Goal: Task Accomplishment & Management: Use online tool/utility

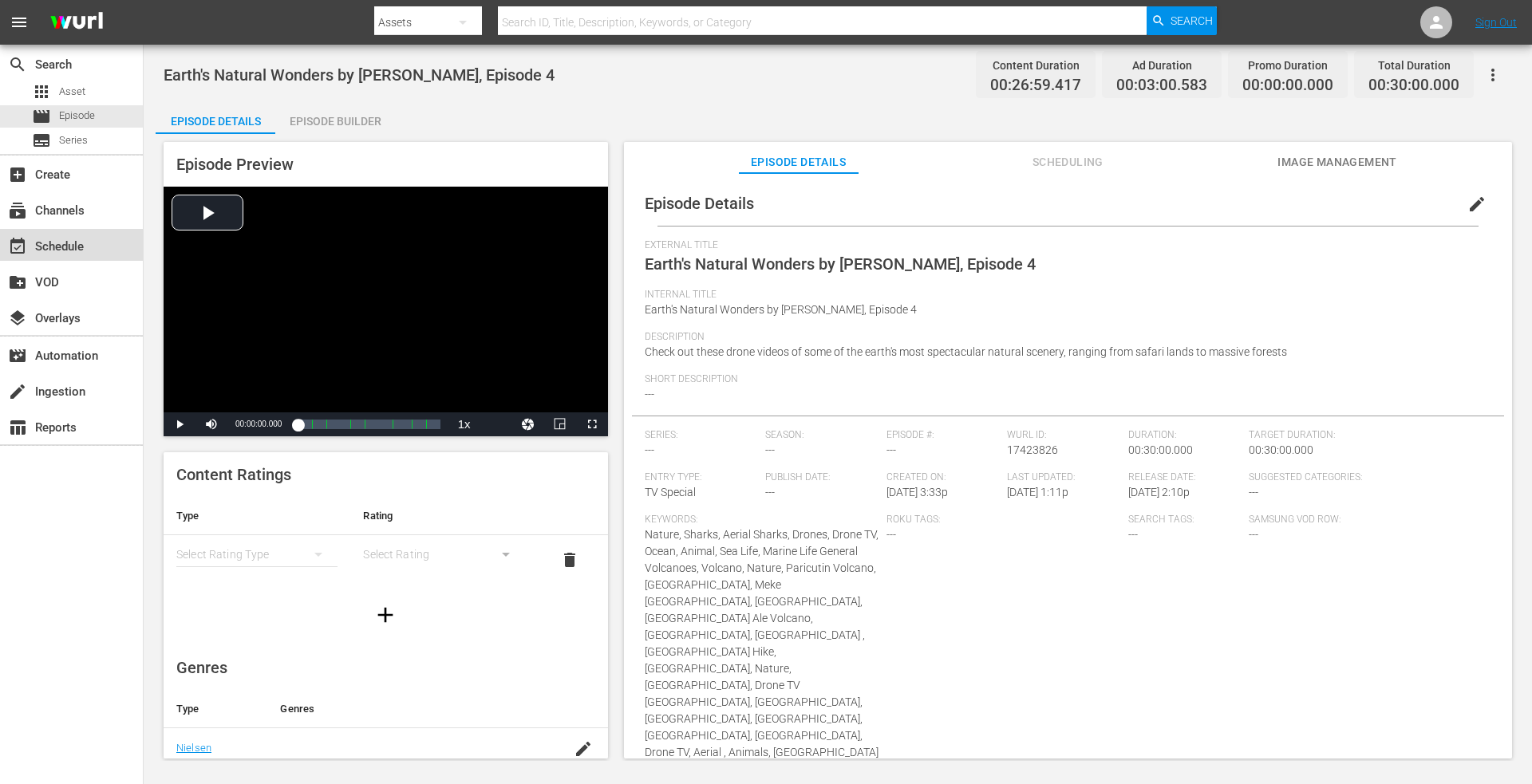
click at [60, 251] on div "event_available Schedule" at bounding box center [45, 244] width 90 height 14
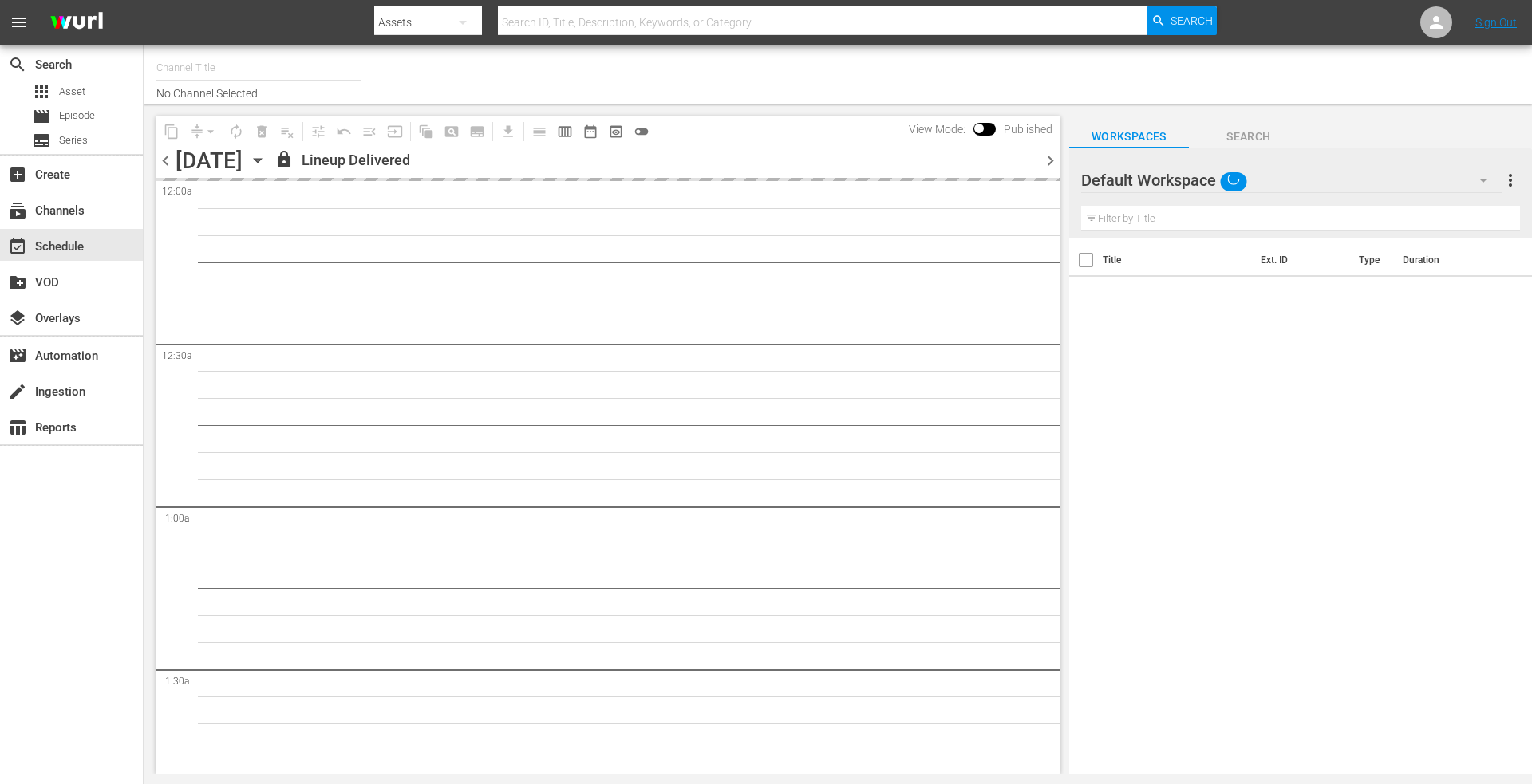
type input "DroneTV (1072)"
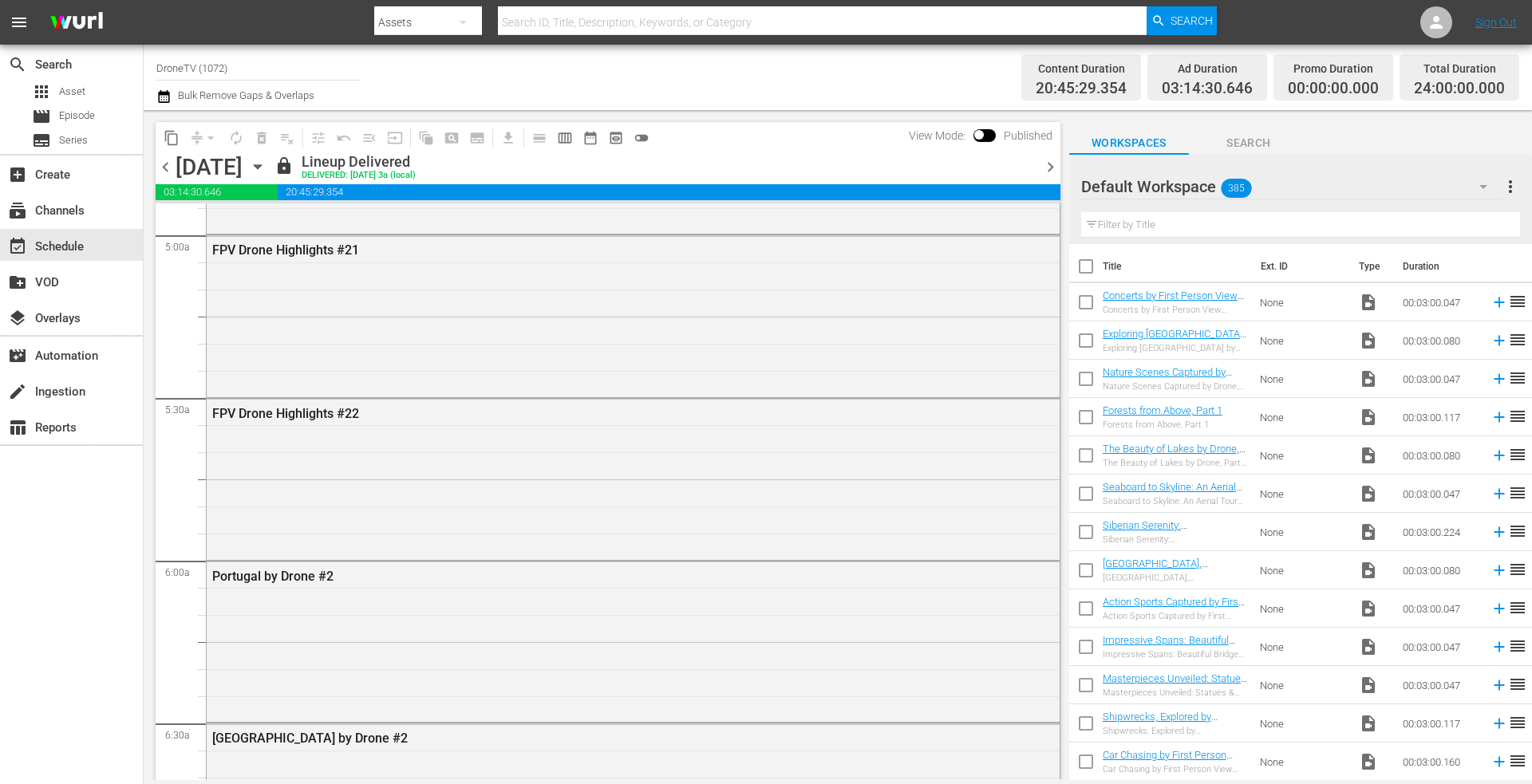
scroll to position [1037, 0]
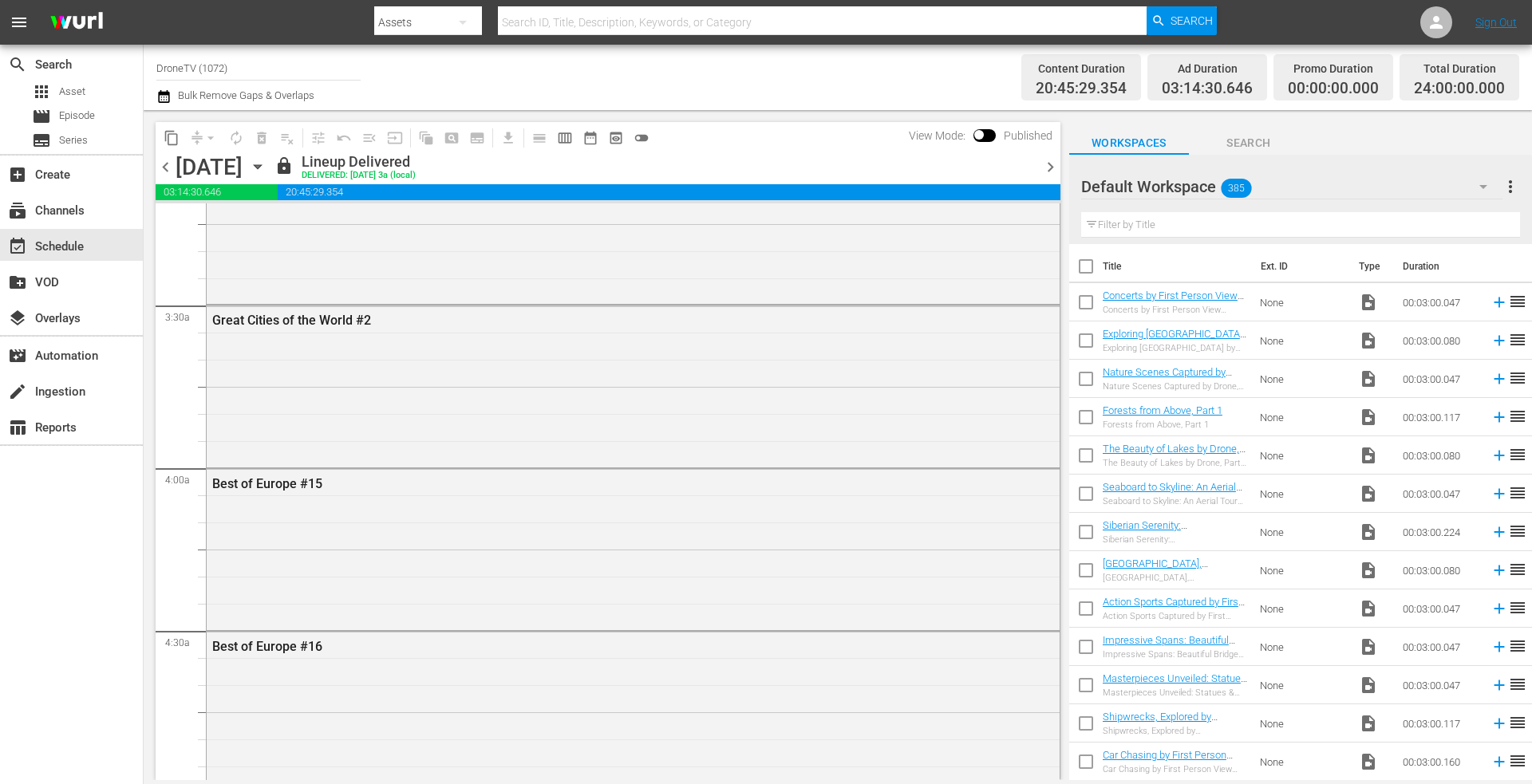
click at [266, 168] on icon "button" at bounding box center [258, 167] width 18 height 18
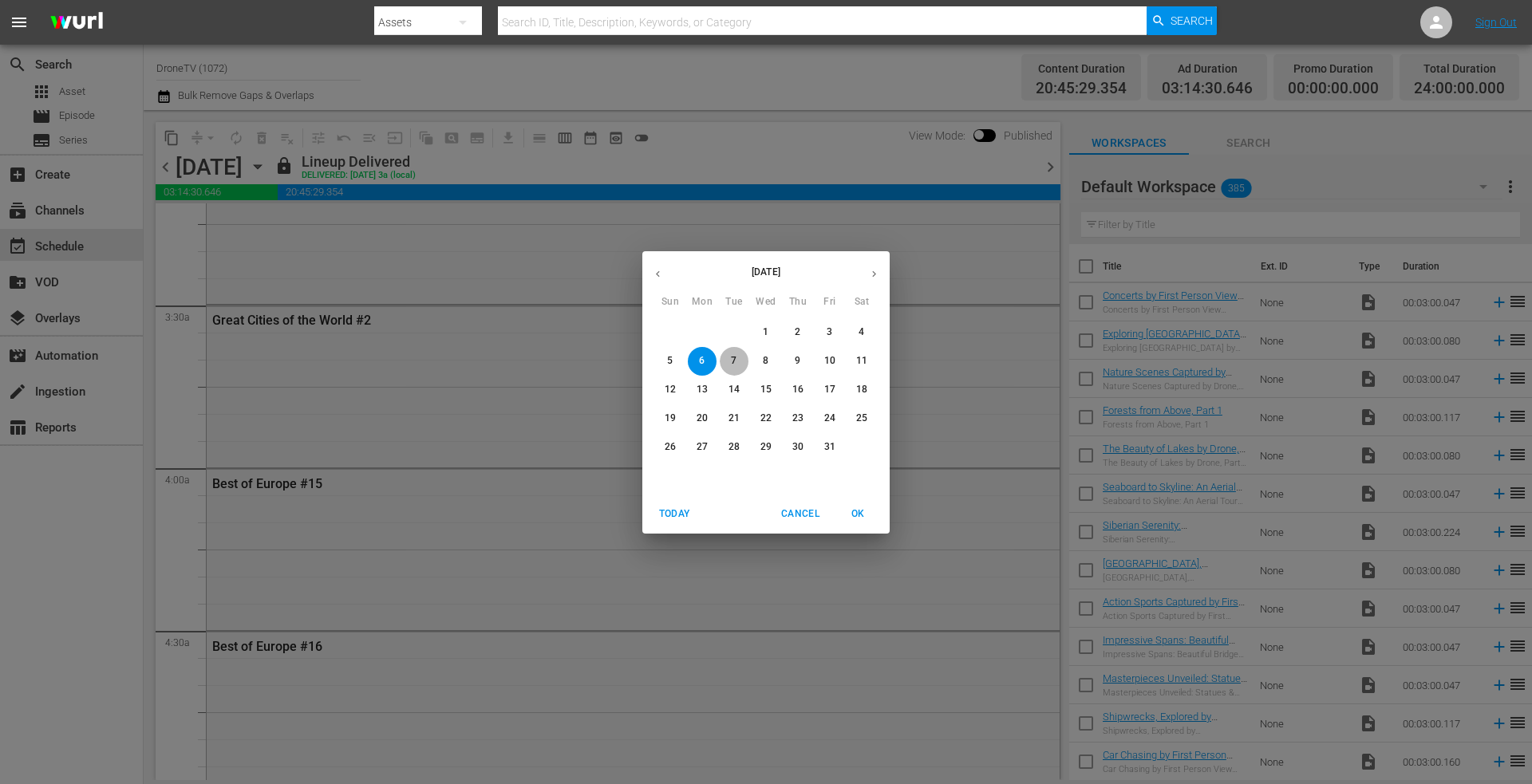
click at [734, 358] on p "7" at bounding box center [734, 360] width 5 height 13
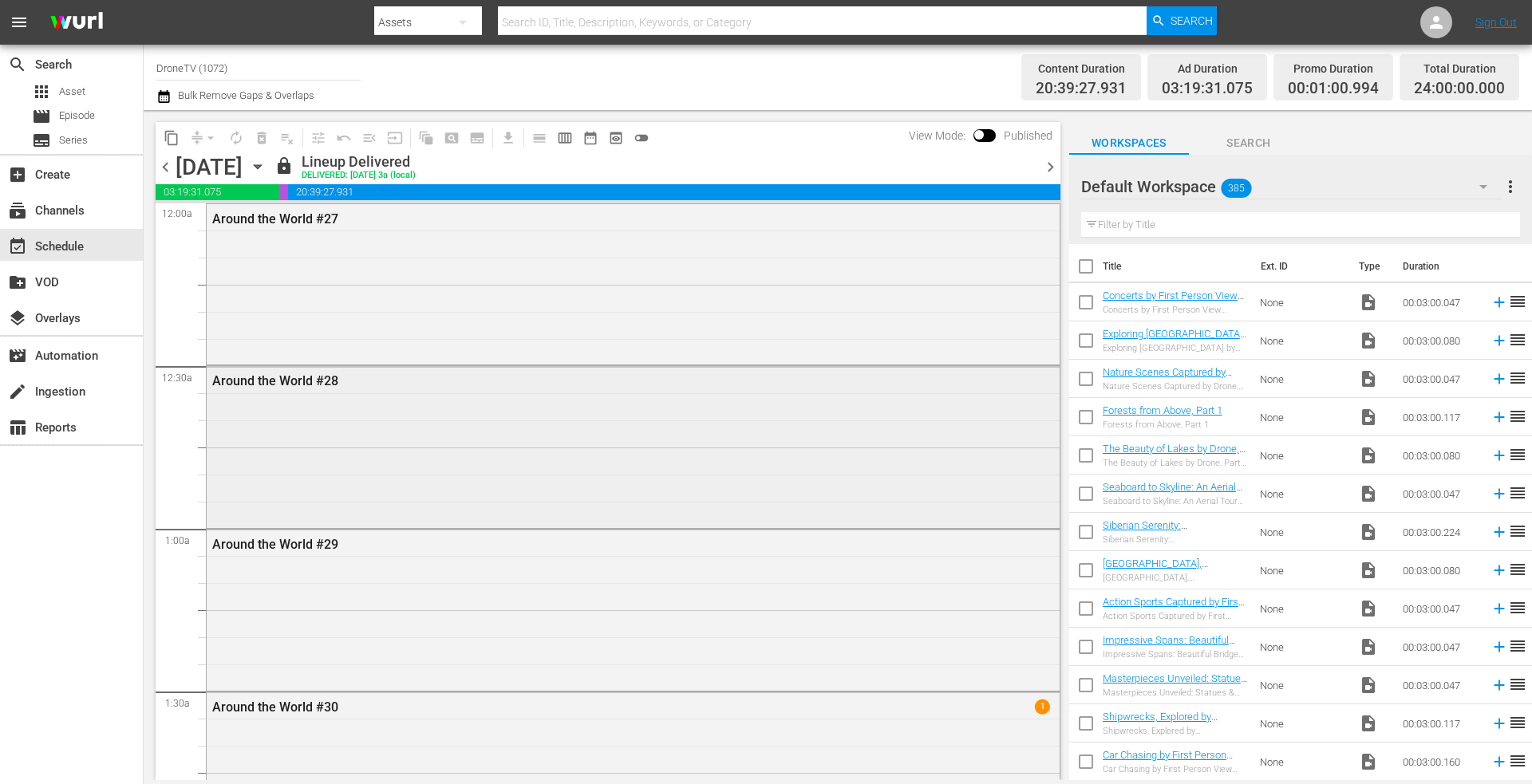
click at [402, 396] on div "Around the World #28" at bounding box center [634, 445] width 853 height 158
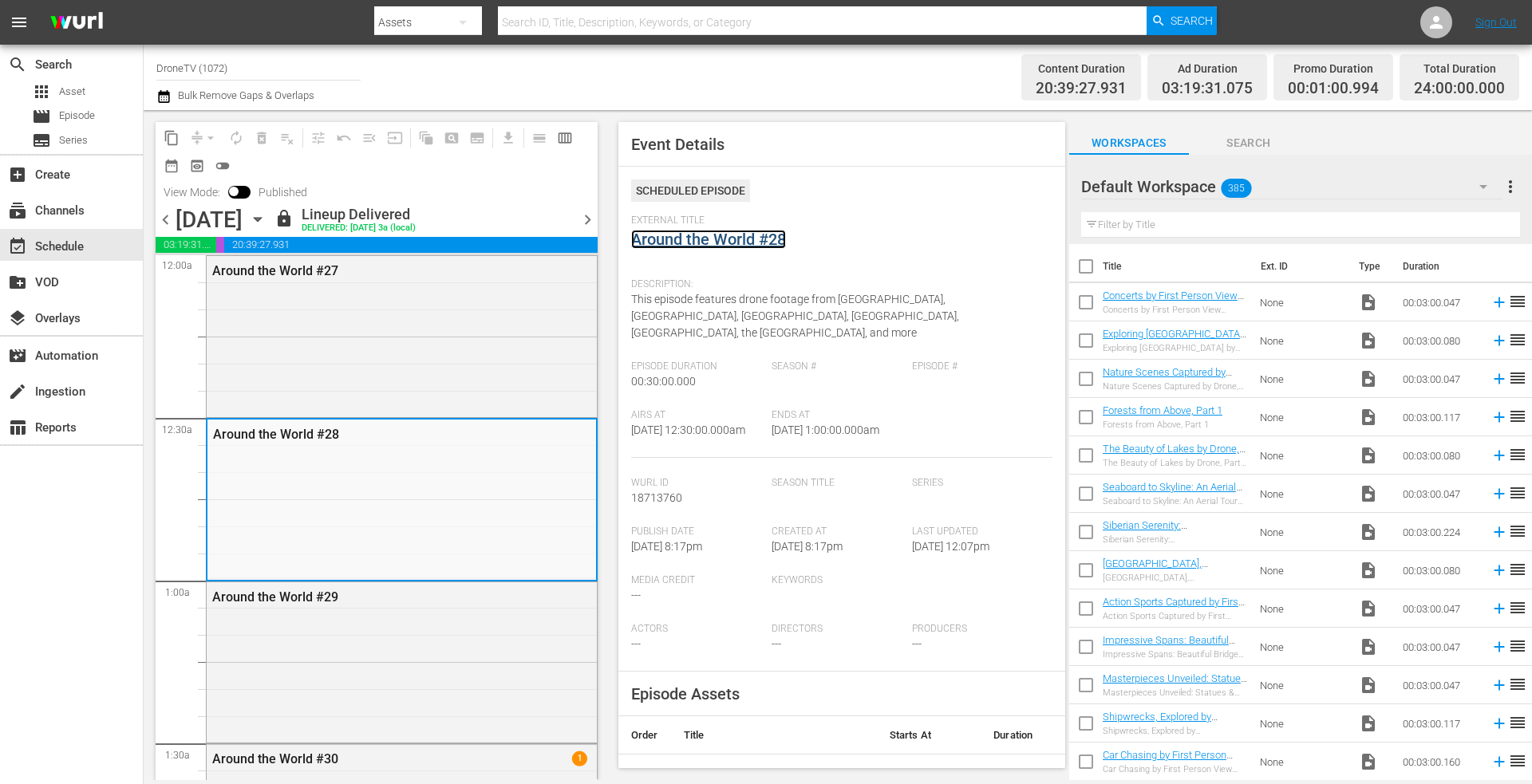
click at [703, 237] on link "Around the World #28" at bounding box center [708, 238] width 155 height 19
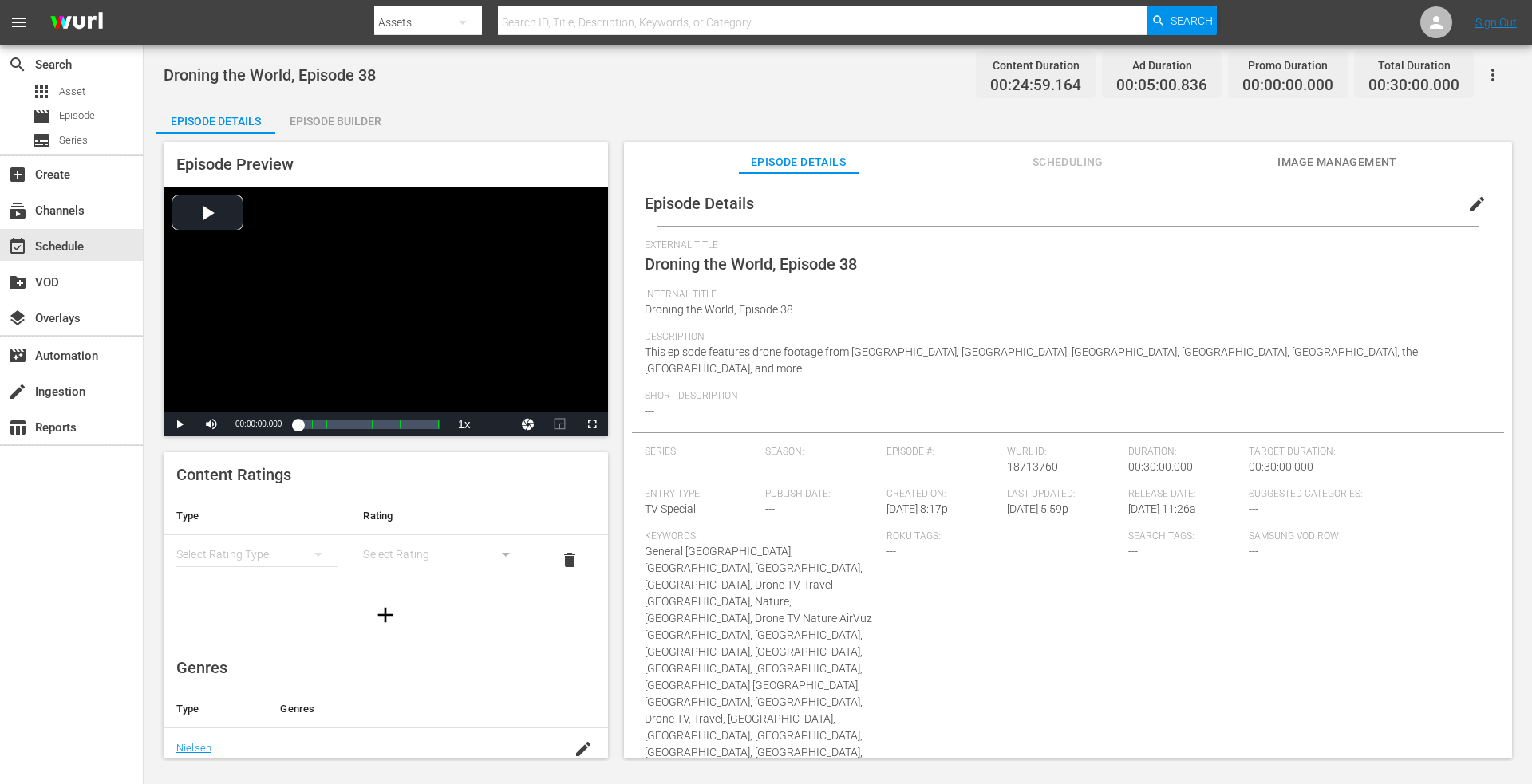
click at [324, 109] on div "Episode Builder" at bounding box center [335, 121] width 120 height 39
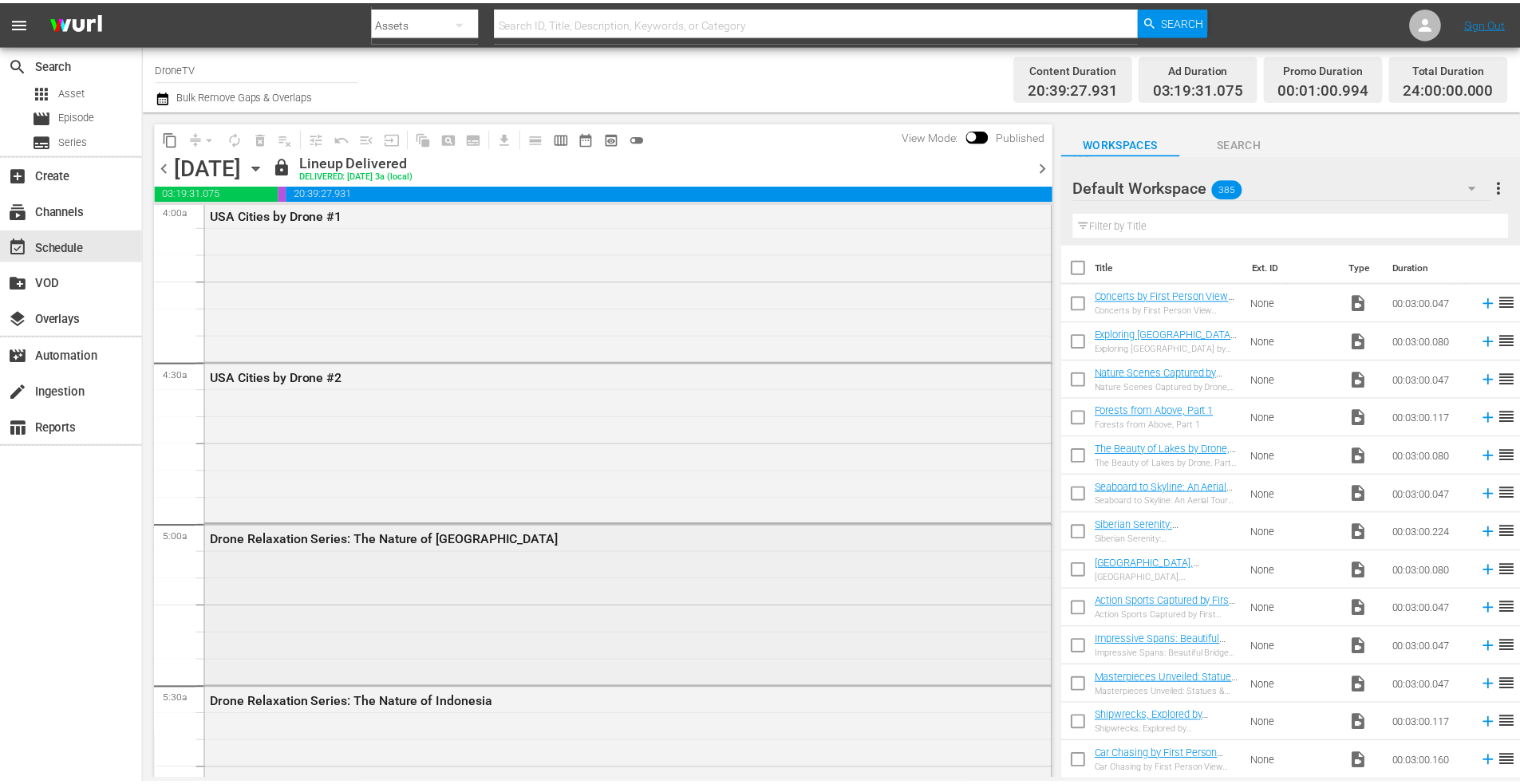
scroll to position [1277, 0]
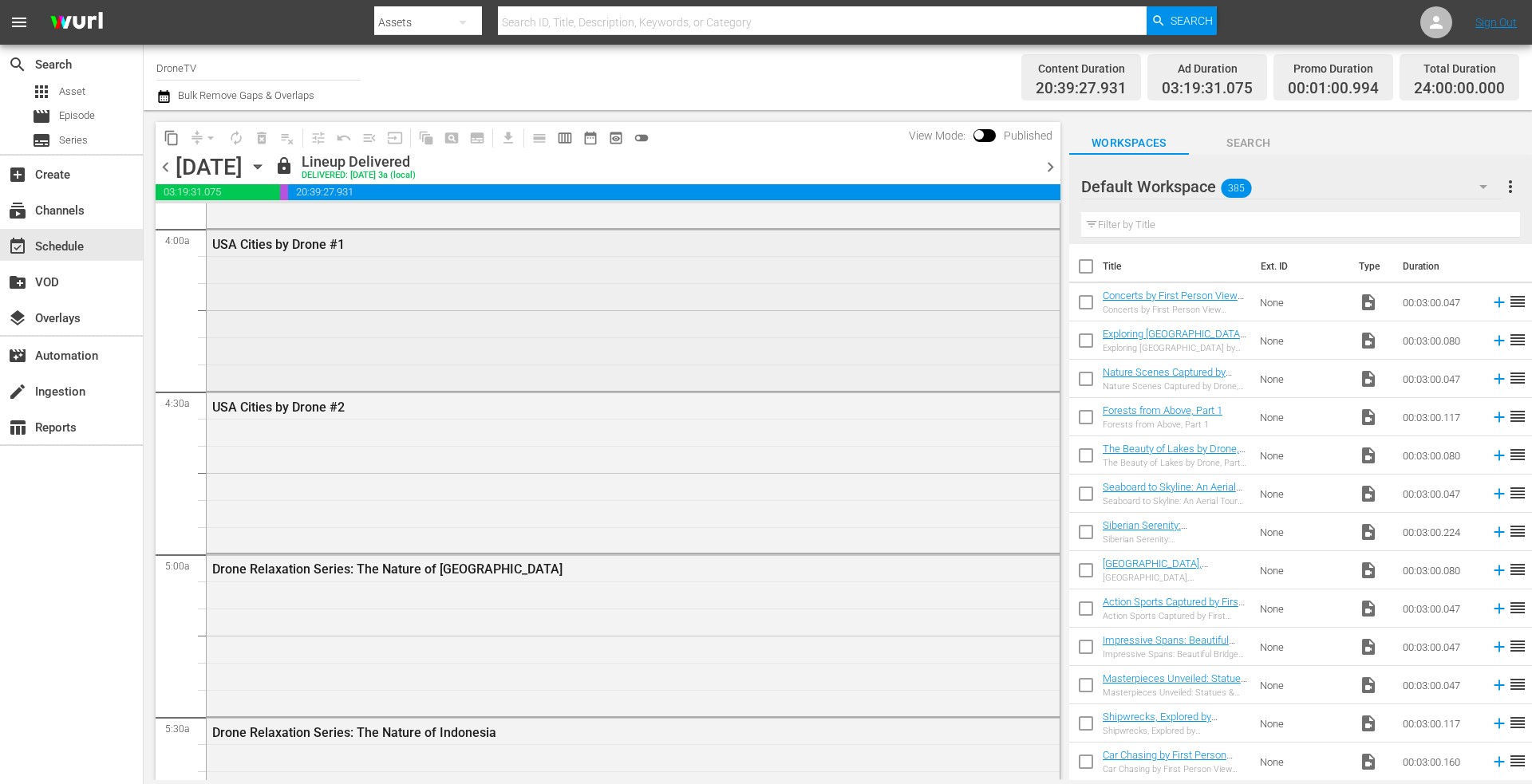
click at [484, 323] on div "USA Cities by Drone #1" at bounding box center [634, 308] width 853 height 158
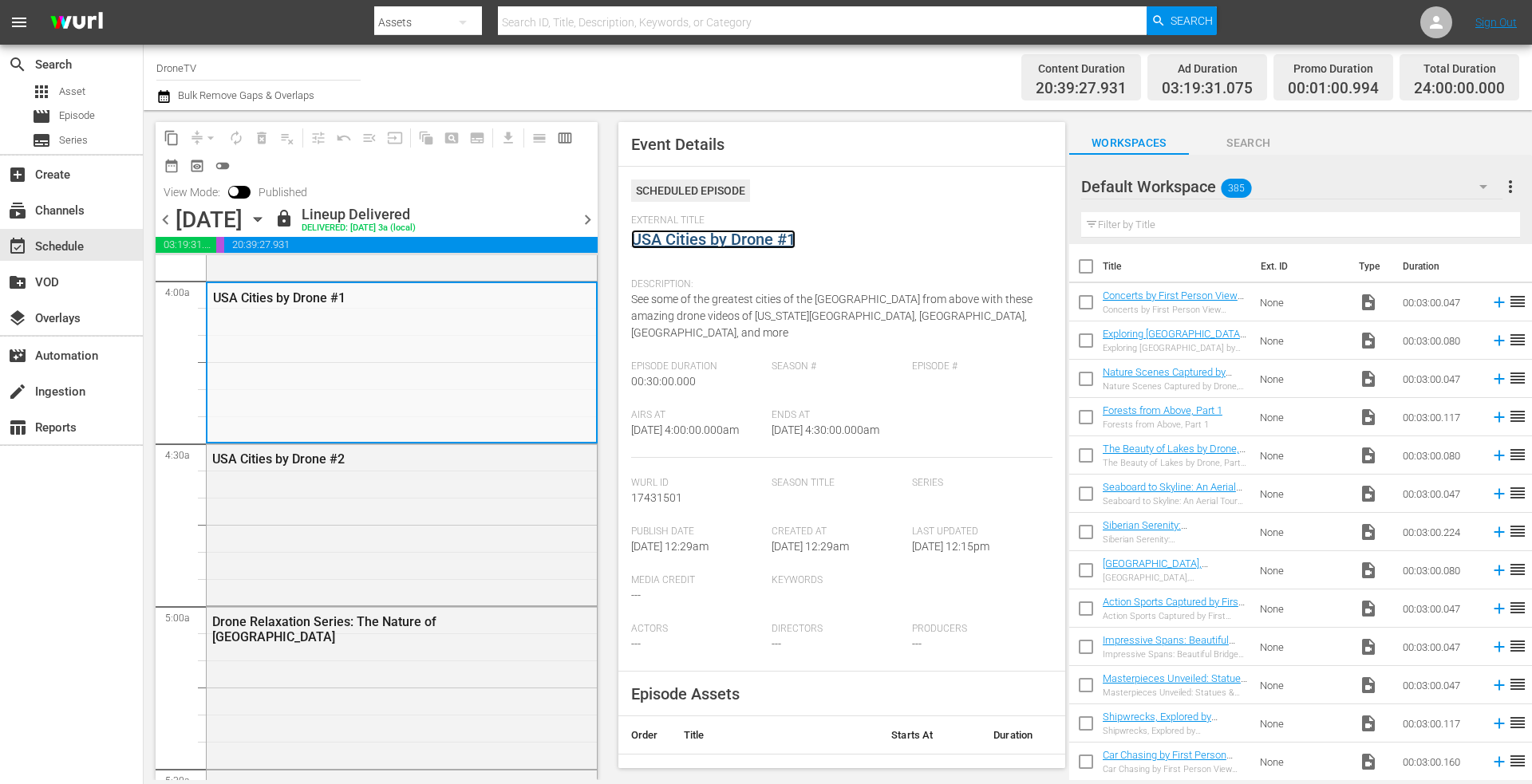
click at [738, 244] on link "USA Cities by Drone #1" at bounding box center [713, 238] width 164 height 19
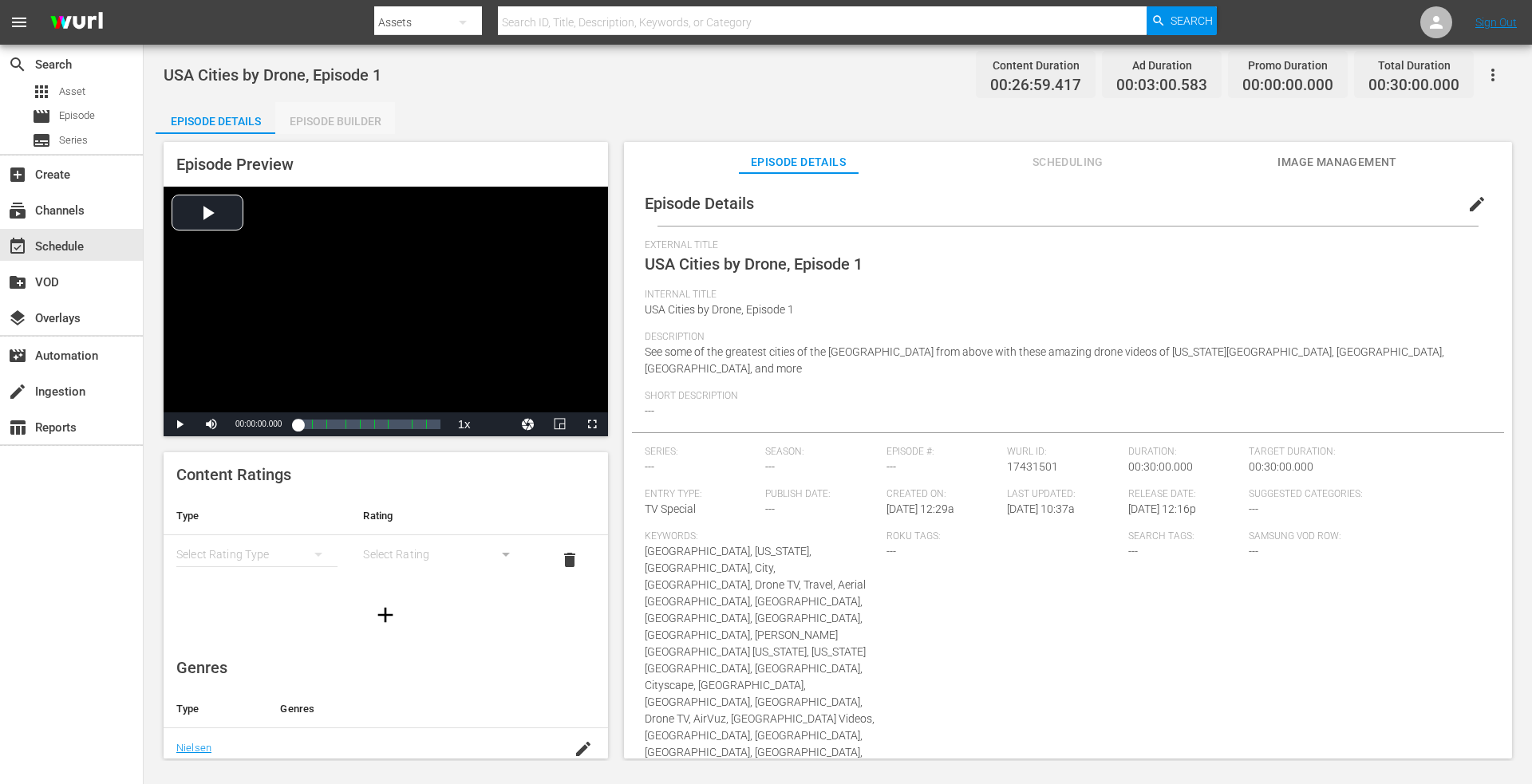
click at [342, 116] on div "Episode Builder" at bounding box center [335, 121] width 120 height 39
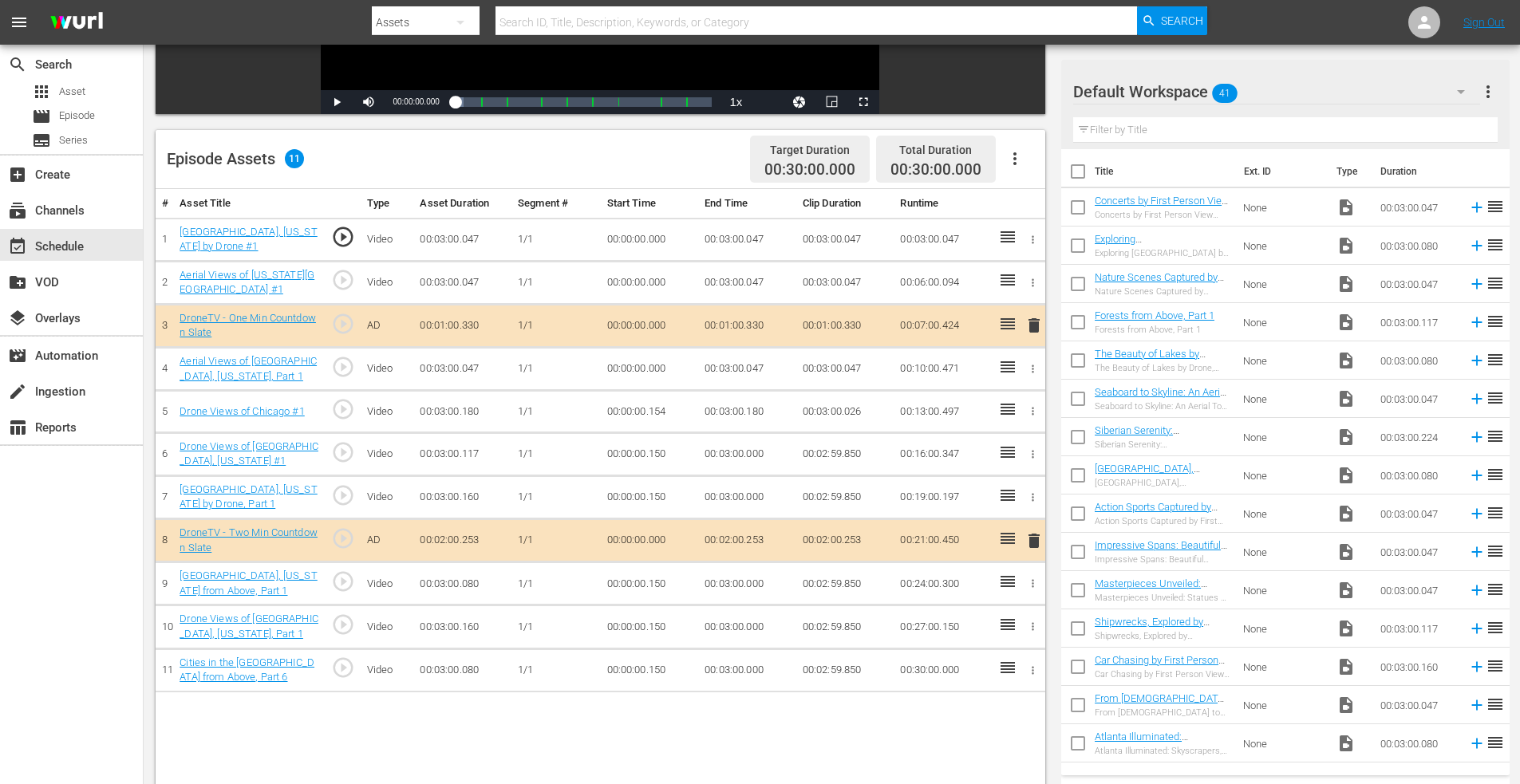
scroll to position [159, 0]
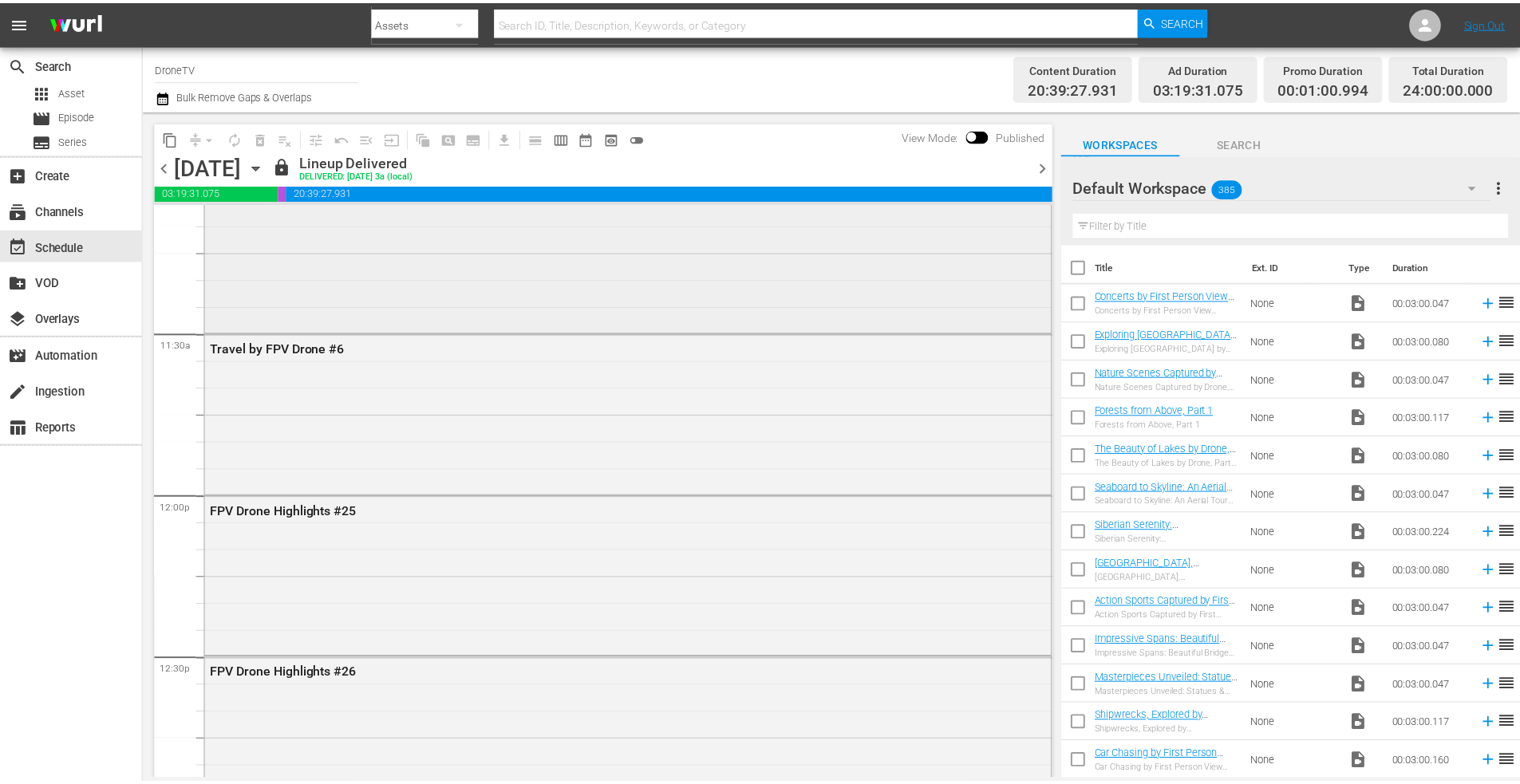
scroll to position [3830, 0]
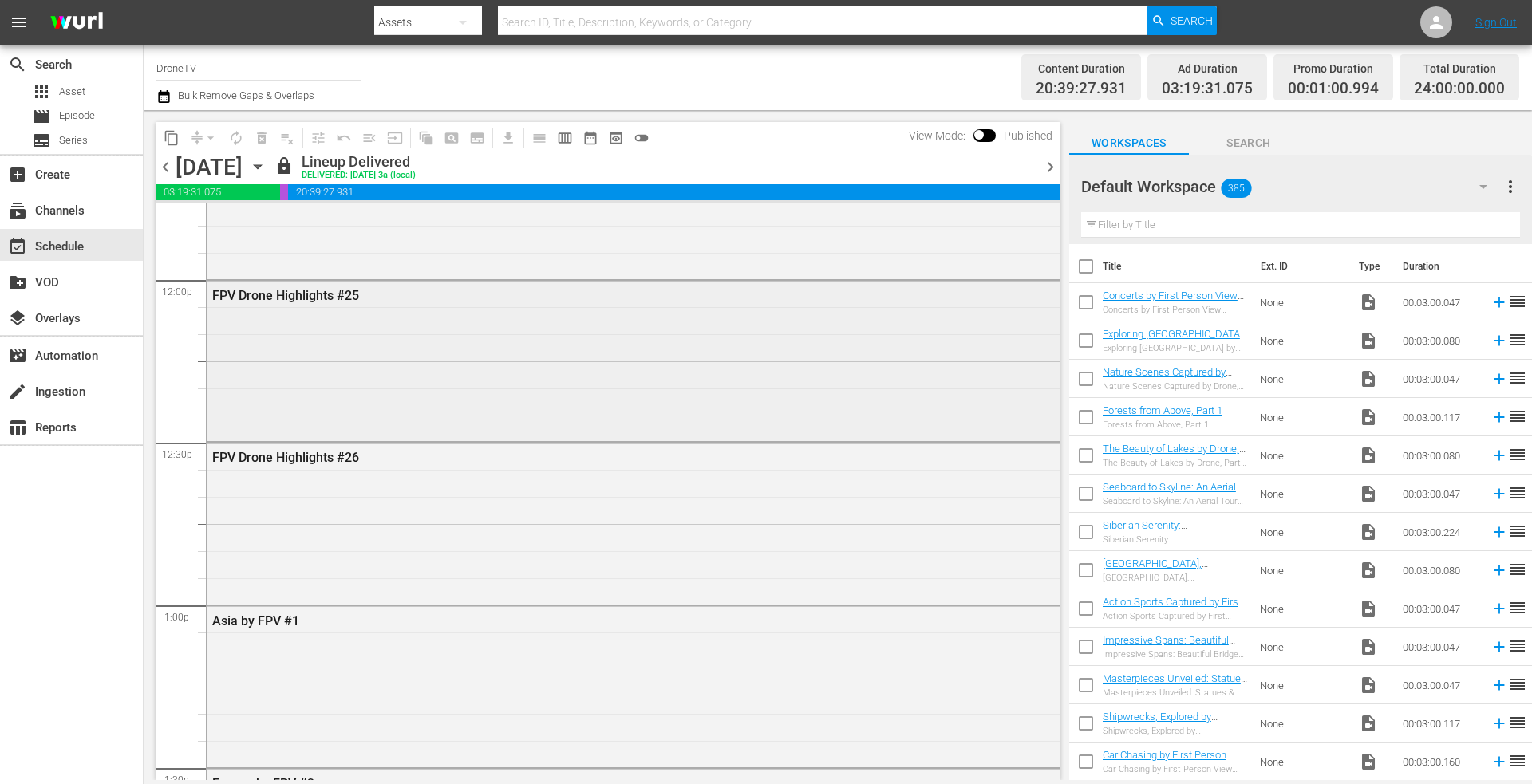
click at [498, 343] on div "FPV Drone Highlights #25" at bounding box center [634, 359] width 853 height 158
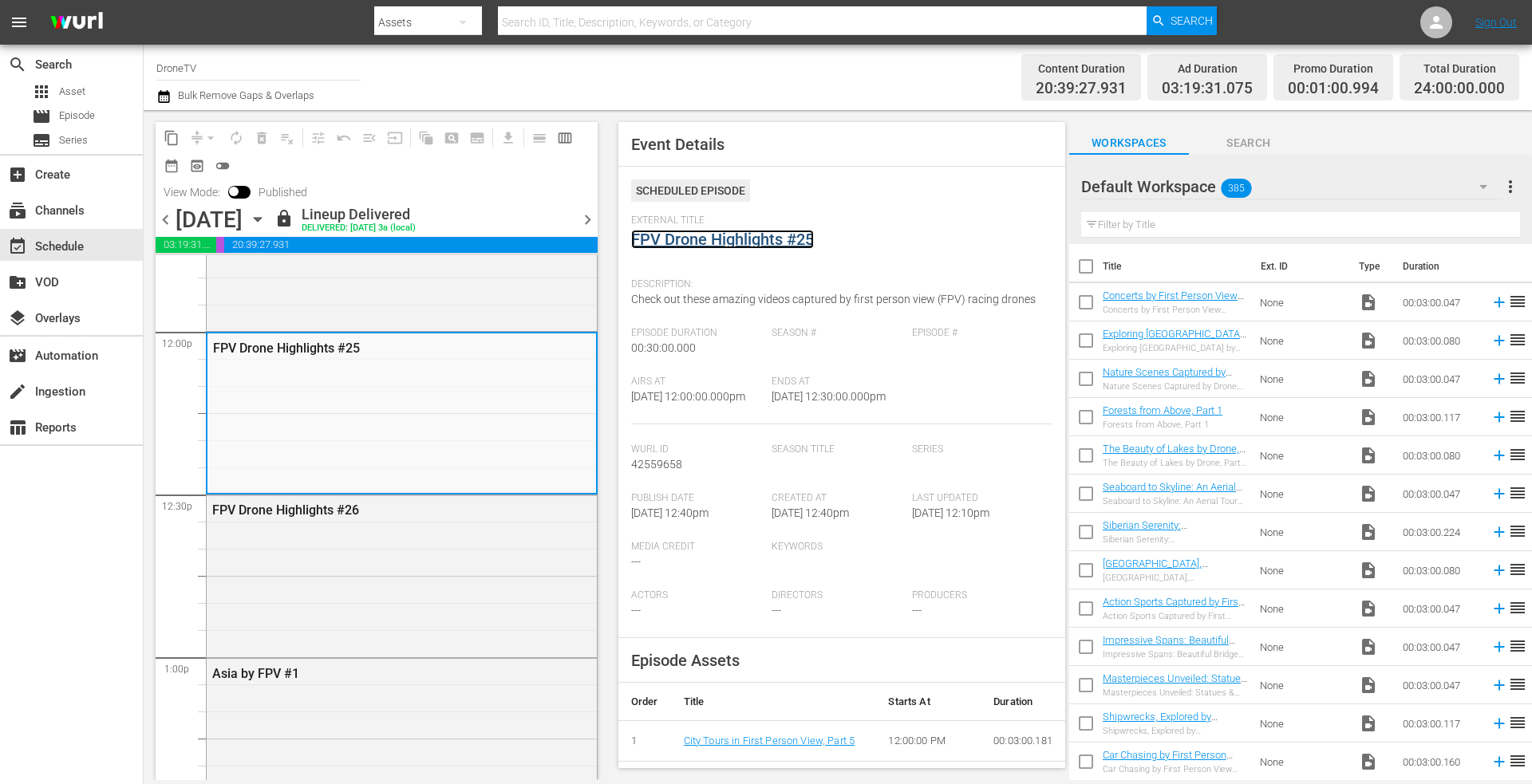
click at [766, 237] on link "FPV Drone Highlights #25" at bounding box center [723, 238] width 183 height 19
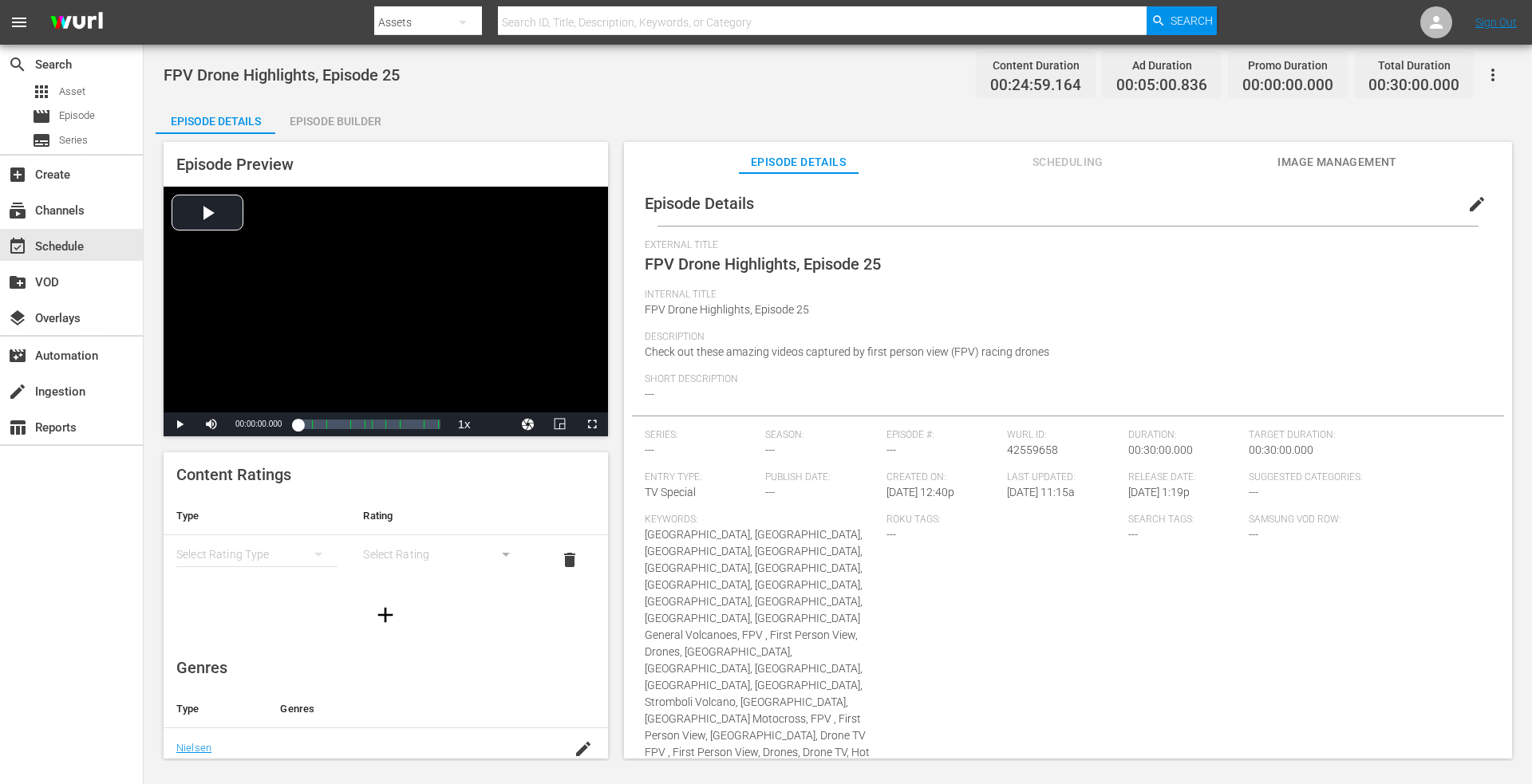
click at [360, 128] on div "Episode Builder" at bounding box center [335, 121] width 120 height 39
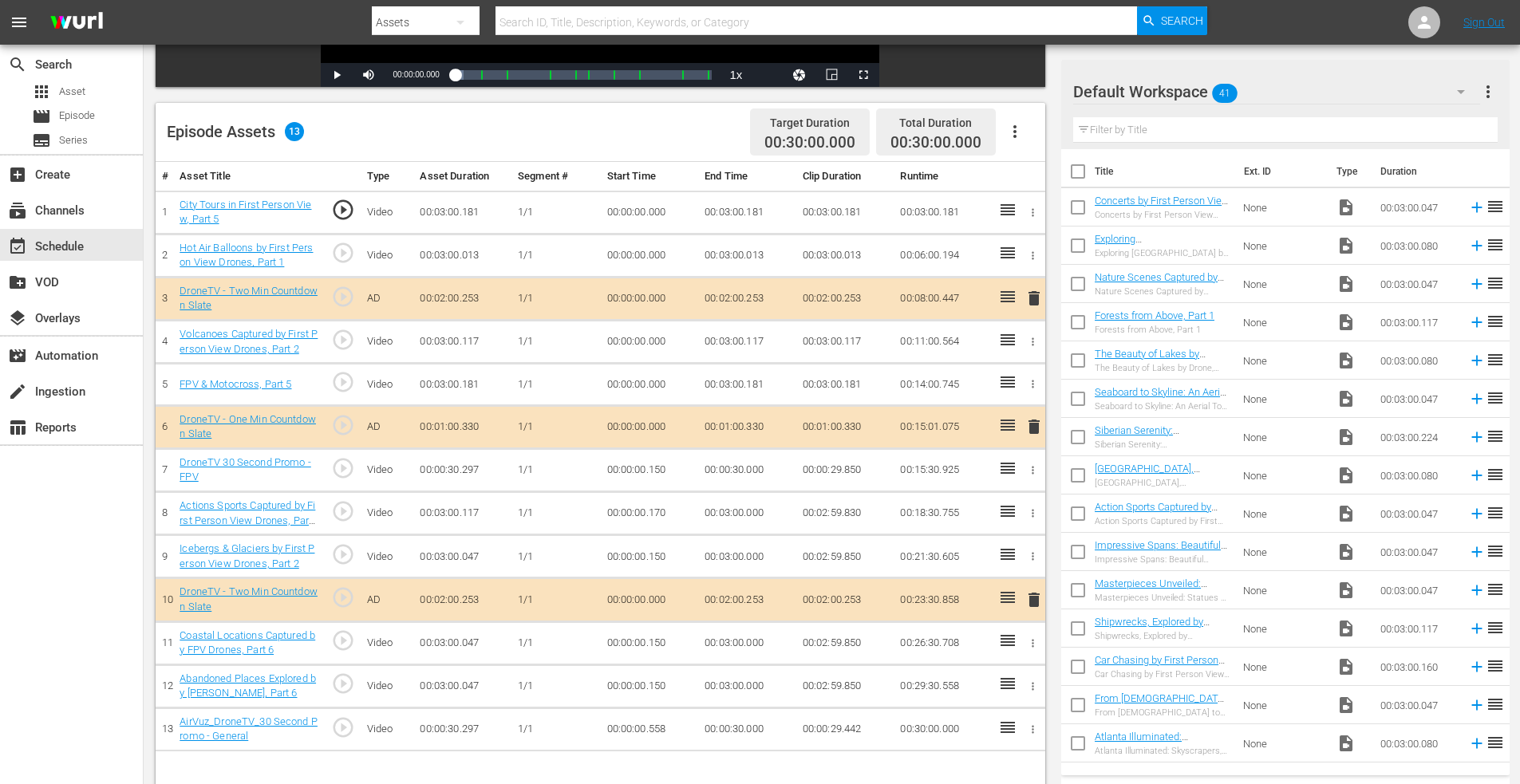
scroll to position [399, 0]
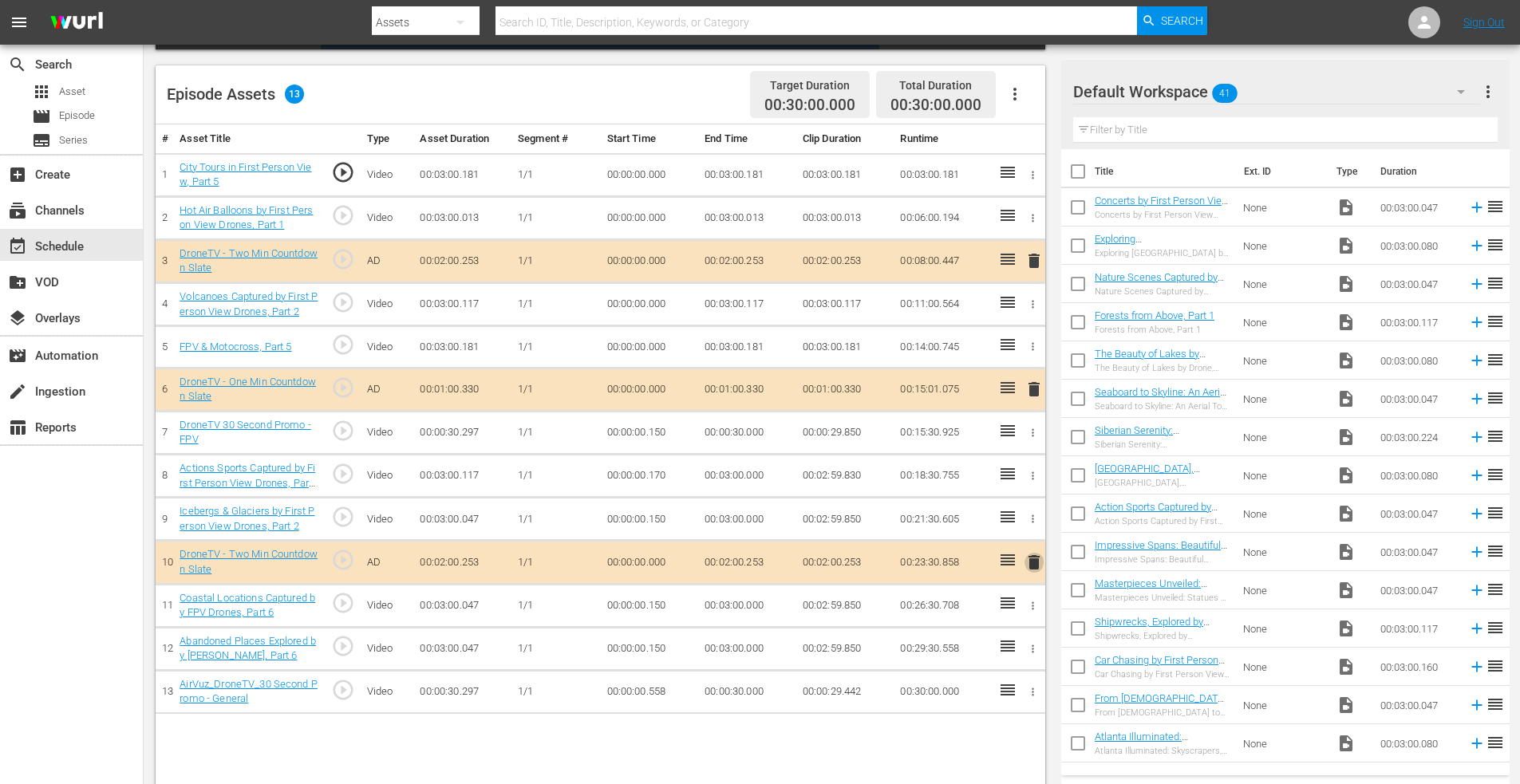
click at [1030, 559] on span "delete" at bounding box center [1033, 562] width 19 height 19
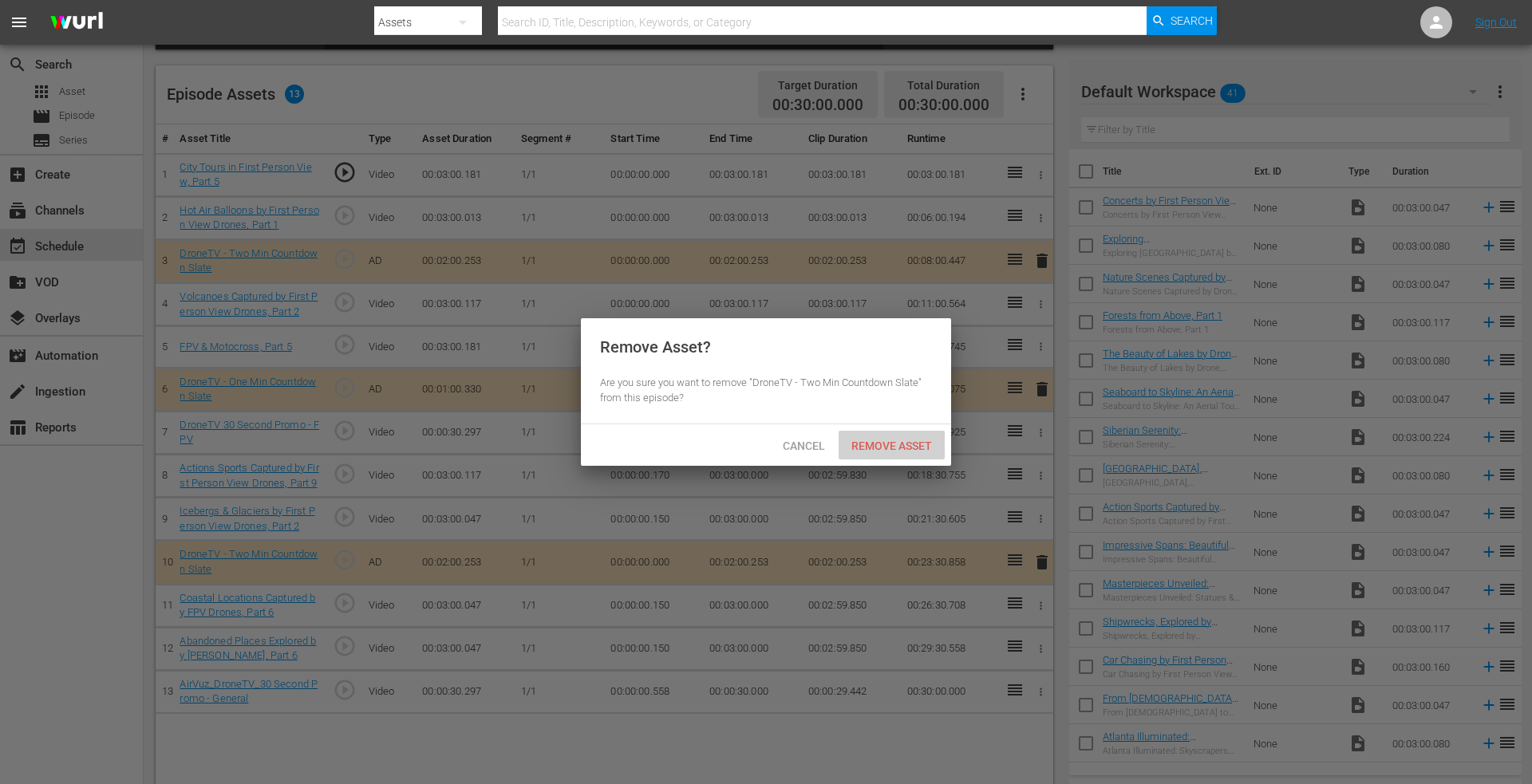
click at [871, 446] on span "Remove Asset" at bounding box center [892, 446] width 106 height 13
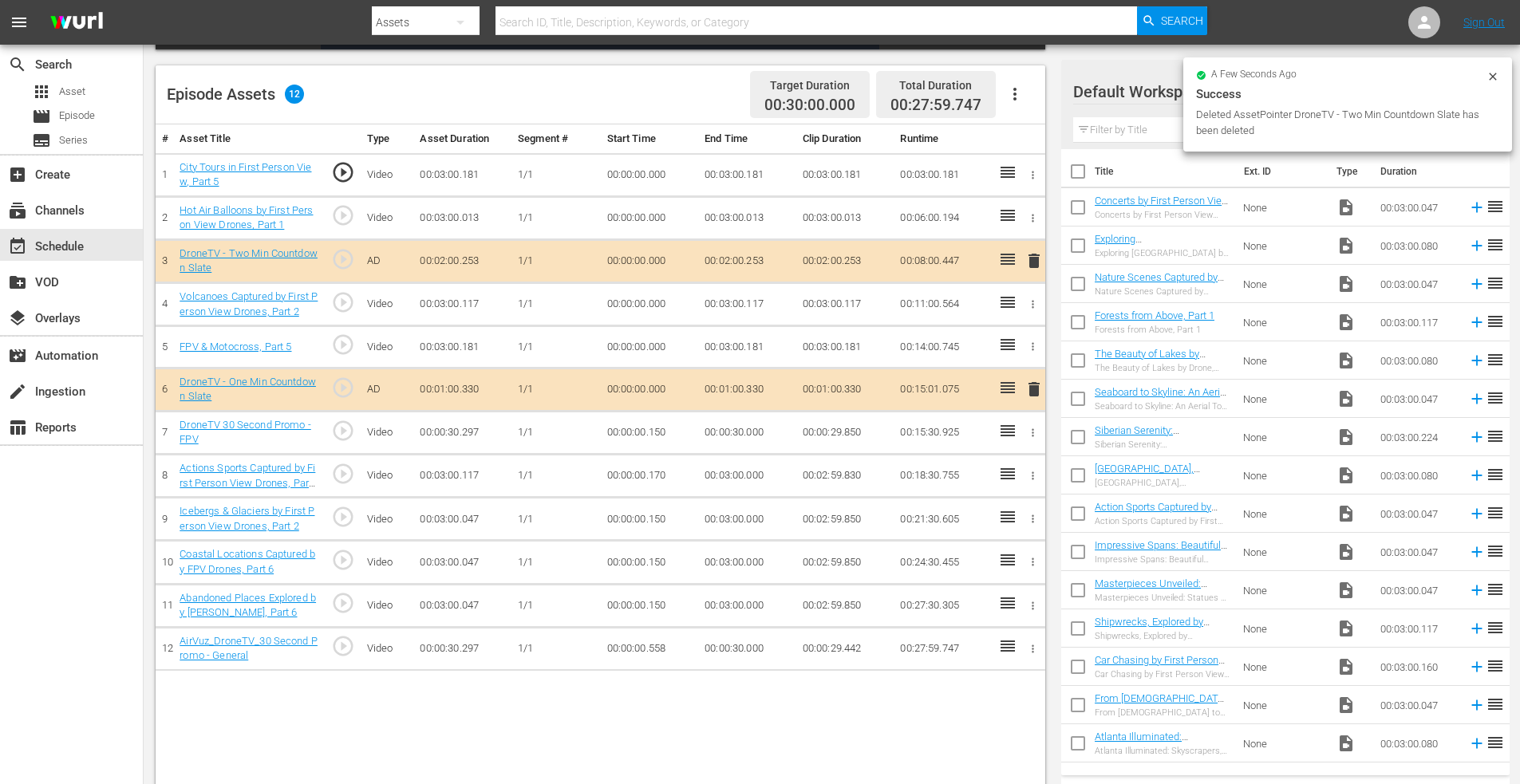
click at [1037, 646] on icon "button" at bounding box center [1032, 649] width 12 height 12
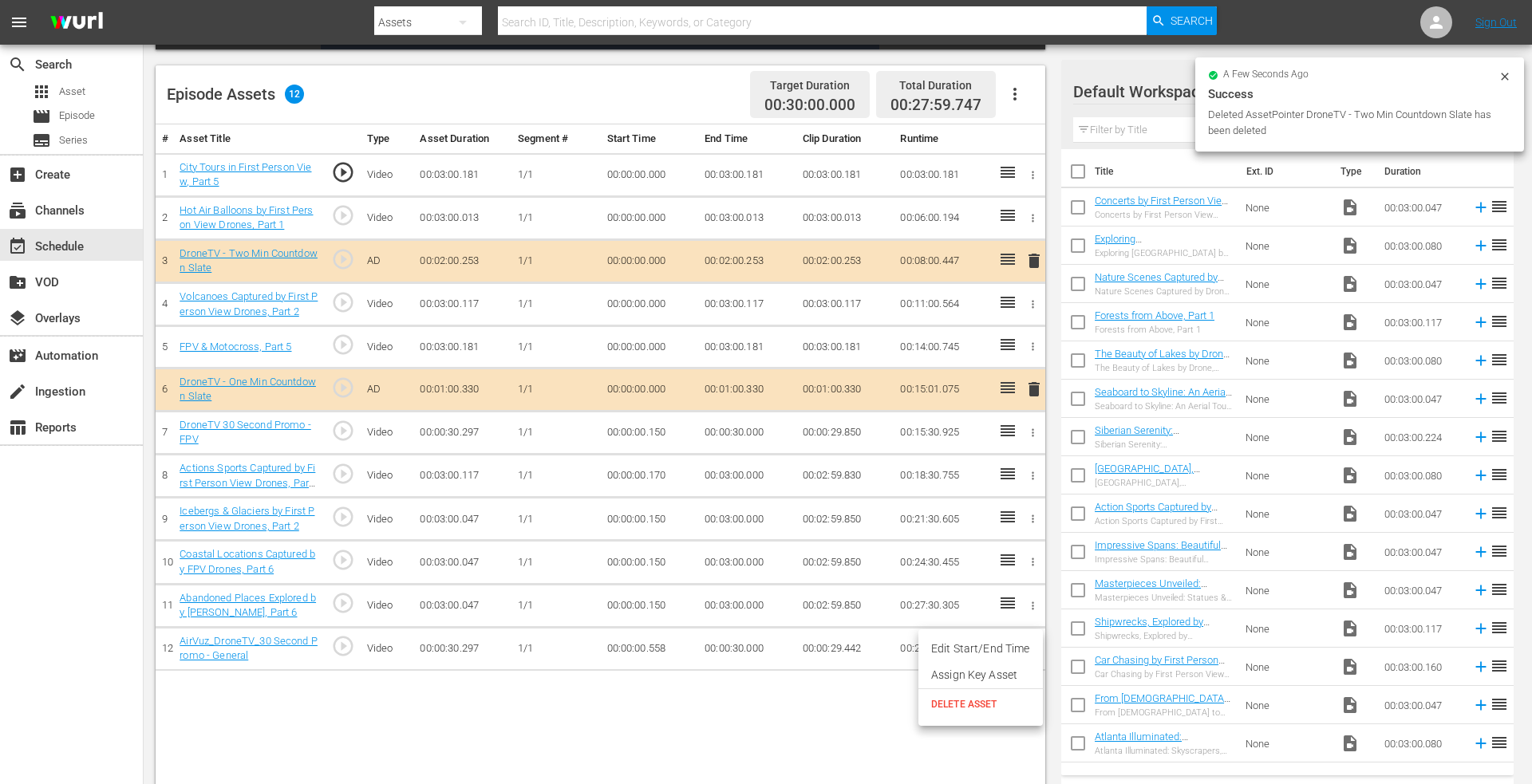
click at [965, 699] on span "DELETE ASSET" at bounding box center [981, 704] width 99 height 14
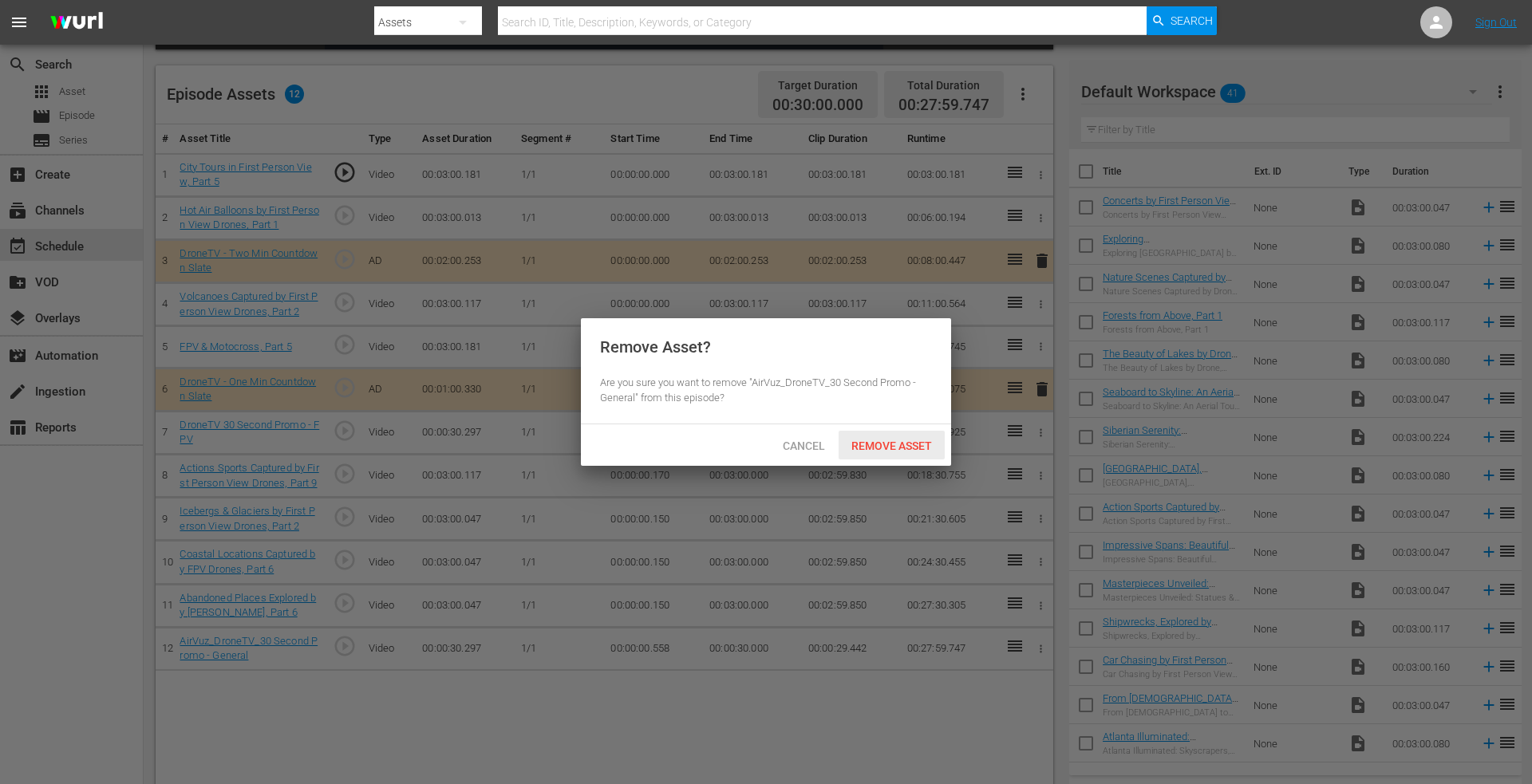
click at [887, 456] on div "Remove Asset" at bounding box center [892, 445] width 106 height 30
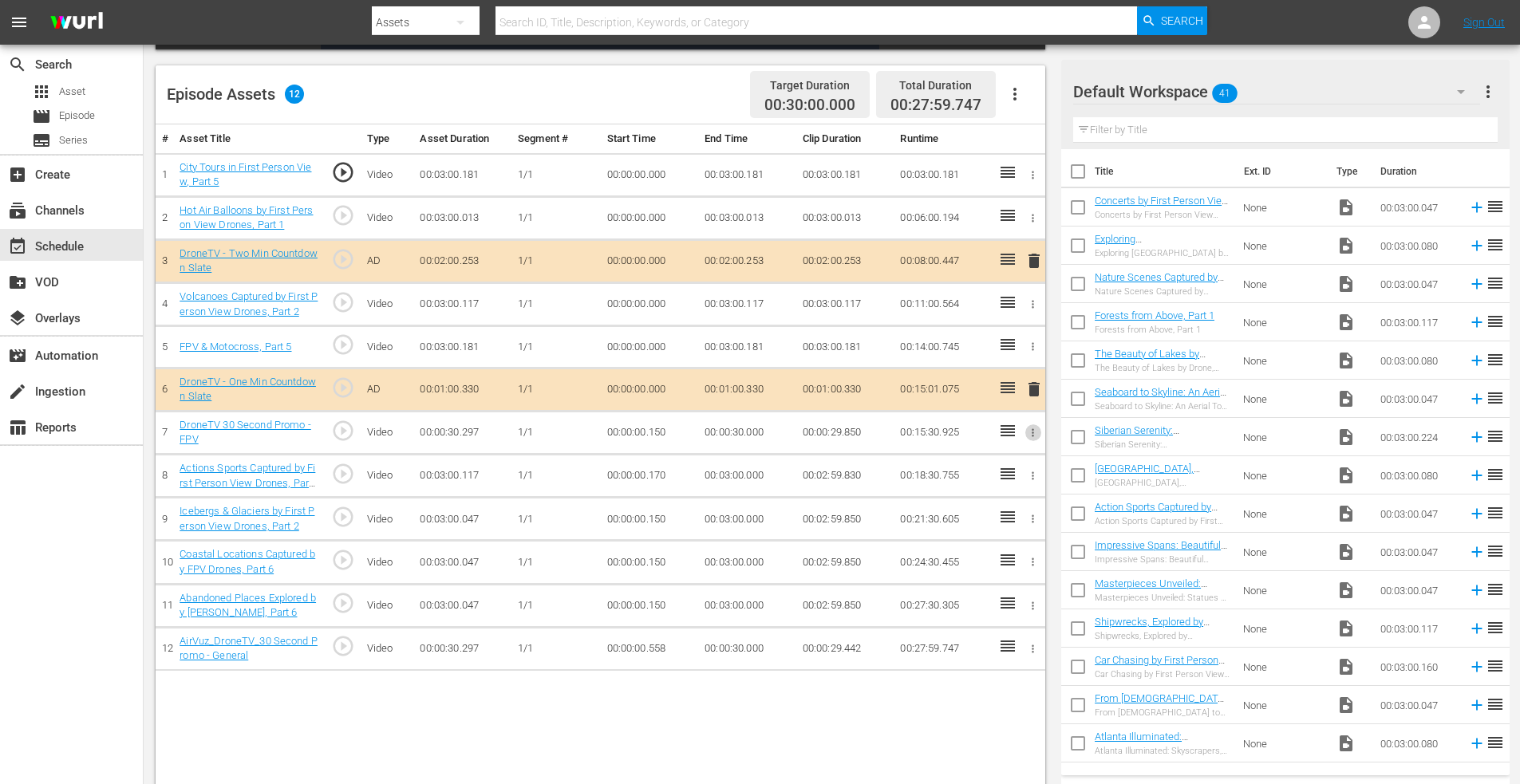
click at [1032, 433] on icon "button" at bounding box center [1032, 432] width 12 height 12
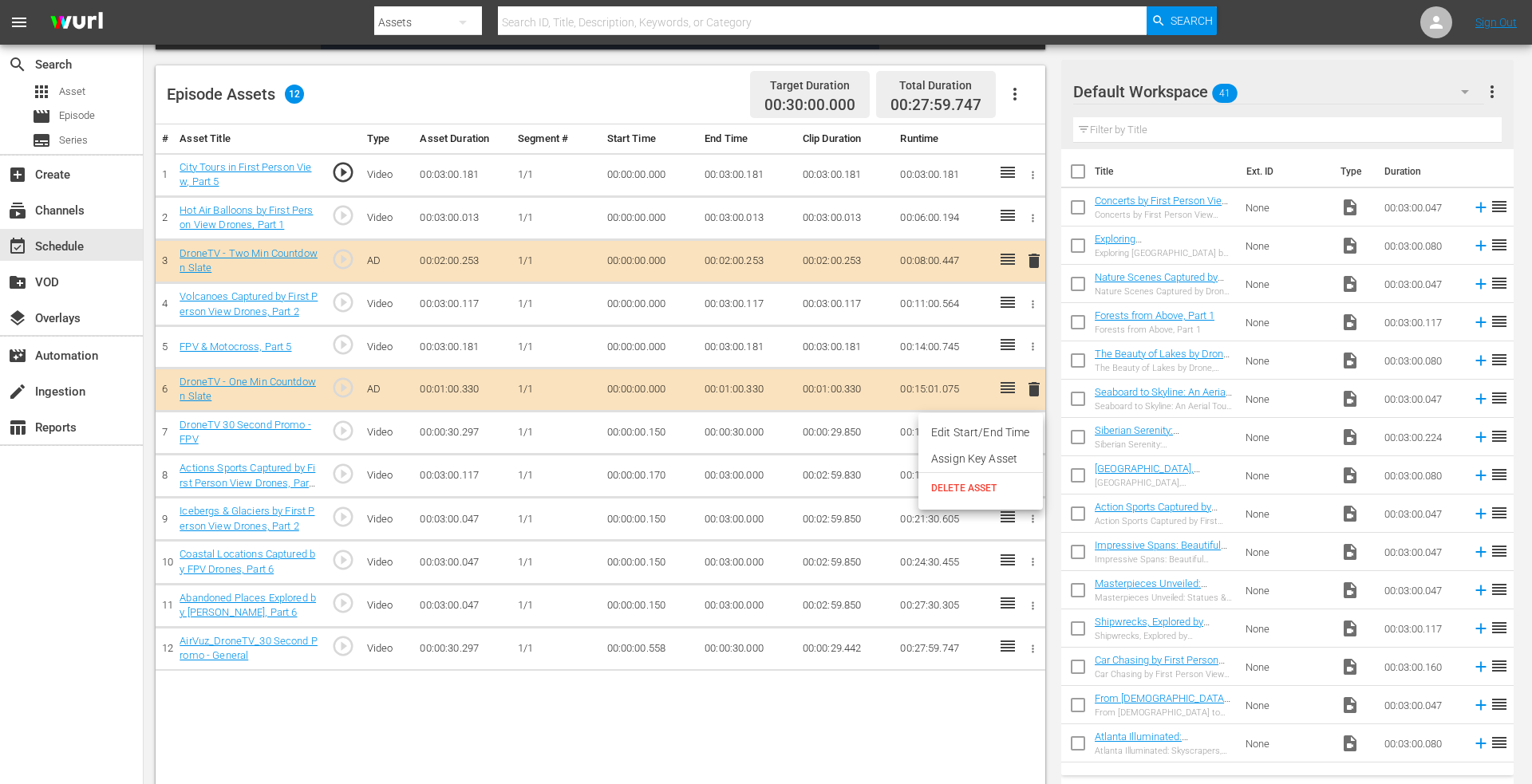
click at [962, 488] on span "DELETE ASSET" at bounding box center [981, 488] width 99 height 14
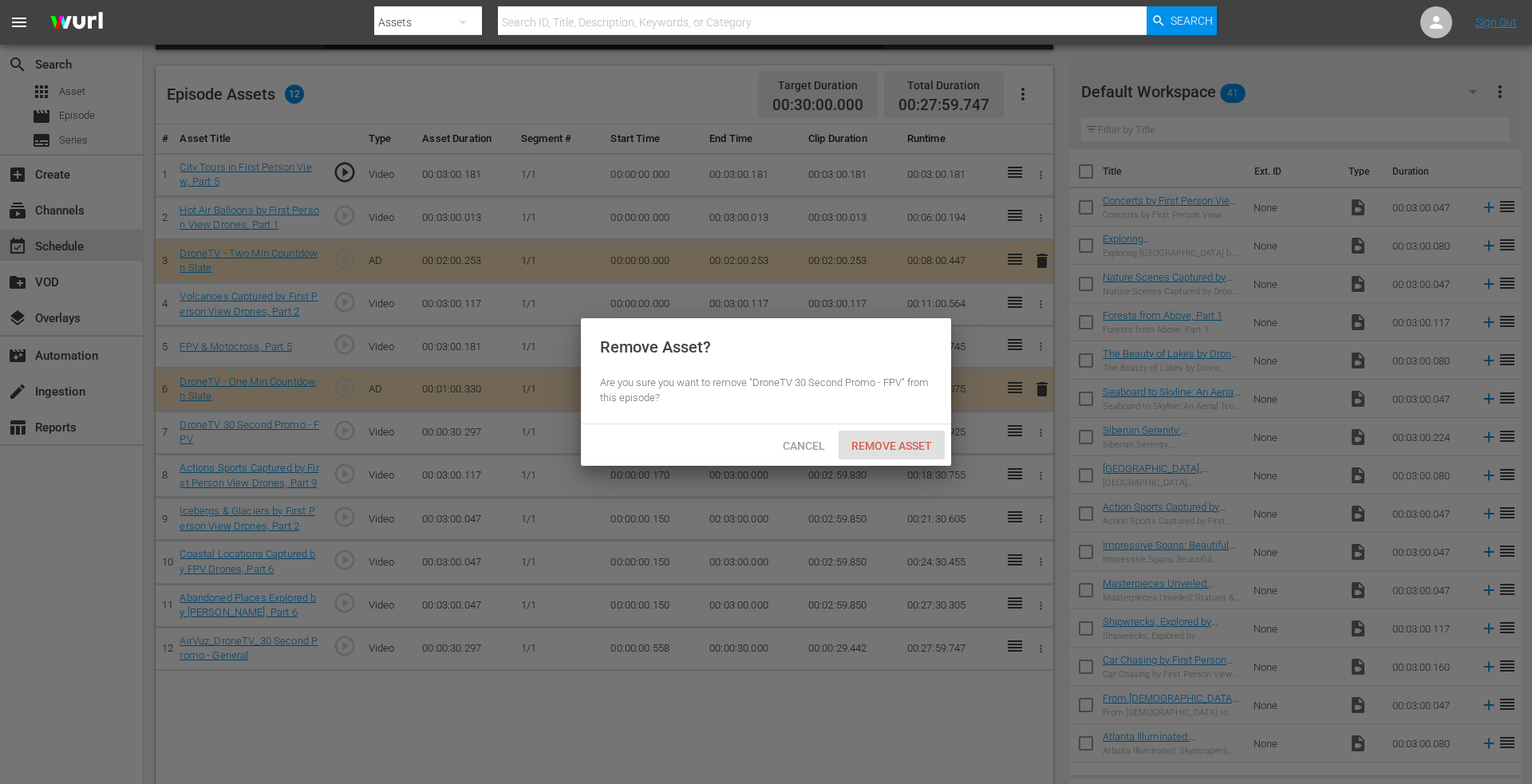
click at [912, 444] on span "Remove Asset" at bounding box center [892, 446] width 106 height 13
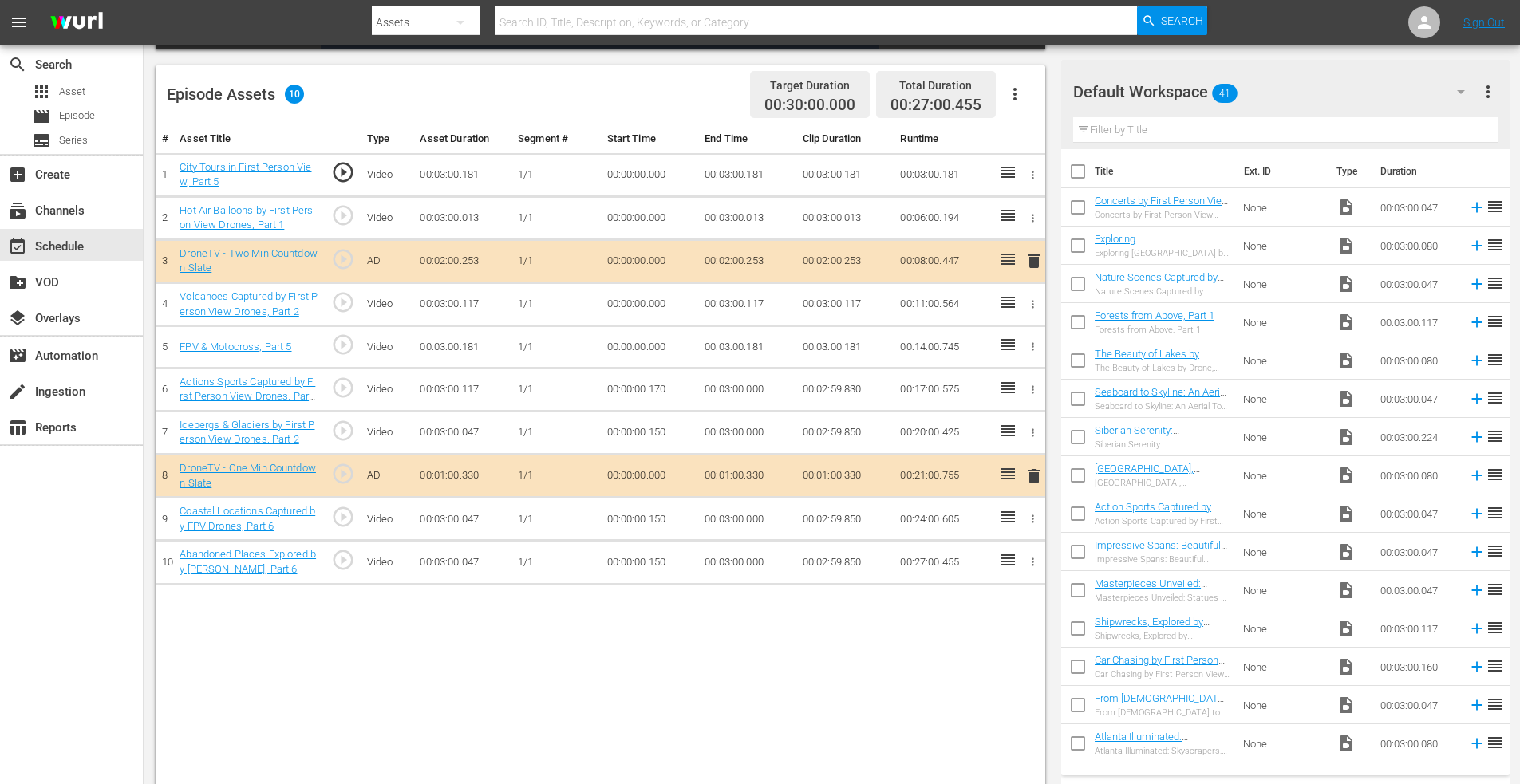
click at [550, 18] on input "text" at bounding box center [816, 22] width 643 height 39
type input "drift 7"
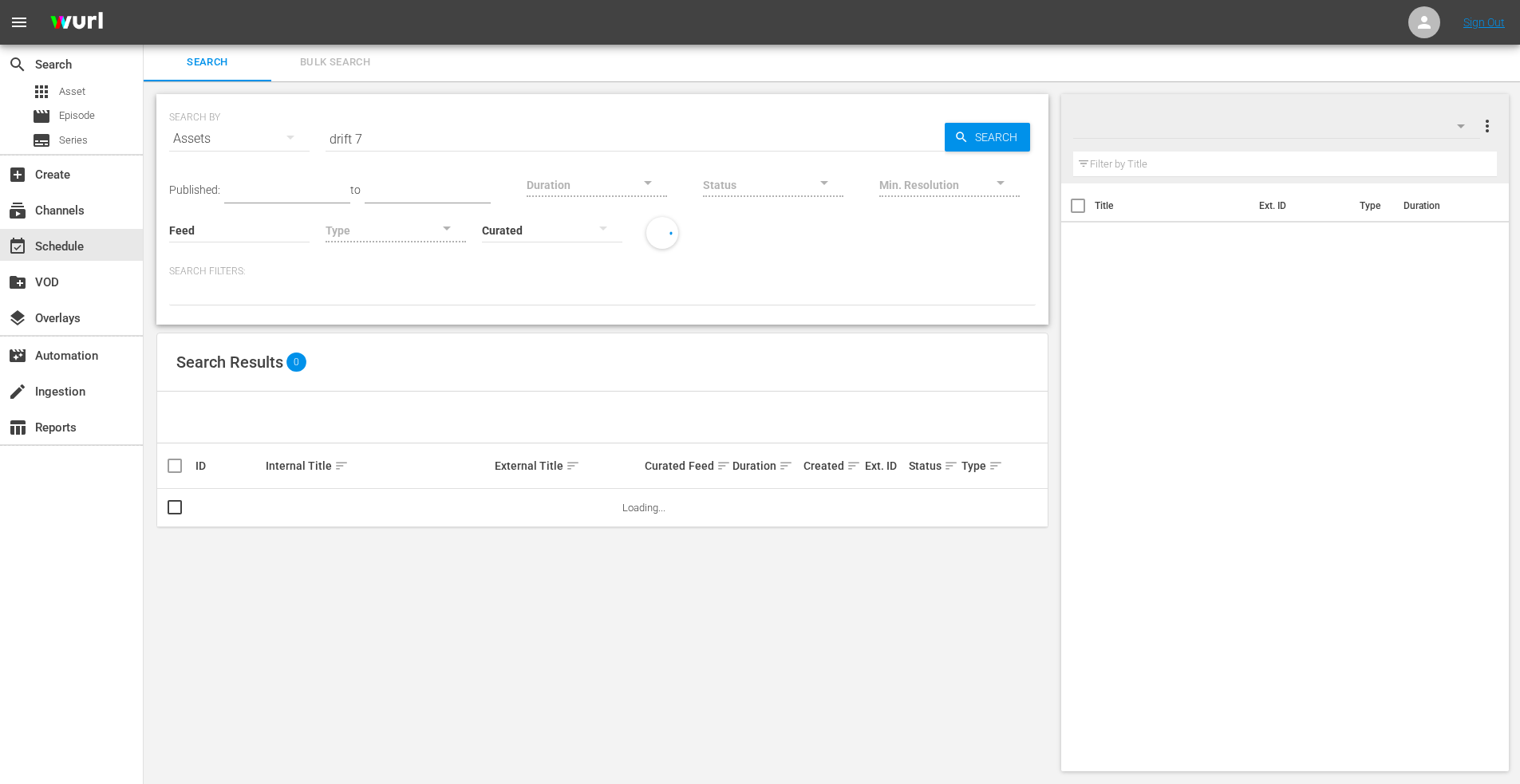
scroll to position [2, 0]
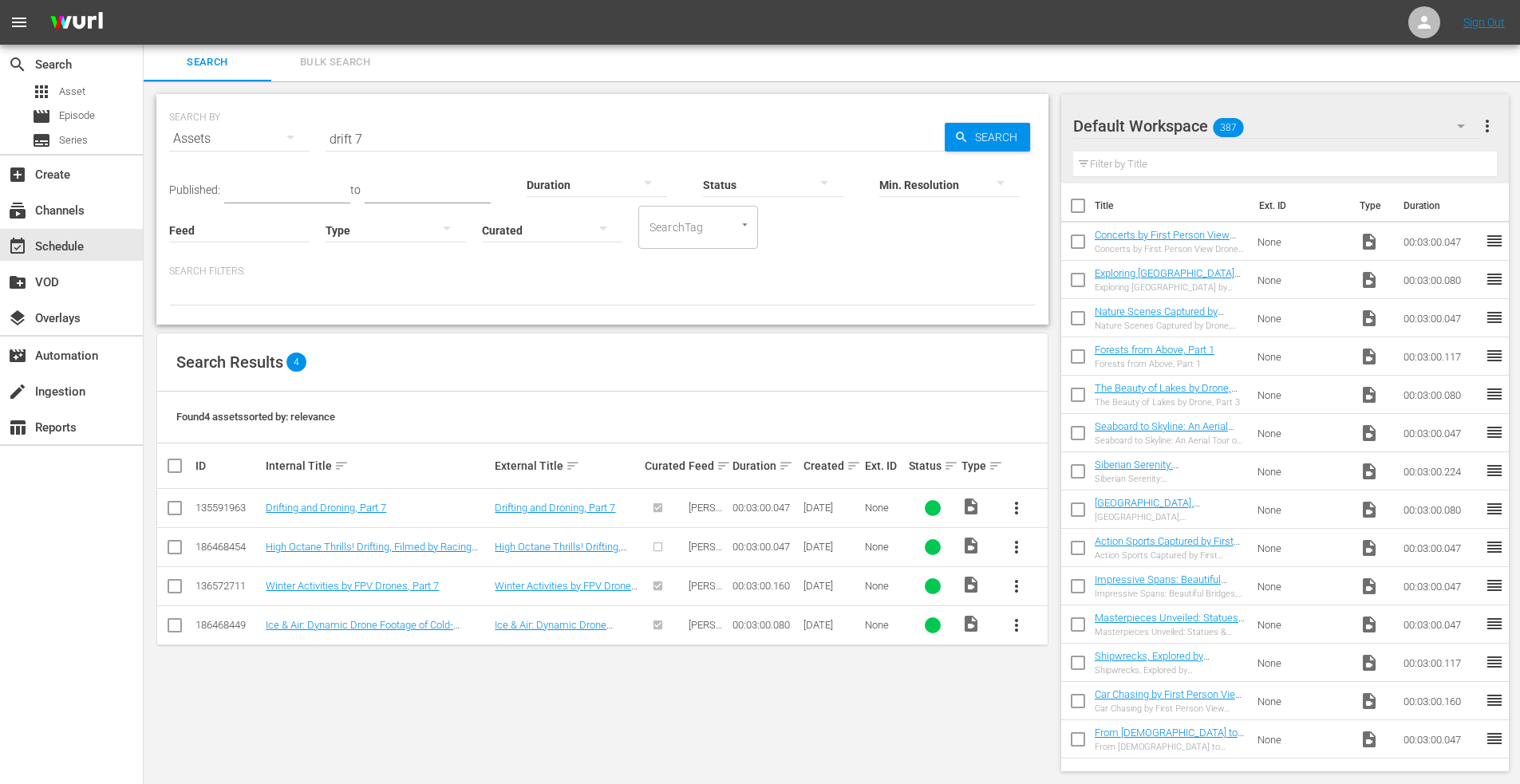
click at [174, 546] on input "checkbox" at bounding box center [174, 550] width 19 height 19
checkbox input "true"
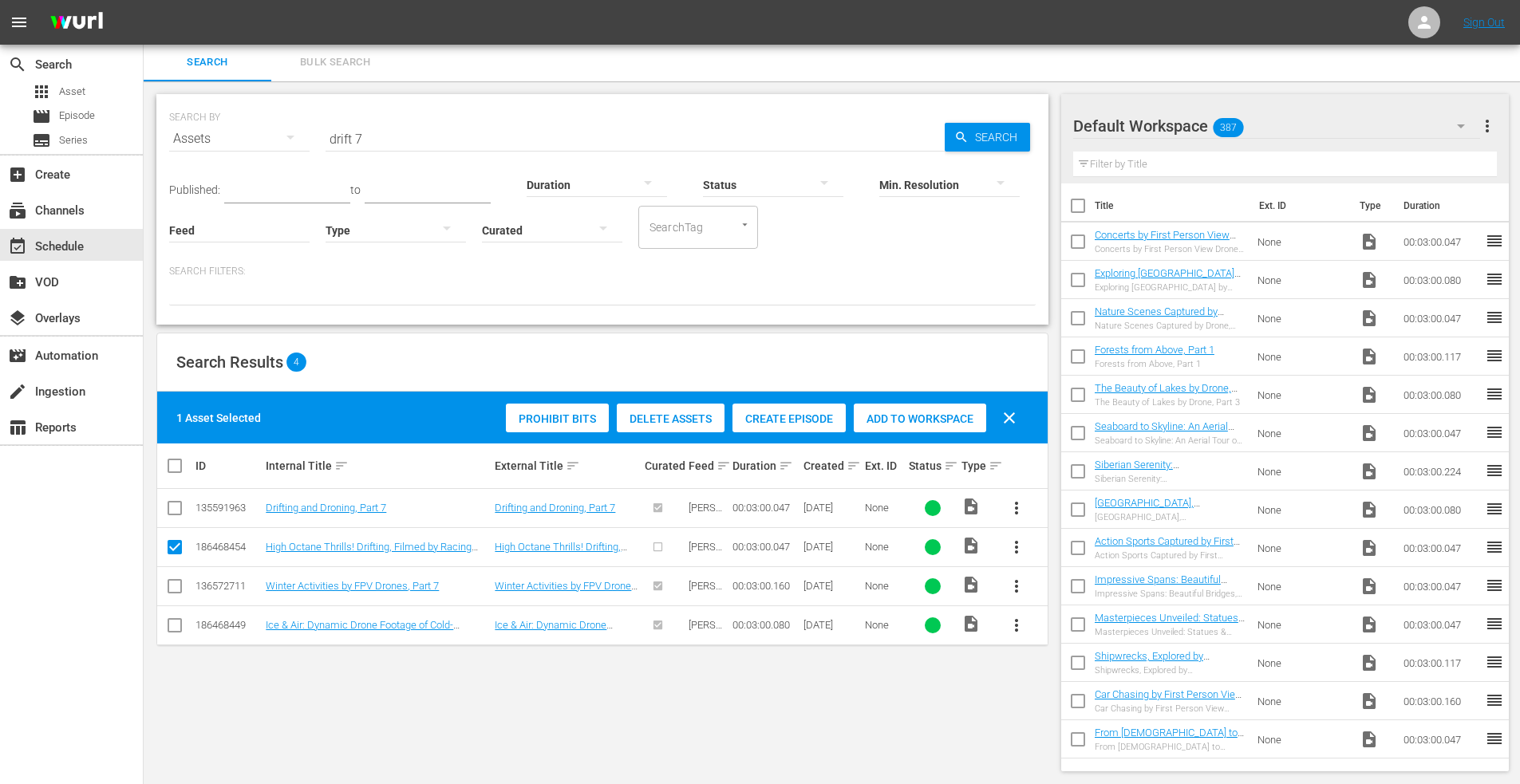
click at [899, 413] on span "Add to Workspace" at bounding box center [920, 418] width 133 height 13
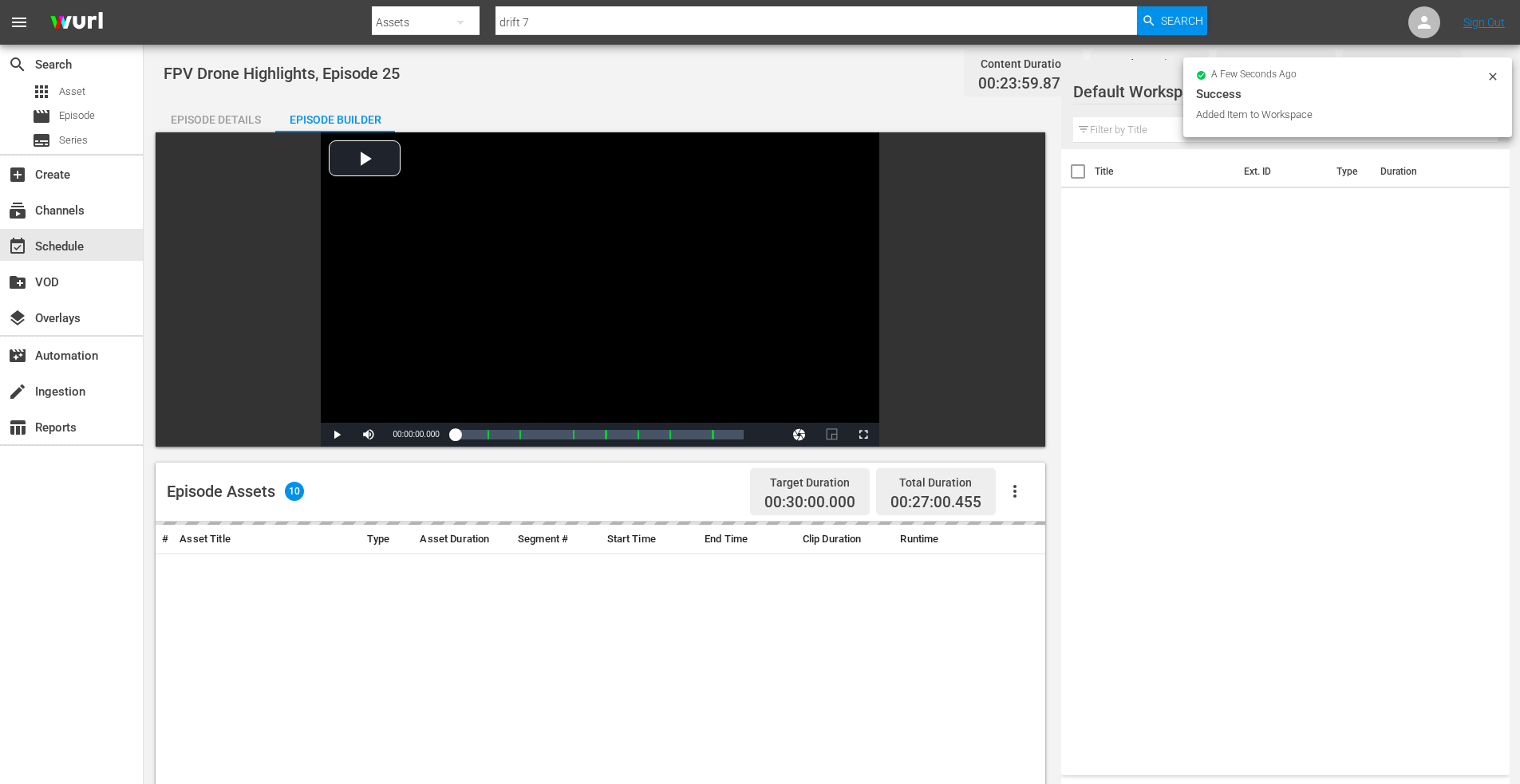
scroll to position [399, 0]
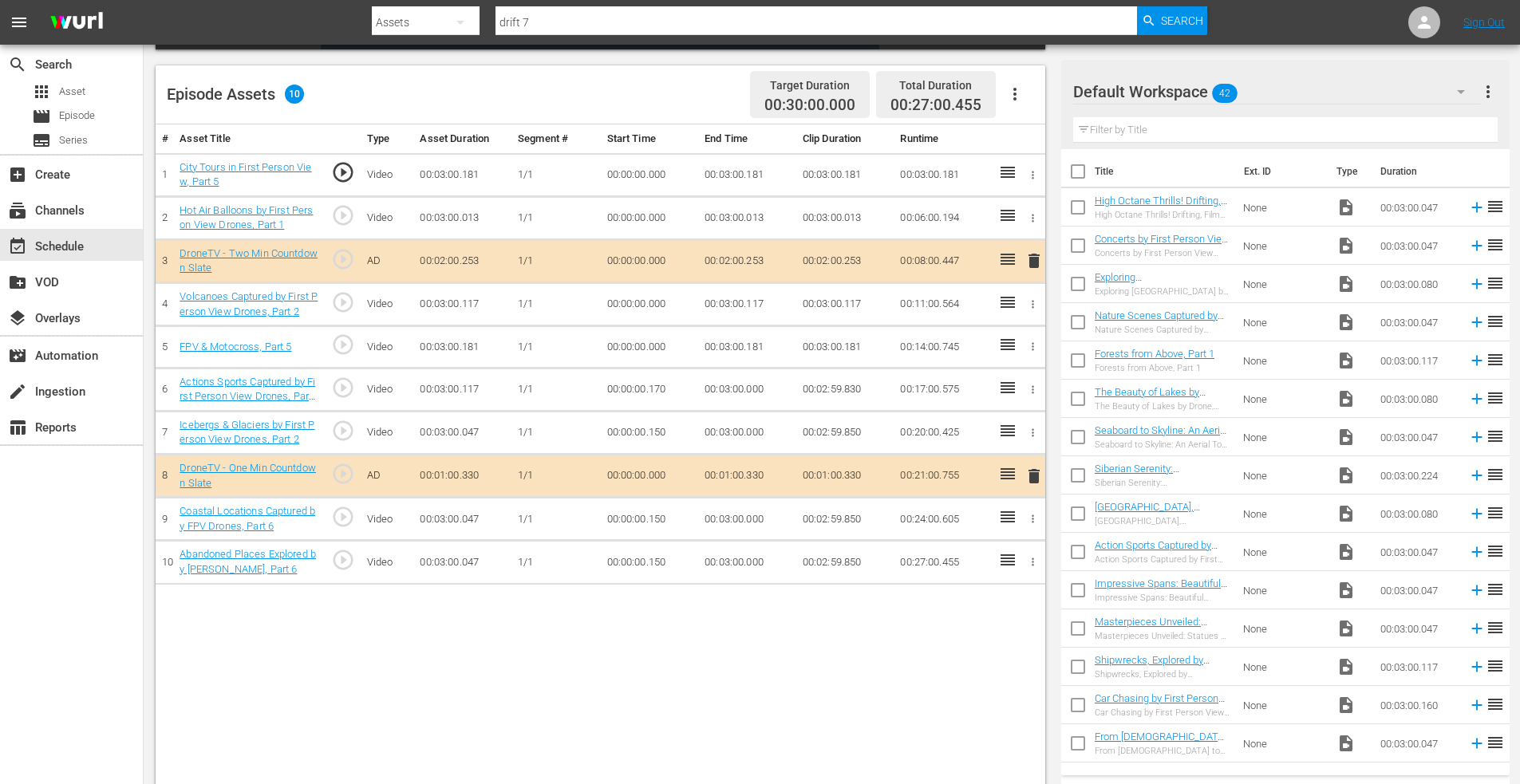
drag, startPoint x: 1074, startPoint y: 204, endPoint x: 1156, endPoint y: 223, distance: 84.2
click at [1076, 206] on input "checkbox" at bounding box center [1077, 210] width 33 height 33
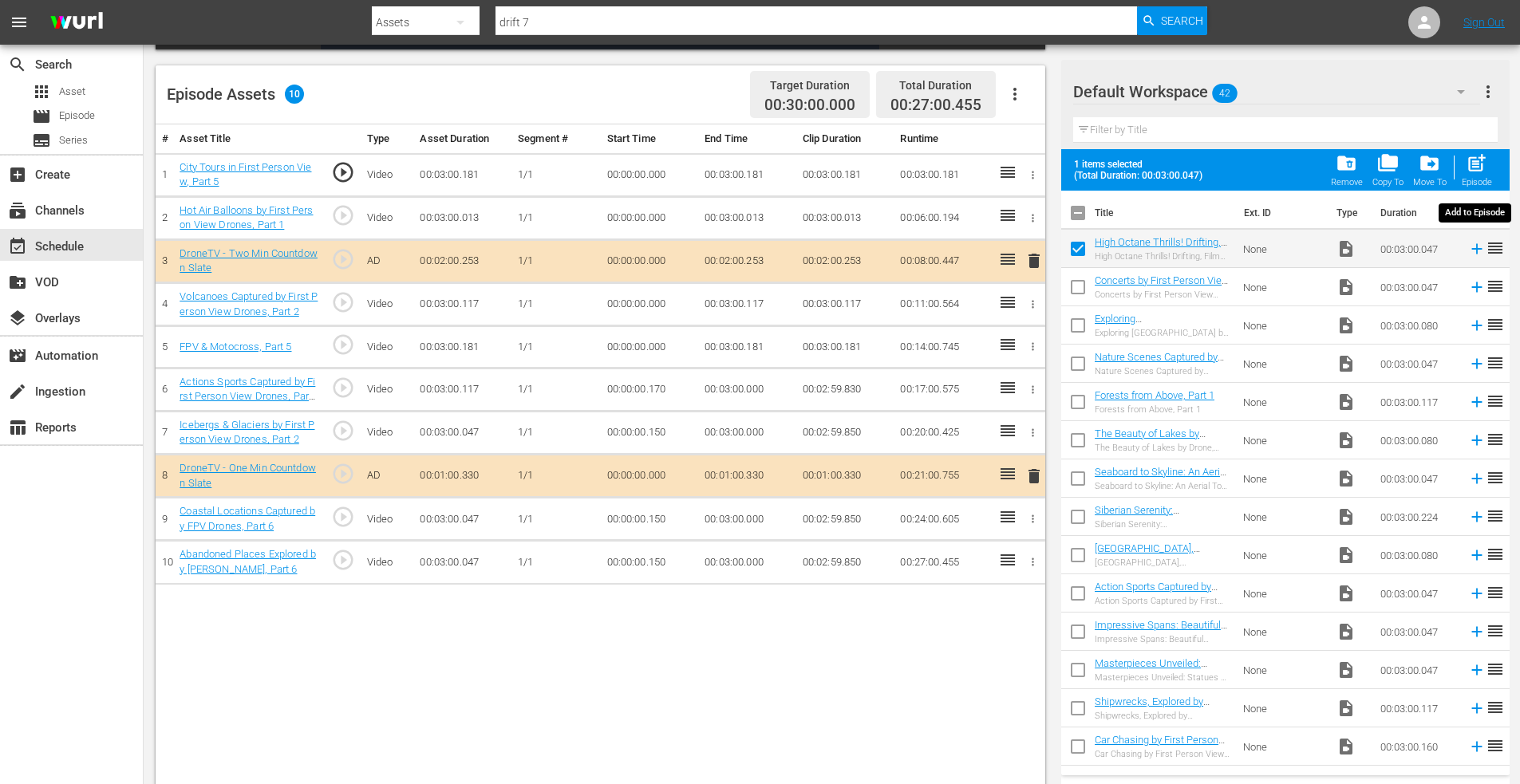
click at [1483, 158] on span "post_add" at bounding box center [1477, 163] width 22 height 22
checkbox input "false"
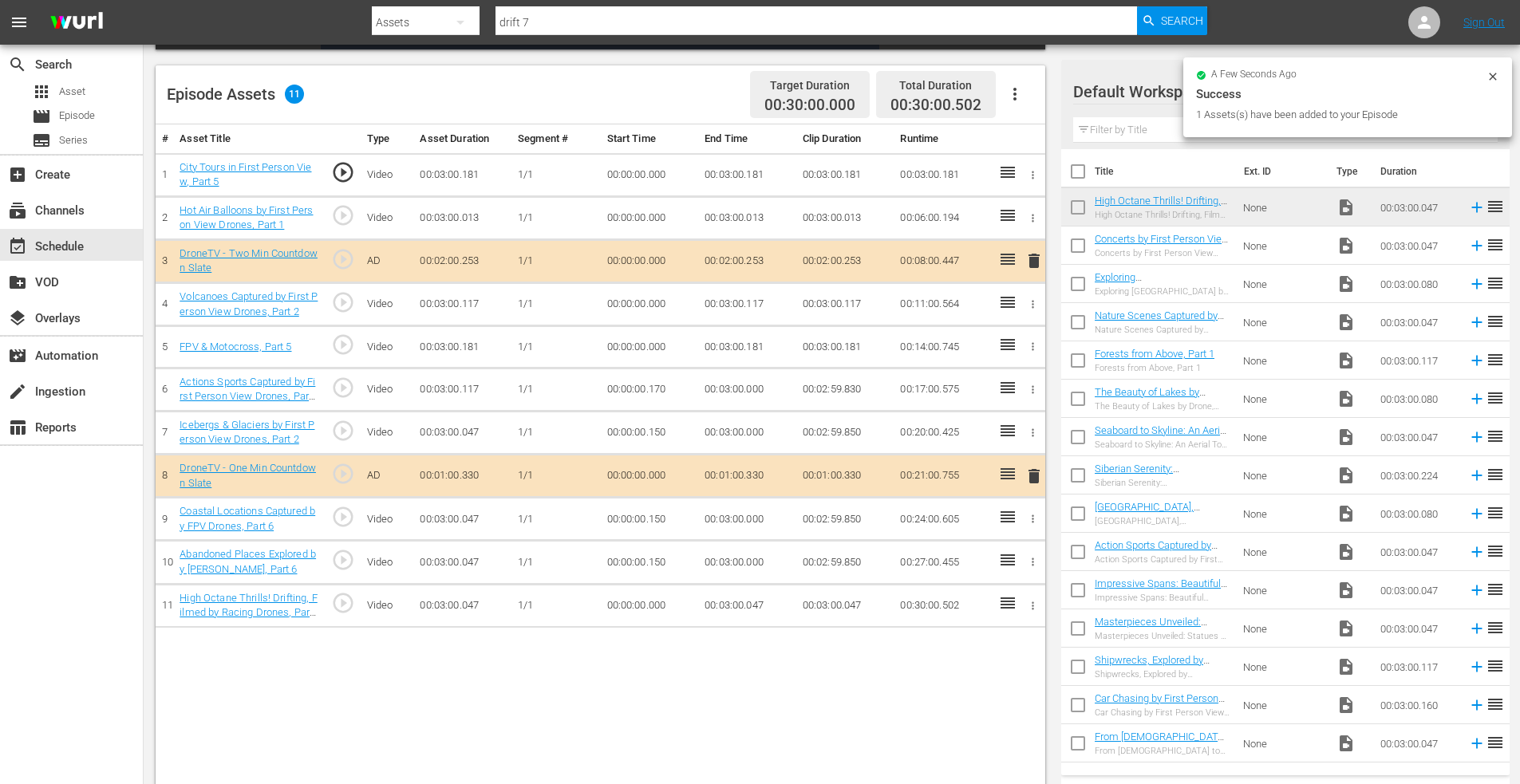
click at [1030, 602] on icon "button" at bounding box center [1032, 606] width 12 height 12
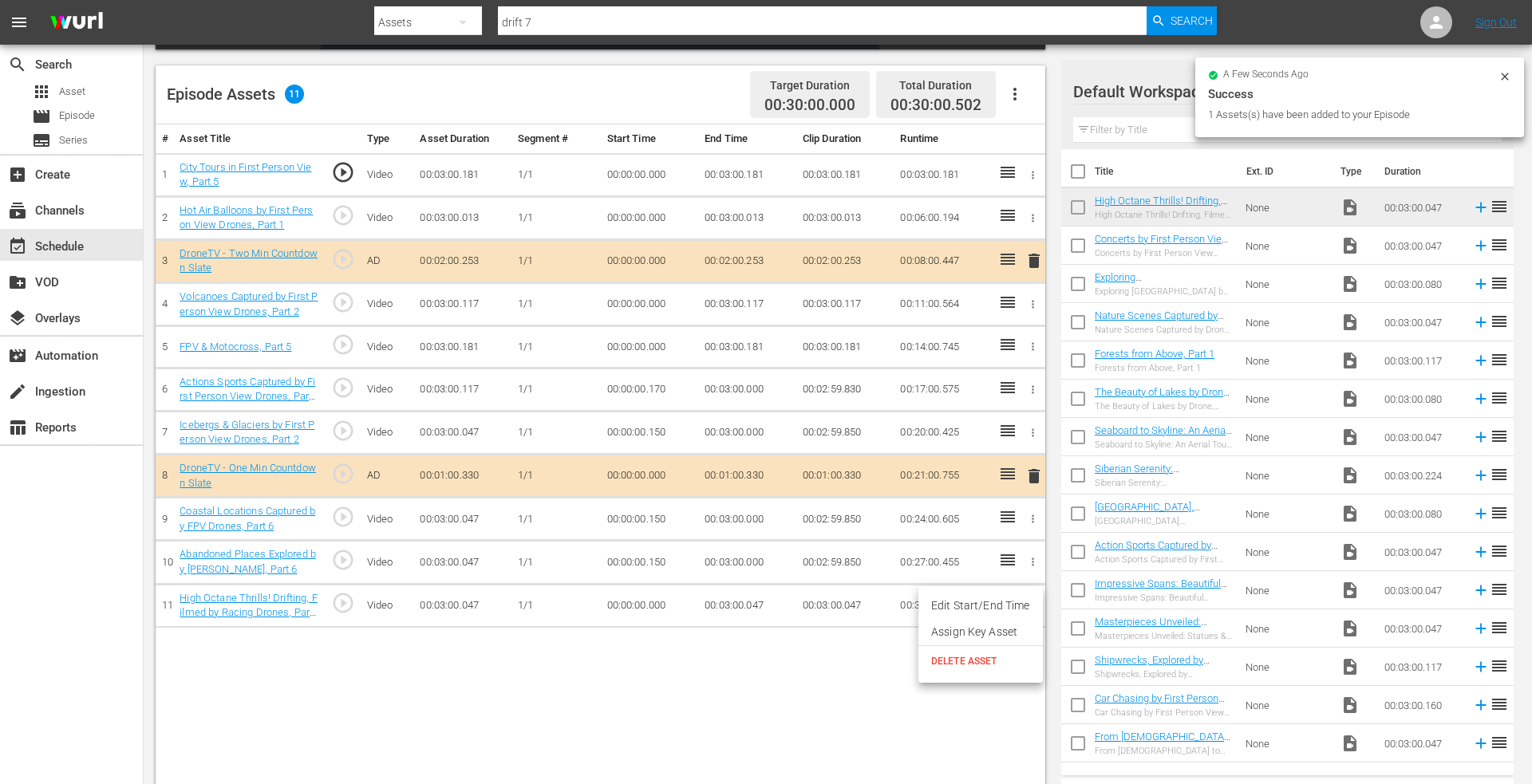
click at [991, 600] on li "Edit Start/End Time" at bounding box center [981, 606] width 125 height 26
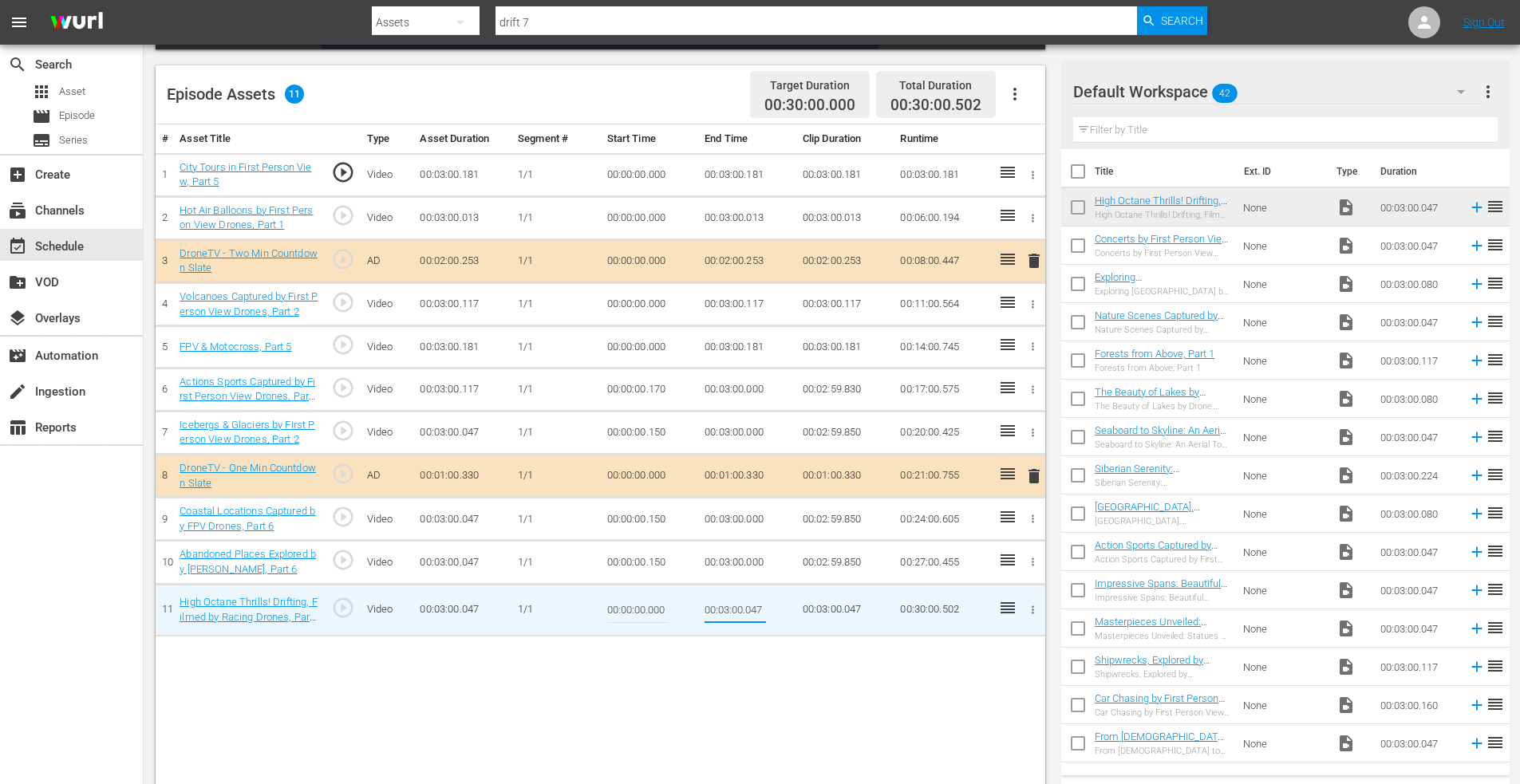
drag, startPoint x: 804, startPoint y: 609, endPoint x: 840, endPoint y: 607, distance: 36.1
click at [837, 607] on tr "11 High Octane Thrills! Drifting, Filmed by Racing Drones, Part 7 play_circle_o…" at bounding box center [600, 610] width 890 height 52
type input "00:03:00.000"
drag, startPoint x: 648, startPoint y: 607, endPoint x: 736, endPoint y: 613, distance: 88.2
click at [736, 613] on tr "11 High Octane Thrills! Drifting, Filmed by Racing Drones, Part 7 play_circle_o…" at bounding box center [600, 610] width 890 height 52
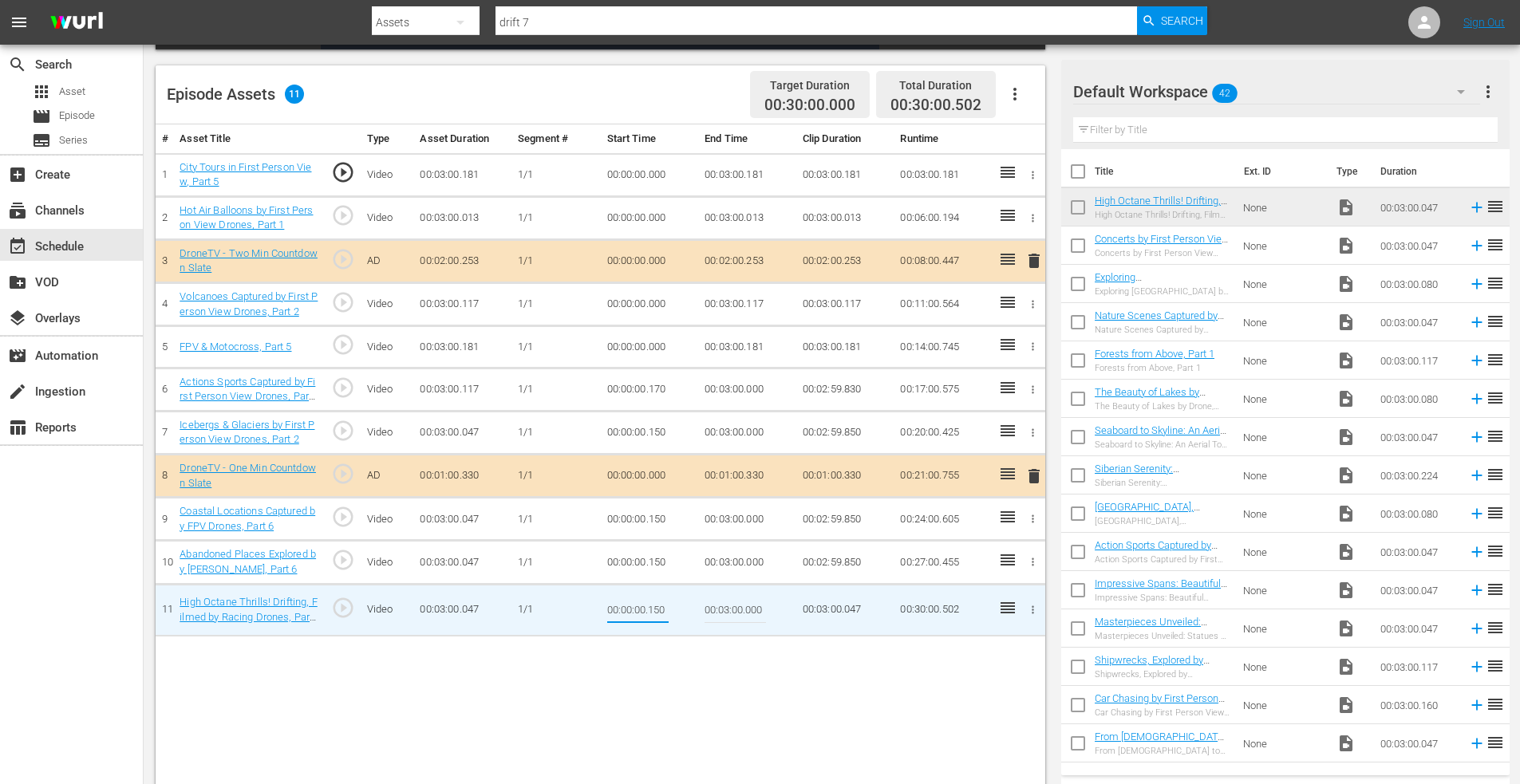
type input "00:00:00.150"
click at [1030, 349] on icon "button" at bounding box center [1032, 346] width 12 height 12
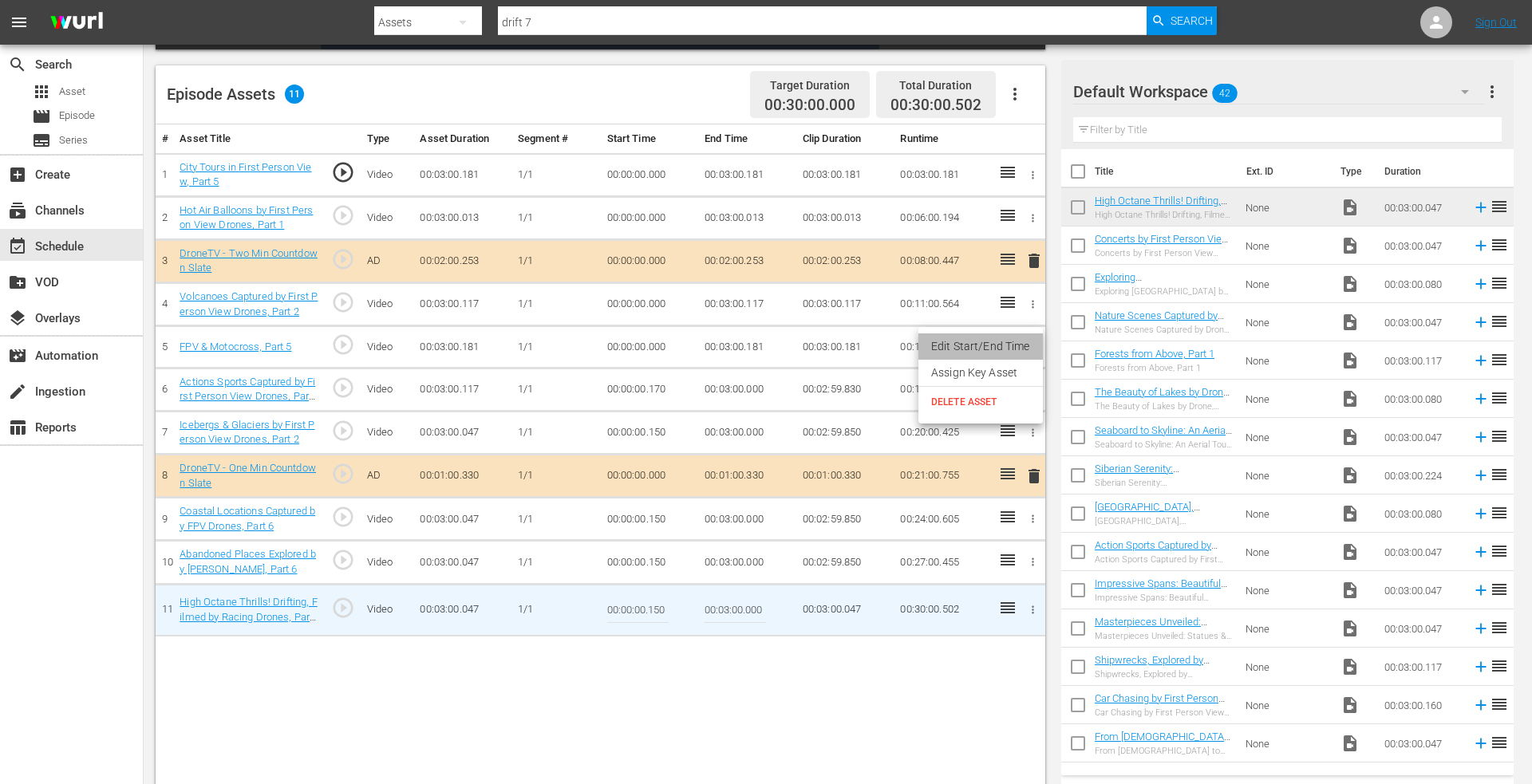
click at [1015, 350] on li "Edit Start/End Time" at bounding box center [981, 346] width 125 height 26
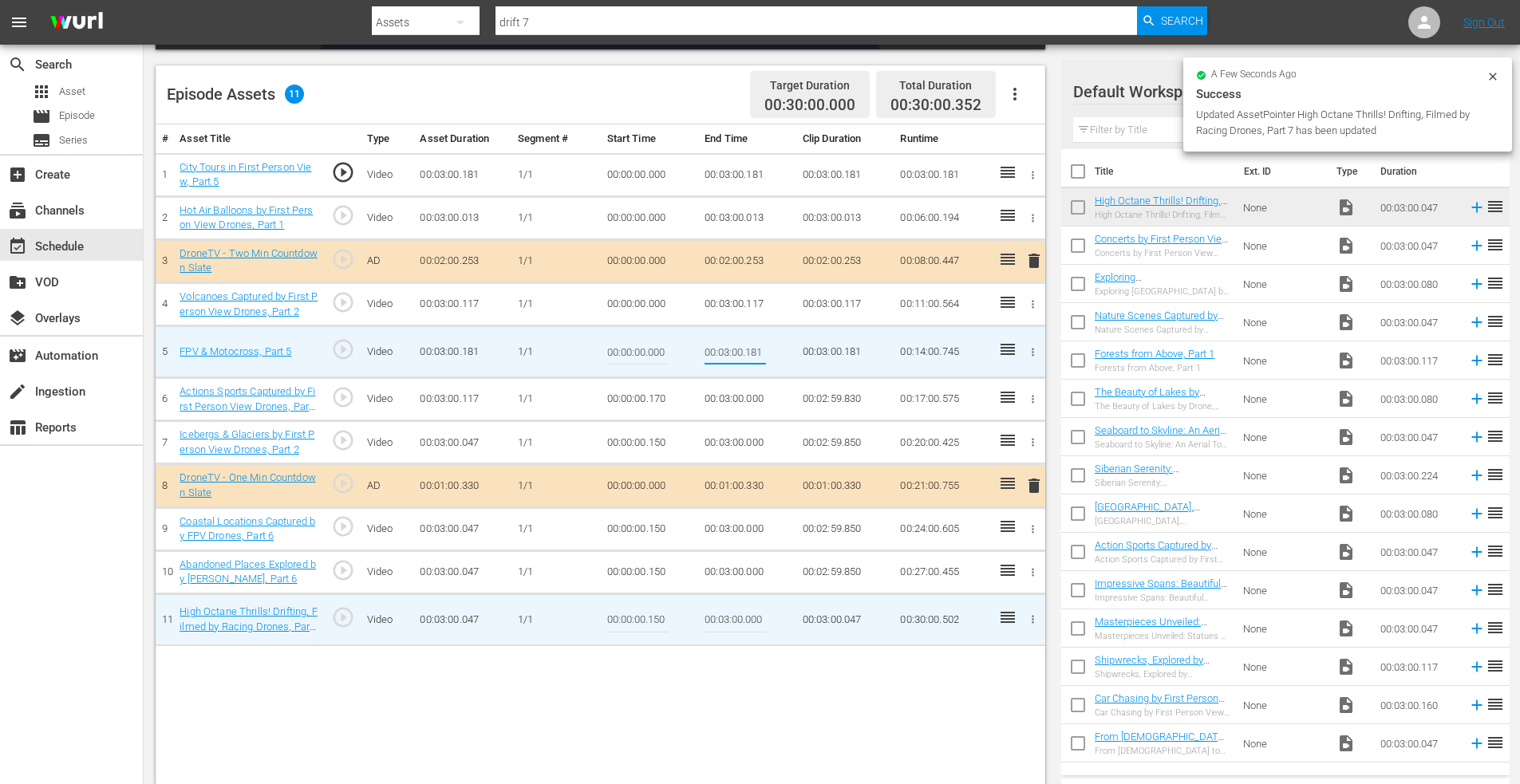
drag, startPoint x: 747, startPoint y: 350, endPoint x: 816, endPoint y: 356, distance: 69.3
click at [816, 356] on tr "5 FPV & Motocross, Part 5 play_circle_outline Video 00:03:00.181 [DATE] 00:00:0…" at bounding box center [600, 352] width 890 height 52
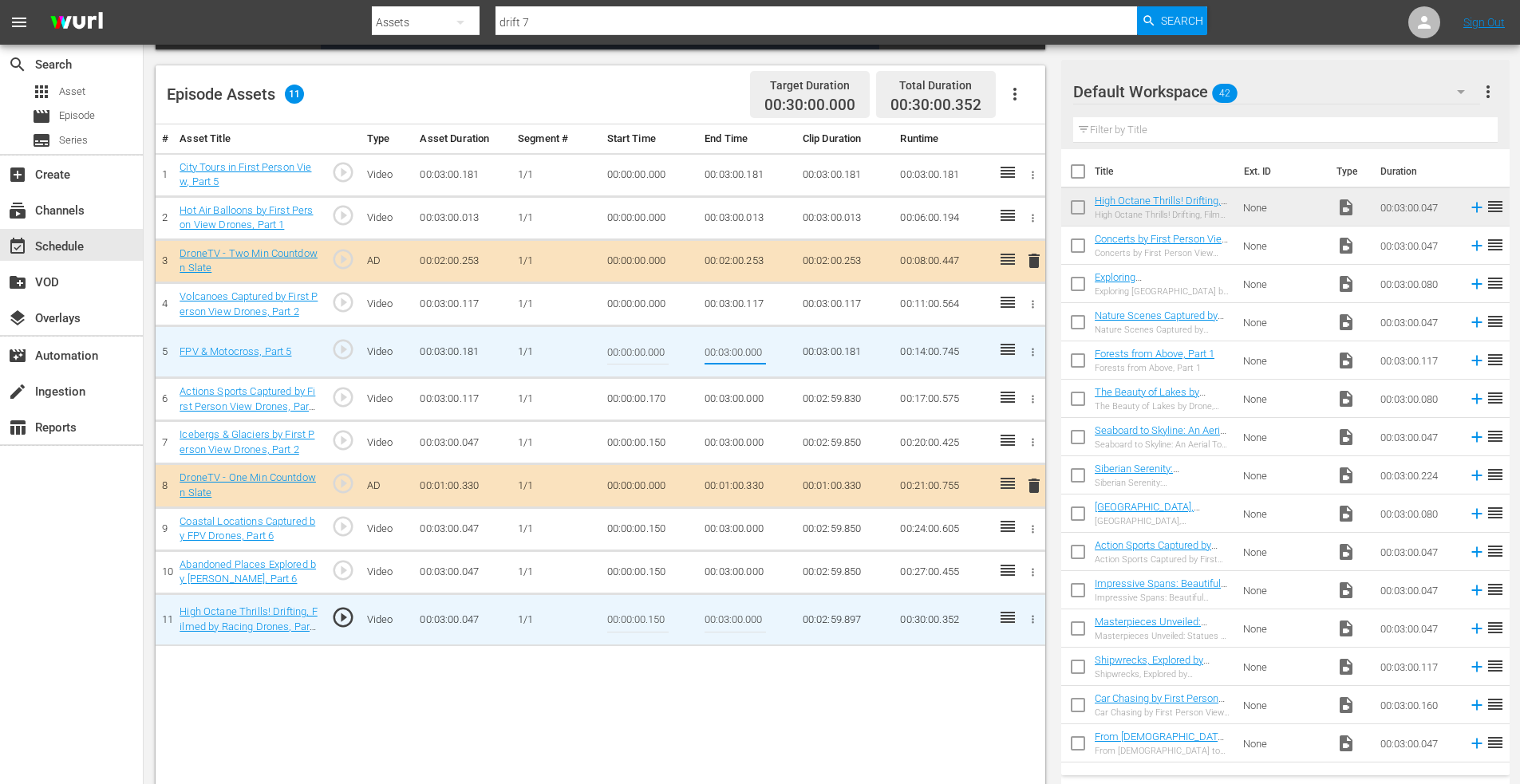
type input "00:03:00.000"
drag, startPoint x: 649, startPoint y: 351, endPoint x: 738, endPoint y: 345, distance: 89.2
click at [738, 345] on tr "5 FPV & Motocross, Part 5 play_circle_outline Video 00:03:00.181 [DATE] 00:00:0…" at bounding box center [600, 352] width 890 height 52
type input "00:00:00.150"
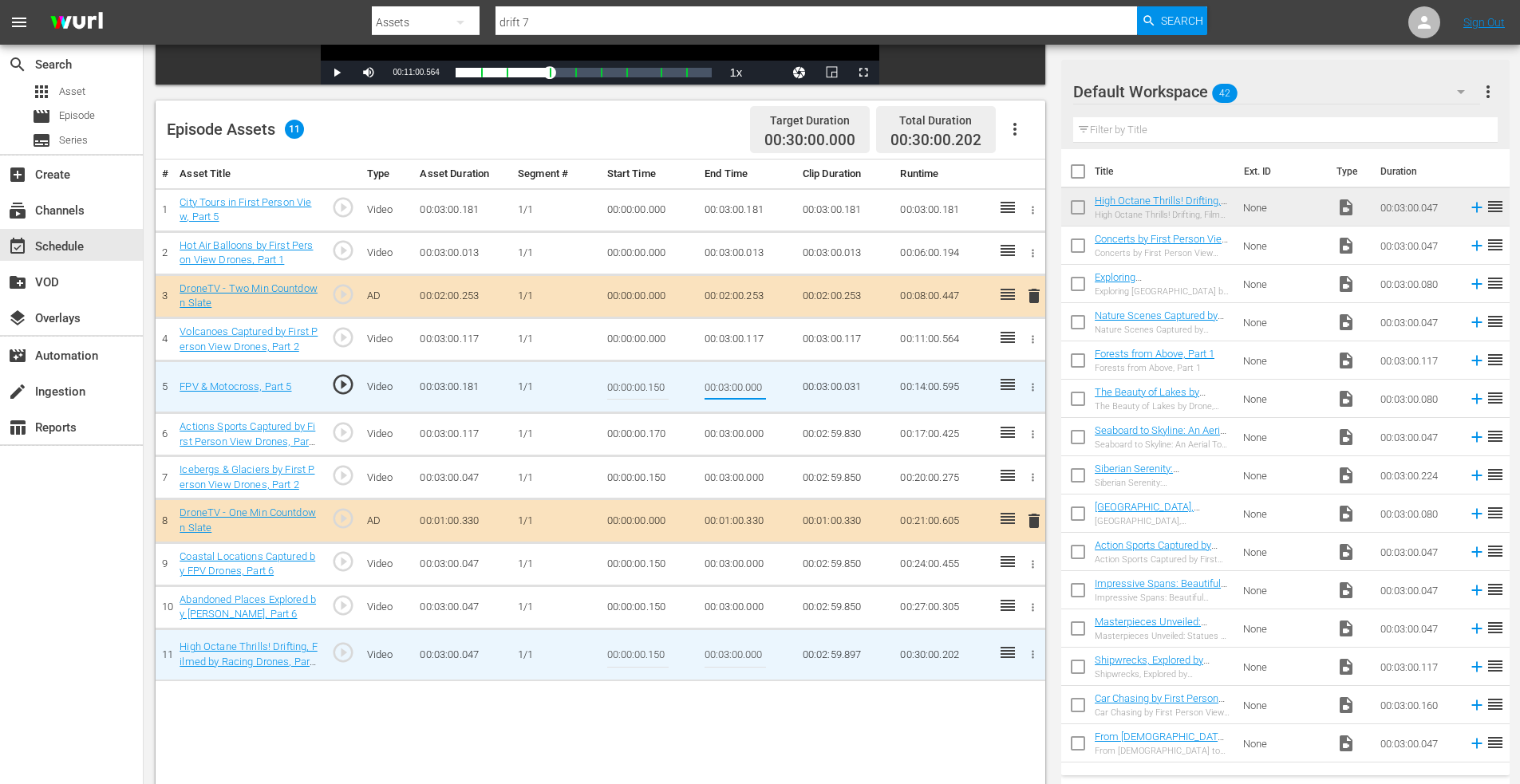
scroll to position [336, 0]
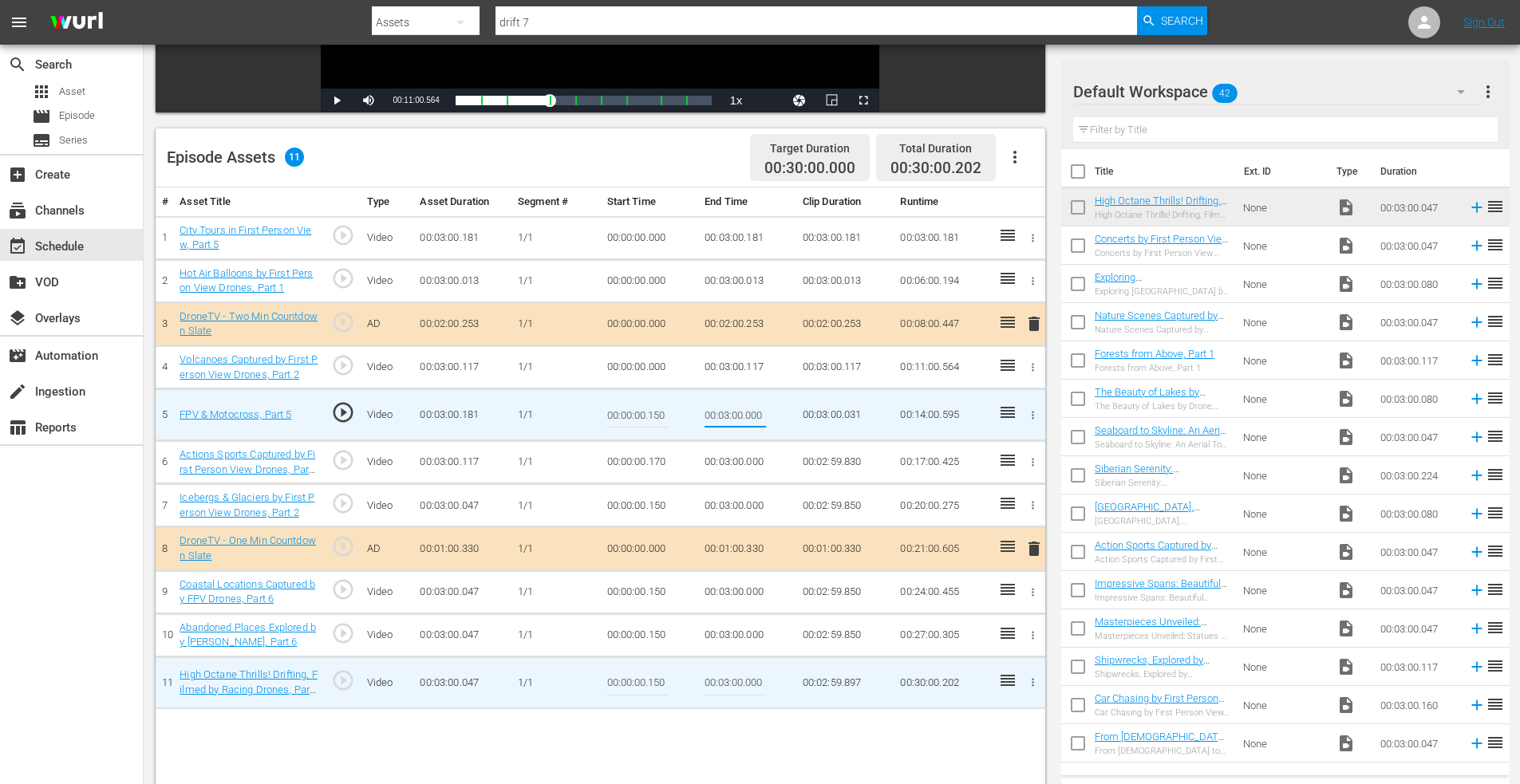
click at [1035, 368] on icon "button" at bounding box center [1032, 366] width 12 height 12
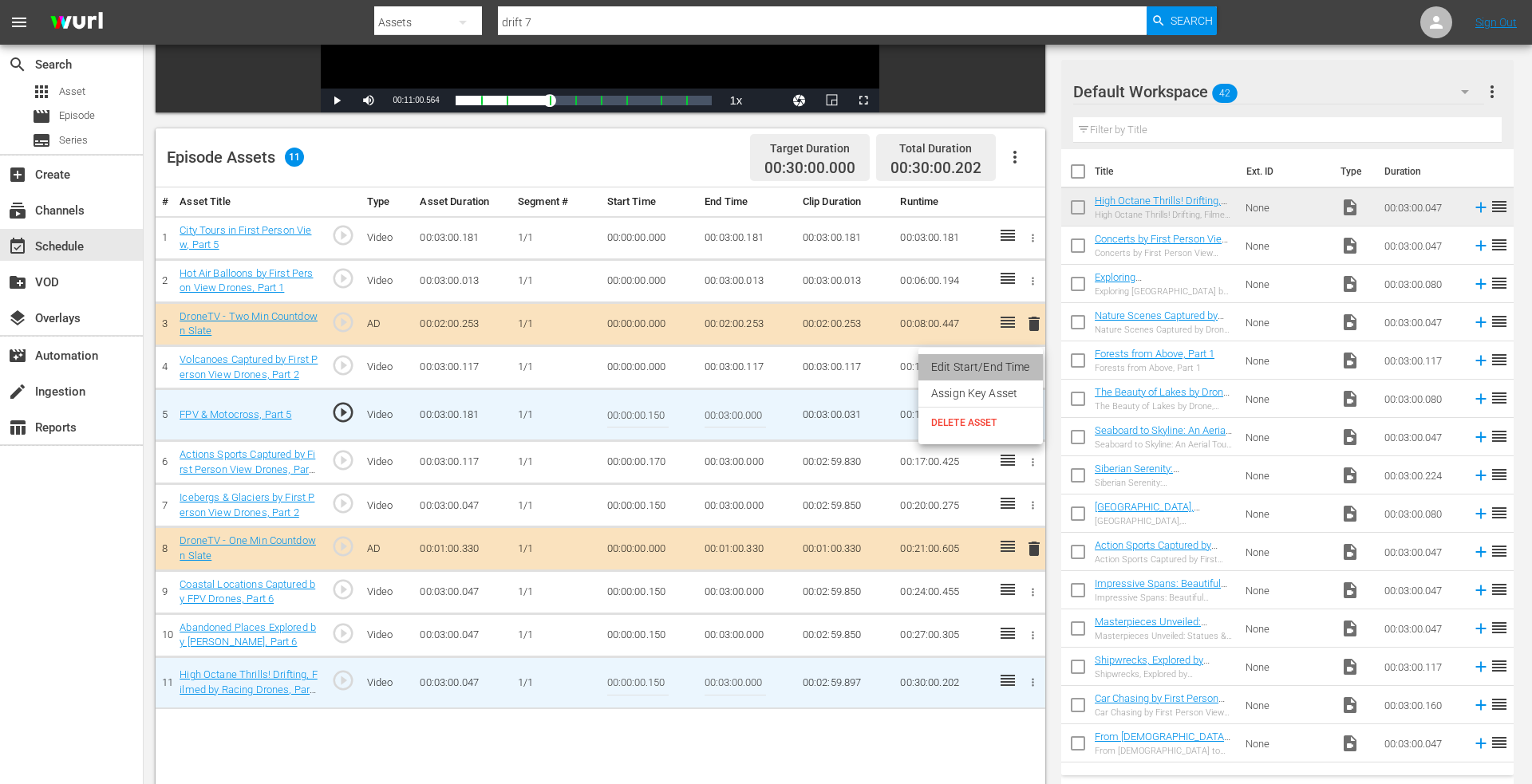
click at [994, 367] on li "Edit Start/End Time" at bounding box center [981, 366] width 125 height 26
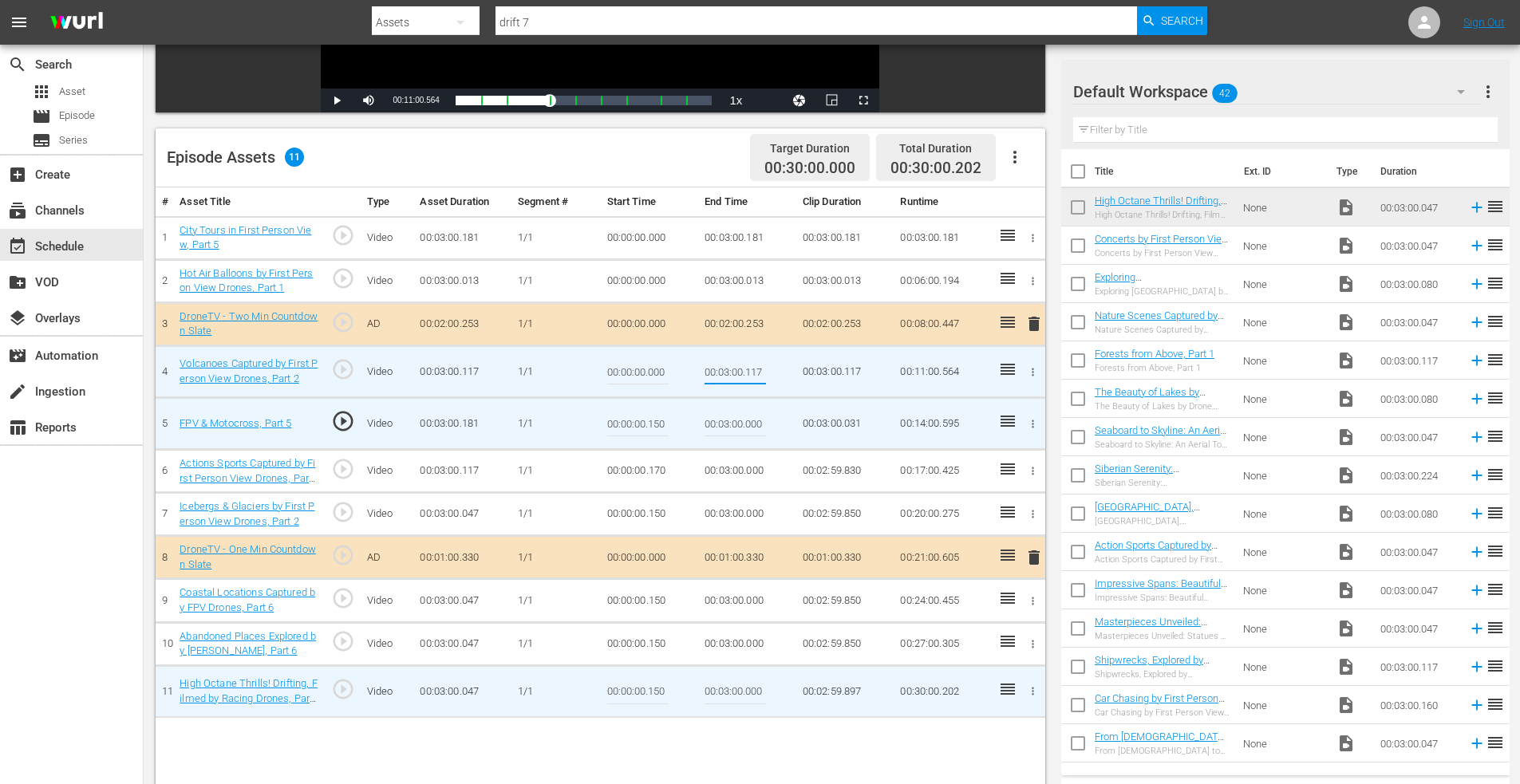
drag, startPoint x: 746, startPoint y: 372, endPoint x: 822, endPoint y: 372, distance: 76.0
click at [822, 372] on tr "4 Volcanoes Captured by First Person View Drones, Part 2 play_circle_outline Vi…" at bounding box center [600, 372] width 890 height 52
type input "00:03:00.000"
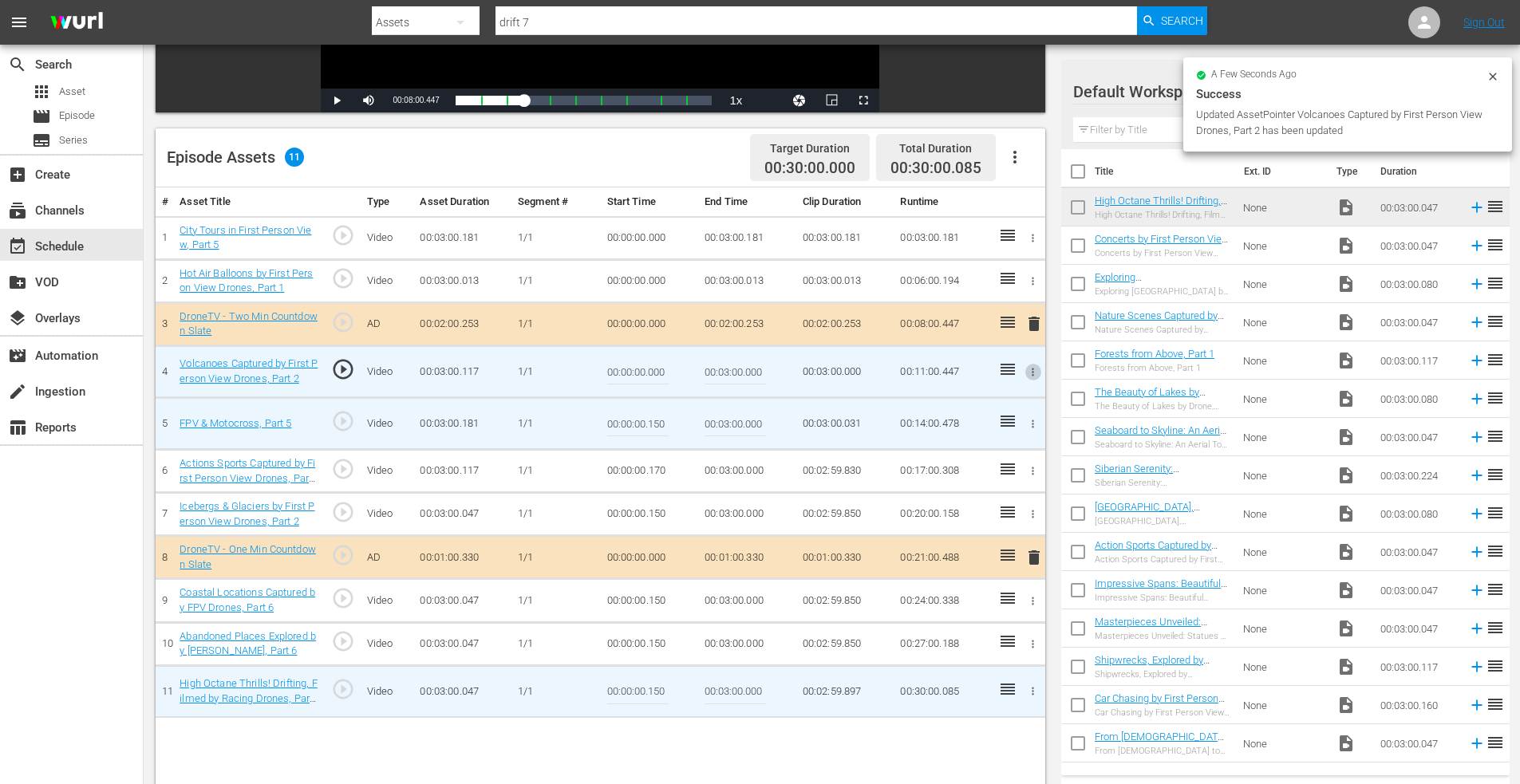
drag, startPoint x: 650, startPoint y: 368, endPoint x: 725, endPoint y: 369, distance: 75.0
click at [725, 369] on tr "4 Volcanoes Captured by First Person View Drones, Part 2 play_circle_outline Vi…" at bounding box center [600, 372] width 890 height 52
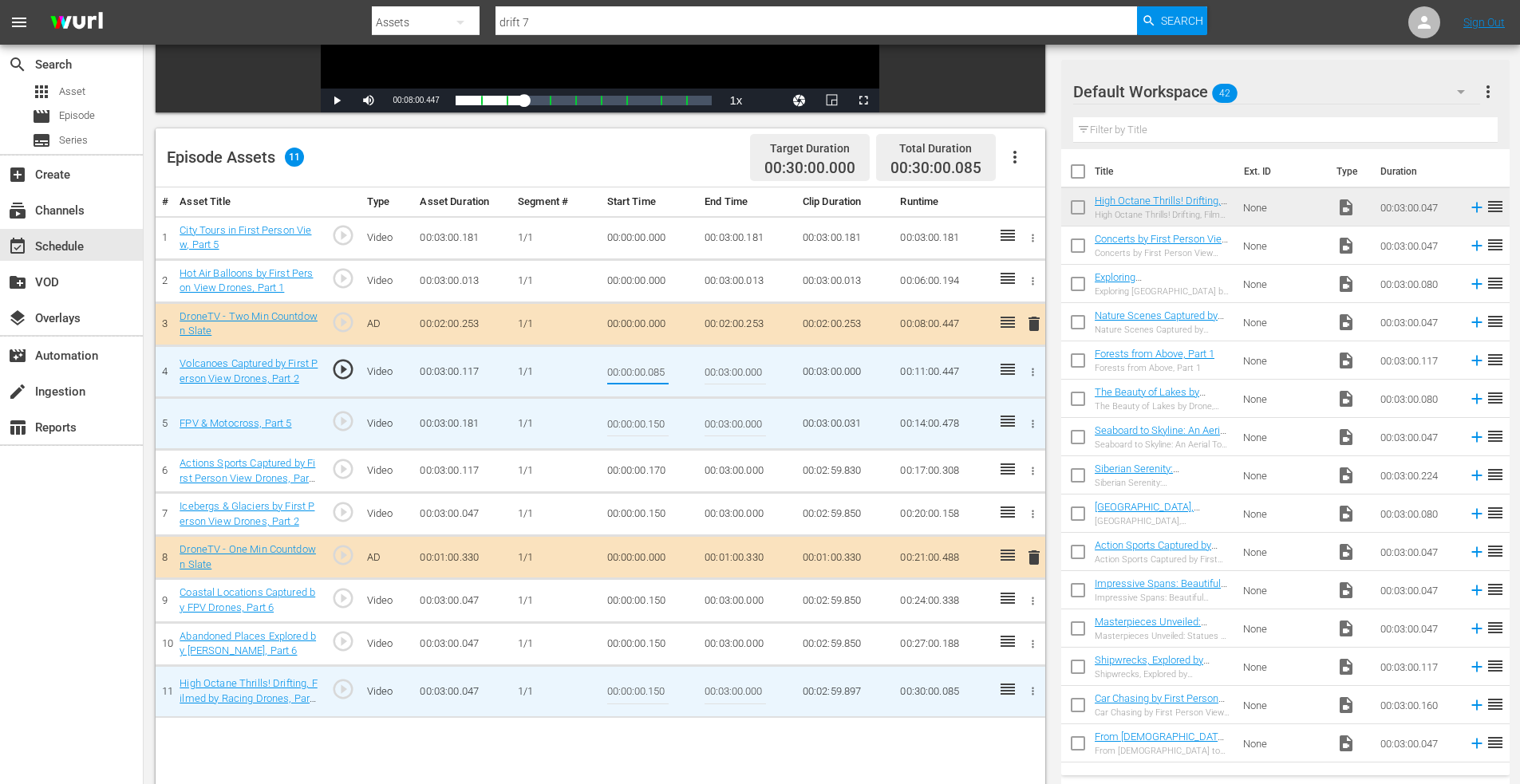
type input "00:00:00.085"
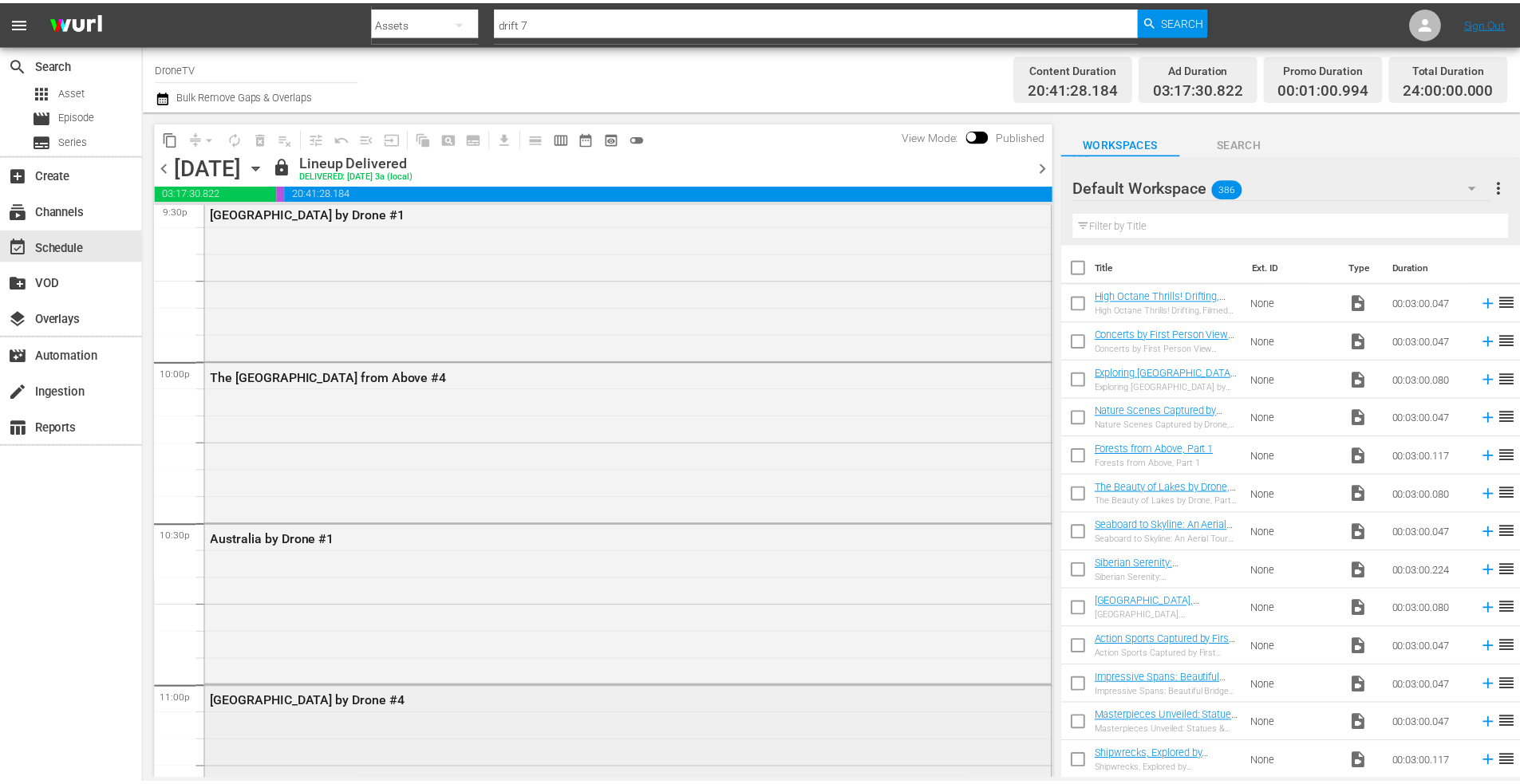
scroll to position [7234, 0]
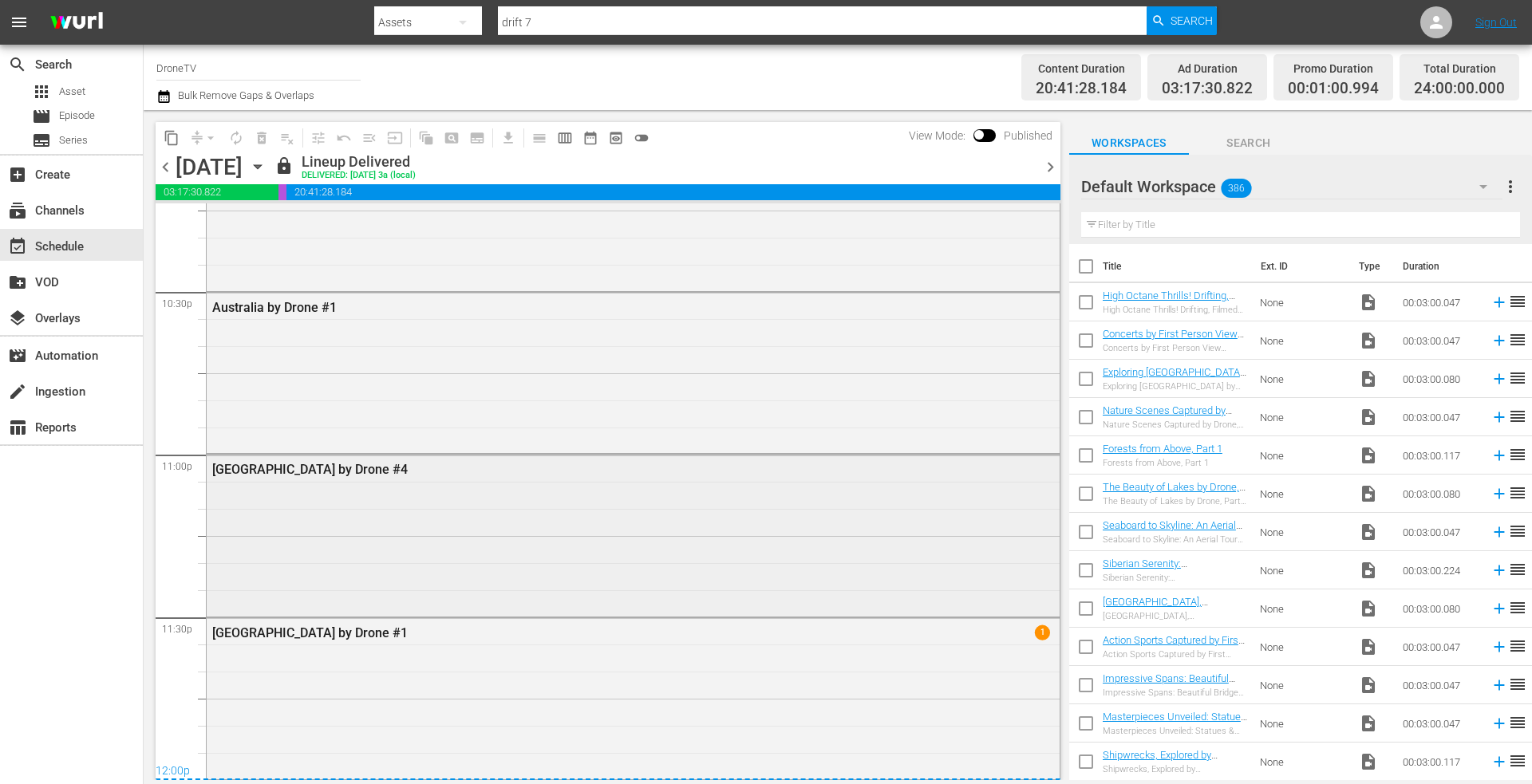
click at [410, 512] on div "[GEOGRAPHIC_DATA] by Drone #4" at bounding box center [634, 533] width 853 height 158
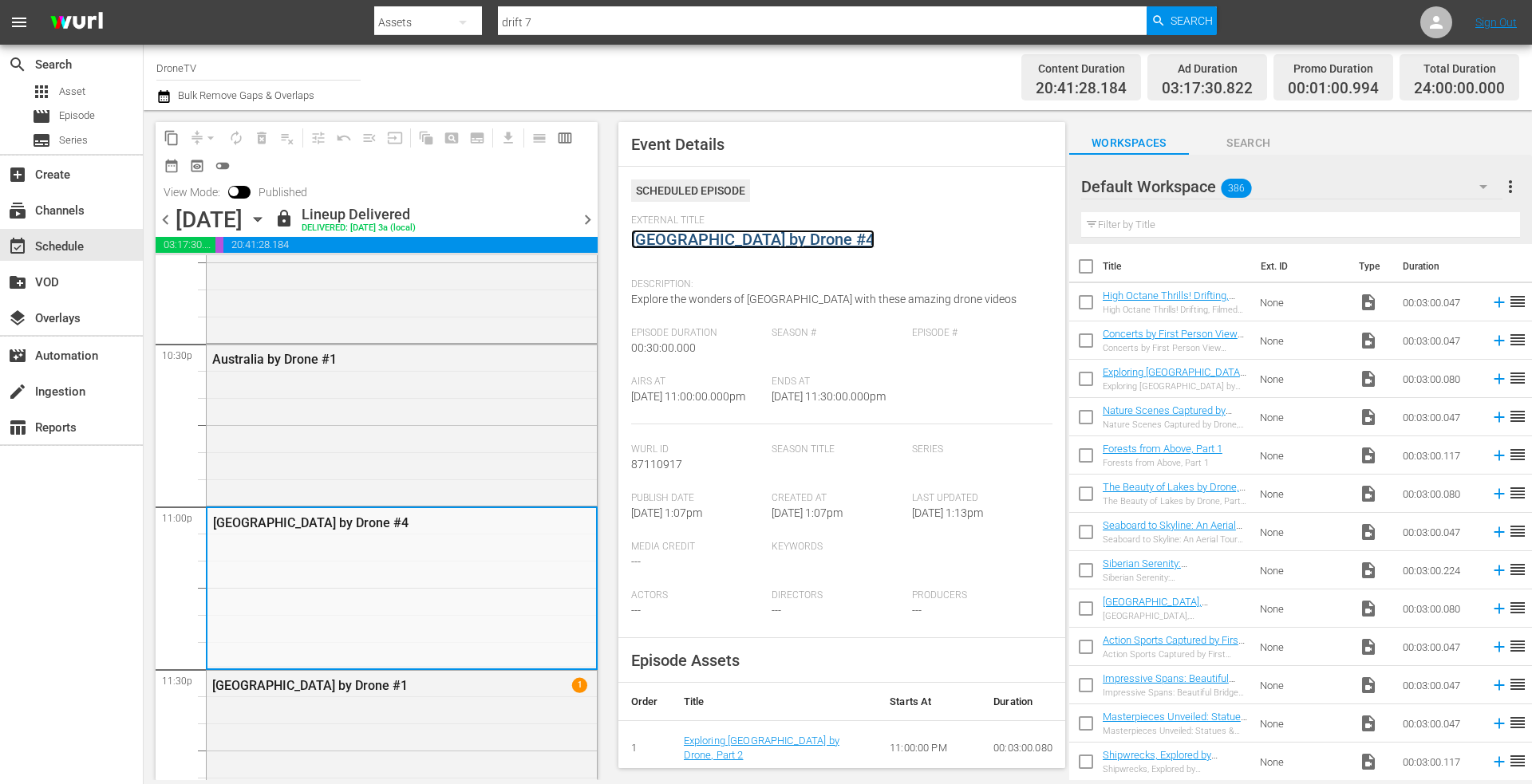
click at [703, 241] on link "[GEOGRAPHIC_DATA] by Drone #4" at bounding box center [753, 238] width 244 height 19
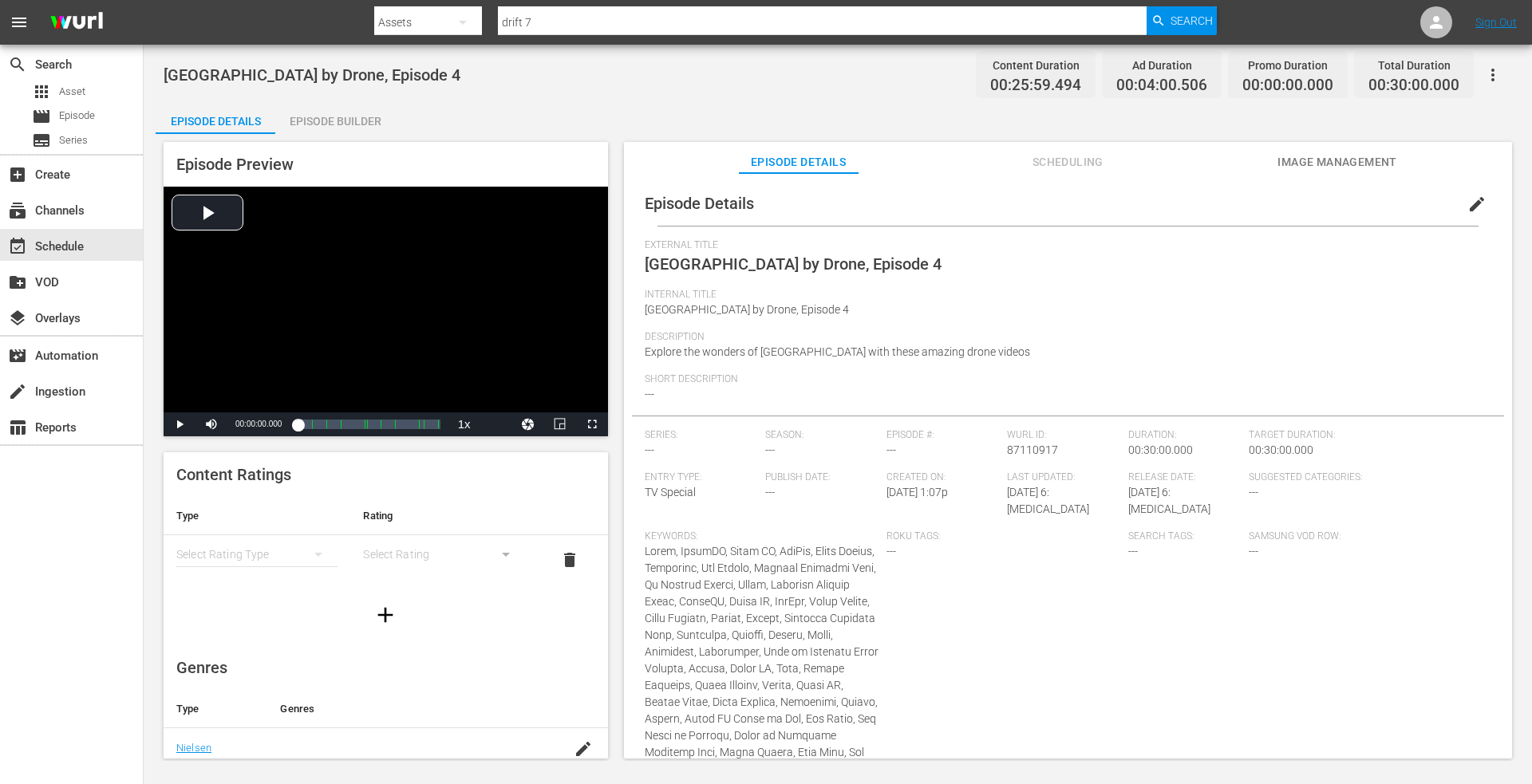
click at [331, 122] on div "Episode Builder" at bounding box center [335, 121] width 120 height 39
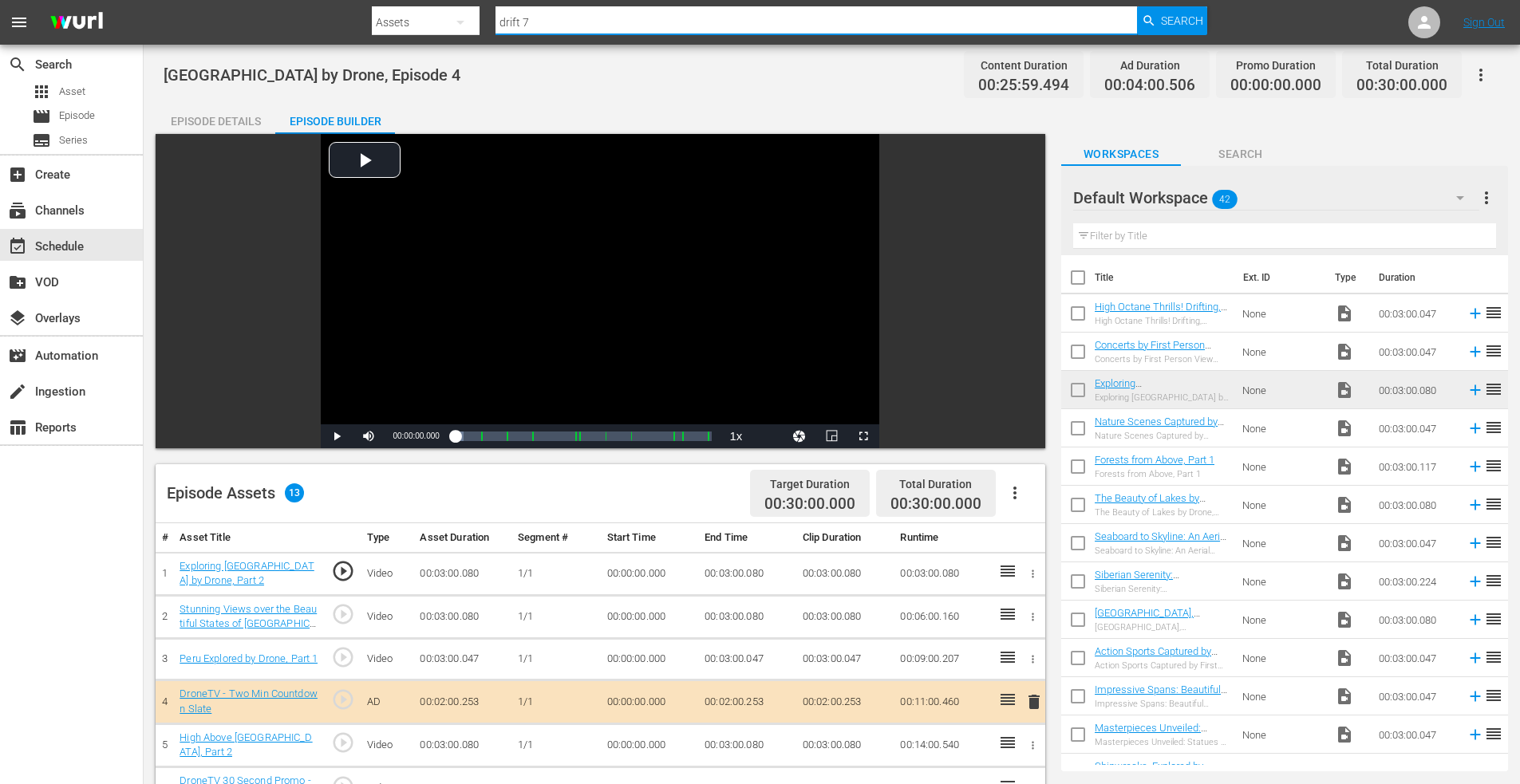
click at [556, 20] on input "drift 7" at bounding box center [816, 22] width 643 height 39
drag, startPoint x: 551, startPoint y: 22, endPoint x: 376, endPoint y: 22, distance: 175.0
click at [364, 25] on nav "menu Search By Assets Search ID, Title, Description, Keywords, or Category drif…" at bounding box center [760, 22] width 1520 height 45
type input "brazil 3"
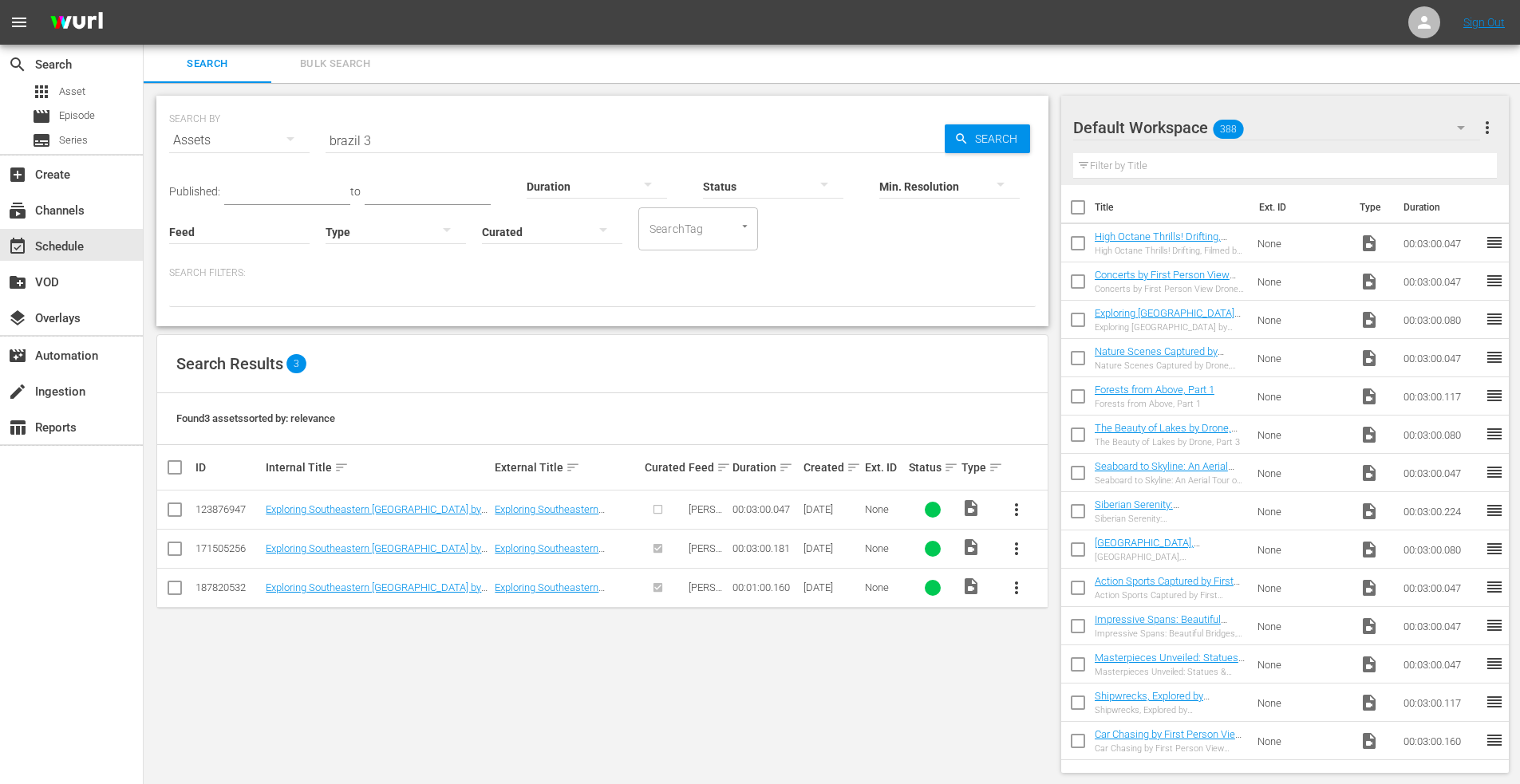
drag, startPoint x: 172, startPoint y: 547, endPoint x: 209, endPoint y: 547, distance: 37.0
click at [176, 547] on input "checkbox" at bounding box center [174, 551] width 19 height 19
checkbox input "true"
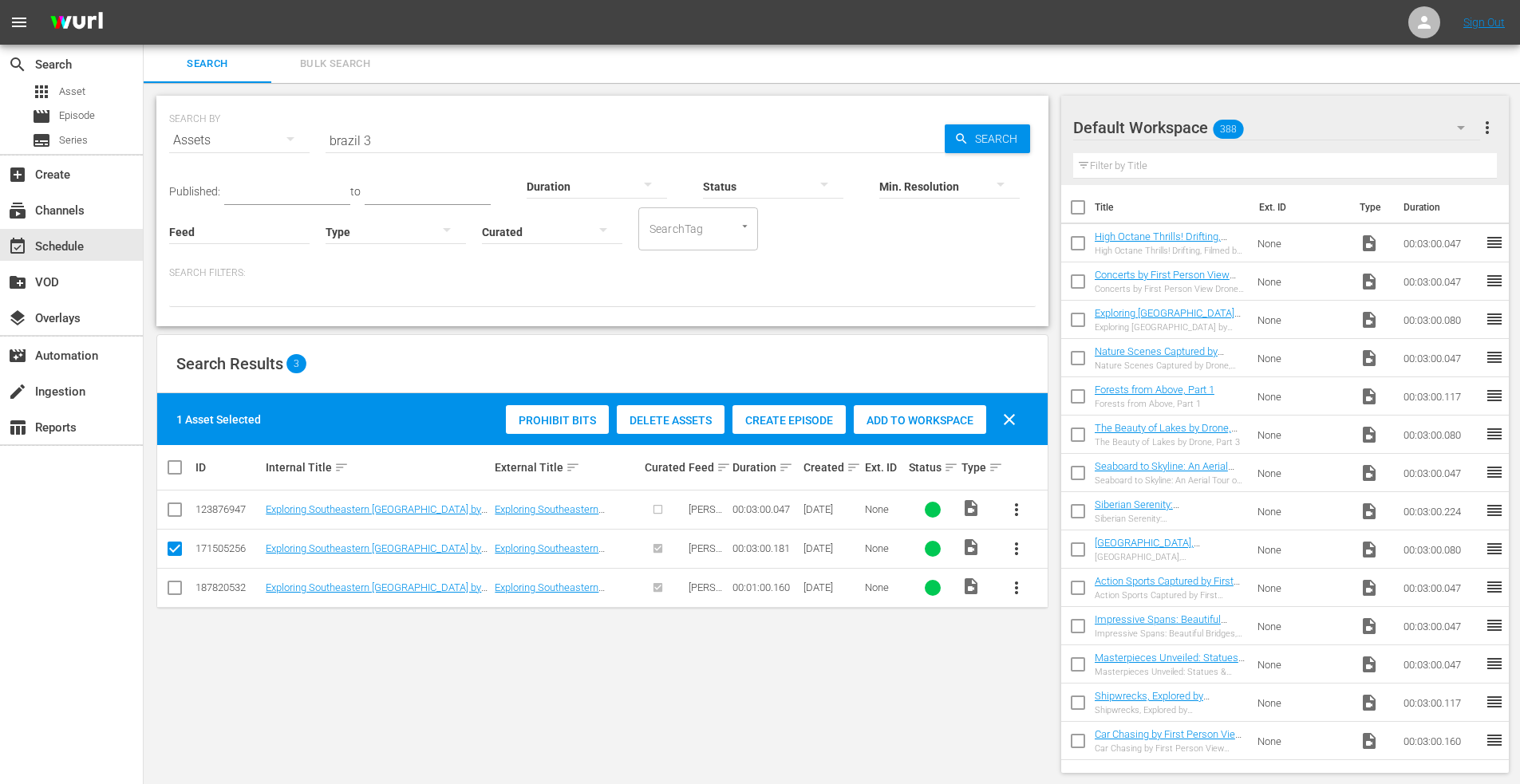
click at [896, 418] on span "Add to Workspace" at bounding box center [920, 420] width 133 height 13
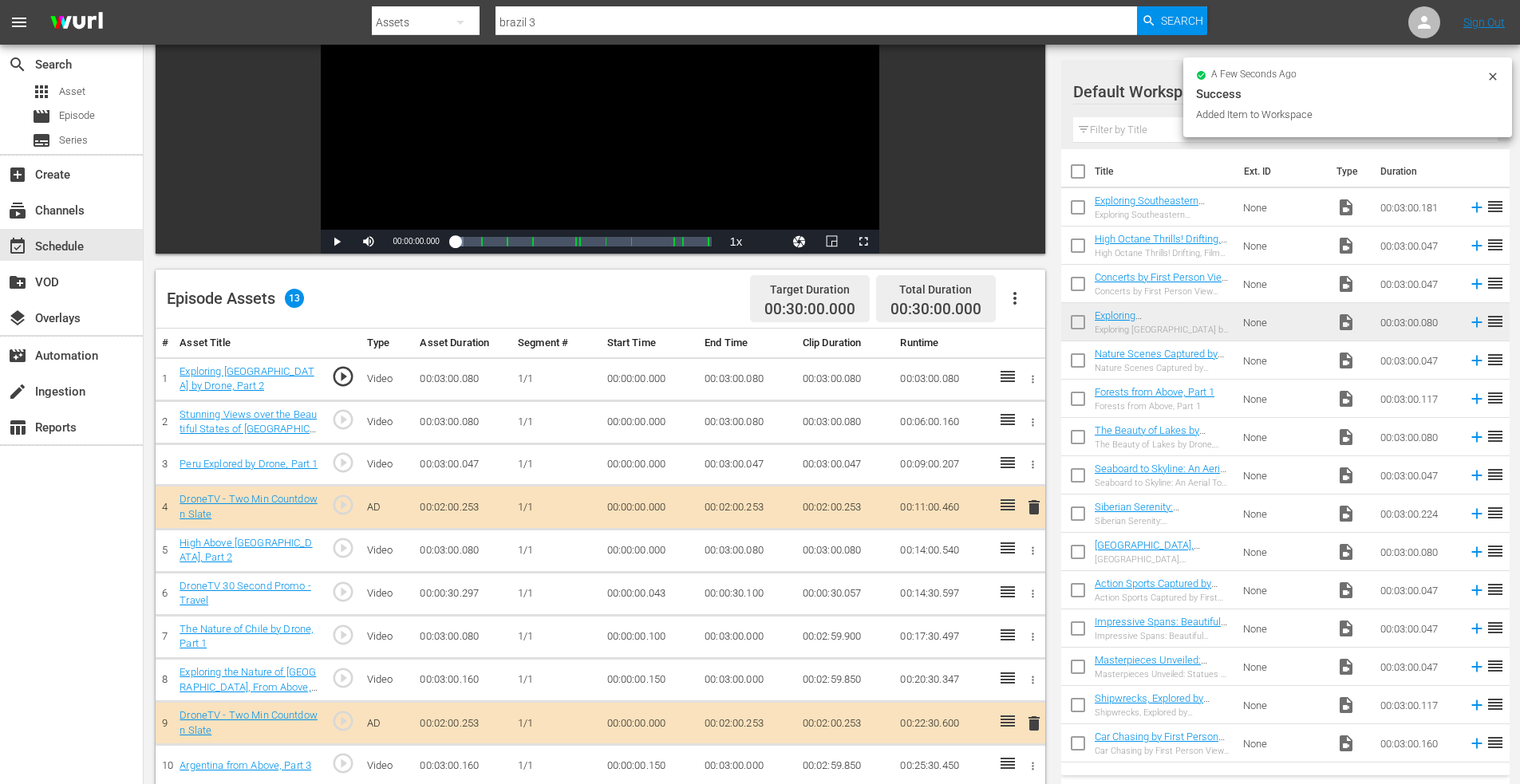
scroll to position [416, 0]
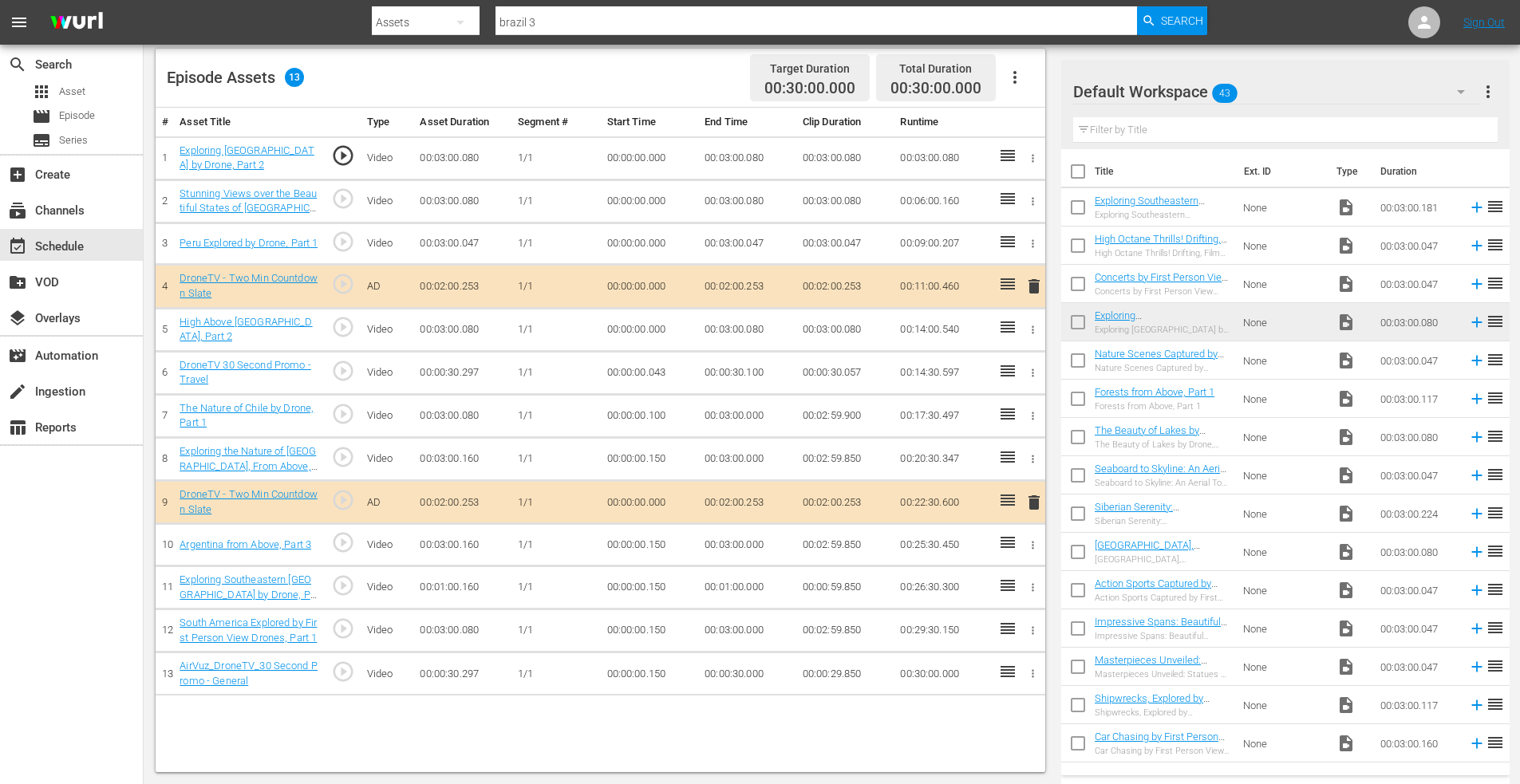
click at [1032, 586] on icon "button" at bounding box center [1032, 587] width 12 height 12
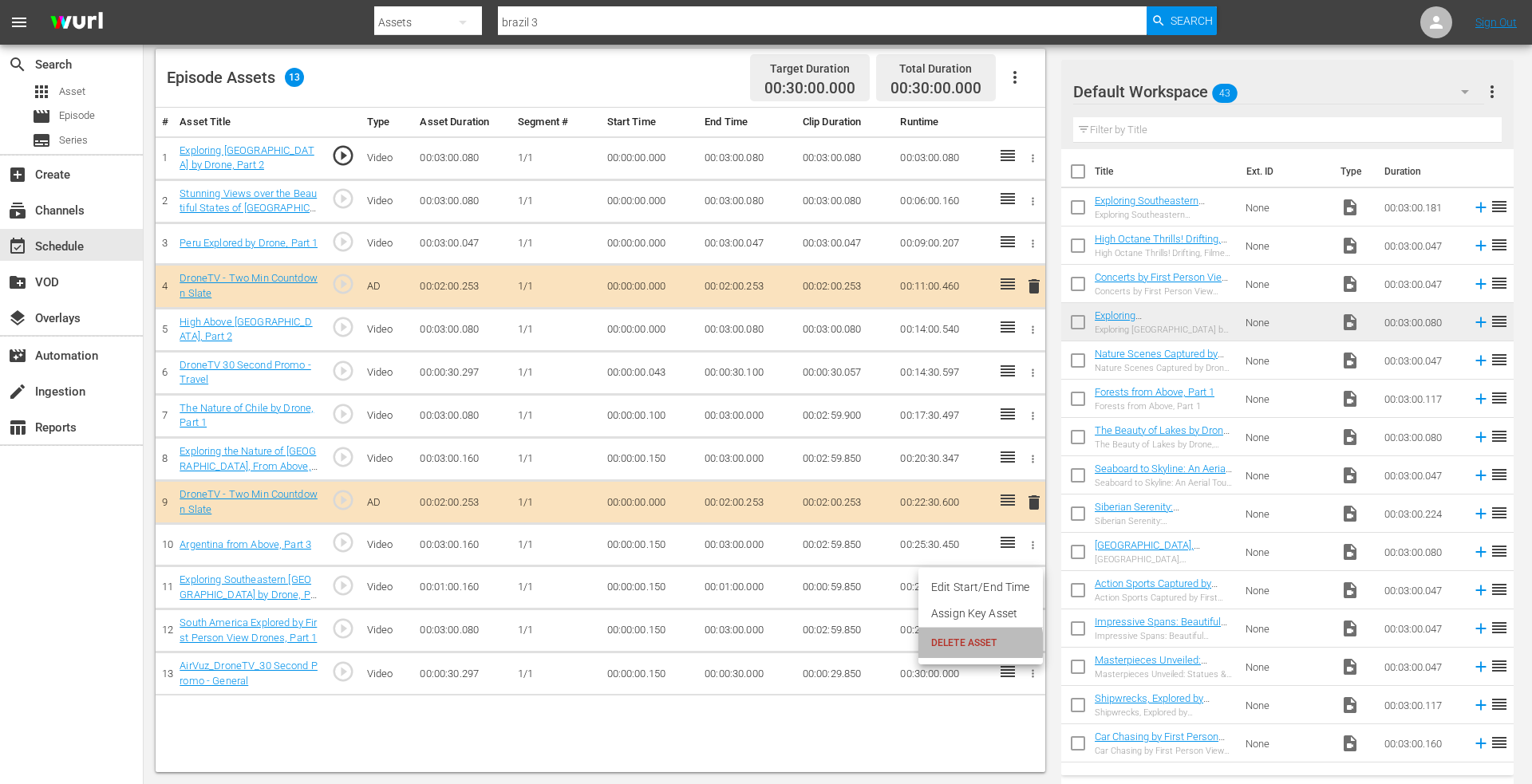
drag, startPoint x: 959, startPoint y: 644, endPoint x: 936, endPoint y: 615, distance: 37.0
click at [958, 644] on span "DELETE ASSET" at bounding box center [981, 643] width 99 height 14
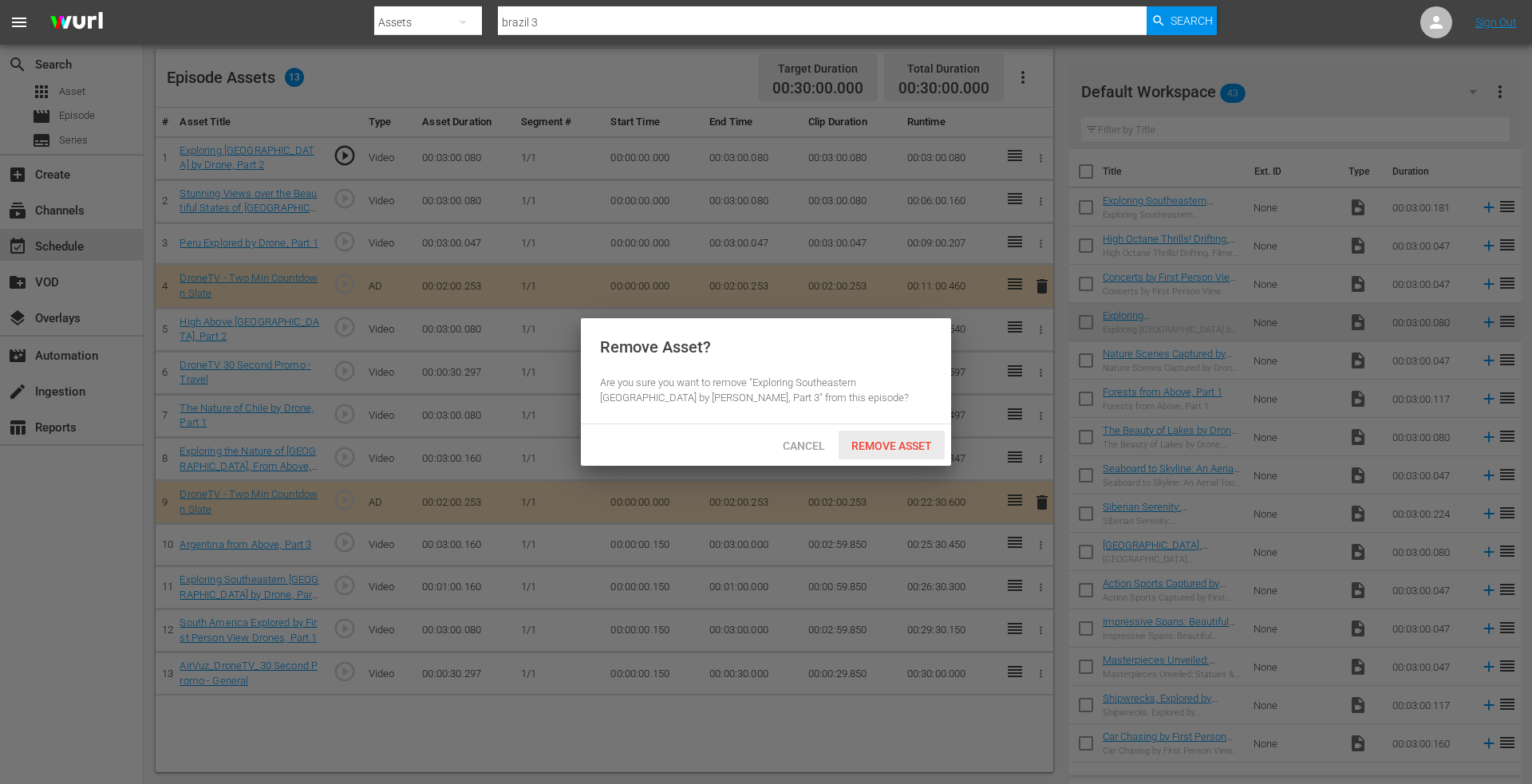
drag, startPoint x: 877, startPoint y: 448, endPoint x: 991, endPoint y: 422, distance: 116.9
click at [879, 447] on span "Remove Asset" at bounding box center [892, 446] width 106 height 13
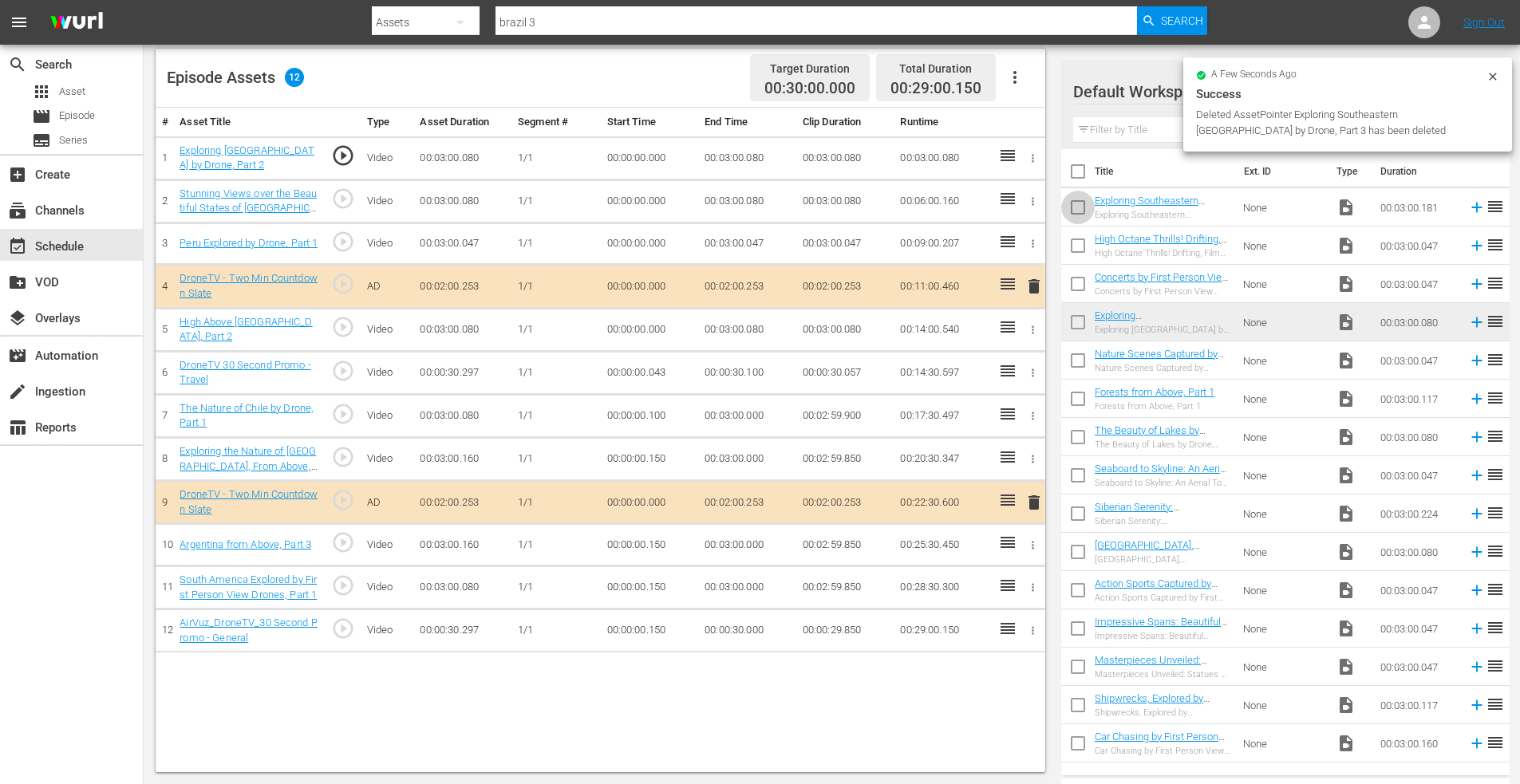
click at [1080, 203] on input "checkbox" at bounding box center [1077, 210] width 33 height 33
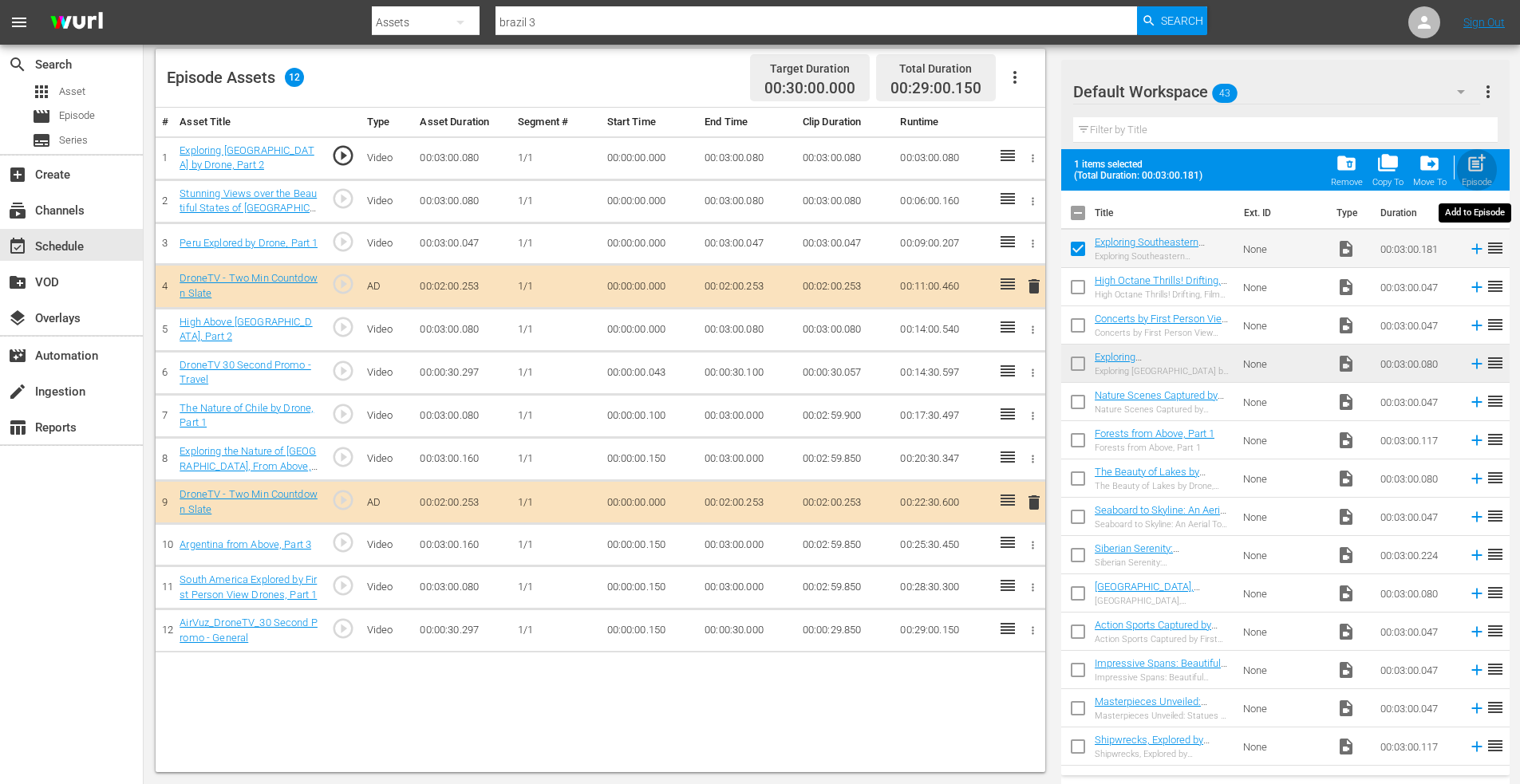
click at [1476, 156] on span "post_add" at bounding box center [1477, 163] width 22 height 22
checkbox input "false"
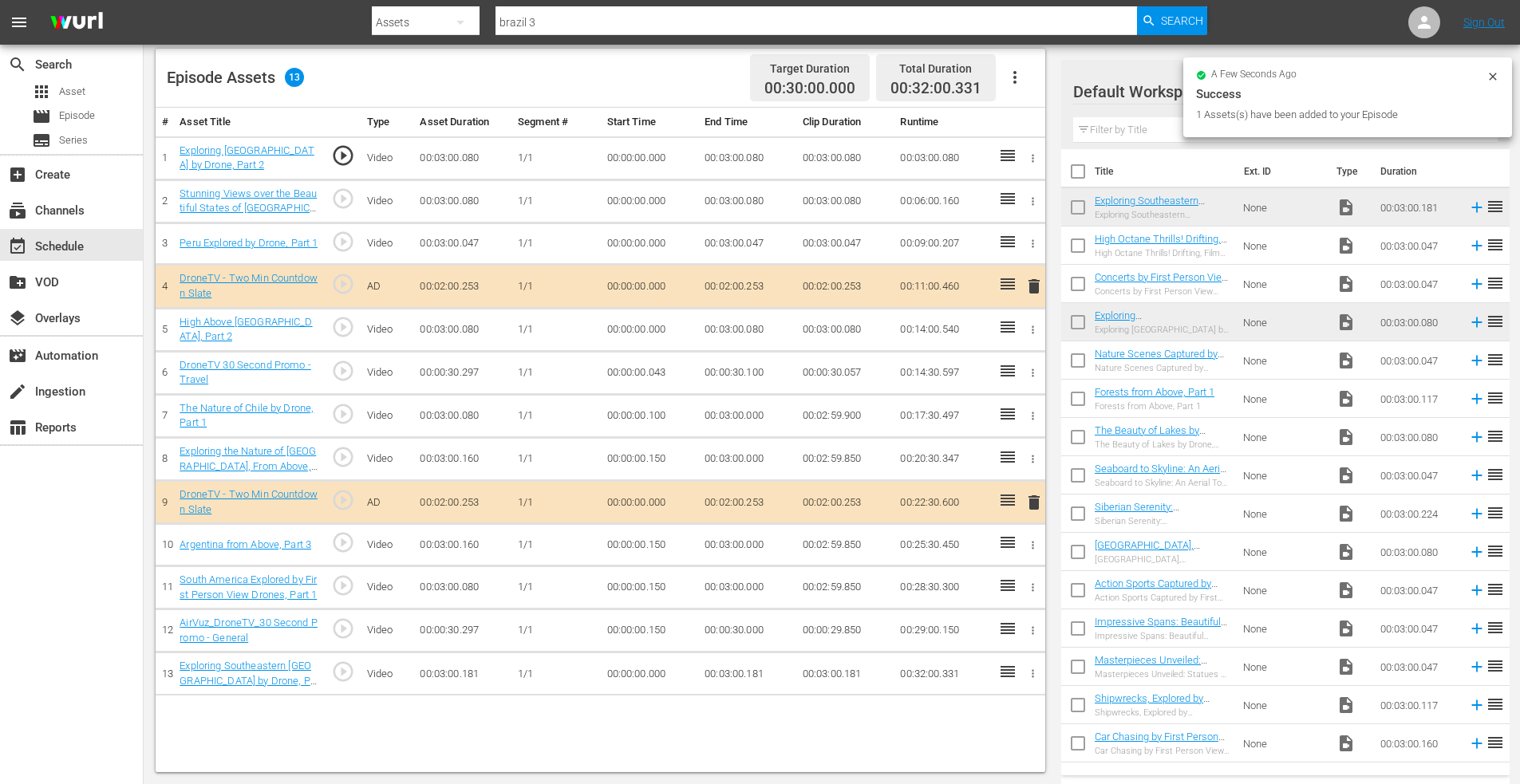
click at [1037, 630] on icon "button" at bounding box center [1032, 630] width 12 height 12
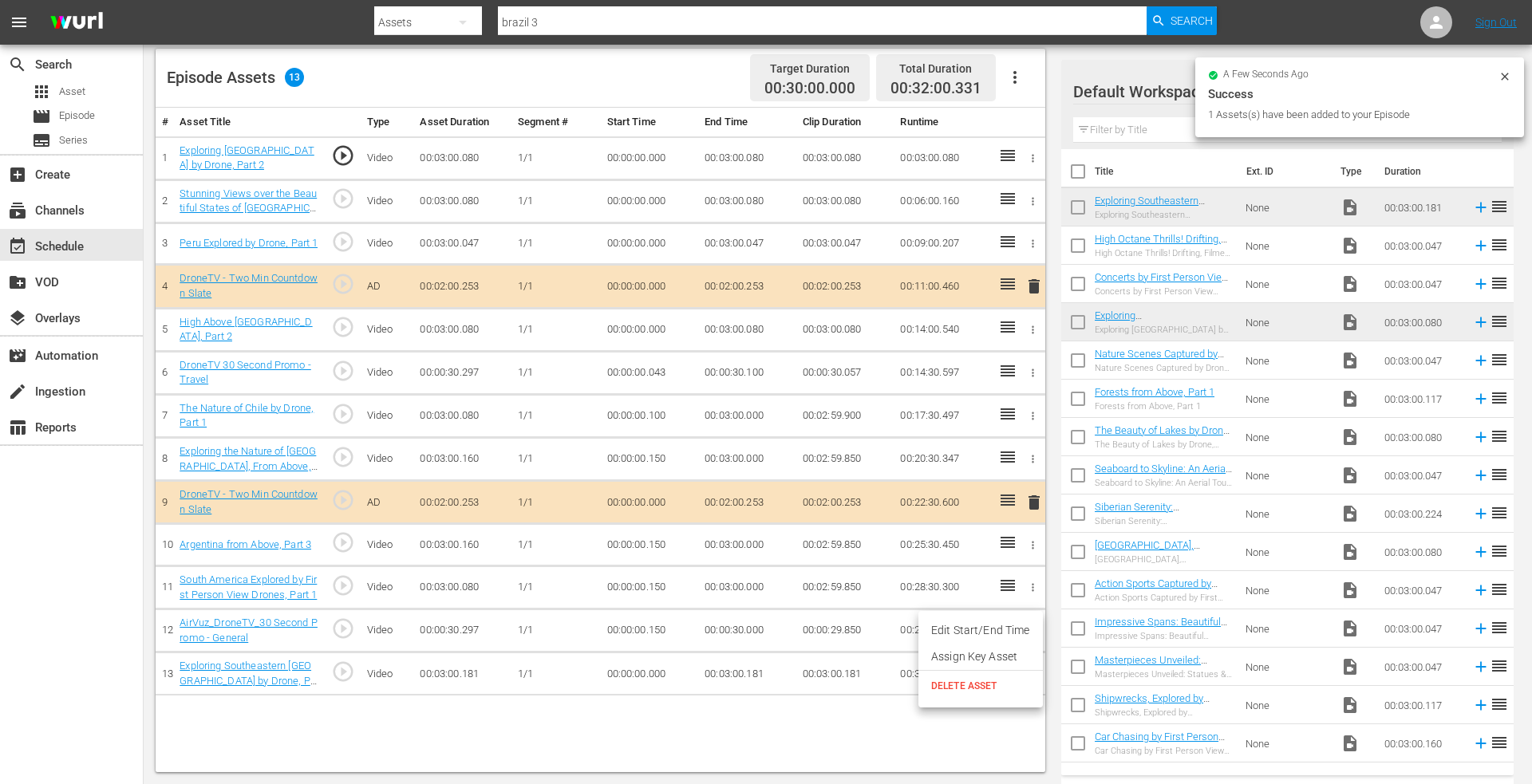
click at [975, 687] on span "DELETE ASSET" at bounding box center [981, 686] width 99 height 14
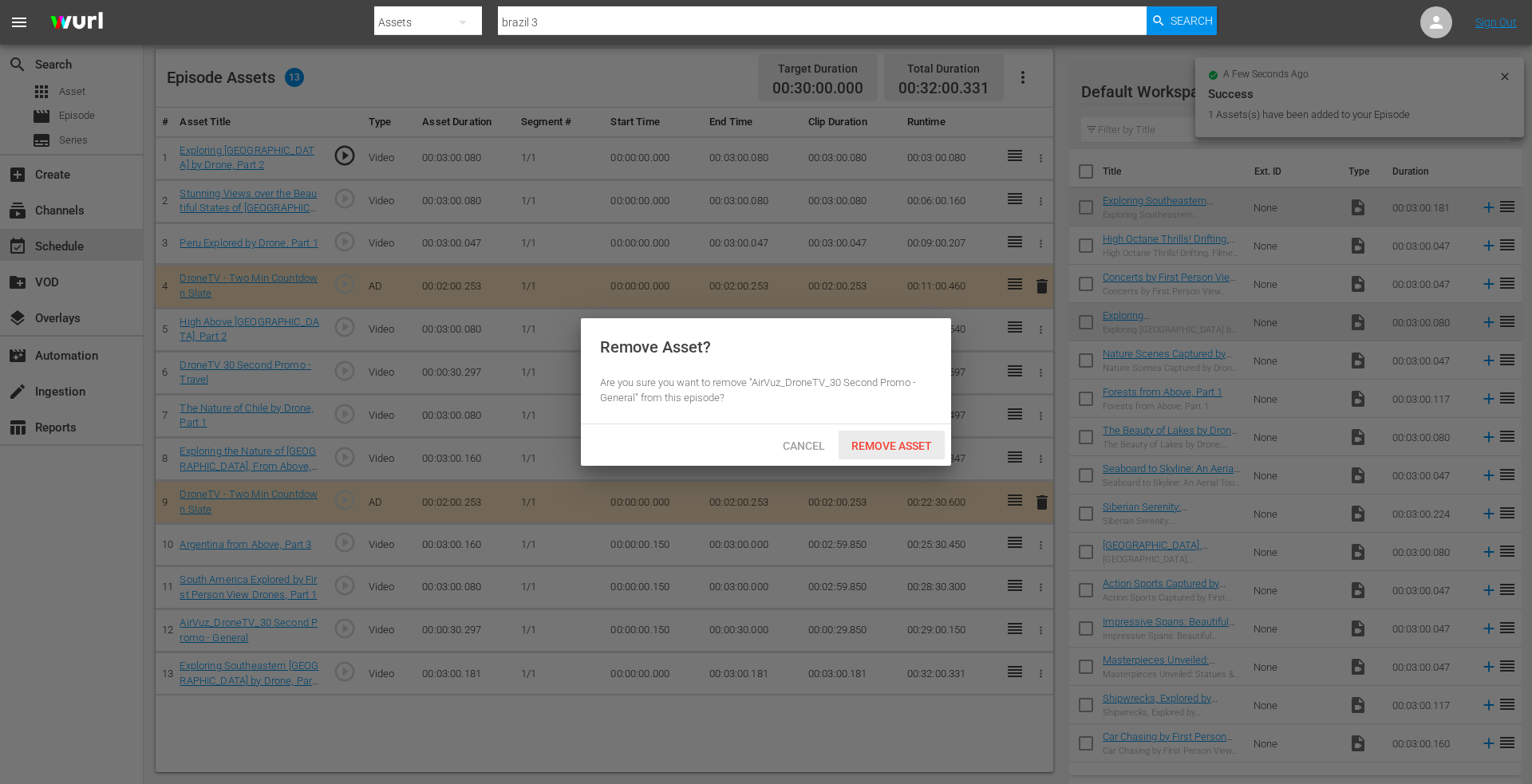
click at [893, 435] on div "Remove Asset" at bounding box center [892, 445] width 106 height 30
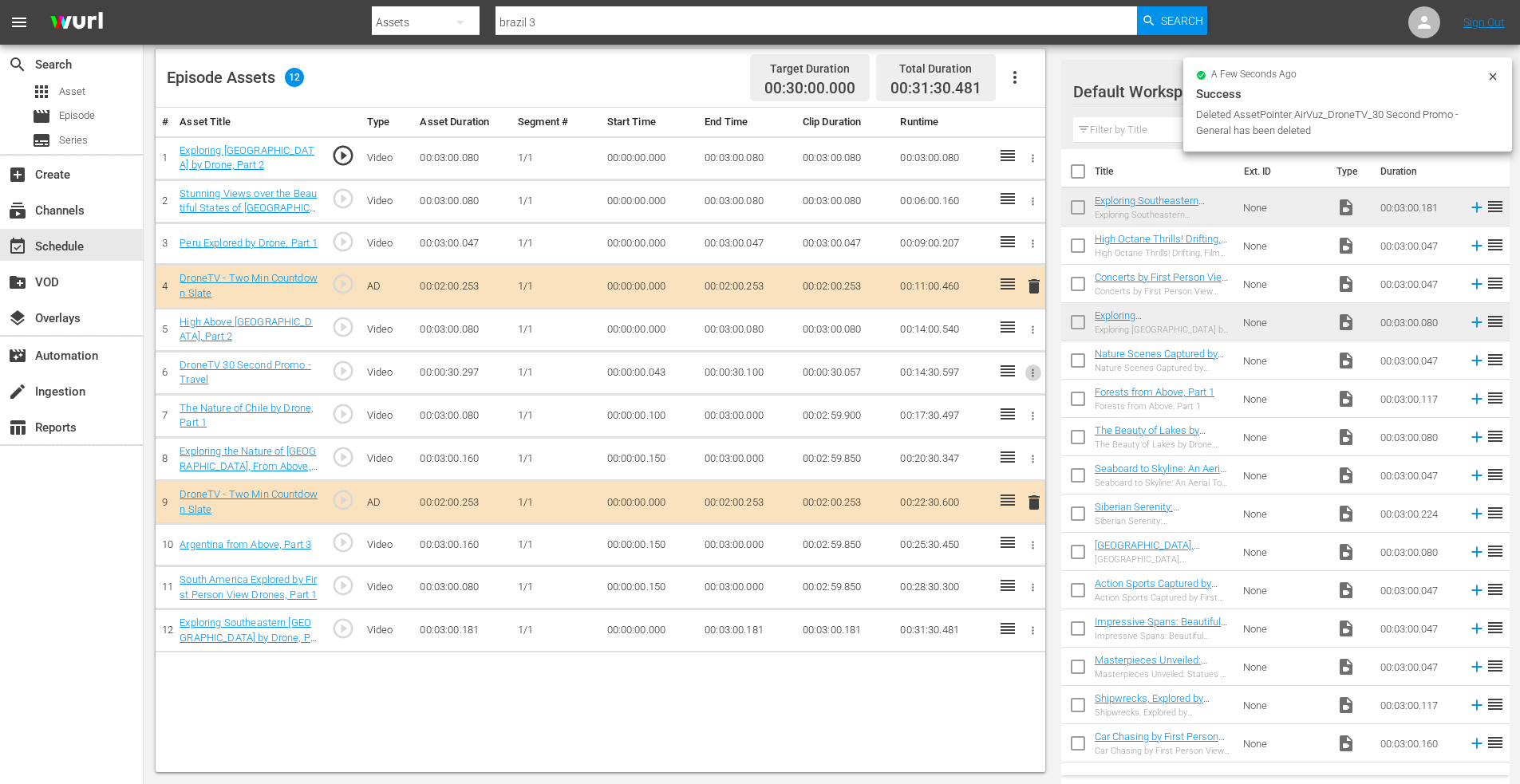
click at [1035, 372] on icon "button" at bounding box center [1032, 373] width 12 height 12
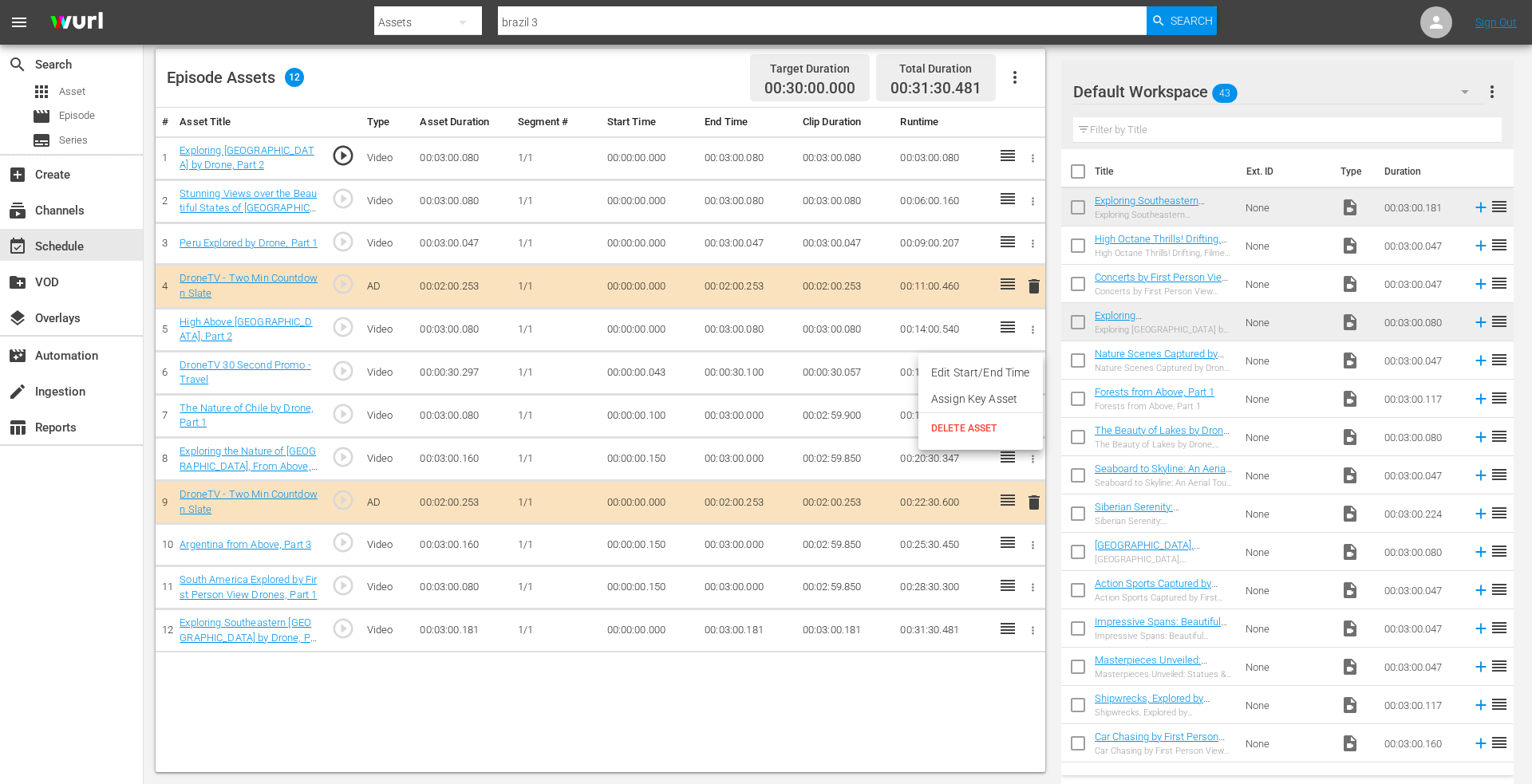
click at [959, 430] on span "DELETE ASSET" at bounding box center [981, 428] width 99 height 14
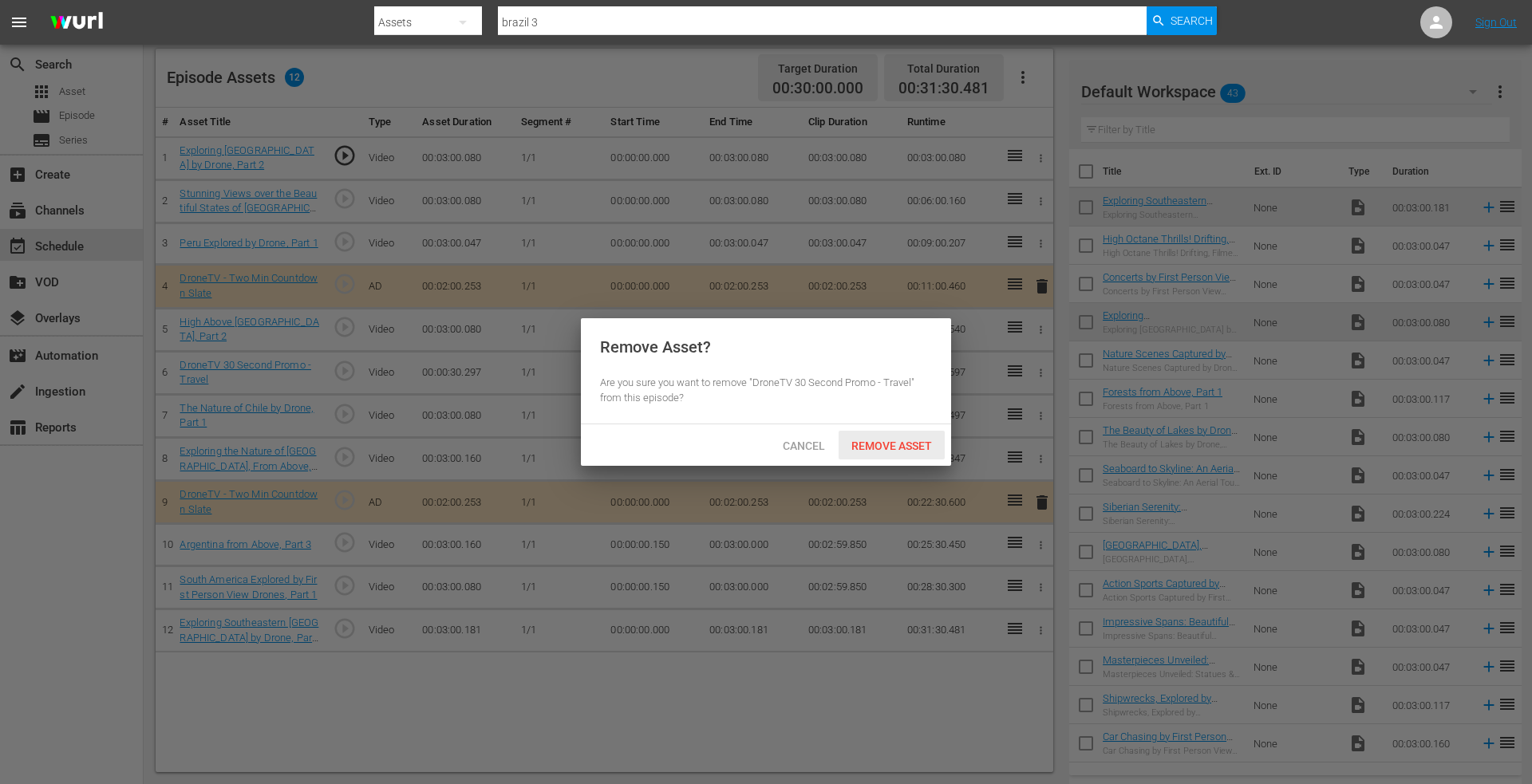
click at [884, 436] on div "Remove Asset" at bounding box center [892, 445] width 106 height 30
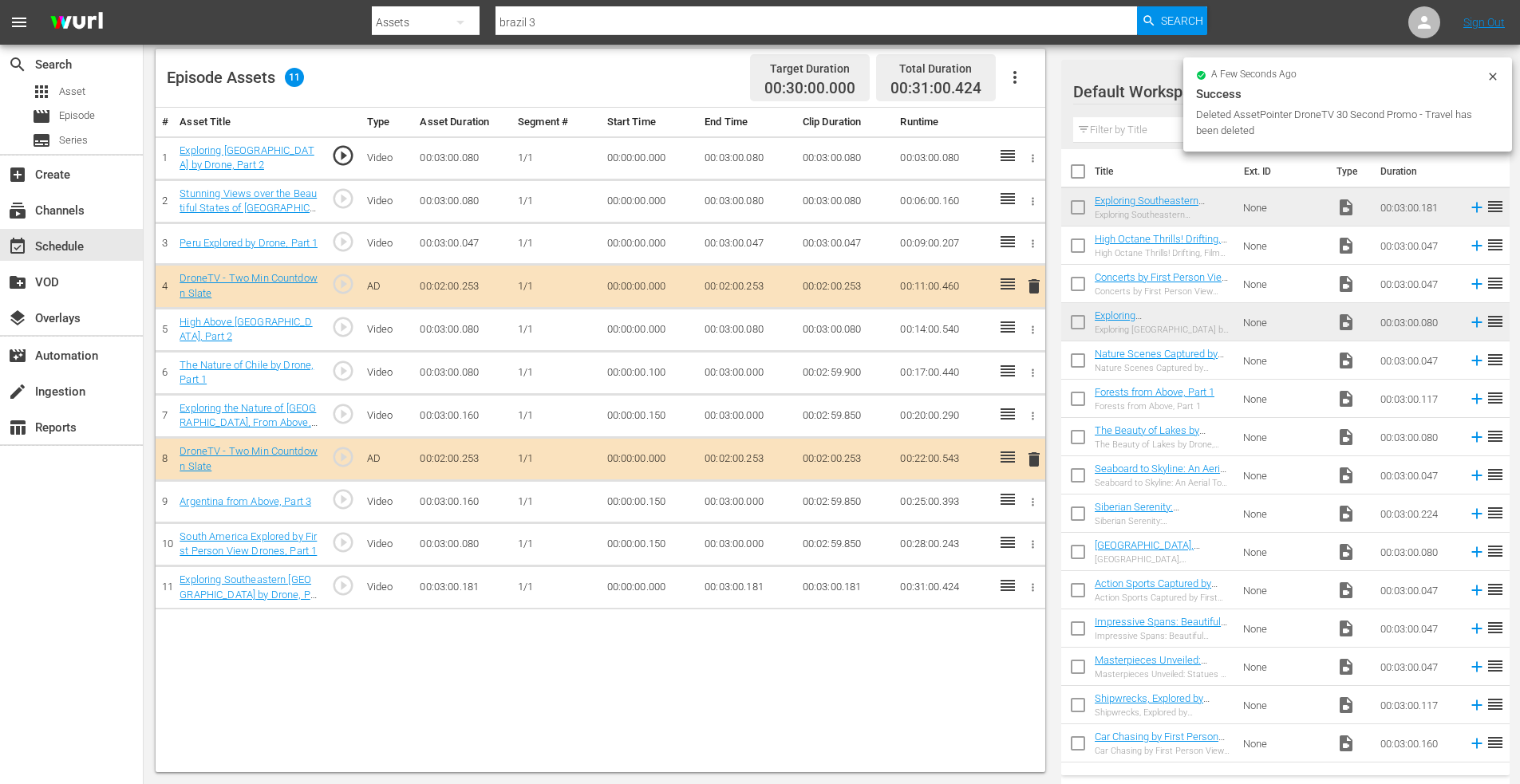
click at [1041, 454] on span "delete" at bounding box center [1033, 459] width 19 height 19
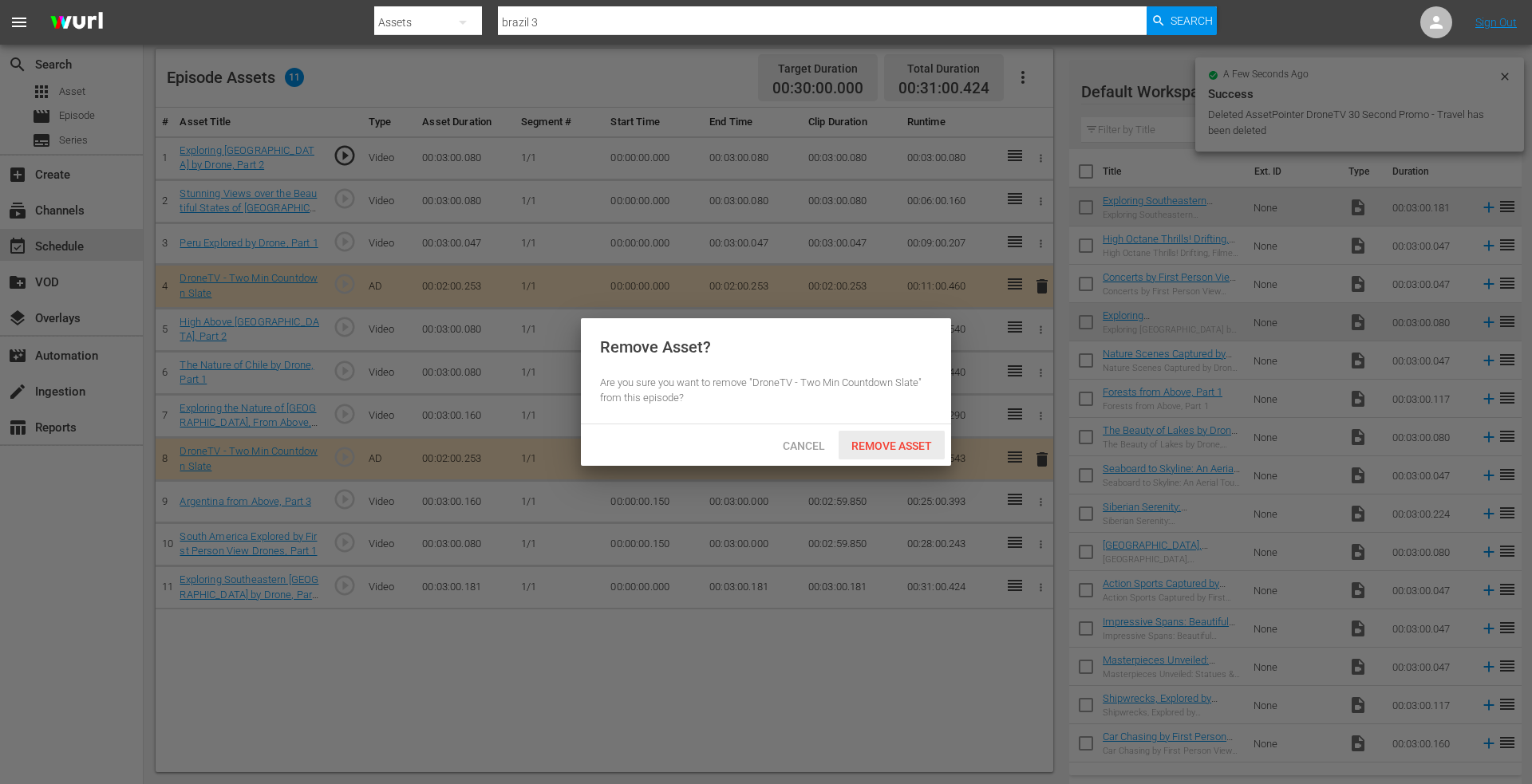
click at [897, 441] on span "Remove Asset" at bounding box center [892, 446] width 106 height 13
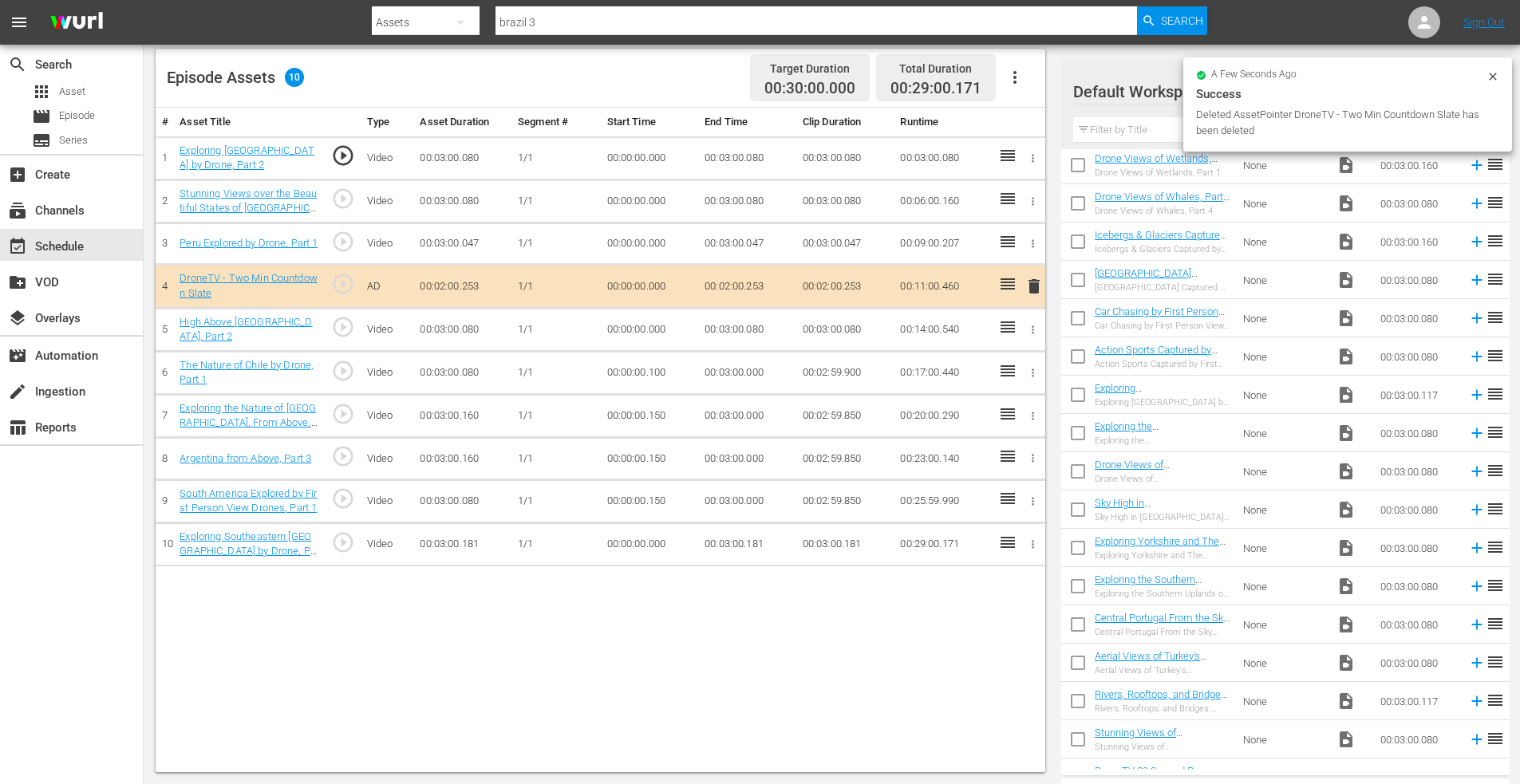
scroll to position [1065, 0]
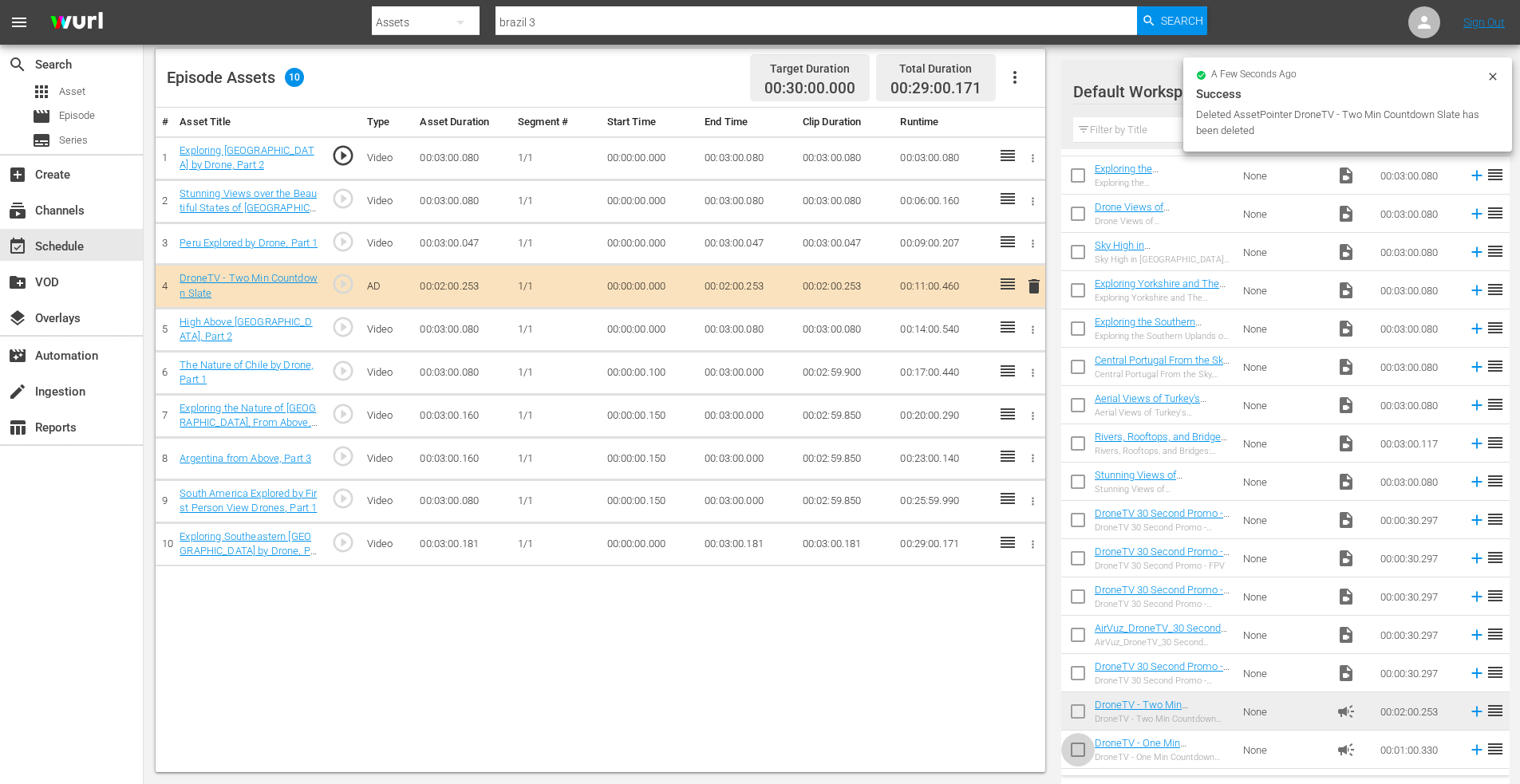
click at [1078, 752] on input "checkbox" at bounding box center [1077, 753] width 33 height 33
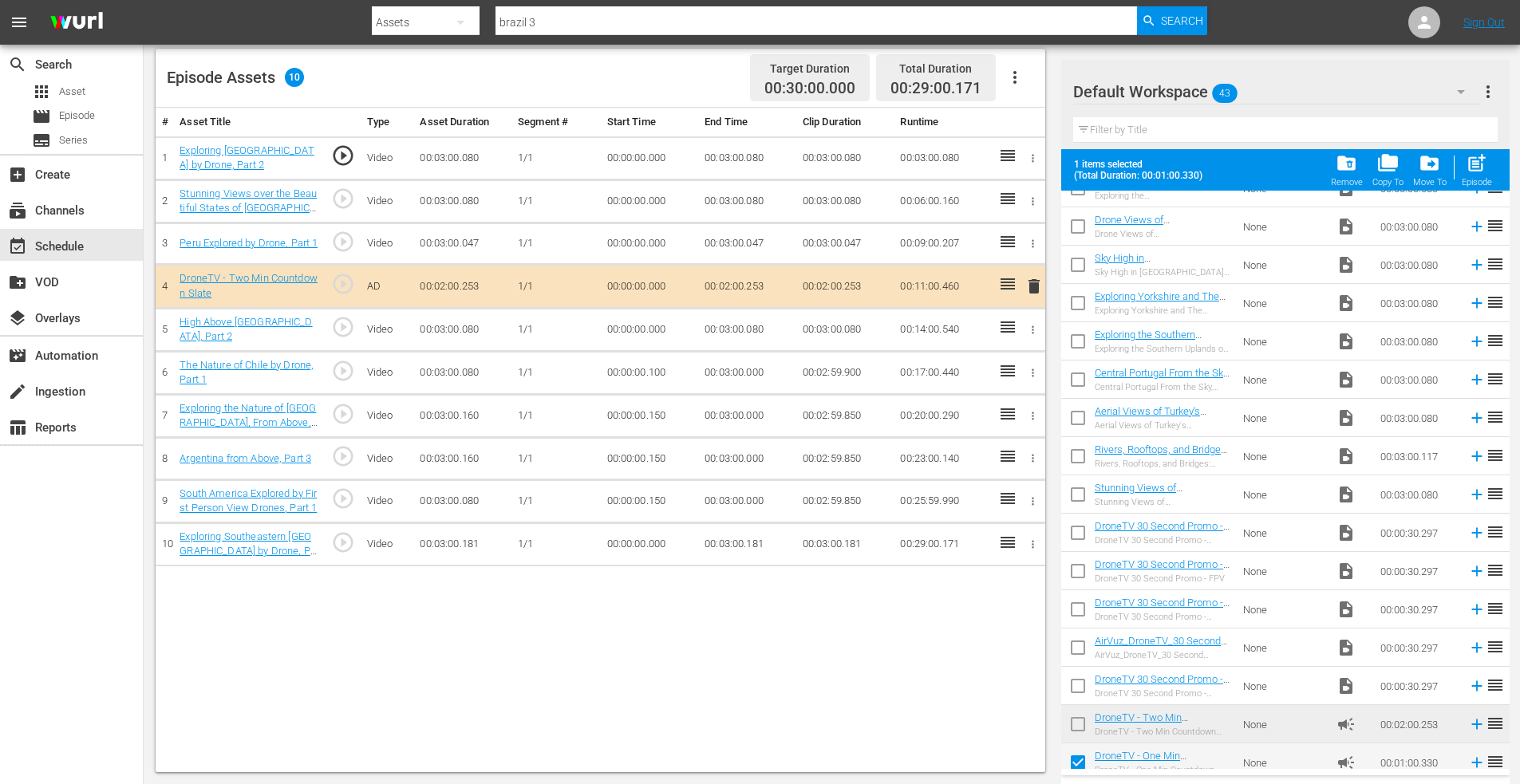
scroll to position [1107, 0]
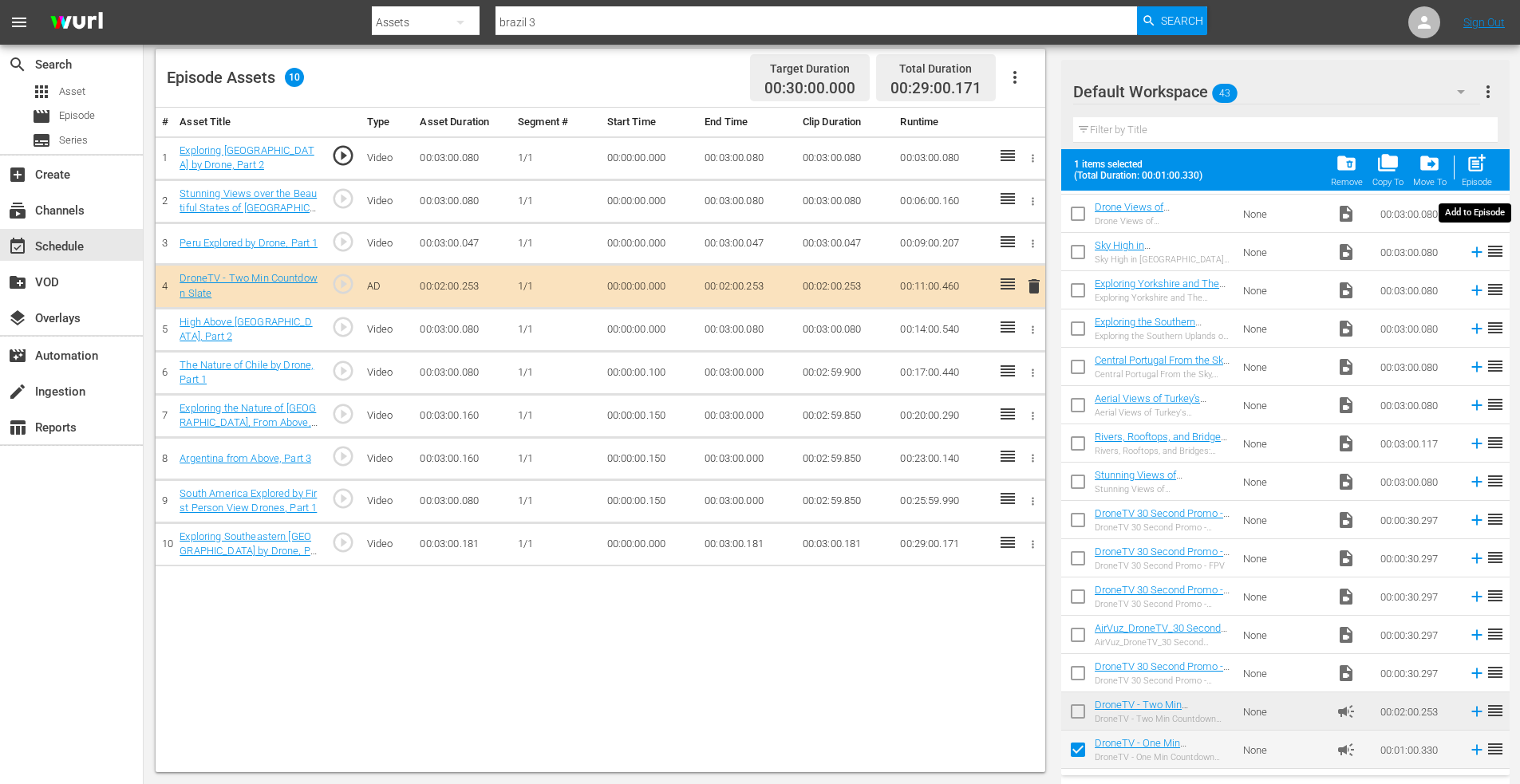
drag, startPoint x: 1480, startPoint y: 158, endPoint x: 1452, endPoint y: 165, distance: 28.9
click at [1477, 158] on span "post_add" at bounding box center [1477, 163] width 22 height 22
checkbox input "false"
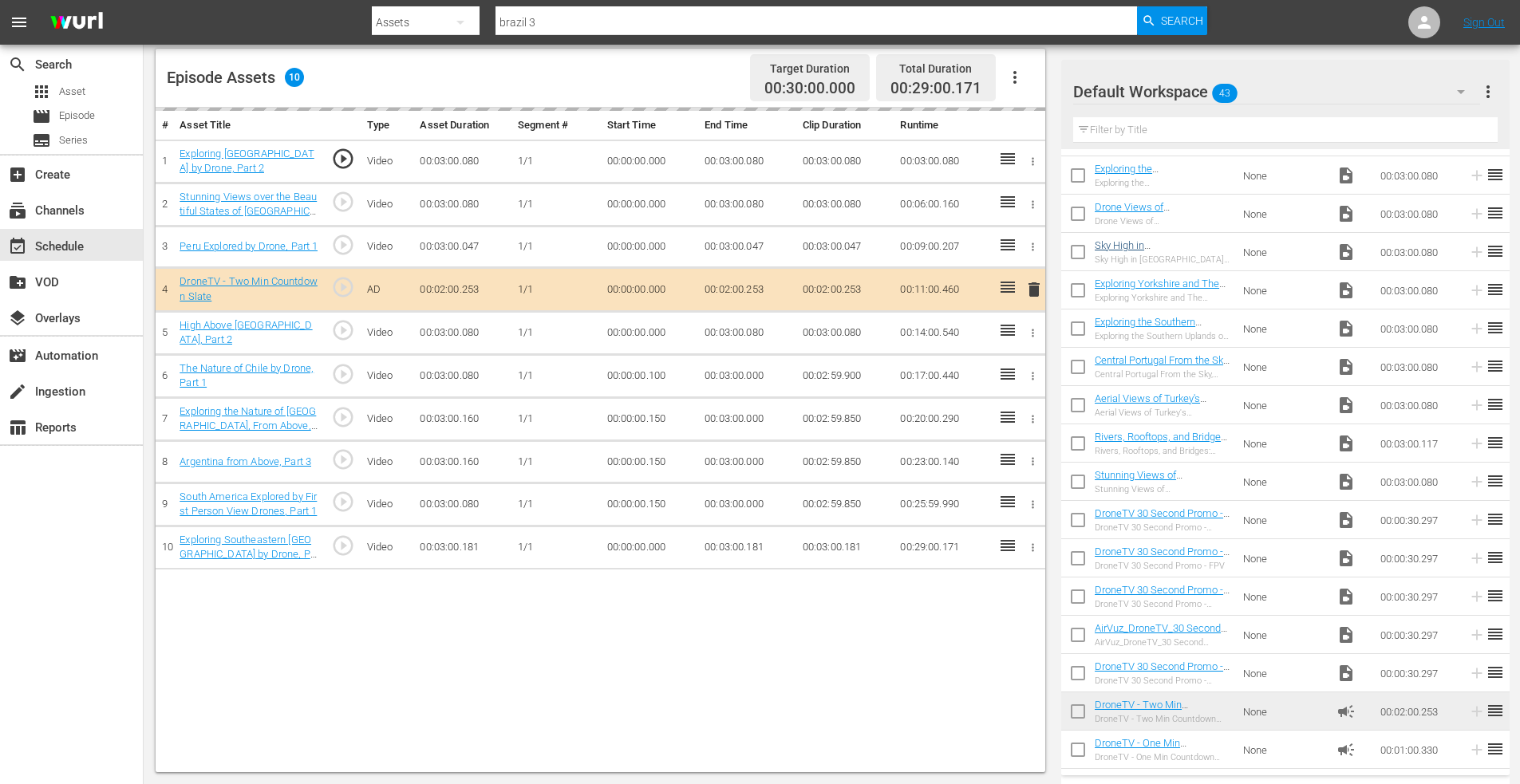
scroll to position [1065, 0]
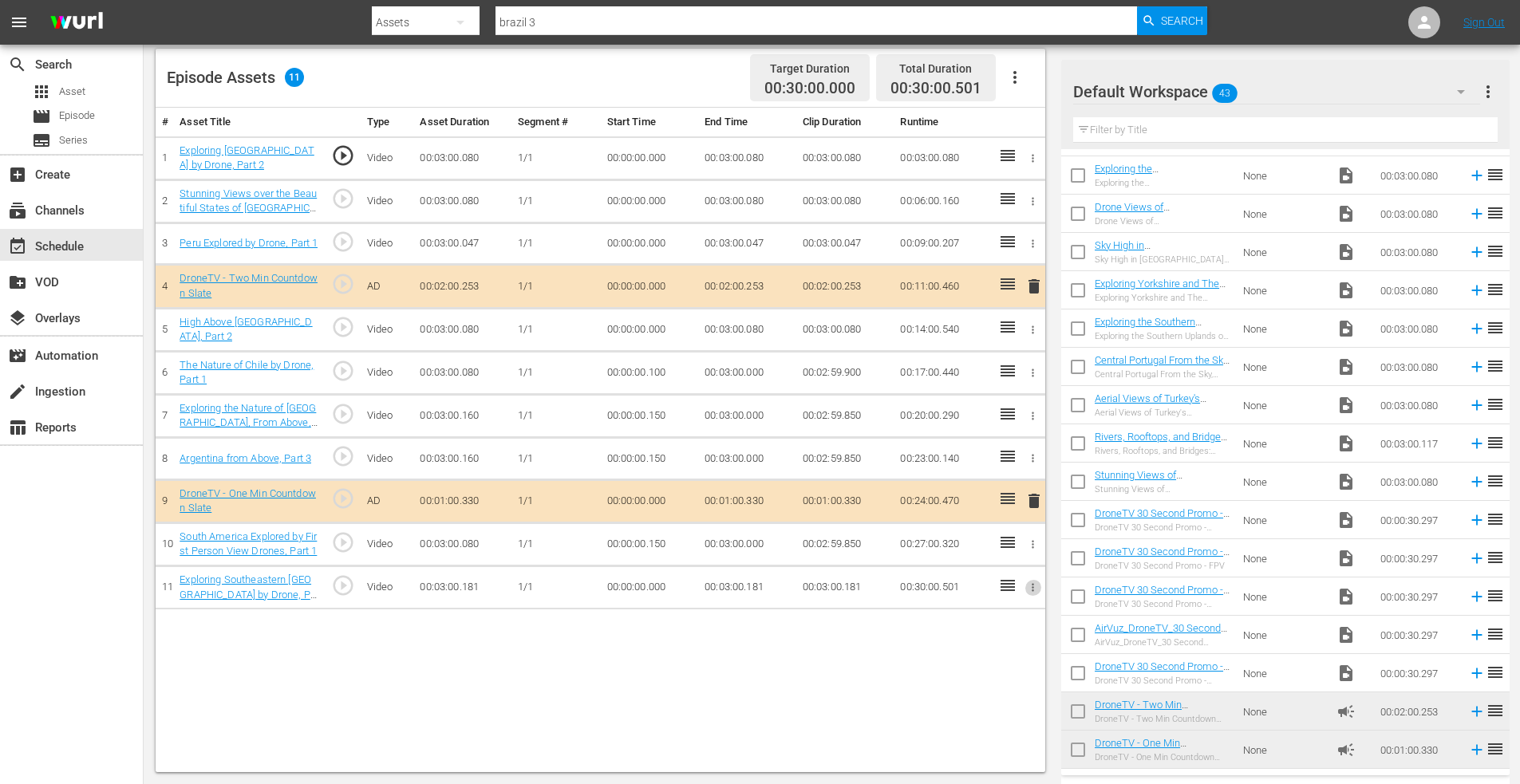
click at [1032, 588] on icon "button" at bounding box center [1033, 588] width 3 height 8
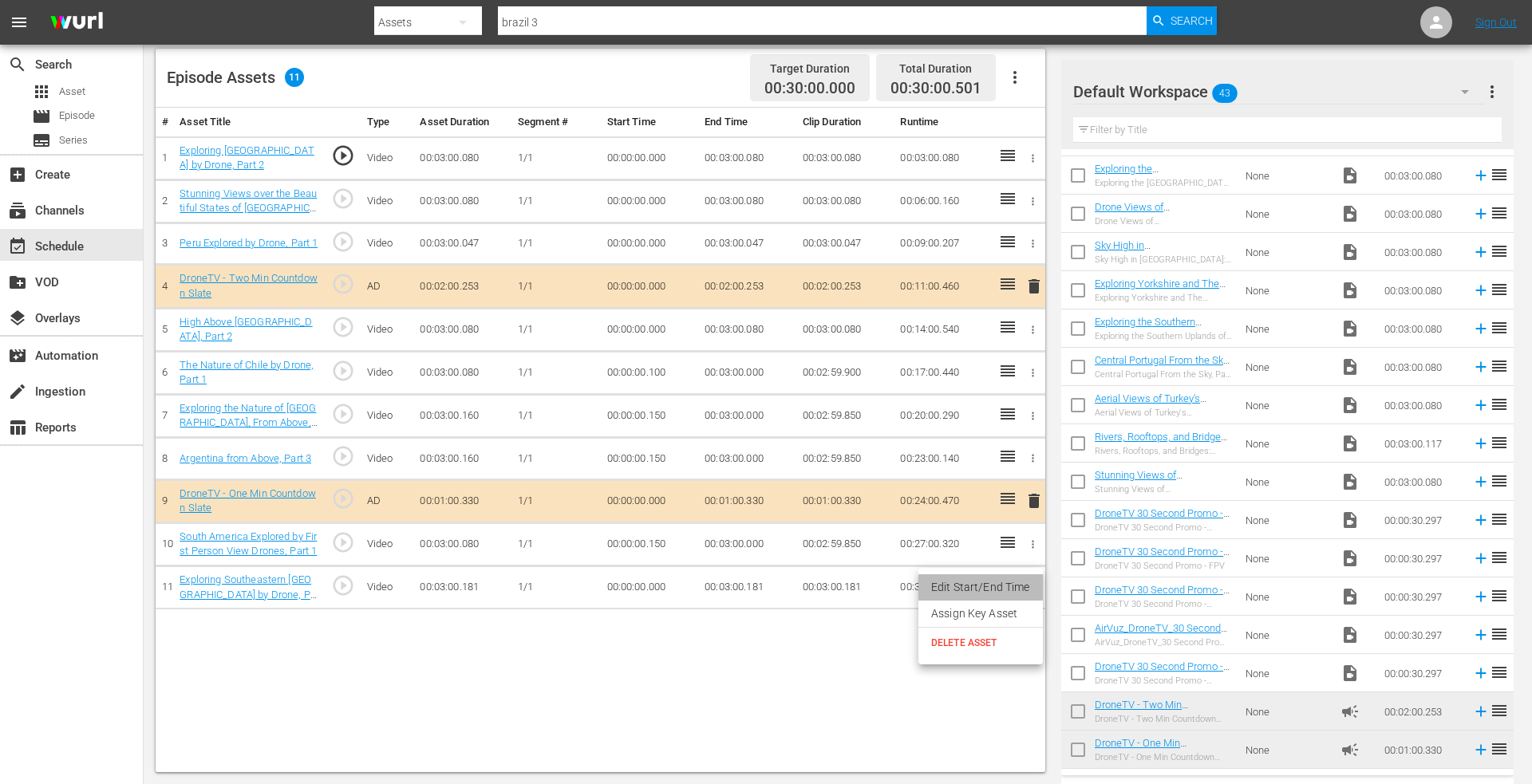
click at [958, 576] on li "Edit Start/End Time" at bounding box center [981, 587] width 125 height 26
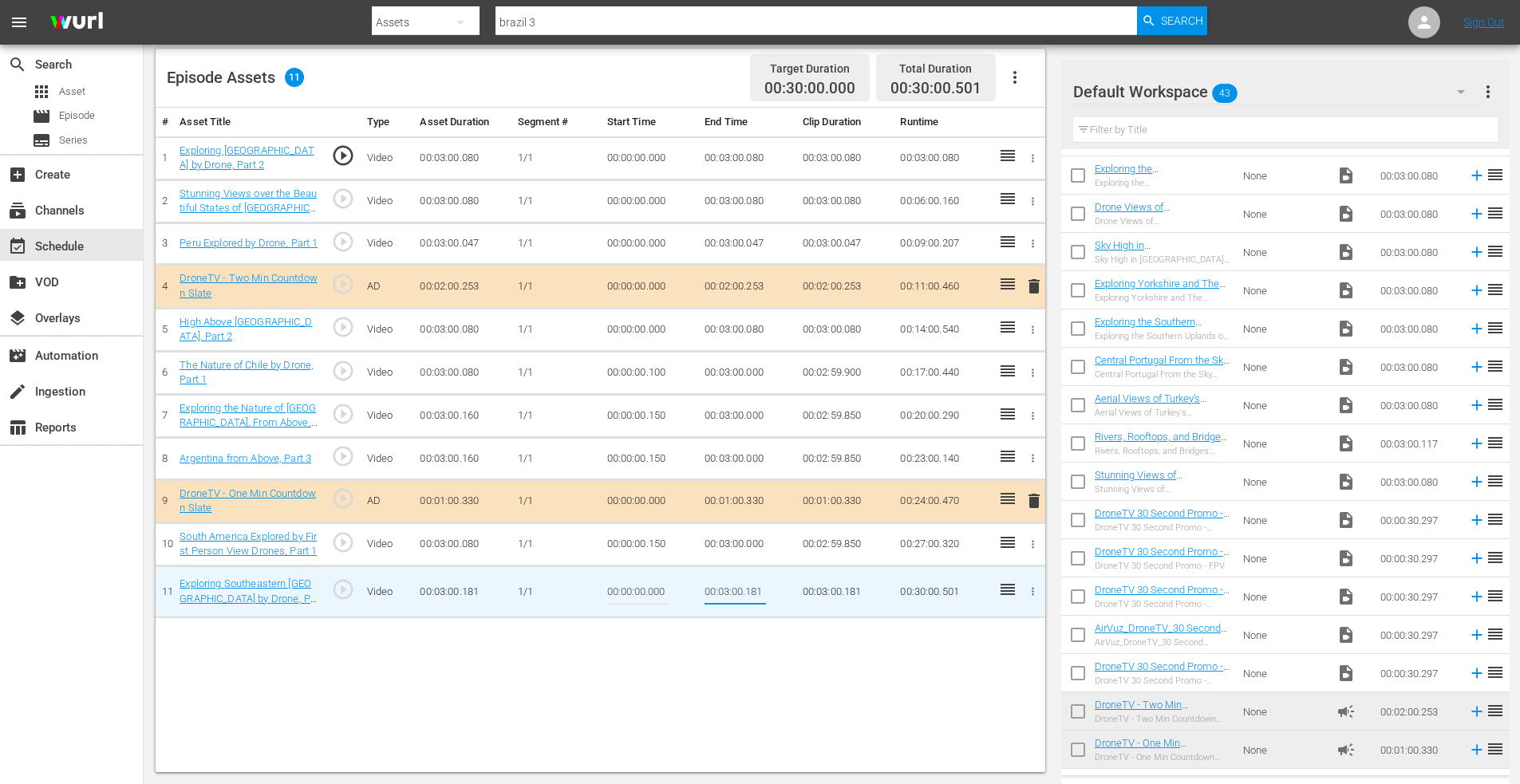
drag, startPoint x: 749, startPoint y: 591, endPoint x: 819, endPoint y: 593, distance: 70.0
click at [819, 593] on tr "11 Exploring Southeastern [GEOGRAPHIC_DATA] by Drone, Part 3 play_circle_outlin…" at bounding box center [600, 591] width 890 height 52
type input "00:03:00.000"
drag, startPoint x: 651, startPoint y: 592, endPoint x: 737, endPoint y: 597, distance: 86.1
click at [737, 597] on tr "11 Exploring Southeastern [GEOGRAPHIC_DATA] by Drone, Part 3 play_circle_outlin…" at bounding box center [600, 591] width 890 height 52
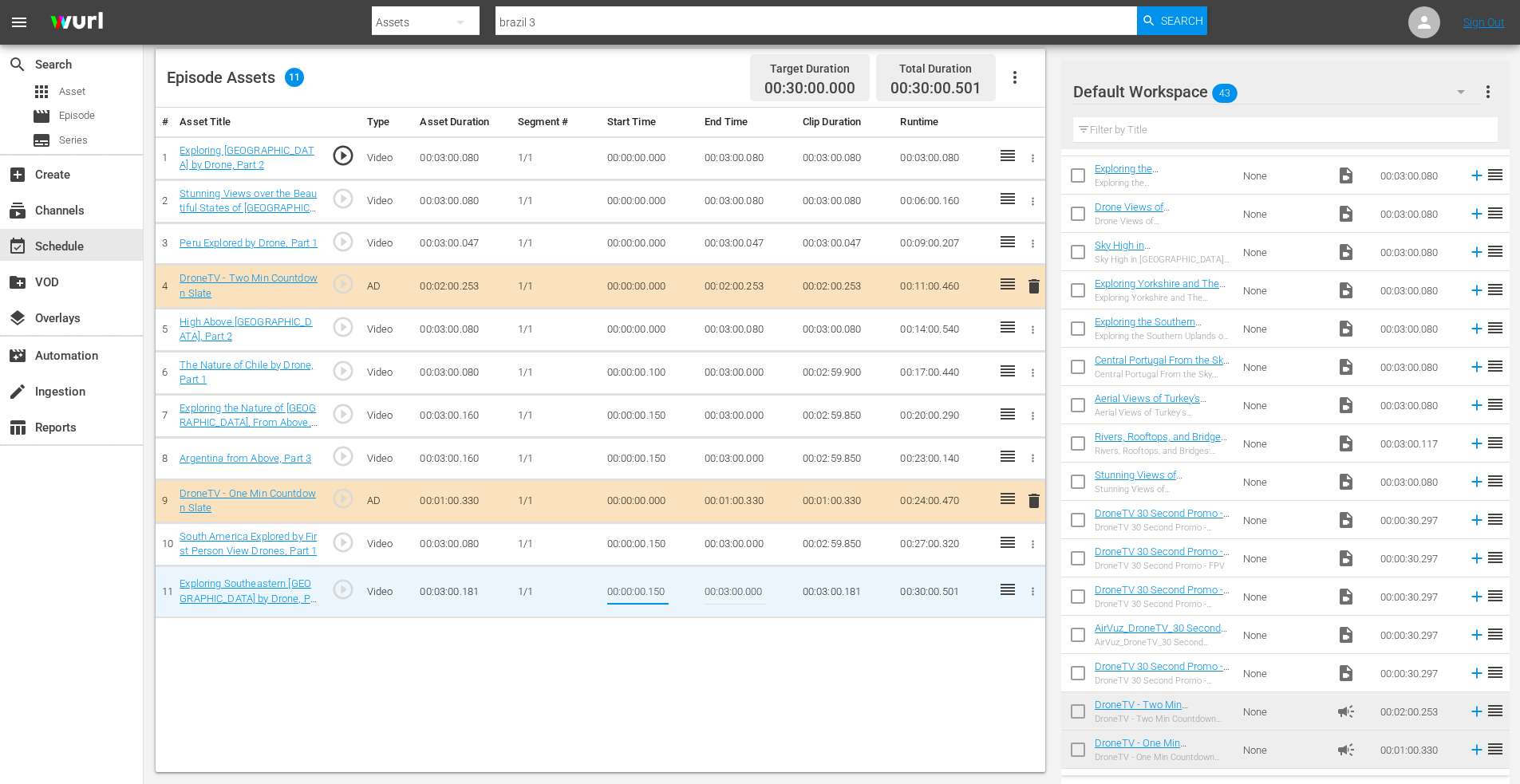
type input "00:00:00.150"
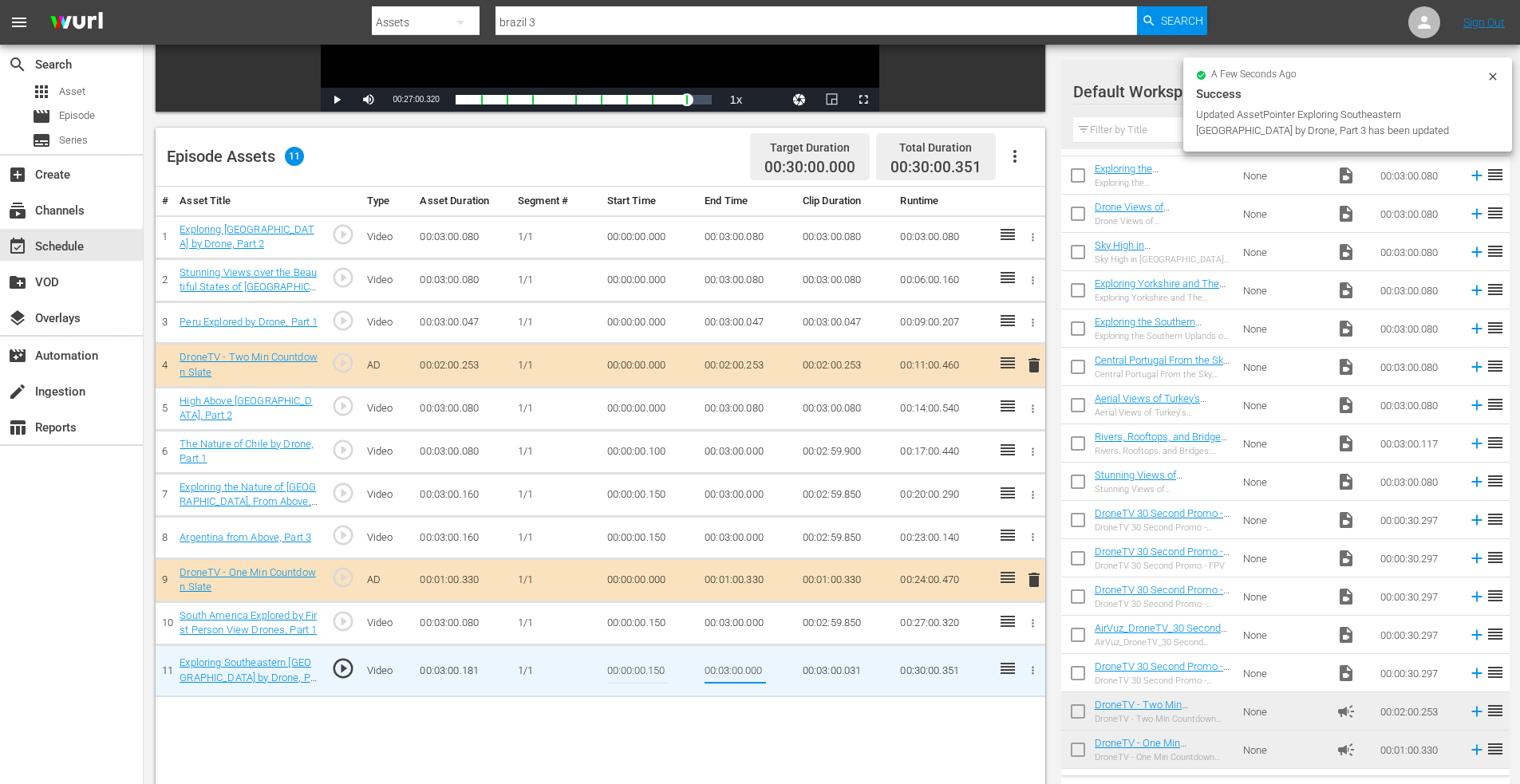
scroll to position [336, 0]
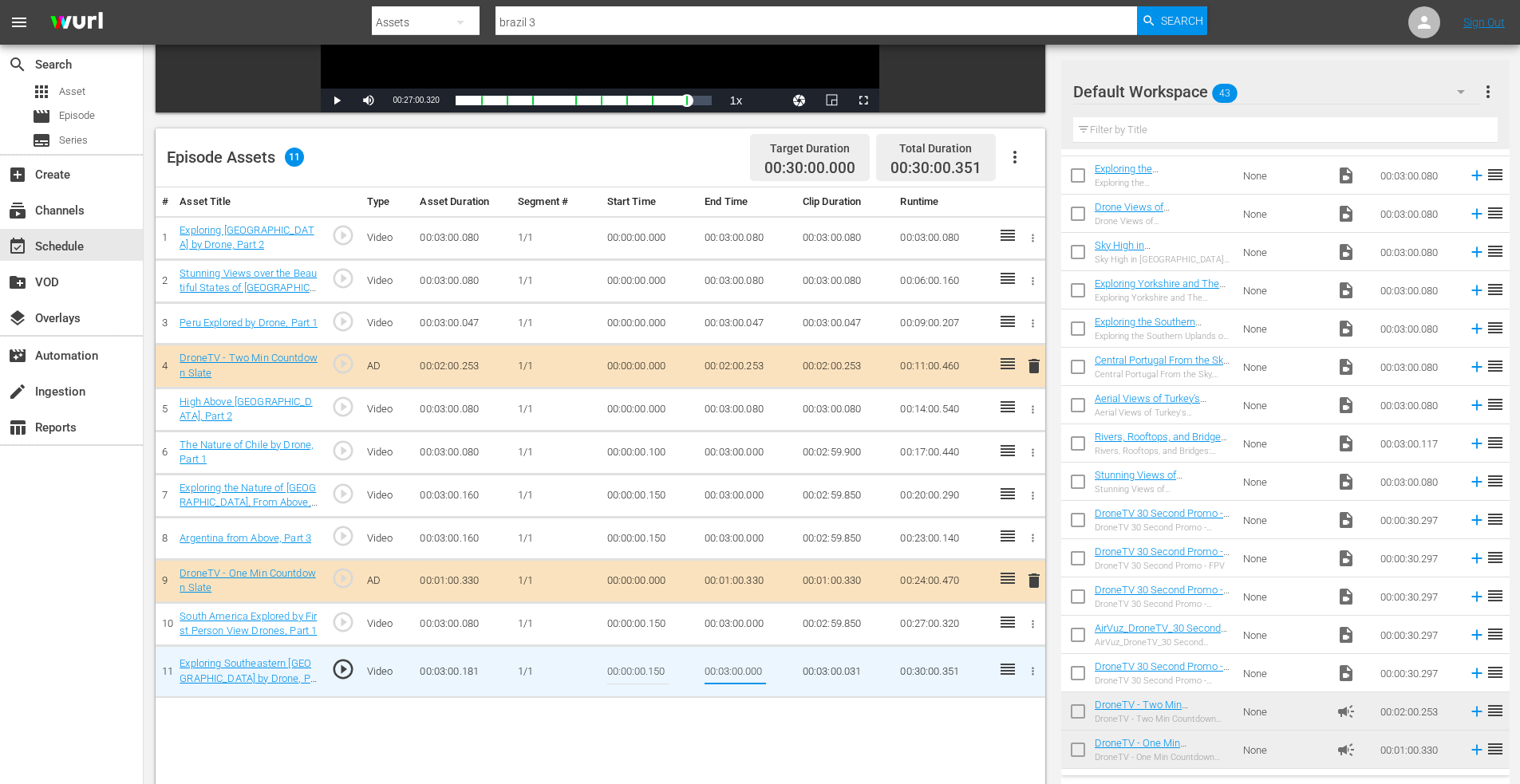
click at [1031, 409] on icon "button" at bounding box center [1032, 409] width 12 height 12
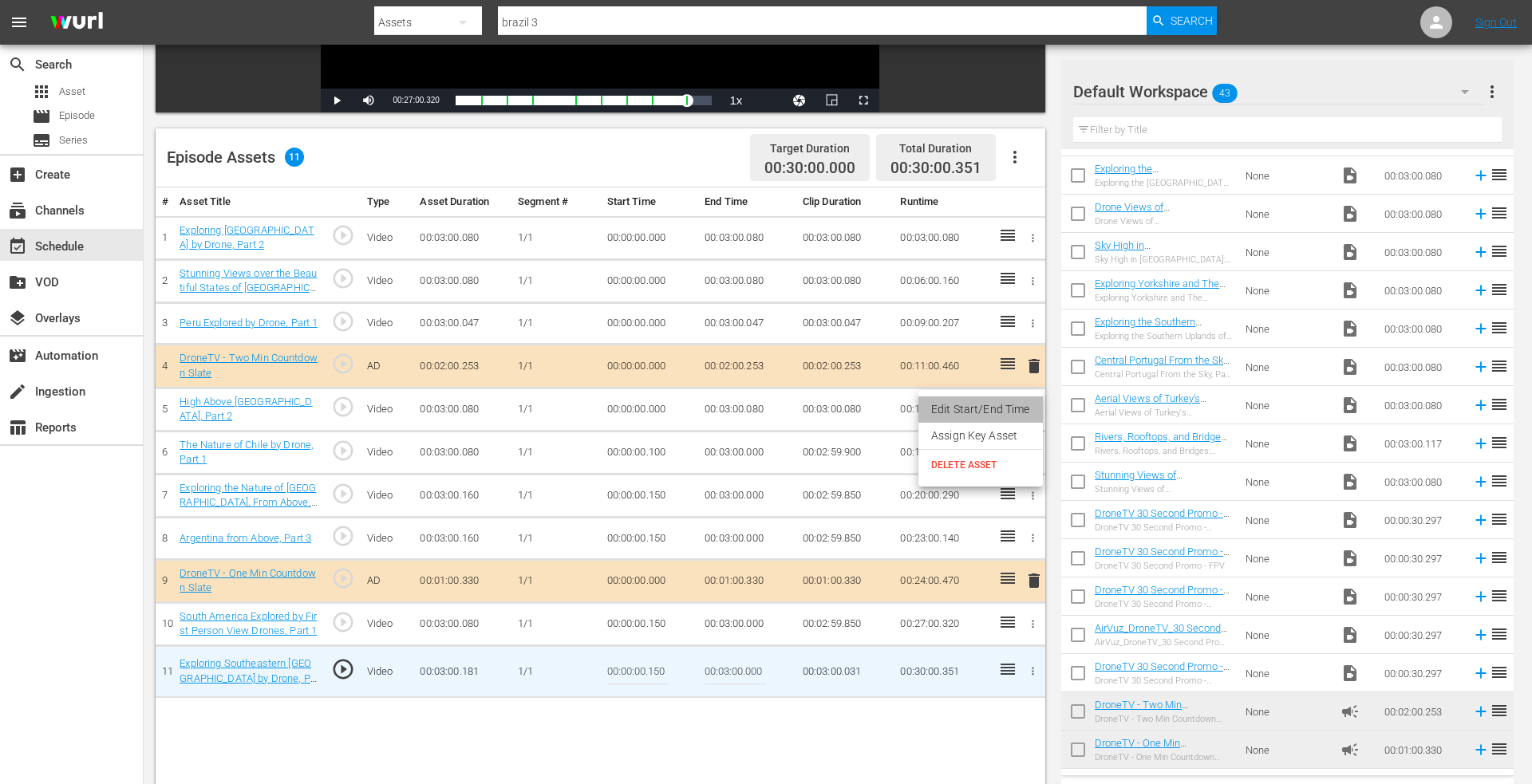
click at [987, 403] on li "Edit Start/End Time" at bounding box center [981, 409] width 125 height 26
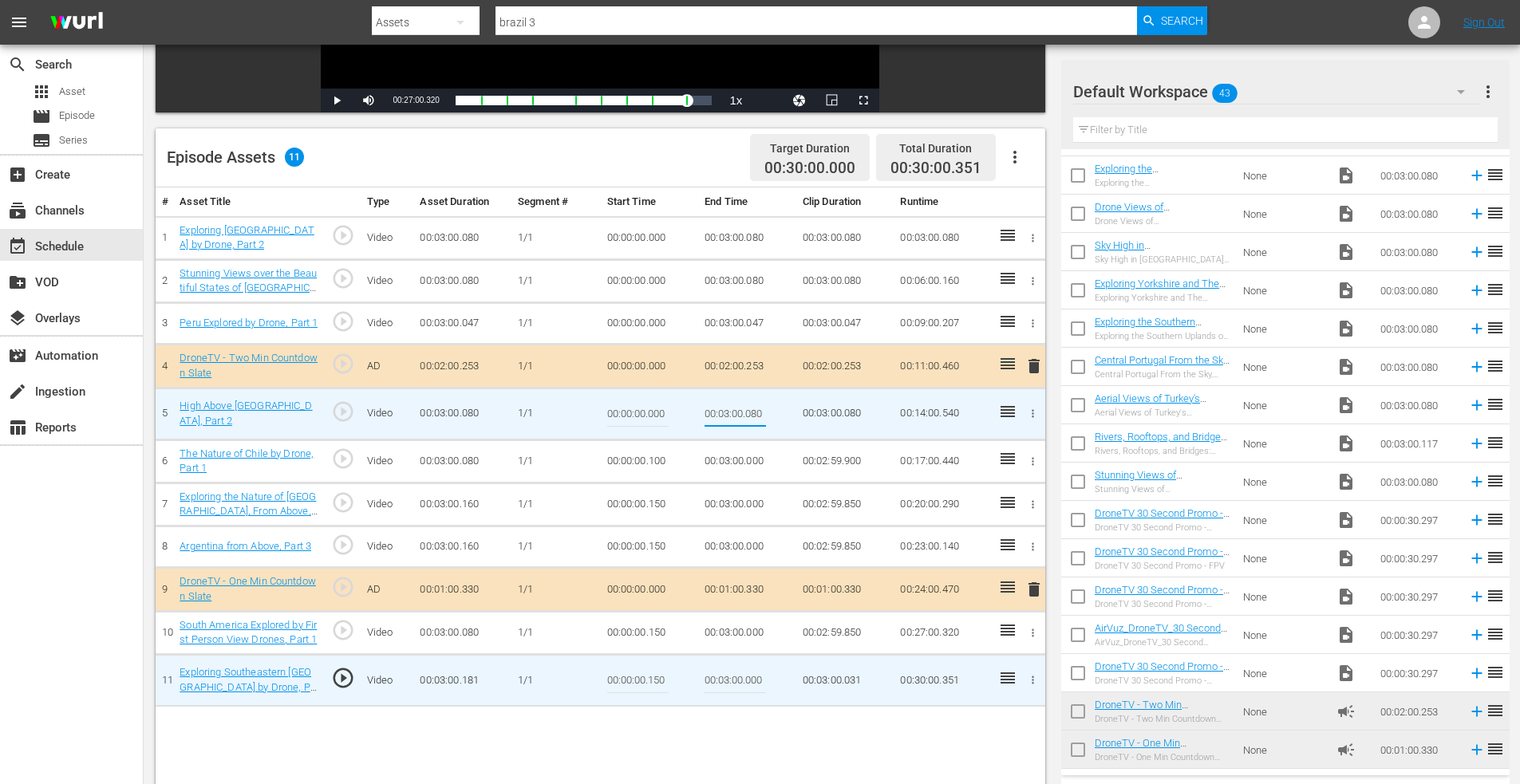
drag, startPoint x: 747, startPoint y: 415, endPoint x: 843, endPoint y: 414, distance: 96.0
click at [843, 414] on tr "5 High Above [GEOGRAPHIC_DATA], Part 2 play_circle_outline Video 00:03:00.080 […" at bounding box center [600, 414] width 890 height 52
type input "00:03:00.000"
drag, startPoint x: 650, startPoint y: 417, endPoint x: 758, endPoint y: 409, distance: 108.3
click at [759, 410] on tr "5 High Above [GEOGRAPHIC_DATA], Part 2 play_circle_outline Video 00:03:00.080 […" at bounding box center [600, 414] width 890 height 52
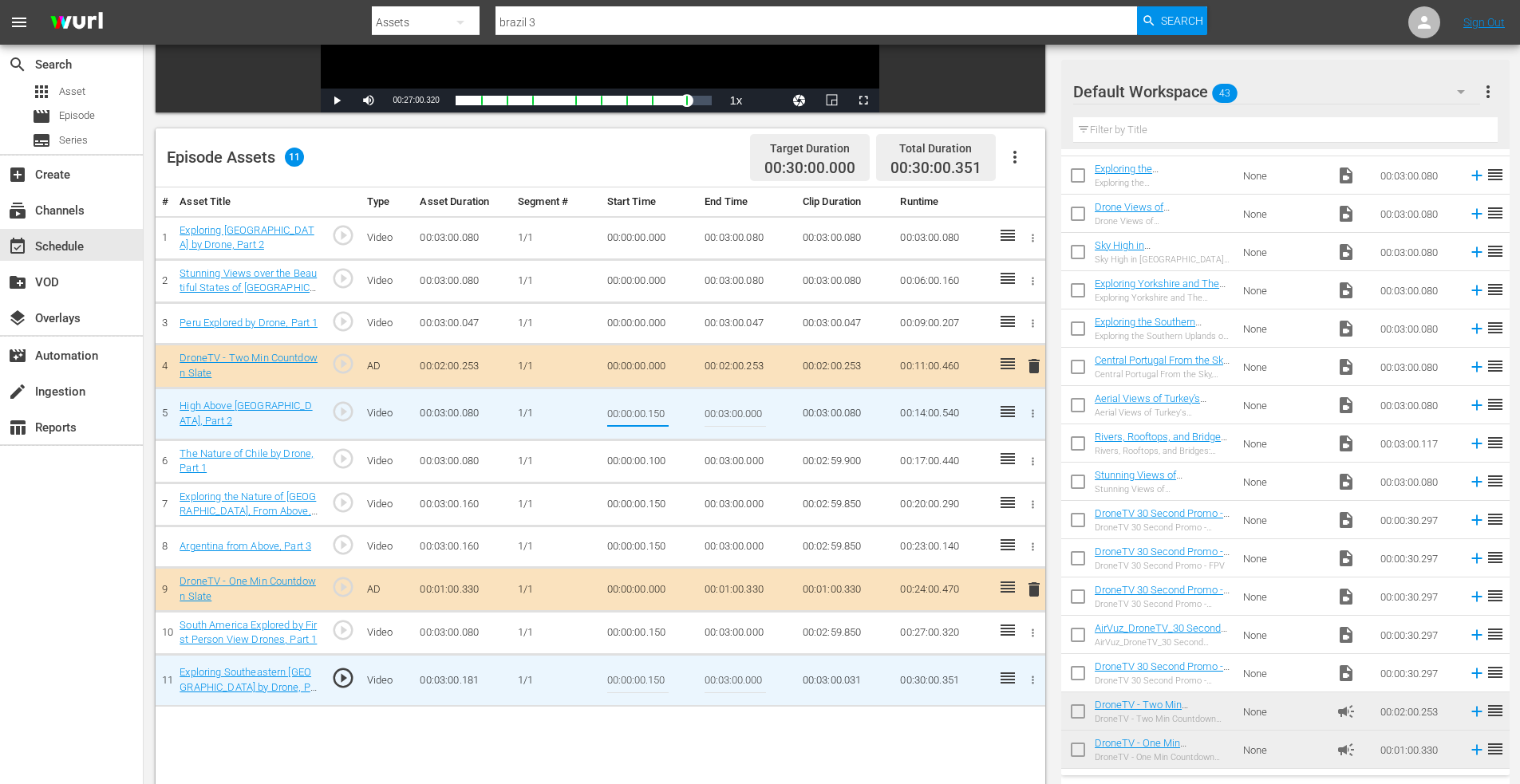
type input "00:00:00.150"
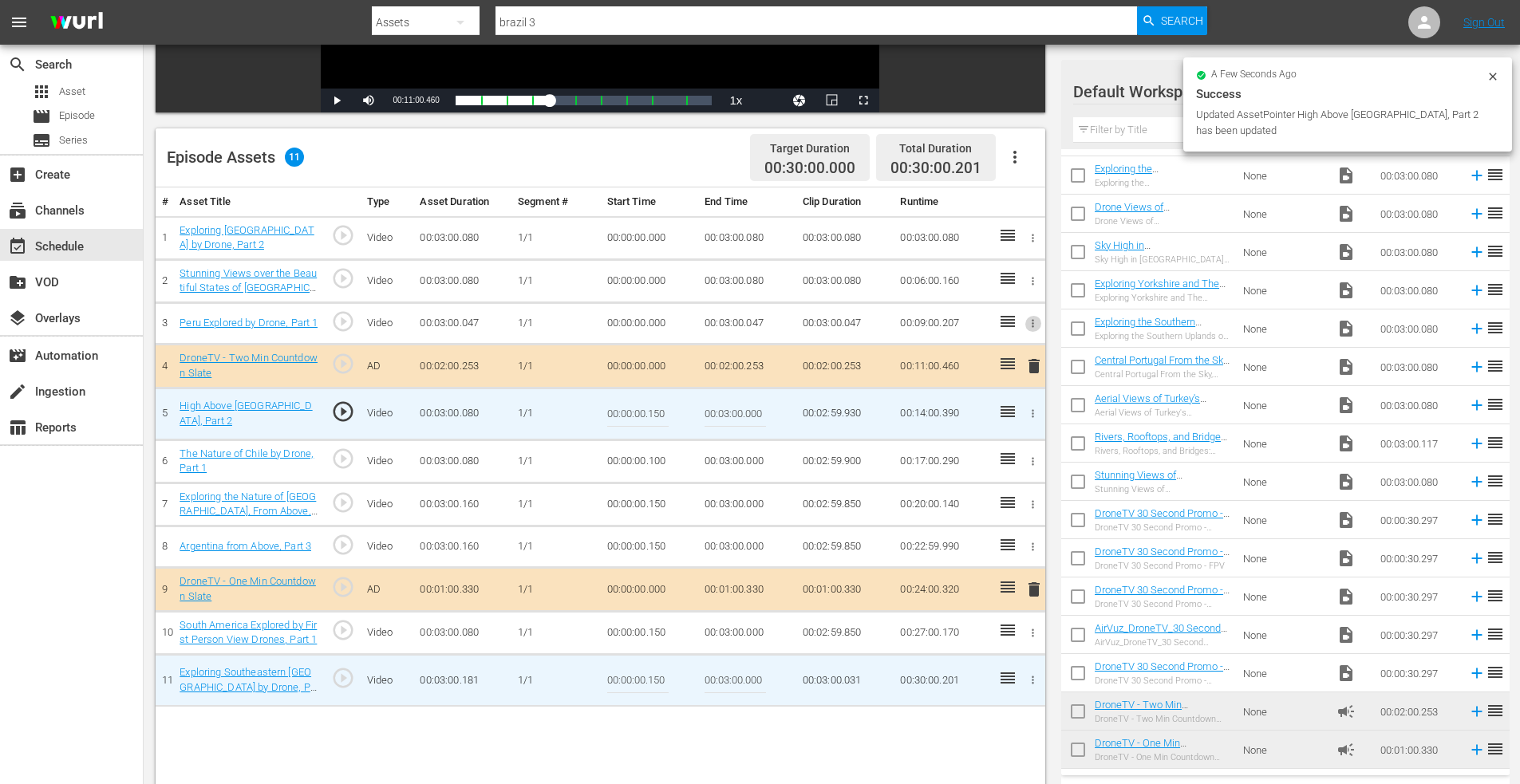
click at [1026, 322] on button "button" at bounding box center [1032, 323] width 17 height 17
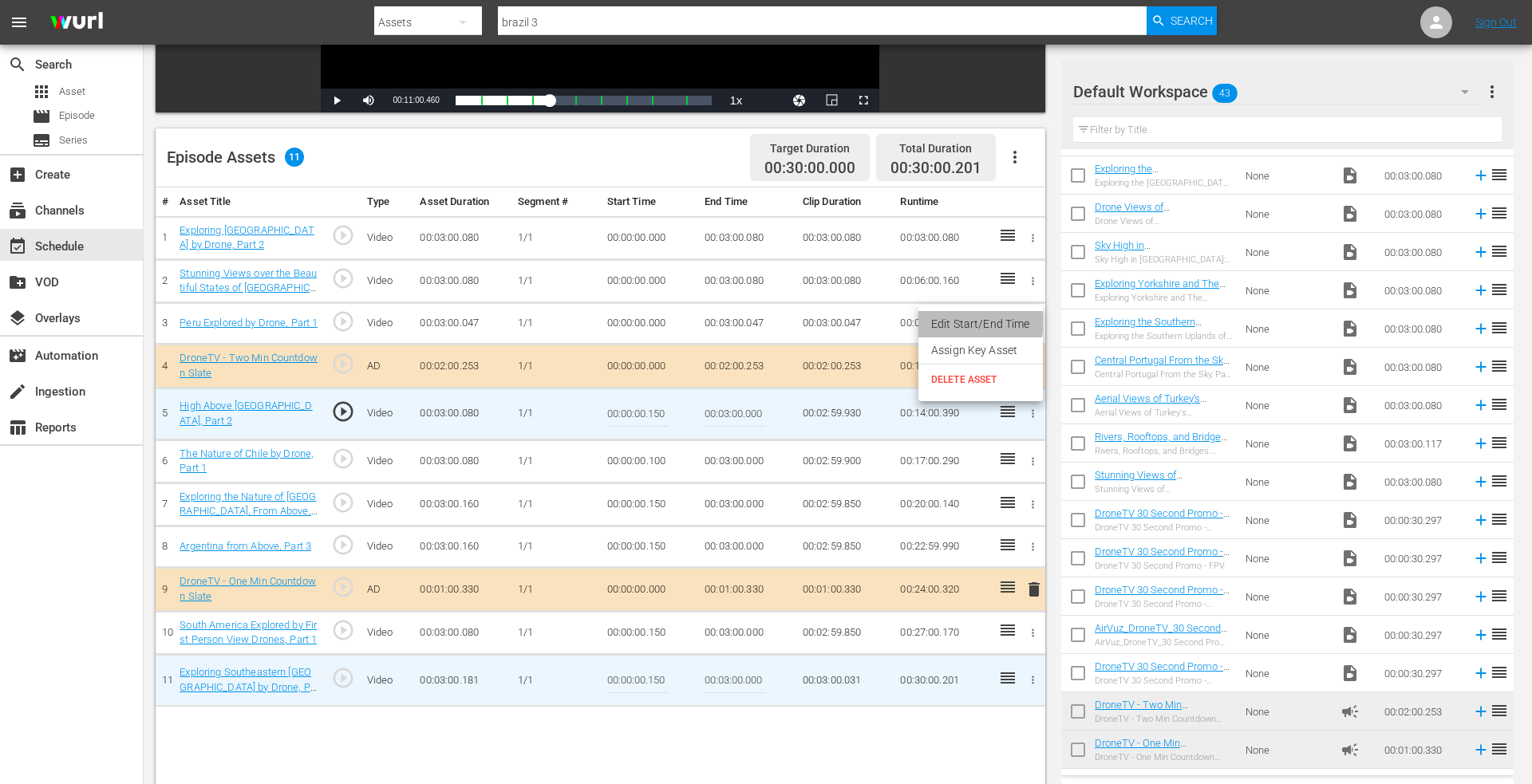
click at [978, 323] on li "Edit Start/End Time" at bounding box center [981, 323] width 125 height 26
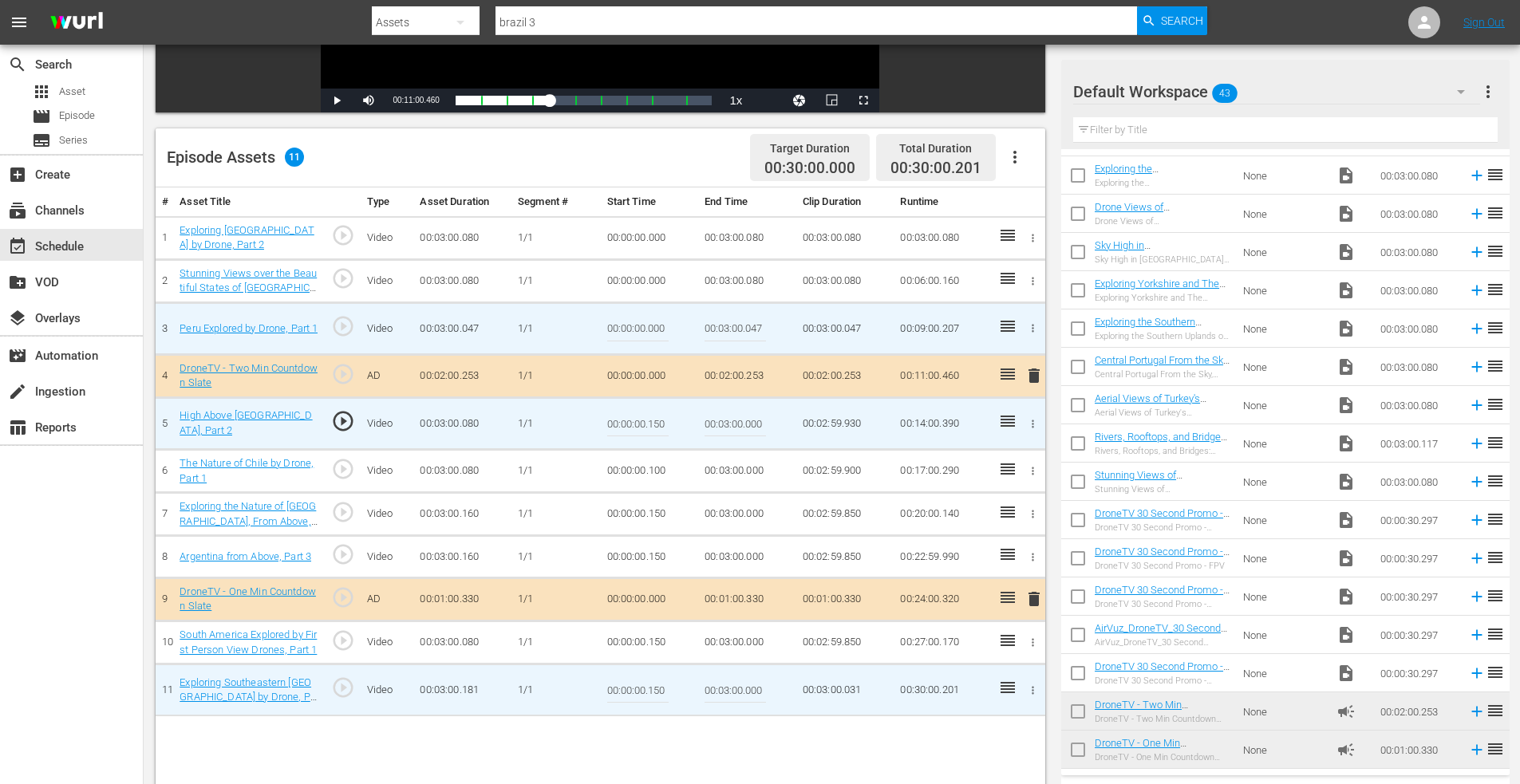
drag, startPoint x: 746, startPoint y: 329, endPoint x: 831, endPoint y: 331, distance: 85.0
click at [837, 331] on tr "3 Peru Explored by Drone, Part 1 play_circle_outline Video 00:03:00.047 [DATE] …" at bounding box center [600, 328] width 890 height 52
type input "00:03:00.000"
drag, startPoint x: 648, startPoint y: 326, endPoint x: 740, endPoint y: 330, distance: 92.1
click at [740, 330] on tr "3 Peru Explored by Drone, Part 1 play_circle_outline Video 00:03:00.047 [DATE] …" at bounding box center [600, 328] width 890 height 52
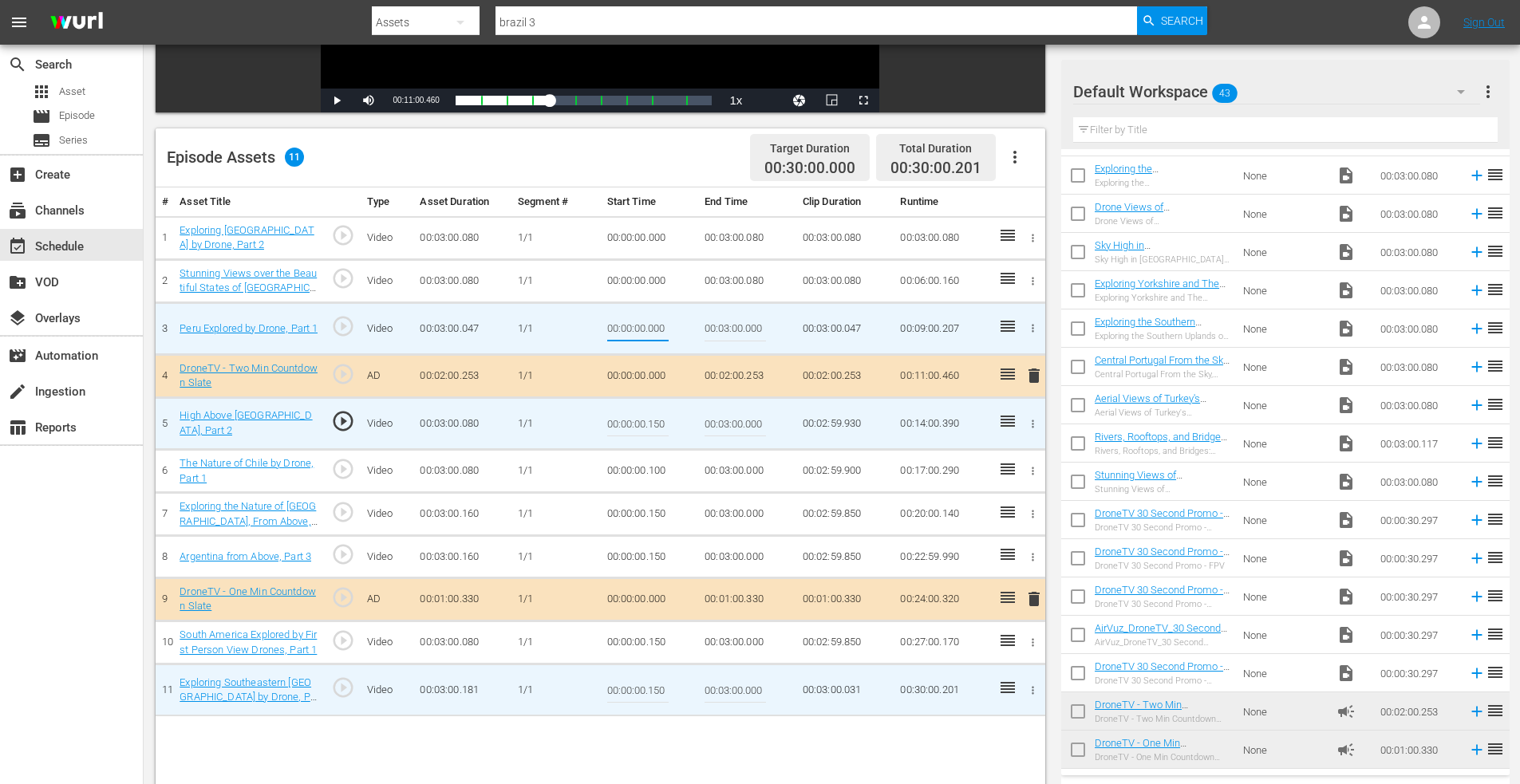
click at [652, 277] on td "00:00:00.000" at bounding box center [650, 280] width 99 height 43
click at [652, 327] on input "00:00:00.000" at bounding box center [638, 328] width 62 height 39
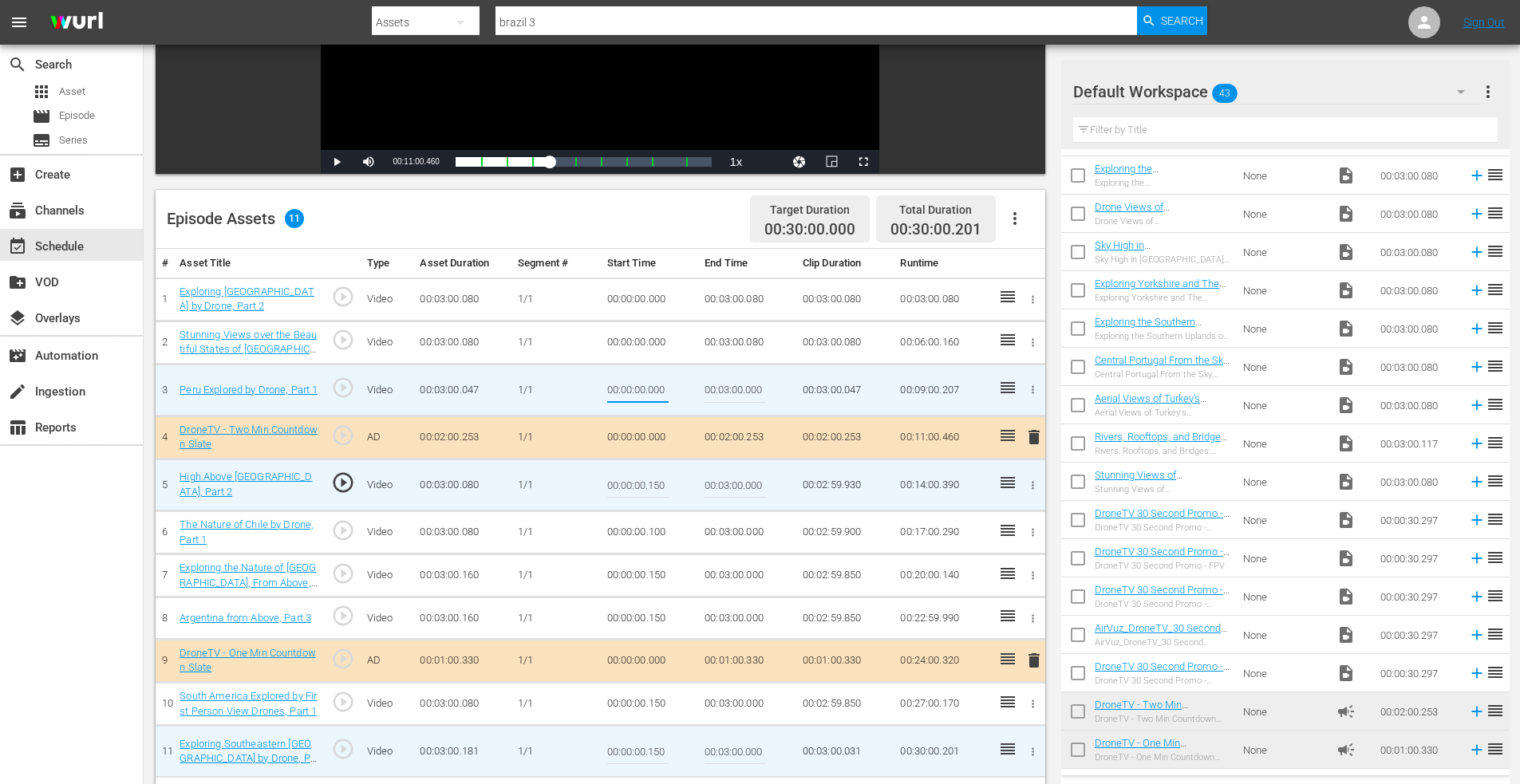
scroll to position [256, 0]
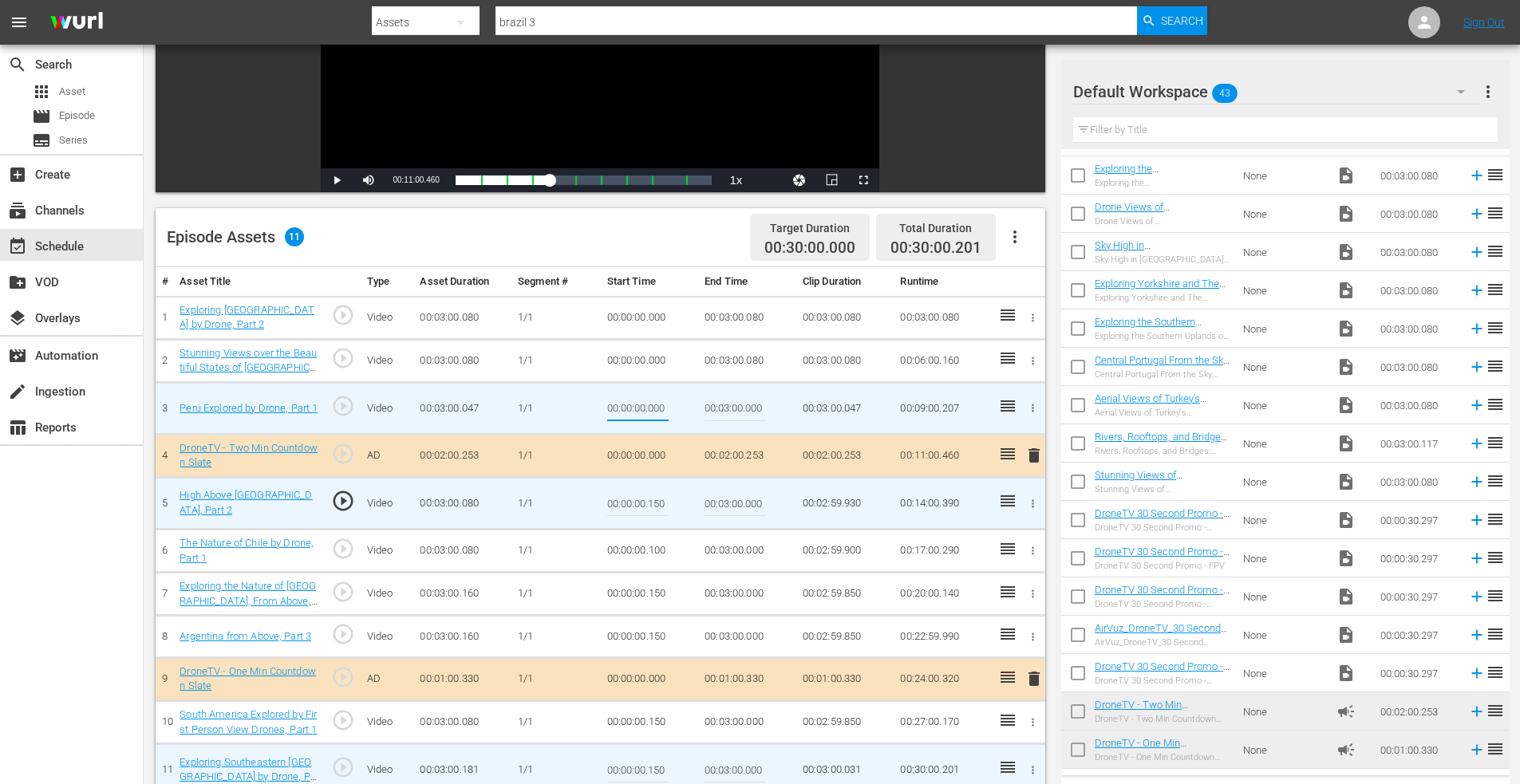
drag, startPoint x: 649, startPoint y: 406, endPoint x: 708, endPoint y: 416, distance: 59.8
click at [708, 416] on tr "3 Peru Explored by Drone, Part 1 play_circle_outline Video 00:03:00.047 [DATE] …" at bounding box center [600, 408] width 890 height 52
type input "00:00:00.150"
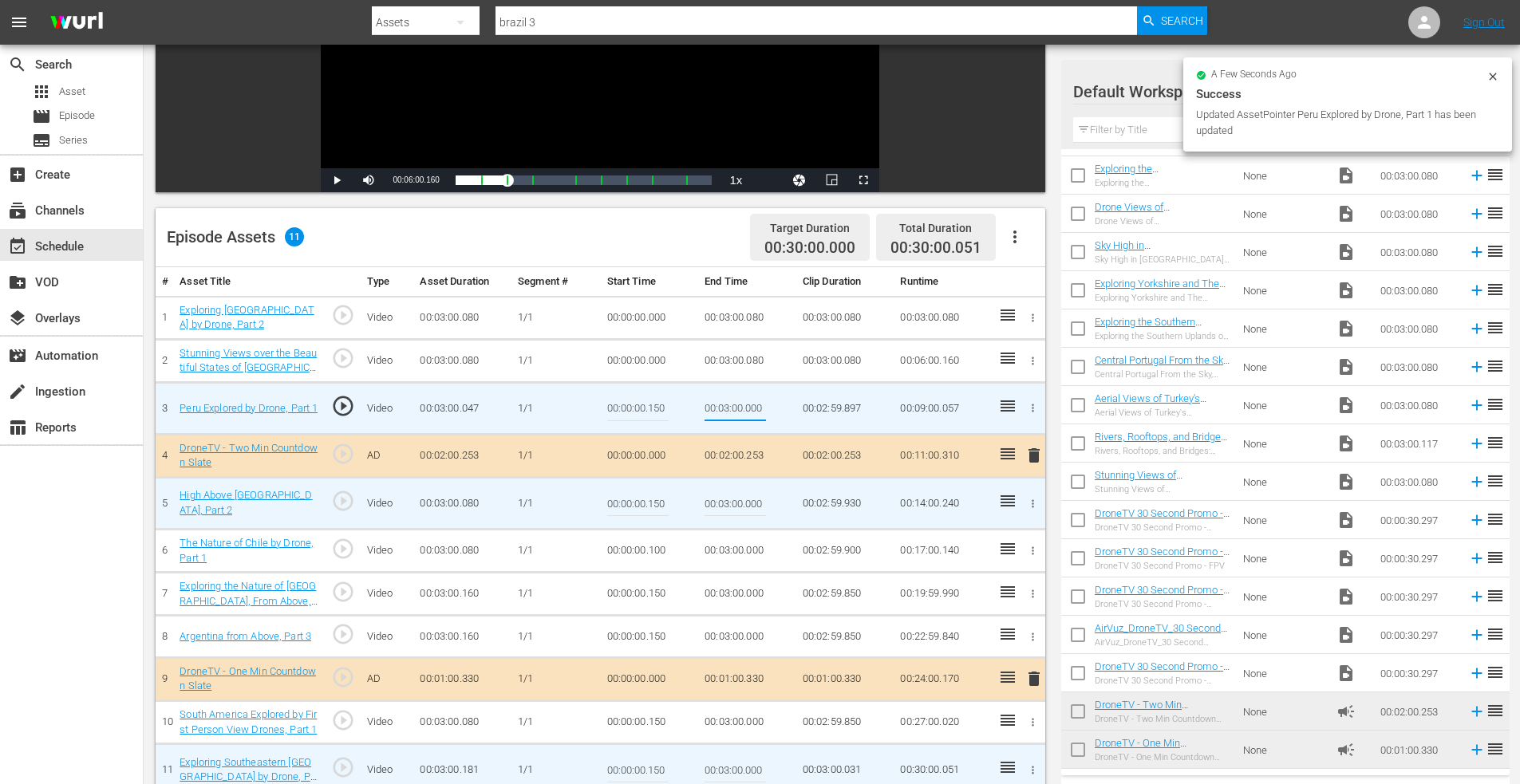
click at [1033, 357] on icon "button" at bounding box center [1032, 360] width 12 height 12
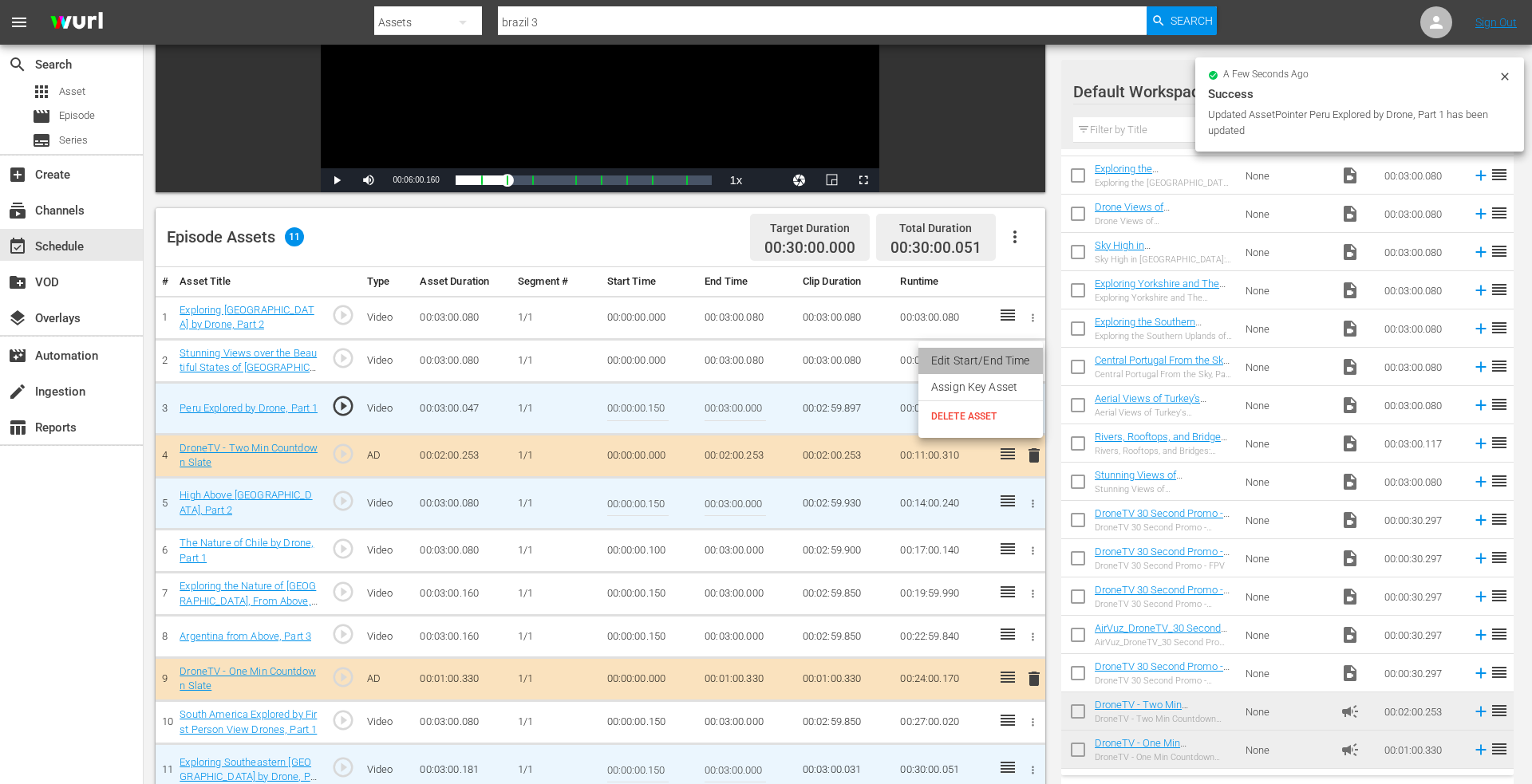
click at [1013, 353] on li "Edit Start/End Time" at bounding box center [981, 360] width 125 height 26
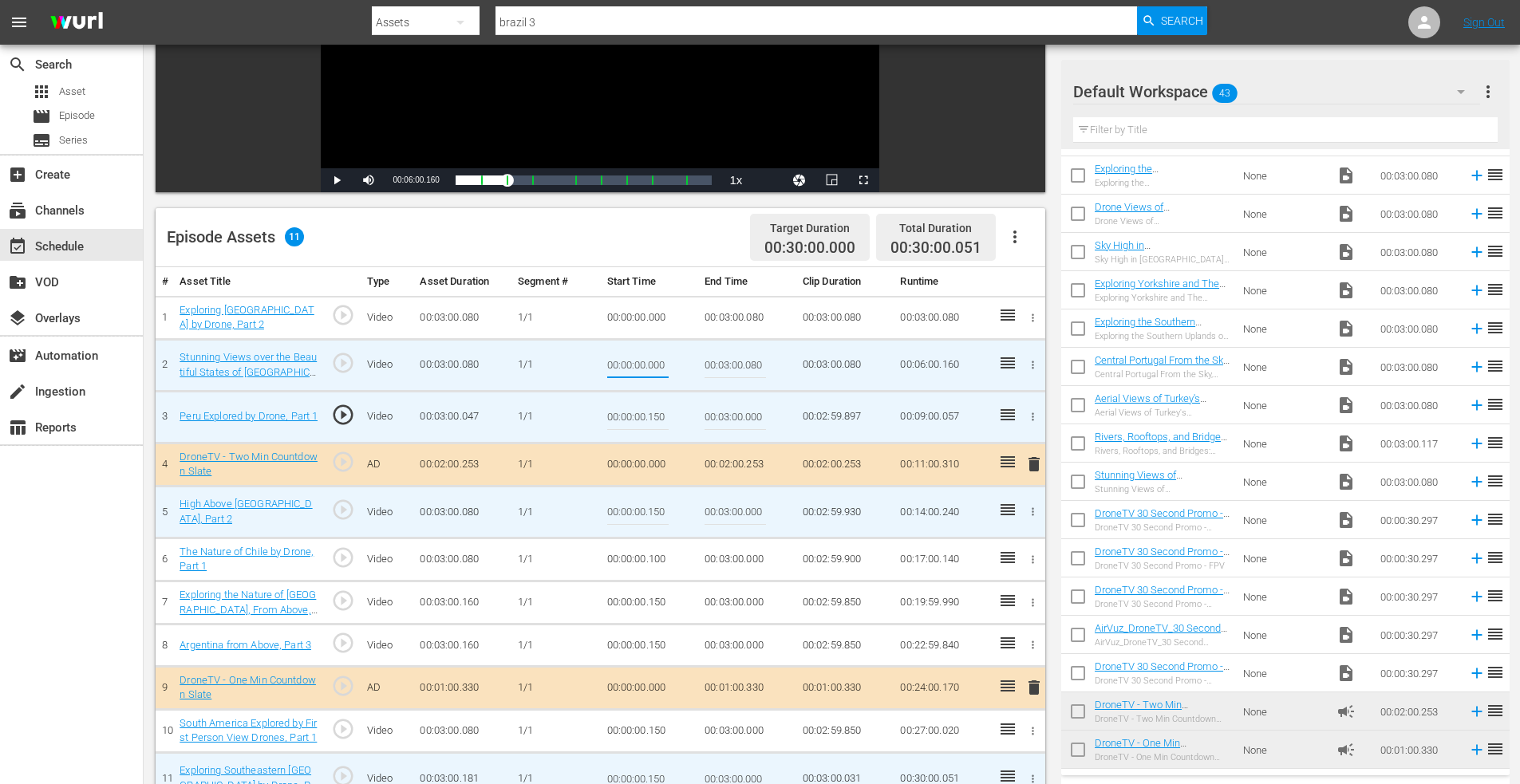
drag, startPoint x: 649, startPoint y: 364, endPoint x: 728, endPoint y: 368, distance: 79.1
click at [729, 368] on tr "2 Stunning Views over the Beautiful States of [GEOGRAPHIC_DATA], [GEOGRAPHIC_DA…" at bounding box center [600, 365] width 890 height 52
type input "00:00:00.051"
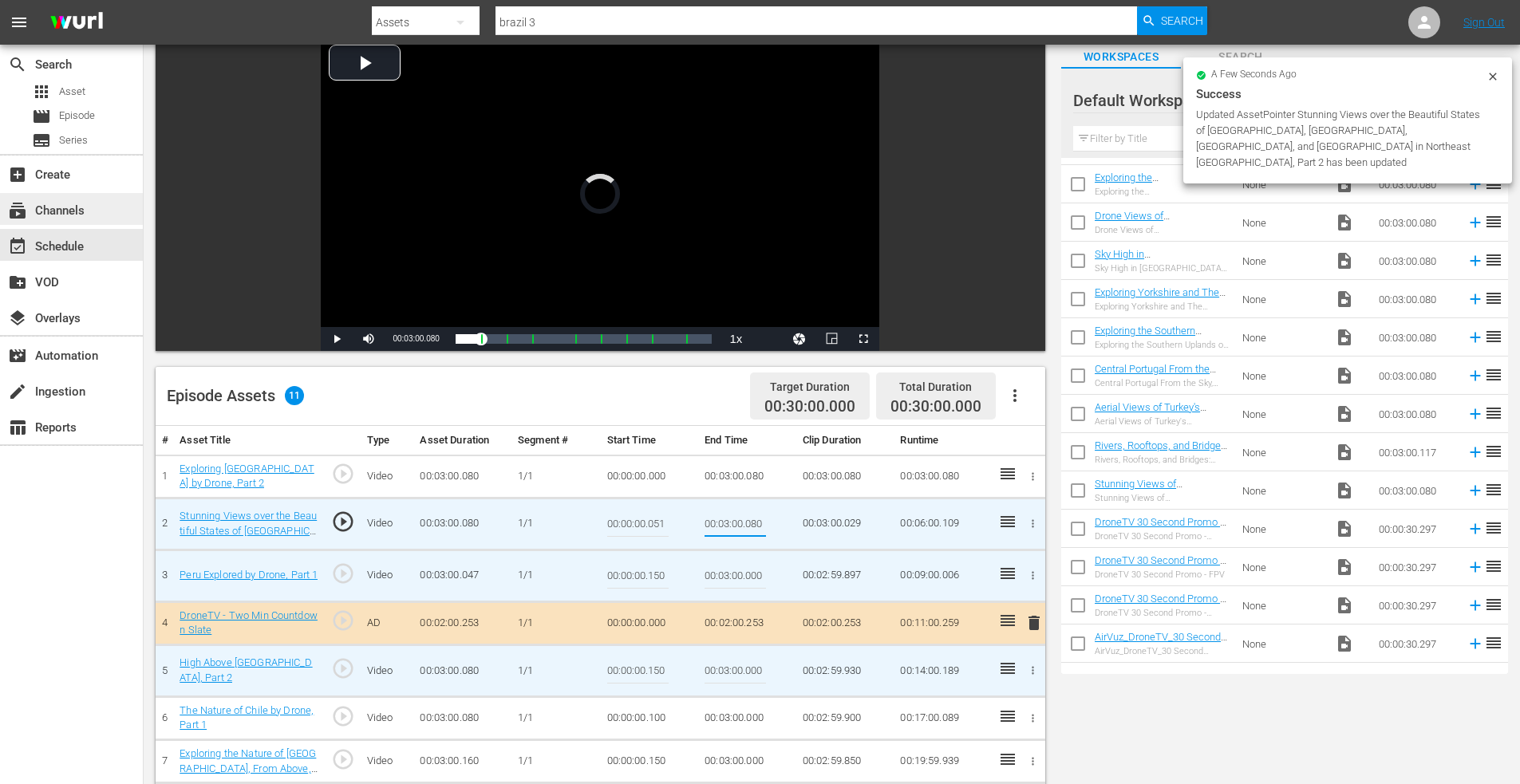
scroll to position [97, 0]
click at [68, 240] on div "event_available Schedule" at bounding box center [45, 244] width 90 height 14
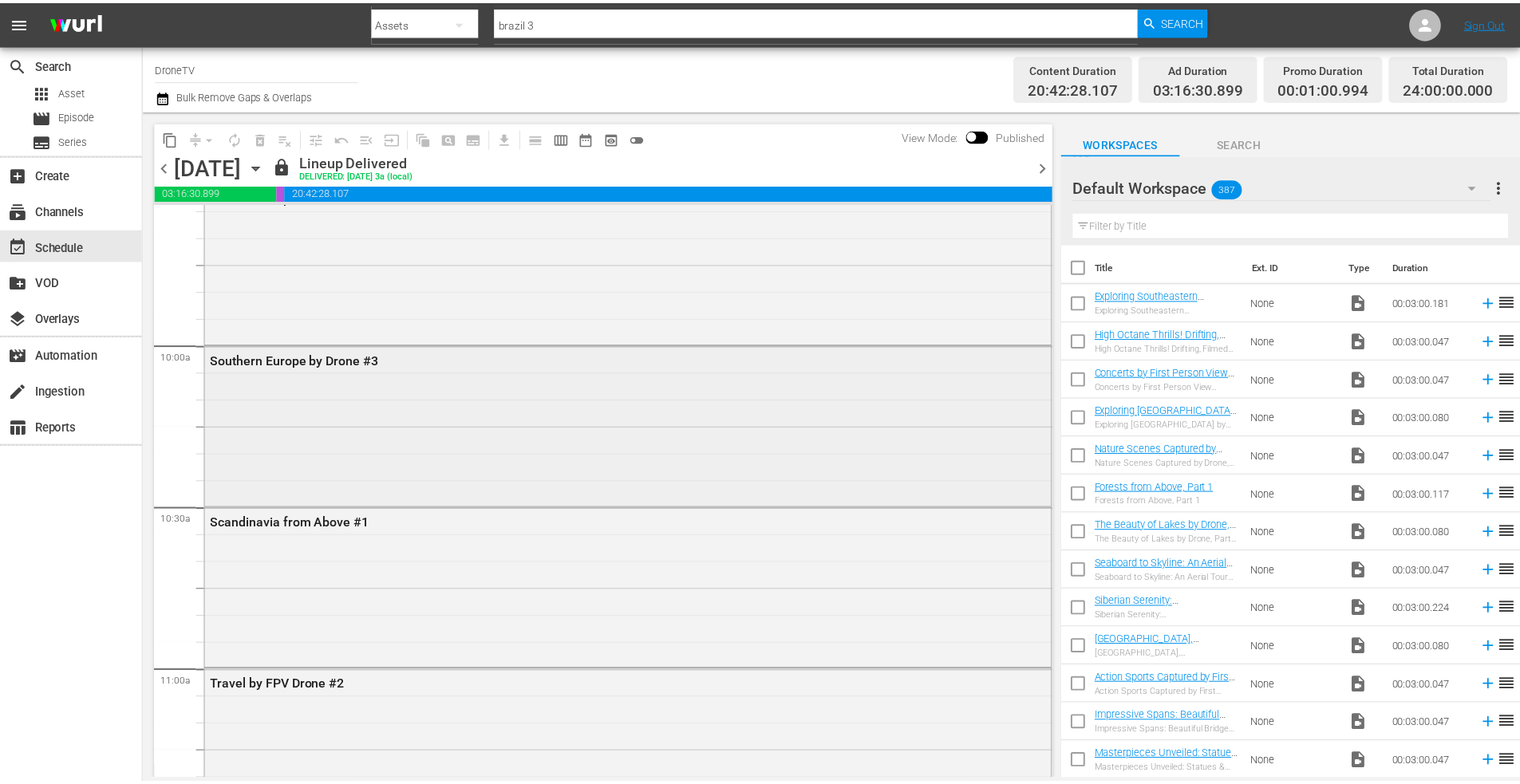
scroll to position [3111, 0]
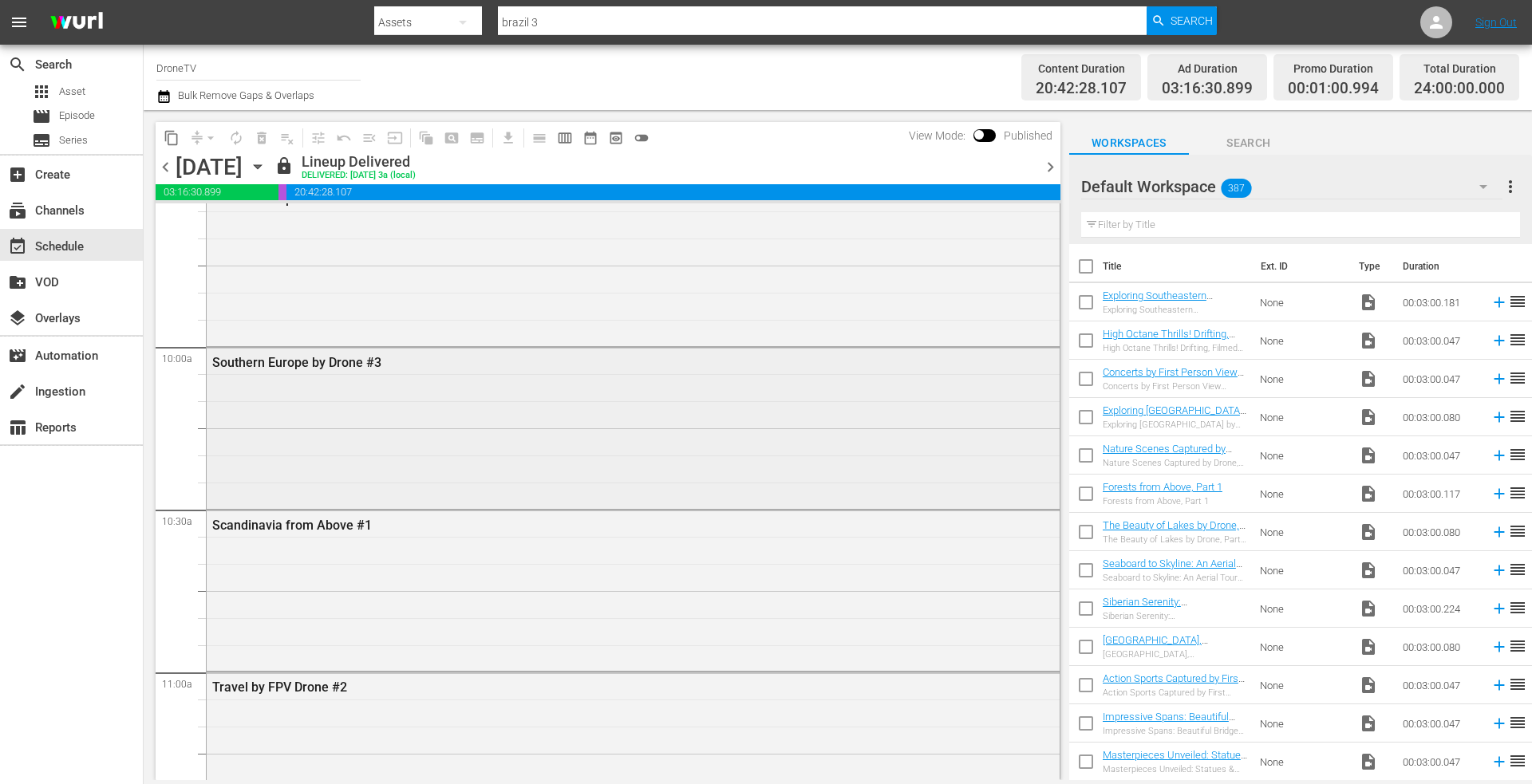
click at [389, 404] on div "Southern Europe by Drone #3" at bounding box center [634, 426] width 853 height 158
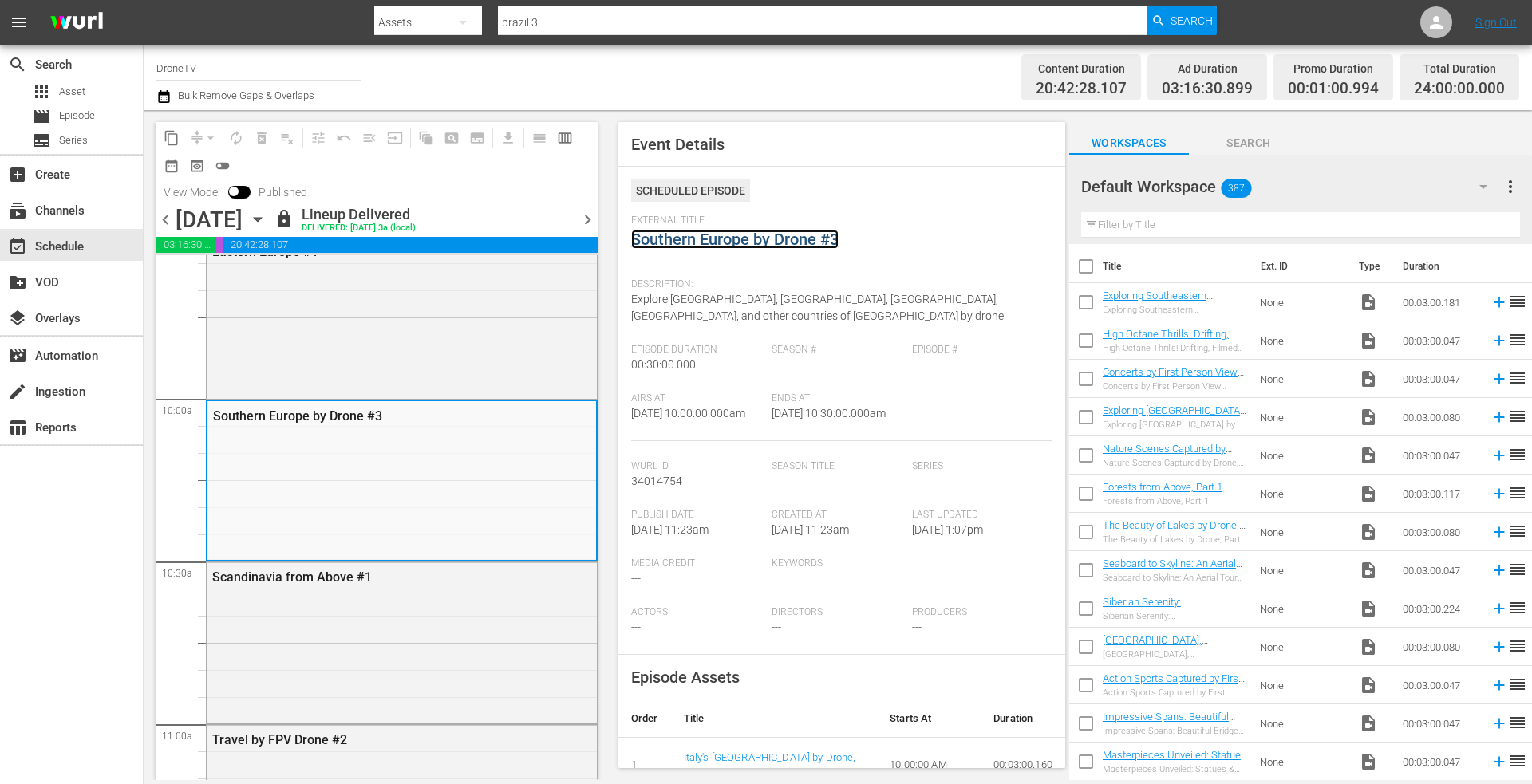
click at [718, 244] on link "Southern Europe by Drone #3" at bounding box center [734, 238] width 207 height 19
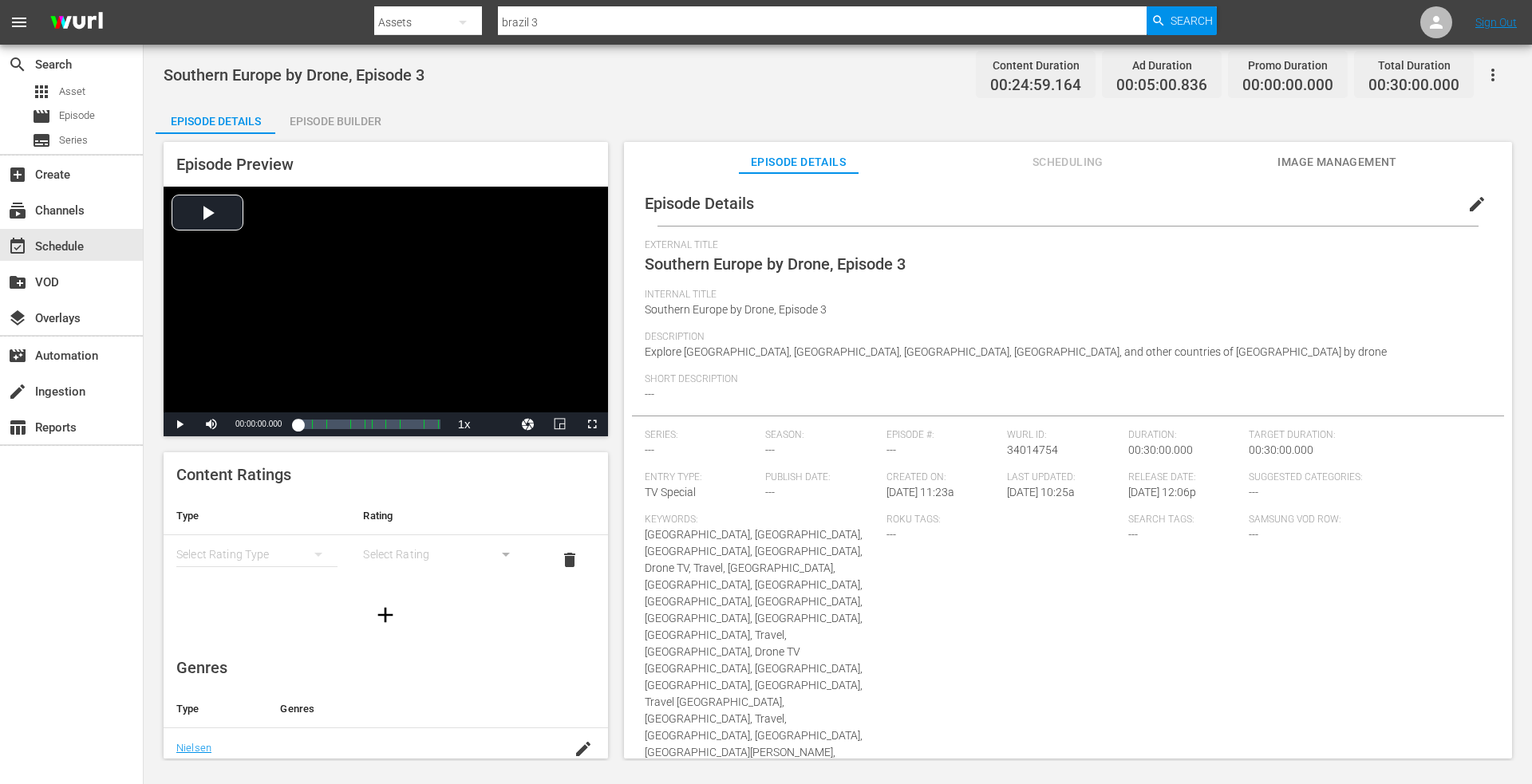
click at [342, 115] on div "Episode Builder" at bounding box center [335, 121] width 120 height 39
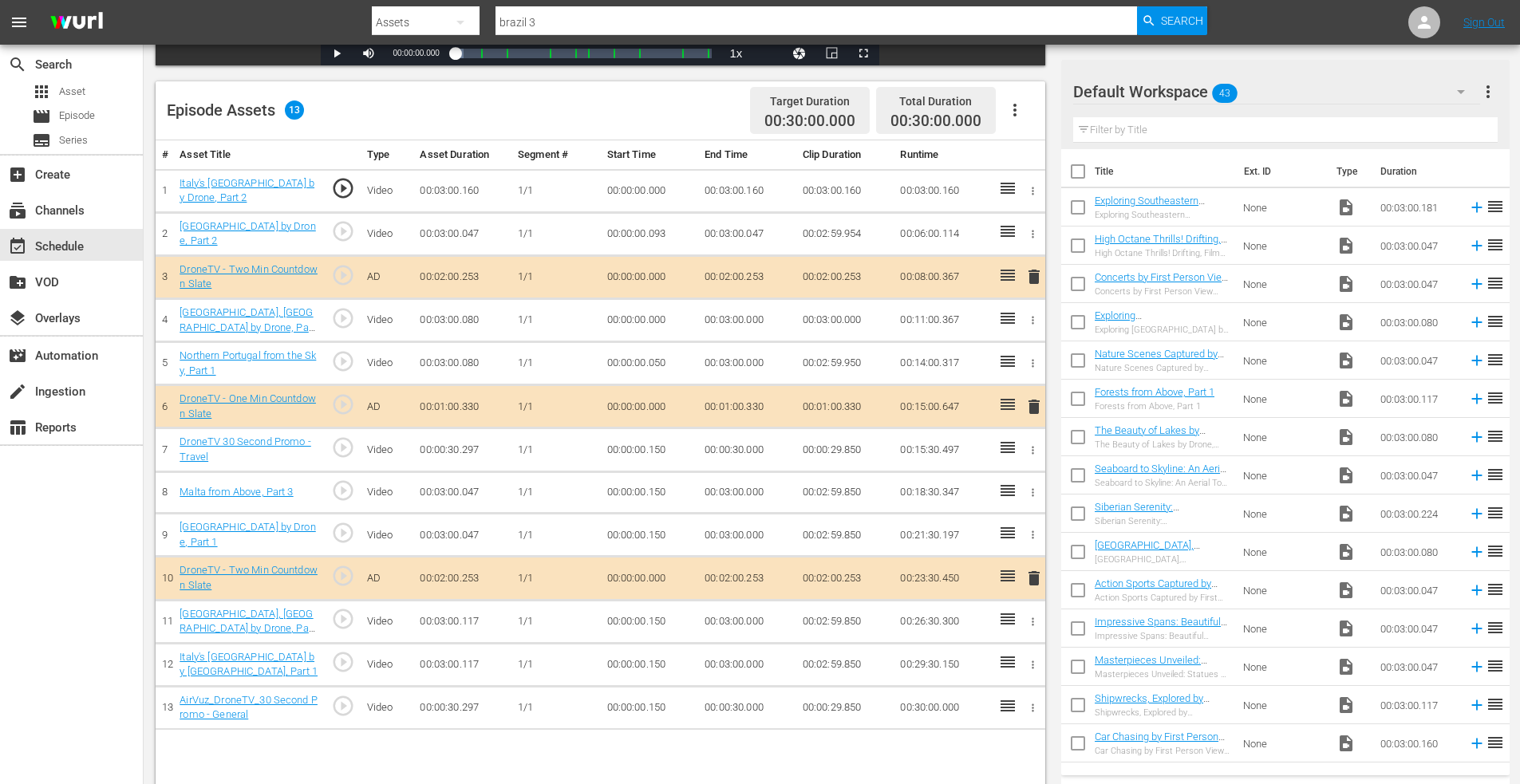
scroll to position [416, 0]
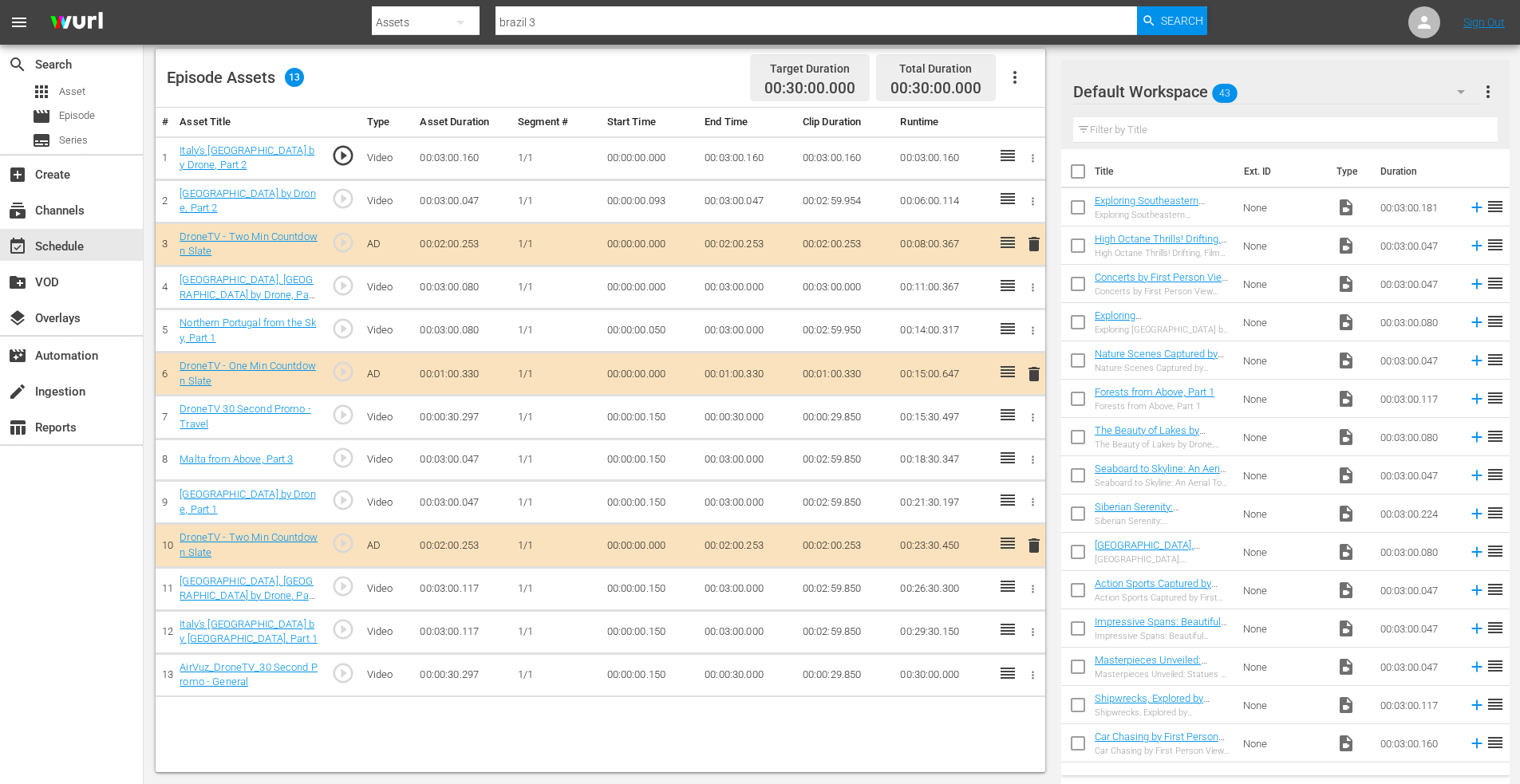
click at [1037, 543] on span "delete" at bounding box center [1033, 545] width 19 height 19
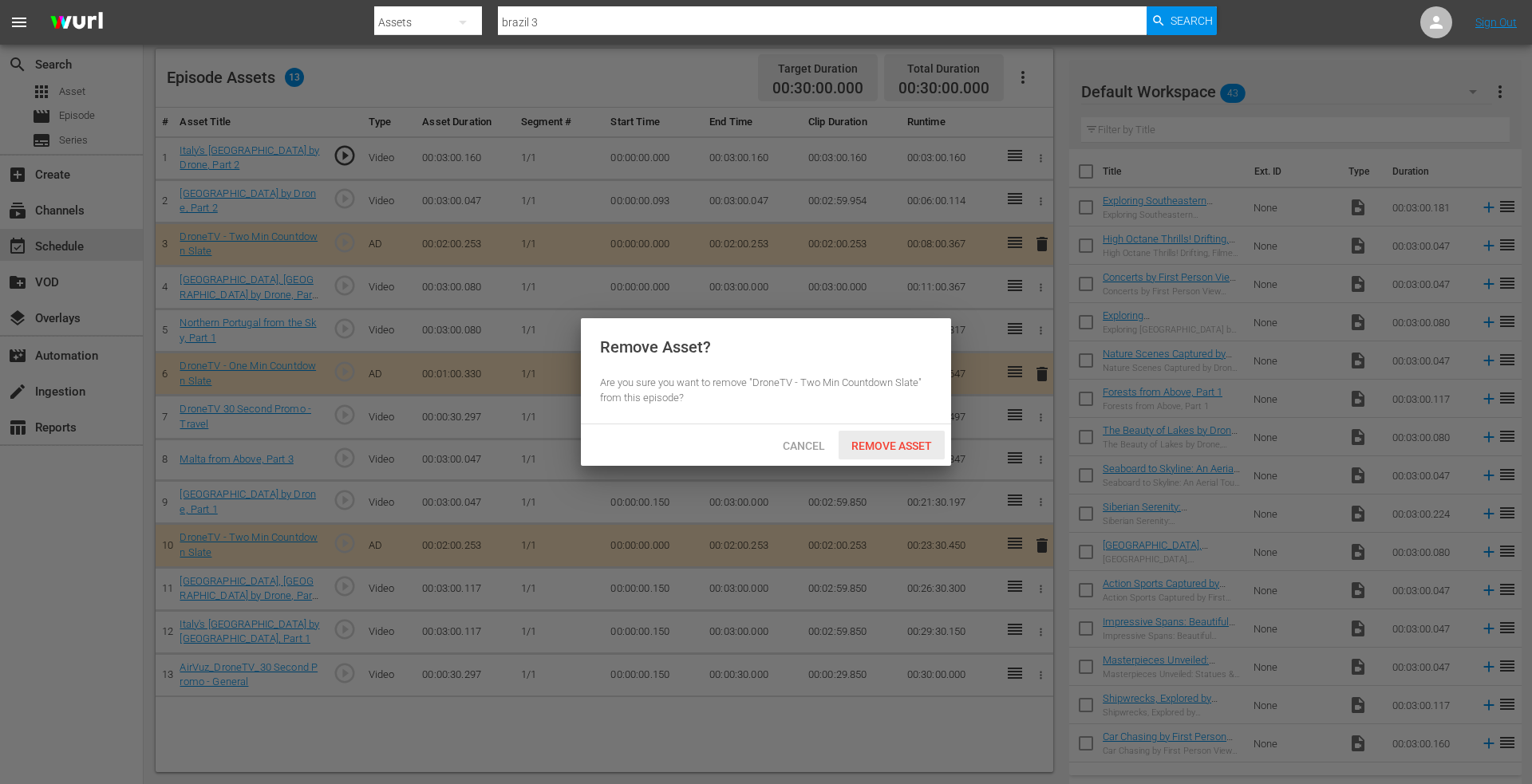
click at [874, 441] on span "Remove Asset" at bounding box center [892, 446] width 106 height 13
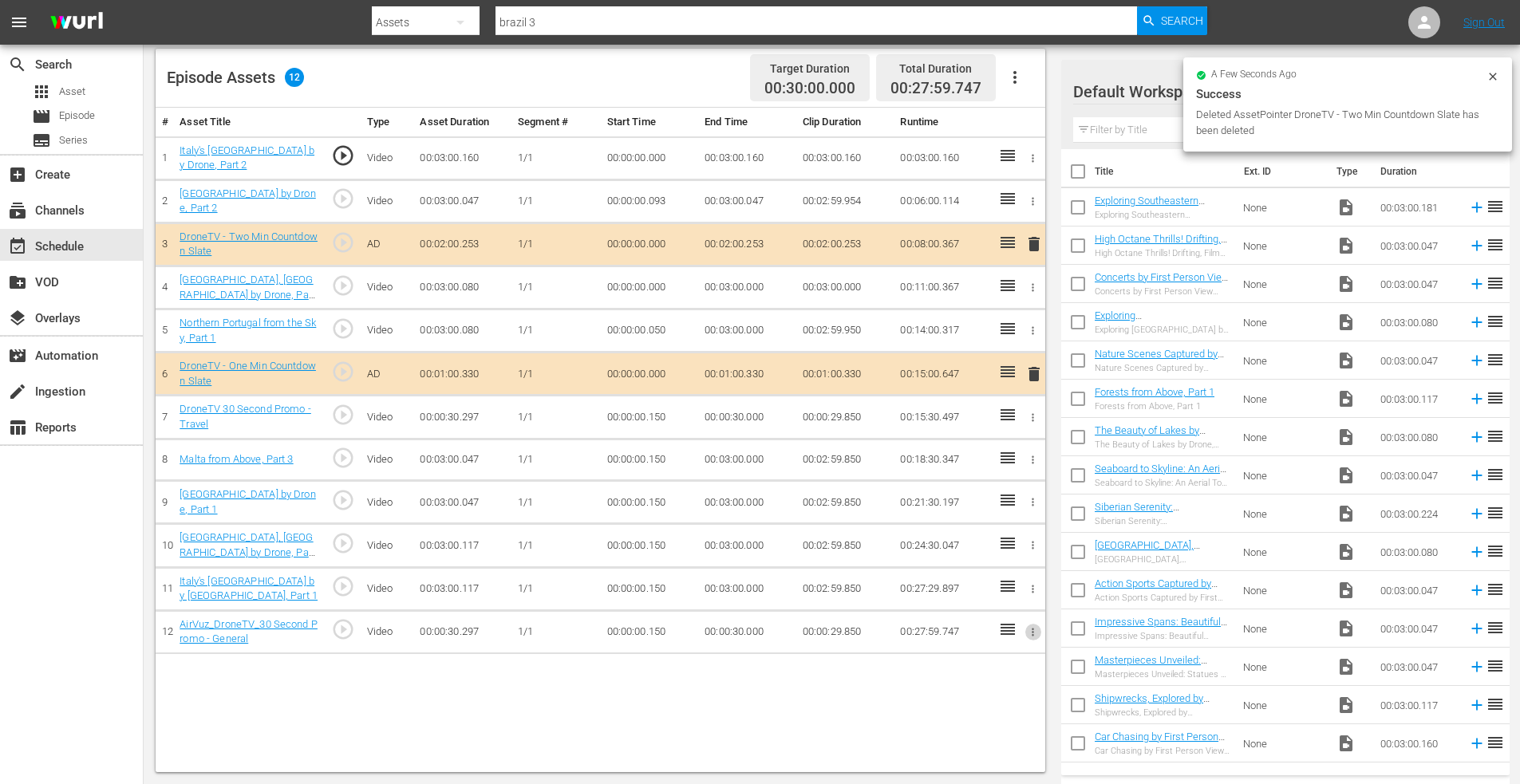
click at [1032, 629] on icon "button" at bounding box center [1032, 632] width 12 height 12
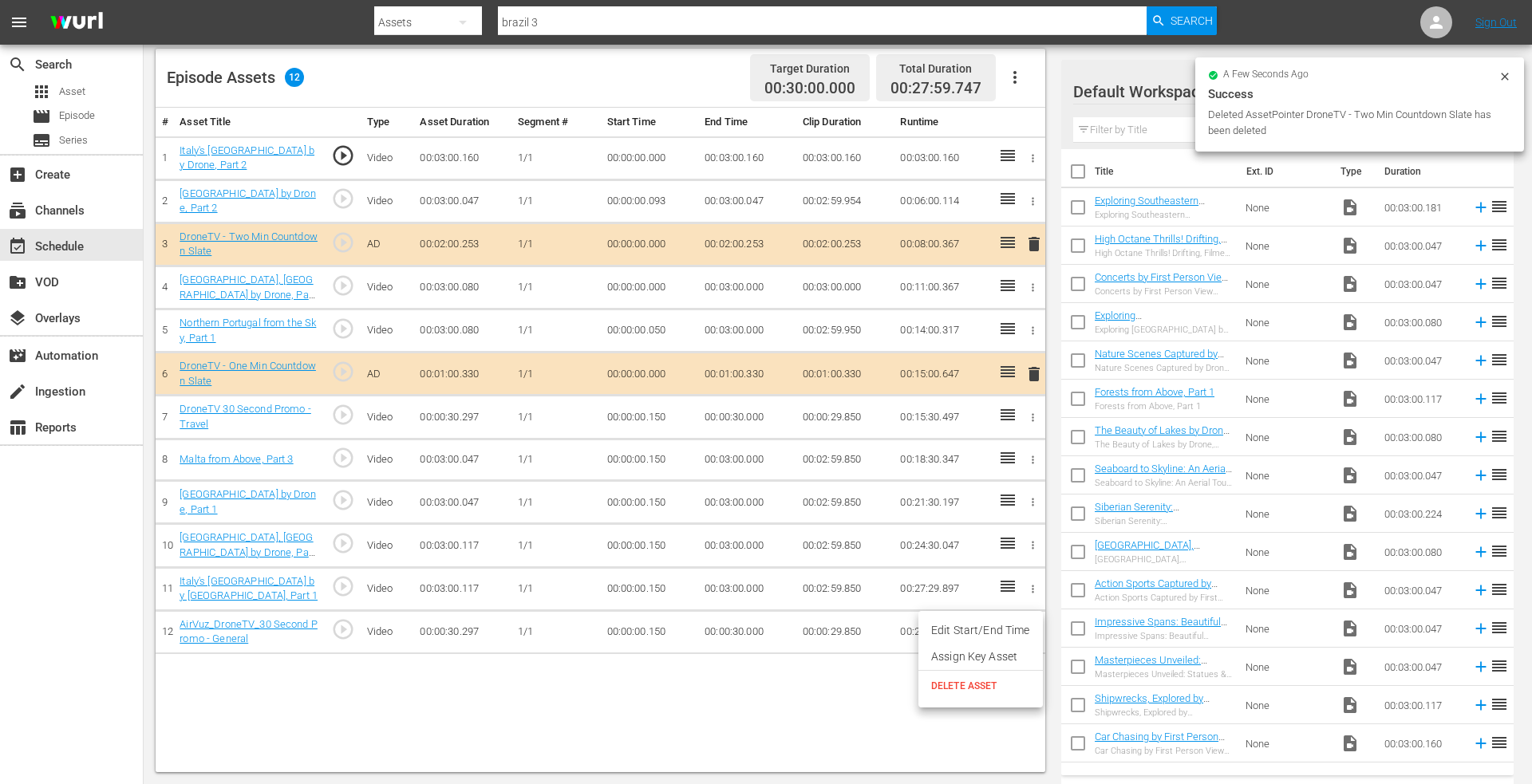
click at [963, 678] on li "DELETE ASSET" at bounding box center [981, 686] width 125 height 30
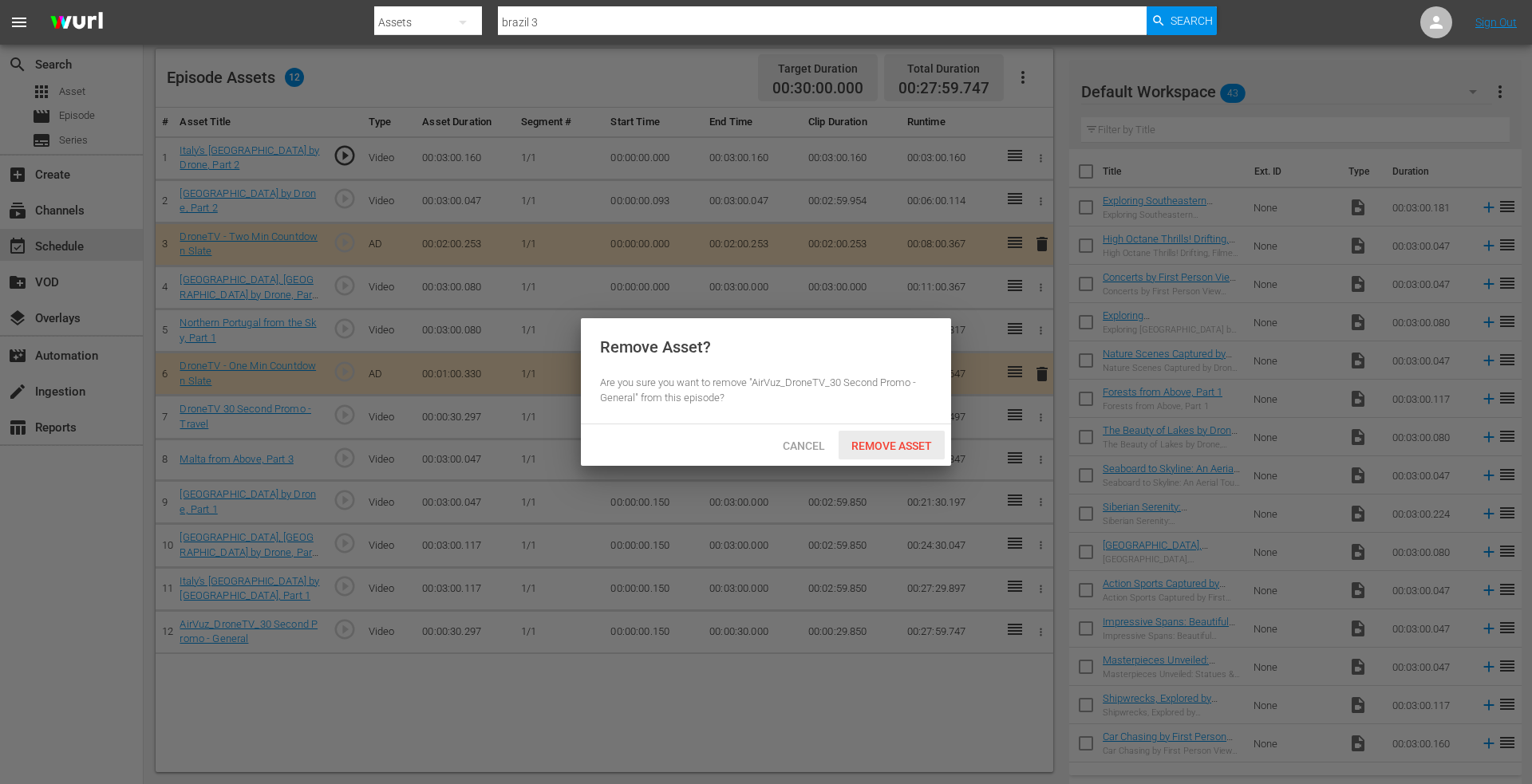
click at [881, 443] on span "Remove Asset" at bounding box center [892, 446] width 106 height 13
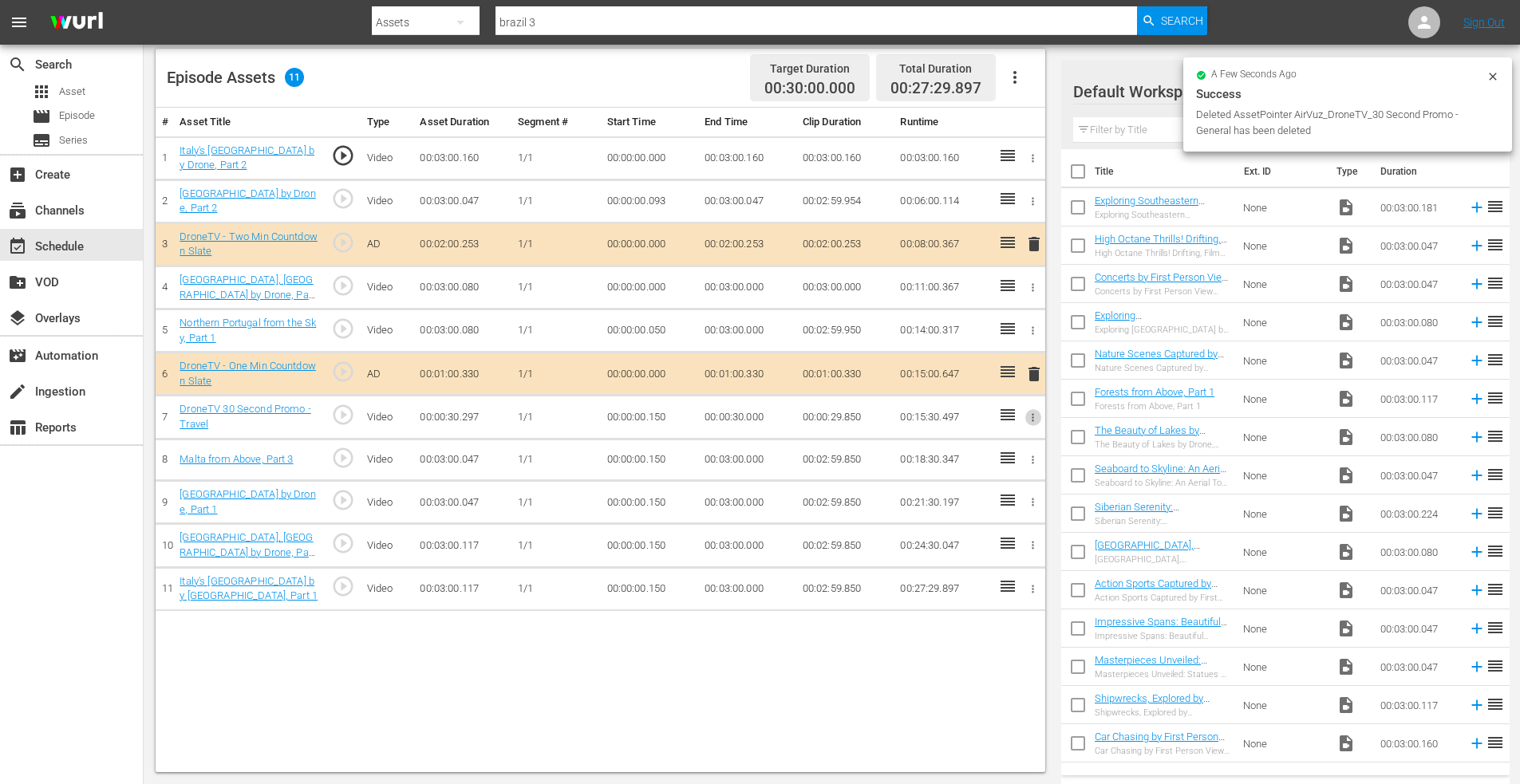
click at [1030, 417] on icon "button" at bounding box center [1032, 417] width 12 height 12
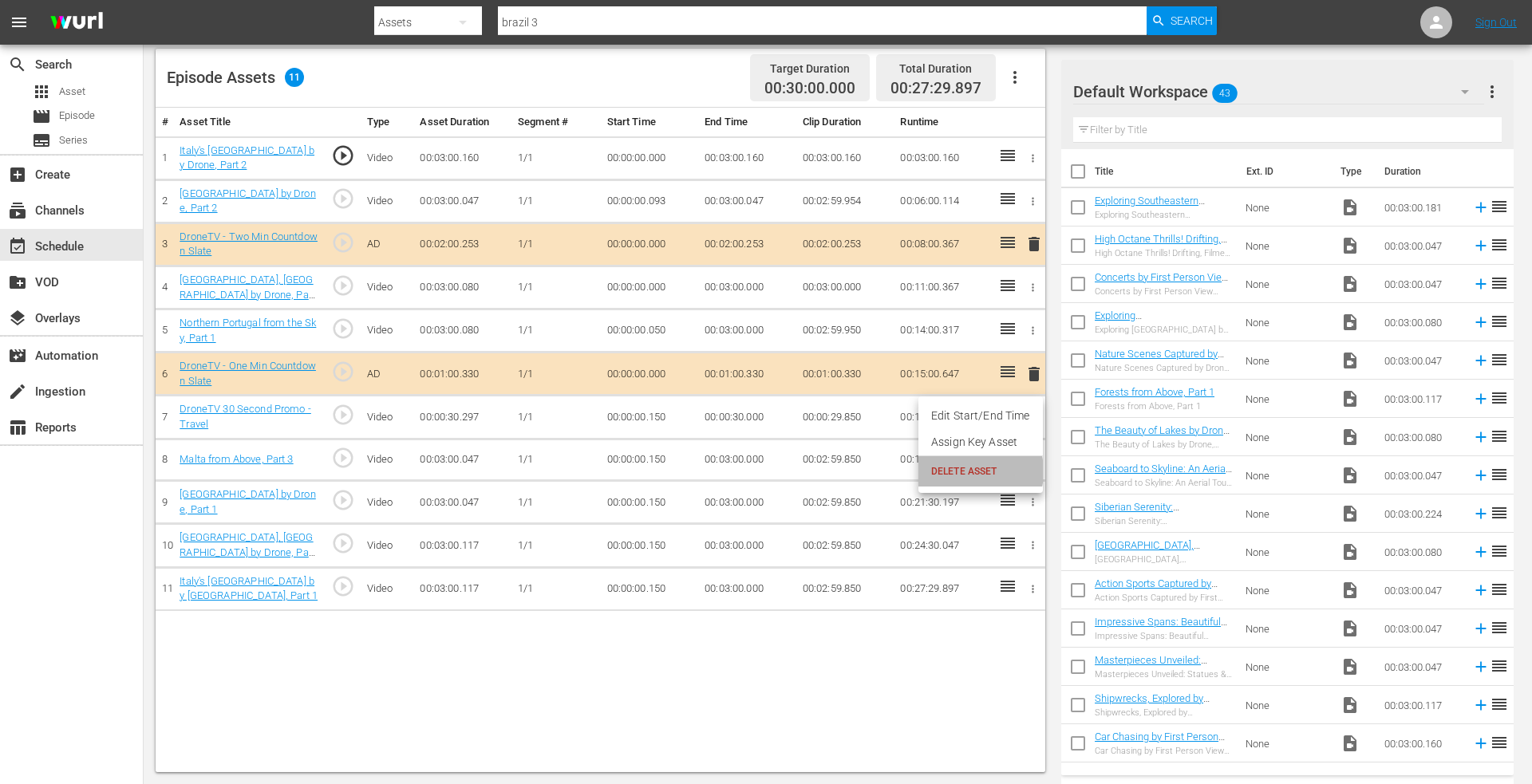
click at [961, 471] on span "DELETE ASSET" at bounding box center [981, 471] width 99 height 14
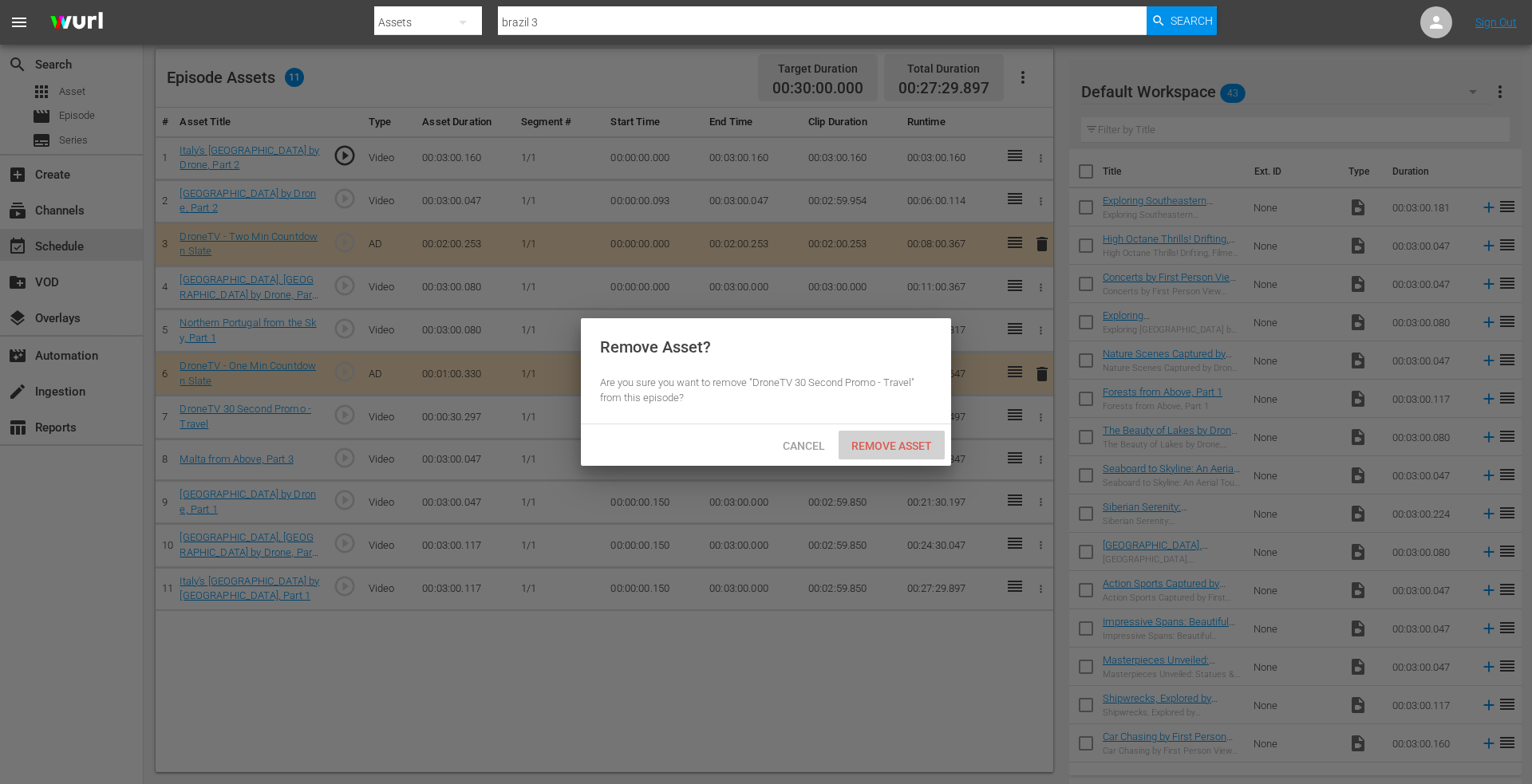
click at [879, 448] on span "Remove Asset" at bounding box center [892, 446] width 106 height 13
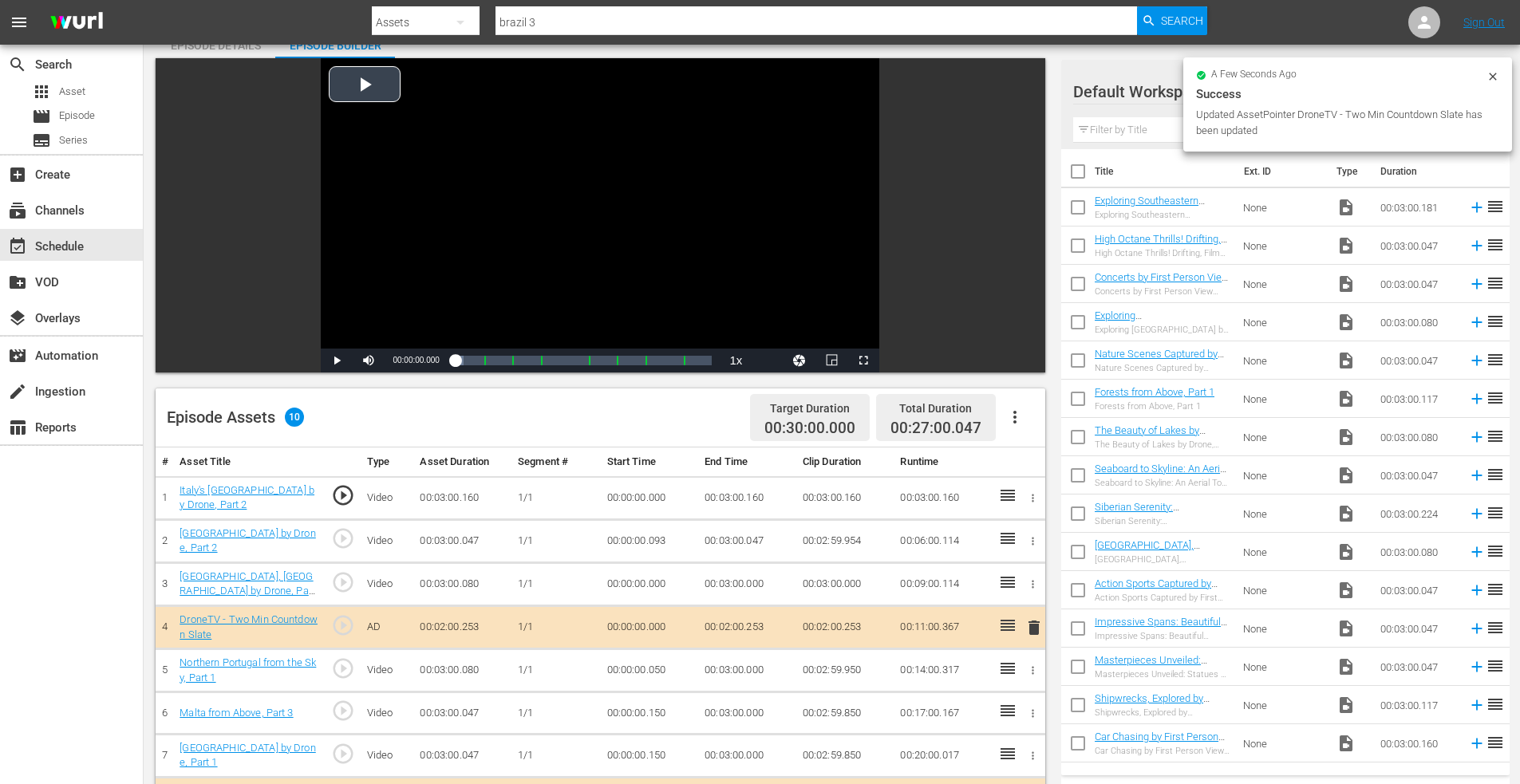
scroll to position [0, 0]
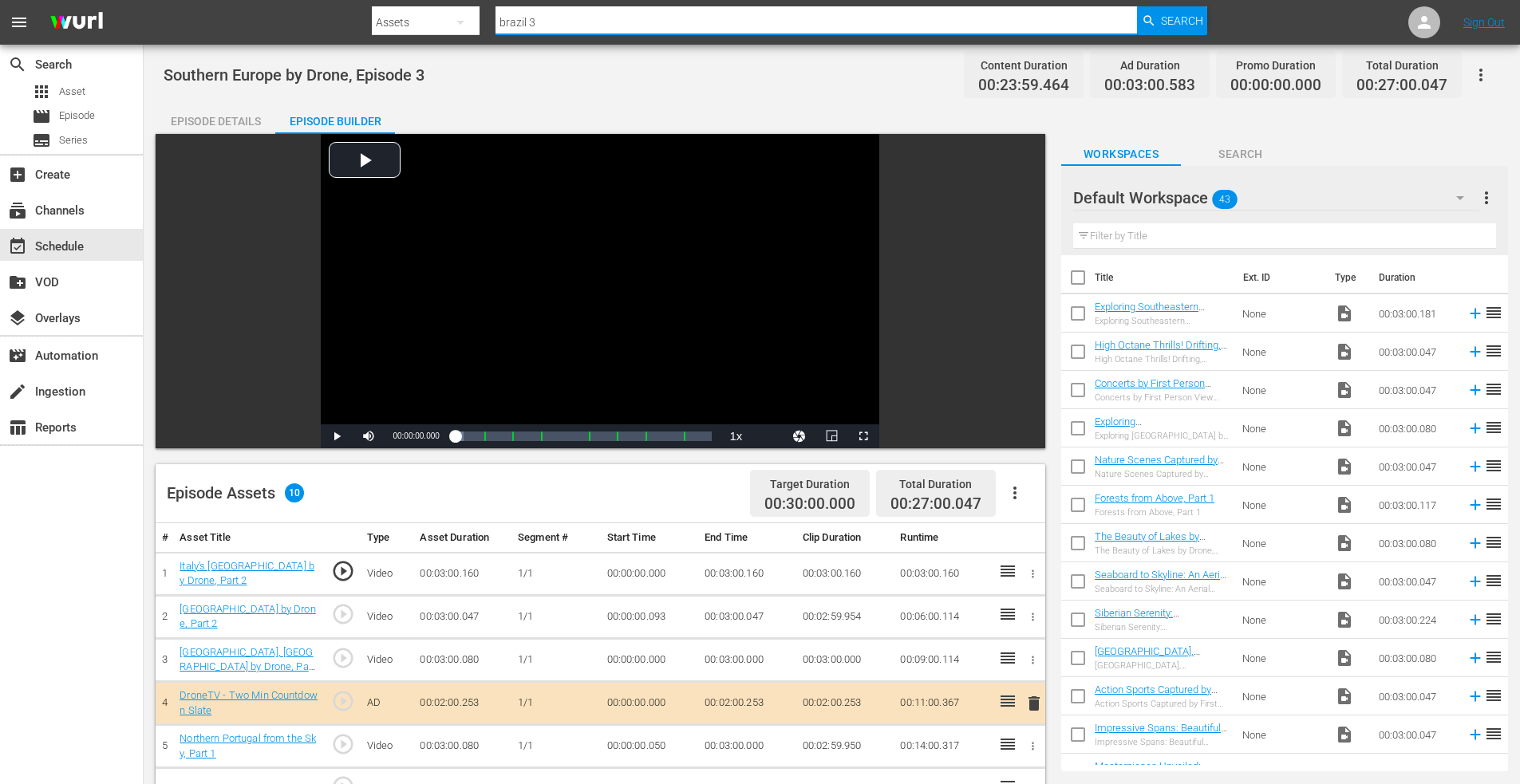
drag, startPoint x: 544, startPoint y: 18, endPoint x: 471, endPoint y: 18, distance: 73.0
click at [471, 18] on div "Search By Assets Search ID, Title, Description, Keywords, or Category brazil 3 …" at bounding box center [790, 22] width 836 height 39
type input "greece ancient"
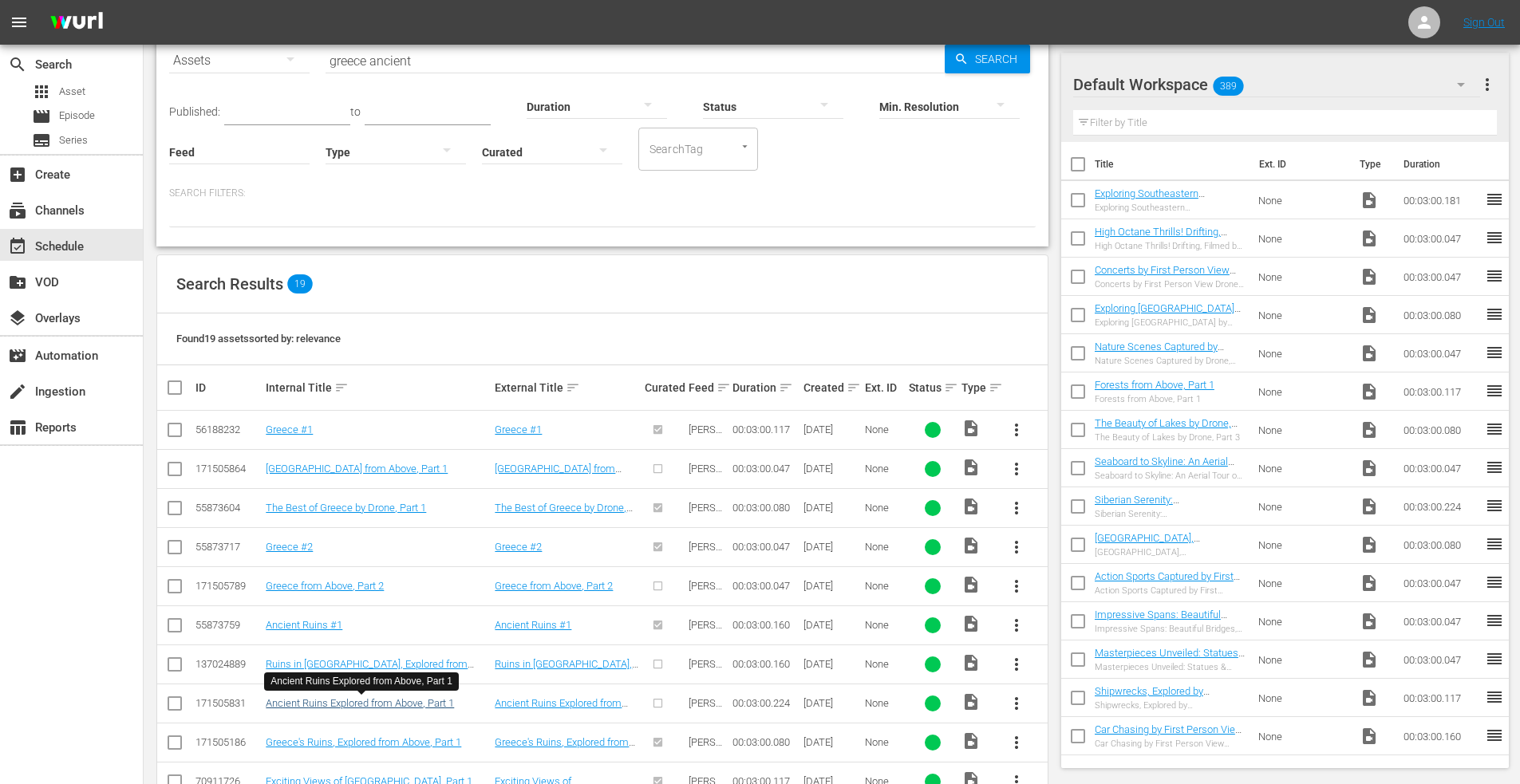
scroll to position [159, 0]
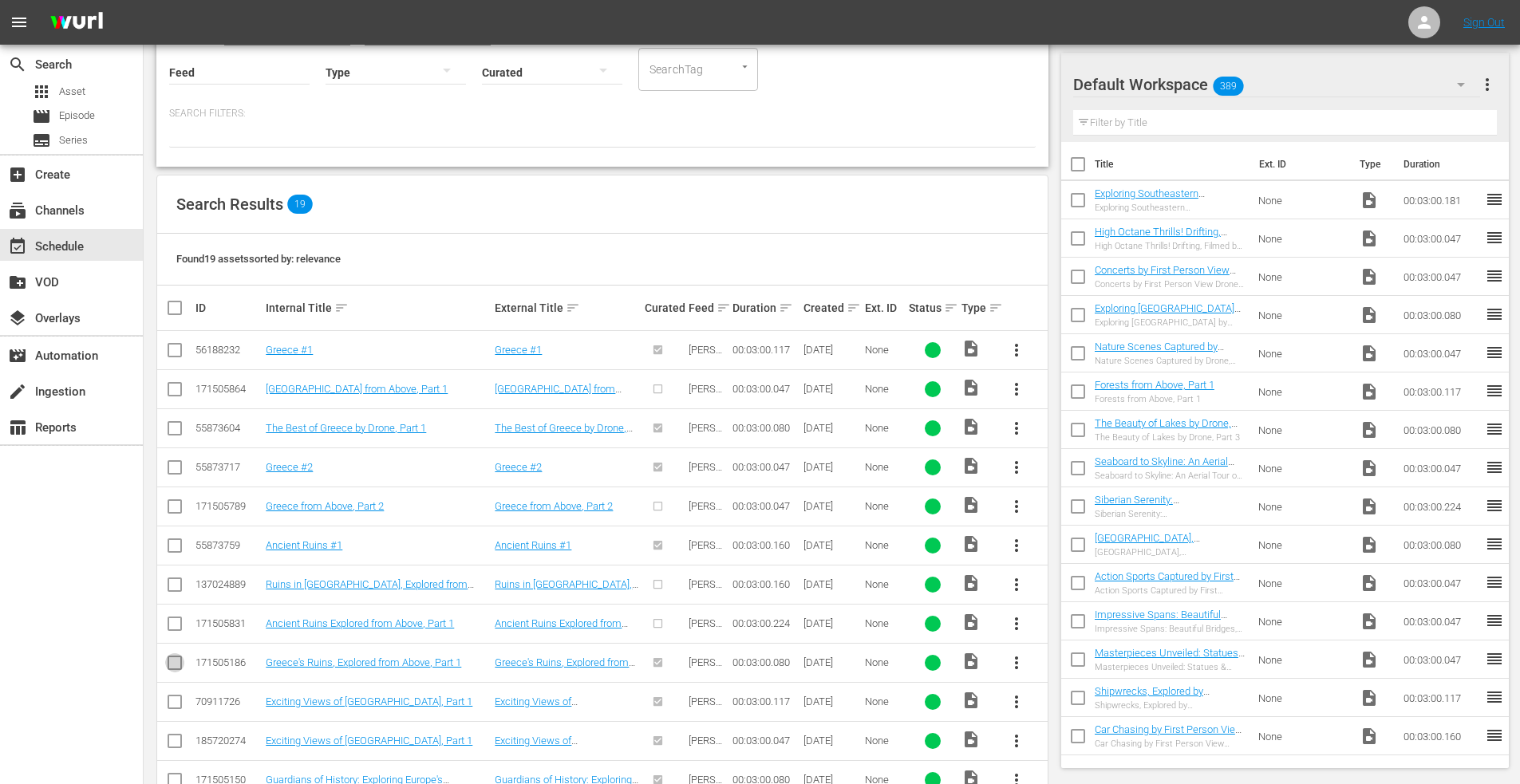
click at [171, 666] on input "checkbox" at bounding box center [174, 666] width 19 height 19
checkbox input "true"
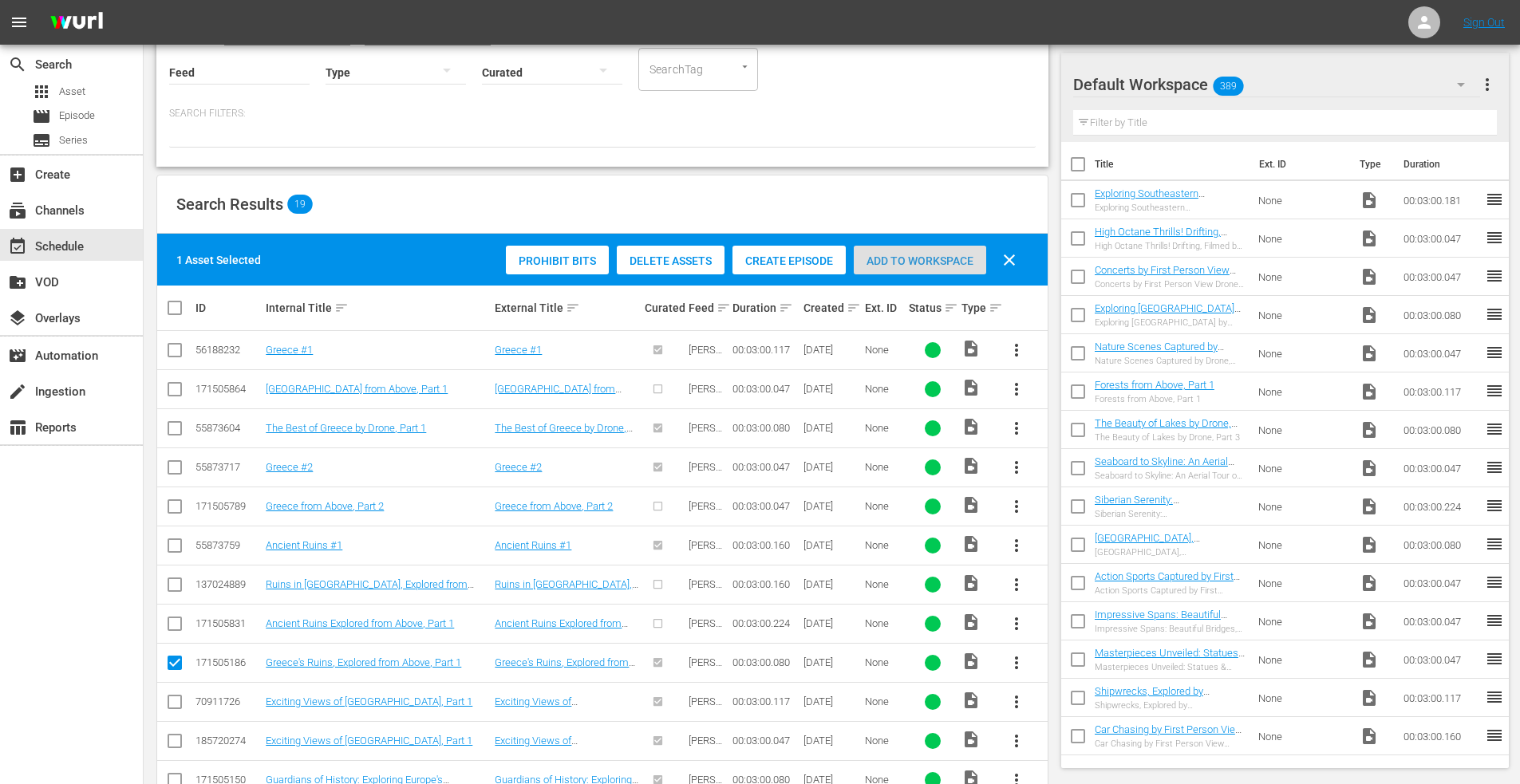
click at [913, 256] on span "Add to Workspace" at bounding box center [920, 261] width 133 height 13
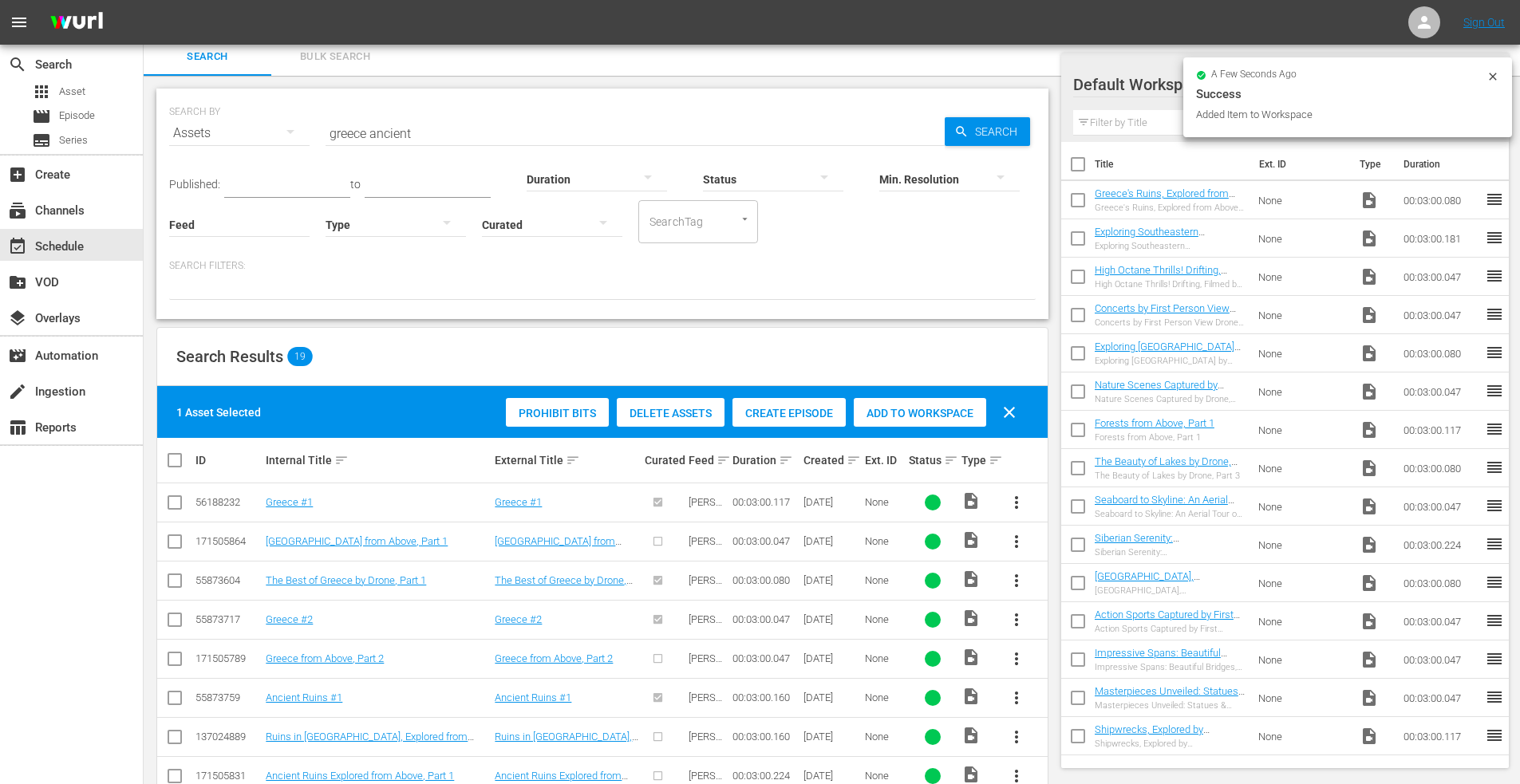
scroll to position [0, 0]
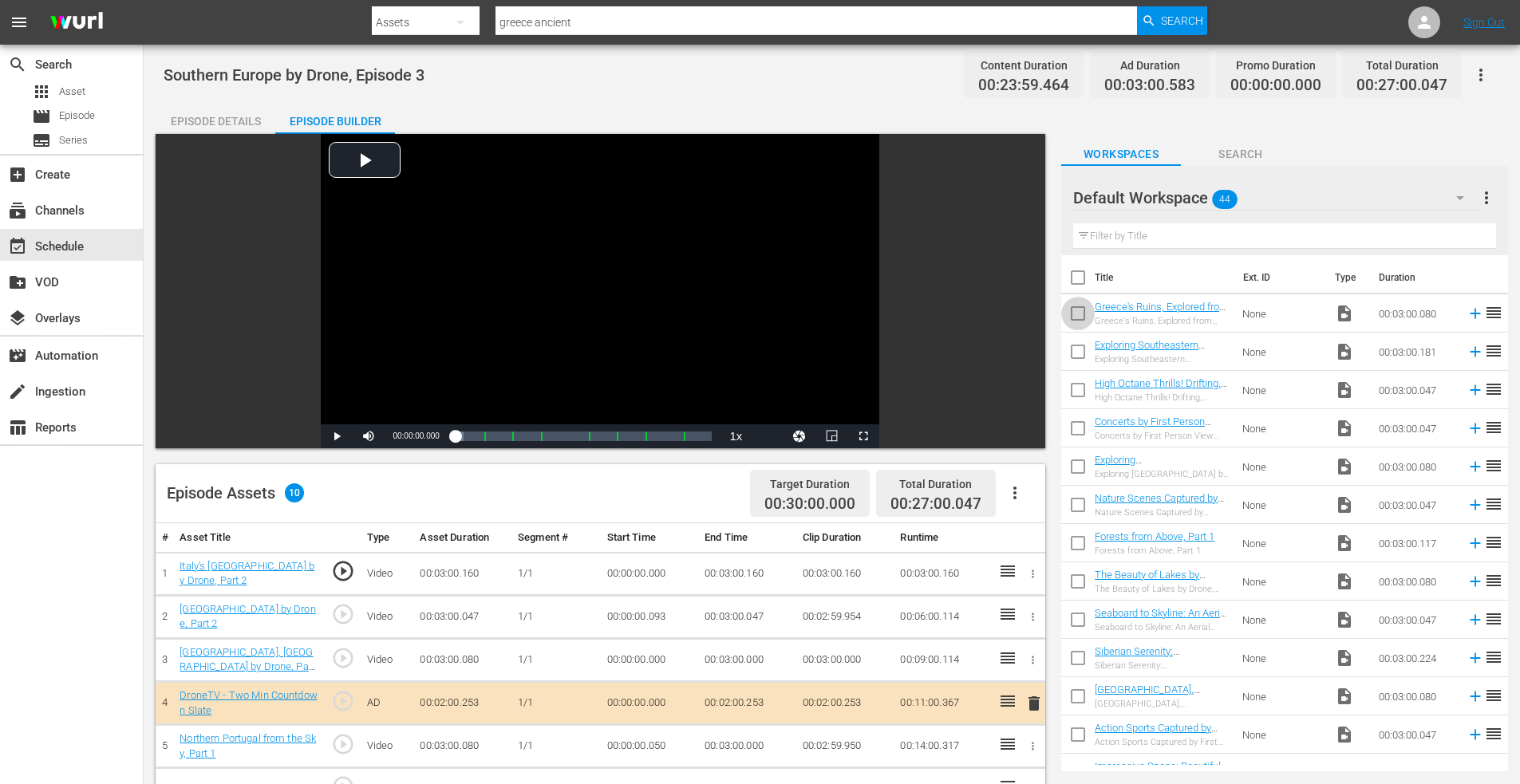
drag, startPoint x: 1074, startPoint y: 317, endPoint x: 1075, endPoint y: 326, distance: 9.1
click at [1074, 319] on input "checkbox" at bounding box center [1077, 316] width 33 height 33
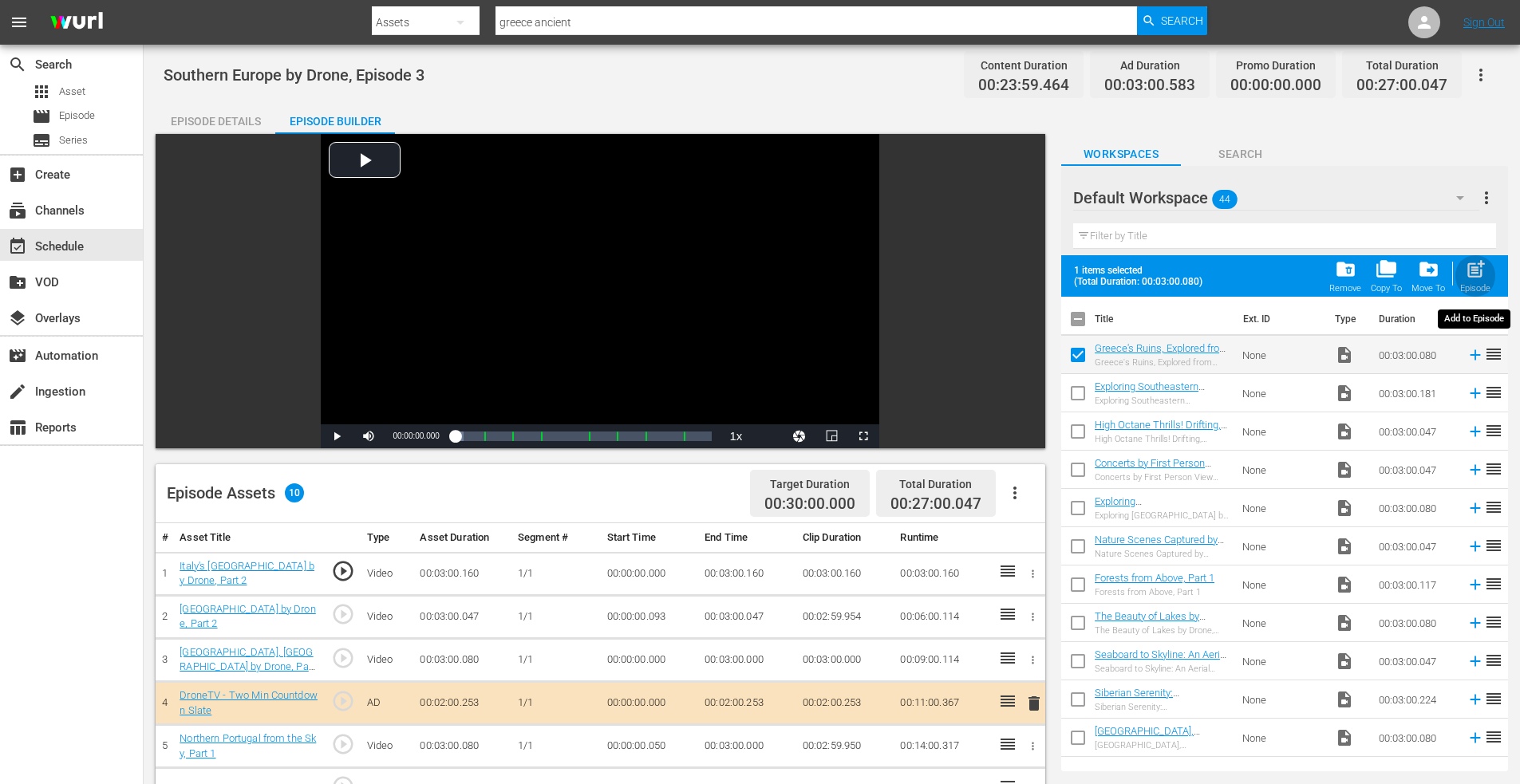
click at [1481, 266] on span "post_add" at bounding box center [1476, 269] width 22 height 22
checkbox input "false"
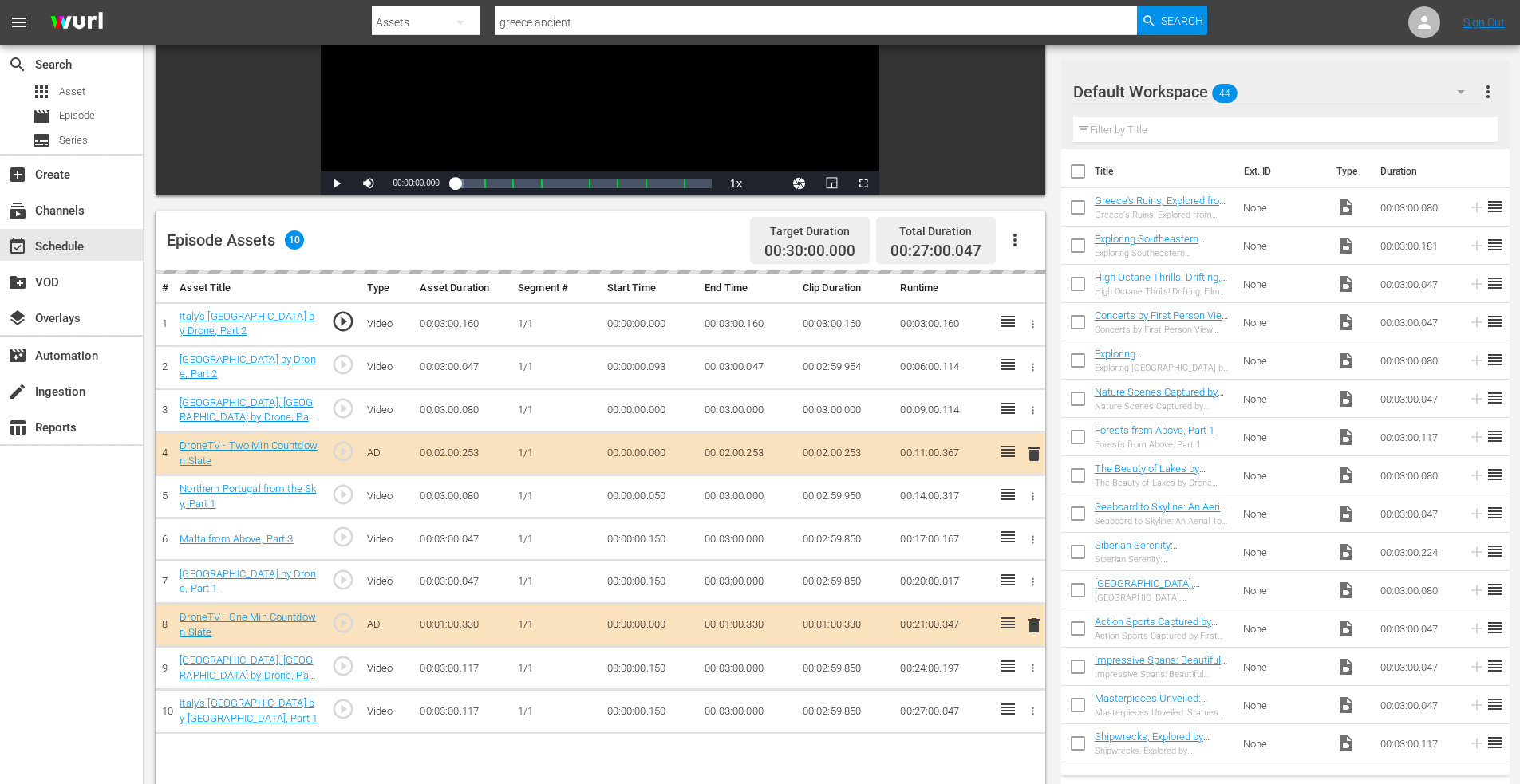
scroll to position [416, 0]
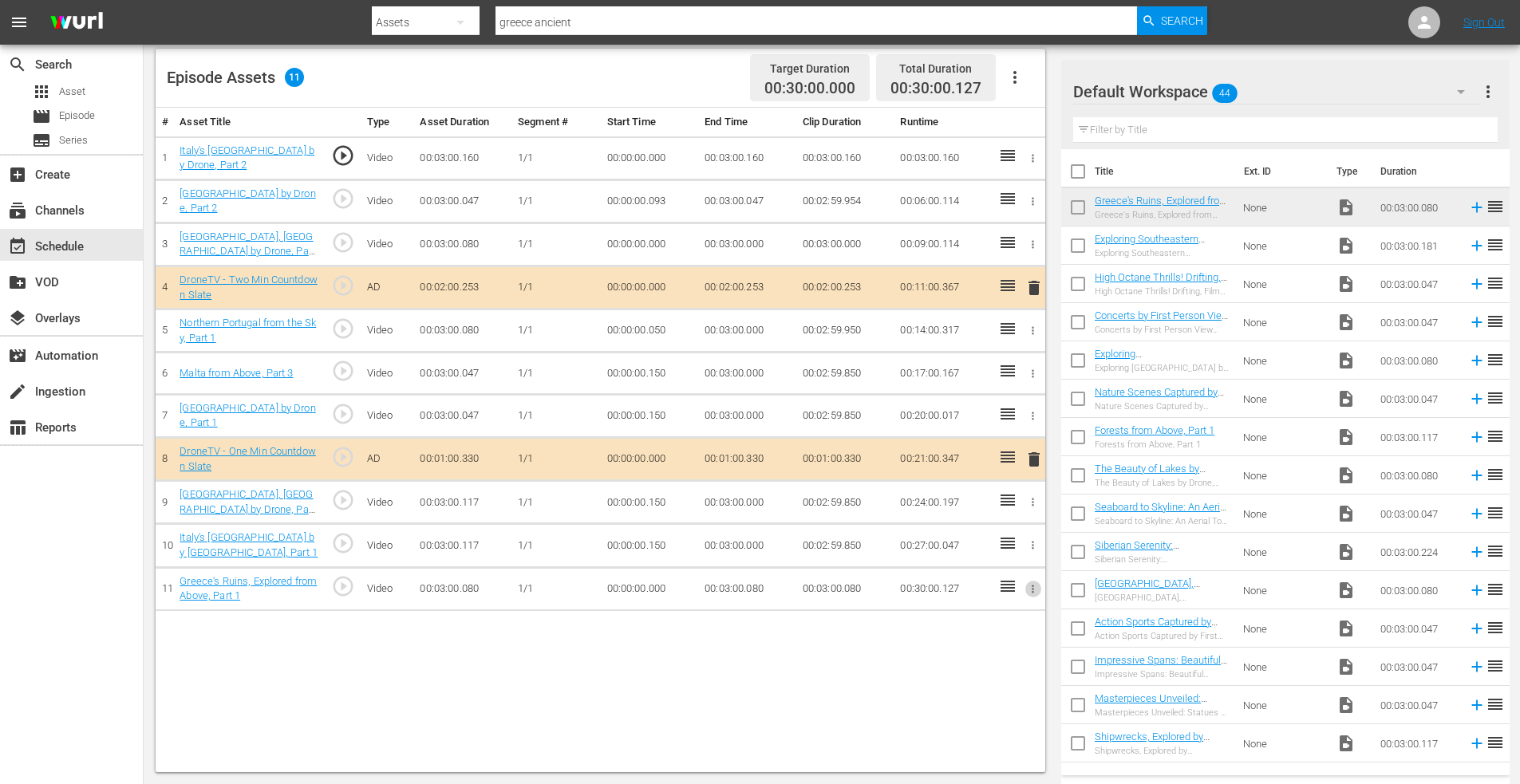
click at [1030, 590] on icon "button" at bounding box center [1032, 589] width 12 height 12
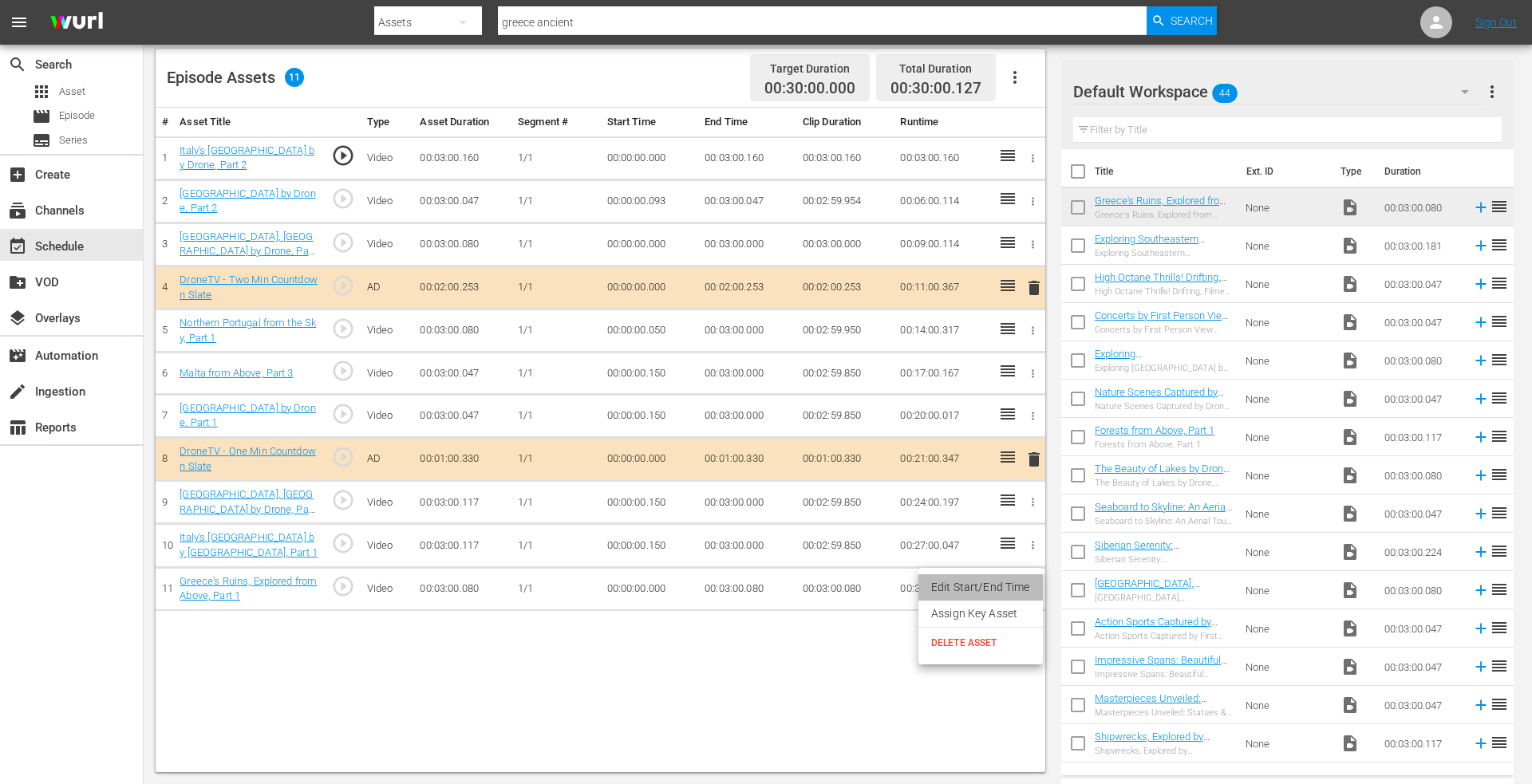
click at [990, 587] on li "Edit Start/End Time" at bounding box center [981, 587] width 125 height 26
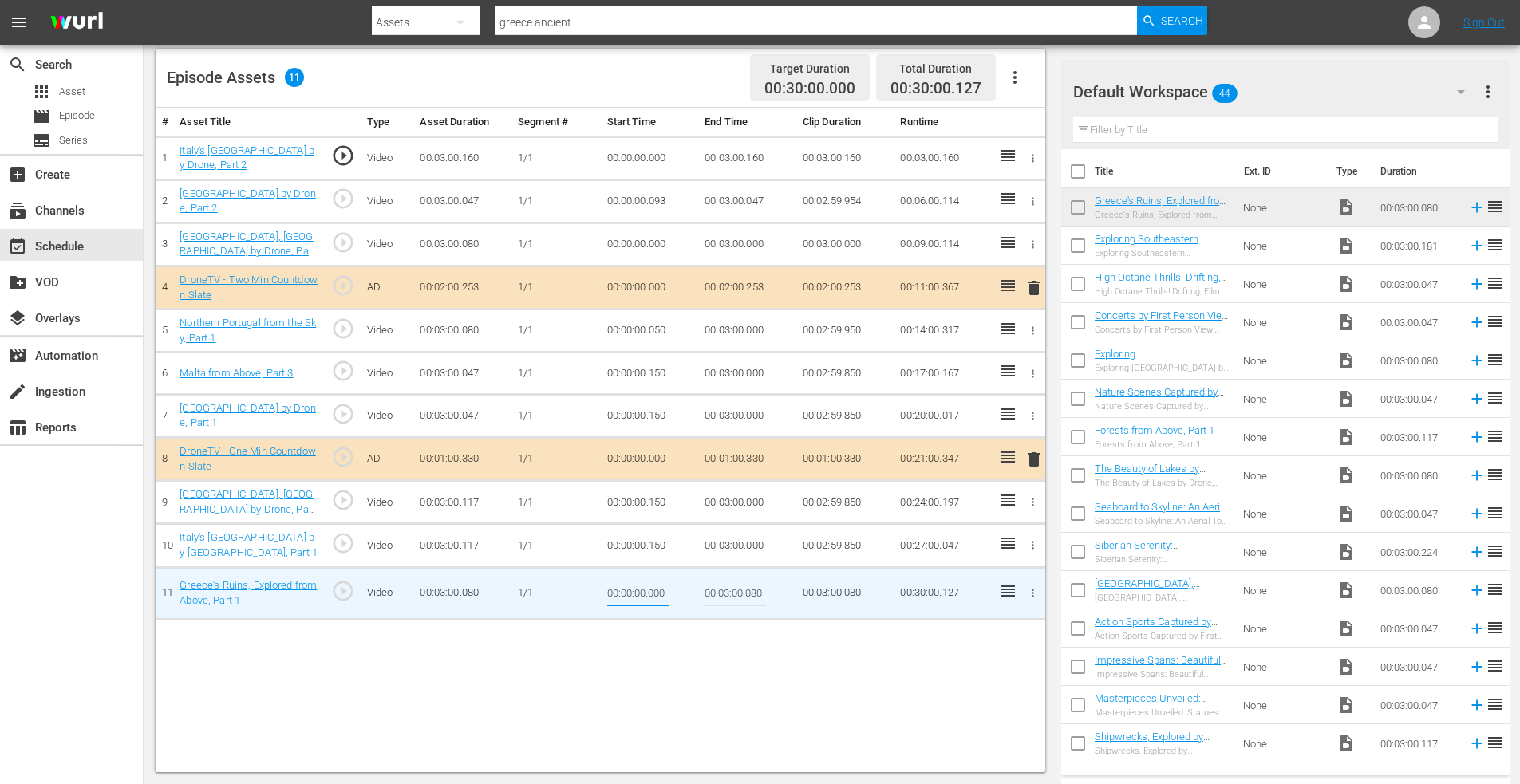
drag, startPoint x: 651, startPoint y: 589, endPoint x: 722, endPoint y: 598, distance: 71.6
click at [718, 598] on tr "11 Greece's Ruins, Explored from Above, Part 1 play_circle_outline Video 00:03:…" at bounding box center [600, 593] width 890 height 52
type input "00:00:00.127"
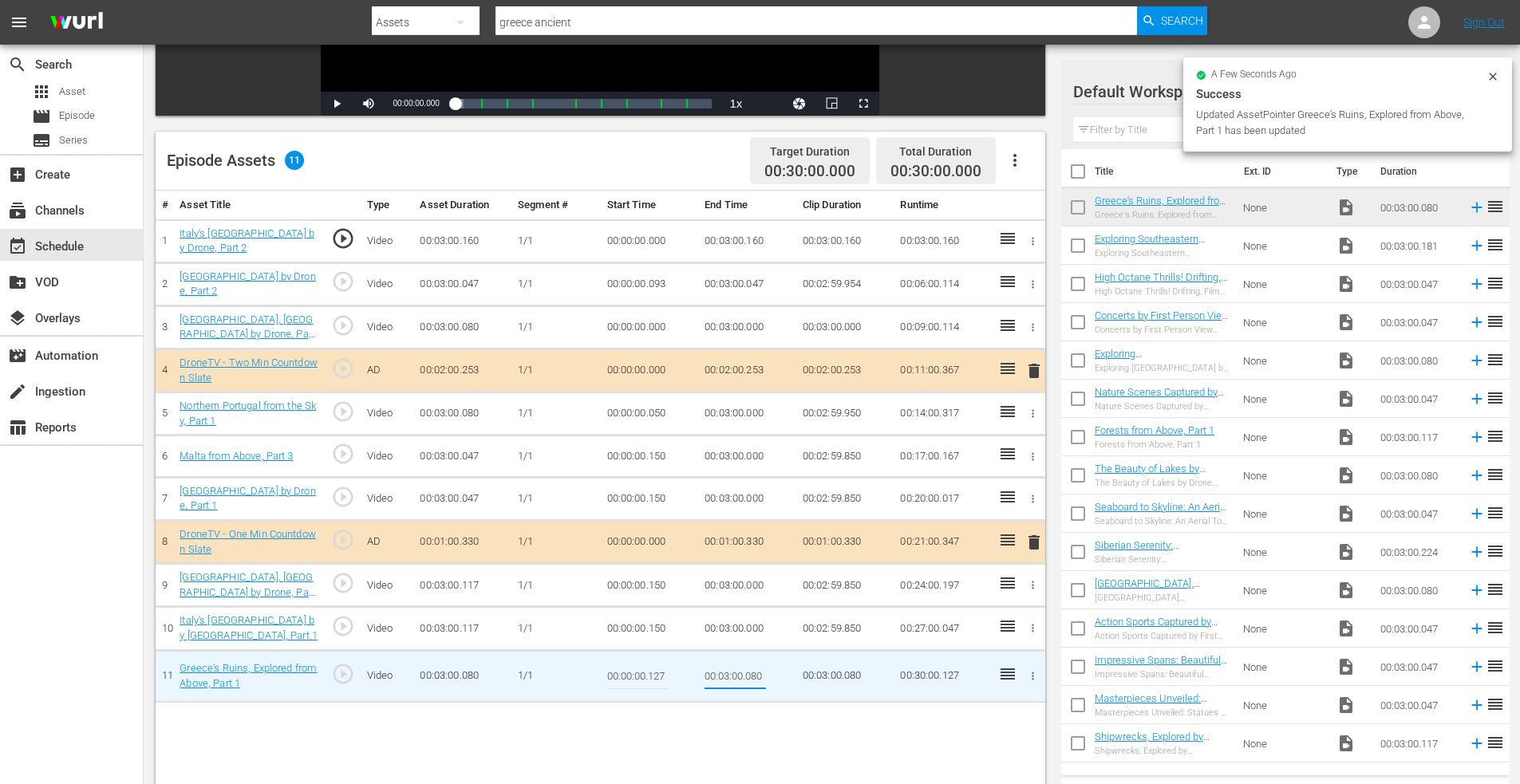
scroll to position [256, 0]
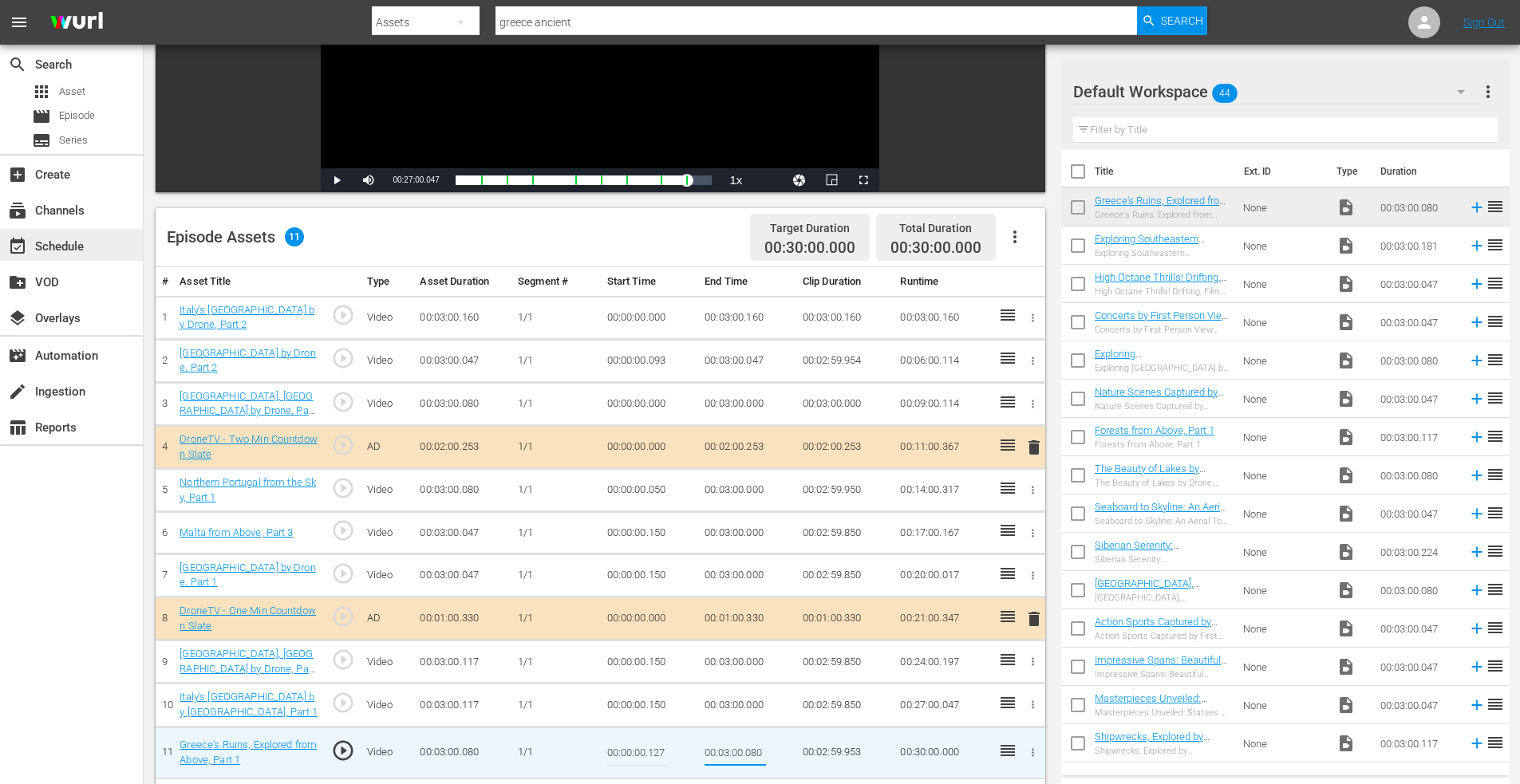
click at [64, 251] on div "event_available Schedule" at bounding box center [45, 244] width 90 height 14
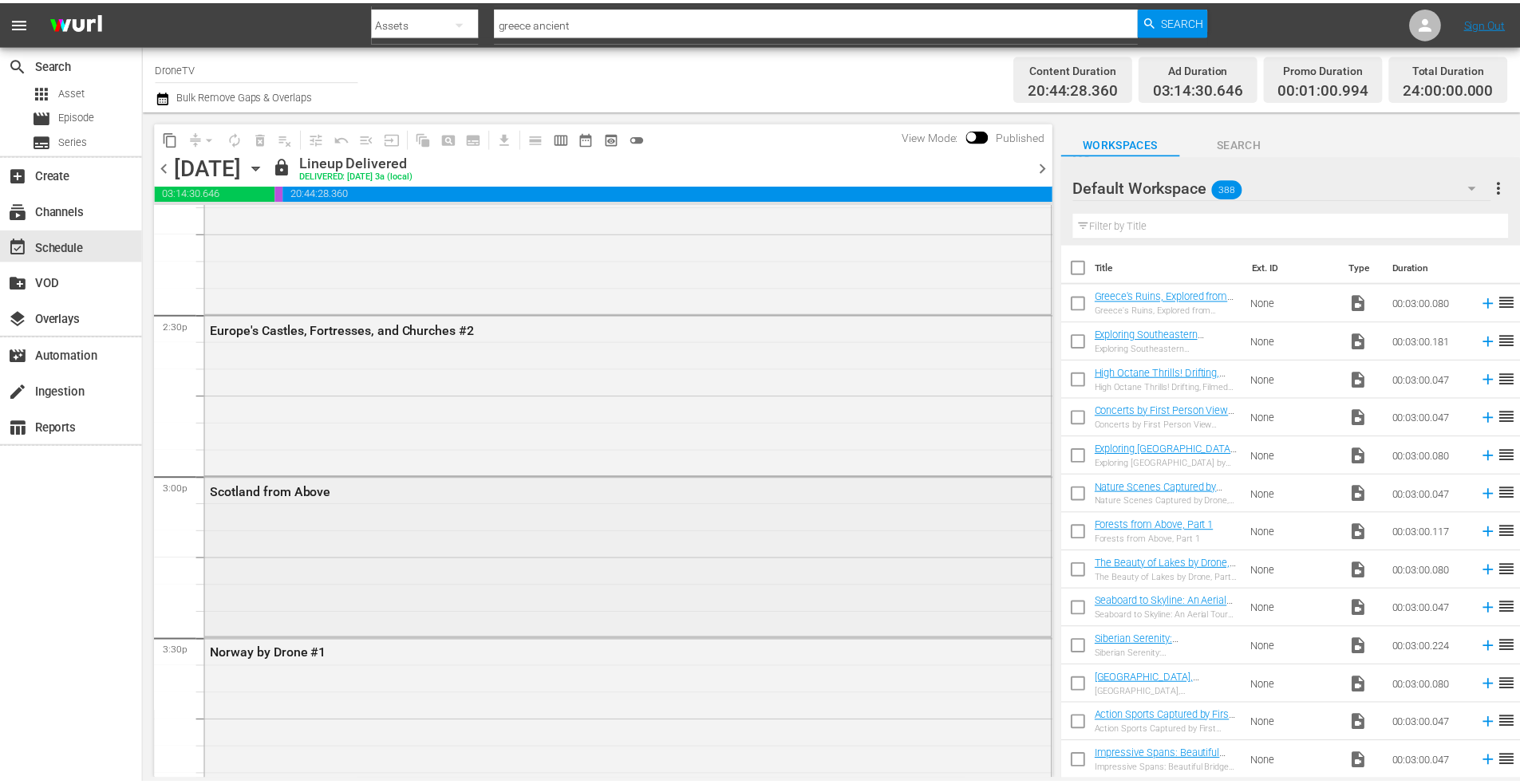
scroll to position [4866, 0]
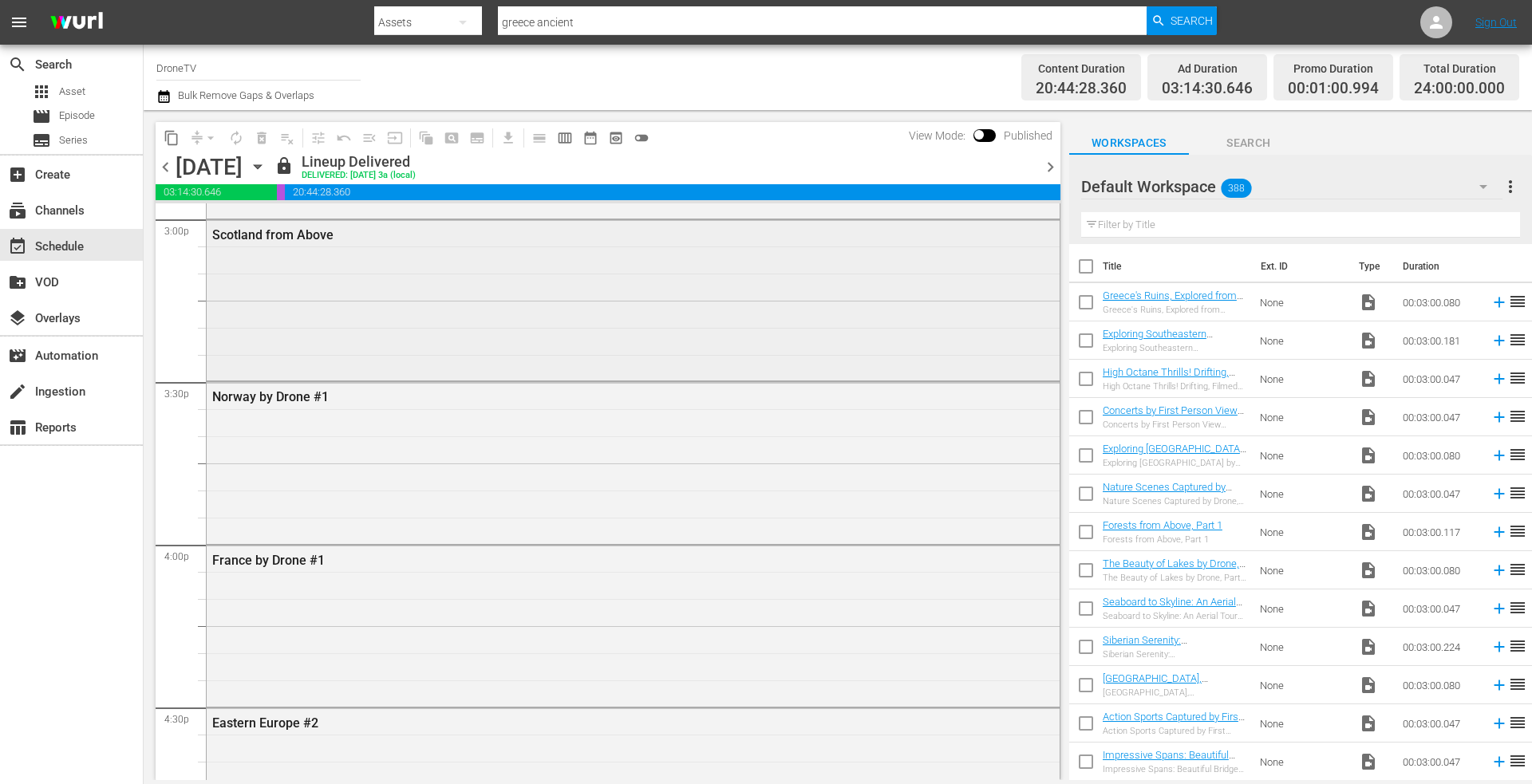
click at [393, 287] on div "Scotland from Above" at bounding box center [634, 299] width 853 height 158
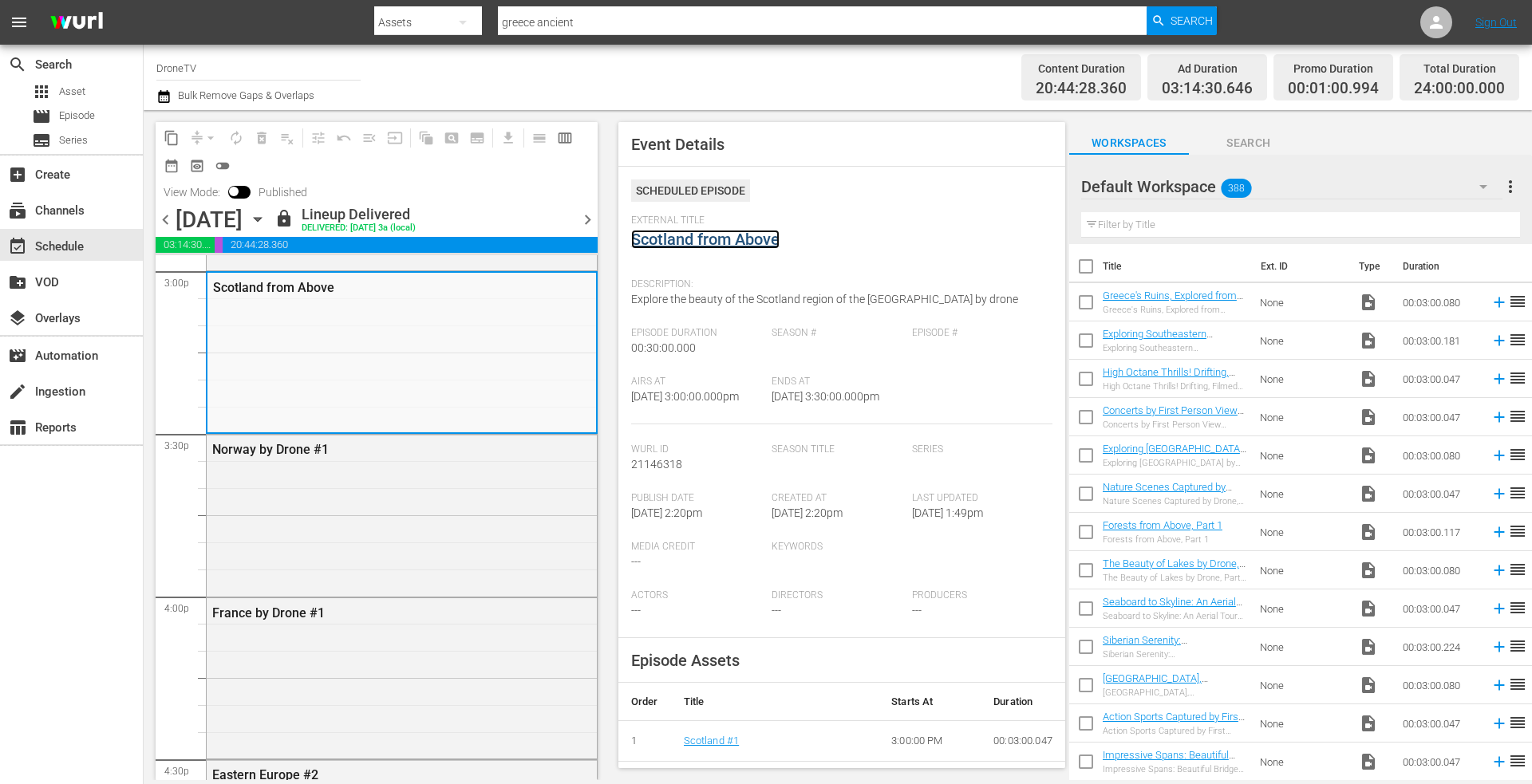
click at [694, 243] on link "Scotland from Above" at bounding box center [705, 238] width 149 height 19
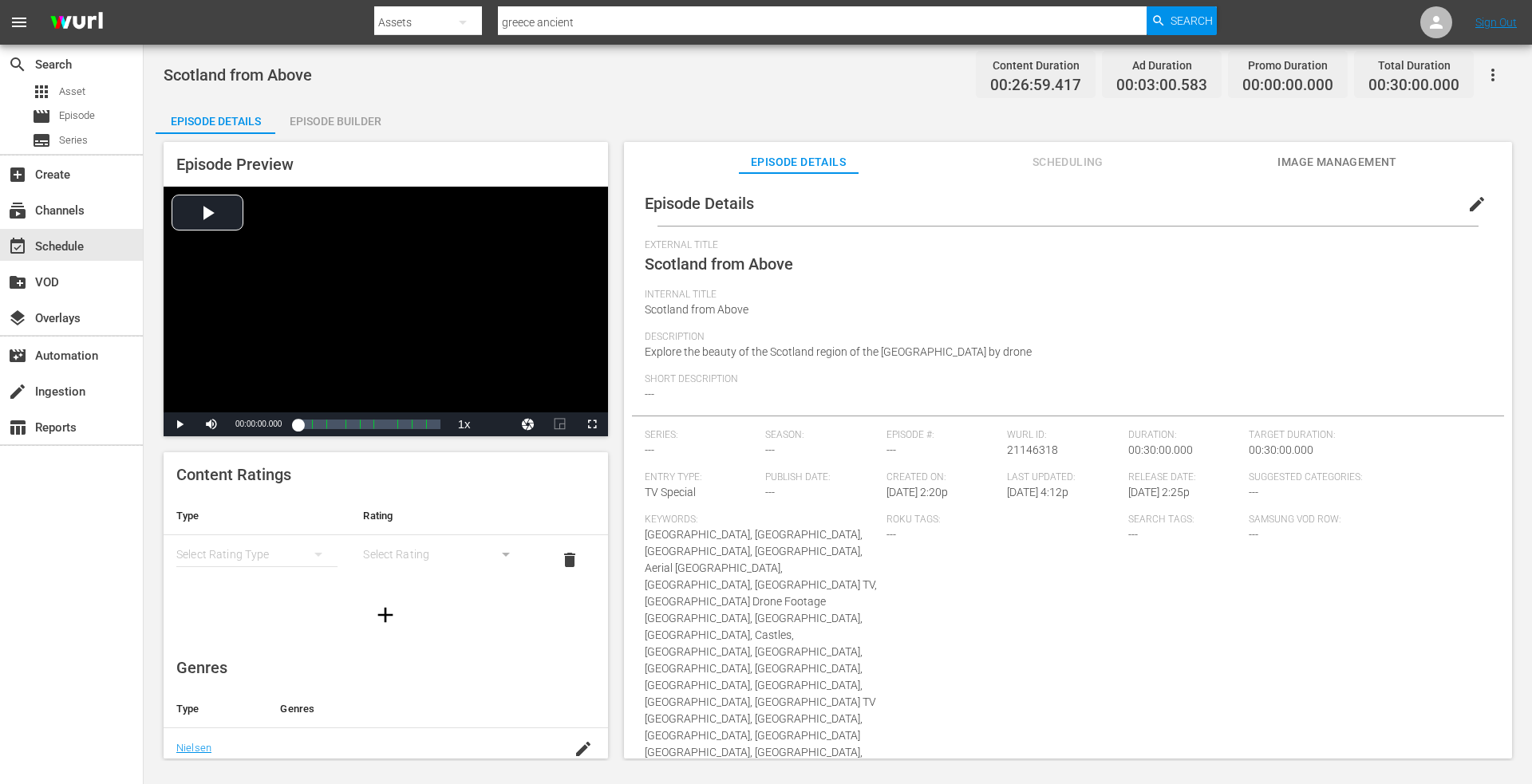
click at [344, 112] on div "Episode Builder" at bounding box center [335, 121] width 120 height 39
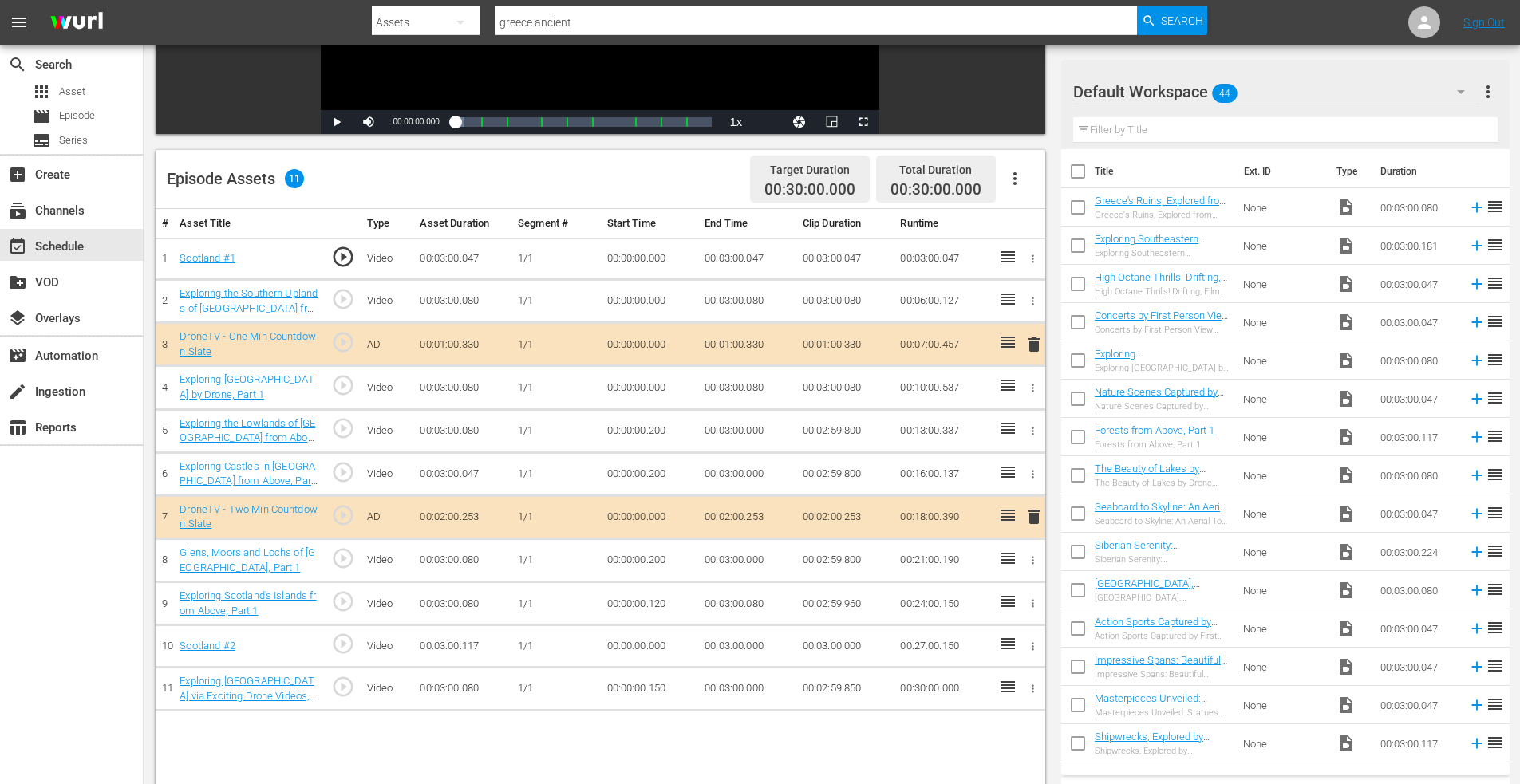
scroll to position [97, 0]
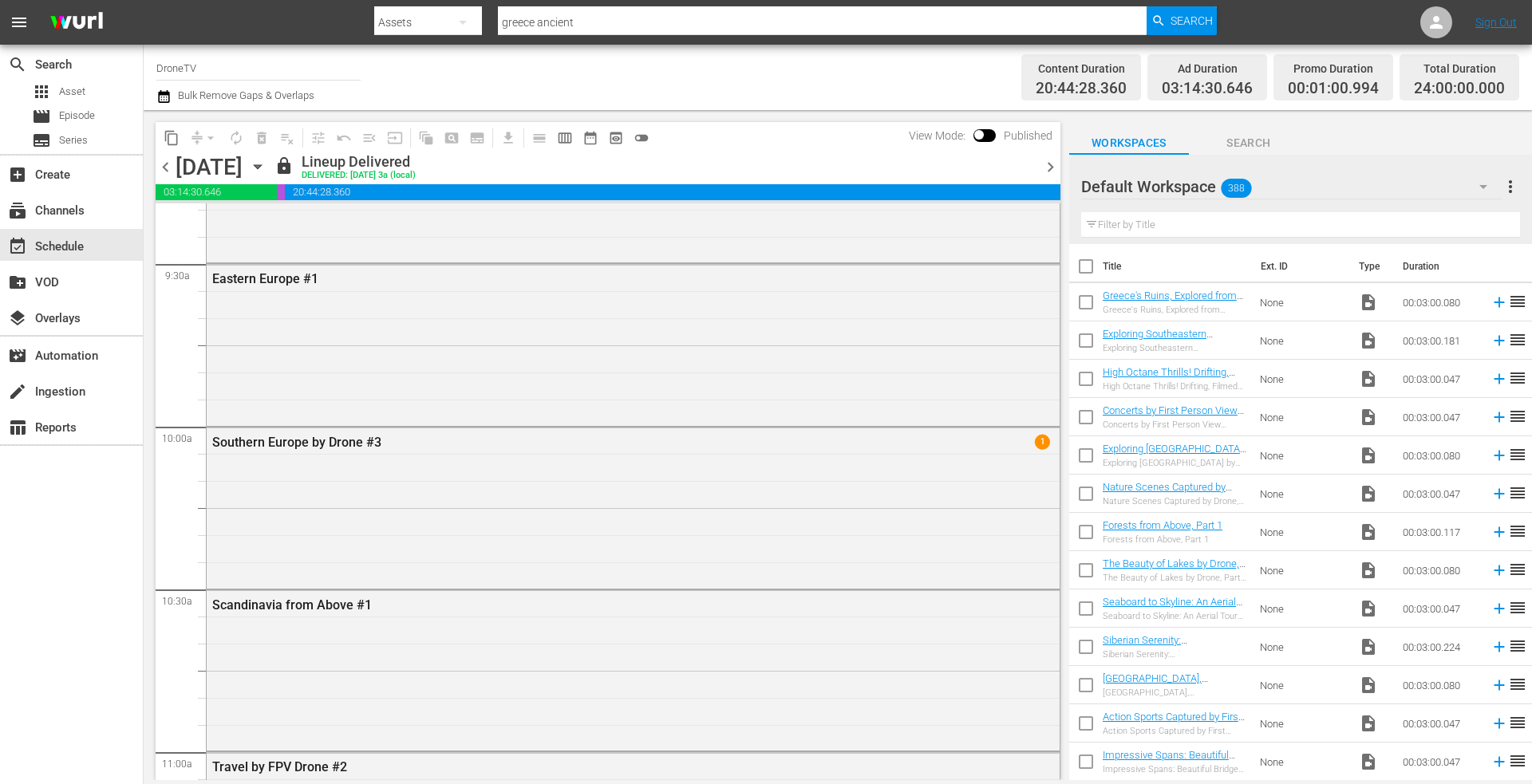
scroll to position [2712, 0]
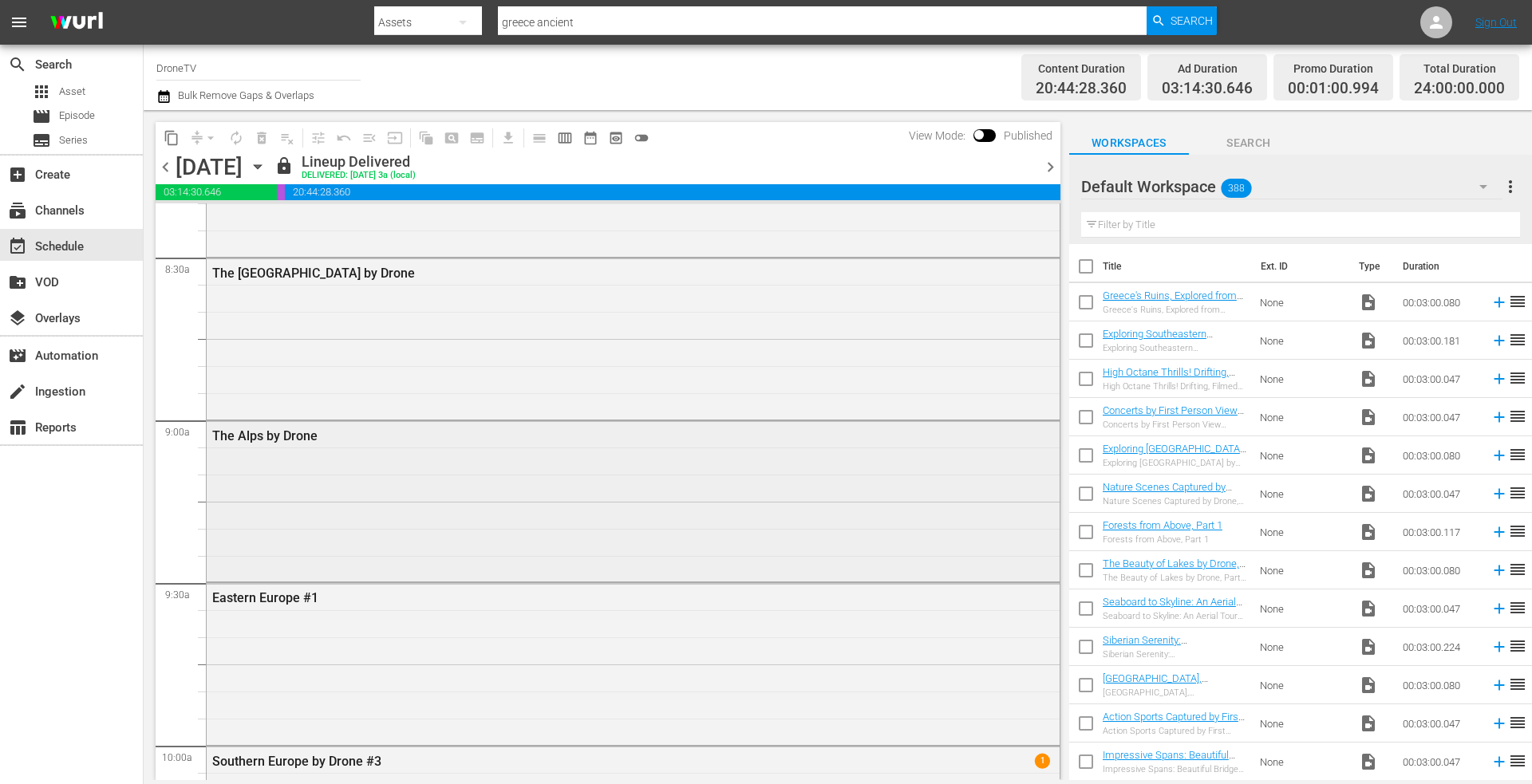
click at [301, 462] on div "The Alps by Drone" at bounding box center [634, 500] width 853 height 158
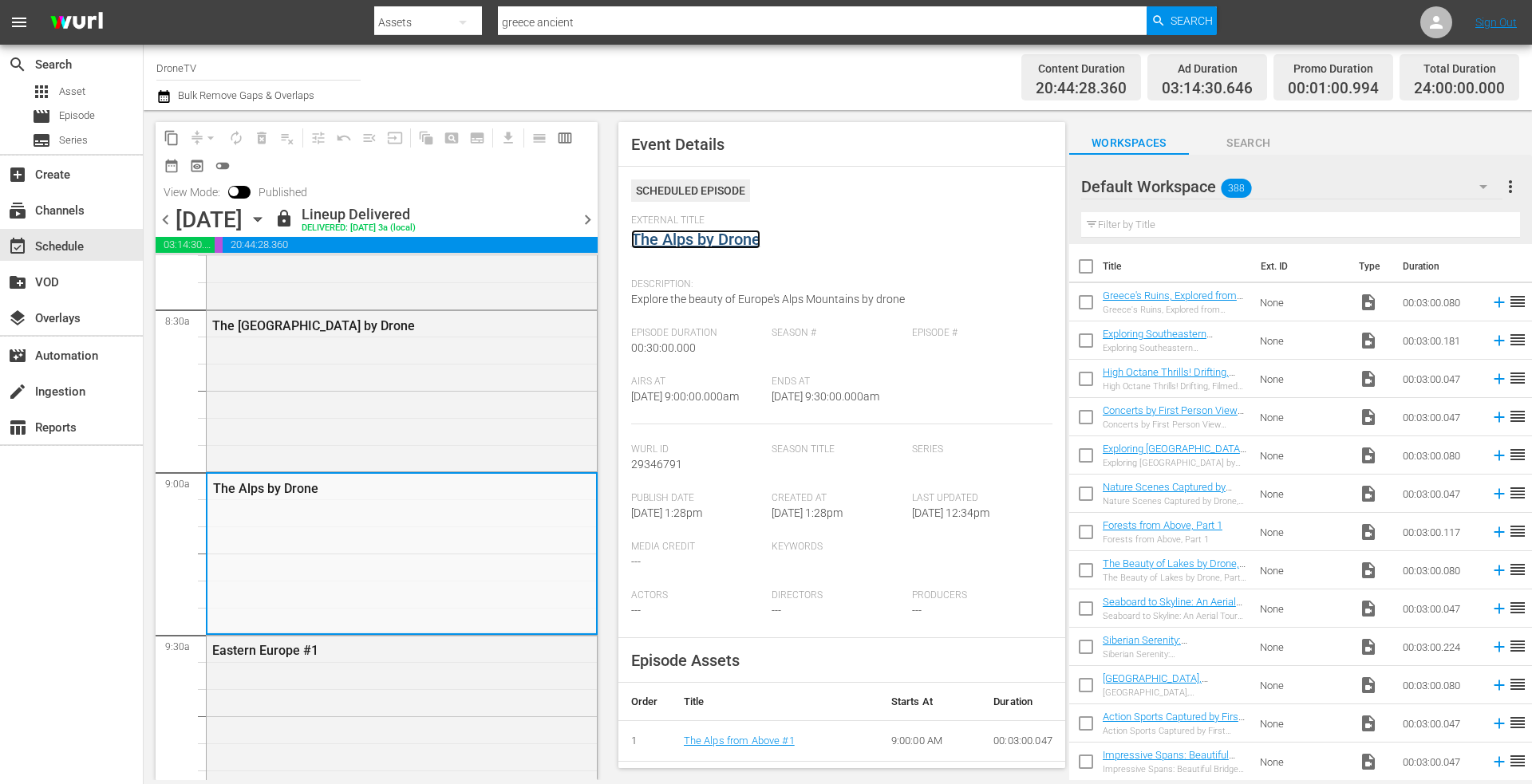
click at [707, 243] on link "The Alps by Drone" at bounding box center [696, 238] width 129 height 19
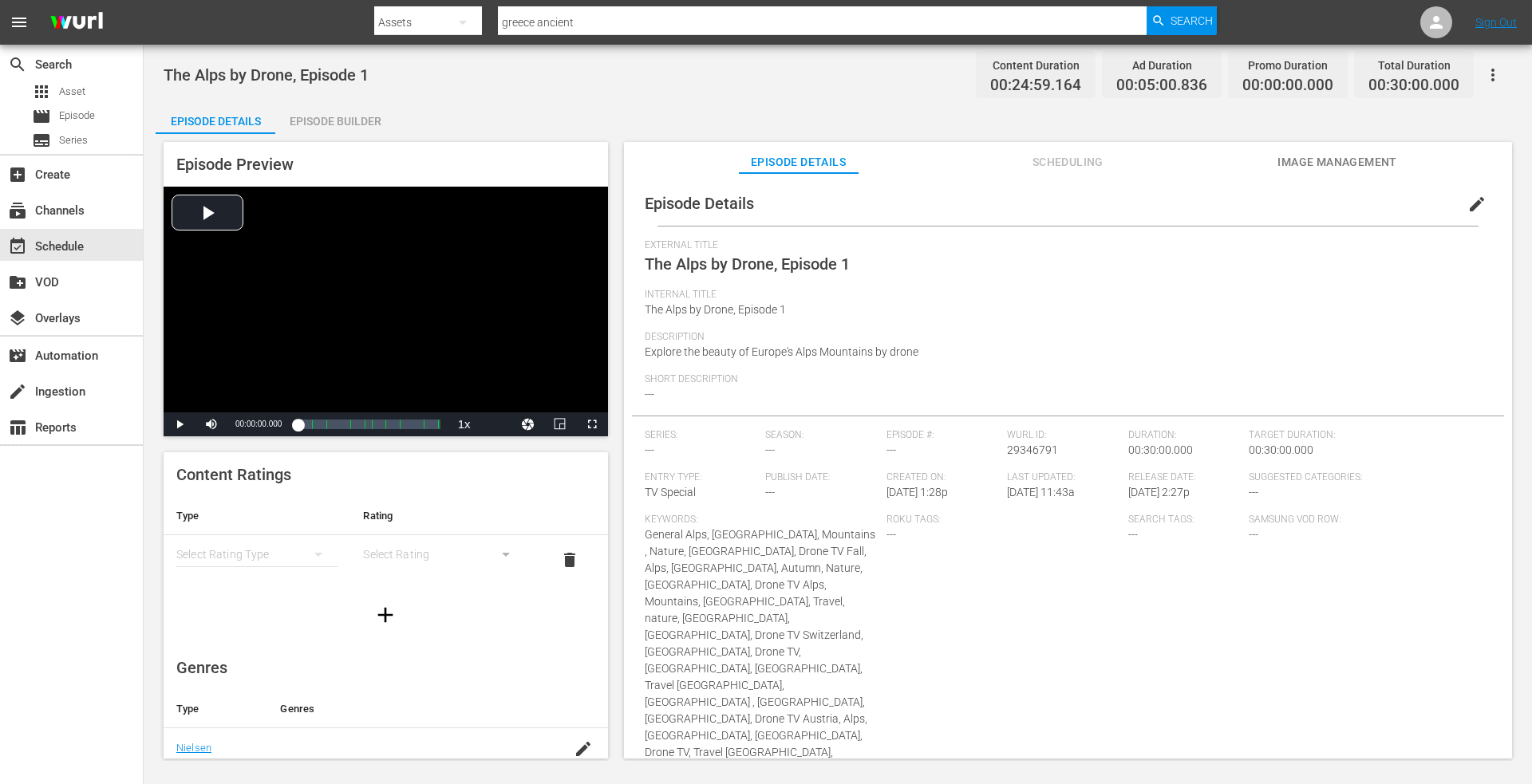
click at [321, 115] on div "Episode Builder" at bounding box center [335, 121] width 120 height 39
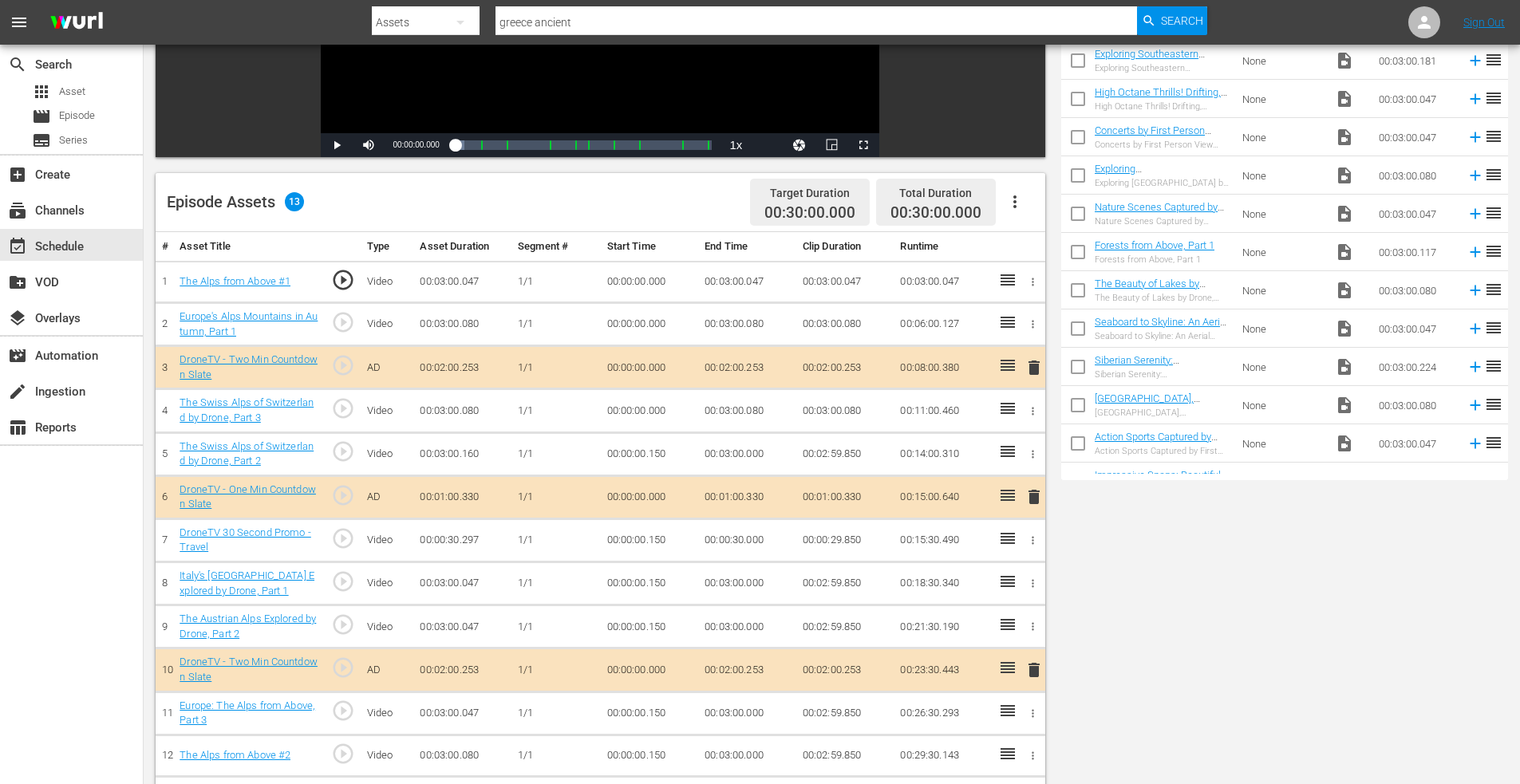
scroll to position [97, 0]
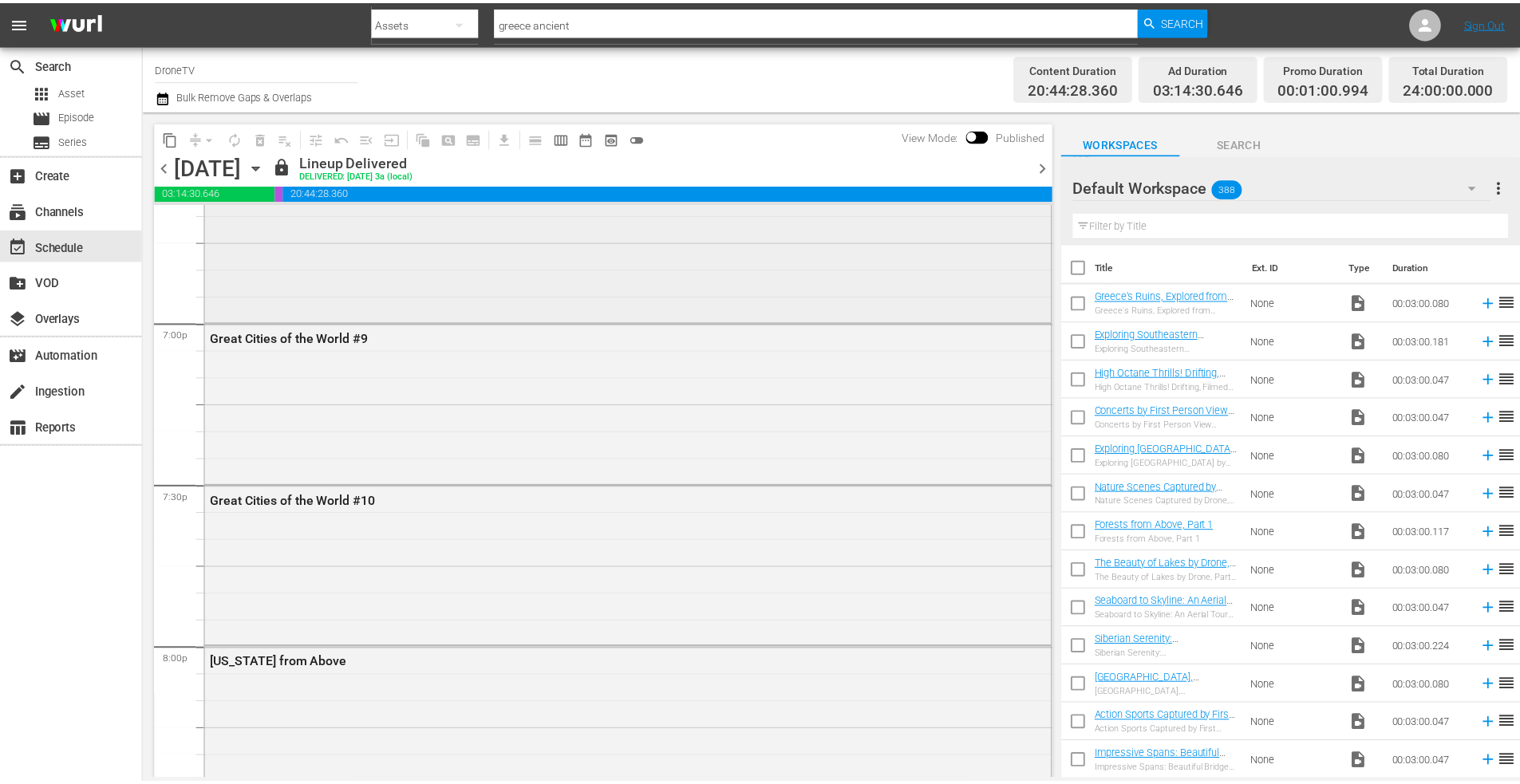
scroll to position [6063, 0]
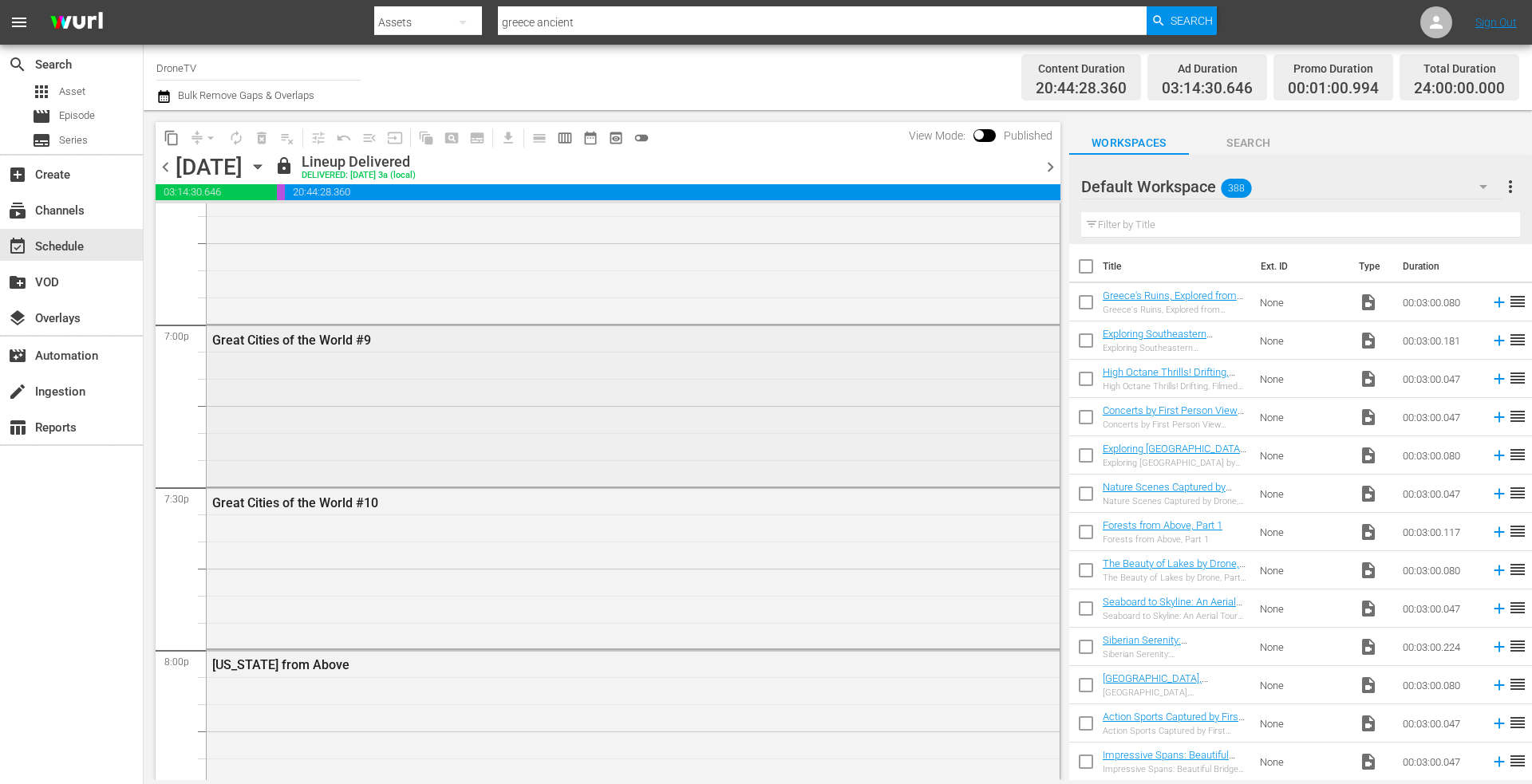
click at [456, 417] on div "Great Cities of the World #9" at bounding box center [634, 404] width 853 height 158
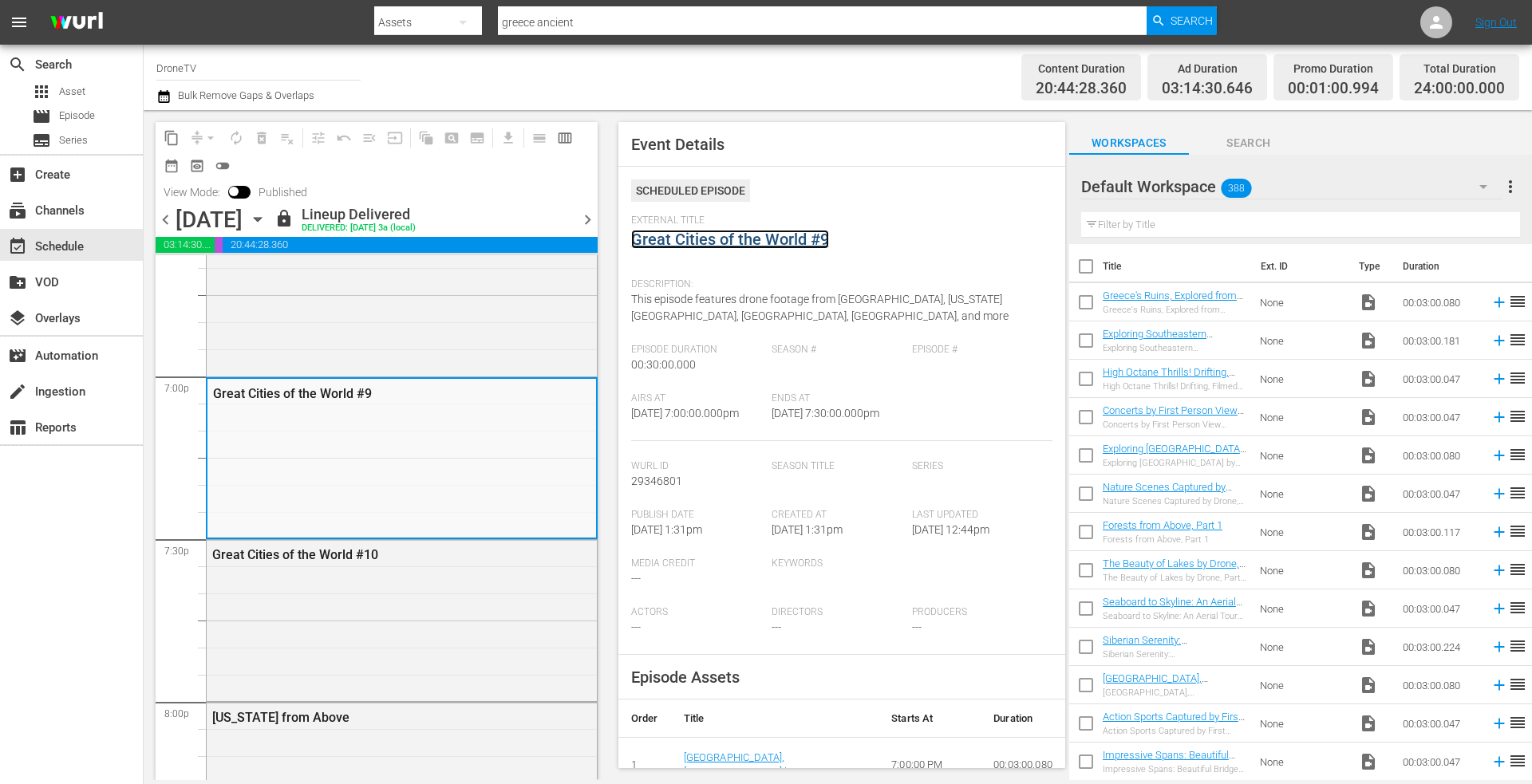
click at [741, 231] on link "Great Cities of the World #9" at bounding box center [730, 238] width 198 height 19
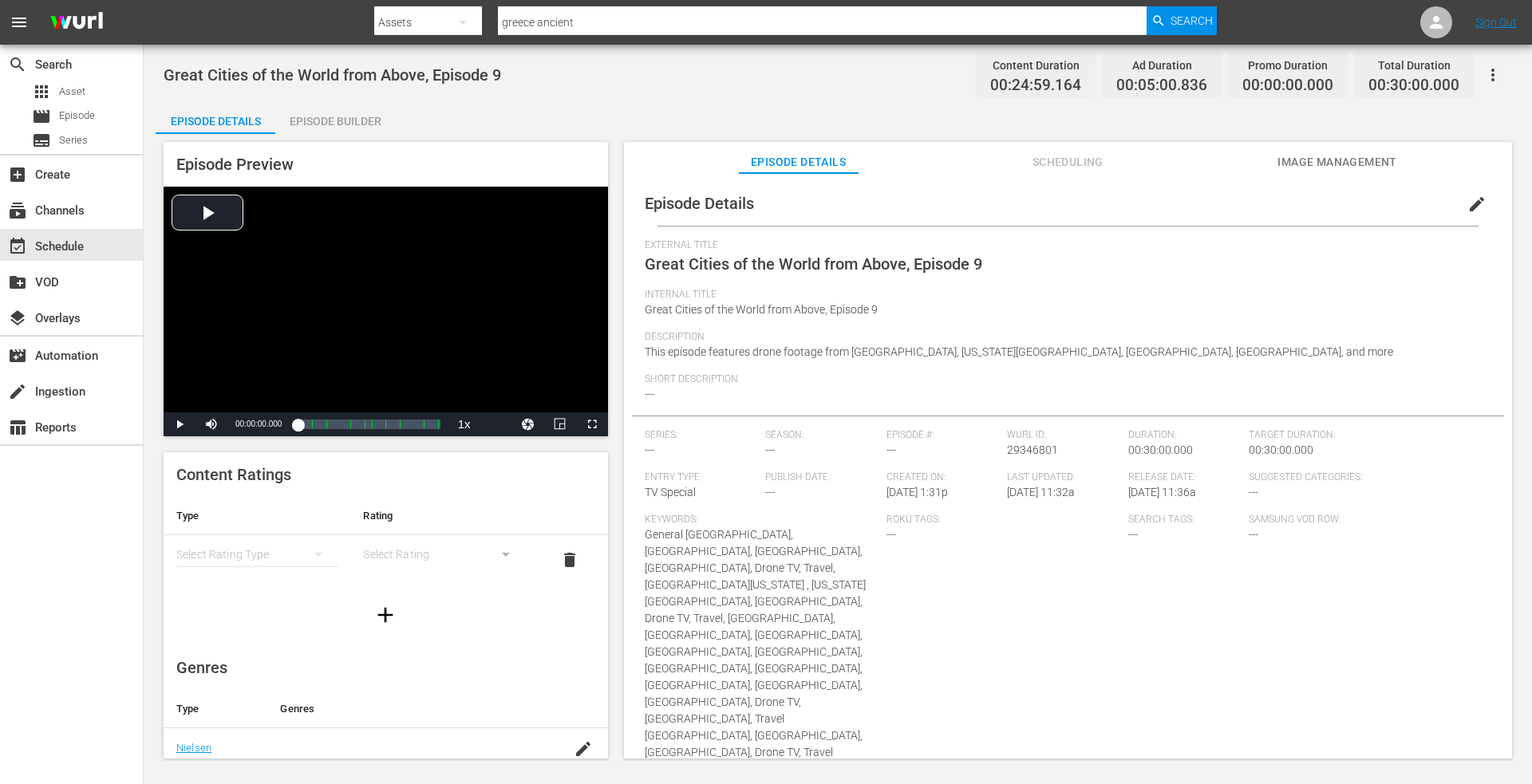
click at [351, 114] on div "Episode Builder" at bounding box center [335, 121] width 120 height 39
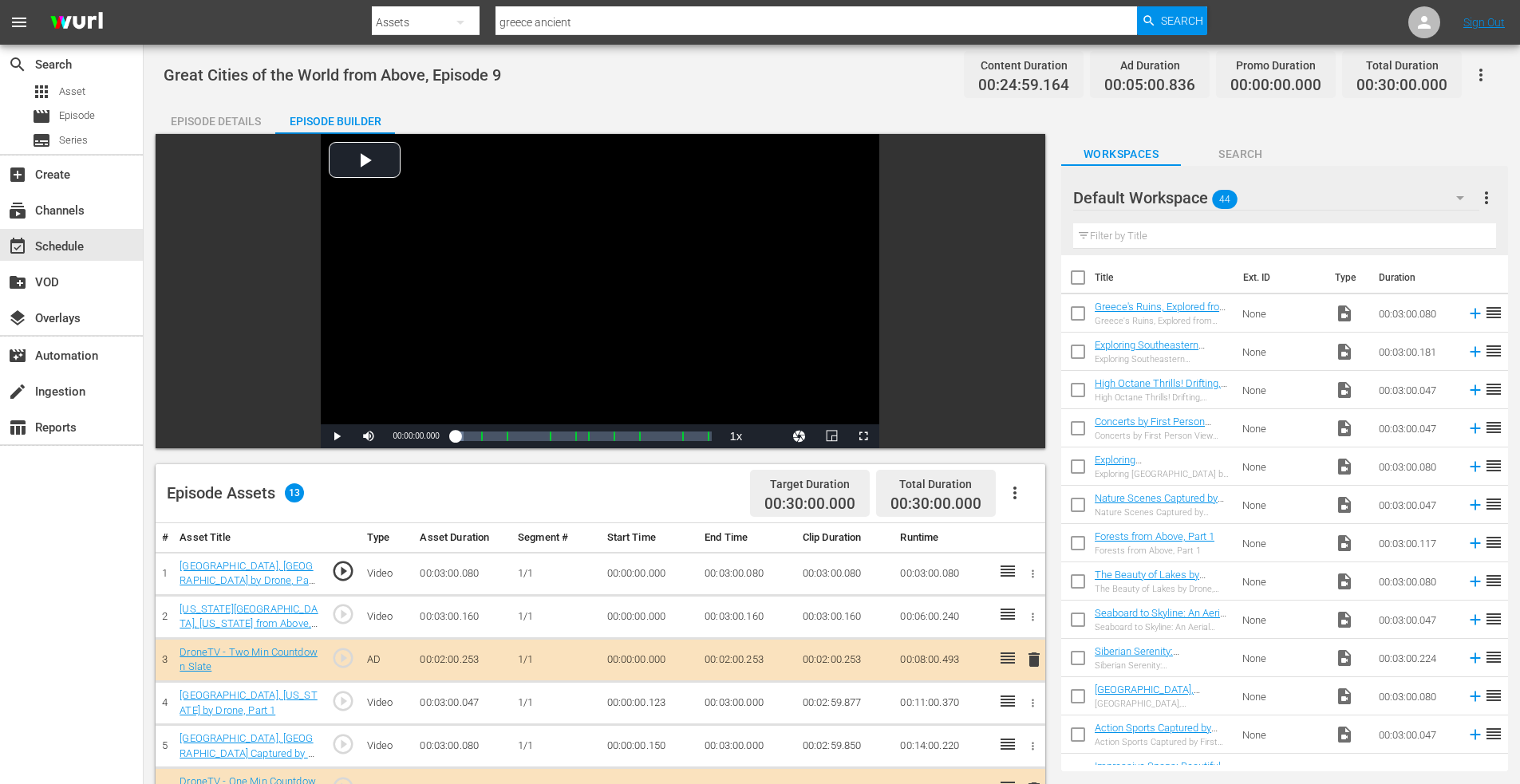
scroll to position [399, 0]
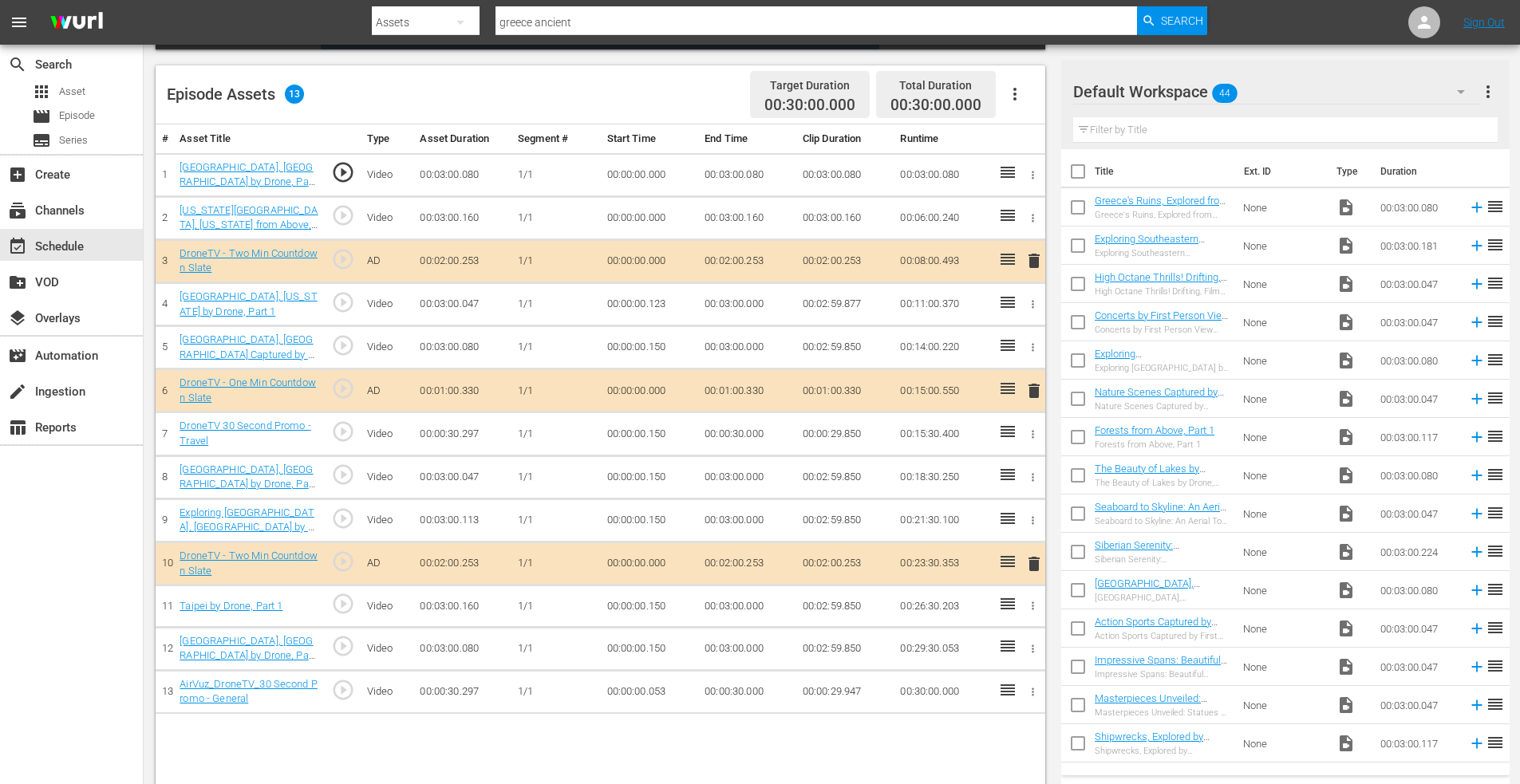
click at [1030, 558] on span "delete" at bounding box center [1033, 564] width 19 height 19
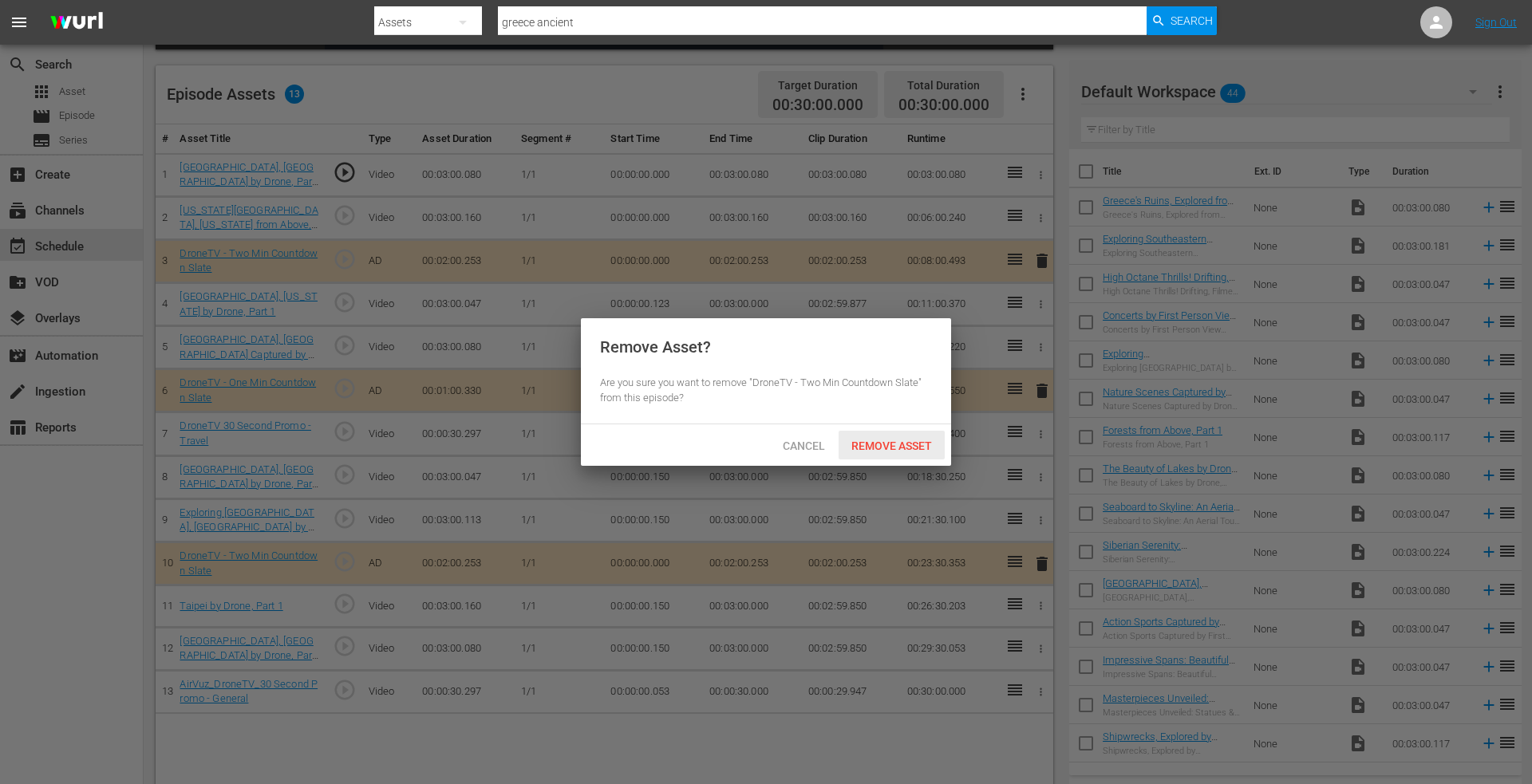
click at [879, 440] on span "Remove Asset" at bounding box center [892, 446] width 106 height 13
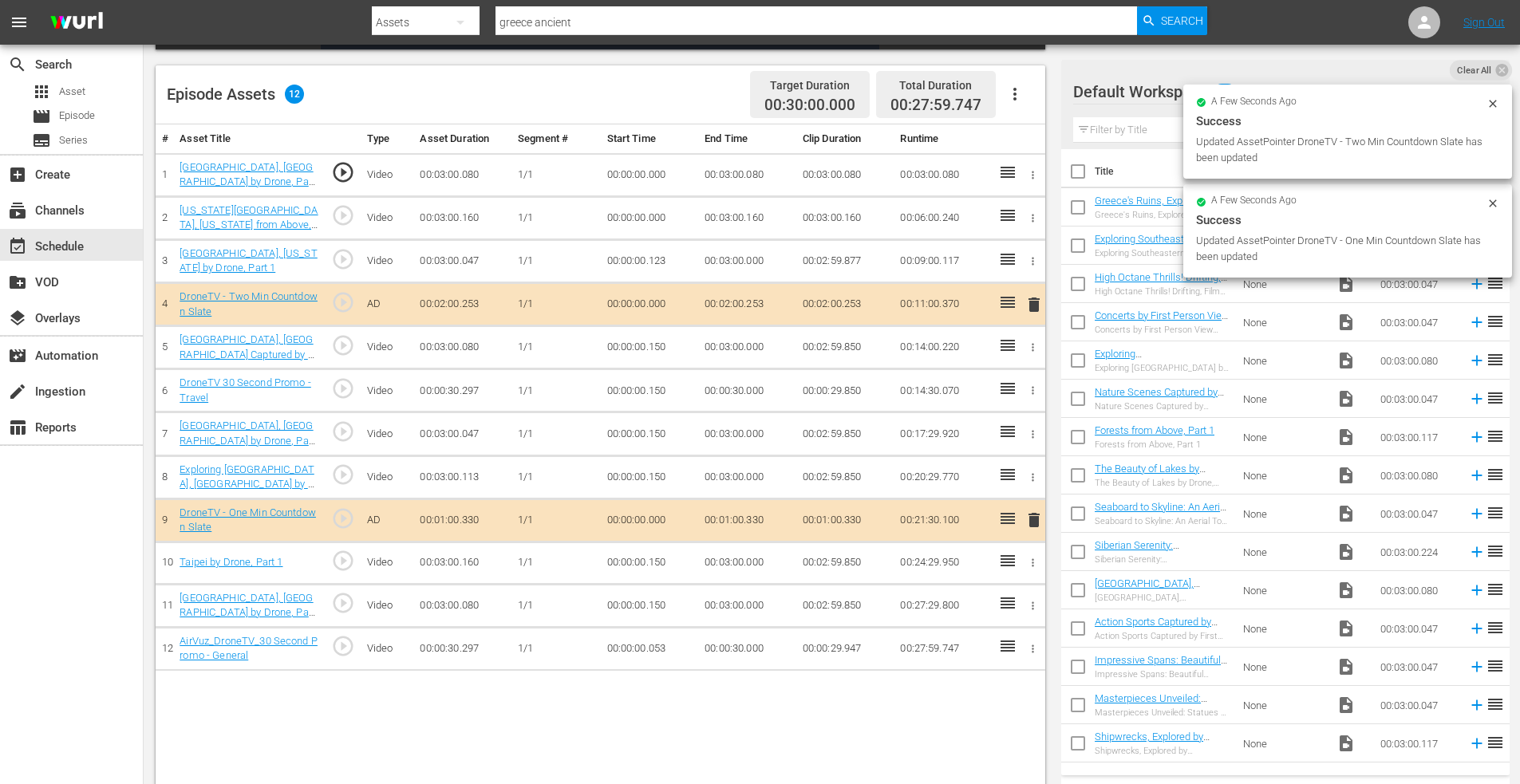
click at [1033, 392] on icon "button" at bounding box center [1032, 390] width 12 height 12
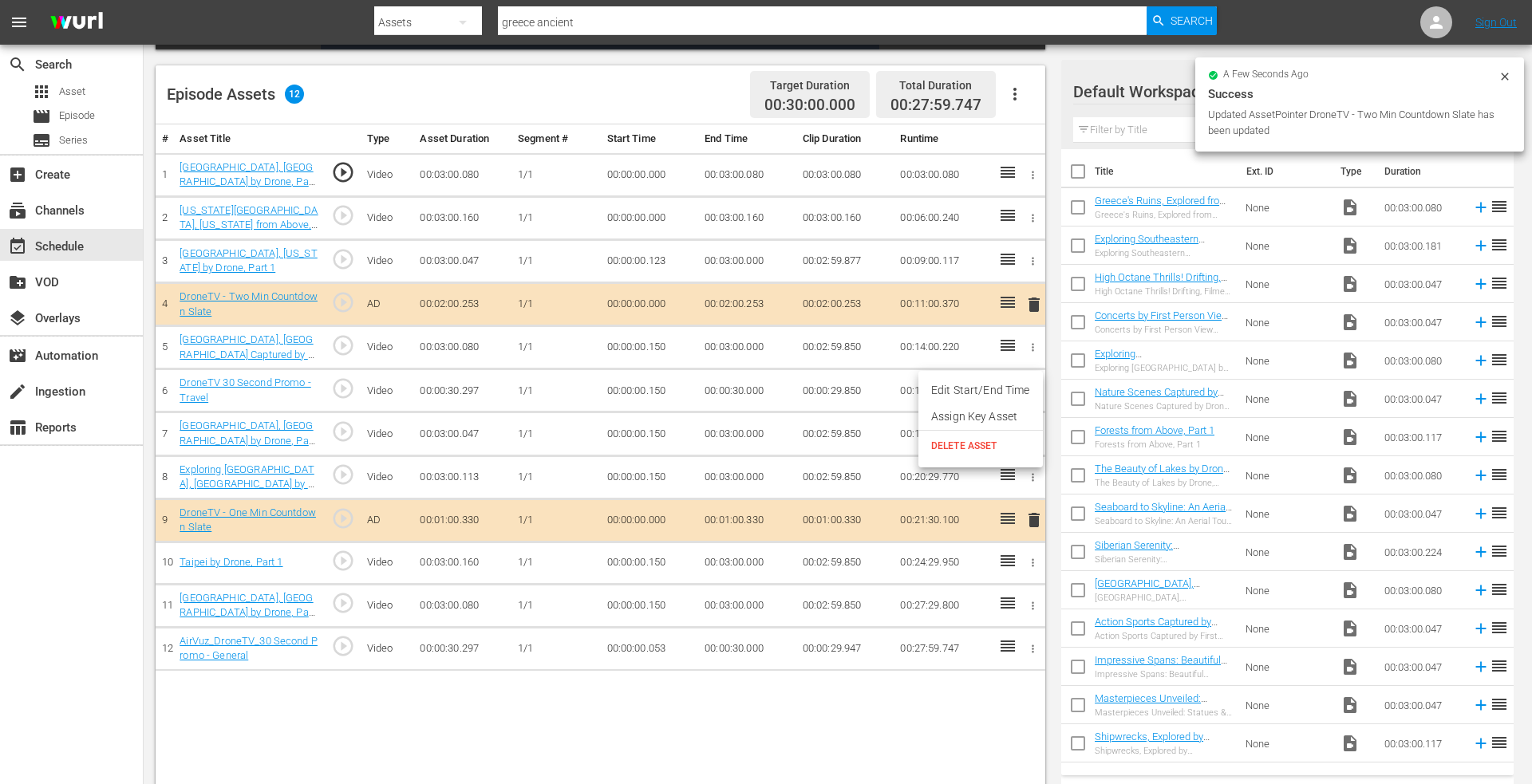
click at [964, 452] on span "DELETE ASSET" at bounding box center [981, 446] width 99 height 14
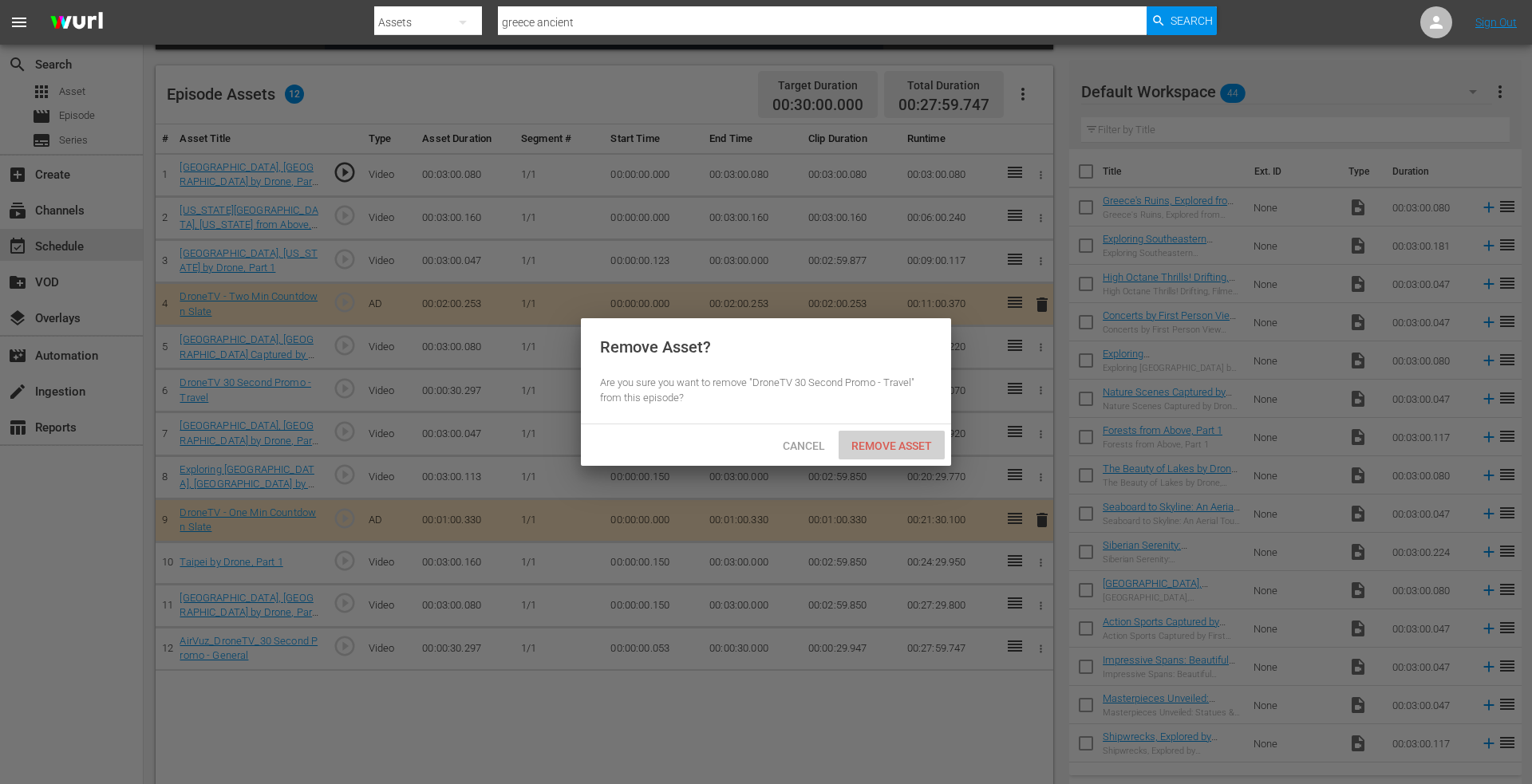
click at [879, 443] on span "Remove Asset" at bounding box center [892, 446] width 106 height 13
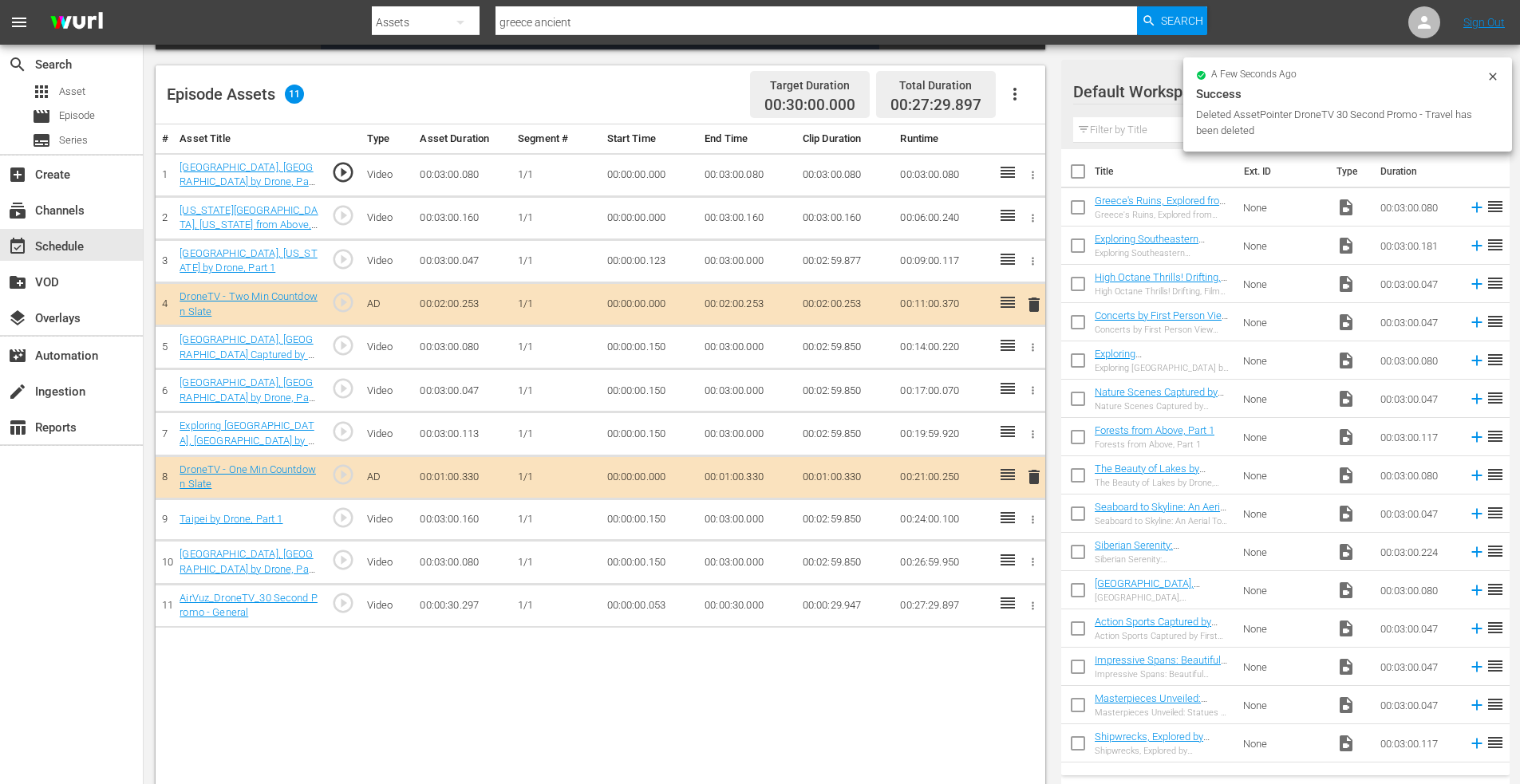
click at [1032, 596] on td at bounding box center [1031, 606] width 26 height 43
click at [1030, 604] on icon "button" at bounding box center [1032, 606] width 12 height 12
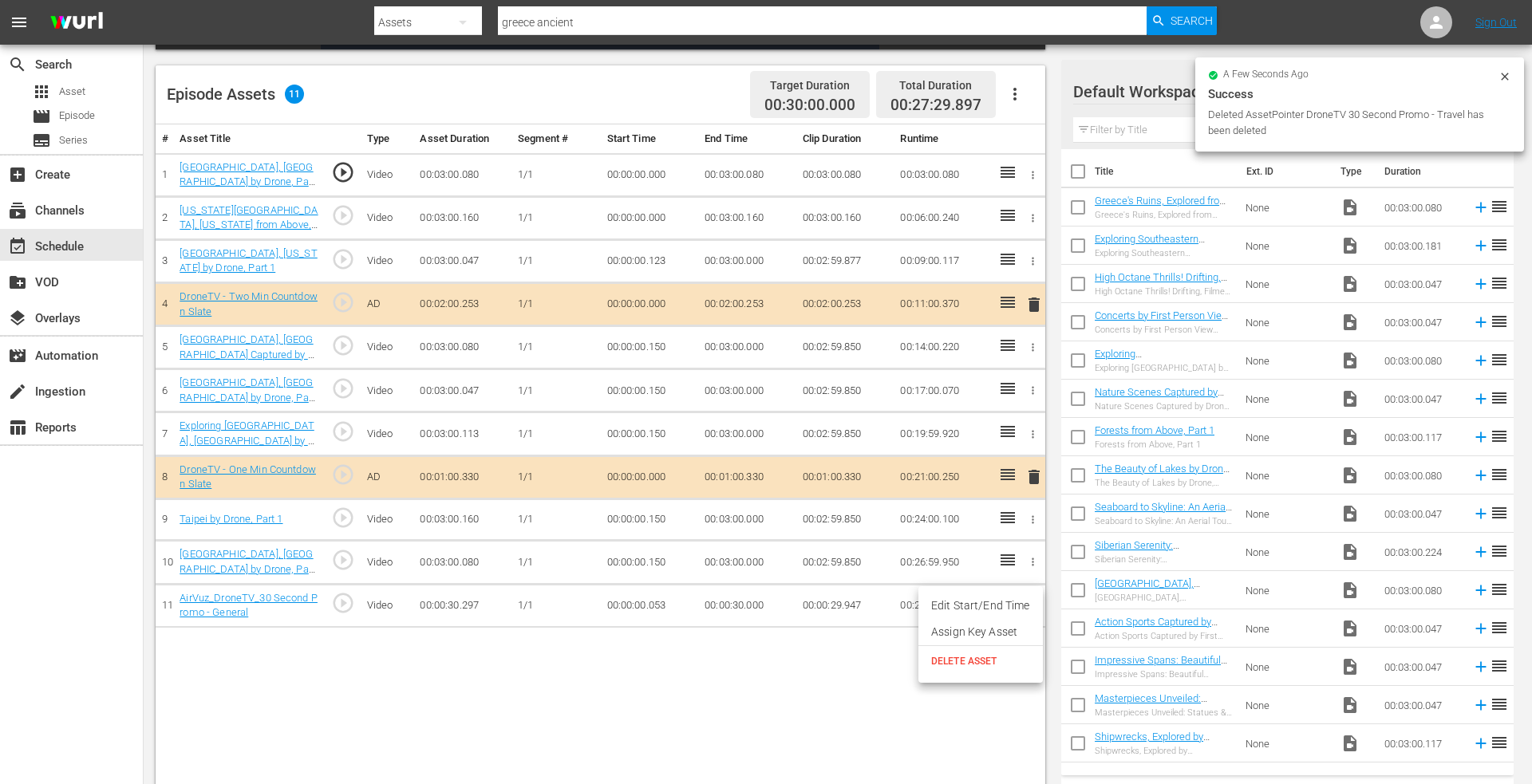
click at [957, 658] on span "DELETE ASSET" at bounding box center [981, 661] width 99 height 14
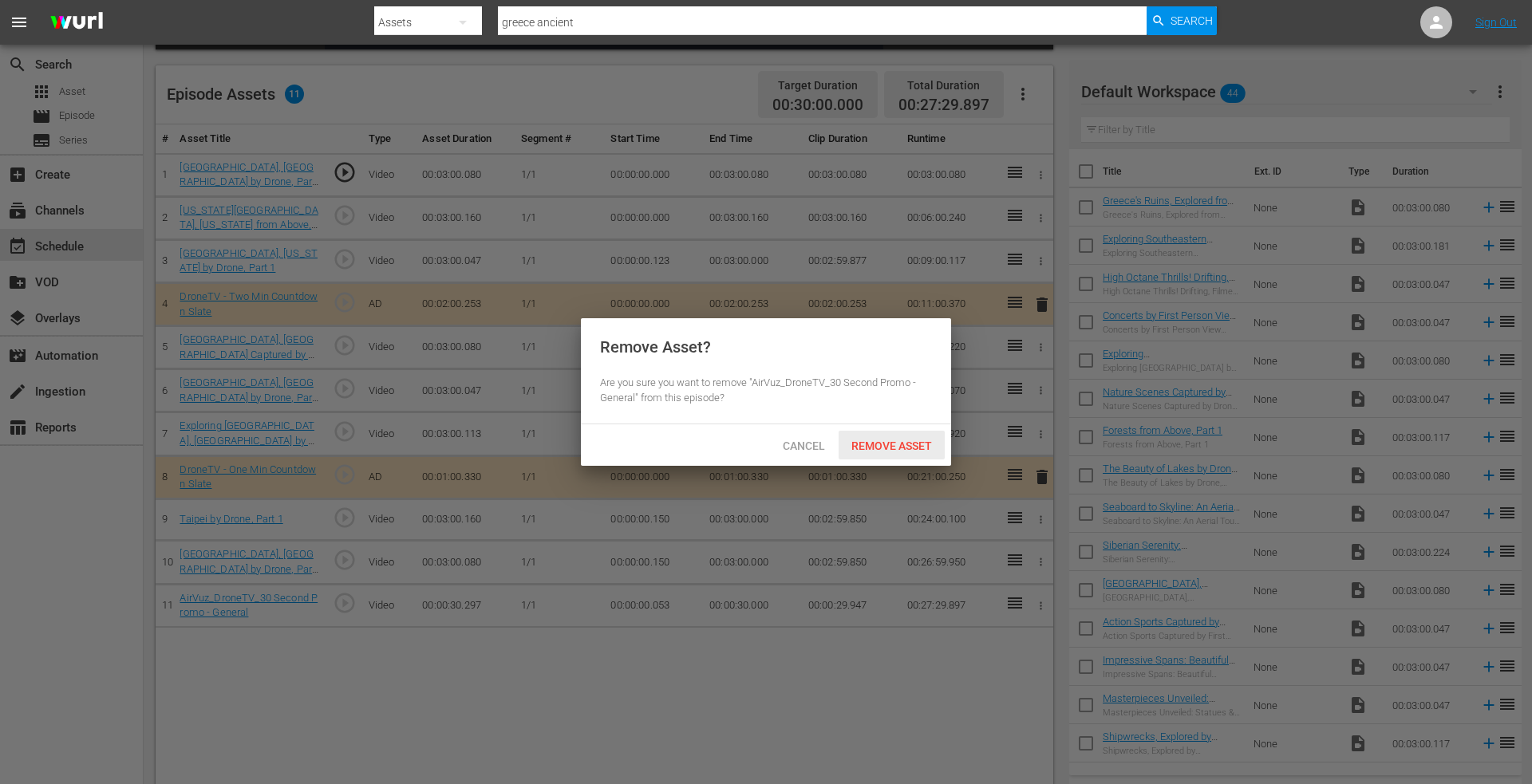
click at [883, 447] on span "Remove Asset" at bounding box center [892, 446] width 106 height 13
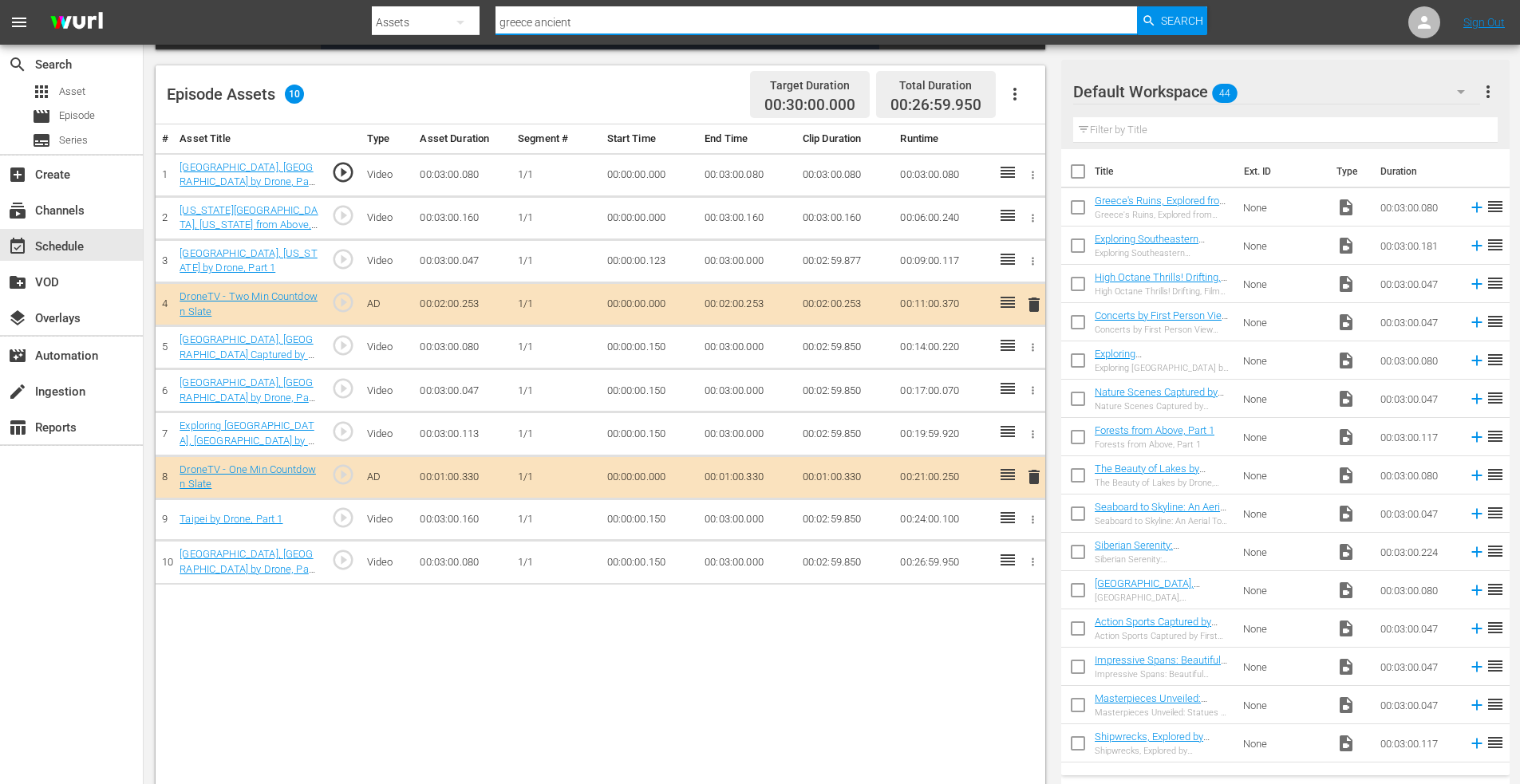
drag, startPoint x: 581, startPoint y: 22, endPoint x: 428, endPoint y: 27, distance: 153.1
click at [428, 27] on div "Search By Assets Search ID, Title, Description, Keywords, or Category [GEOGRAPH…" at bounding box center [790, 22] width 836 height 39
type input "milan 2"
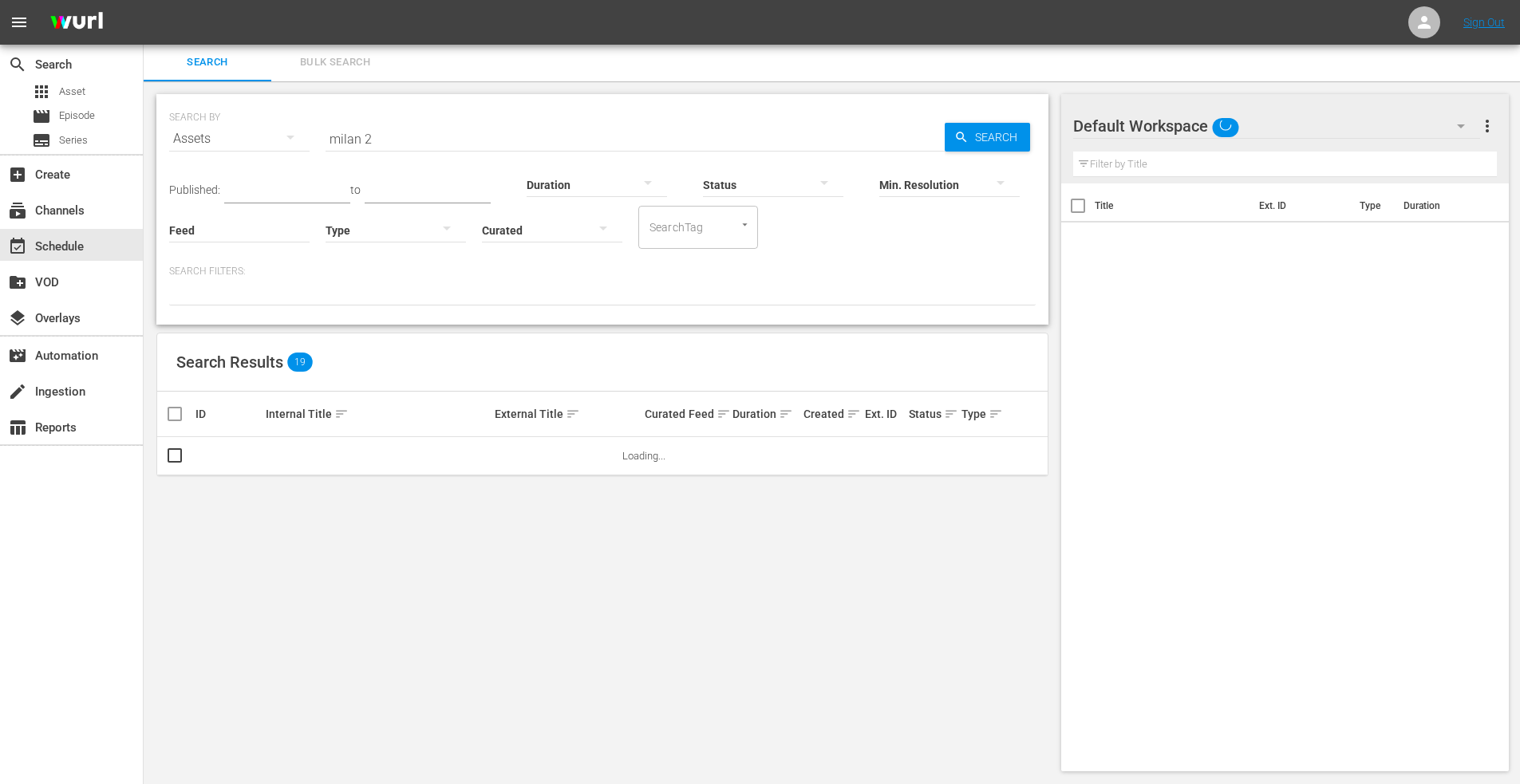
scroll to position [2, 0]
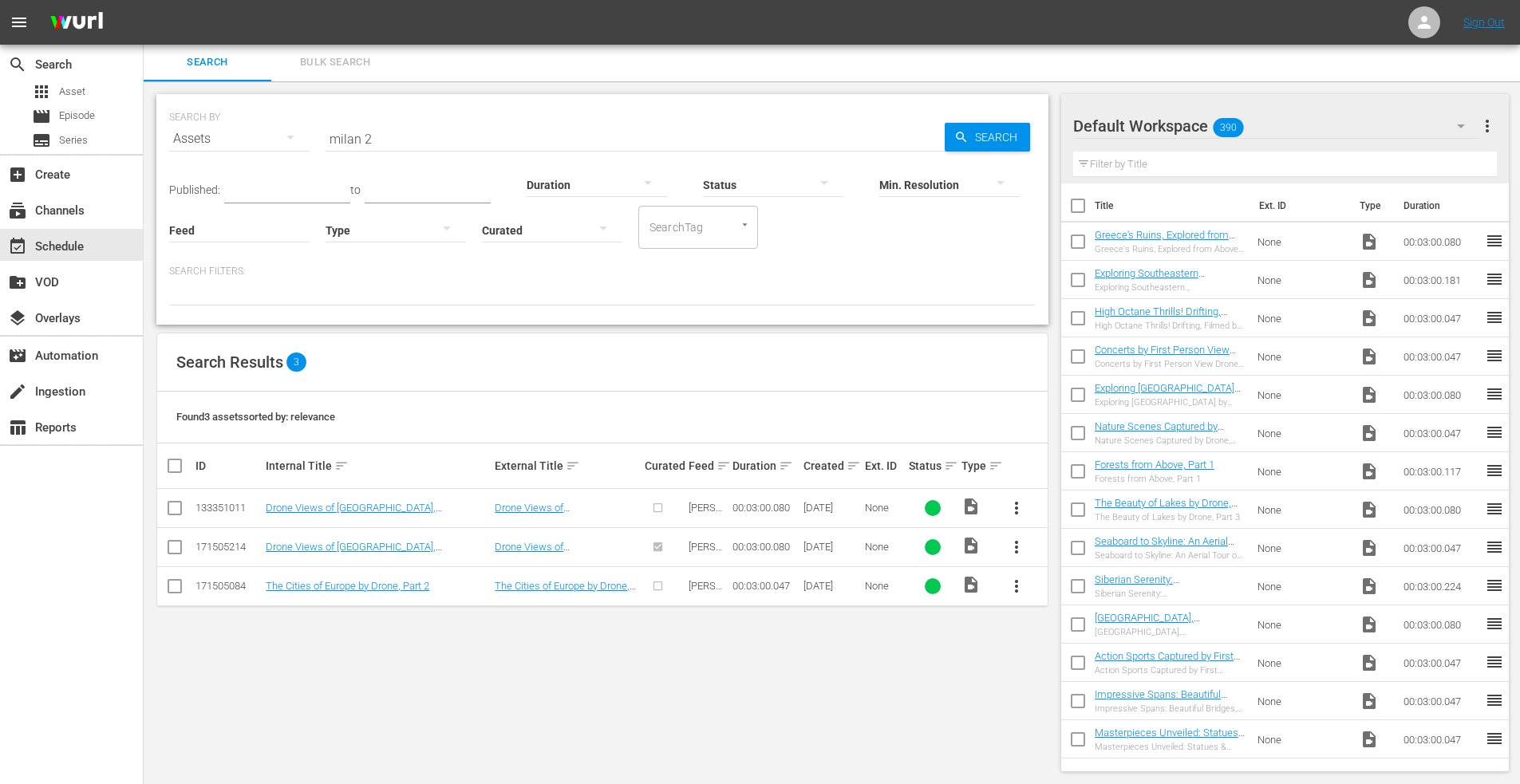
drag, startPoint x: 174, startPoint y: 543, endPoint x: 184, endPoint y: 544, distance: 10.0
click at [174, 543] on input "checkbox" at bounding box center [174, 550] width 19 height 19
checkbox input "true"
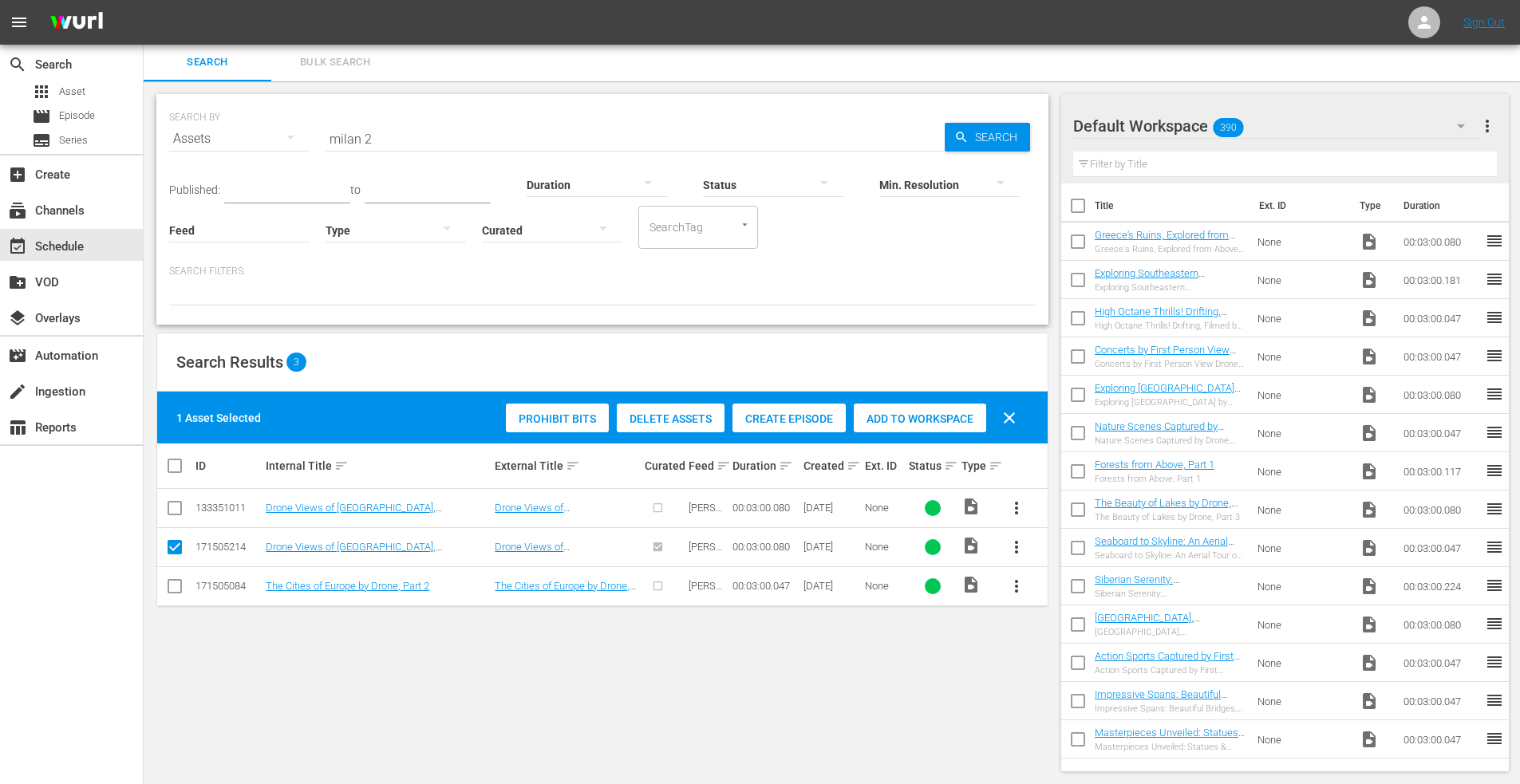
click at [920, 413] on span "Add to Workspace" at bounding box center [920, 418] width 133 height 13
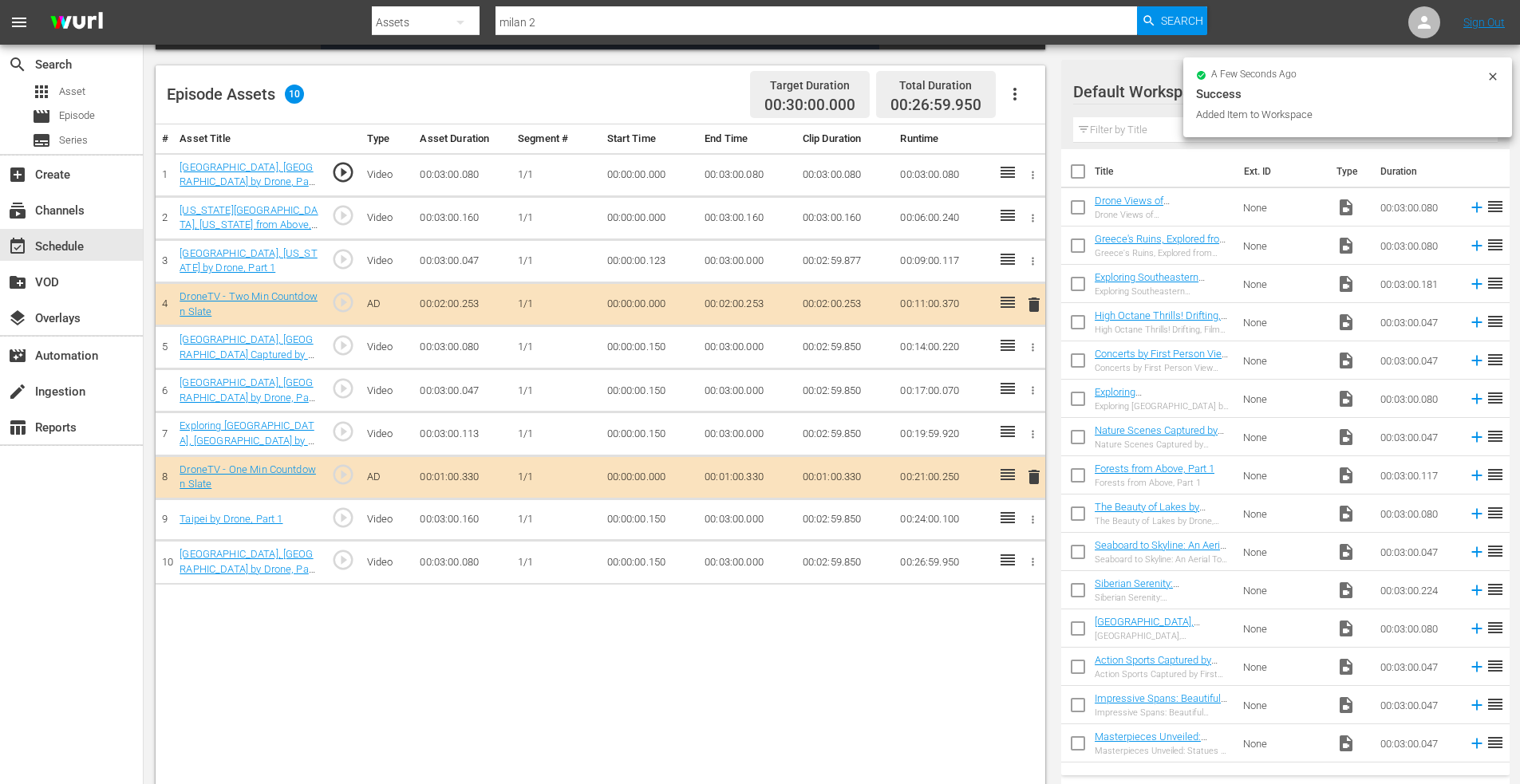
scroll to position [80, 0]
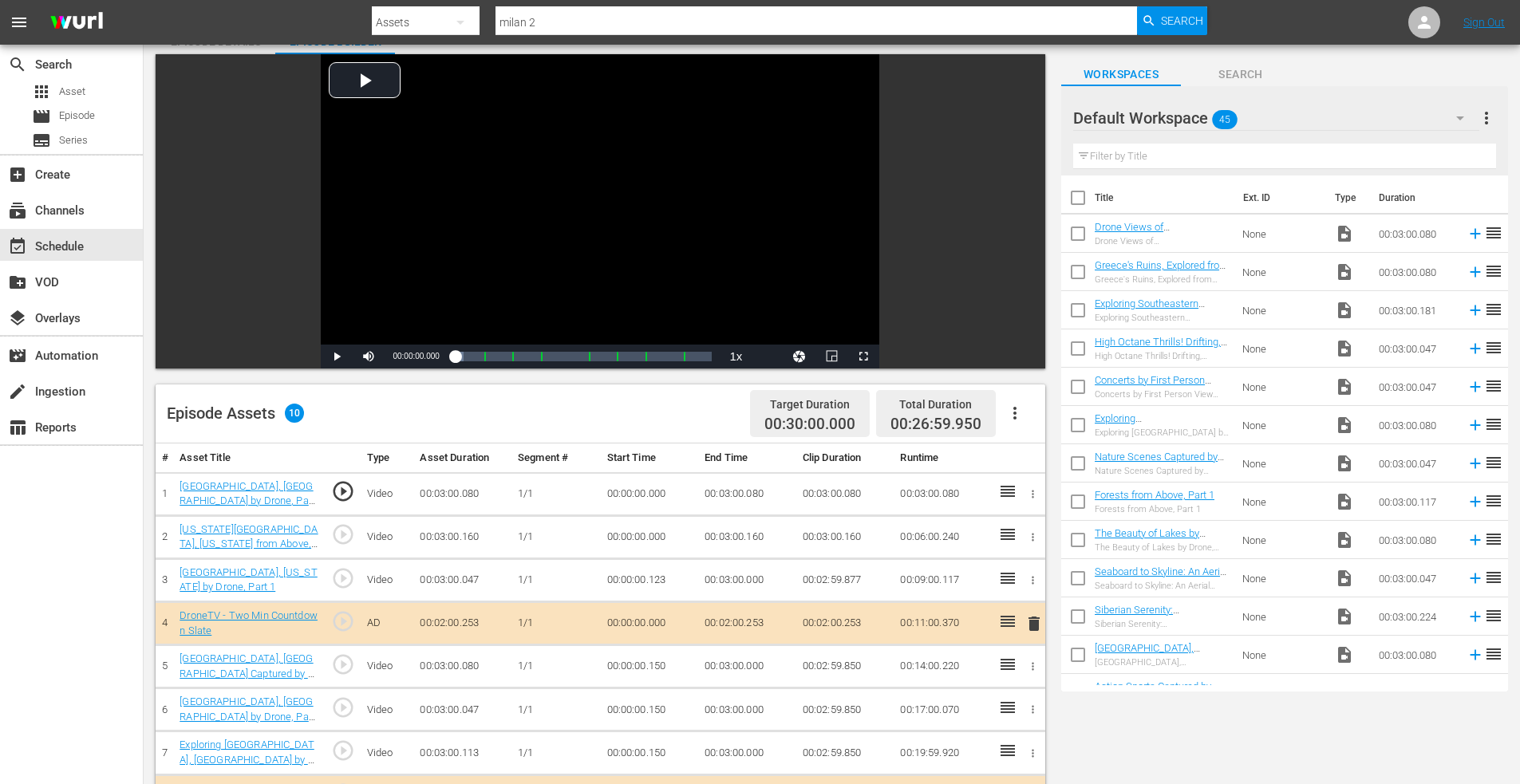
click at [1079, 228] on input "checkbox" at bounding box center [1077, 237] width 33 height 33
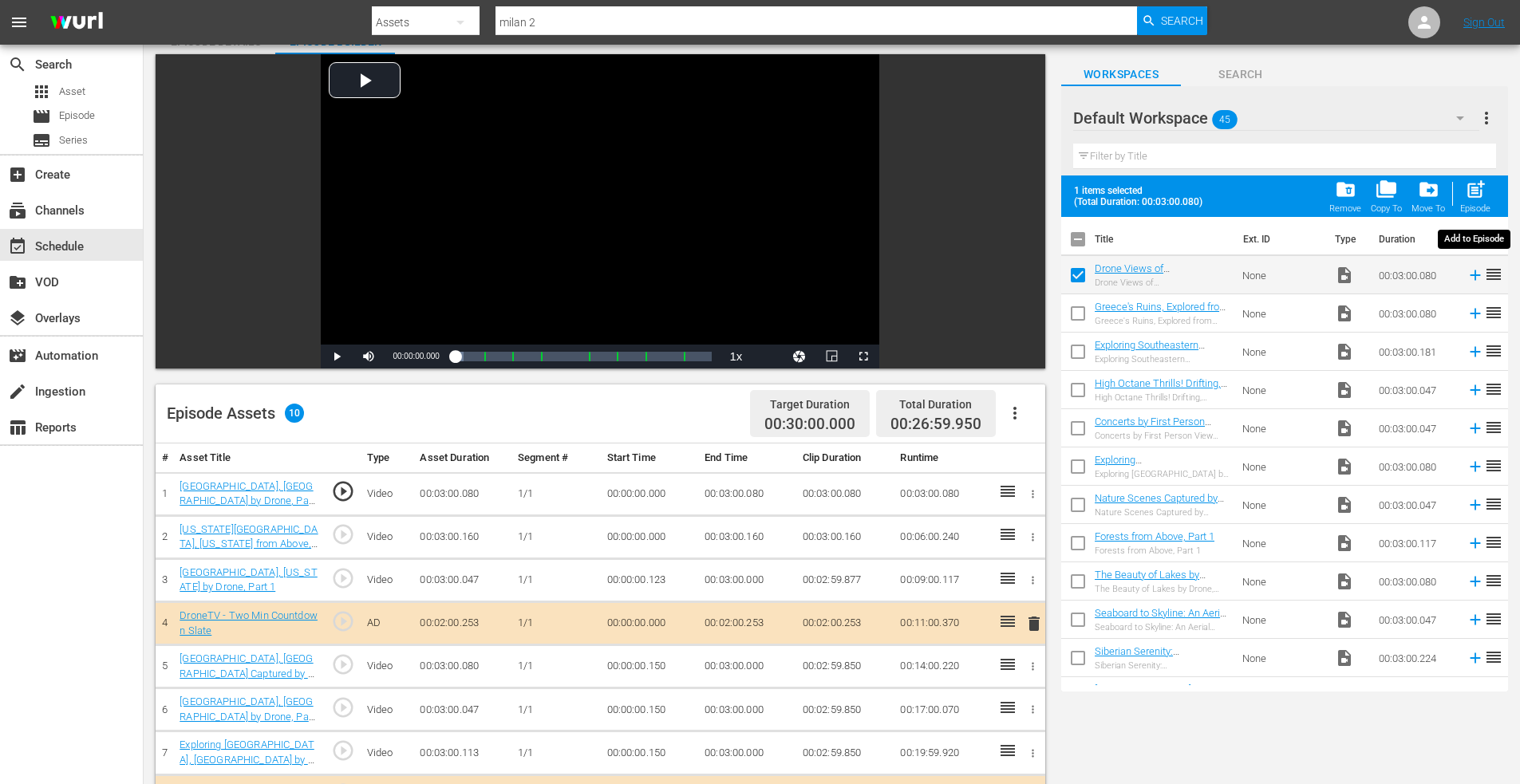
click at [1482, 182] on span "post_add" at bounding box center [1476, 189] width 22 height 22
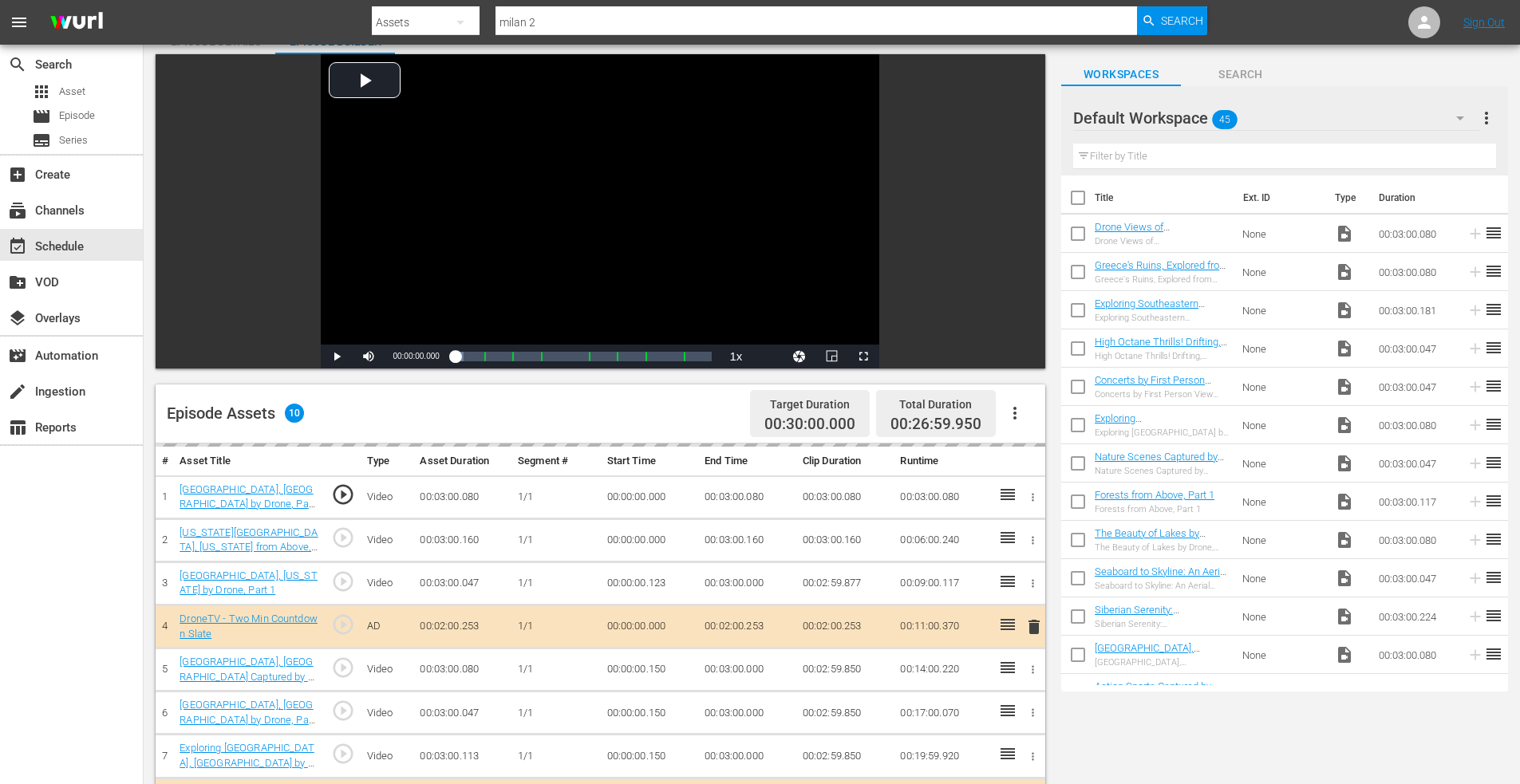
checkbox input "false"
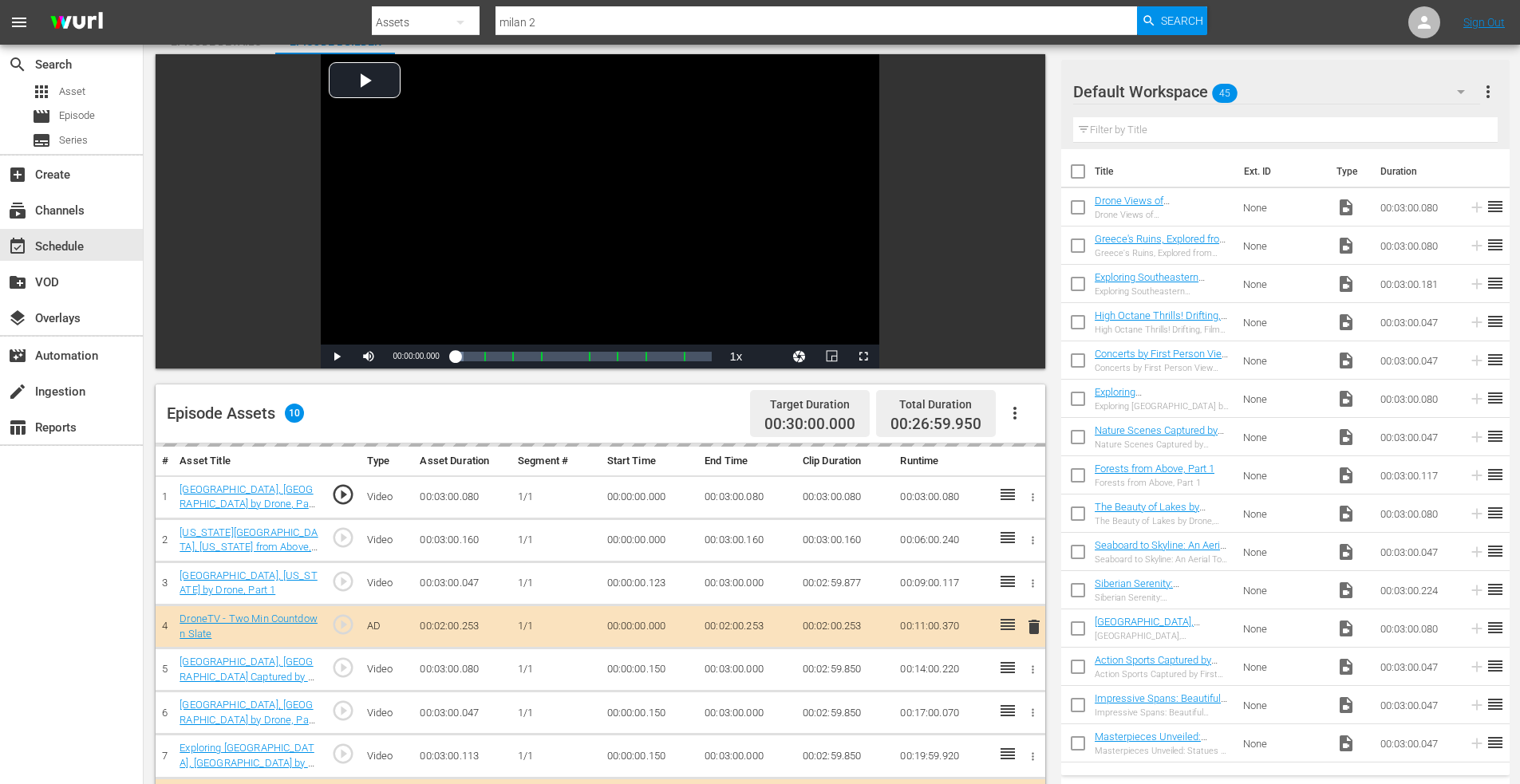
scroll to position [416, 0]
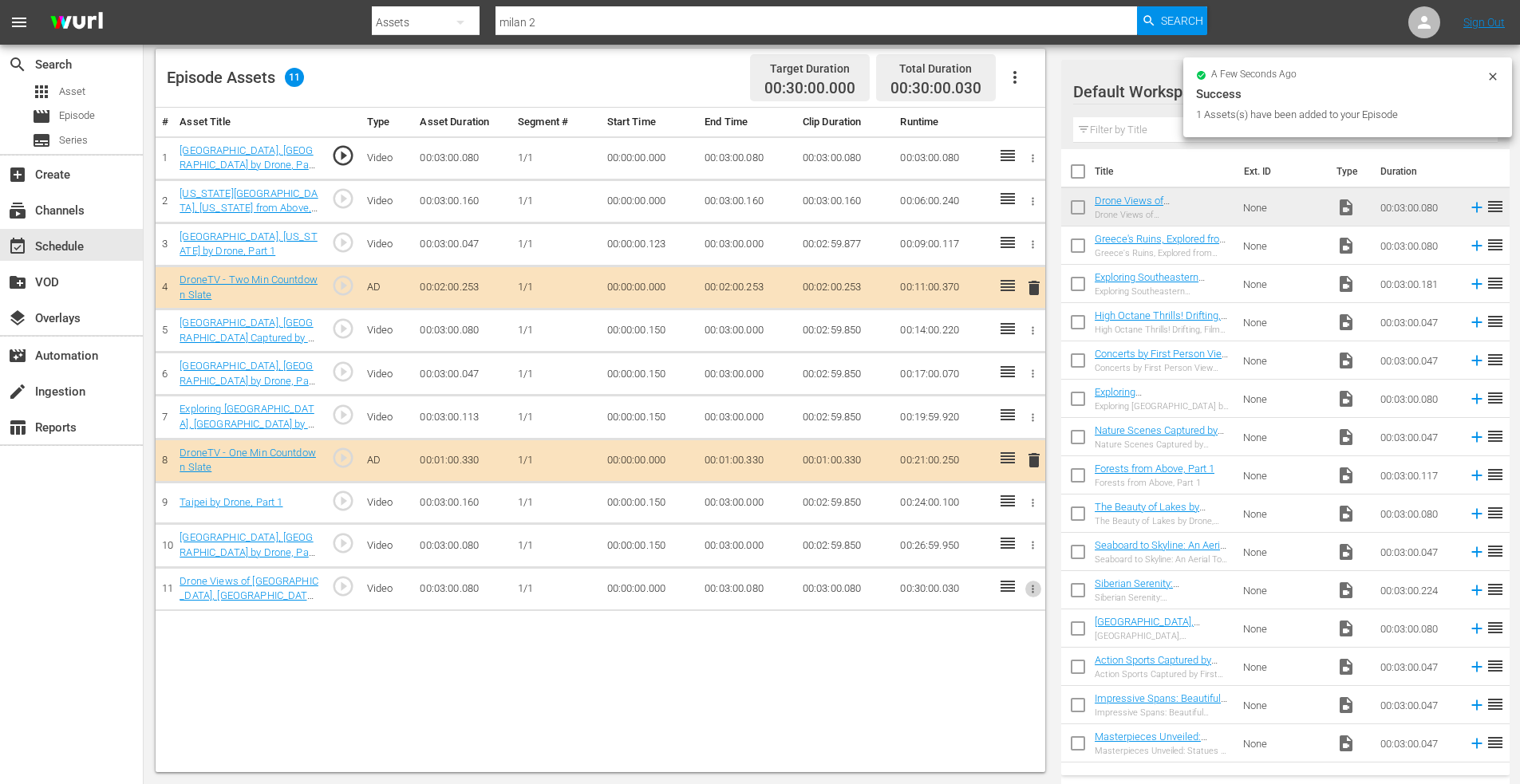
click at [1032, 585] on icon "button" at bounding box center [1032, 589] width 12 height 12
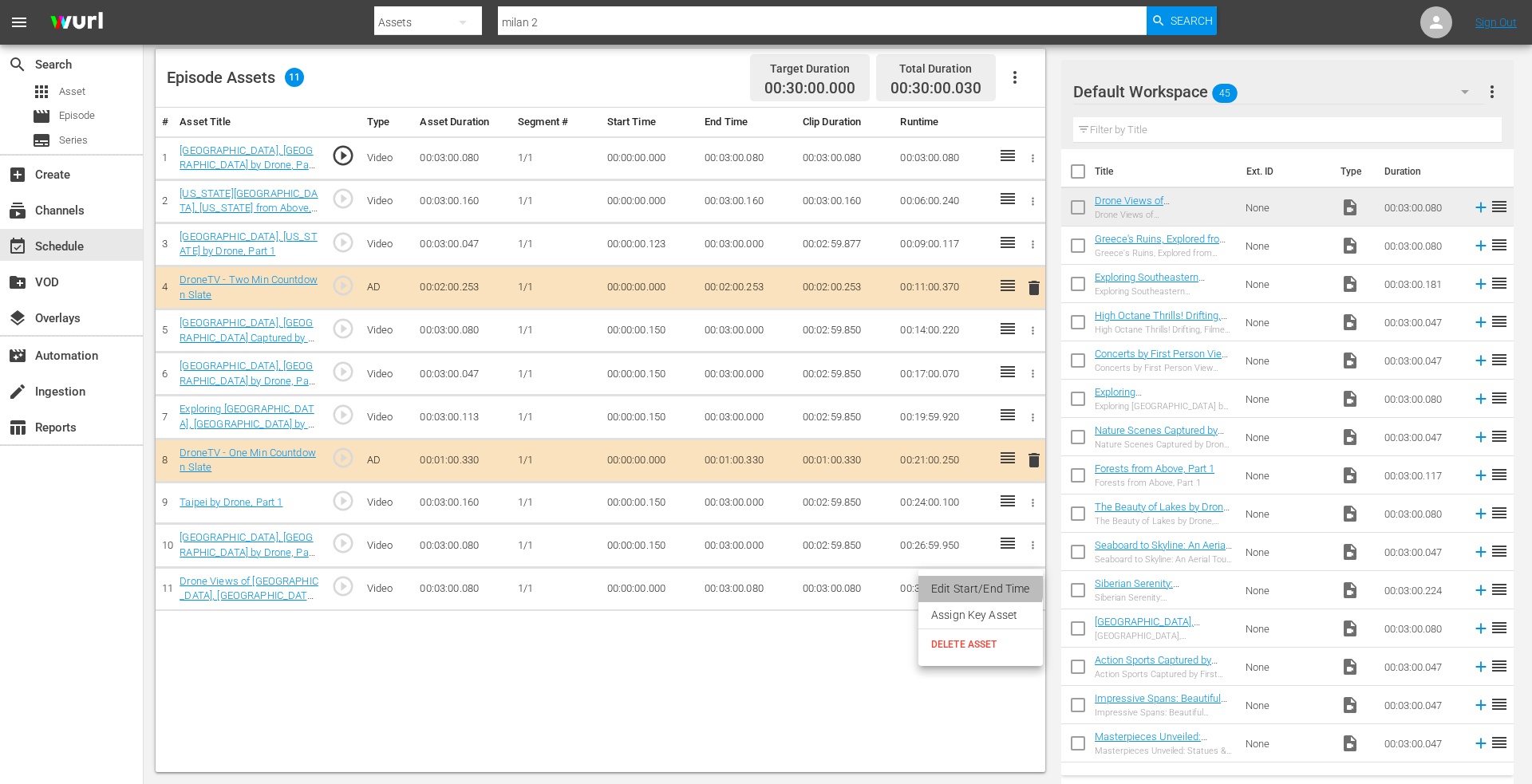
drag, startPoint x: 976, startPoint y: 587, endPoint x: 831, endPoint y: 587, distance: 145.0
click at [968, 587] on li "Edit Start/End Time" at bounding box center [981, 589] width 125 height 26
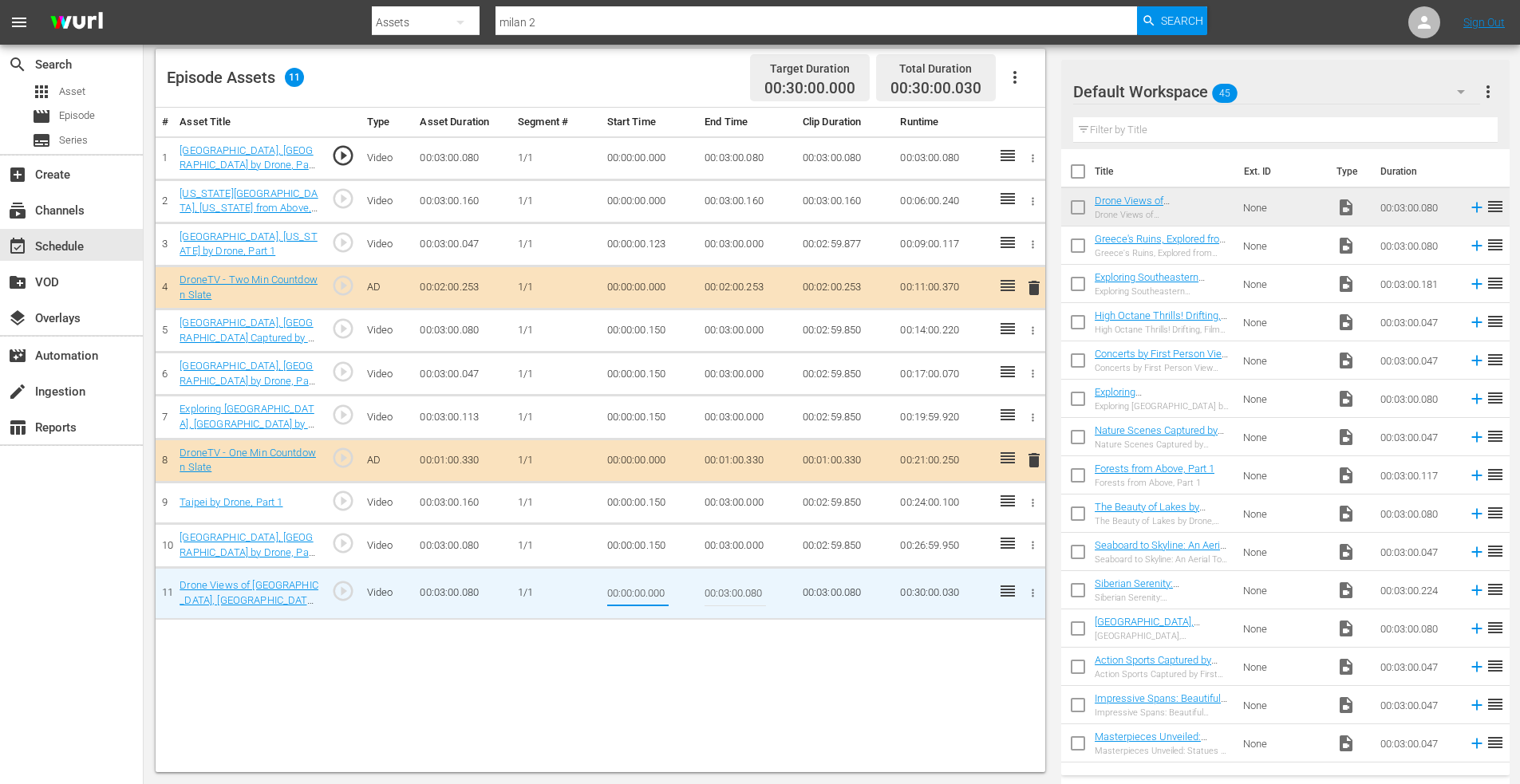
drag, startPoint x: 651, startPoint y: 594, endPoint x: 709, endPoint y: 595, distance: 58.0
click at [708, 595] on tr "11 Drone Views of [GEOGRAPHIC_DATA], [GEOGRAPHIC_DATA], Part 2 play_circle_outl…" at bounding box center [600, 593] width 890 height 52
type input "00:00:00.030"
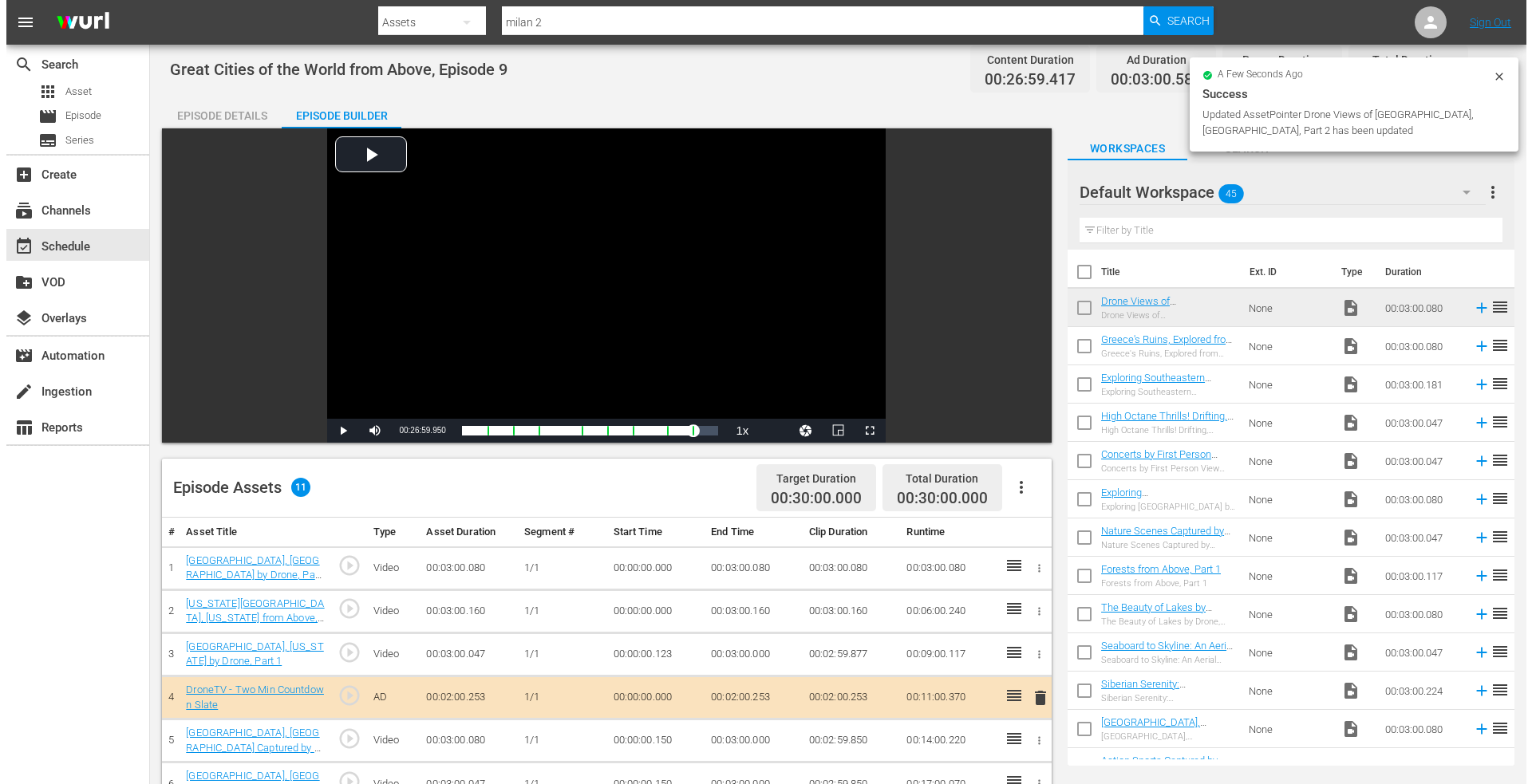
scroll to position [0, 0]
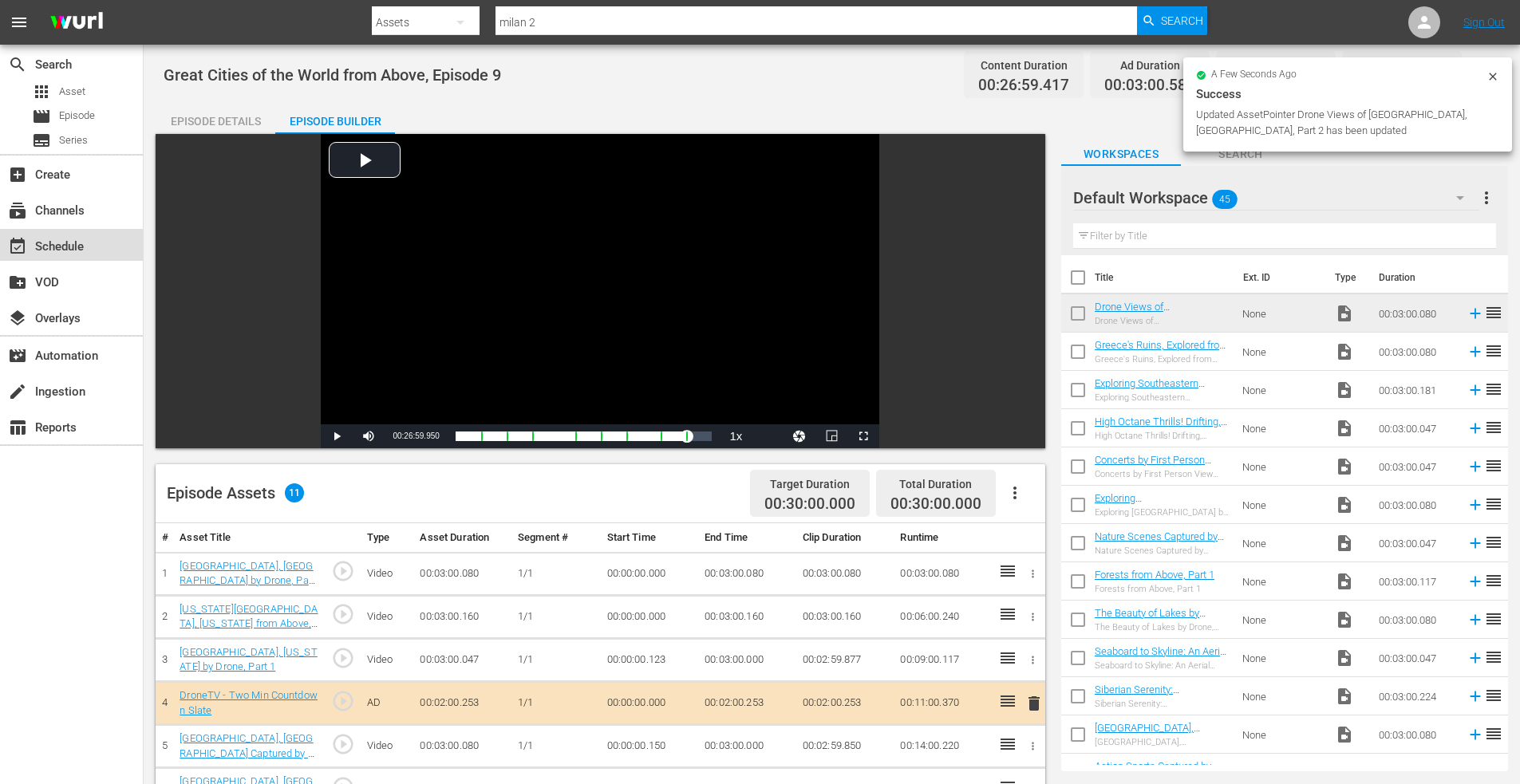
click at [69, 246] on div "event_available Schedule" at bounding box center [45, 244] width 90 height 14
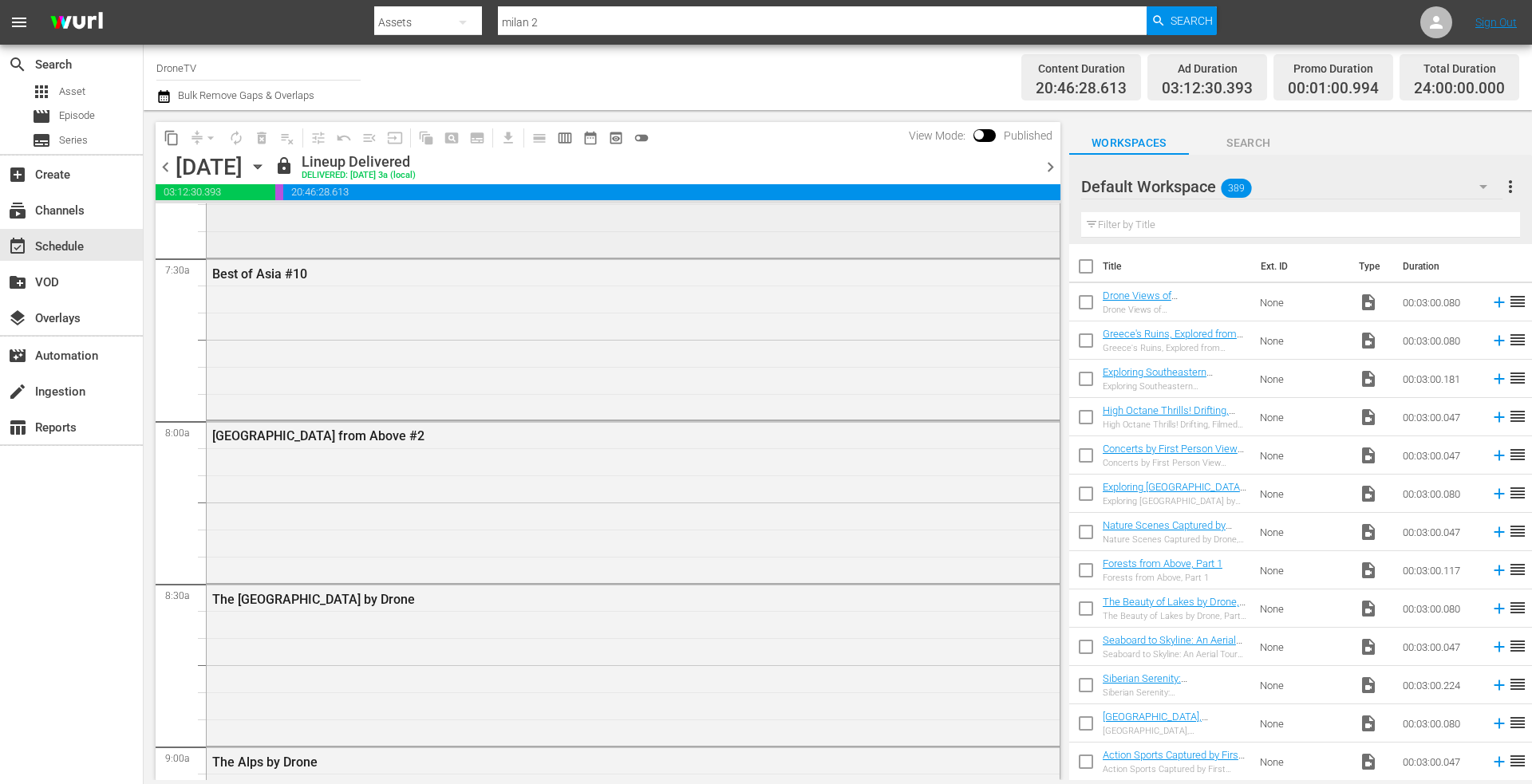
scroll to position [2234, 0]
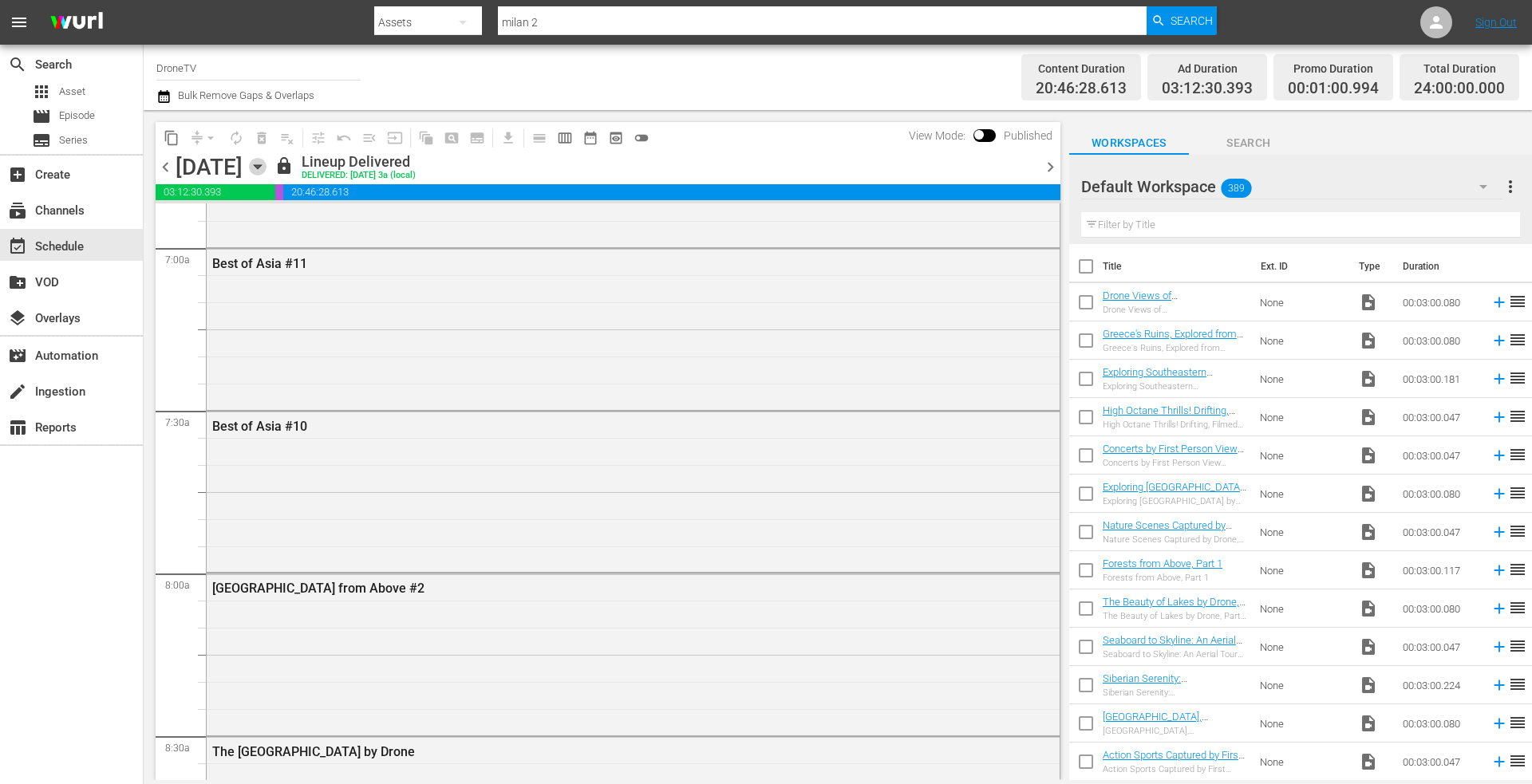
click at [266, 160] on icon "button" at bounding box center [258, 167] width 18 height 18
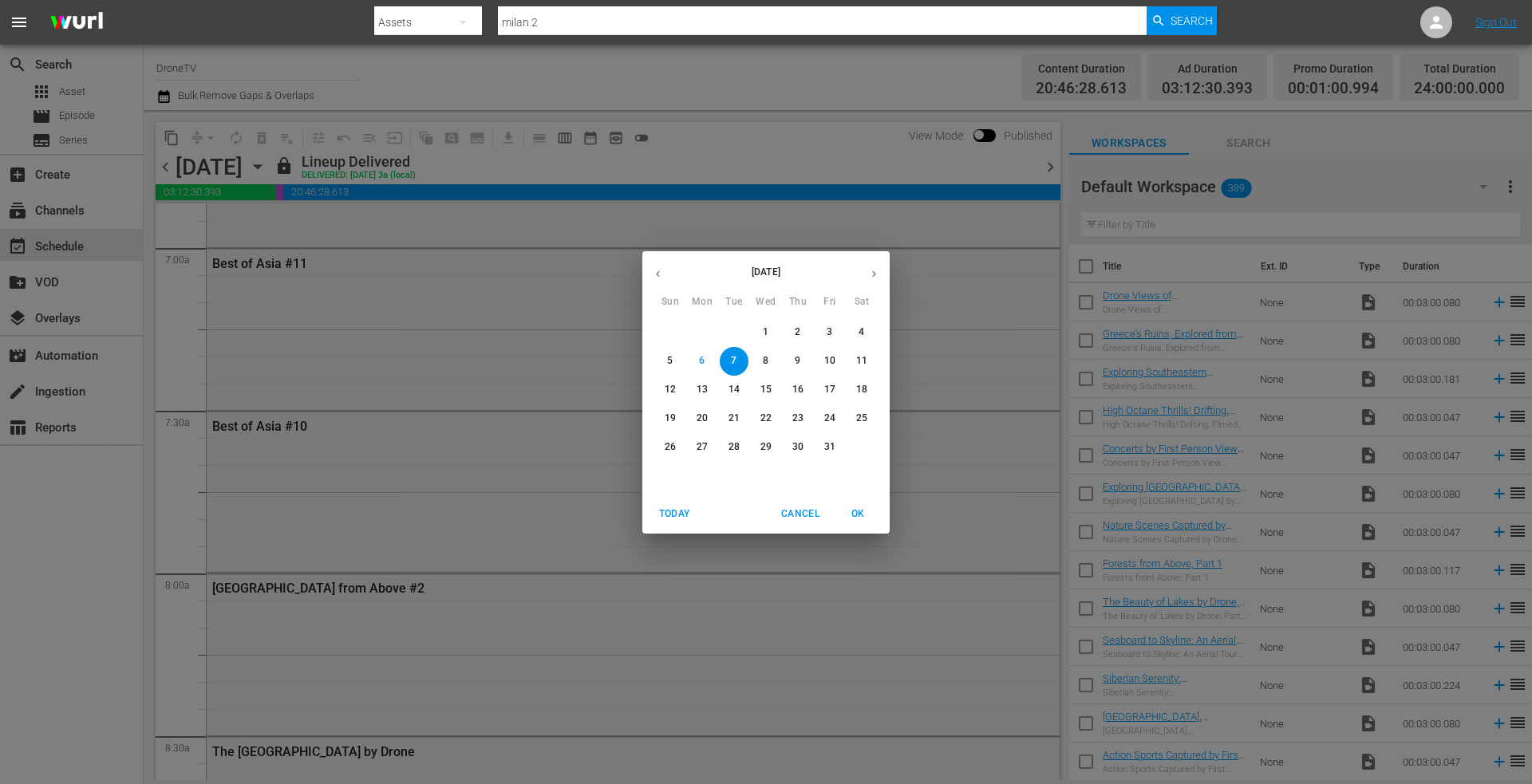
click at [768, 360] on p "8" at bounding box center [766, 360] width 5 height 13
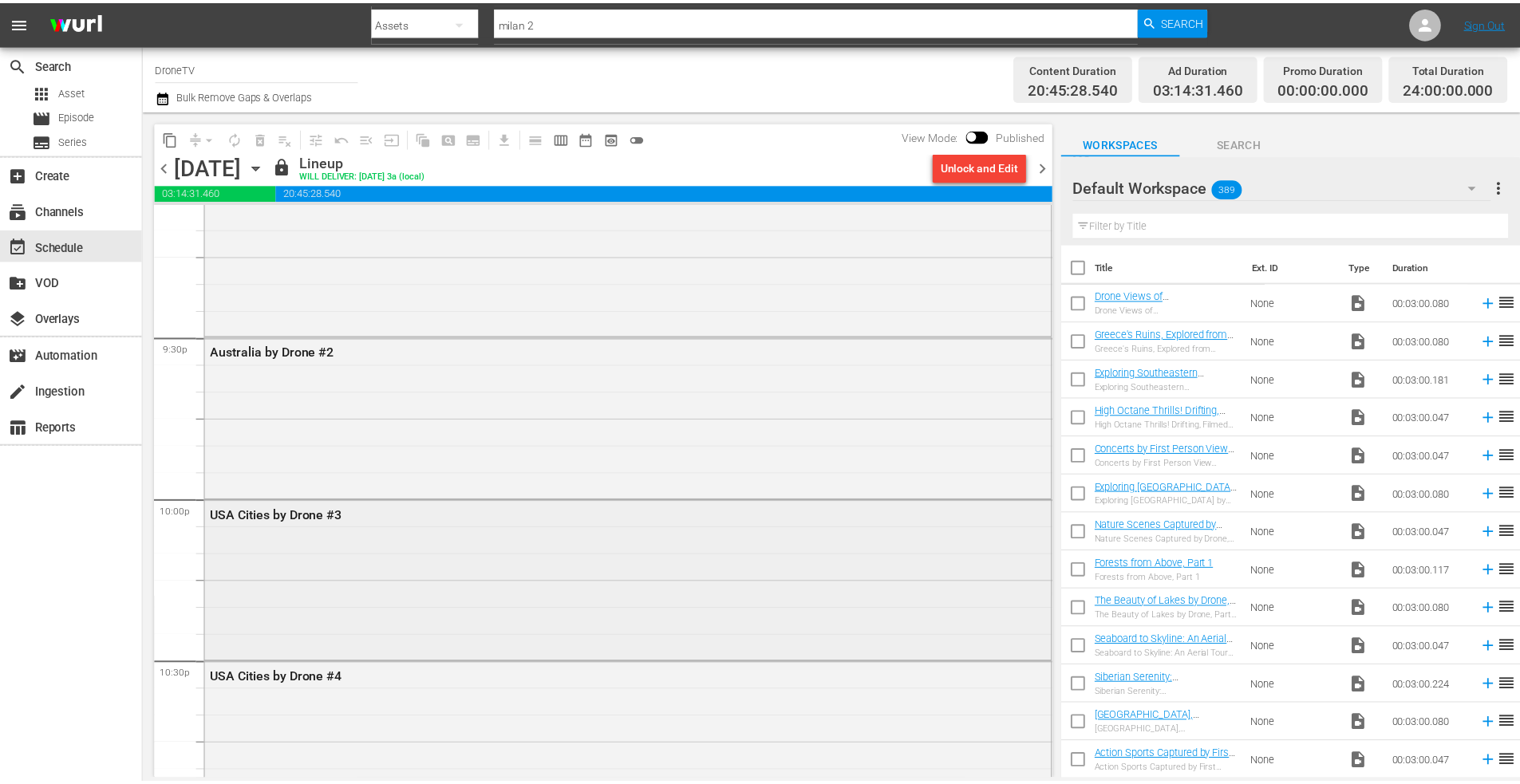
scroll to position [6861, 0]
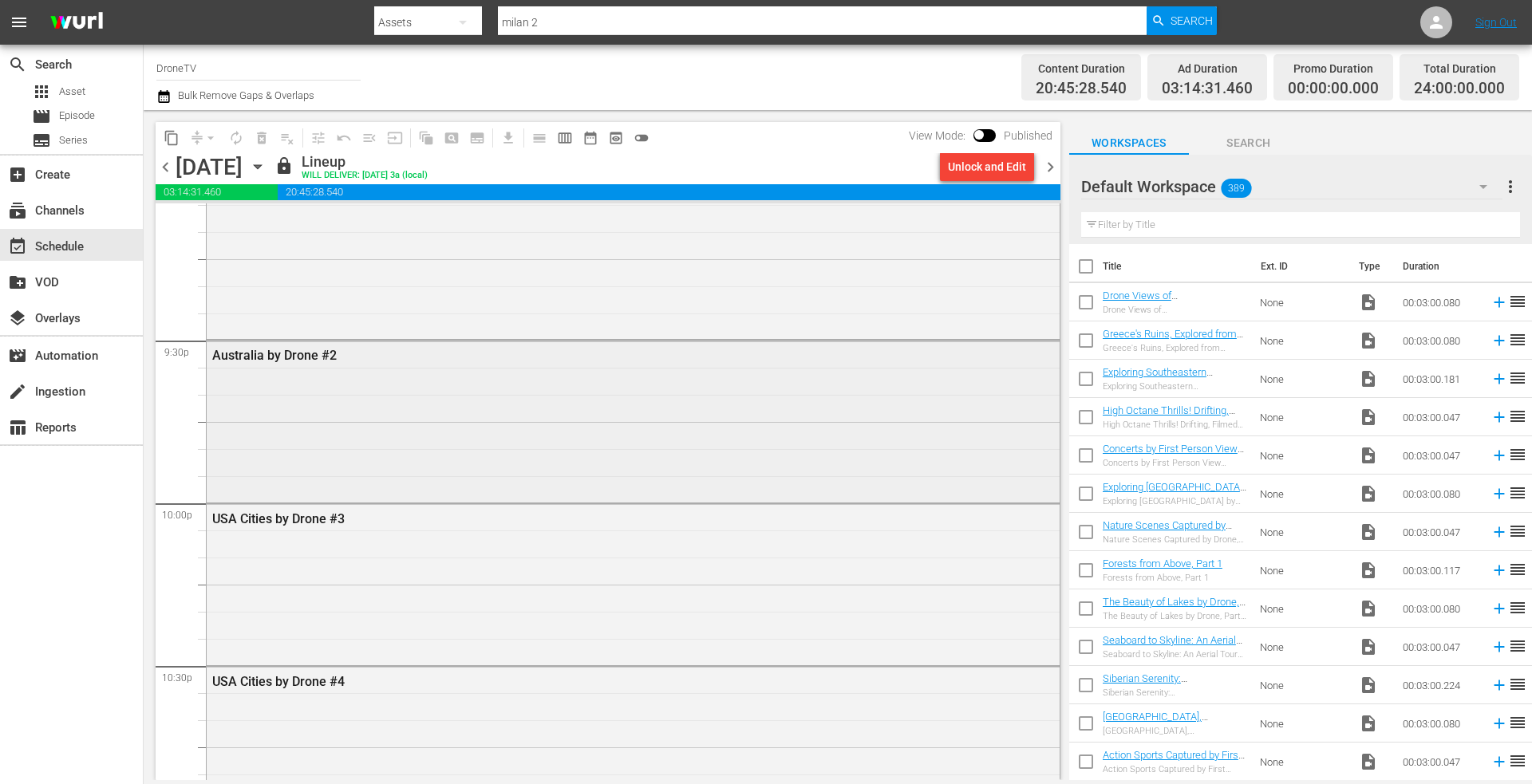
click at [405, 384] on div "Australia by Drone #2" at bounding box center [634, 419] width 853 height 158
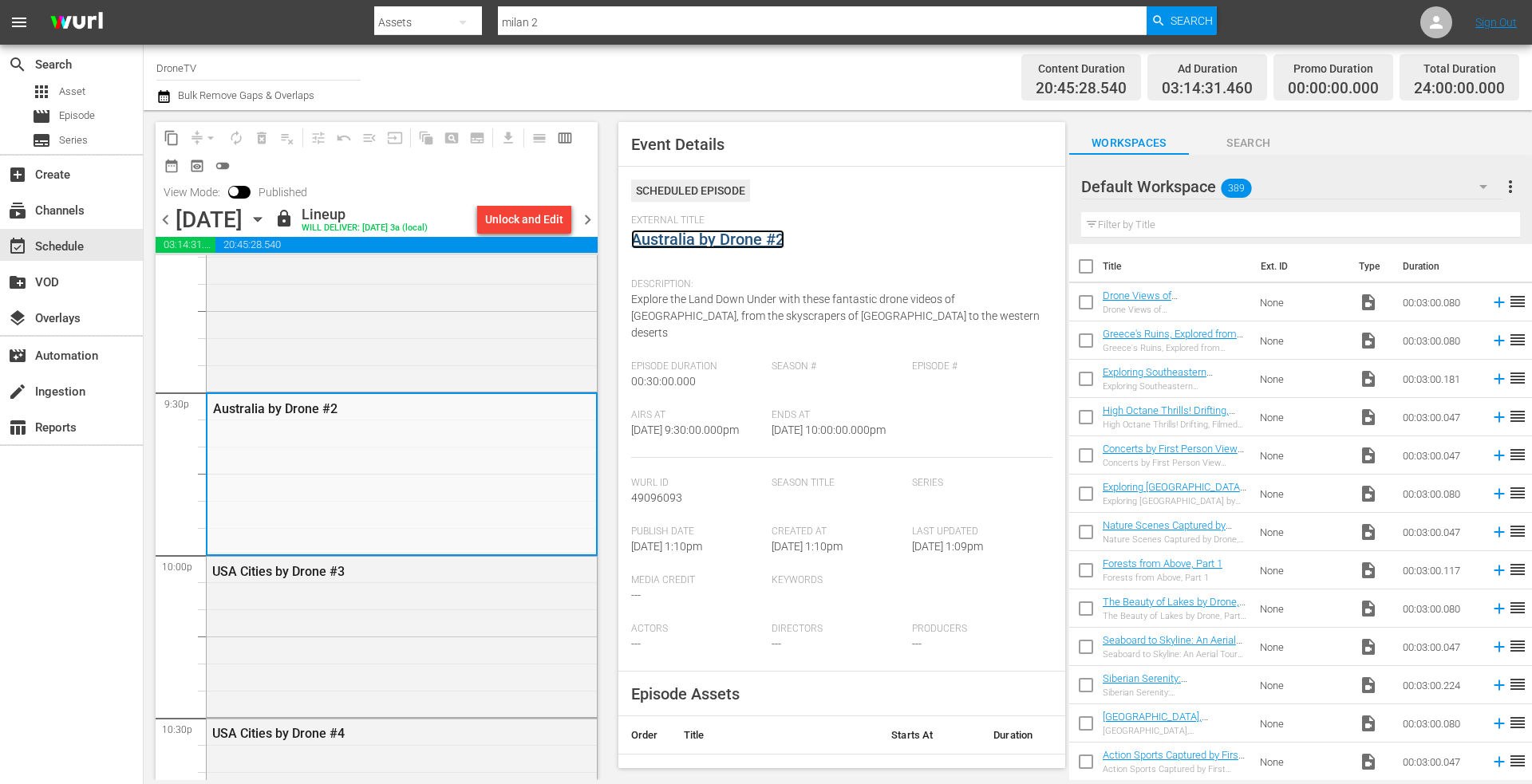
click at [717, 233] on link "Australia by Drone #2" at bounding box center [707, 238] width 153 height 19
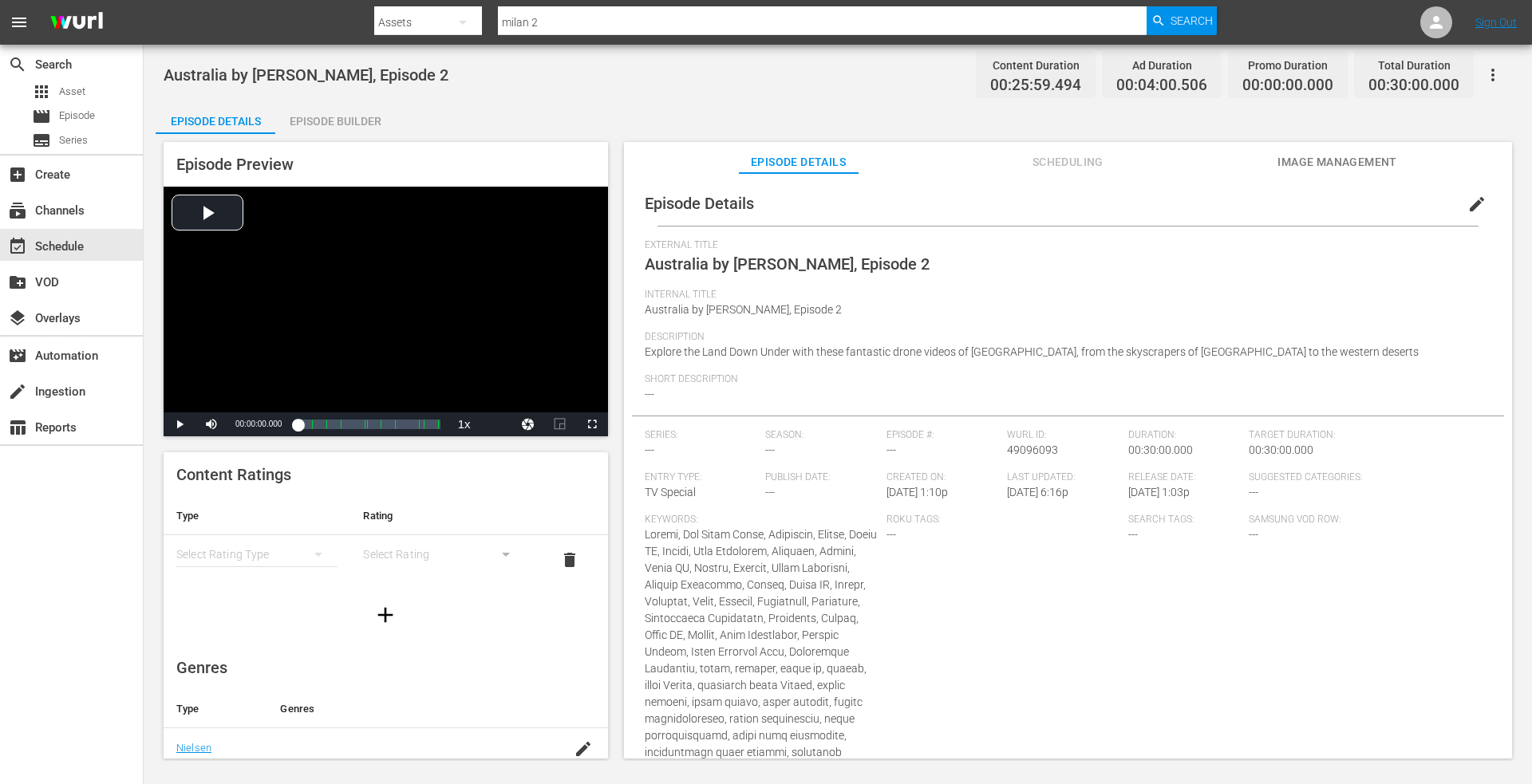
click at [334, 114] on div "Episode Builder" at bounding box center [335, 121] width 120 height 39
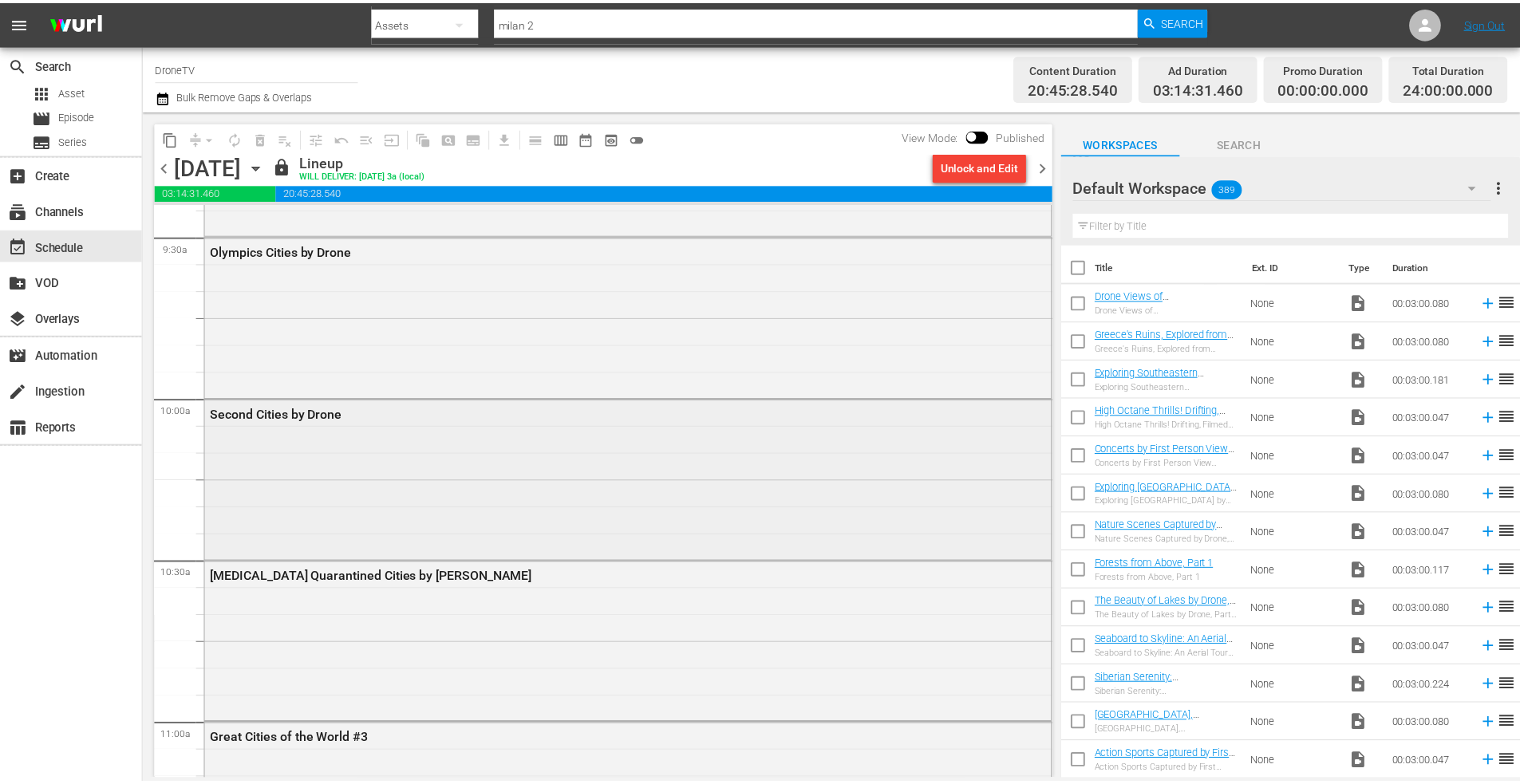
scroll to position [3087, 0]
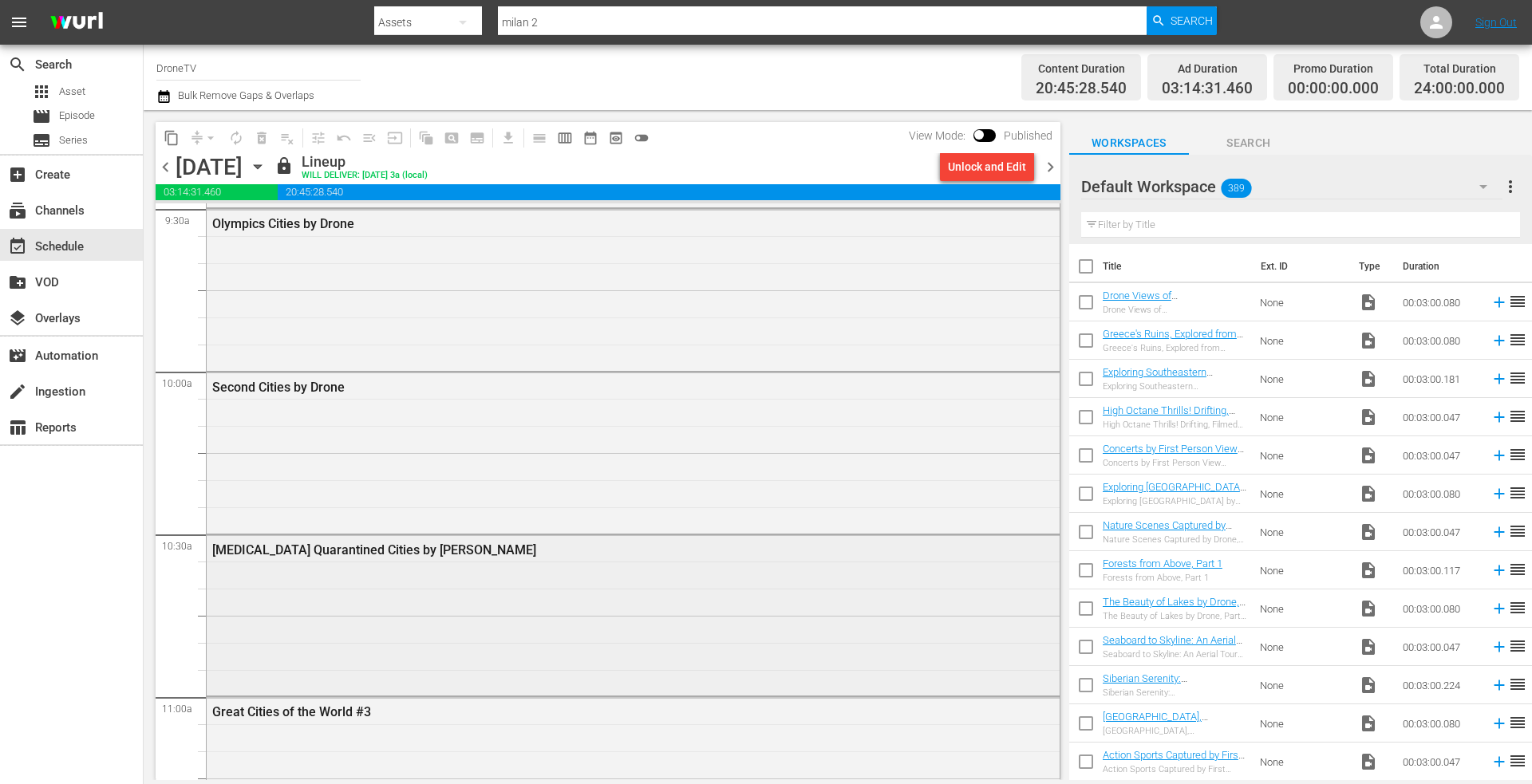
click at [419, 578] on div "[MEDICAL_DATA] Quarantined Cities by [PERSON_NAME]" at bounding box center [634, 614] width 853 height 158
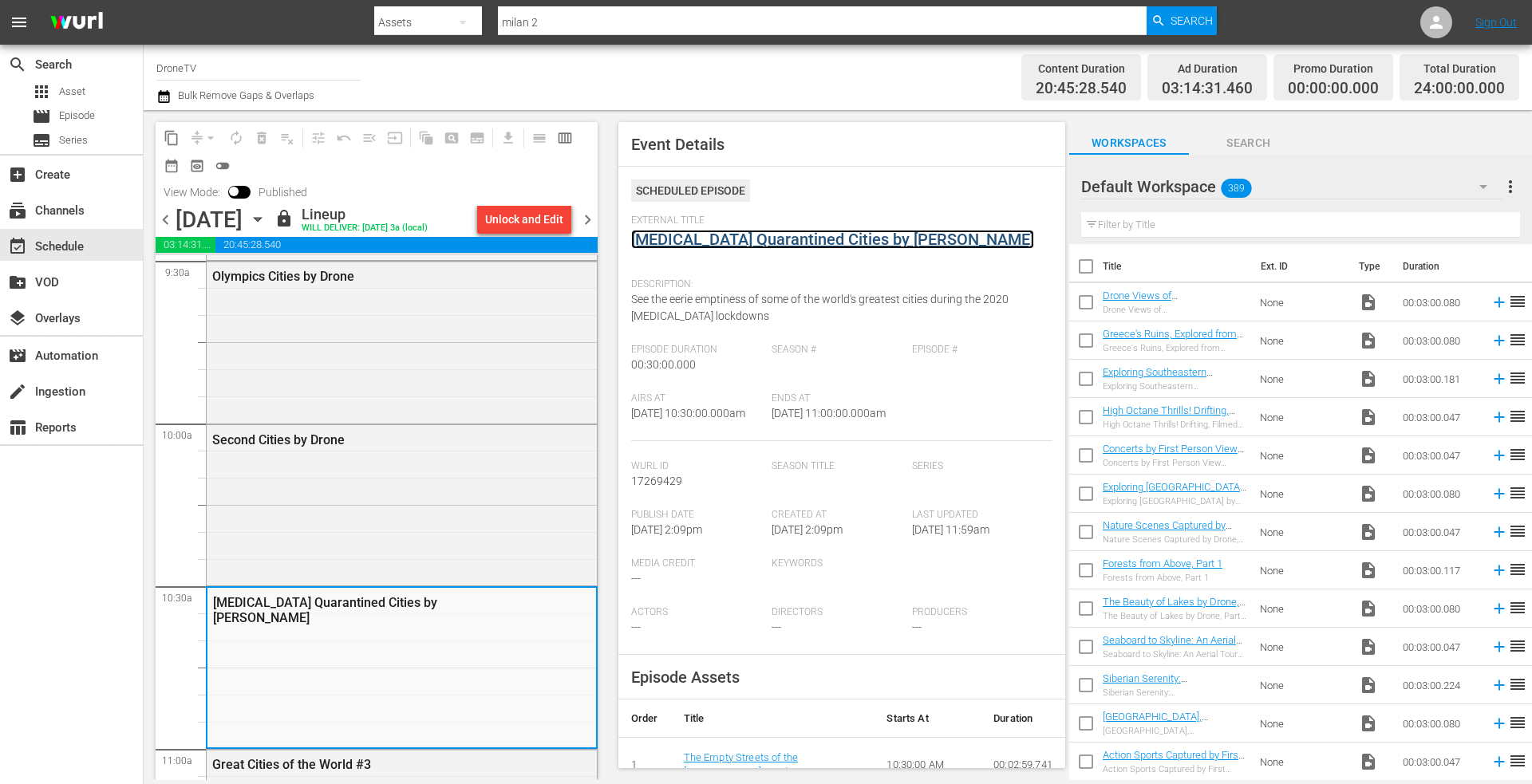
click at [697, 241] on link "[MEDICAL_DATA] Quarantined Cities by [PERSON_NAME]" at bounding box center [833, 238] width 403 height 19
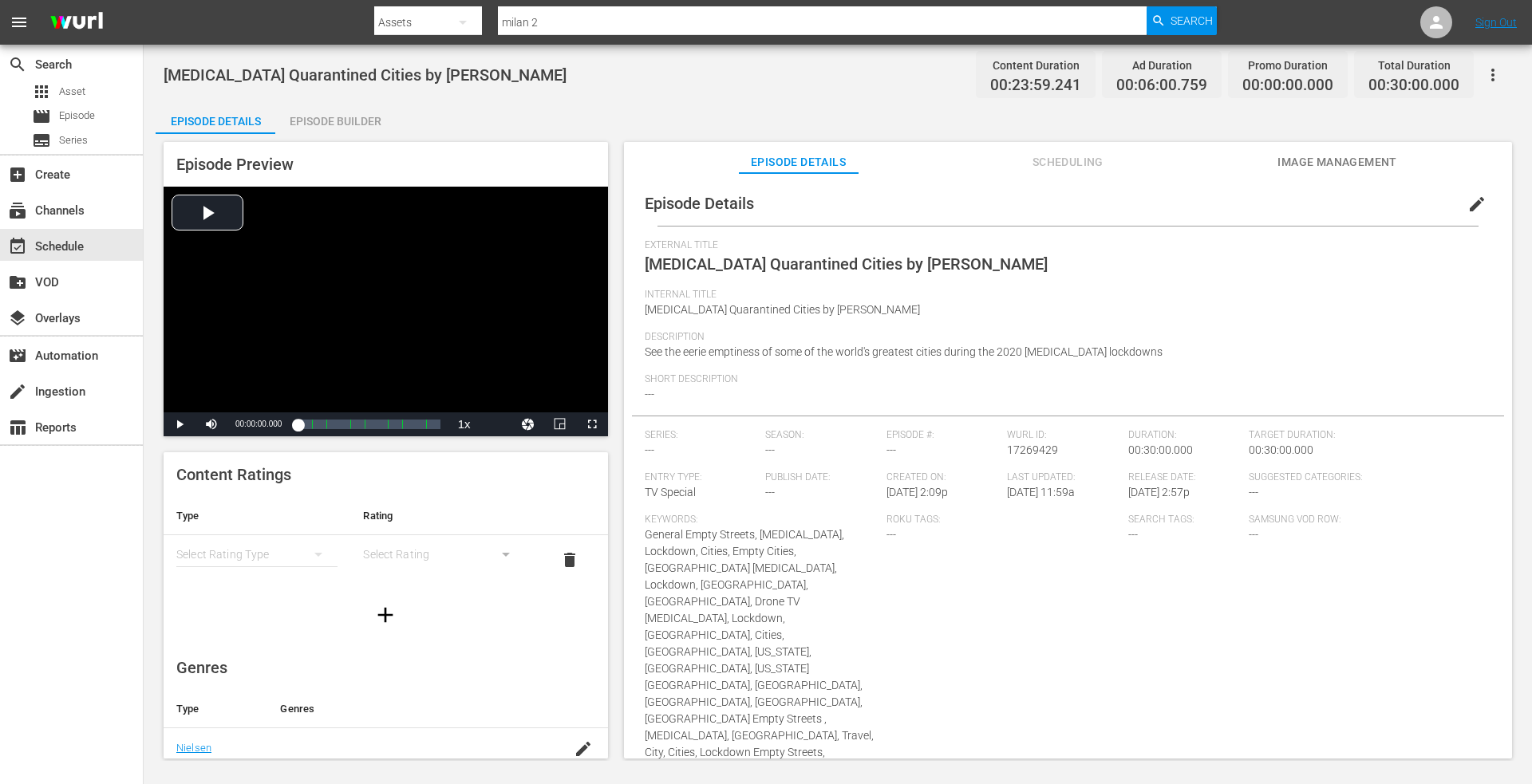
click at [329, 125] on div "Episode Builder" at bounding box center [335, 121] width 120 height 39
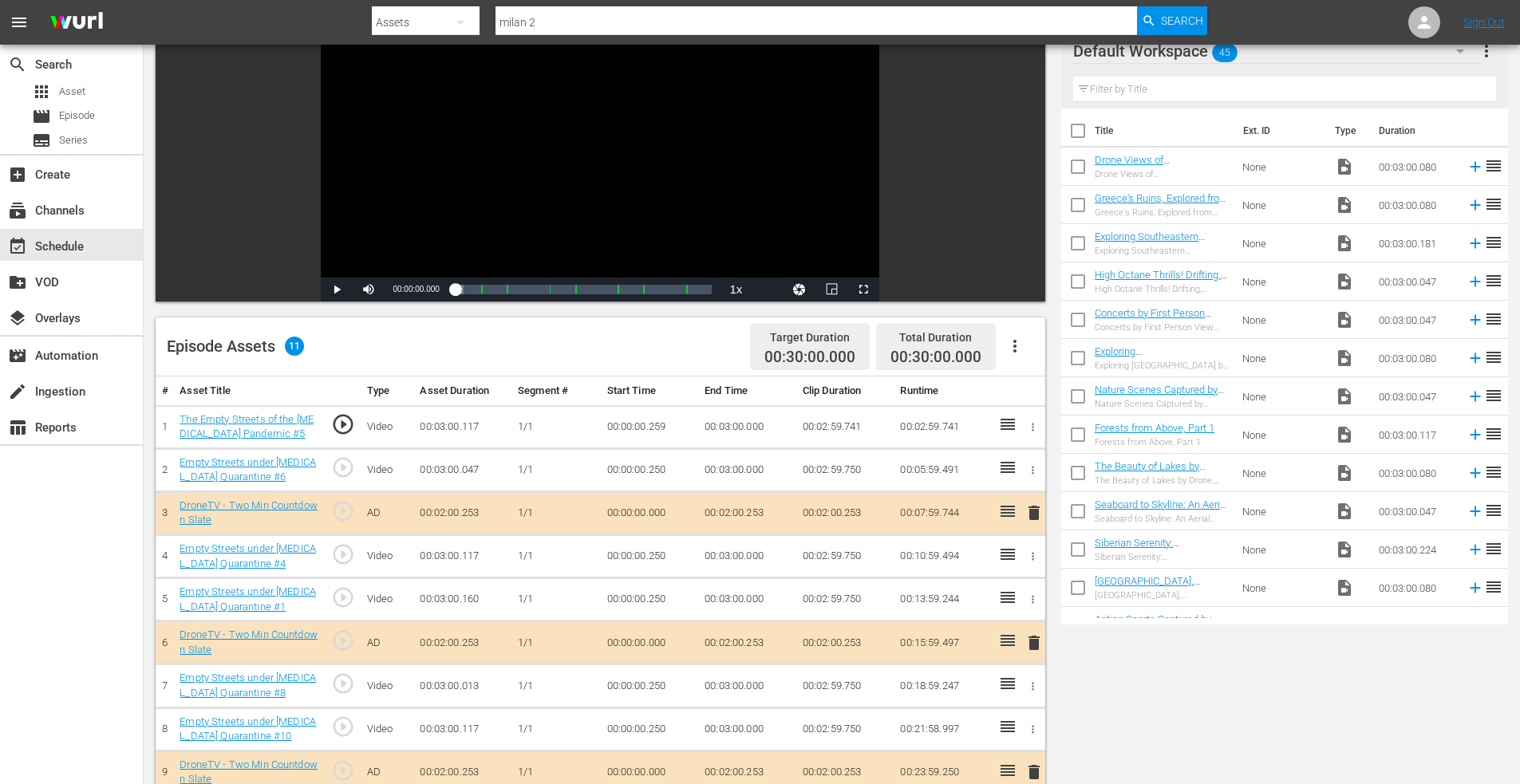
scroll to position [416, 0]
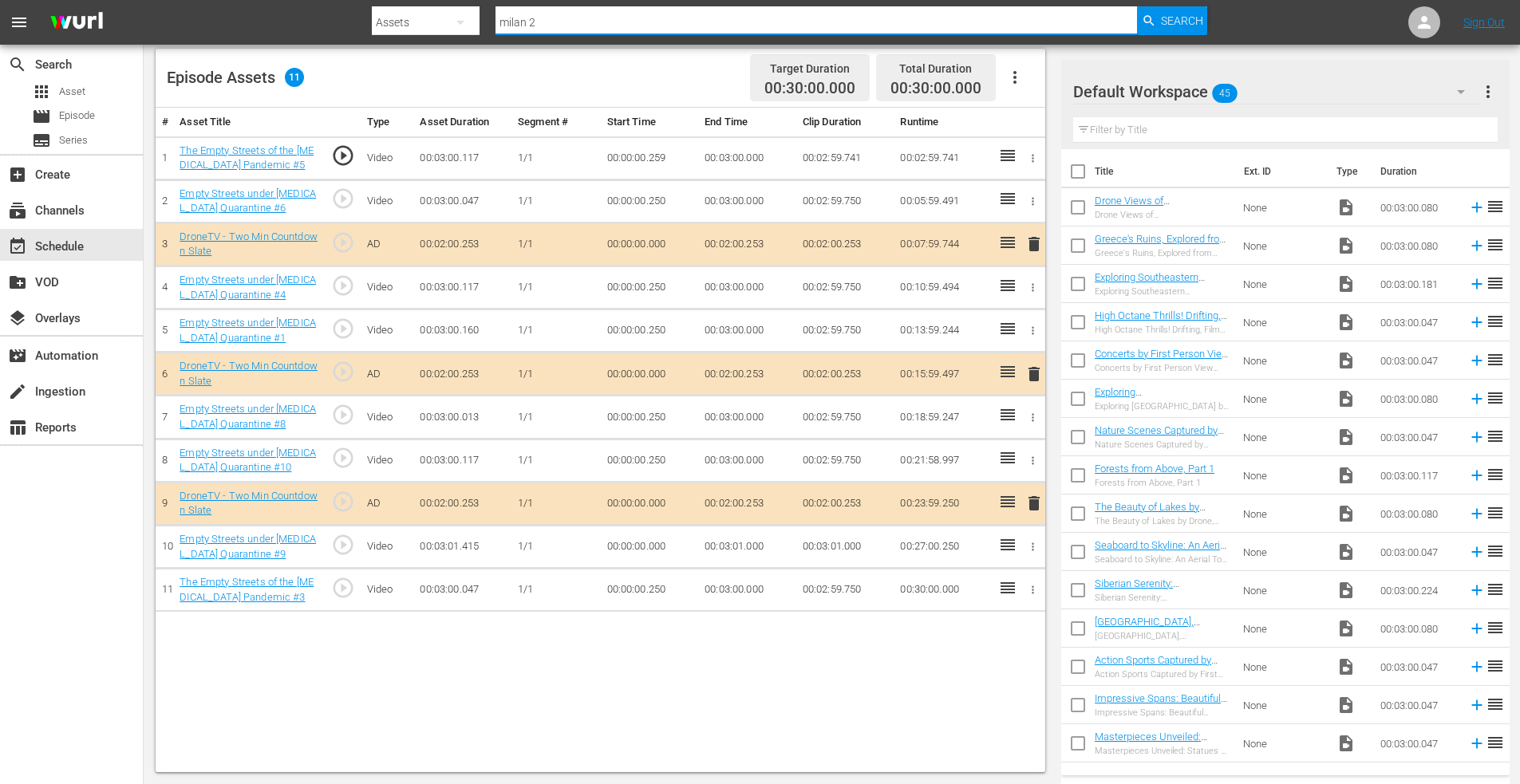
drag, startPoint x: 560, startPoint y: 20, endPoint x: 440, endPoint y: 18, distance: 120.0
click at [440, 18] on div "Search By Assets Search ID, Title, Description, Keywords, or Category milan 2 S…" at bounding box center [790, 22] width 836 height 39
type input "empty streets 2"
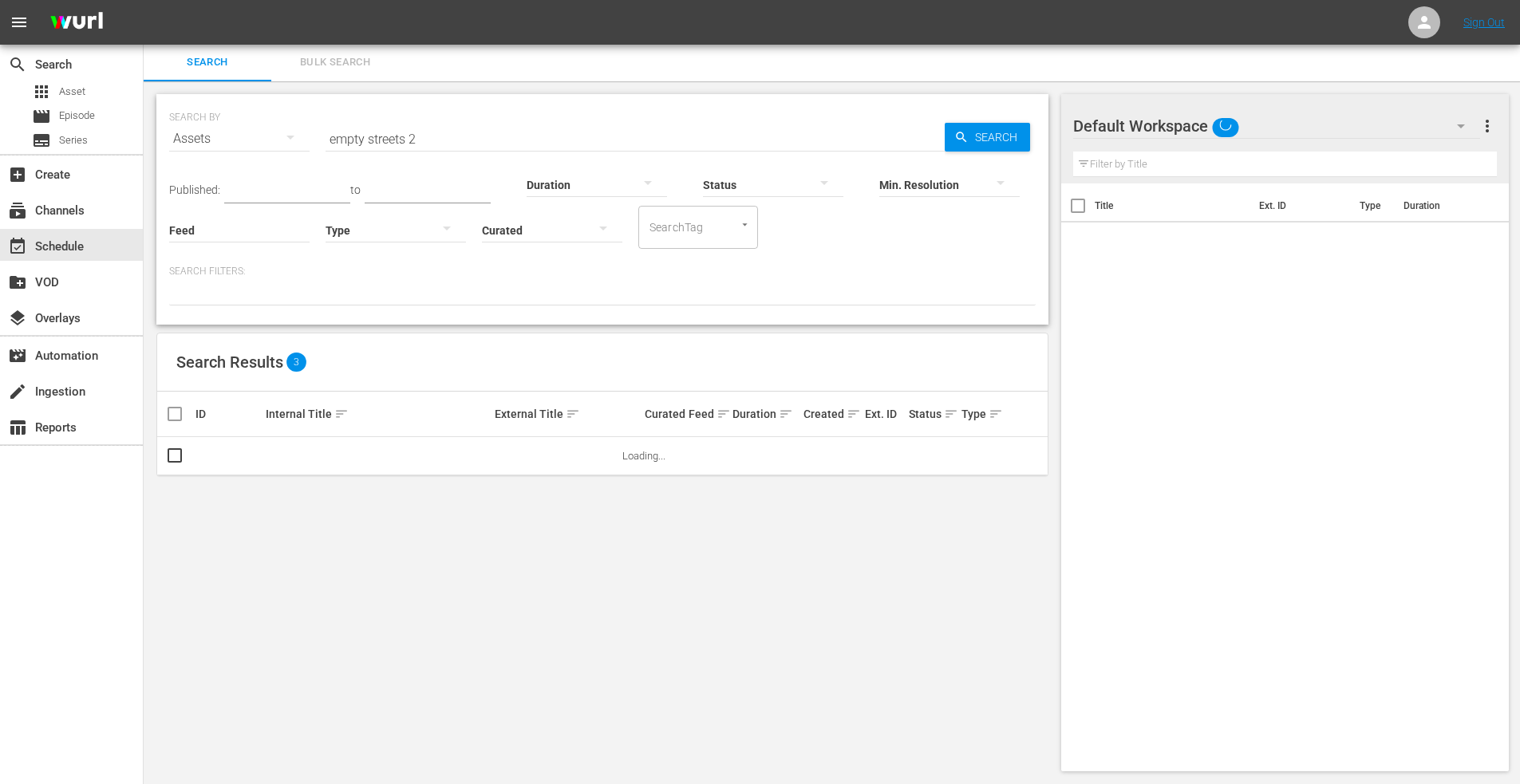
scroll to position [2, 0]
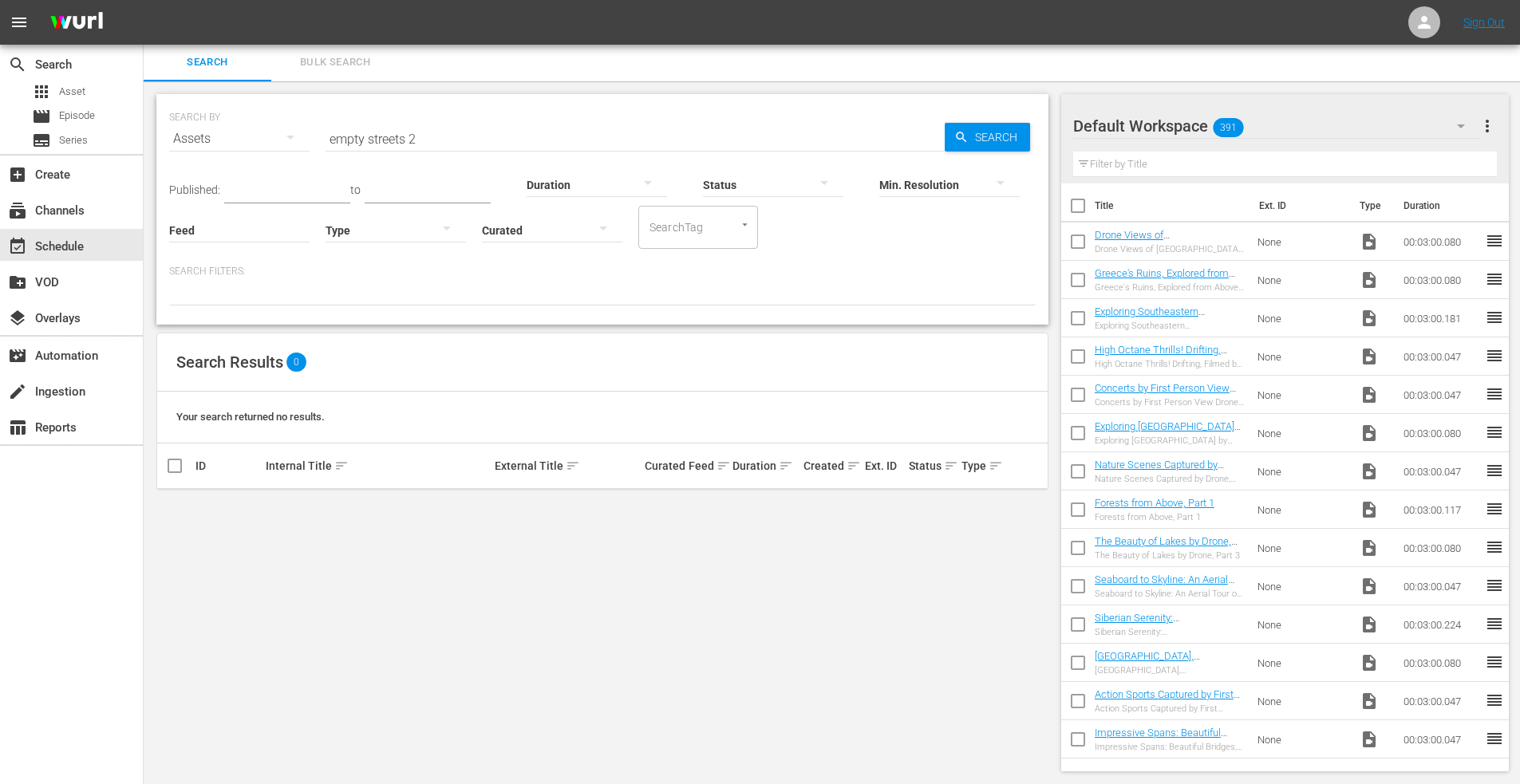
click at [426, 142] on input "empty streets 2" at bounding box center [635, 139] width 619 height 39
type input "empty streets 1"
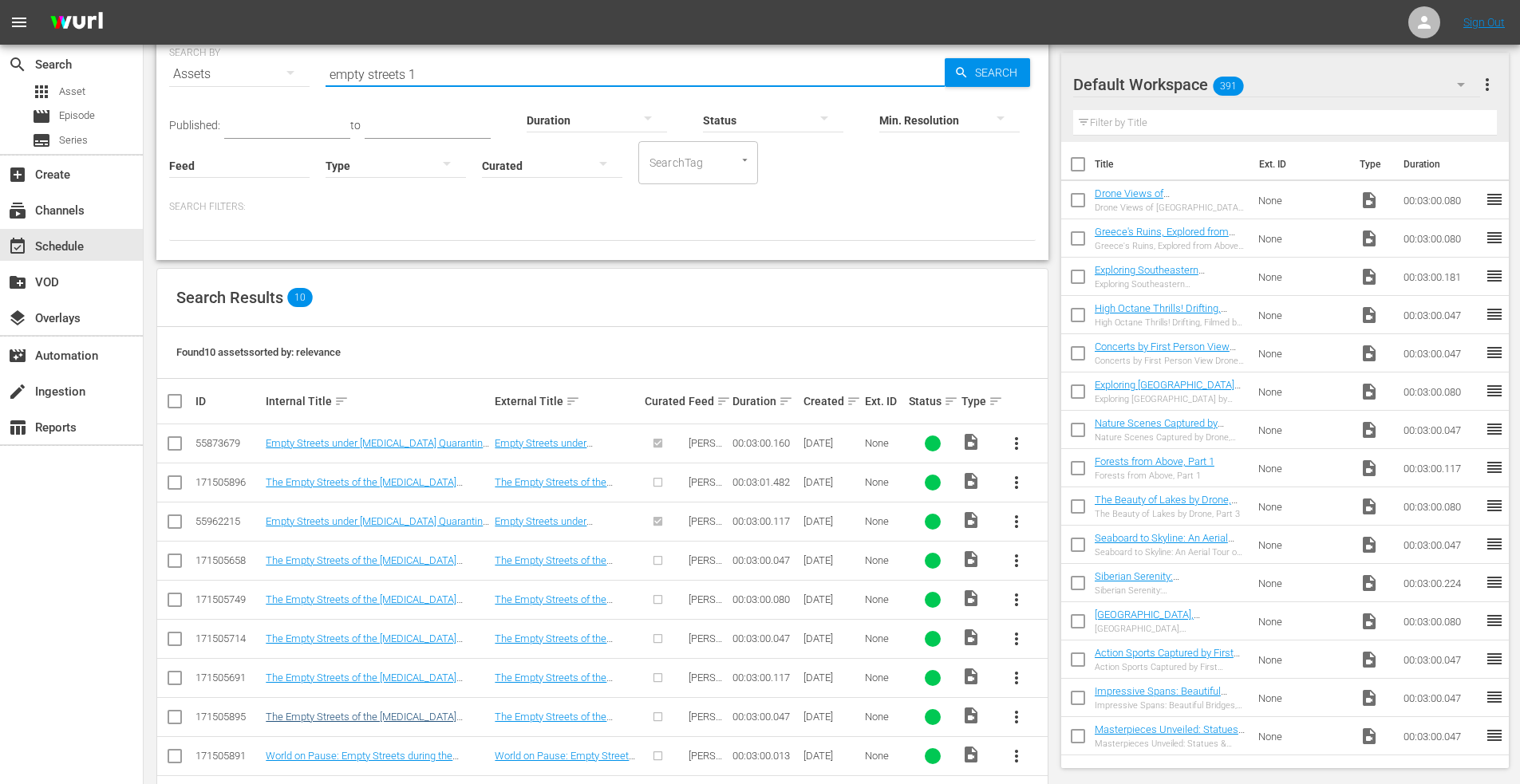
scroll to position [127, 0]
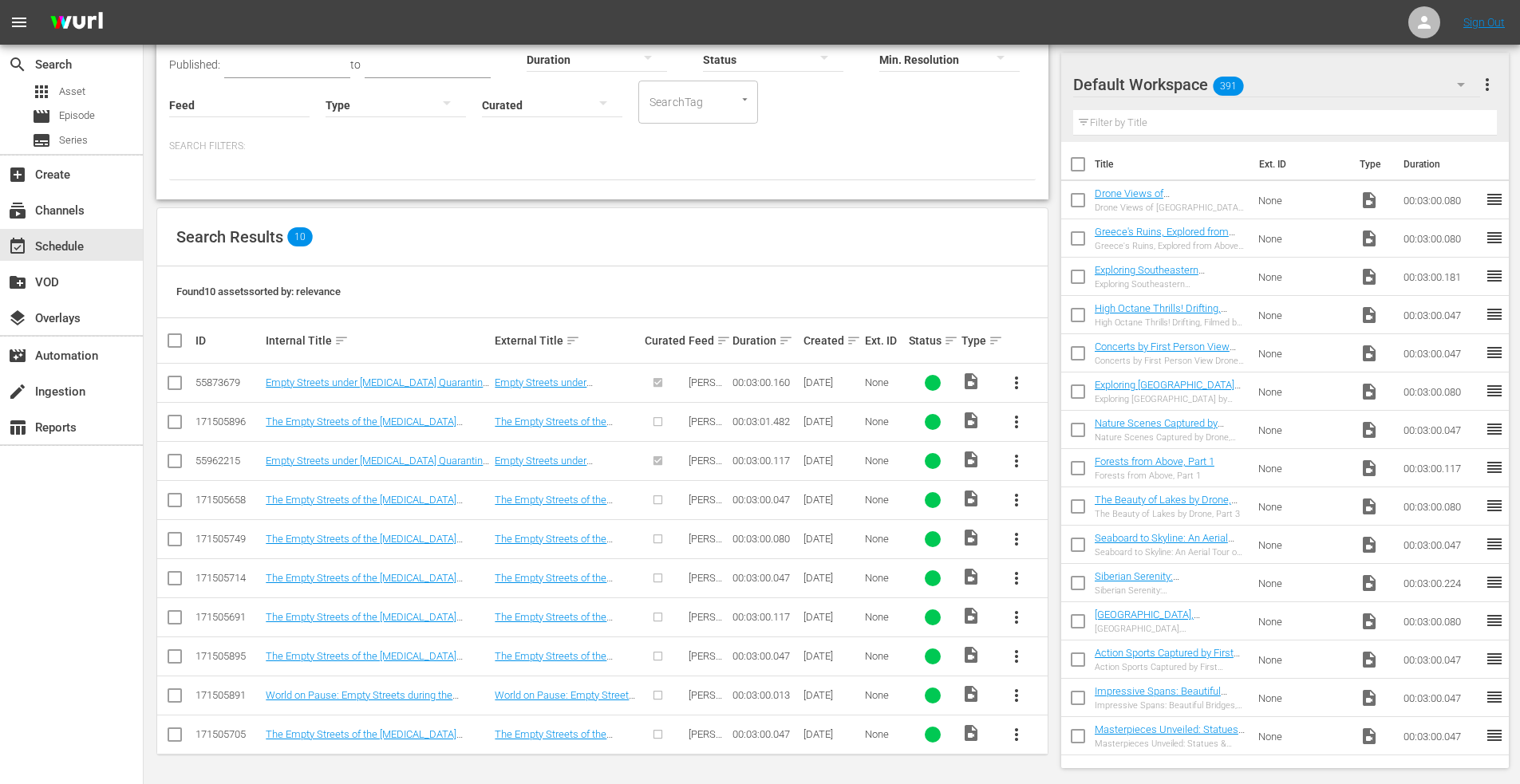
click at [177, 578] on input "checkbox" at bounding box center [174, 581] width 19 height 19
checkbox input "true"
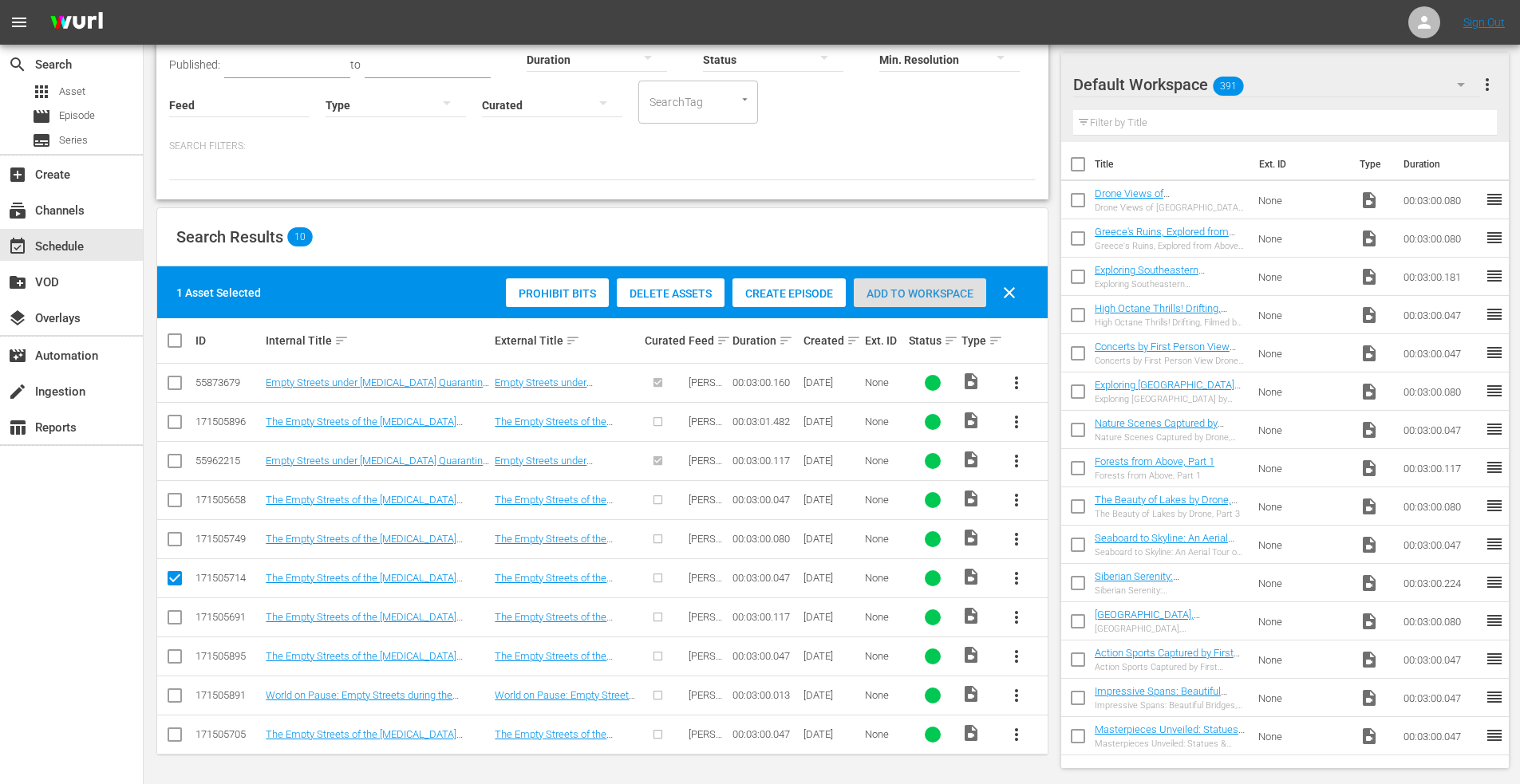
click at [894, 284] on div "Add to Workspace" at bounding box center [920, 294] width 133 height 30
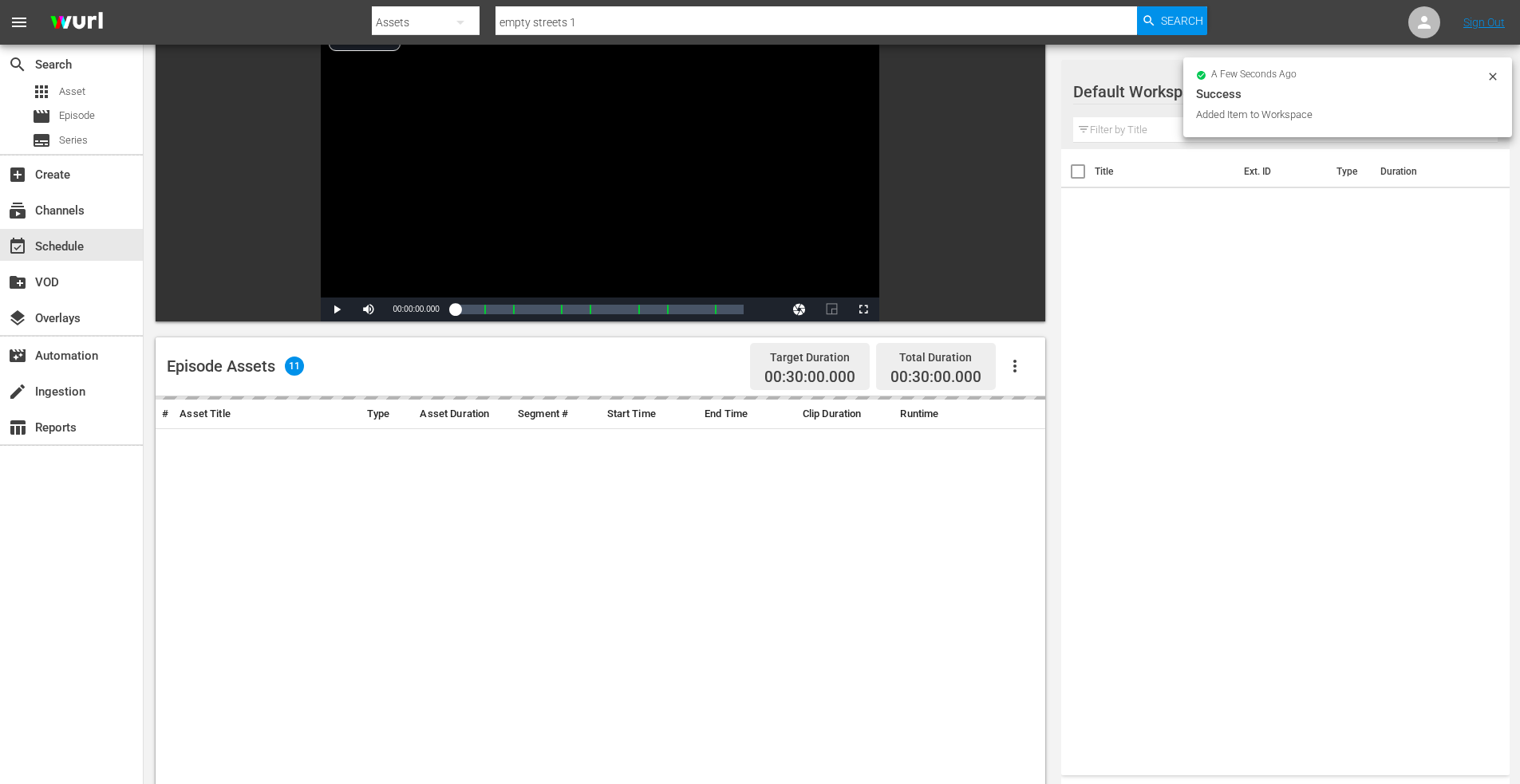
scroll to position [416, 0]
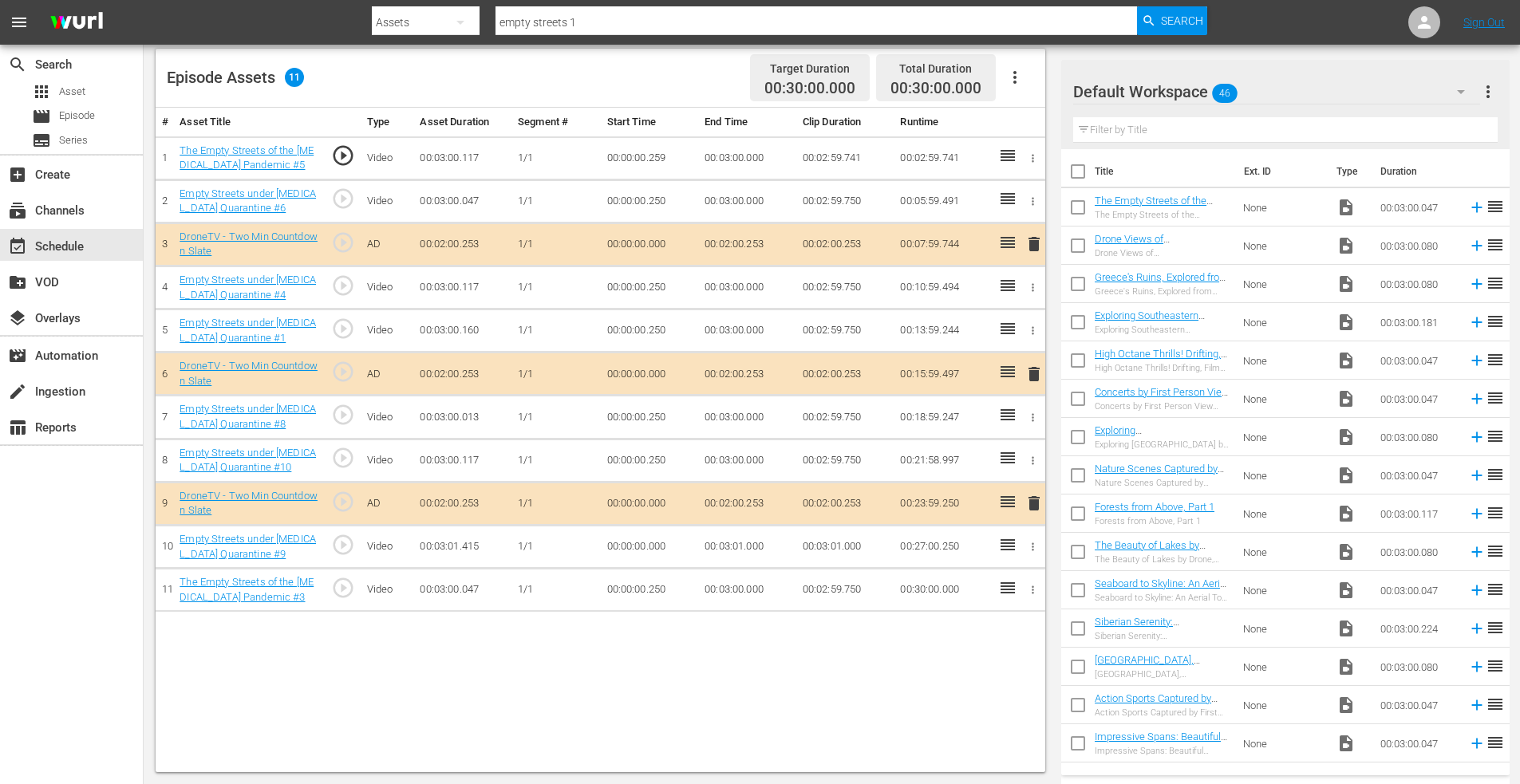
click at [1080, 206] on input "checkbox" at bounding box center [1077, 210] width 33 height 33
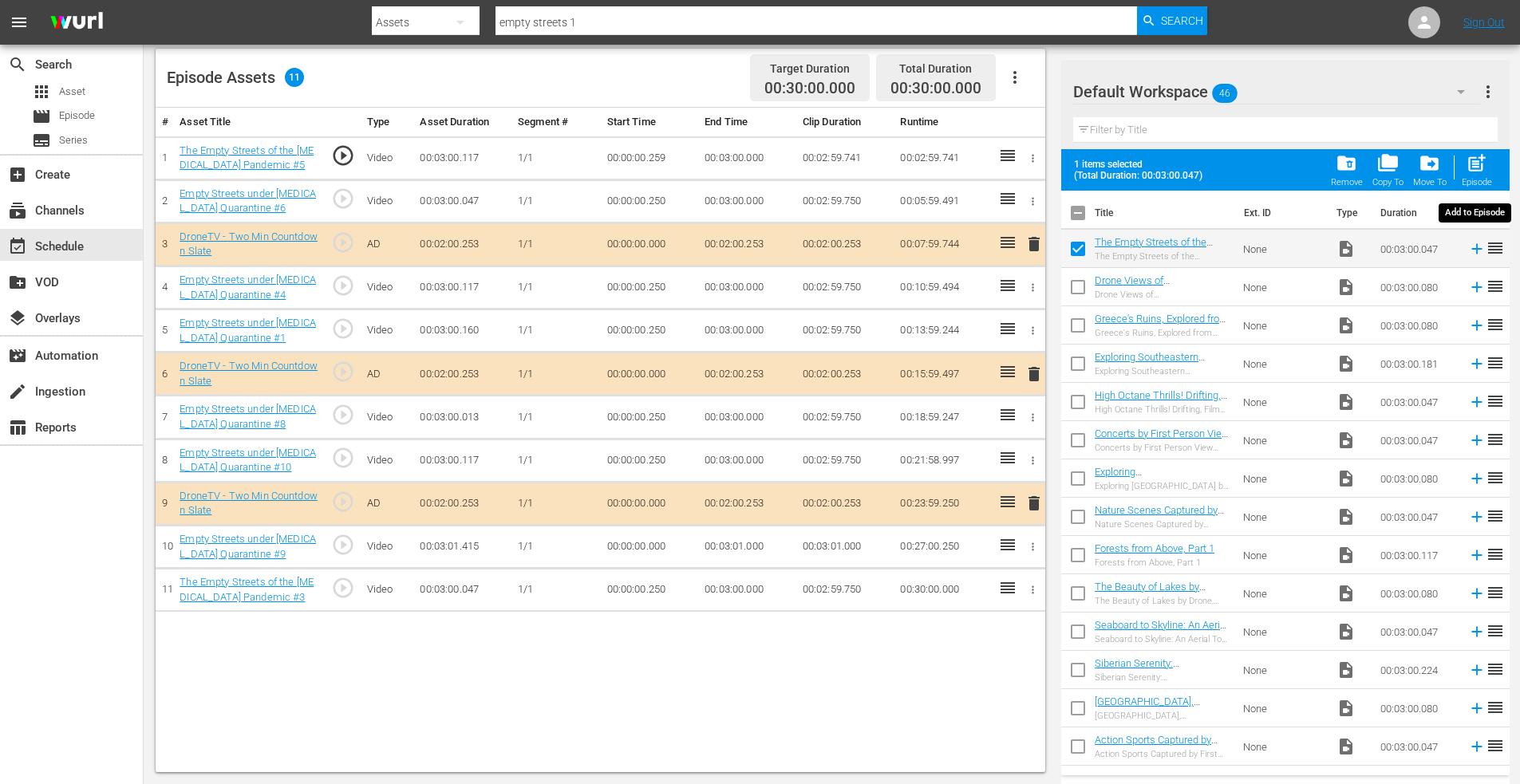
drag, startPoint x: 1480, startPoint y: 155, endPoint x: 1100, endPoint y: 228, distance: 386.9
click at [1478, 155] on span "post_add" at bounding box center [1477, 163] width 22 height 22
checkbox input "false"
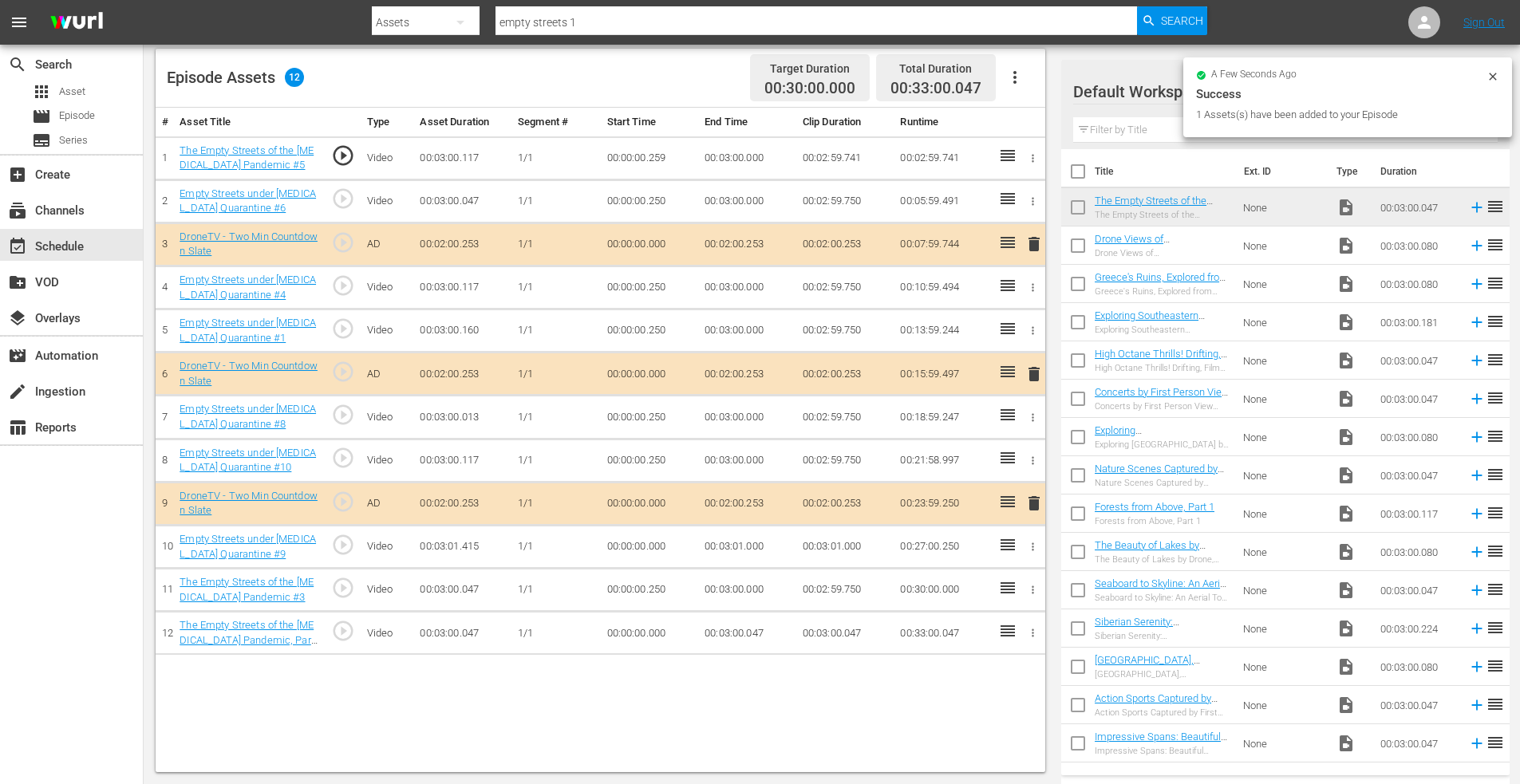
click at [1032, 373] on span "delete" at bounding box center [1033, 374] width 19 height 19
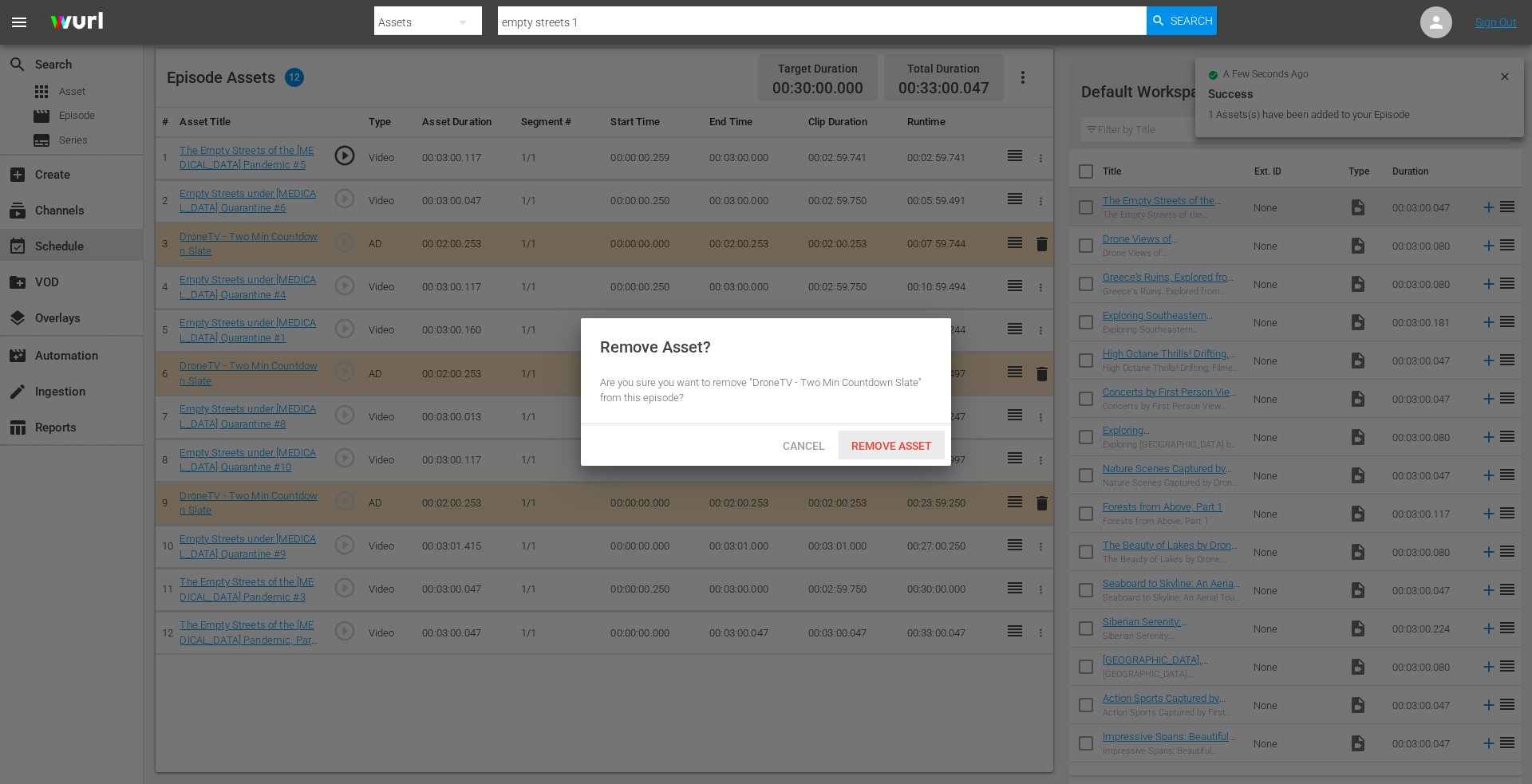
click at [888, 441] on span "Remove Asset" at bounding box center [892, 446] width 106 height 13
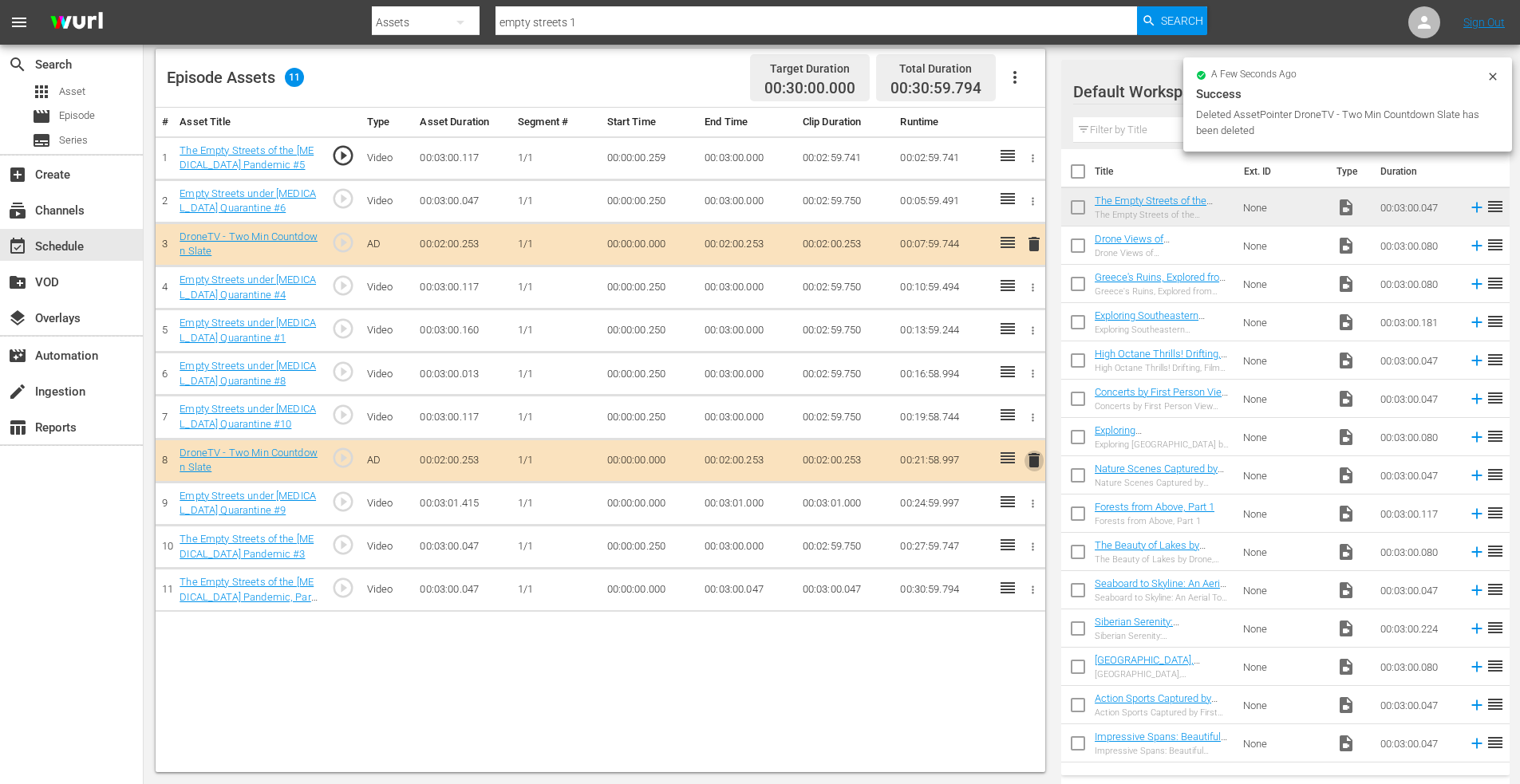
click at [1030, 461] on span "delete" at bounding box center [1033, 460] width 19 height 19
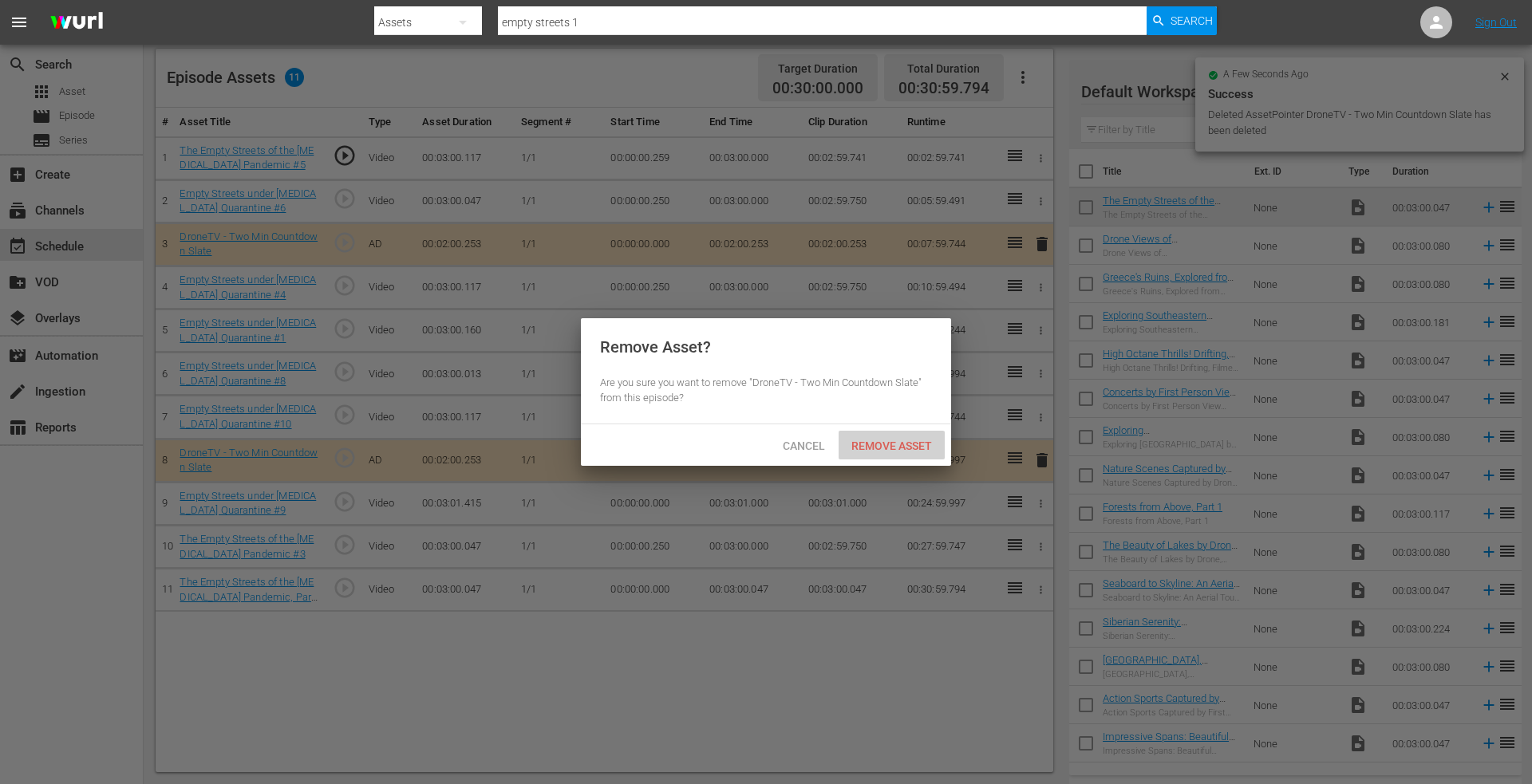
drag, startPoint x: 884, startPoint y: 442, endPoint x: 982, endPoint y: 484, distance: 106.6
click at [884, 444] on span "Remove Asset" at bounding box center [892, 446] width 106 height 13
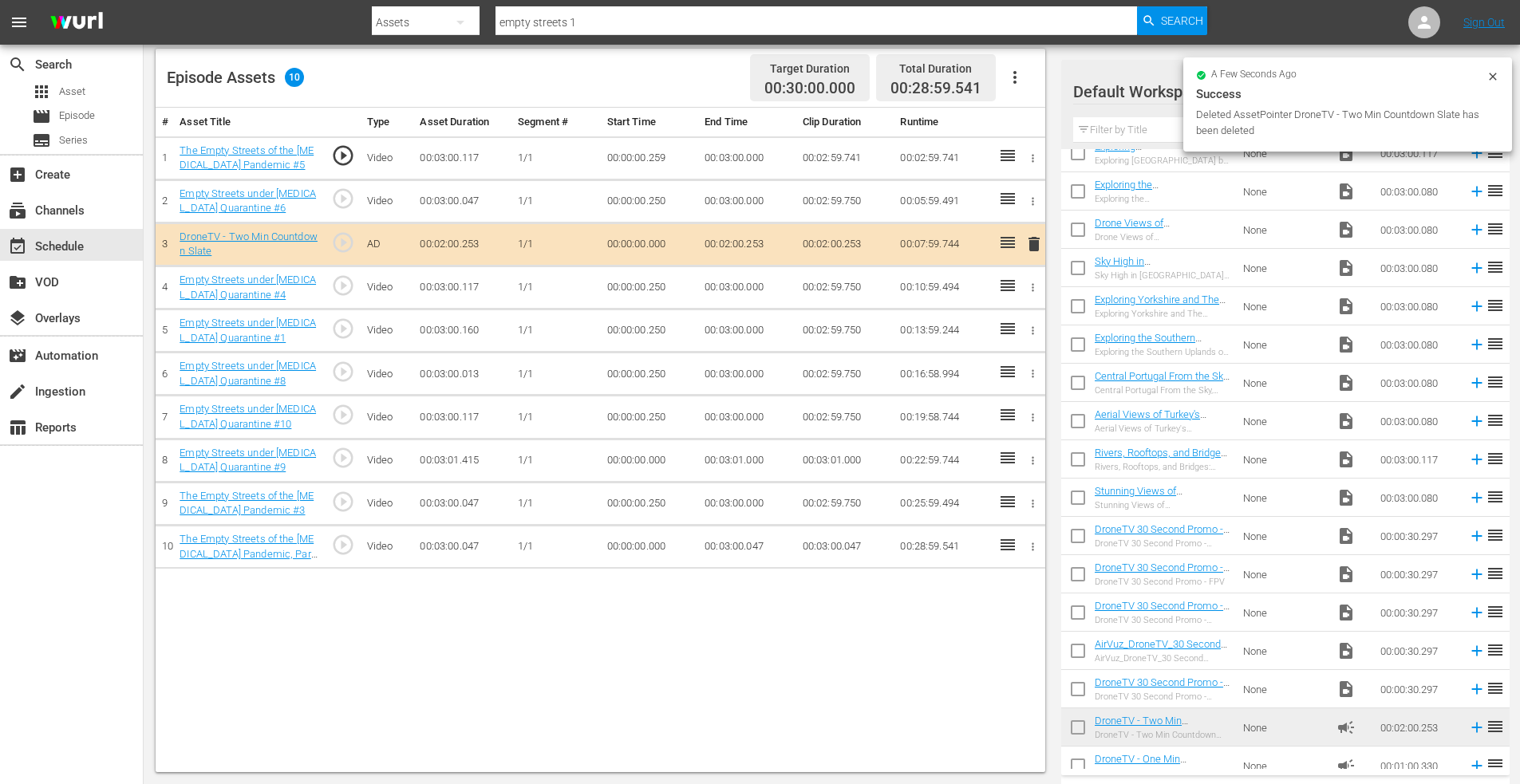
scroll to position [1181, 0]
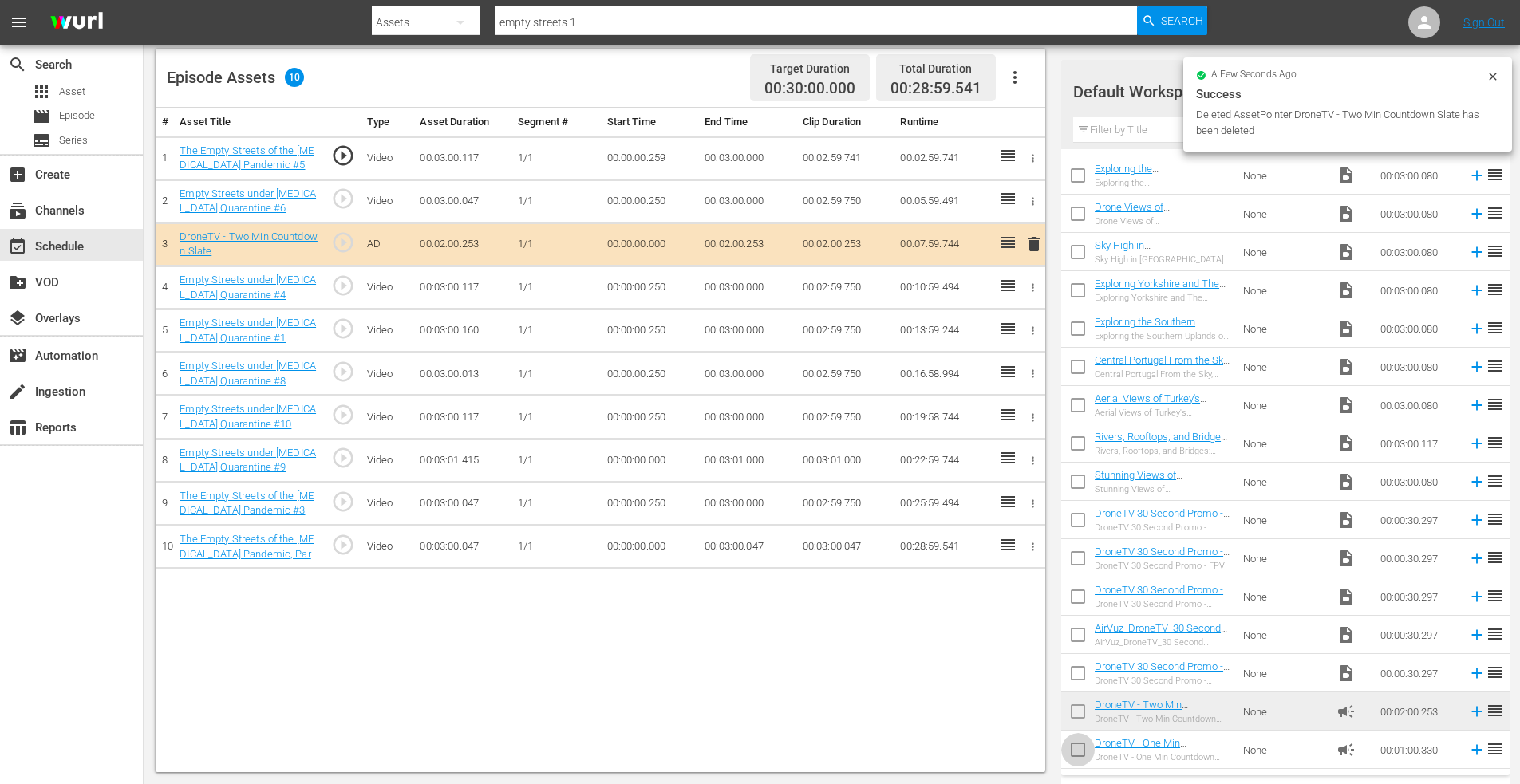
click at [1071, 752] on input "checkbox" at bounding box center [1077, 753] width 33 height 33
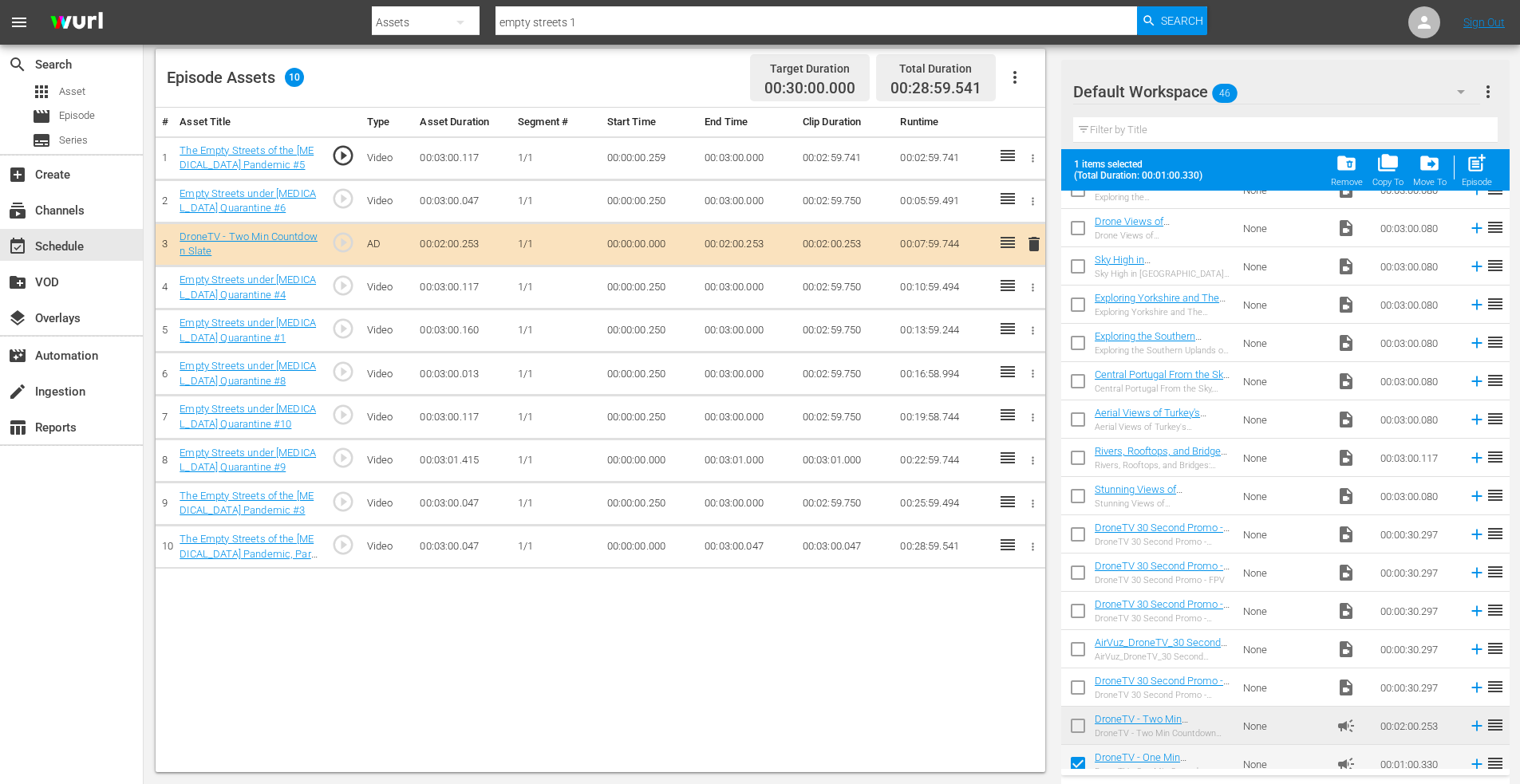
scroll to position [1222, 0]
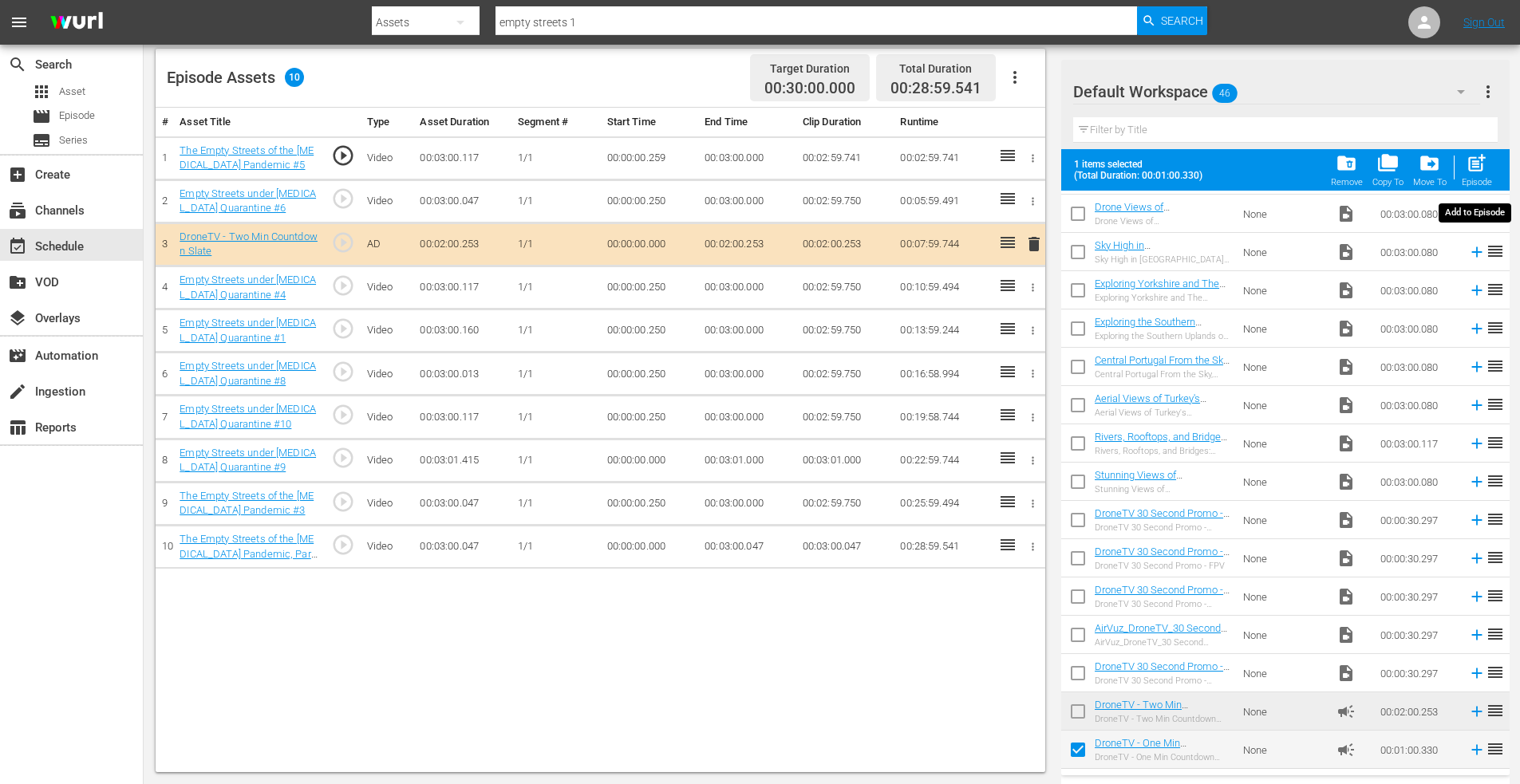
click at [1481, 159] on span "post_add" at bounding box center [1477, 163] width 22 height 22
checkbox input "false"
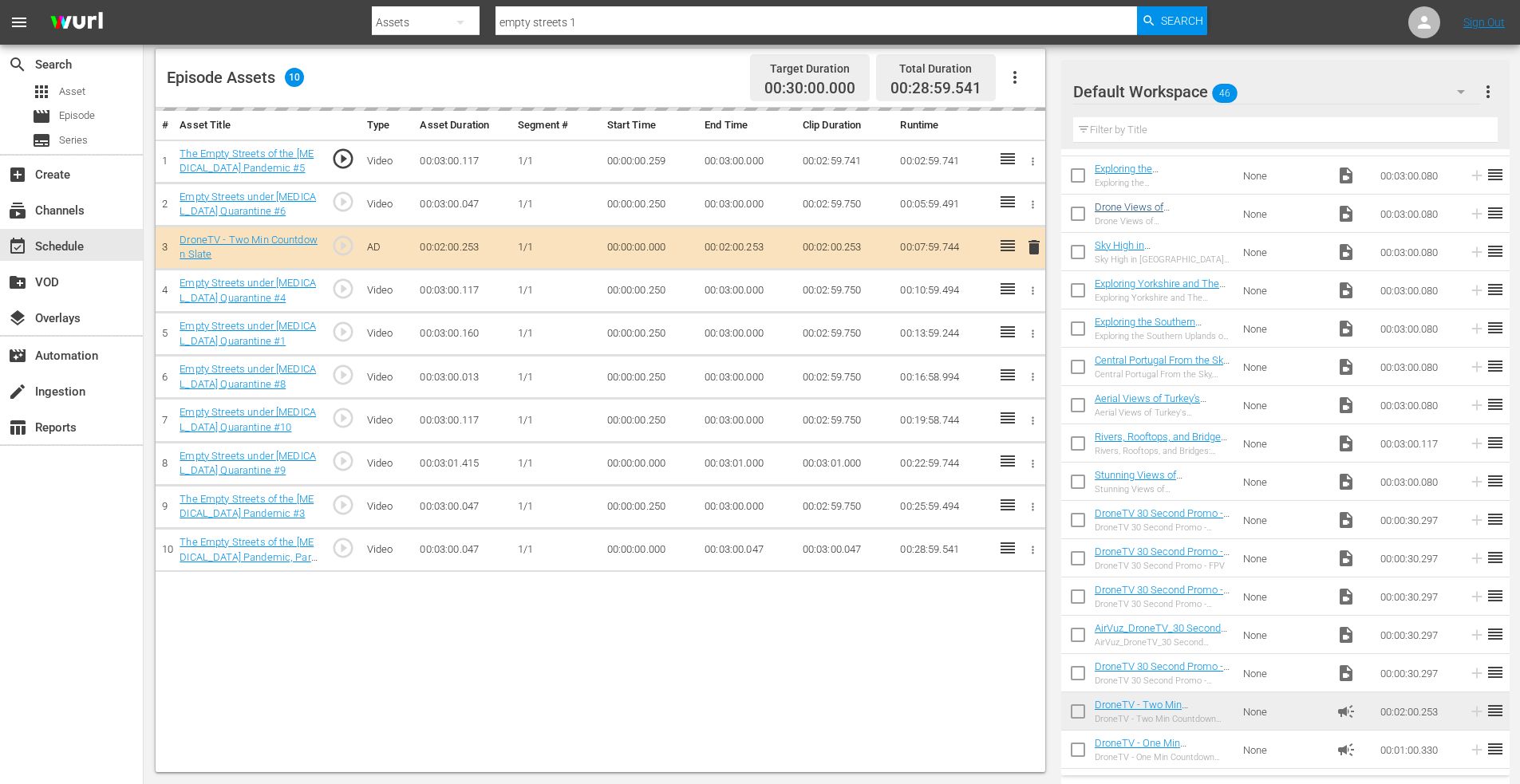
scroll to position [1181, 0]
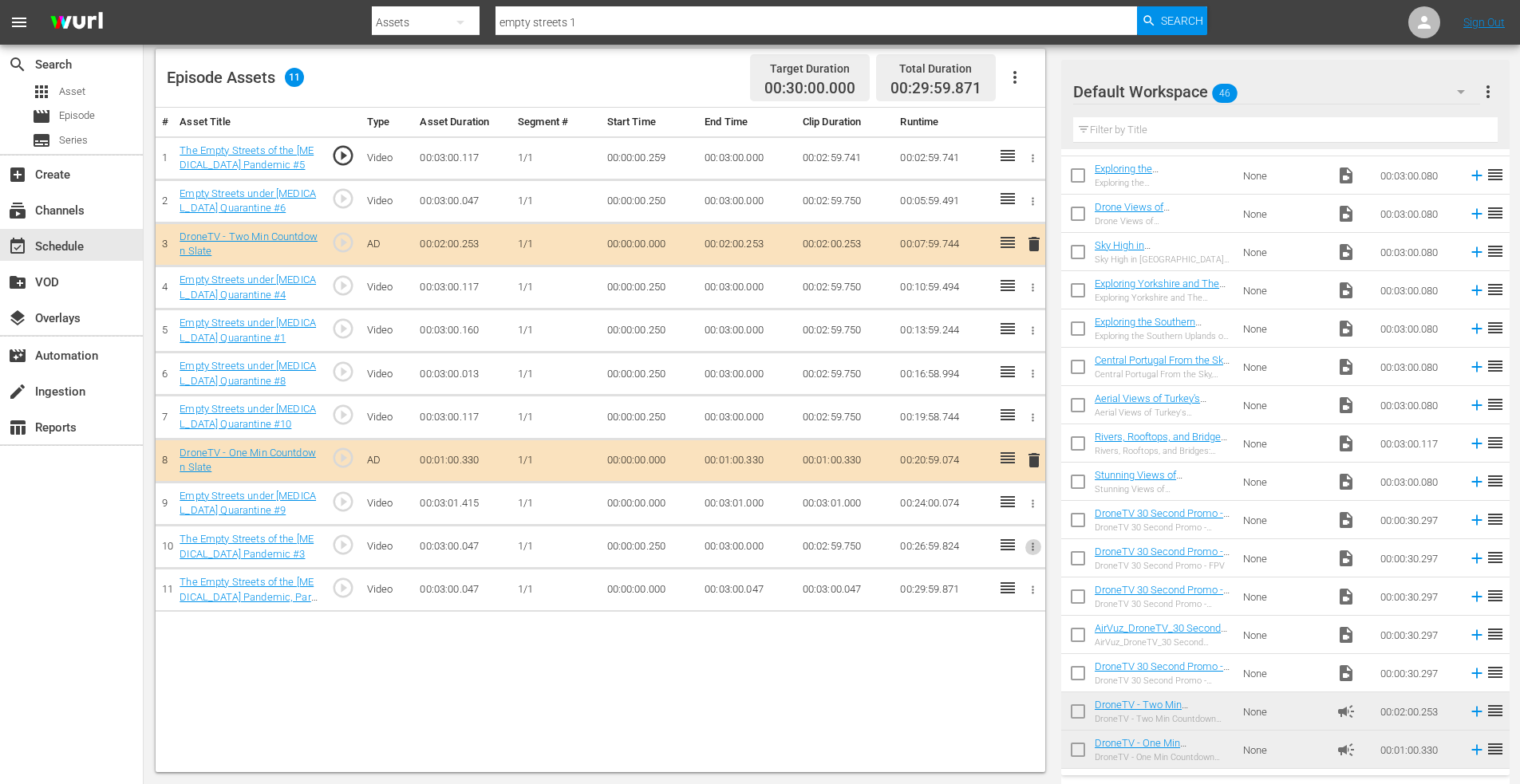
click at [1031, 548] on icon "button" at bounding box center [1032, 547] width 12 height 12
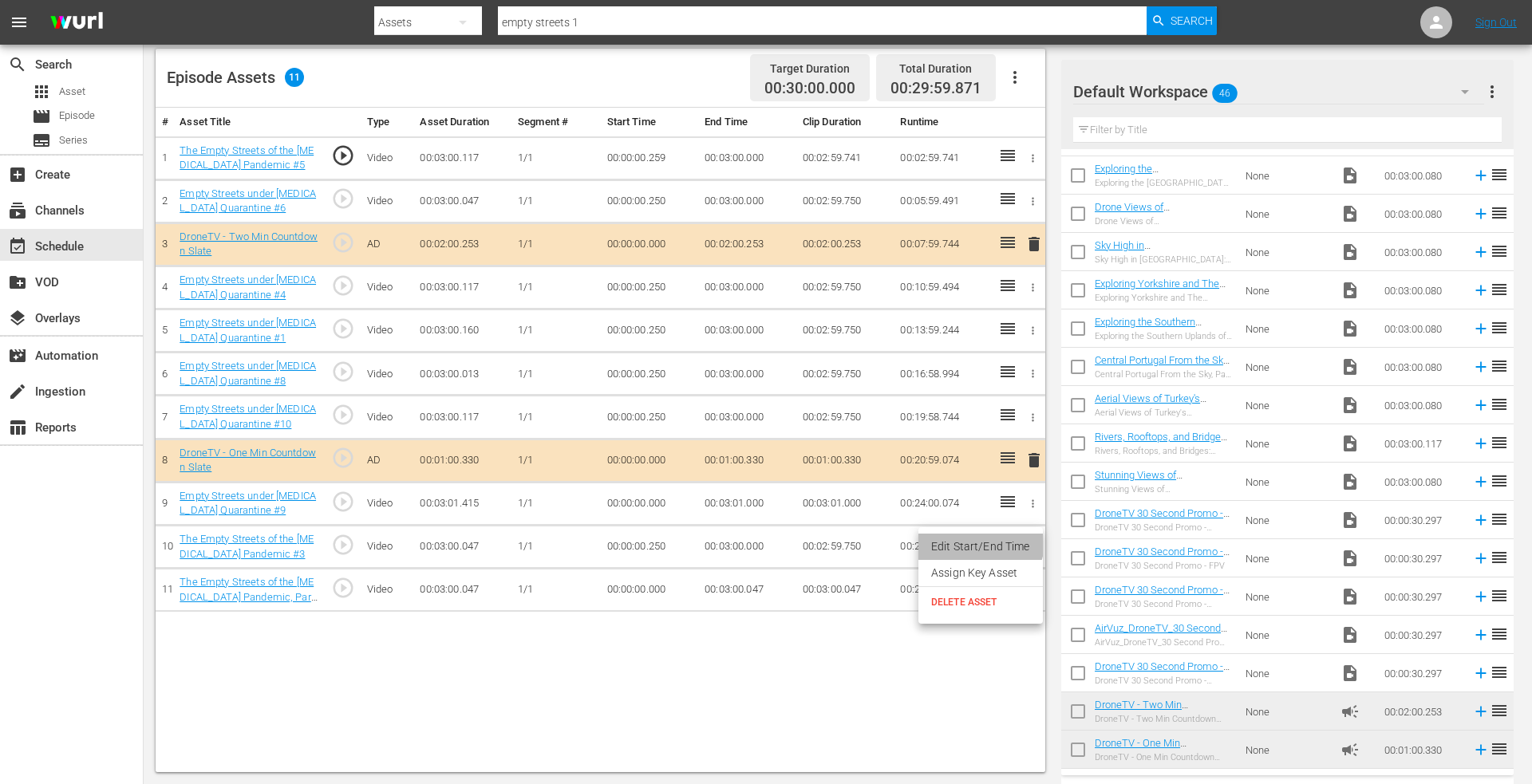
click at [978, 542] on li "Edit Start/End Time" at bounding box center [981, 547] width 125 height 26
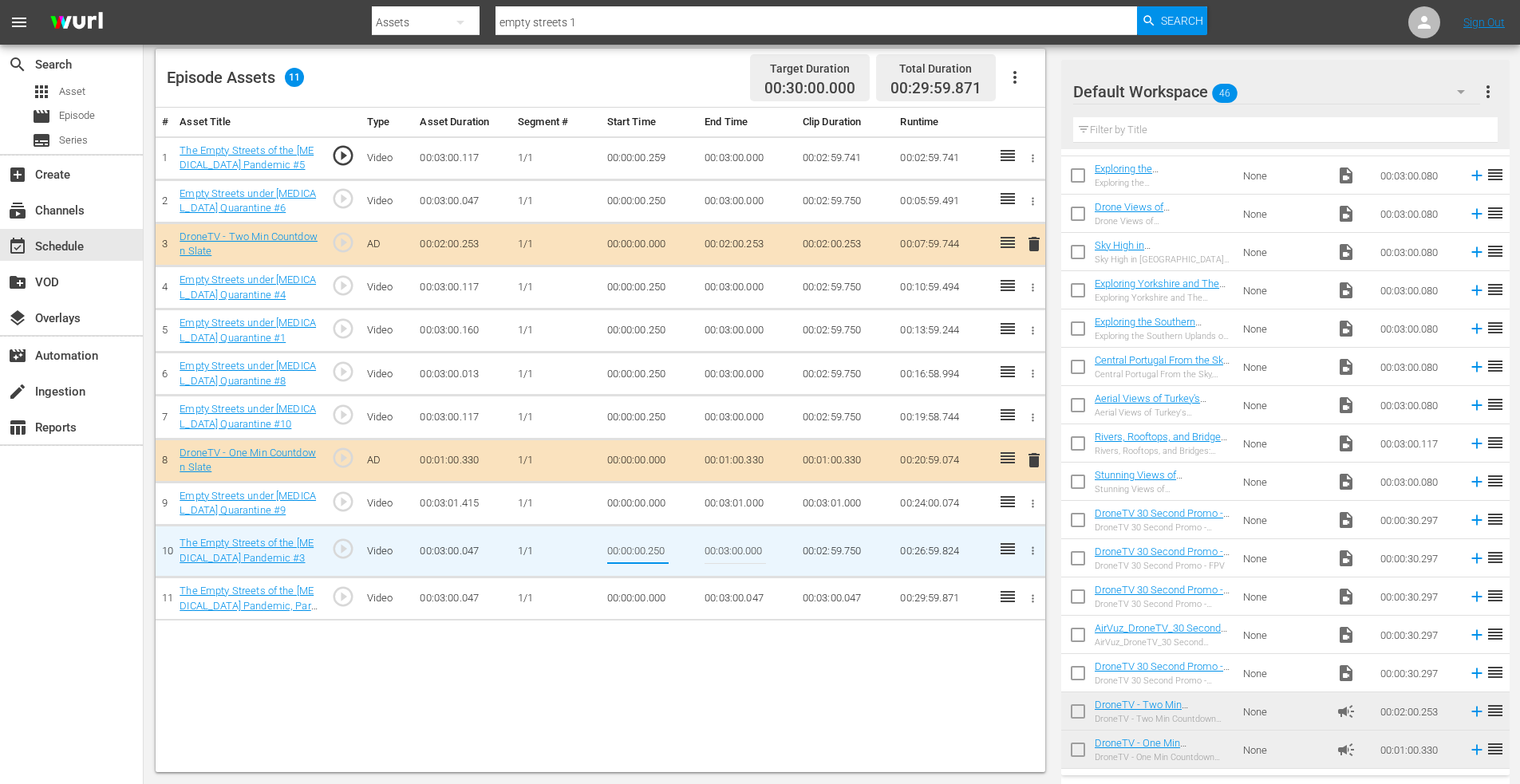
drag, startPoint x: 651, startPoint y: 549, endPoint x: 713, endPoint y: 553, distance: 62.1
click at [713, 553] on tr "10 The Empty Streets of the [MEDICAL_DATA] Pandemic #3 play_circle_outline Vide…" at bounding box center [600, 551] width 890 height 52
type input "00:00:00.000"
click at [1031, 413] on icon "button" at bounding box center [1032, 417] width 12 height 12
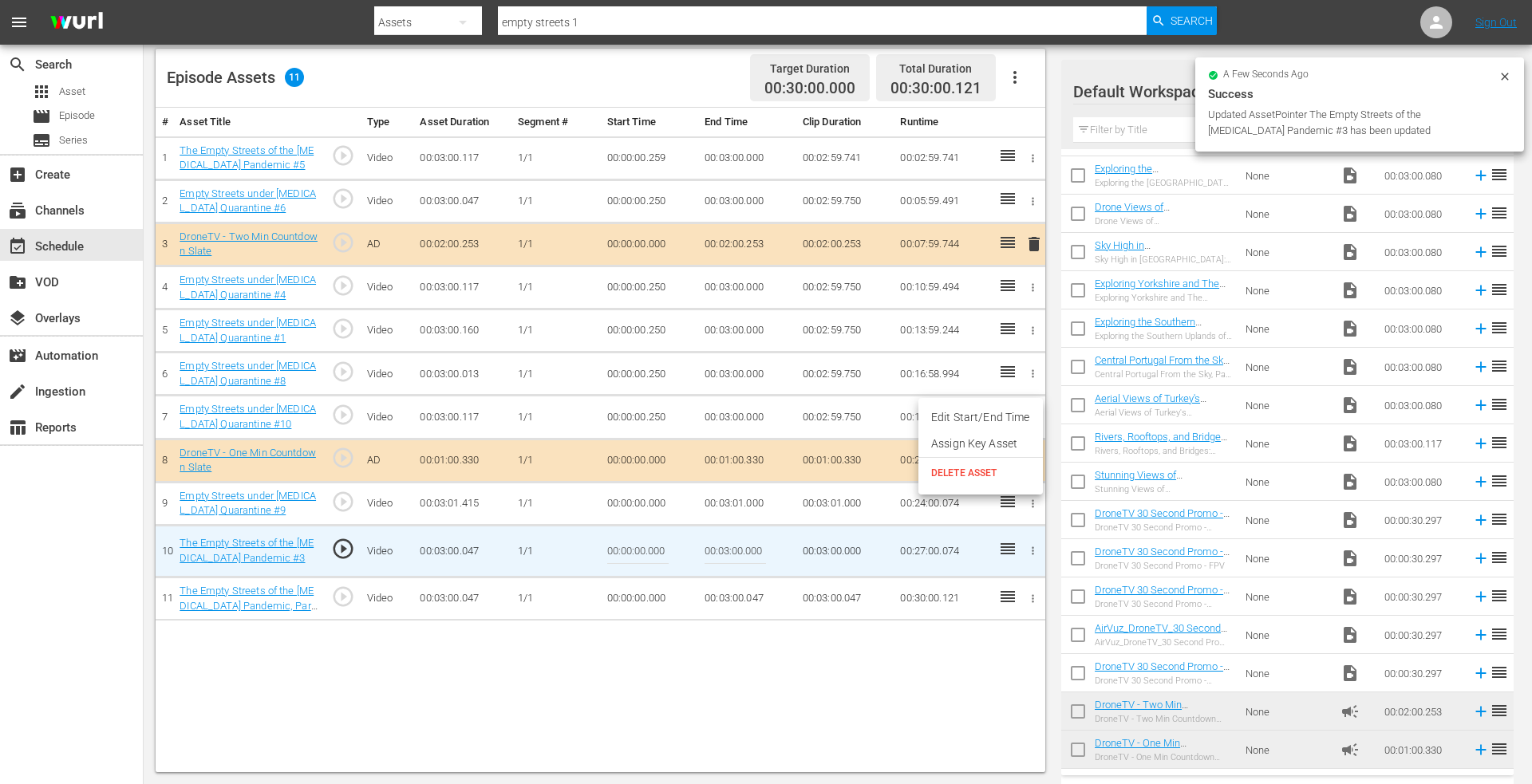
click at [989, 413] on li "Edit Start/End Time" at bounding box center [981, 417] width 125 height 26
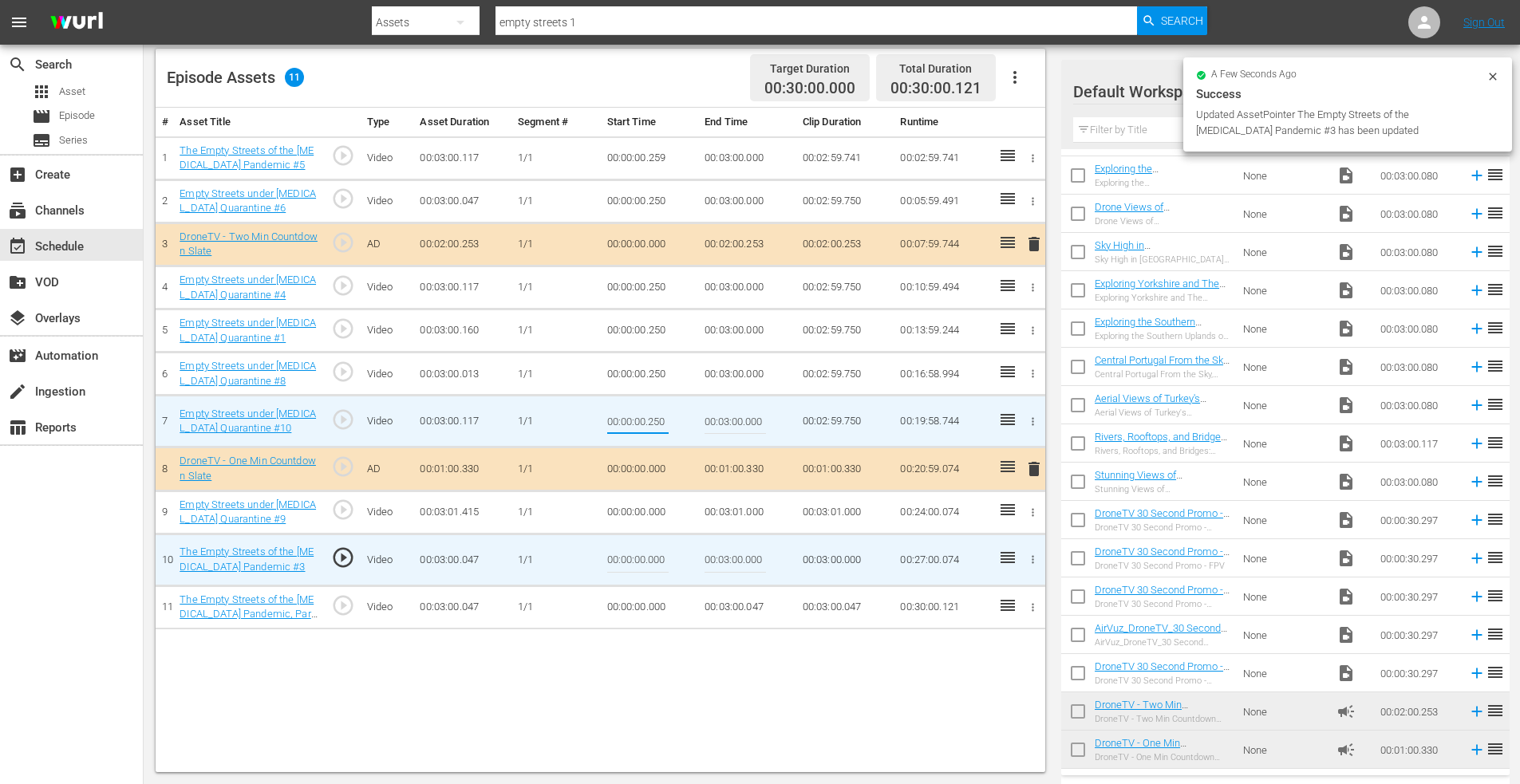
drag, startPoint x: 648, startPoint y: 422, endPoint x: 731, endPoint y: 422, distance: 83.0
click at [731, 422] on tr "7 Empty Streets under [MEDICAL_DATA] Quarantine #10 play_circle_outline Video 0…" at bounding box center [600, 422] width 890 height 52
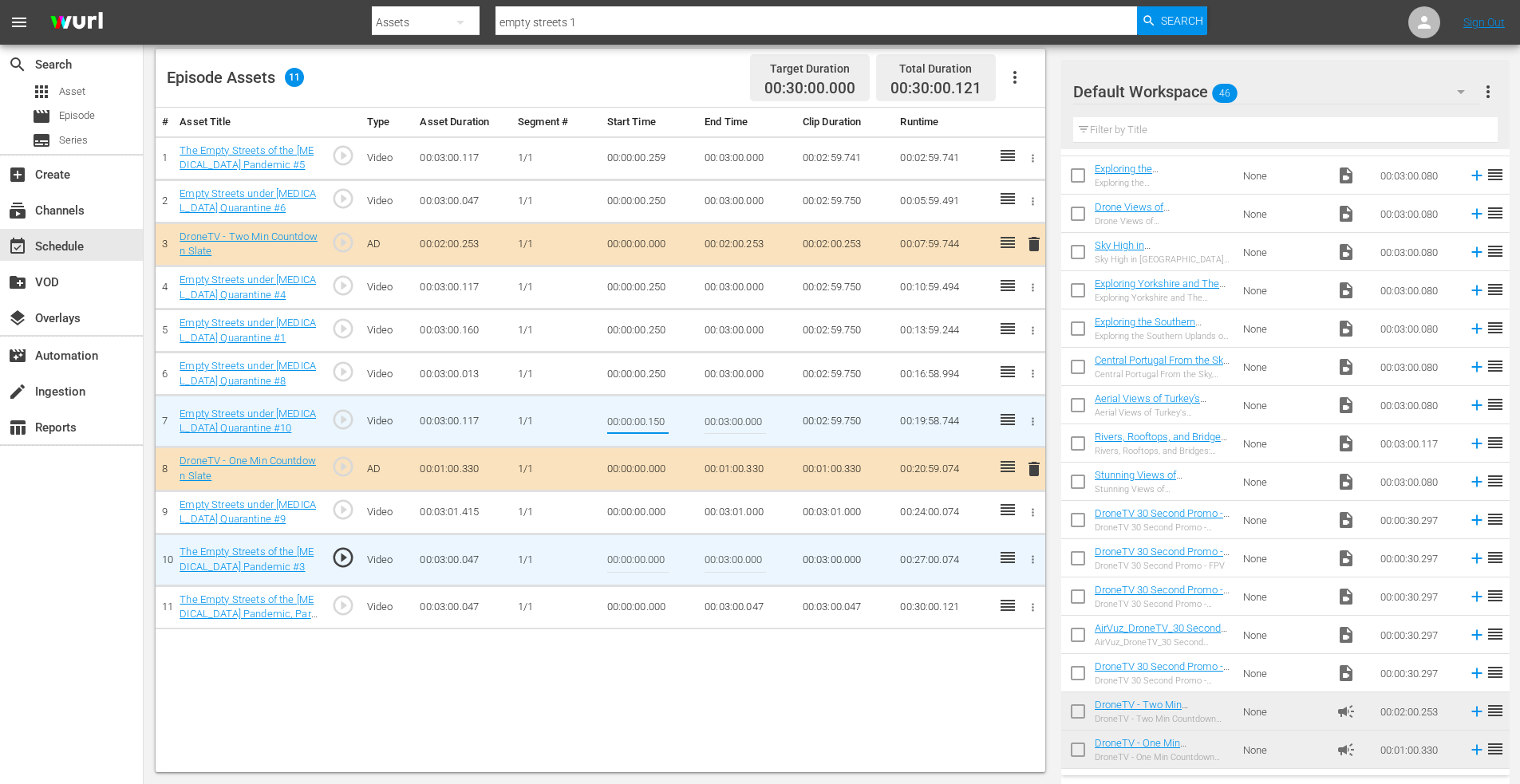
type input "00:00:00.150"
click at [1035, 511] on icon "button" at bounding box center [1032, 512] width 12 height 12
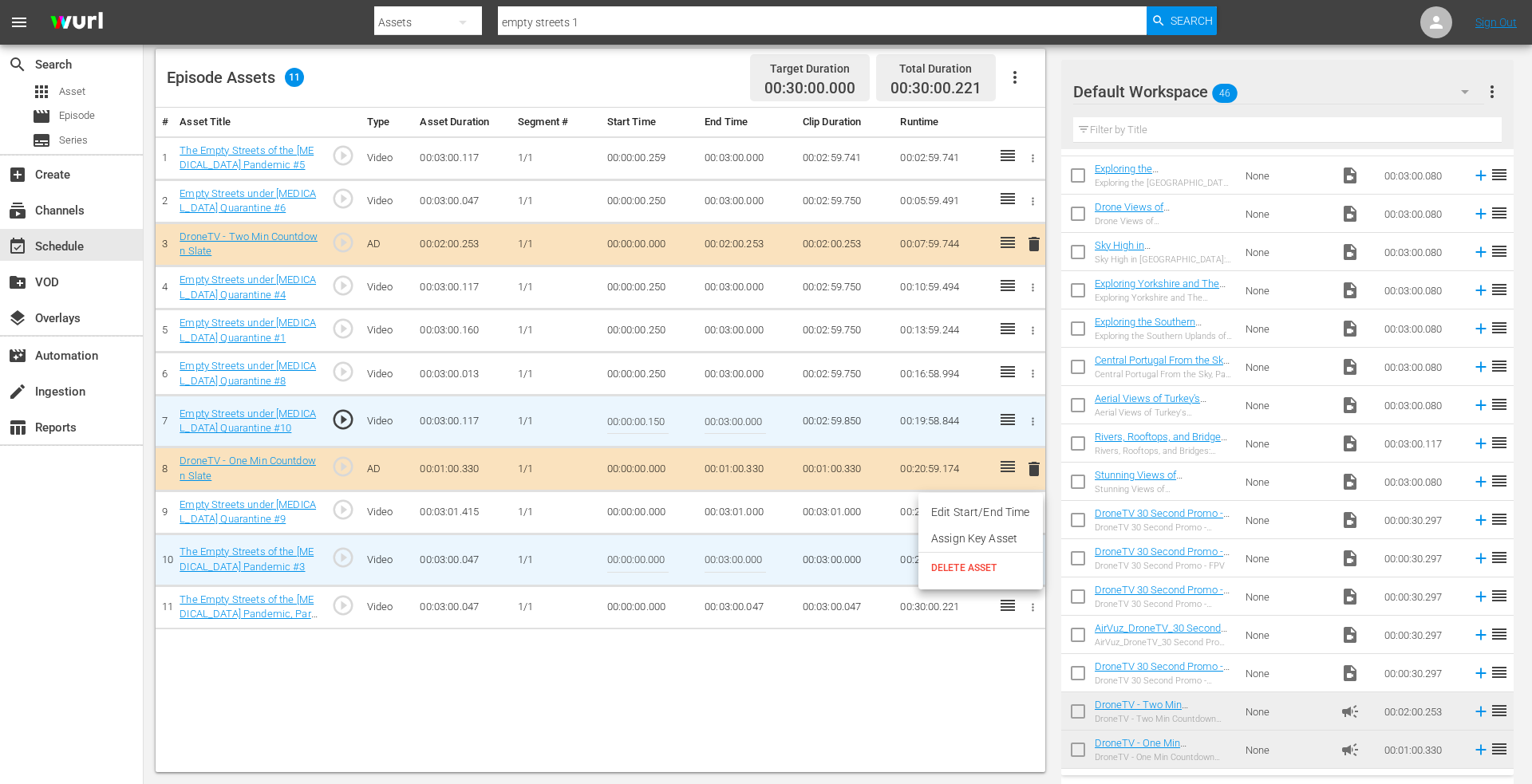
click at [974, 510] on li "Edit Start/End Time" at bounding box center [981, 512] width 125 height 26
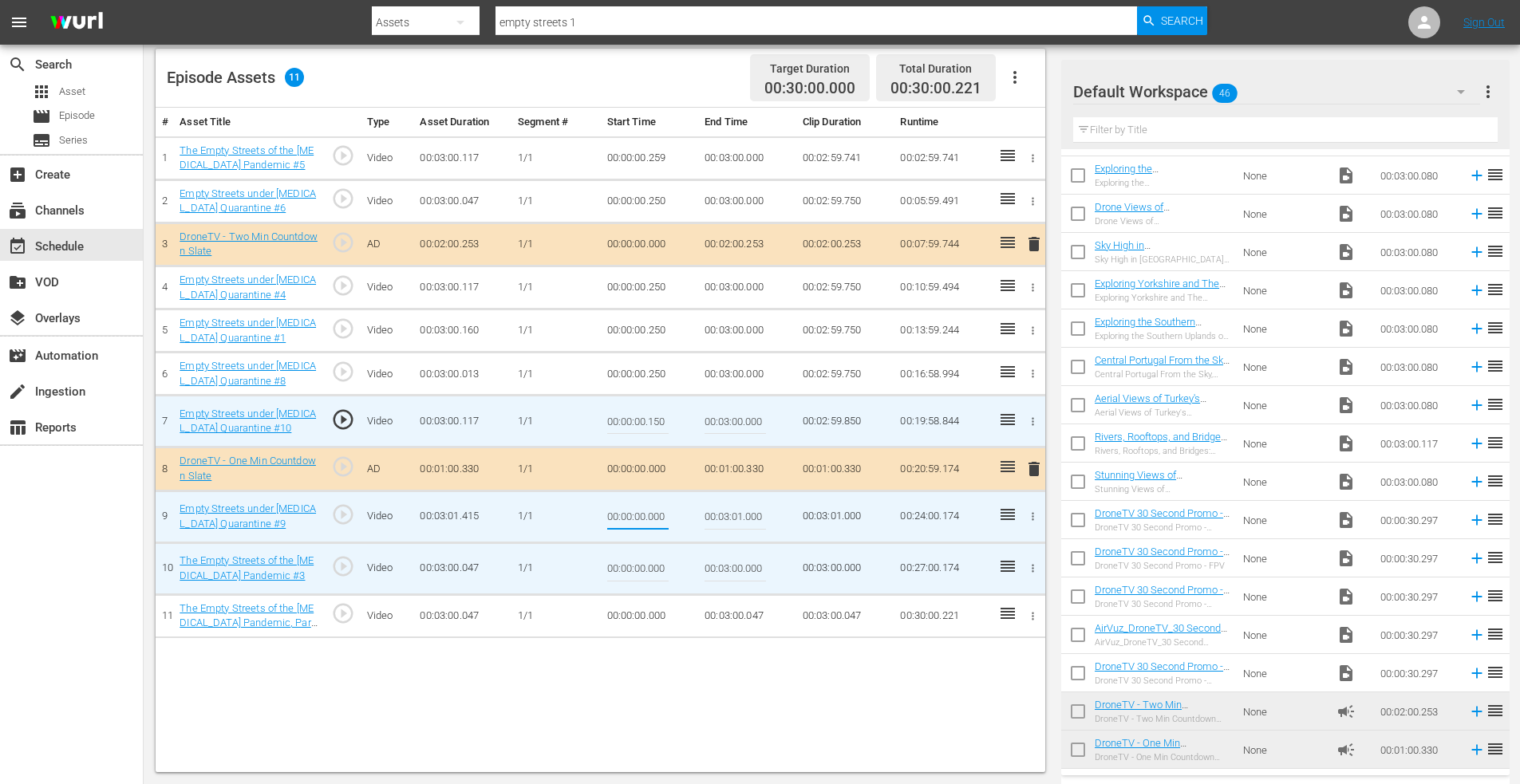
drag, startPoint x: 649, startPoint y: 514, endPoint x: 760, endPoint y: 515, distance: 111.0
click at [759, 515] on tr "9 Empty Streets under [MEDICAL_DATA] Quarantine #9 play_circle_outline Video 00…" at bounding box center [600, 517] width 890 height 52
click at [1038, 369] on icon "button" at bounding box center [1032, 373] width 12 height 12
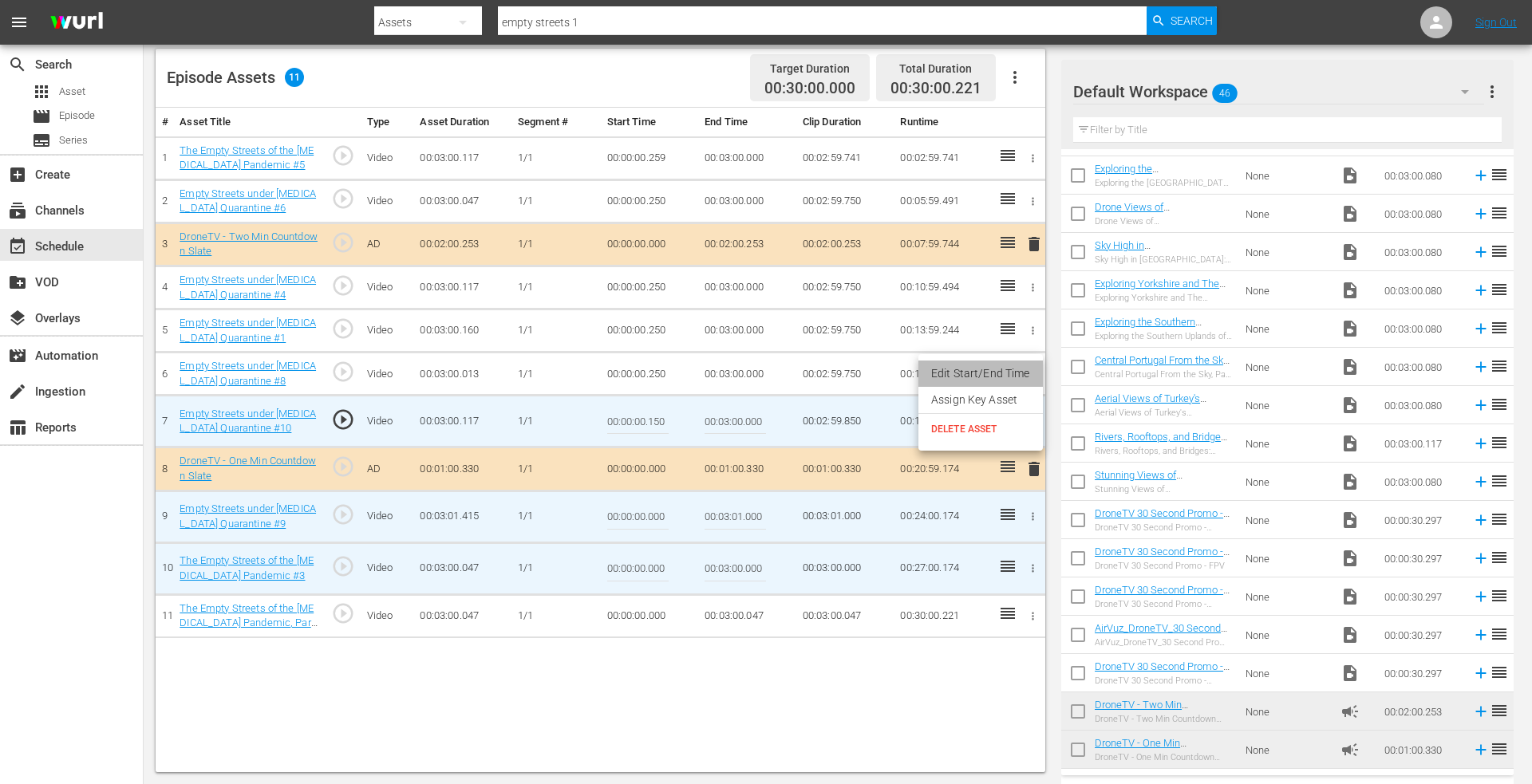
drag, startPoint x: 1008, startPoint y: 369, endPoint x: 851, endPoint y: 374, distance: 157.1
click at [1008, 369] on li "Edit Start/End Time" at bounding box center [981, 373] width 125 height 26
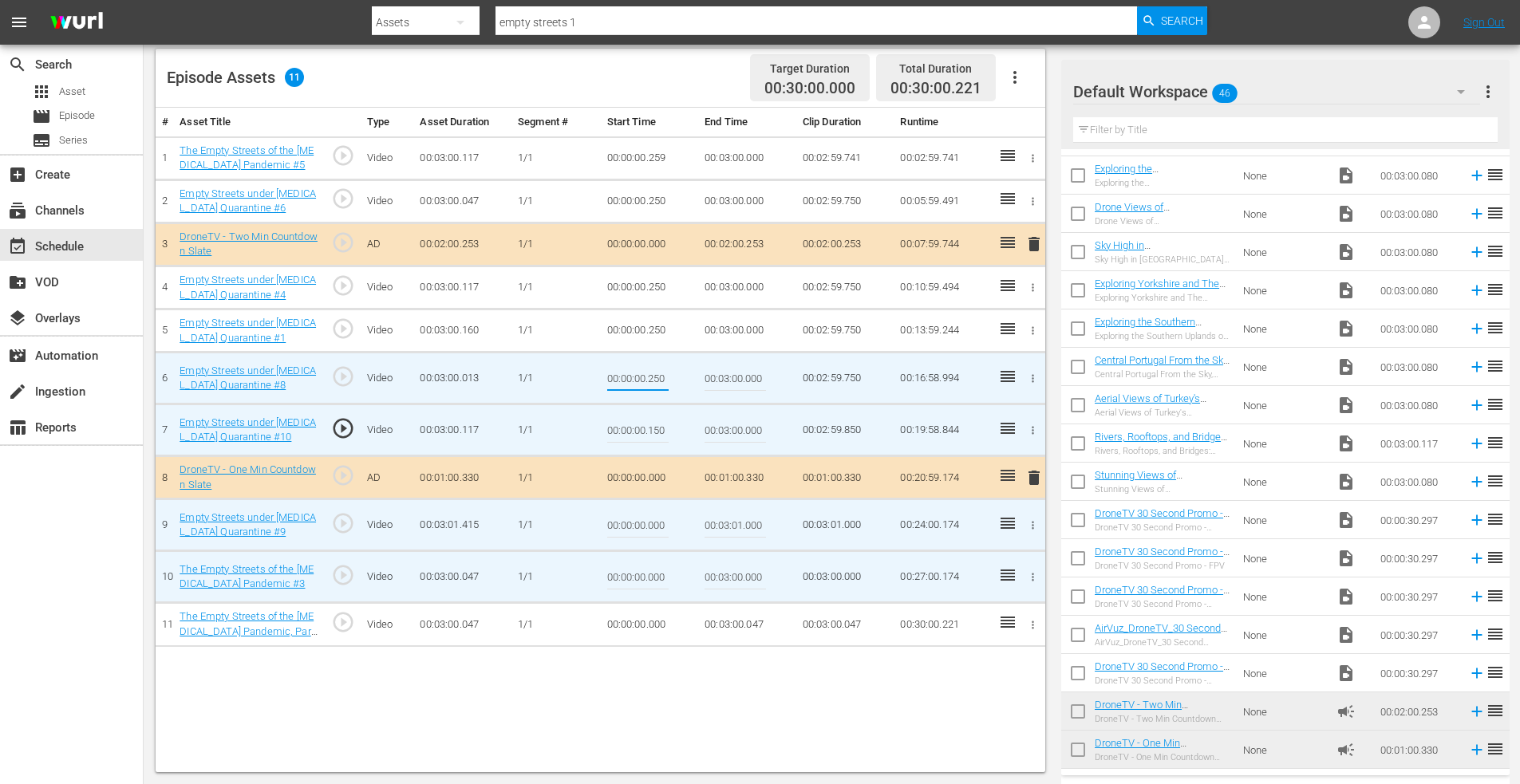
drag, startPoint x: 650, startPoint y: 376, endPoint x: 735, endPoint y: 377, distance: 85.0
click at [735, 377] on tr "6 Empty Streets under [MEDICAL_DATA] Quarantine #8 play_circle_outline Video 00…" at bounding box center [600, 379] width 890 height 52
type input "00:00:00.200"
click at [1033, 326] on icon "button" at bounding box center [1032, 330] width 12 height 12
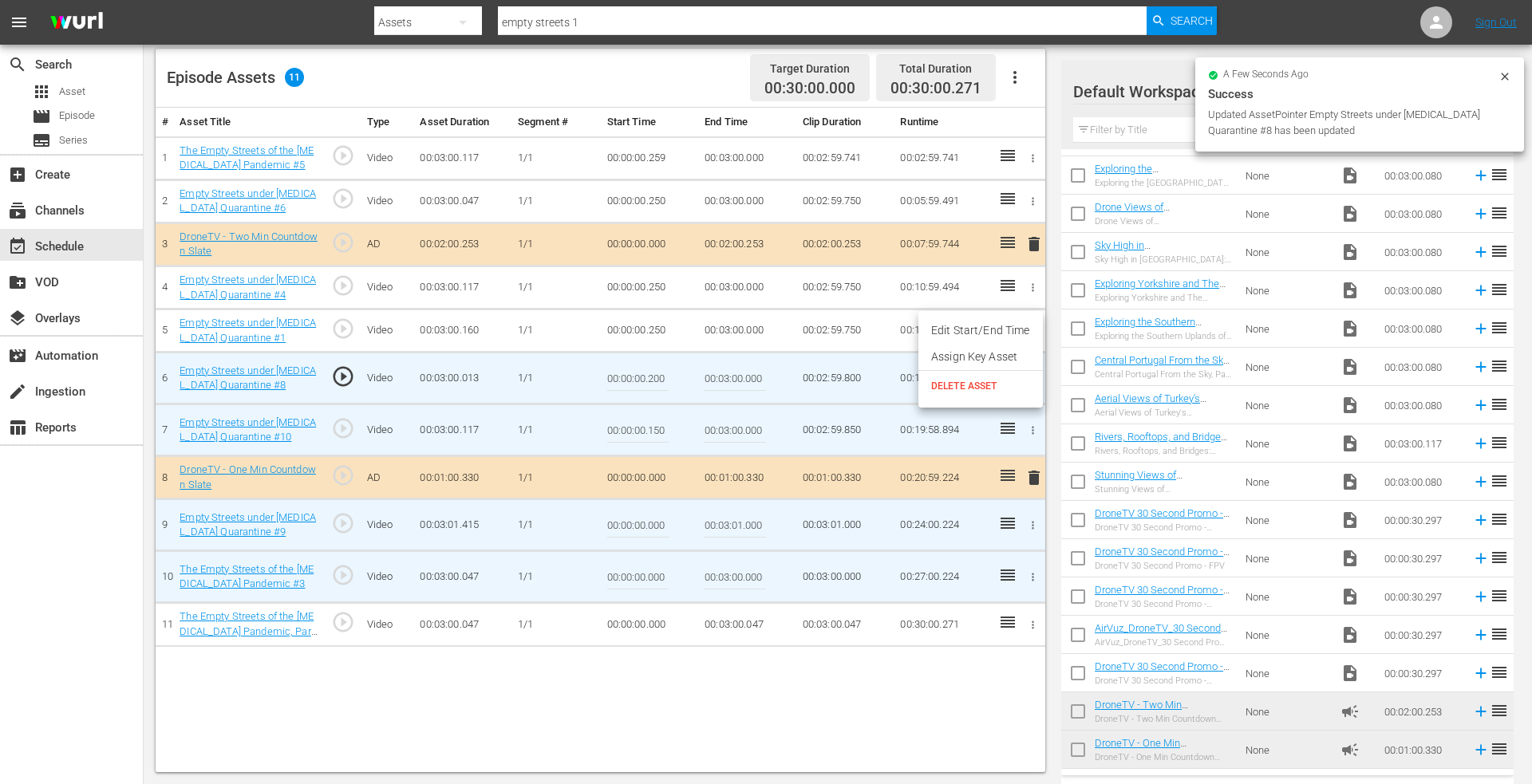
click at [984, 328] on li "Edit Start/End Time" at bounding box center [981, 330] width 125 height 26
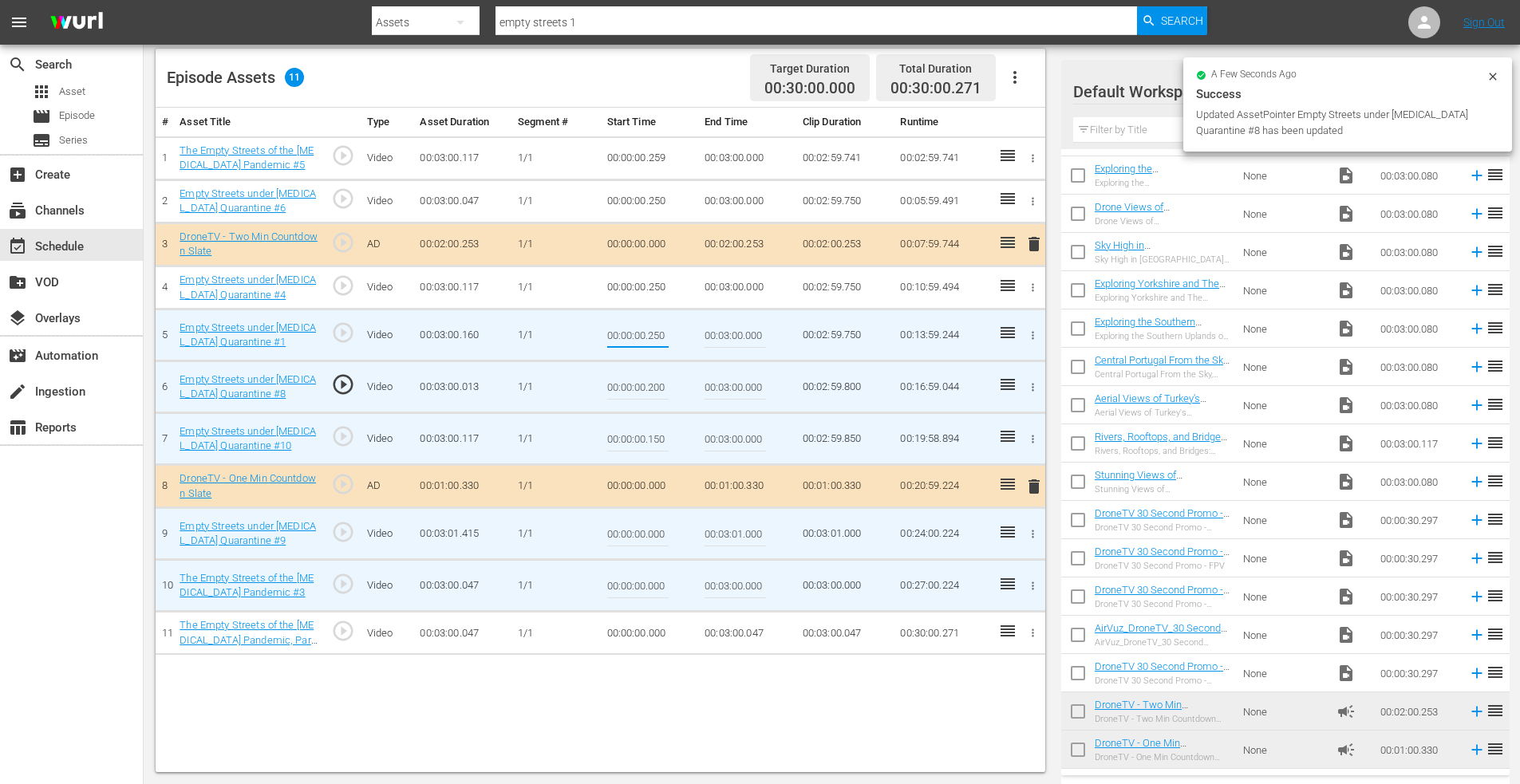
drag, startPoint x: 647, startPoint y: 334, endPoint x: 739, endPoint y: 331, distance: 92.0
click at [738, 332] on tr "5 Empty Streets under [MEDICAL_DATA] Quarantine #1 play_circle_outline Video 00…" at bounding box center [600, 335] width 890 height 52
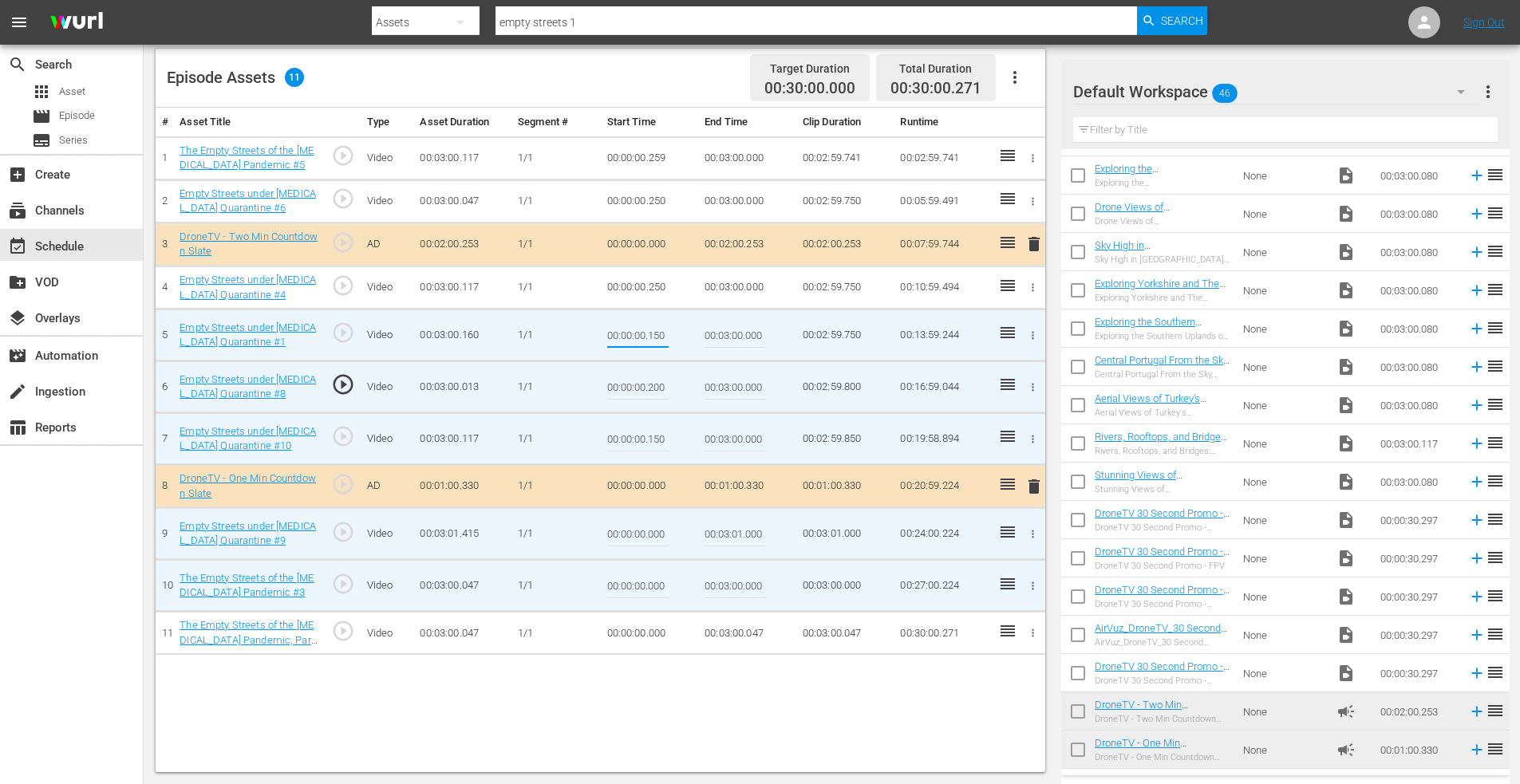
type input "00:00:00.150"
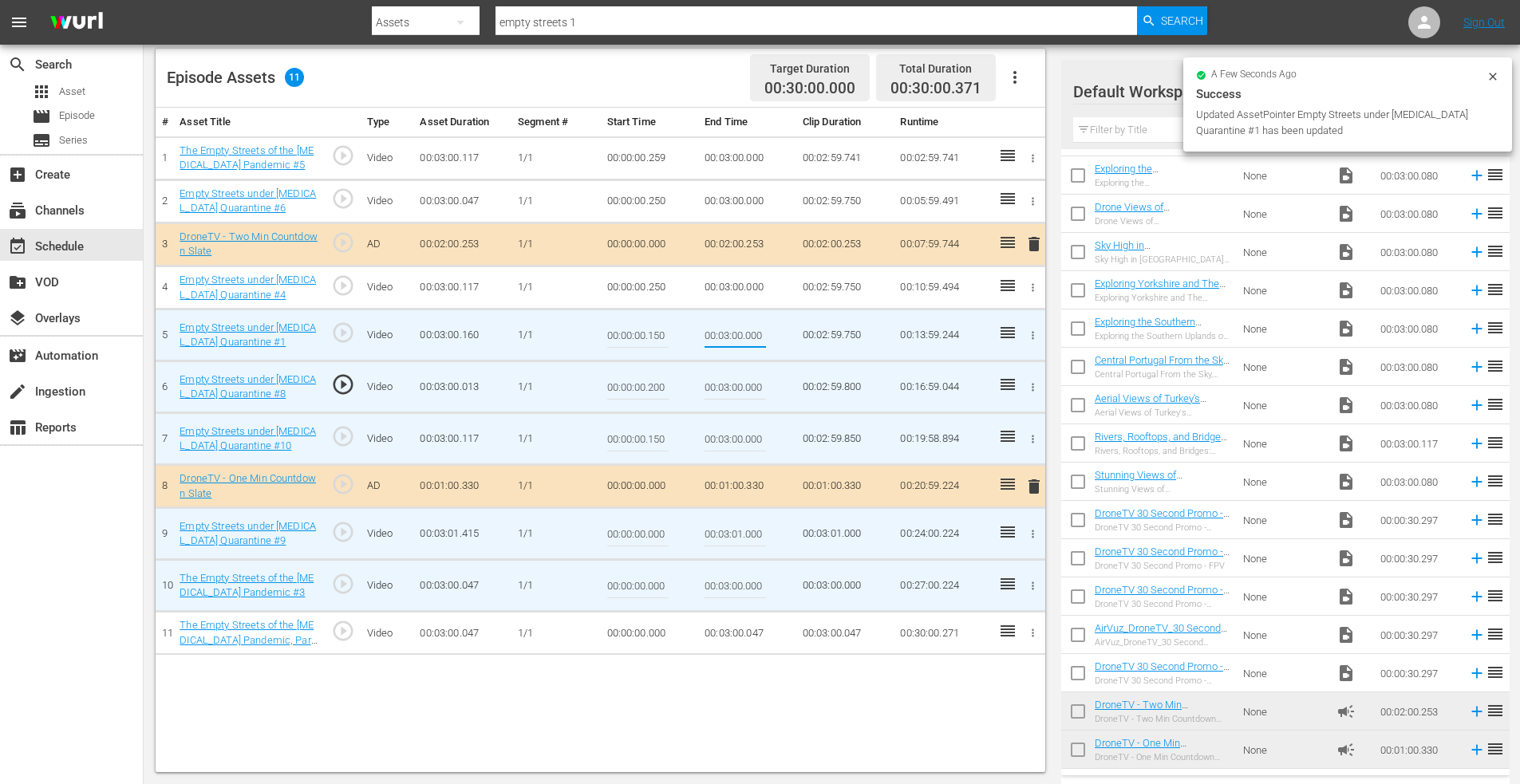
click at [1030, 159] on icon "button" at bounding box center [1032, 158] width 12 height 12
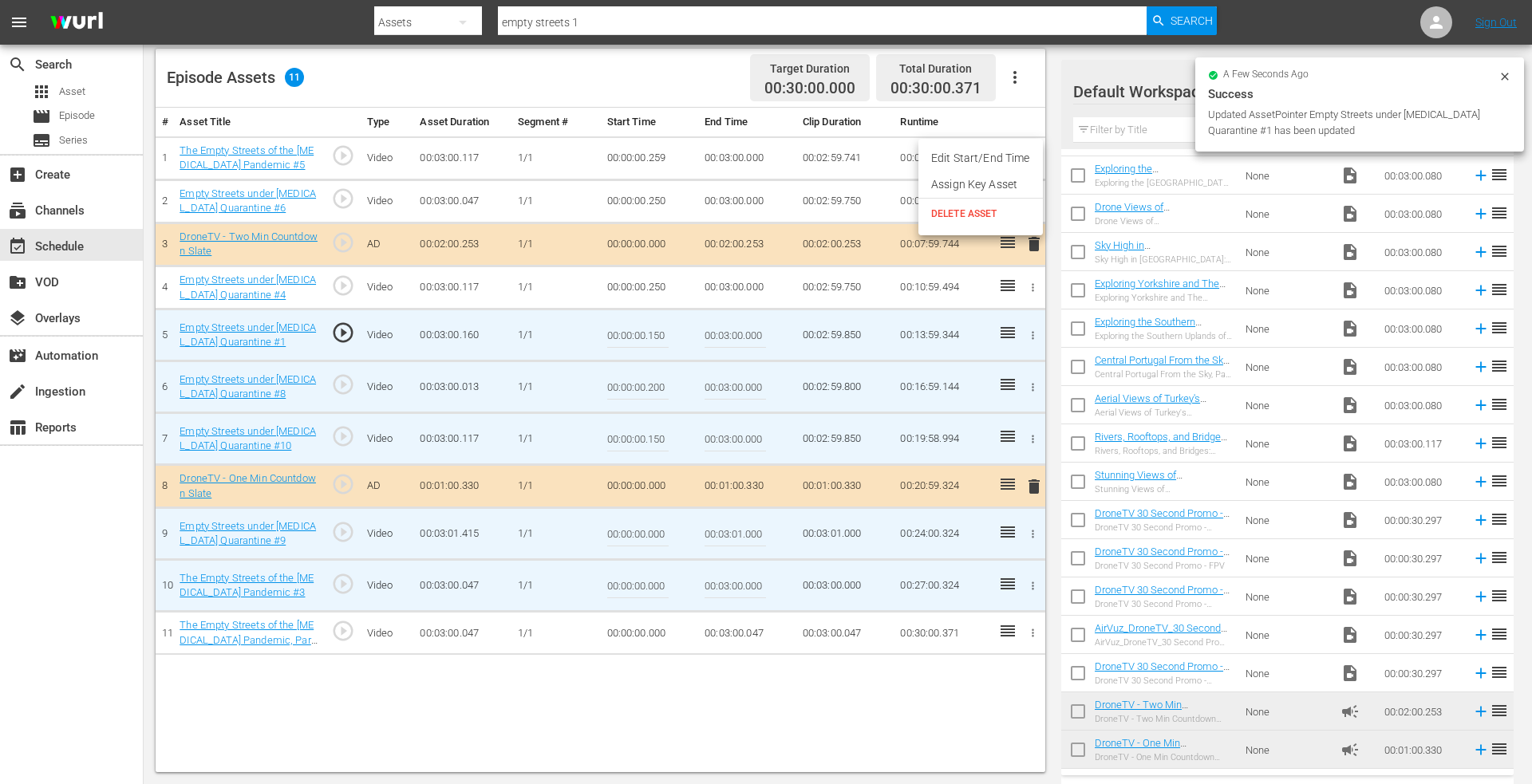
click at [986, 164] on li "Edit Start/End Time" at bounding box center [981, 158] width 125 height 26
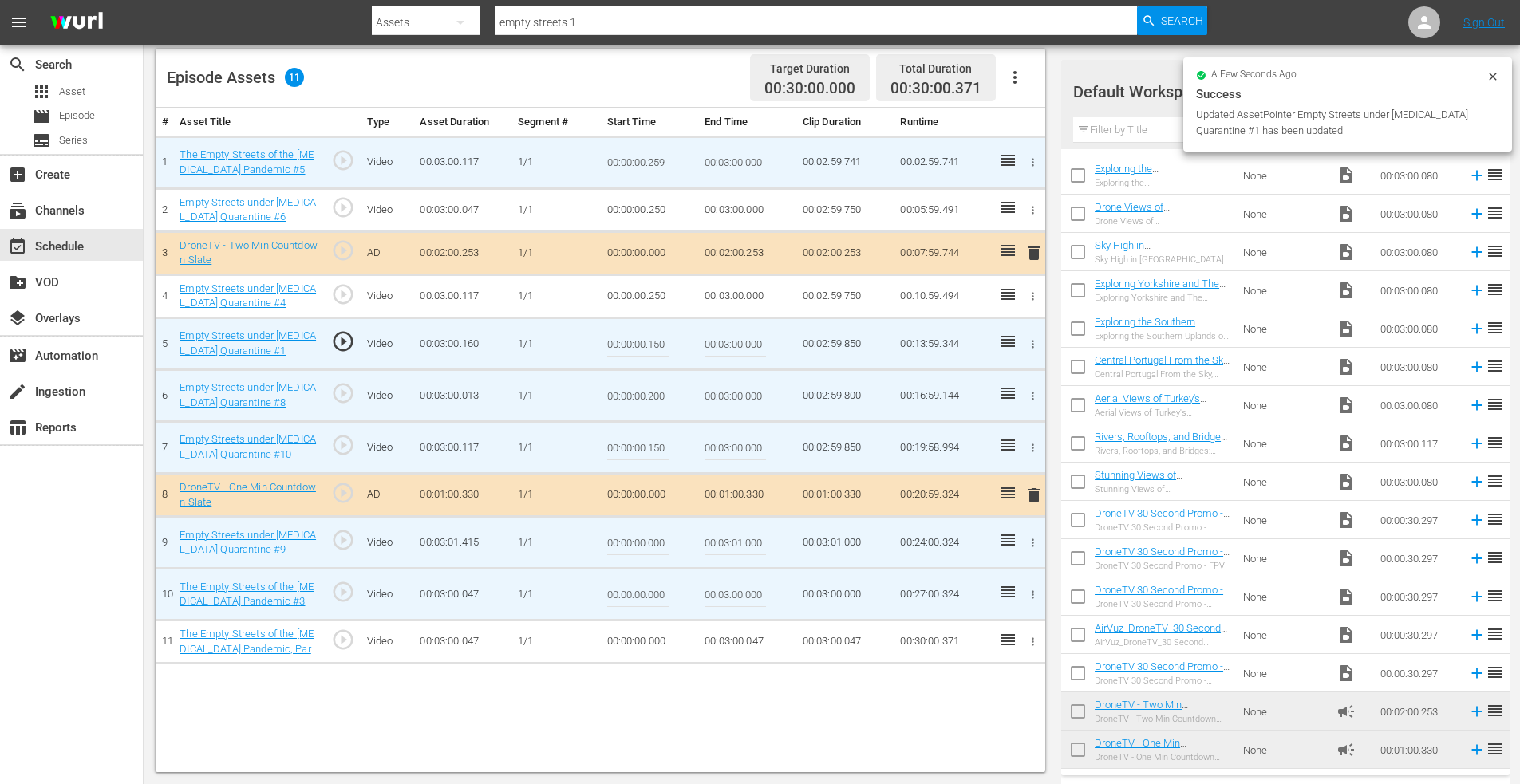
drag, startPoint x: 650, startPoint y: 161, endPoint x: 705, endPoint y: 160, distance: 55.0
click at [699, 161] on tr "1 The Empty Streets of the [MEDICAL_DATA] Pandemic #5 play_circle_outline Video…" at bounding box center [600, 162] width 890 height 52
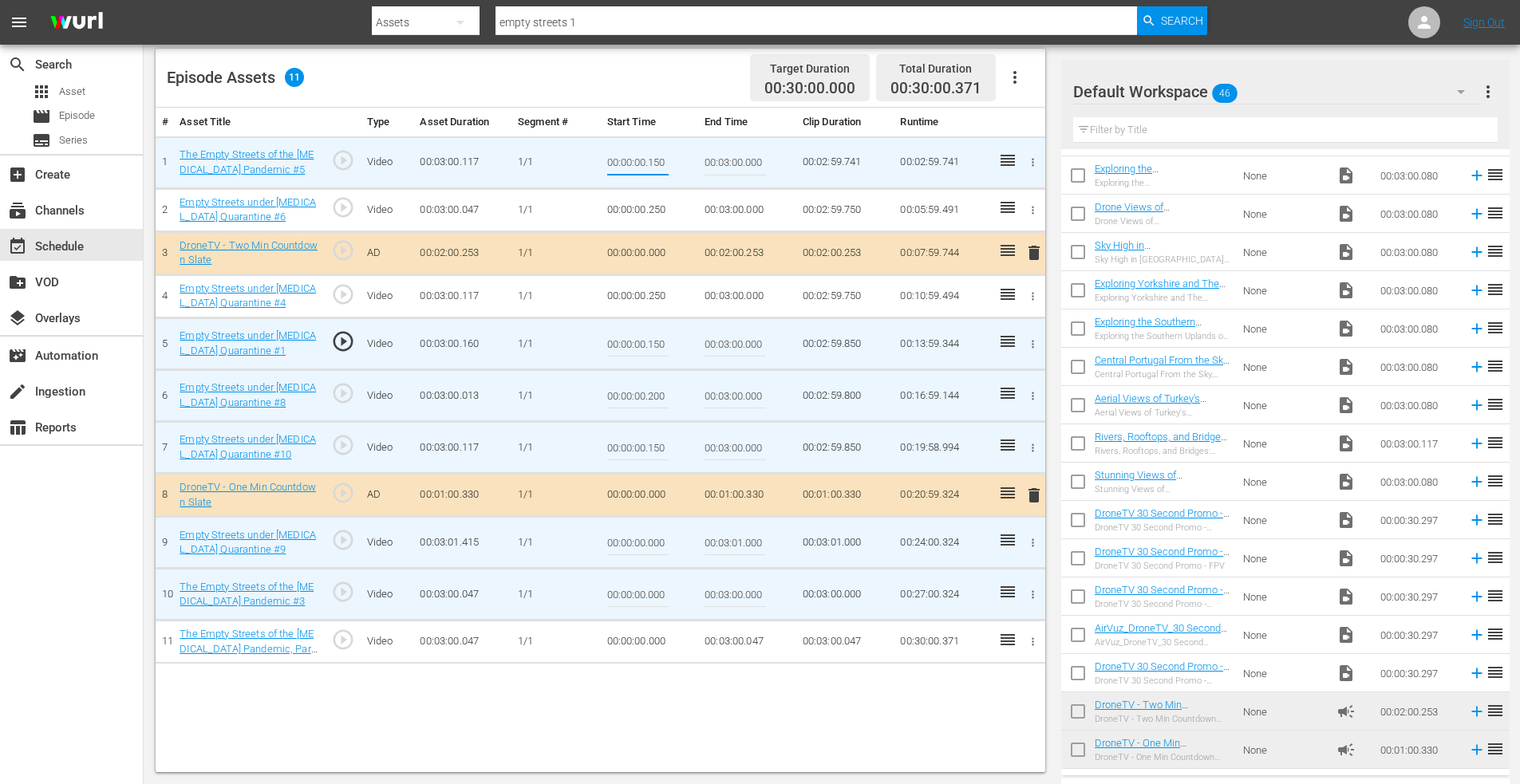
type input "00:00:00.150"
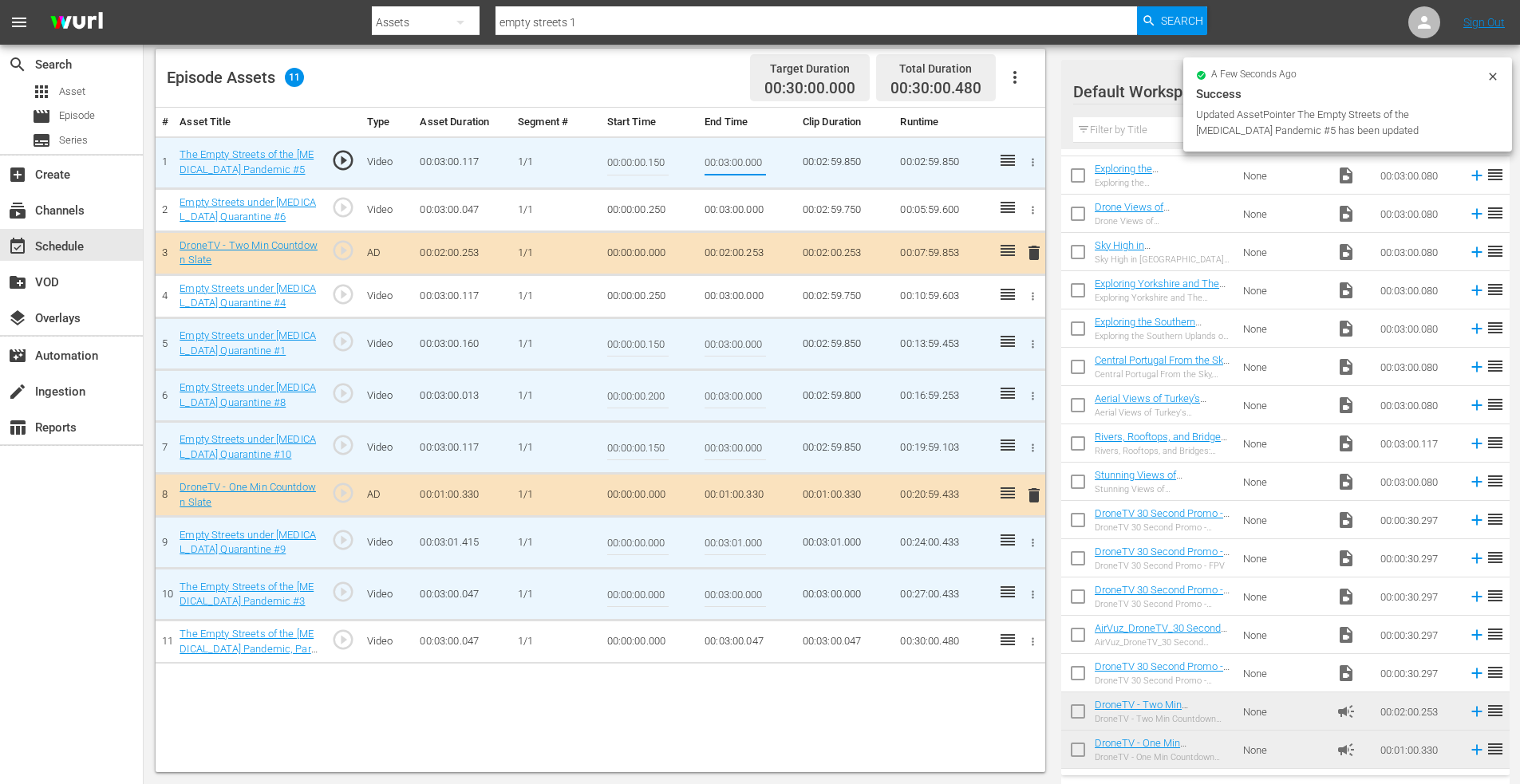
click at [1026, 543] on button "button" at bounding box center [1032, 543] width 17 height 17
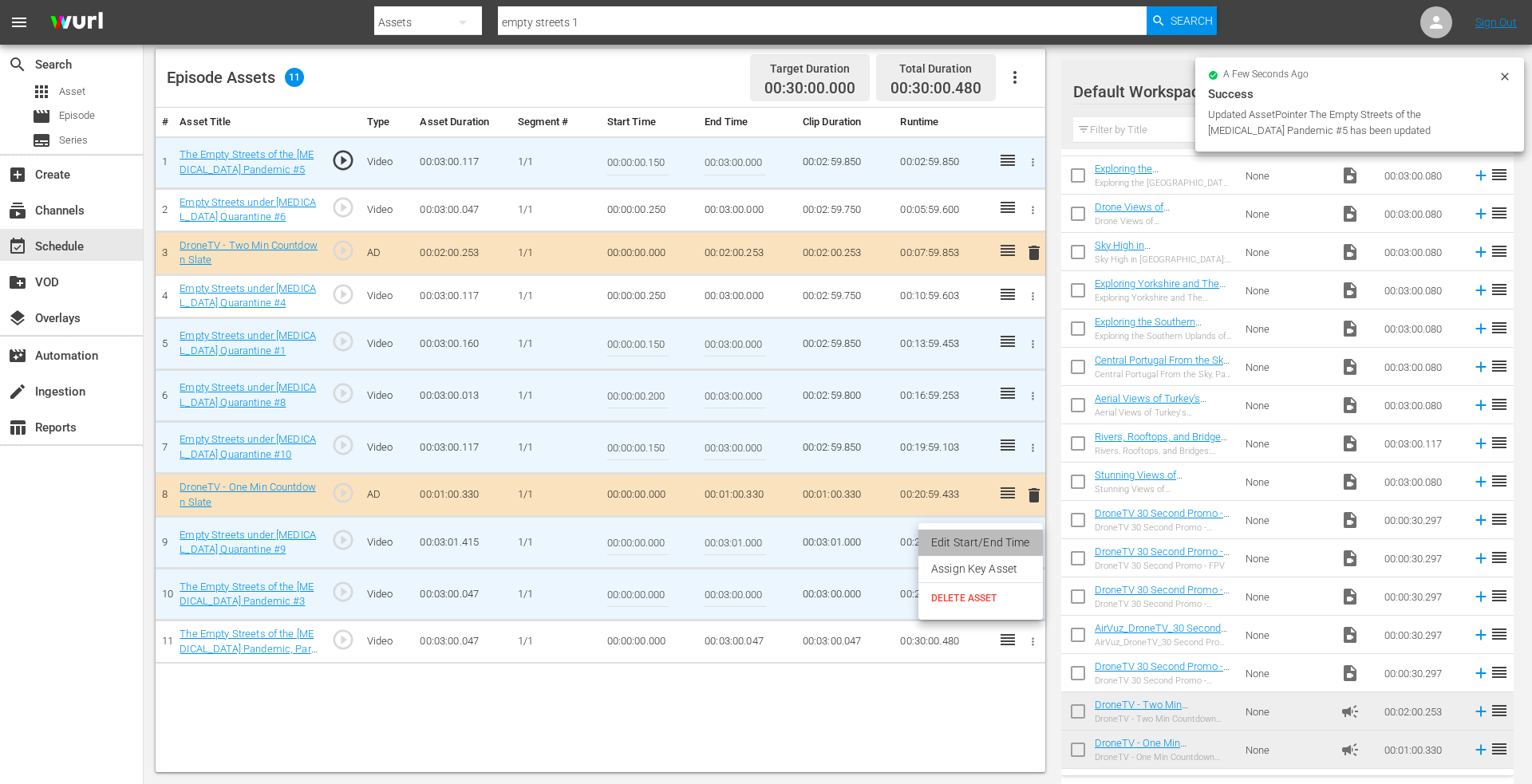
click at [986, 537] on li "Edit Start/End Time" at bounding box center [981, 542] width 125 height 26
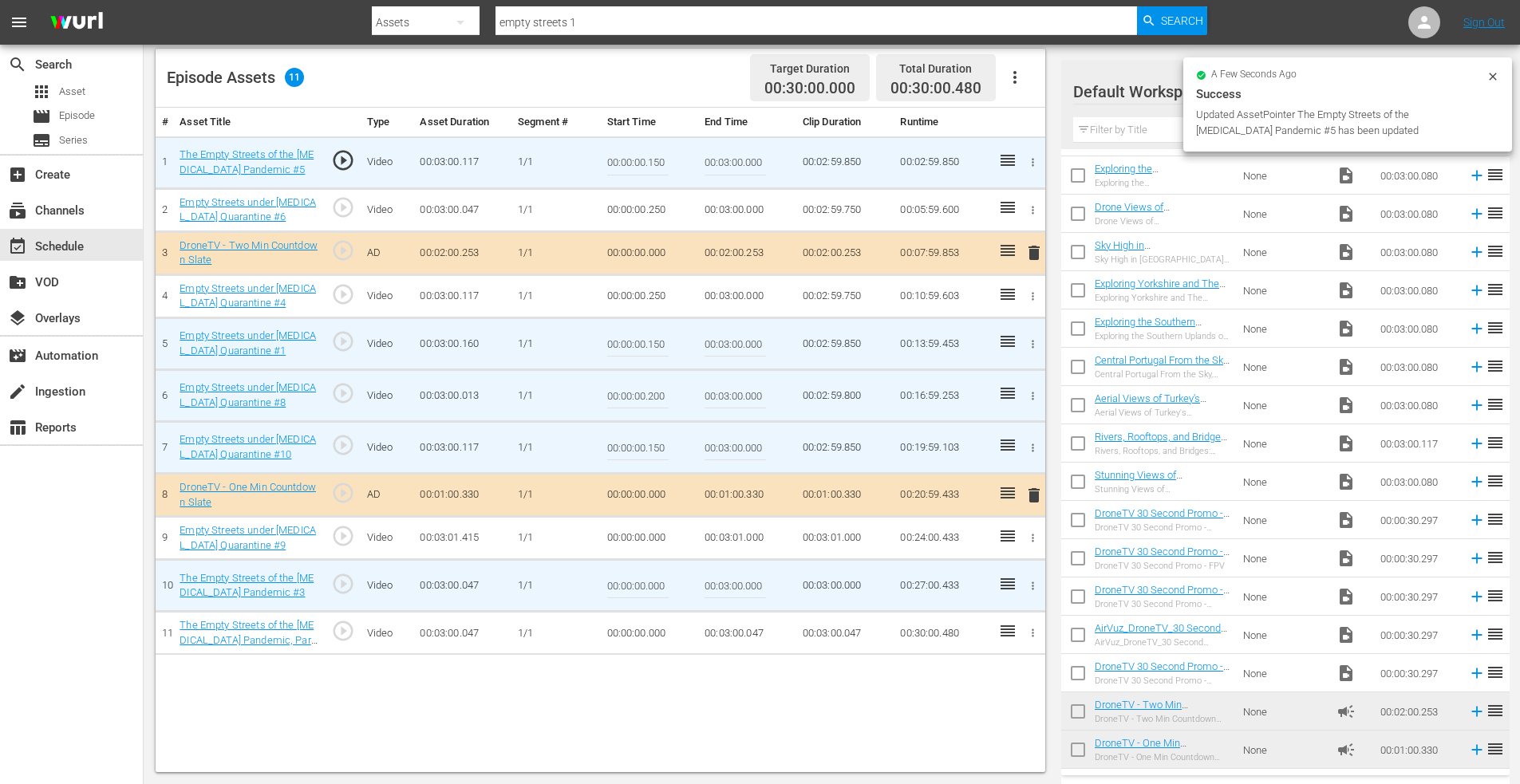
click at [1030, 537] on icon "button" at bounding box center [1032, 538] width 12 height 12
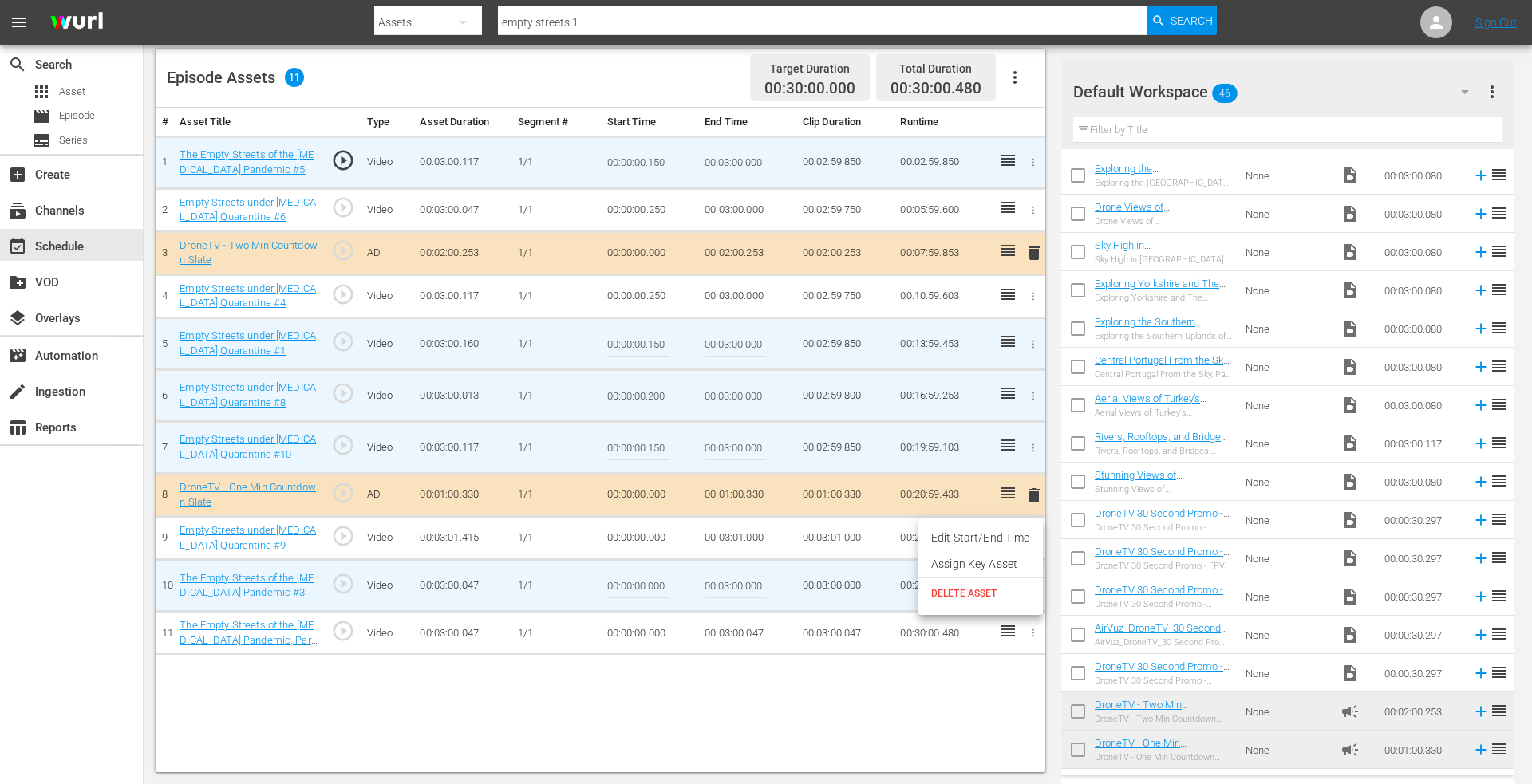
click at [1002, 538] on li "Edit Start/End Time" at bounding box center [981, 538] width 125 height 26
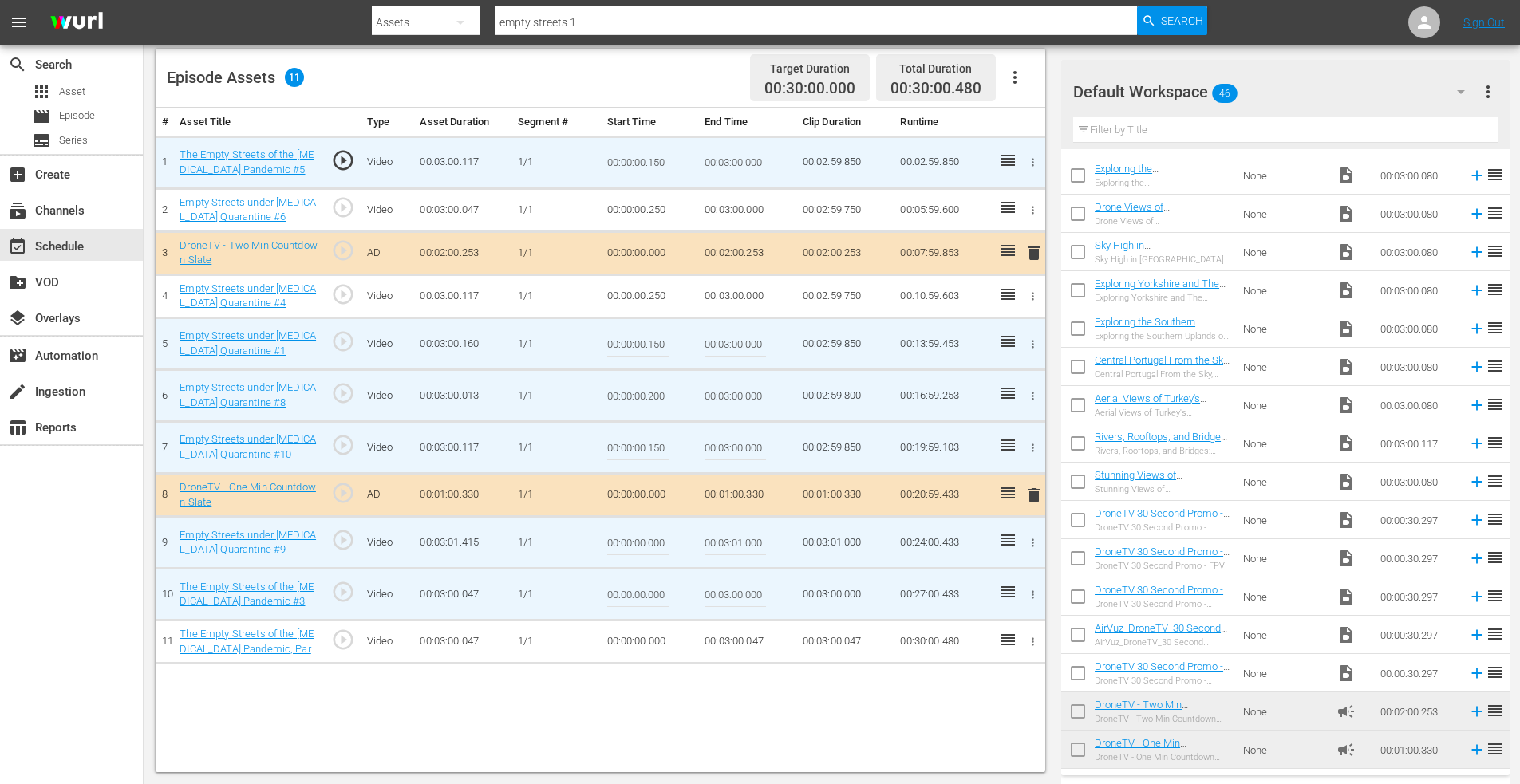
drag, startPoint x: 649, startPoint y: 541, endPoint x: 735, endPoint y: 542, distance: 86.0
click at [735, 542] on tr "9 Empty Streets under [MEDICAL_DATA] Quarantine #9 play_circle_outline Video 00…" at bounding box center [600, 543] width 890 height 52
type input "00:00:00.150"
click at [1033, 595] on icon "button" at bounding box center [1033, 594] width 3 height 8
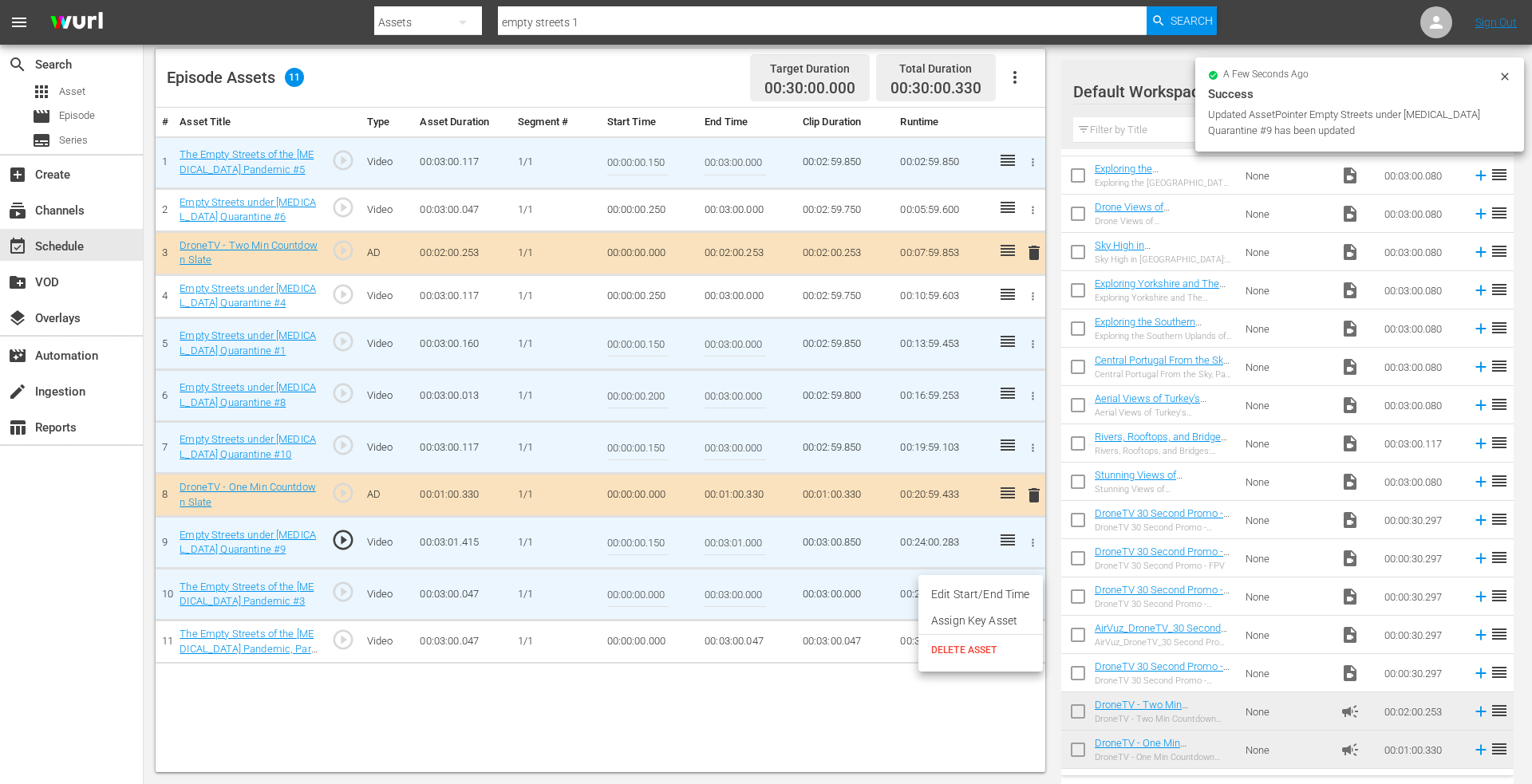
click at [995, 593] on li "Edit Start/End Time" at bounding box center [981, 594] width 125 height 26
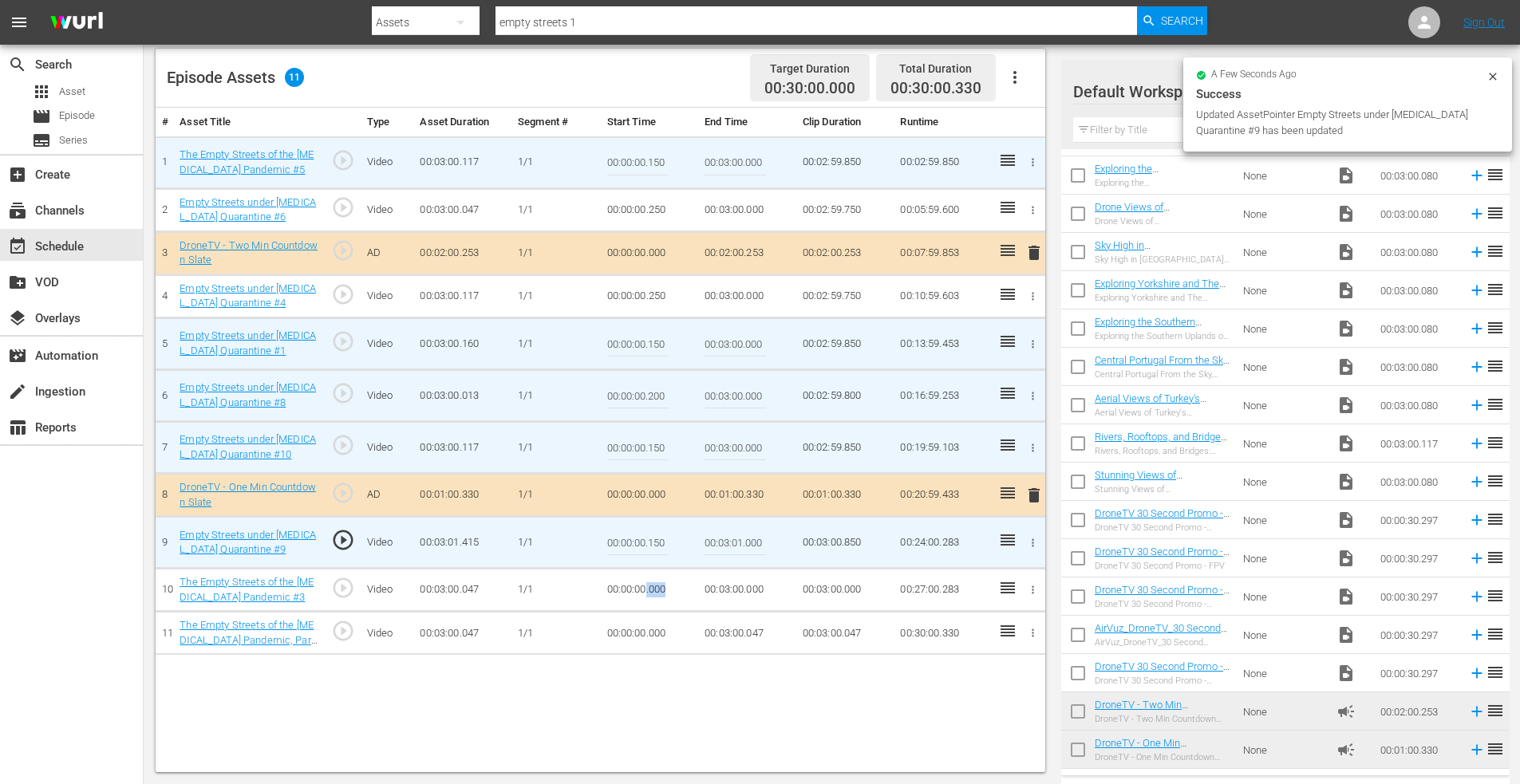
drag, startPoint x: 646, startPoint y: 587, endPoint x: 664, endPoint y: 586, distance: 18.0
click at [664, 586] on td "00:00:00.000" at bounding box center [650, 590] width 99 height 43
click at [1038, 589] on icon "button" at bounding box center [1032, 590] width 12 height 12
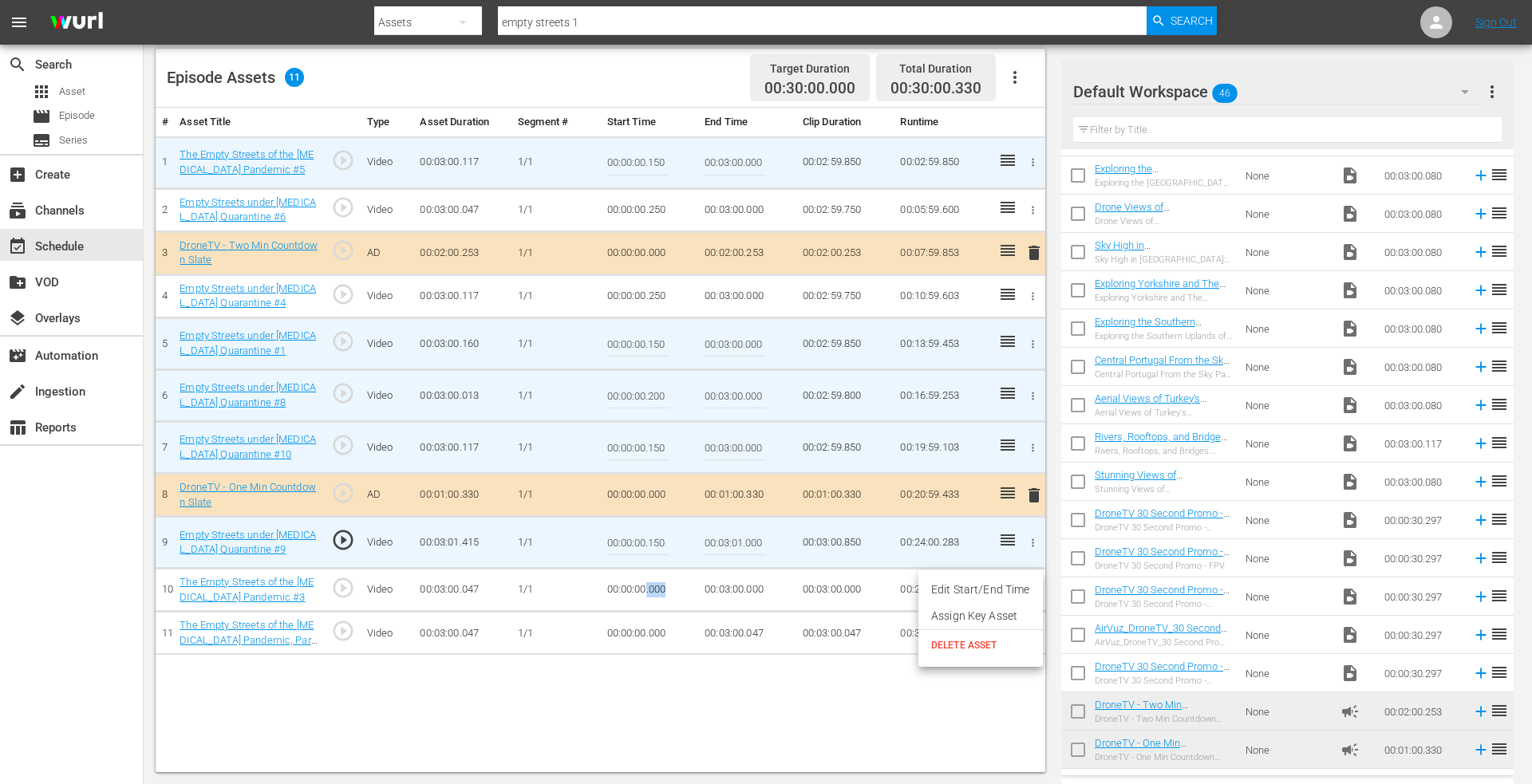
drag, startPoint x: 1015, startPoint y: 587, endPoint x: 982, endPoint y: 587, distance: 33.0
click at [1015, 587] on li "Edit Start/End Time" at bounding box center [981, 590] width 125 height 26
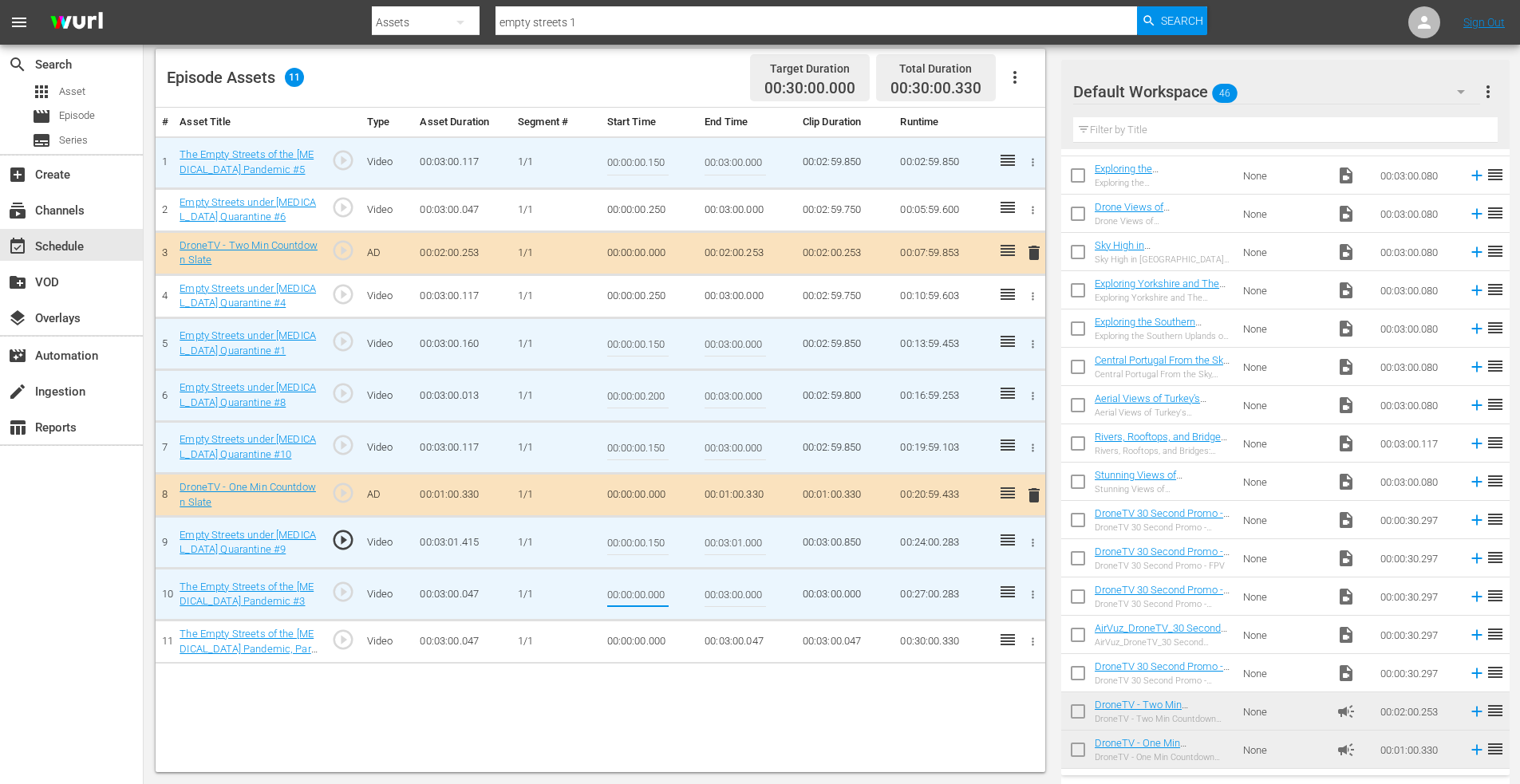
drag, startPoint x: 648, startPoint y: 596, endPoint x: 717, endPoint y: 593, distance: 69.1
click at [717, 593] on tr "10 The Empty Streets of the [MEDICAL_DATA] Pandemic #3 play_circle_outline Vide…" at bounding box center [600, 595] width 890 height 52
type input "00:00:00.150"
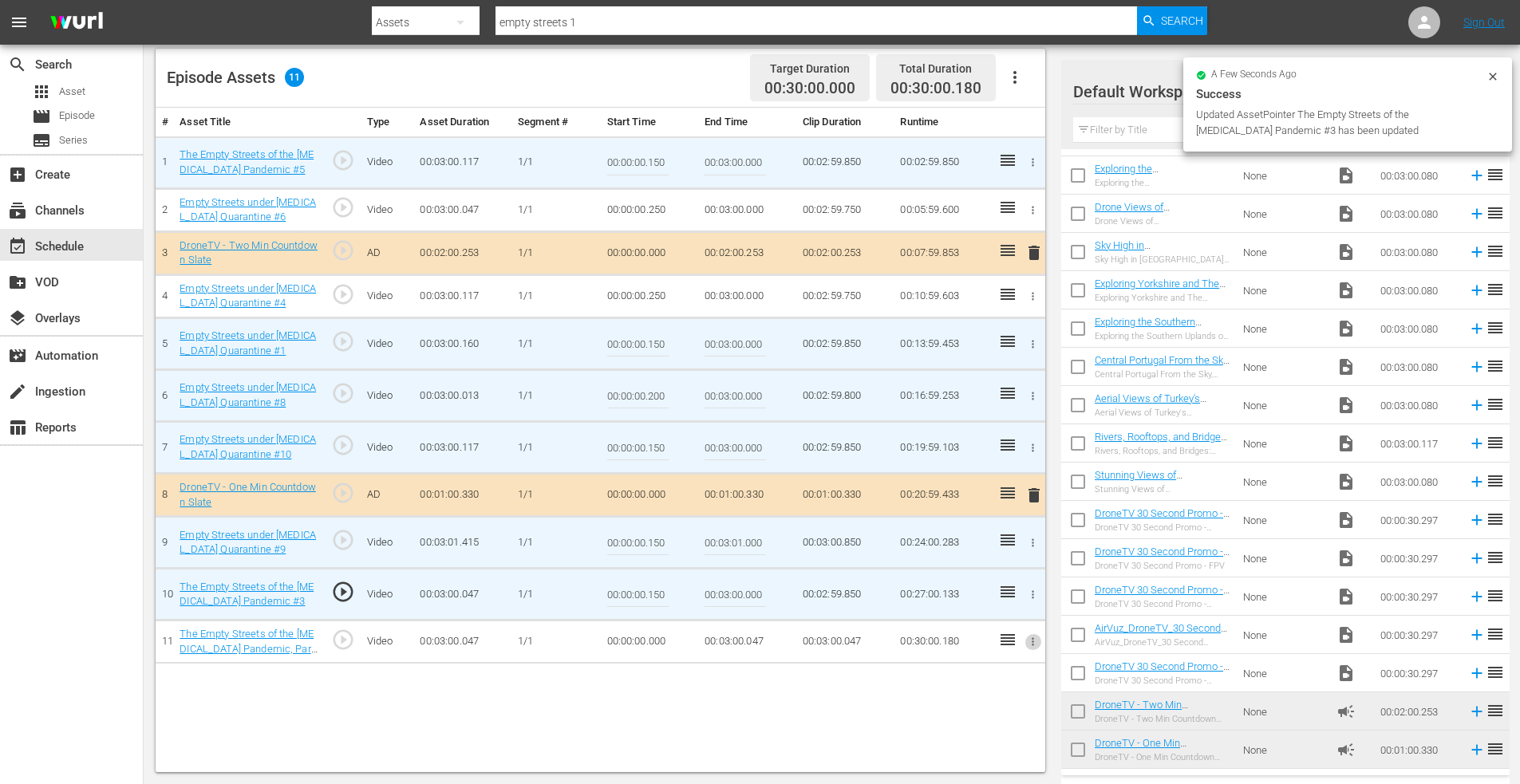
click at [1030, 646] on icon "button" at bounding box center [1032, 642] width 12 height 12
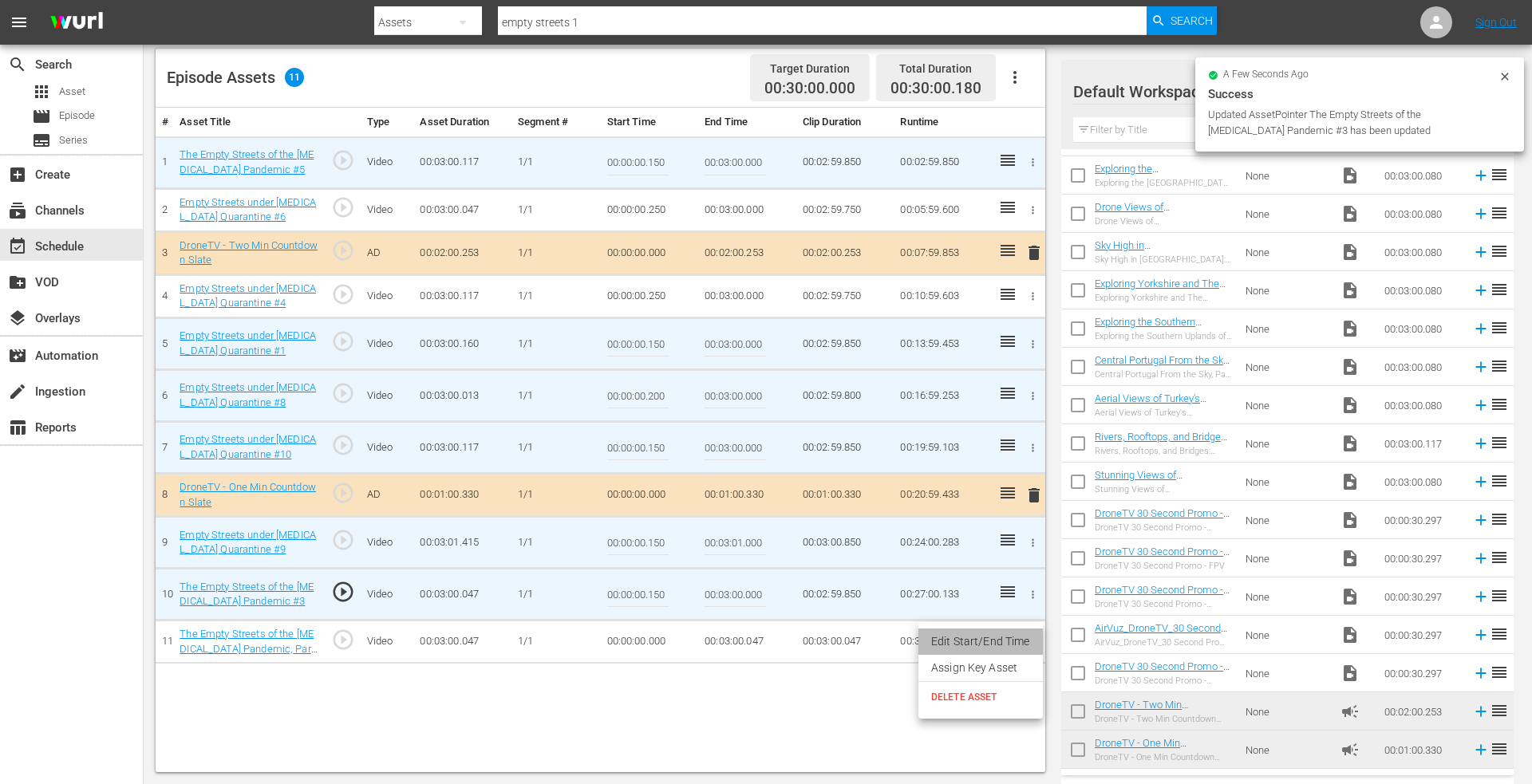
click at [998, 643] on li "Edit Start/End Time" at bounding box center [981, 642] width 125 height 26
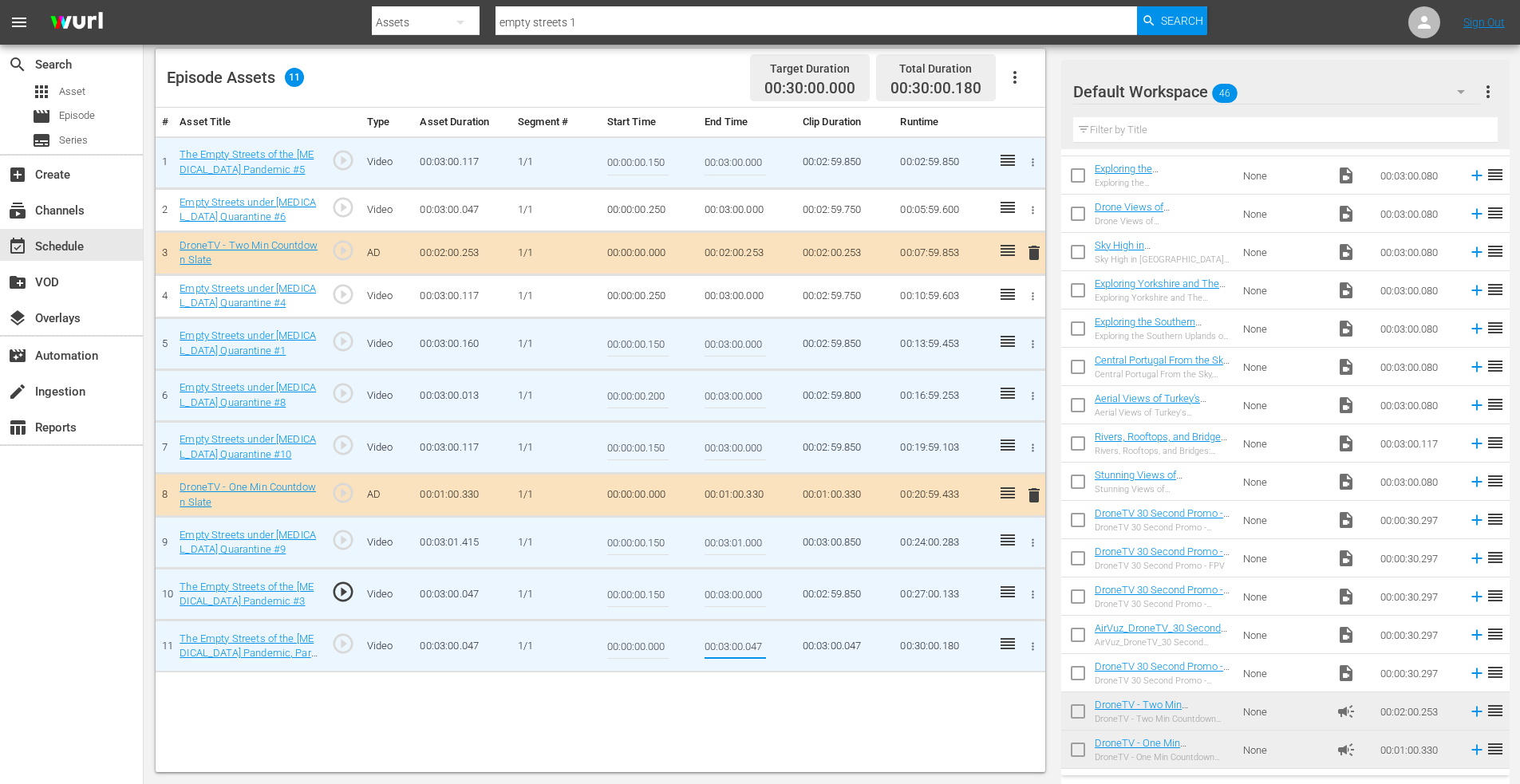
drag, startPoint x: 750, startPoint y: 644, endPoint x: 815, endPoint y: 647, distance: 65.1
click at [816, 645] on tr "11 The Empty Streets of the [MEDICAL_DATA] Pandemic, Part 7 play_circle_outline…" at bounding box center [600, 647] width 890 height 52
type input "00:03:00.000"
drag, startPoint x: 657, startPoint y: 647, endPoint x: 717, endPoint y: 646, distance: 60.0
click at [712, 646] on tr "11 The Empty Streets of the [MEDICAL_DATA] Pandemic, Part 7 play_circle_outline…" at bounding box center [600, 647] width 890 height 52
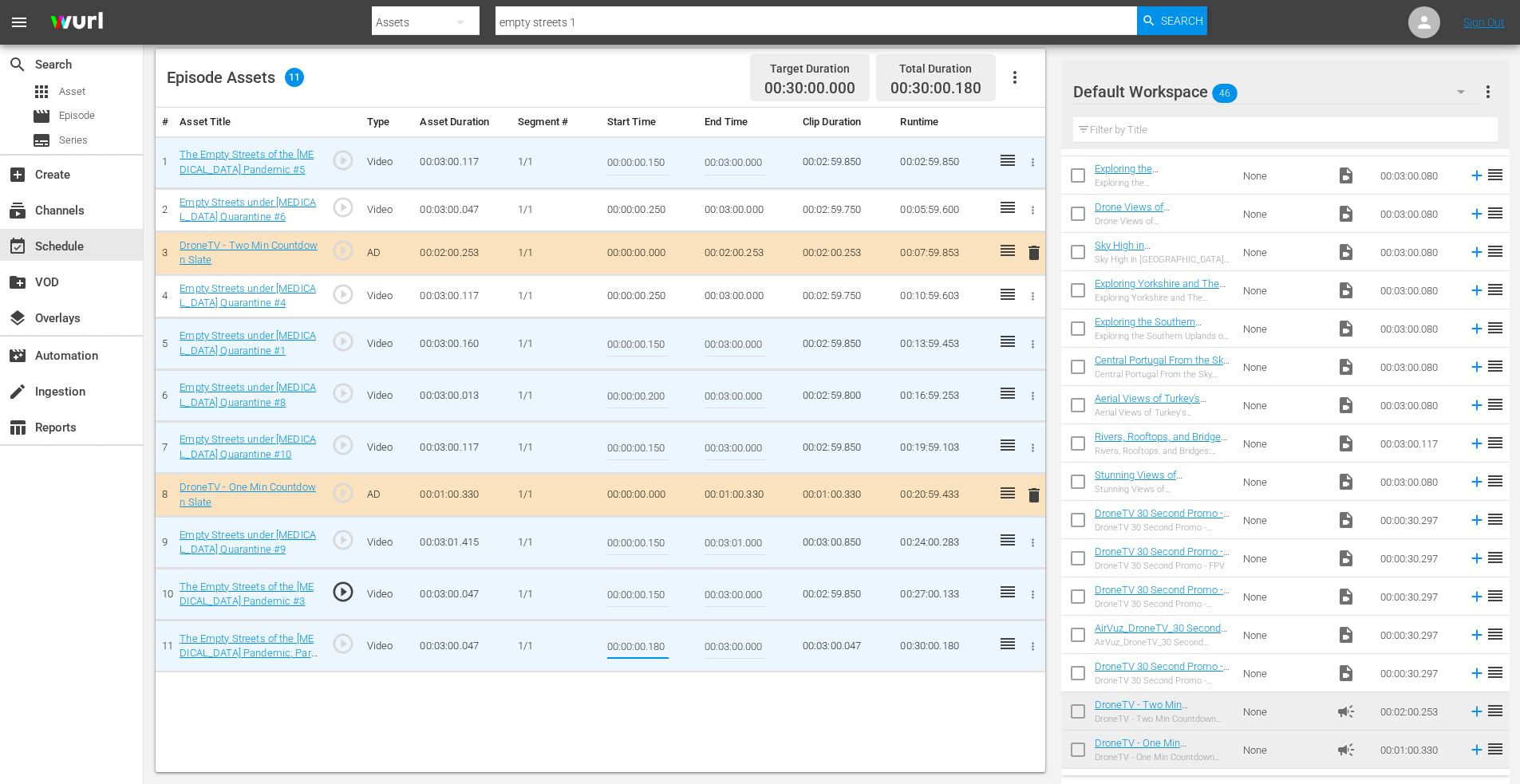
type input "00:00:00.180"
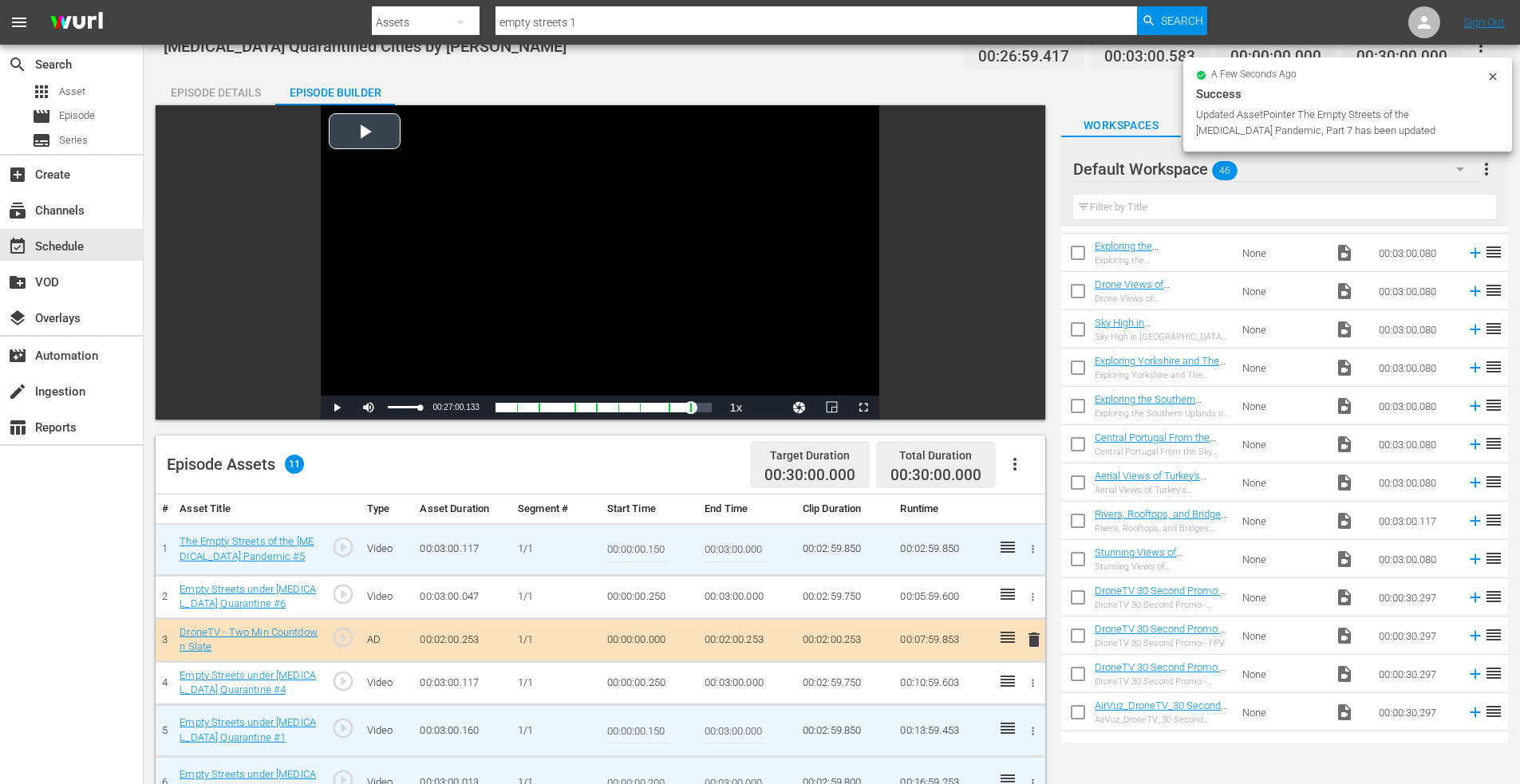
scroll to position [17, 0]
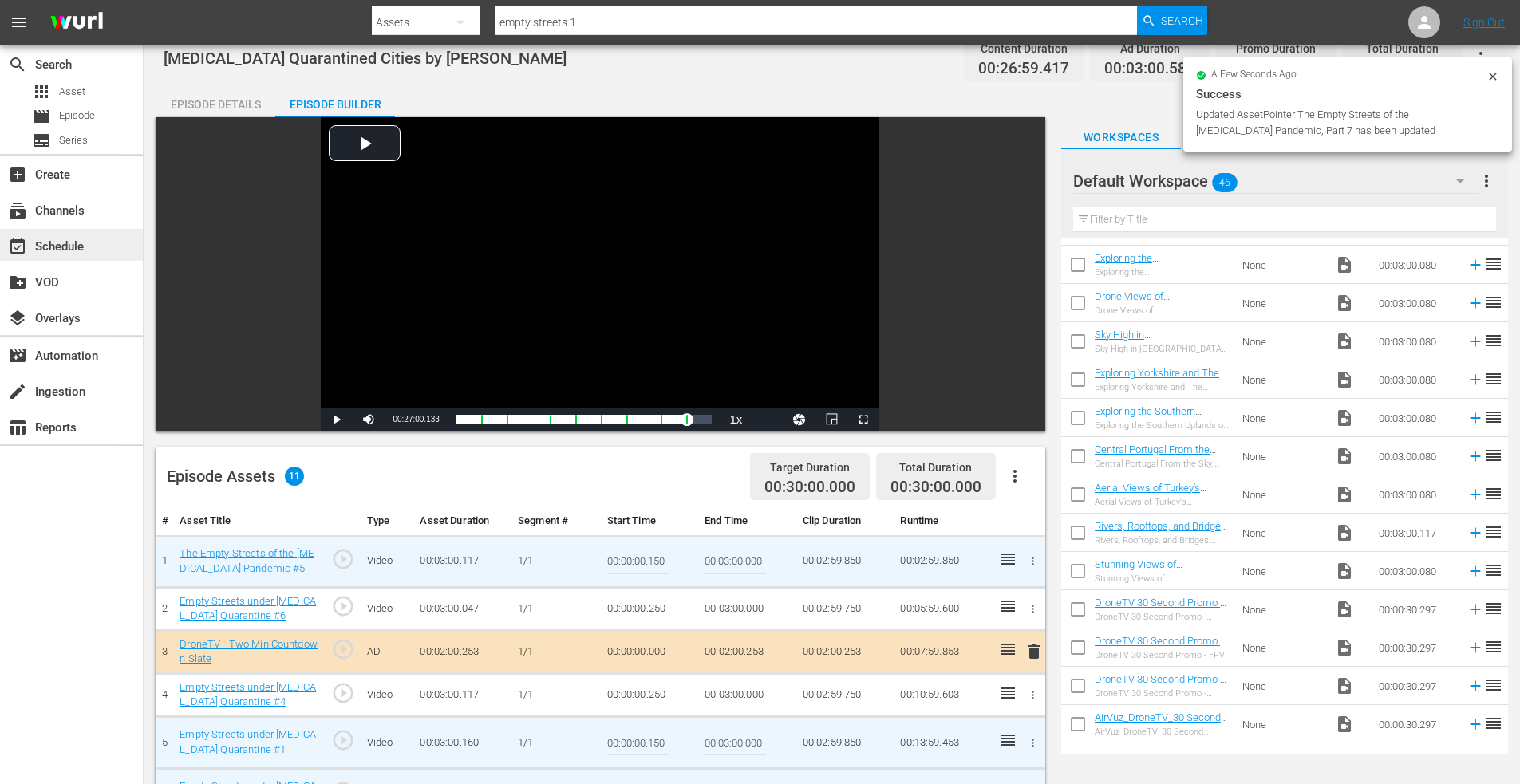
click at [67, 240] on div "event_available Schedule" at bounding box center [45, 244] width 90 height 14
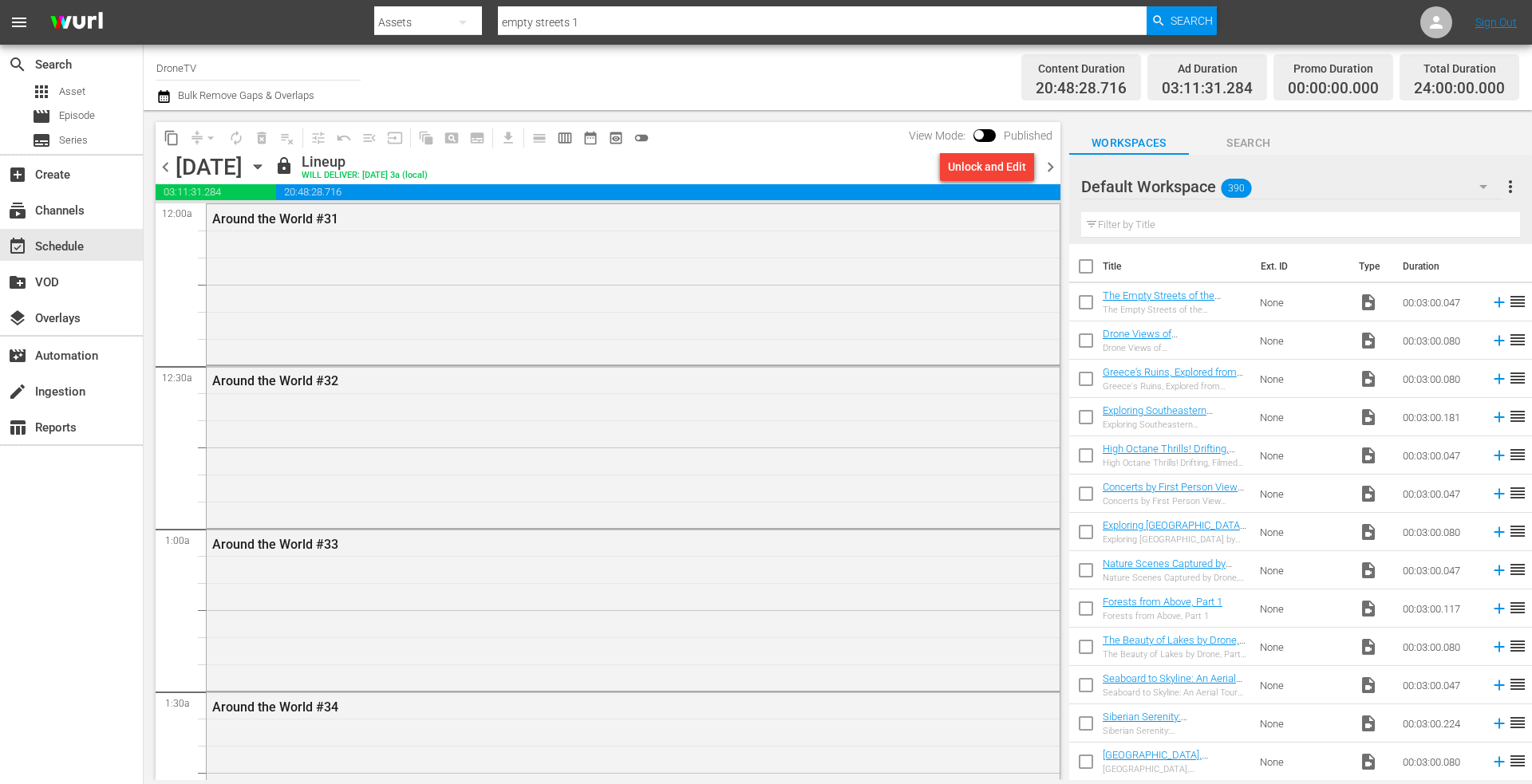
click at [261, 166] on icon "button" at bounding box center [257, 167] width 7 height 4
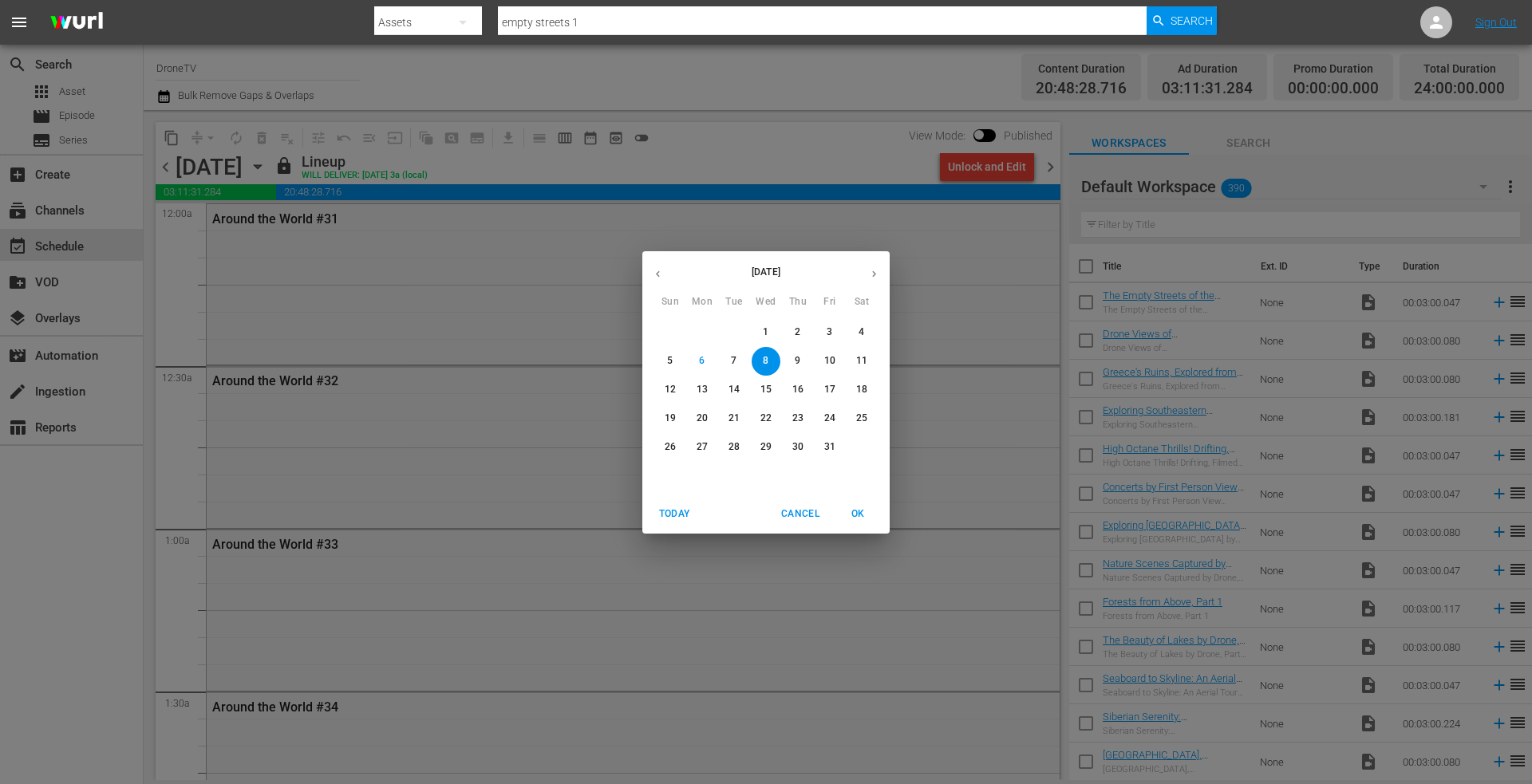
click at [794, 358] on span "9" at bounding box center [798, 360] width 29 height 13
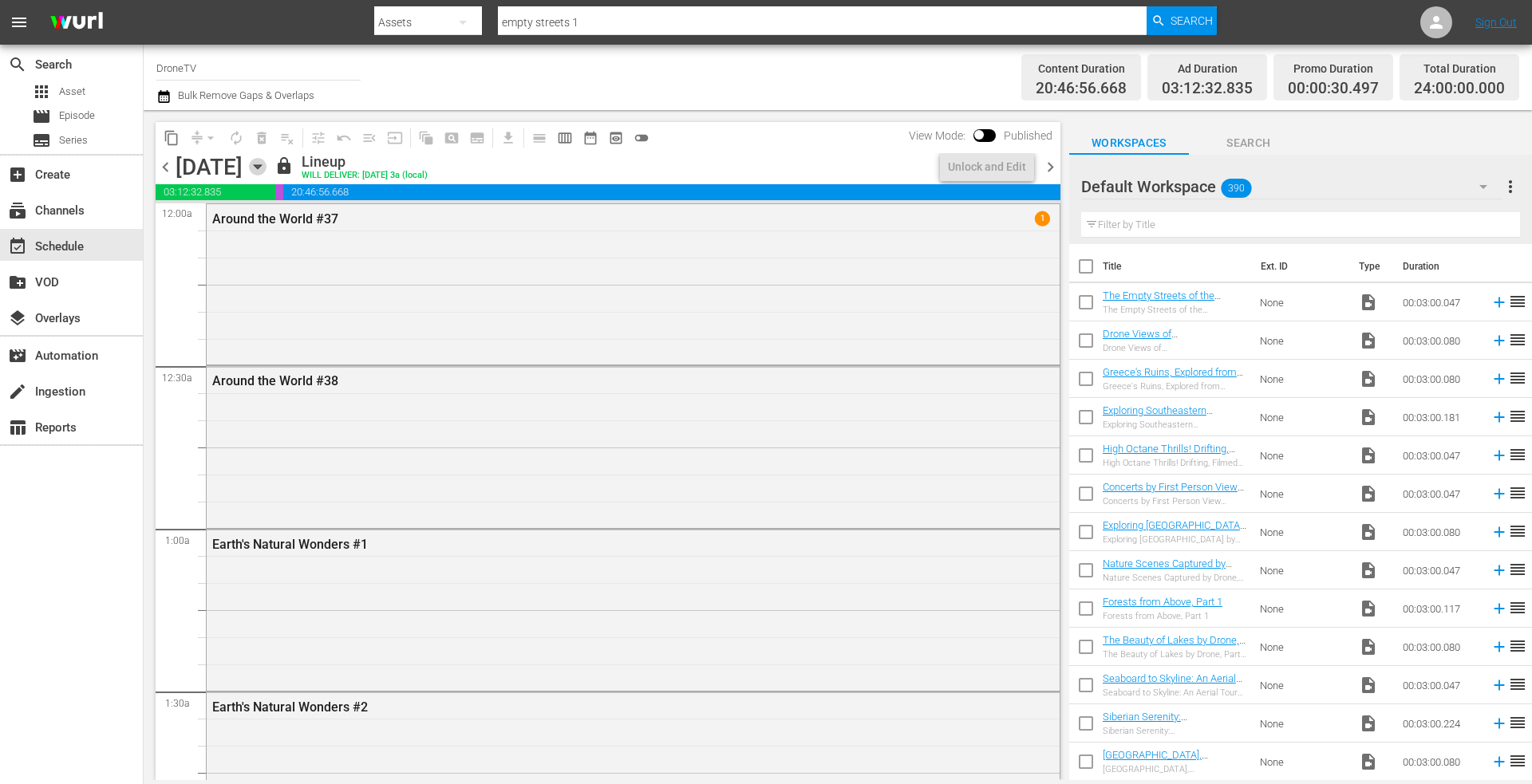
click at [266, 170] on icon "button" at bounding box center [258, 167] width 18 height 18
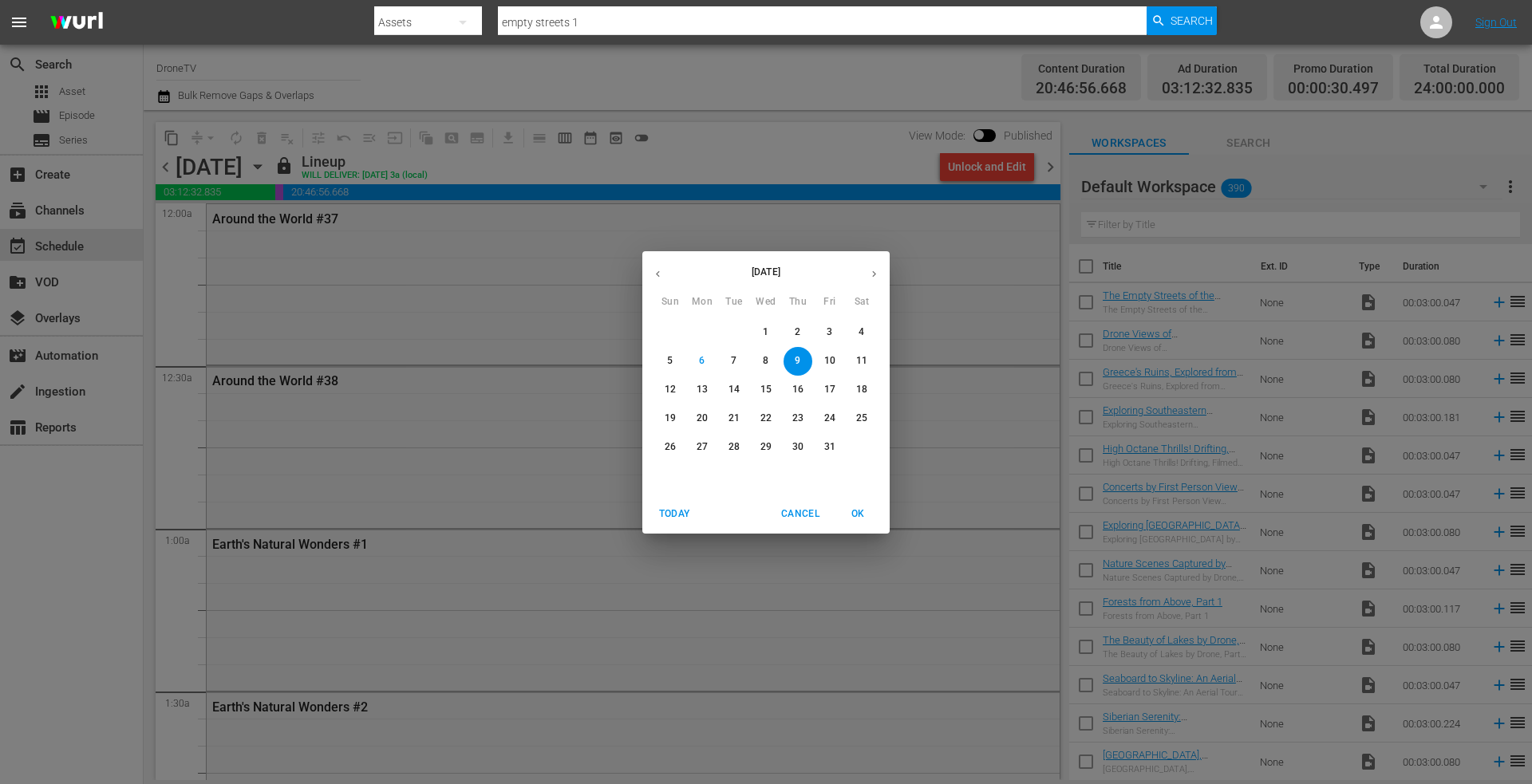
click at [833, 354] on p "10" at bounding box center [830, 360] width 11 height 13
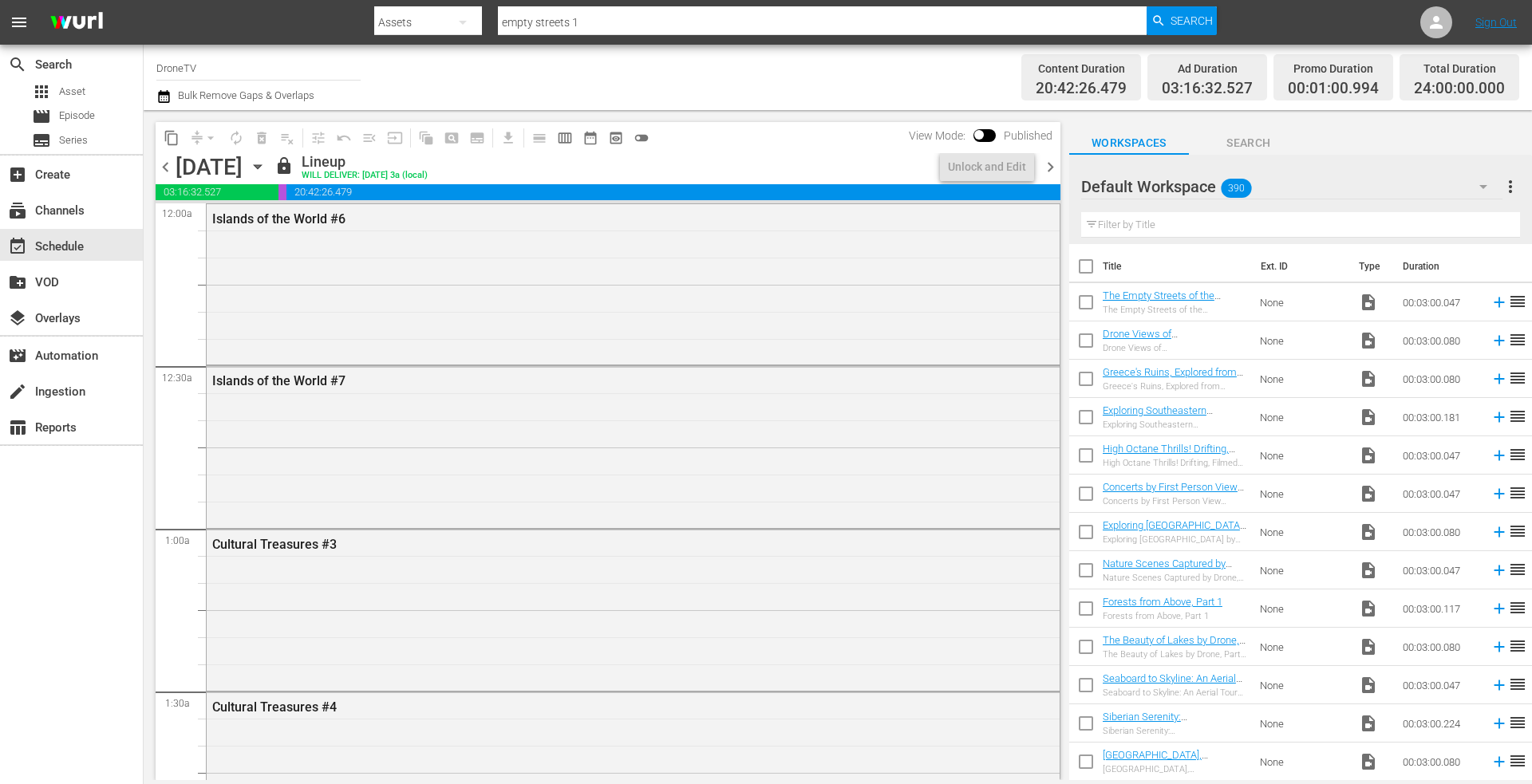
click at [266, 162] on icon "button" at bounding box center [258, 167] width 18 height 18
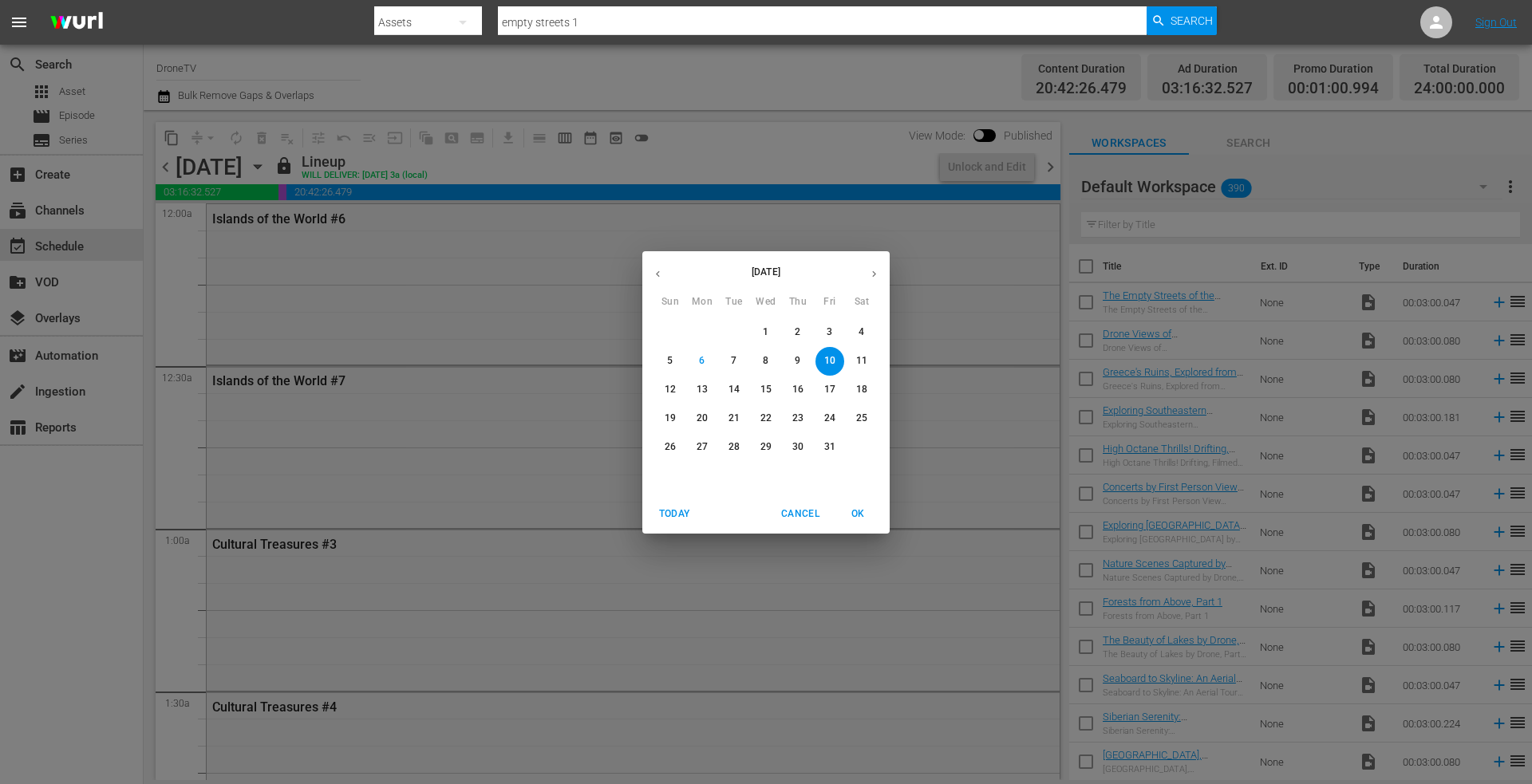
click at [866, 358] on p "11" at bounding box center [861, 360] width 11 height 13
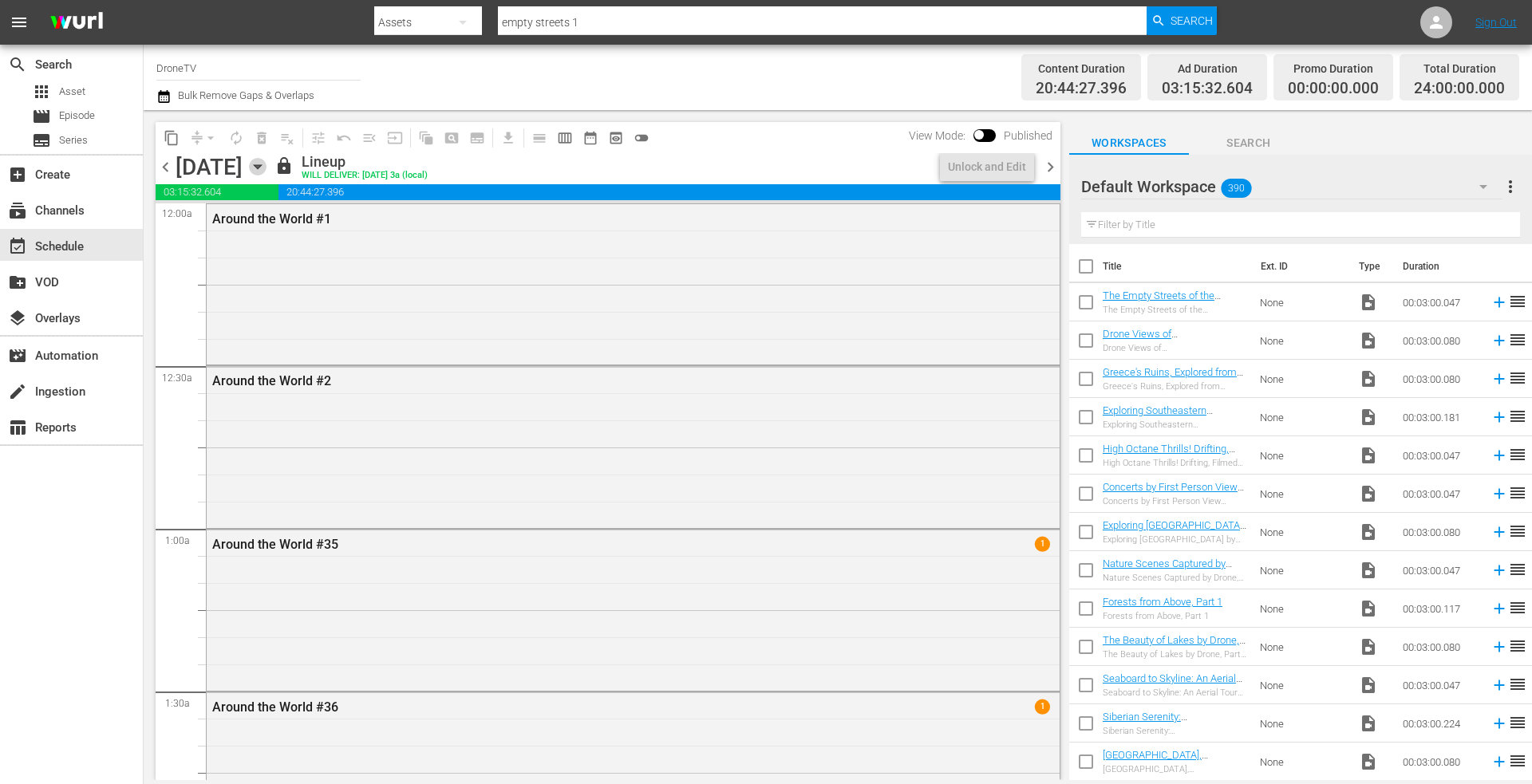
click at [266, 162] on icon "button" at bounding box center [258, 167] width 18 height 18
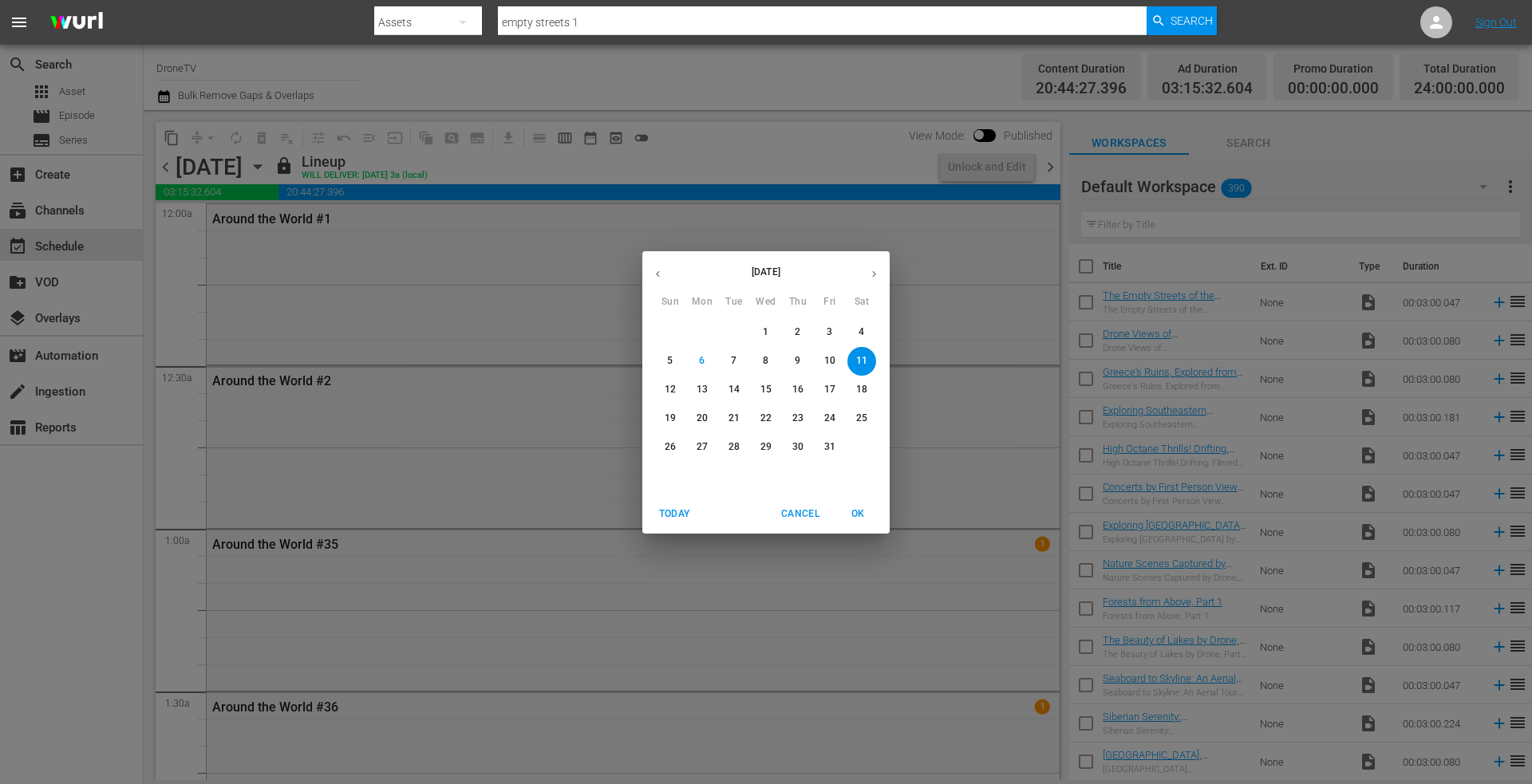
drag, startPoint x: 673, startPoint y: 388, endPoint x: 518, endPoint y: 250, distance: 207.5
click at [673, 388] on p "12" at bounding box center [671, 389] width 11 height 13
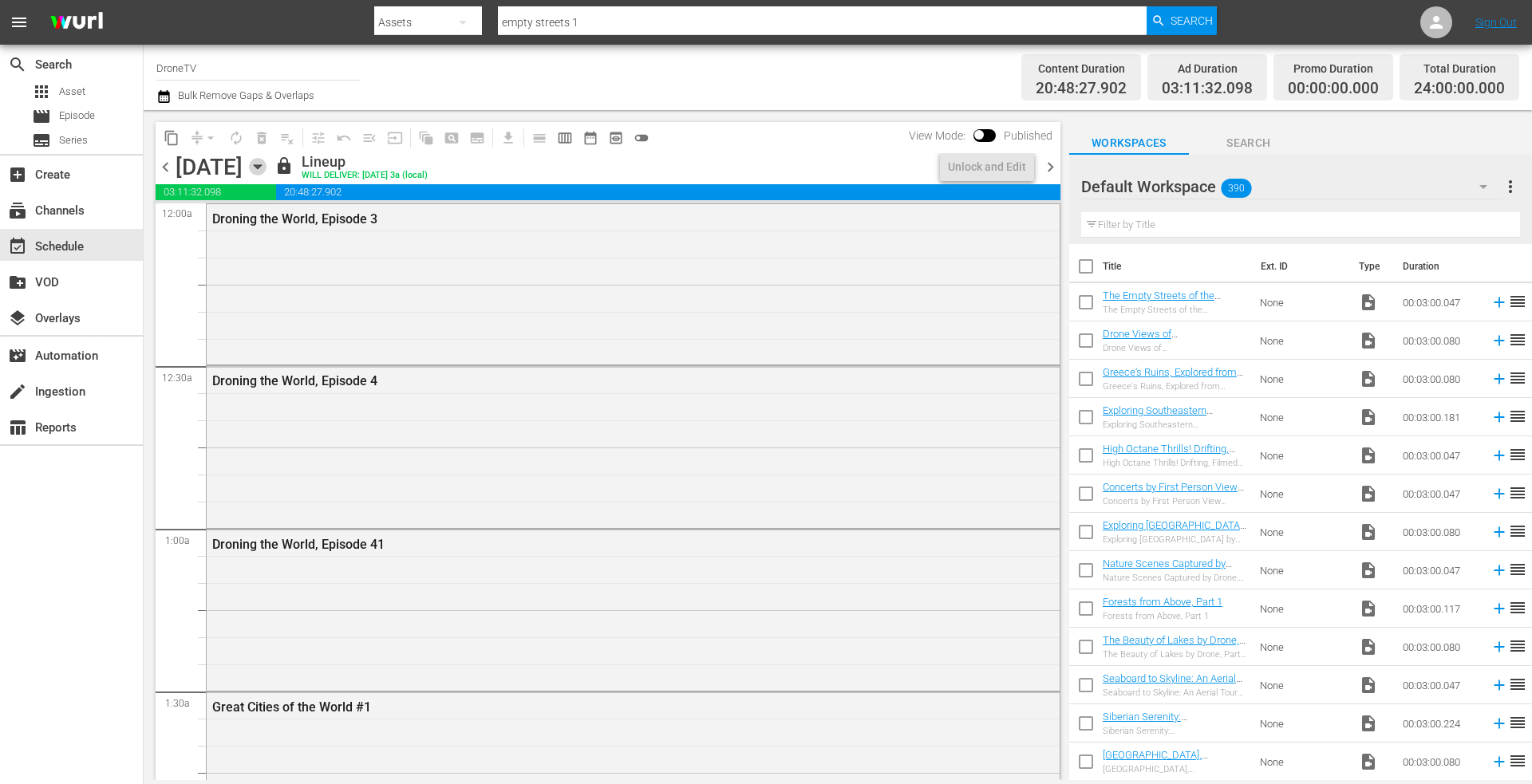
click at [266, 164] on icon "button" at bounding box center [258, 167] width 18 height 18
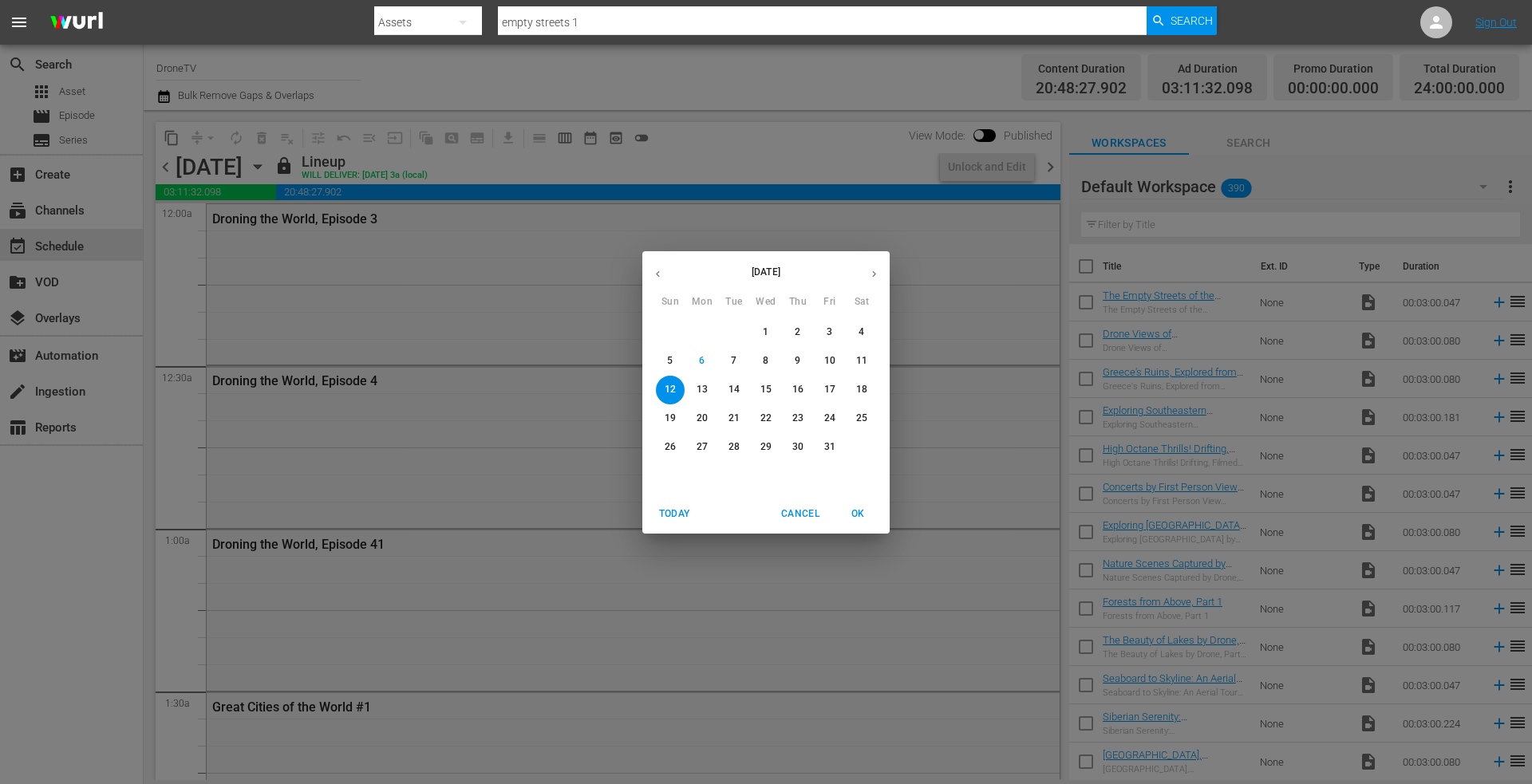
click at [702, 389] on p "13" at bounding box center [702, 389] width 11 height 13
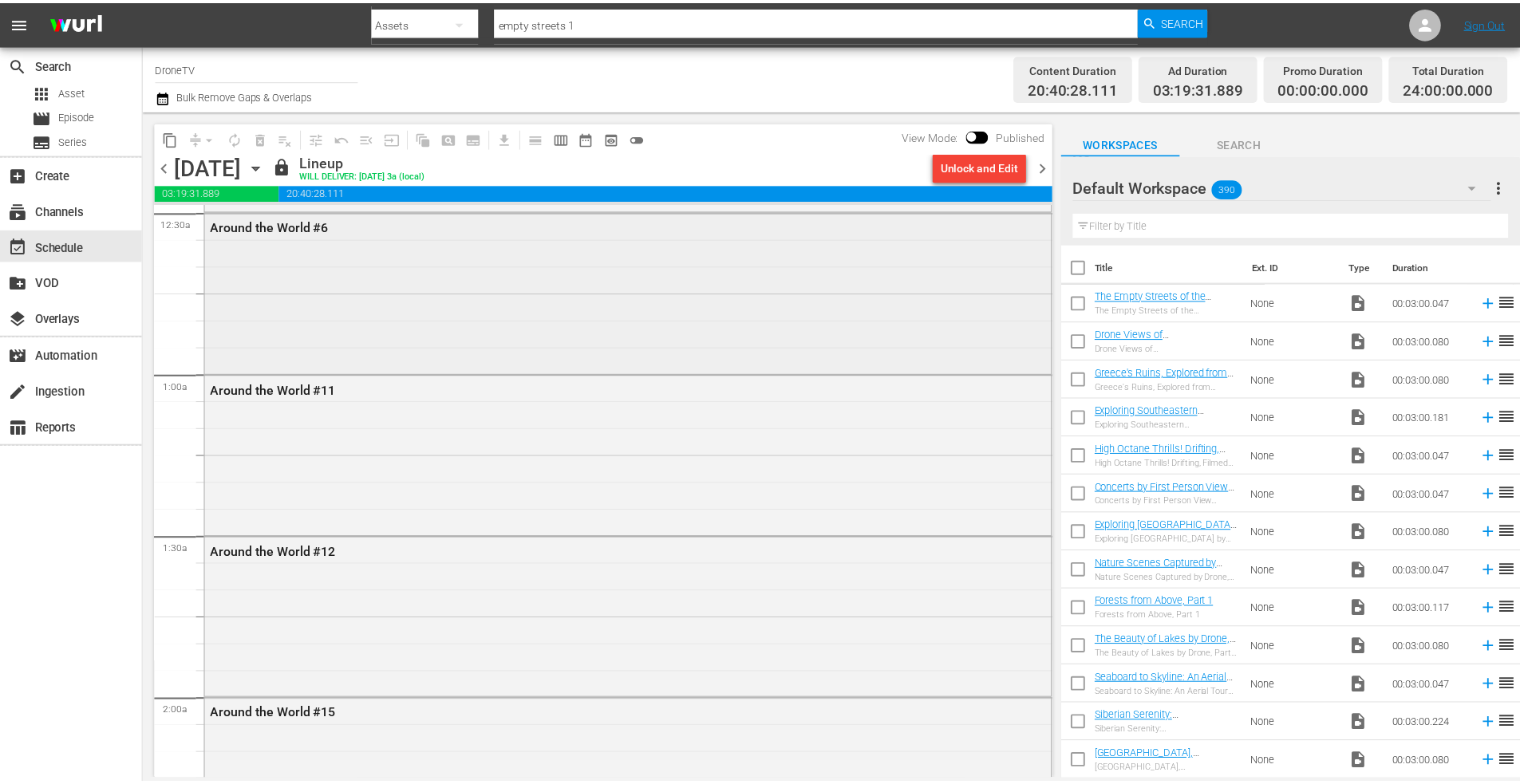
scroll to position [159, 0]
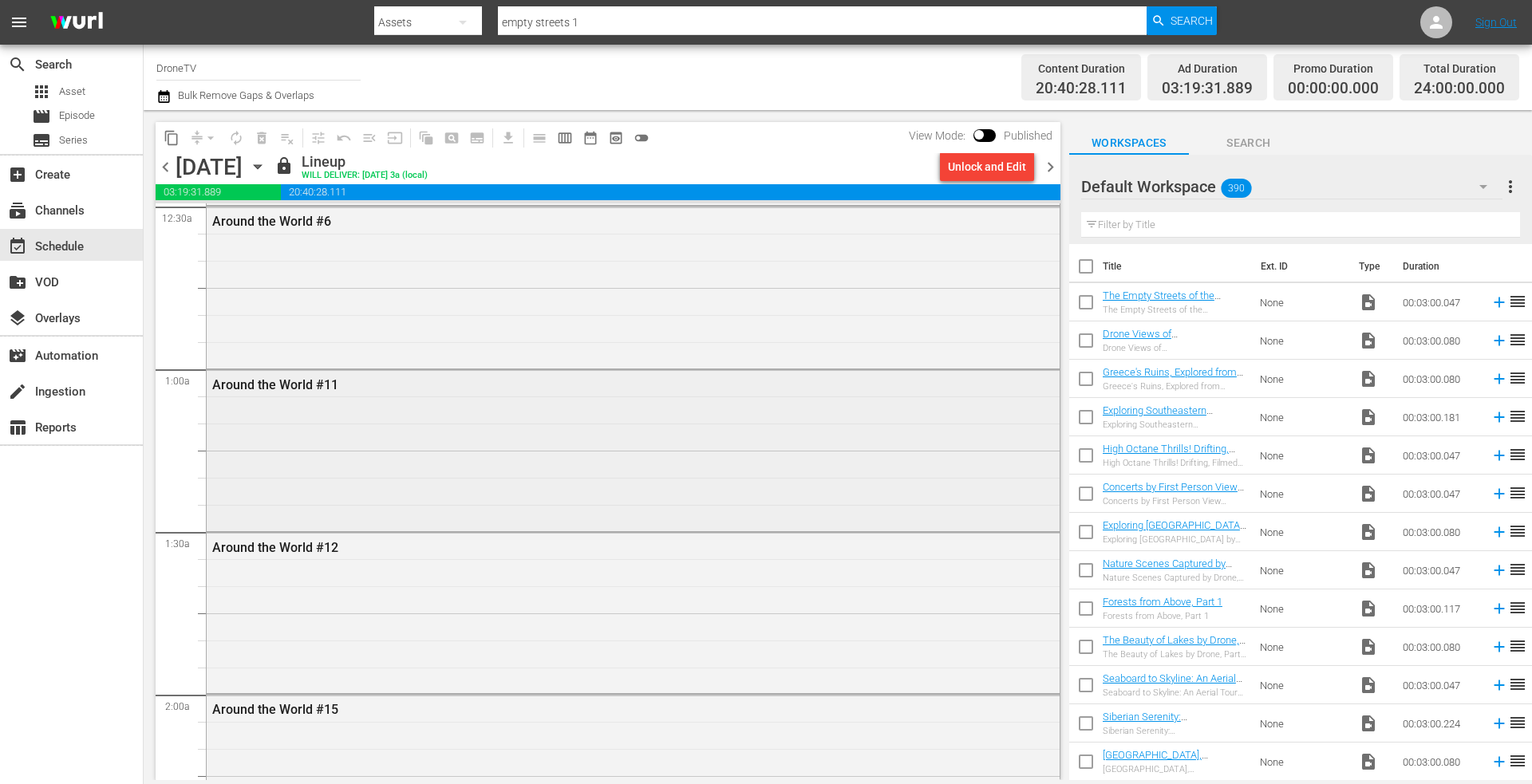
click at [578, 448] on div "Around the World #11" at bounding box center [634, 449] width 853 height 158
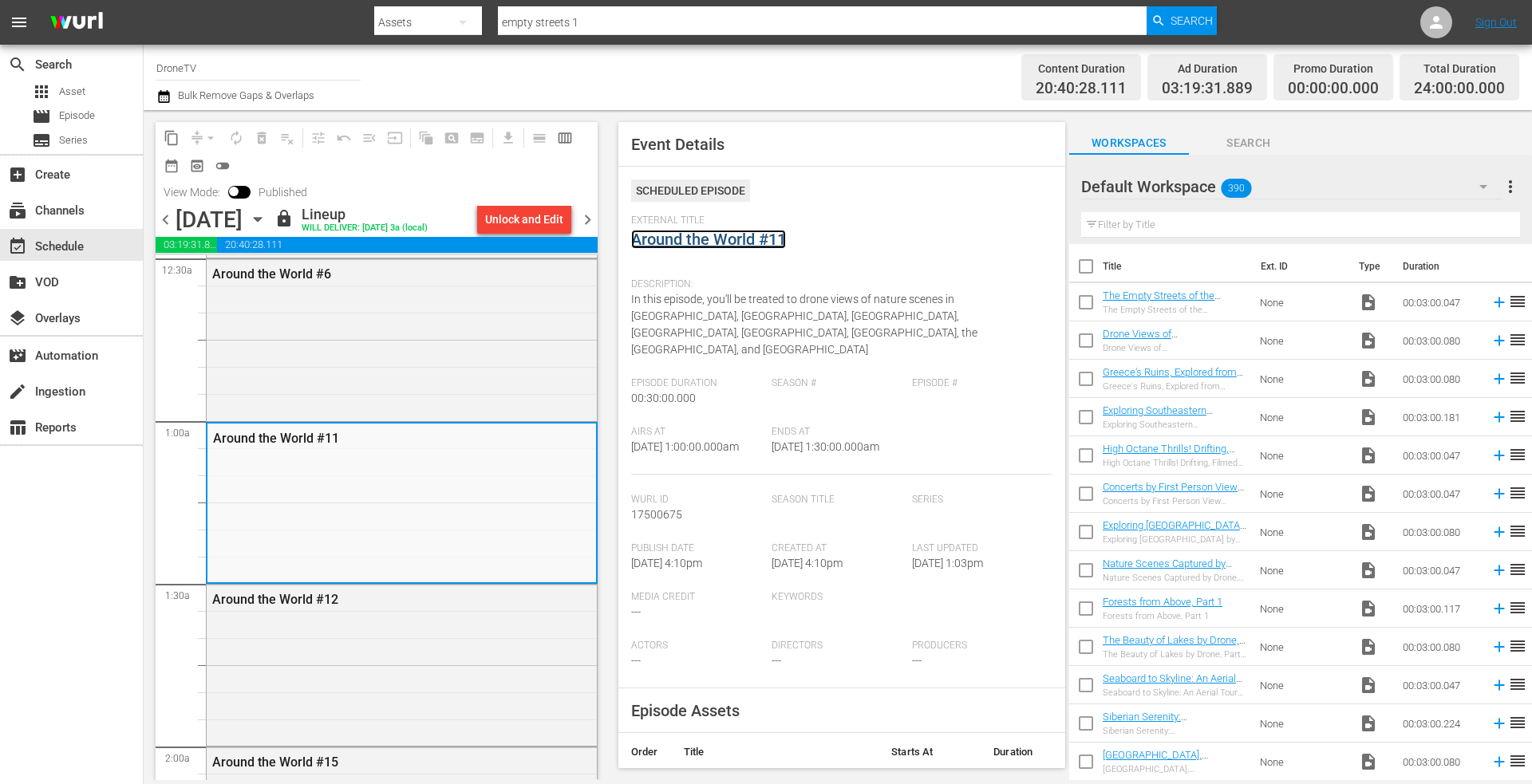
click at [740, 240] on link "Around the World #11" at bounding box center [708, 238] width 155 height 19
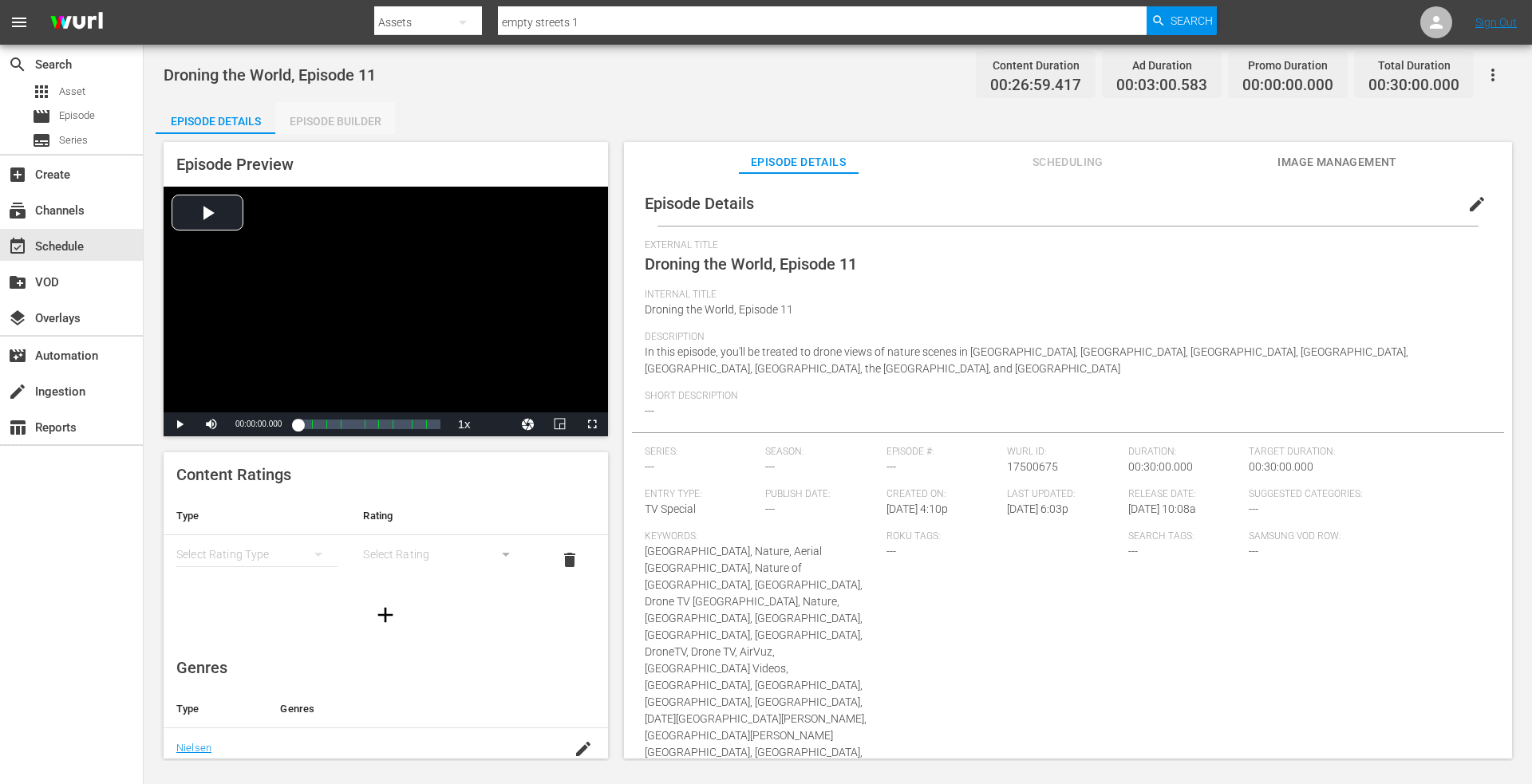
click at [324, 116] on div "Episode Builder" at bounding box center [335, 121] width 120 height 39
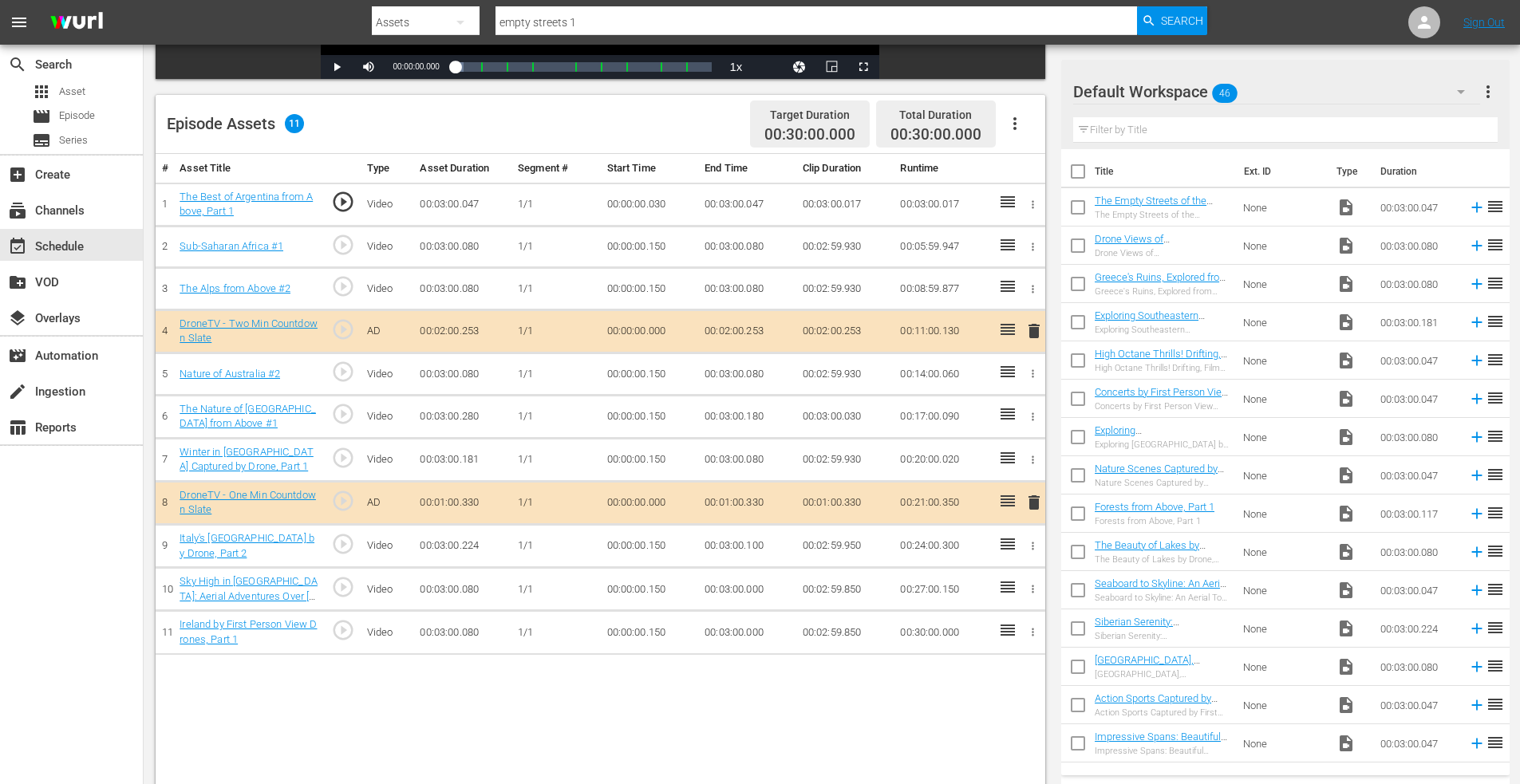
scroll to position [399, 0]
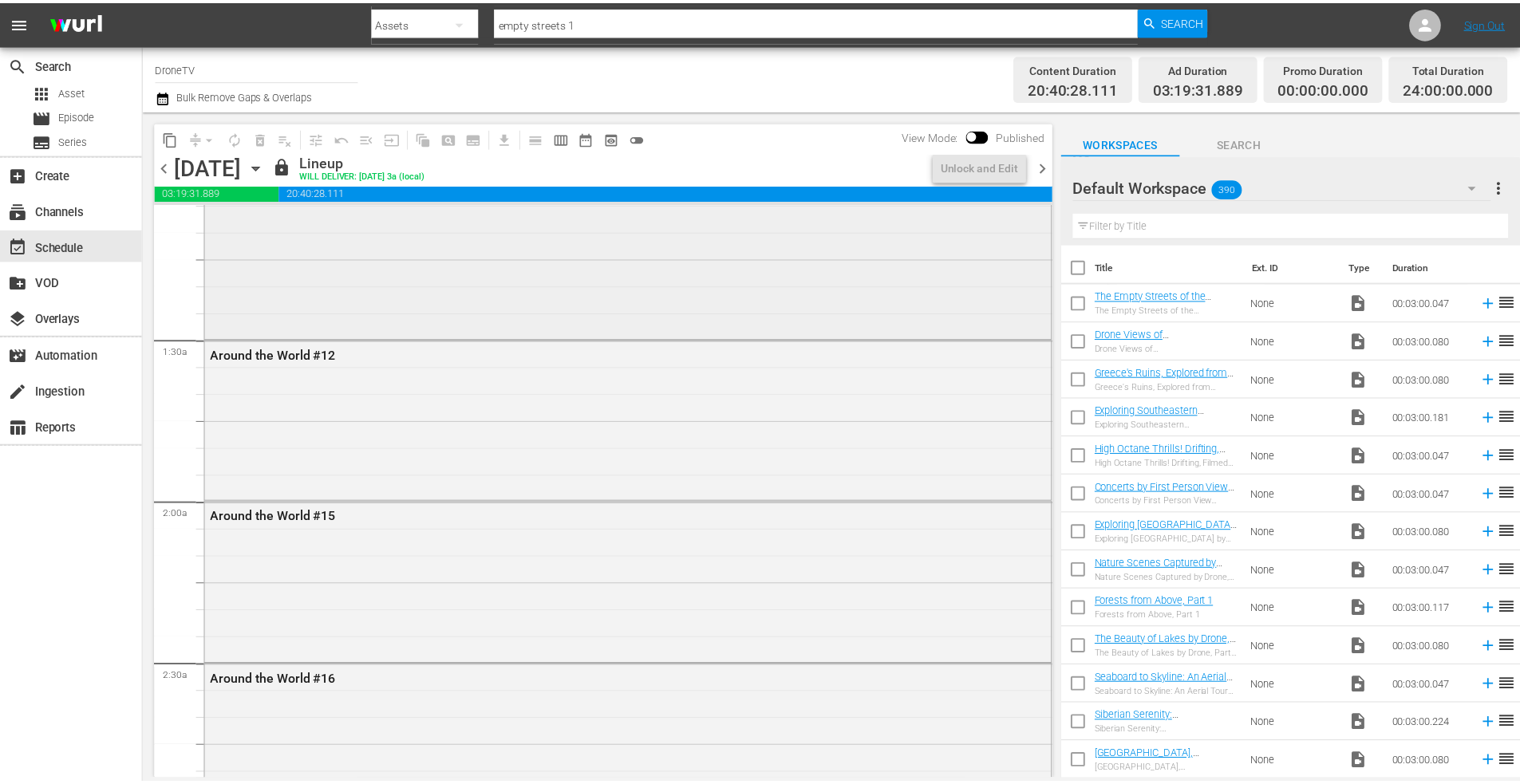
scroll to position [399, 0]
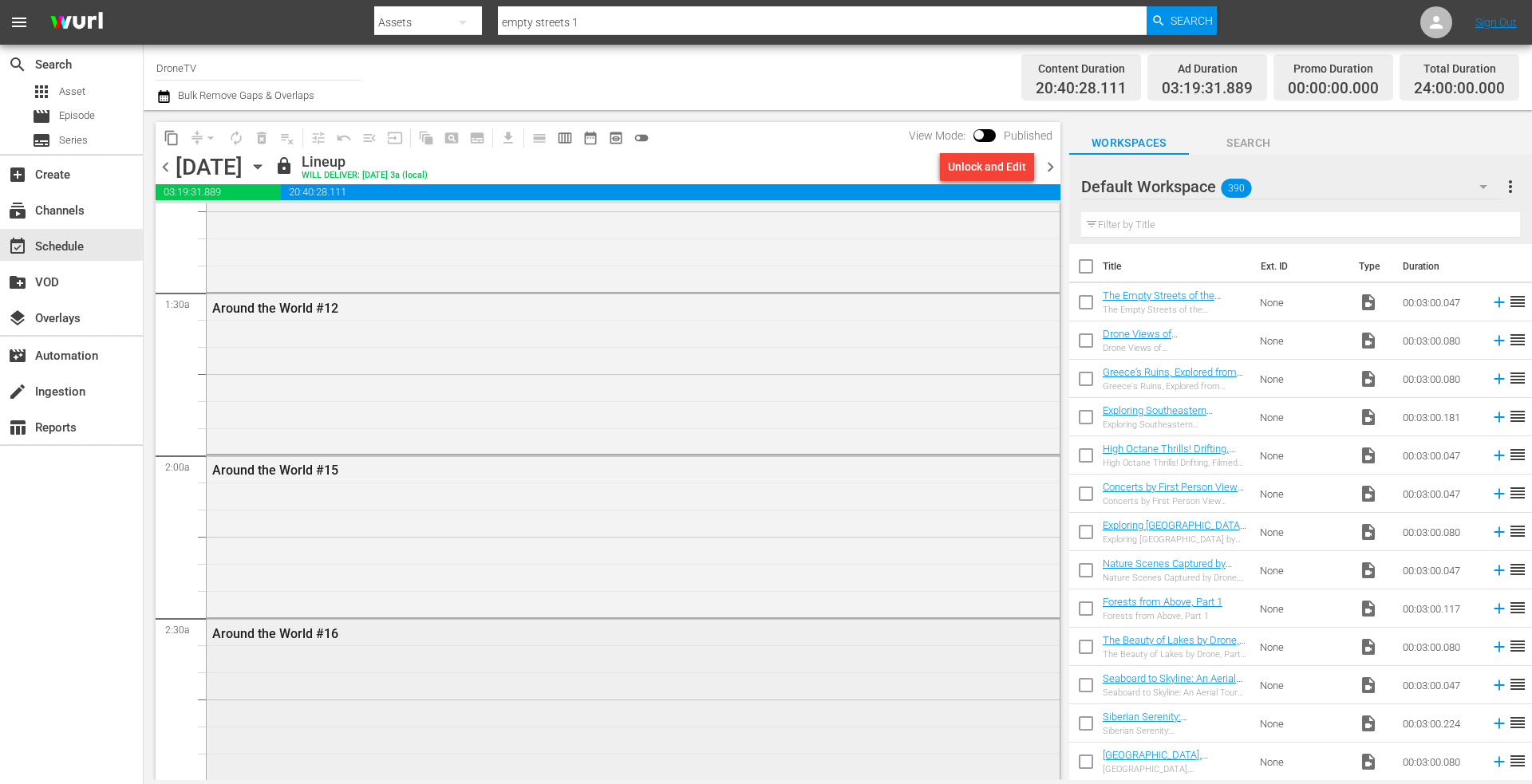
click at [325, 634] on div "Around the World #16" at bounding box center [590, 633] width 755 height 15
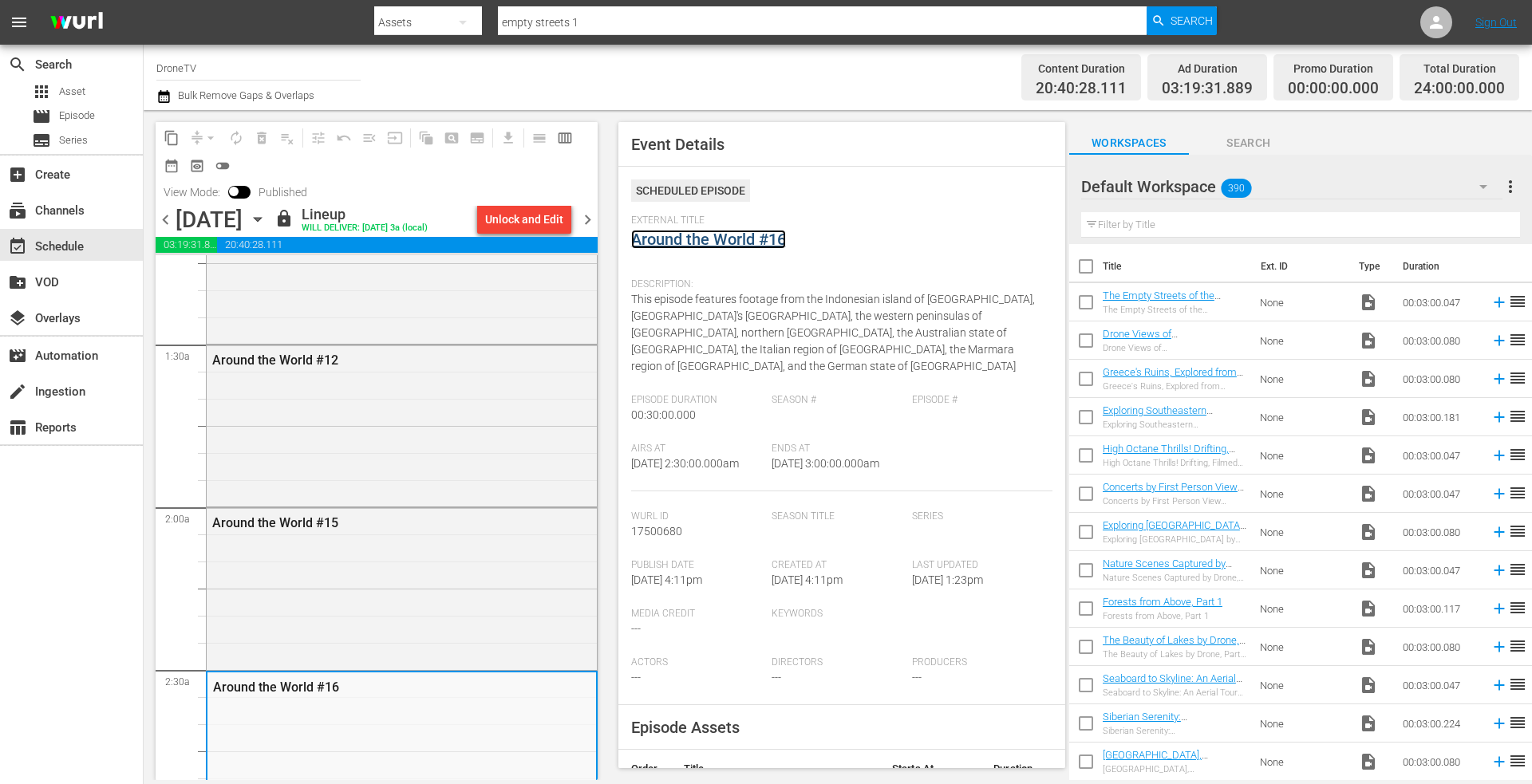
click at [723, 237] on link "Around the World #16" at bounding box center [708, 238] width 155 height 19
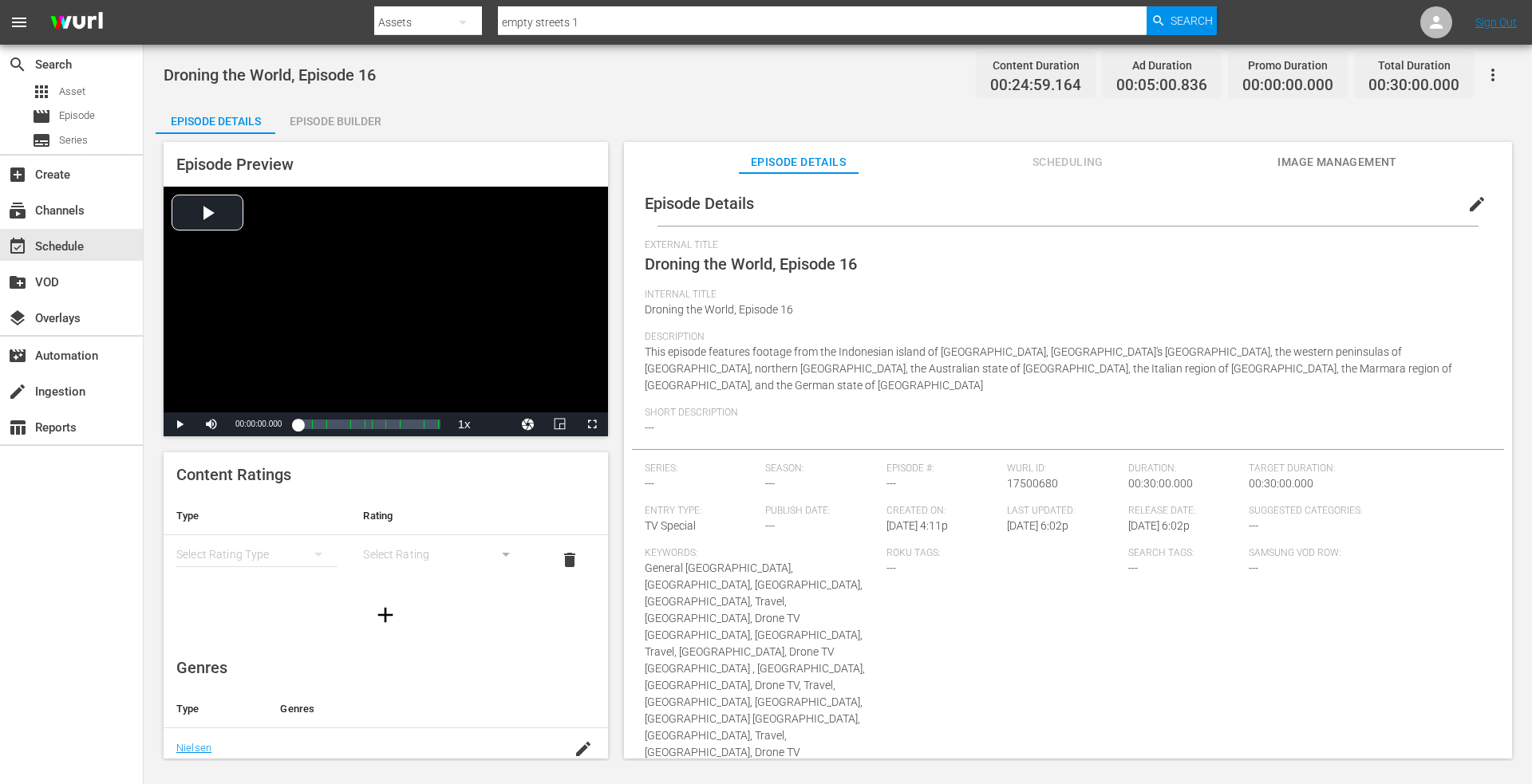
click at [347, 120] on div "Episode Builder" at bounding box center [335, 121] width 120 height 39
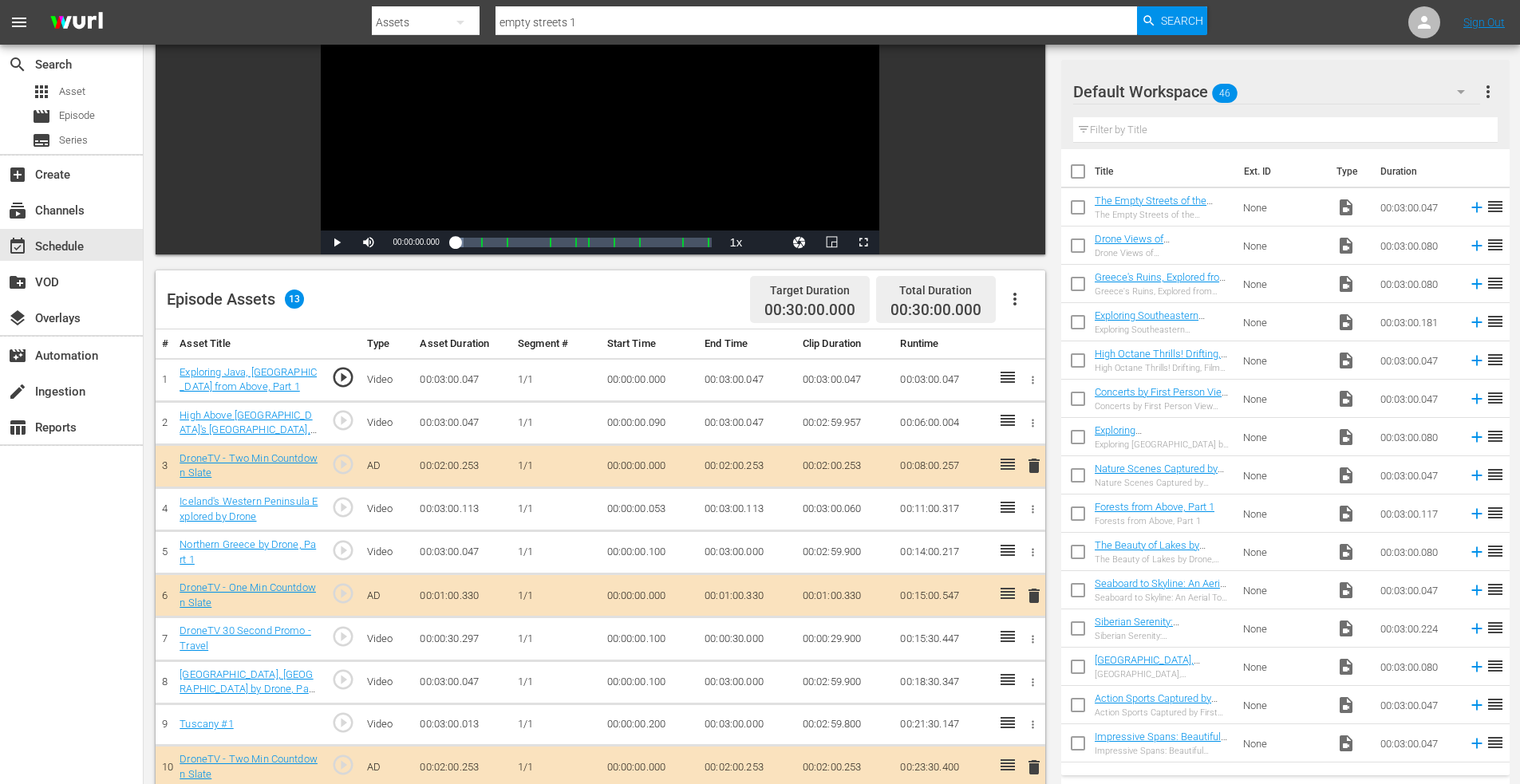
scroll to position [399, 0]
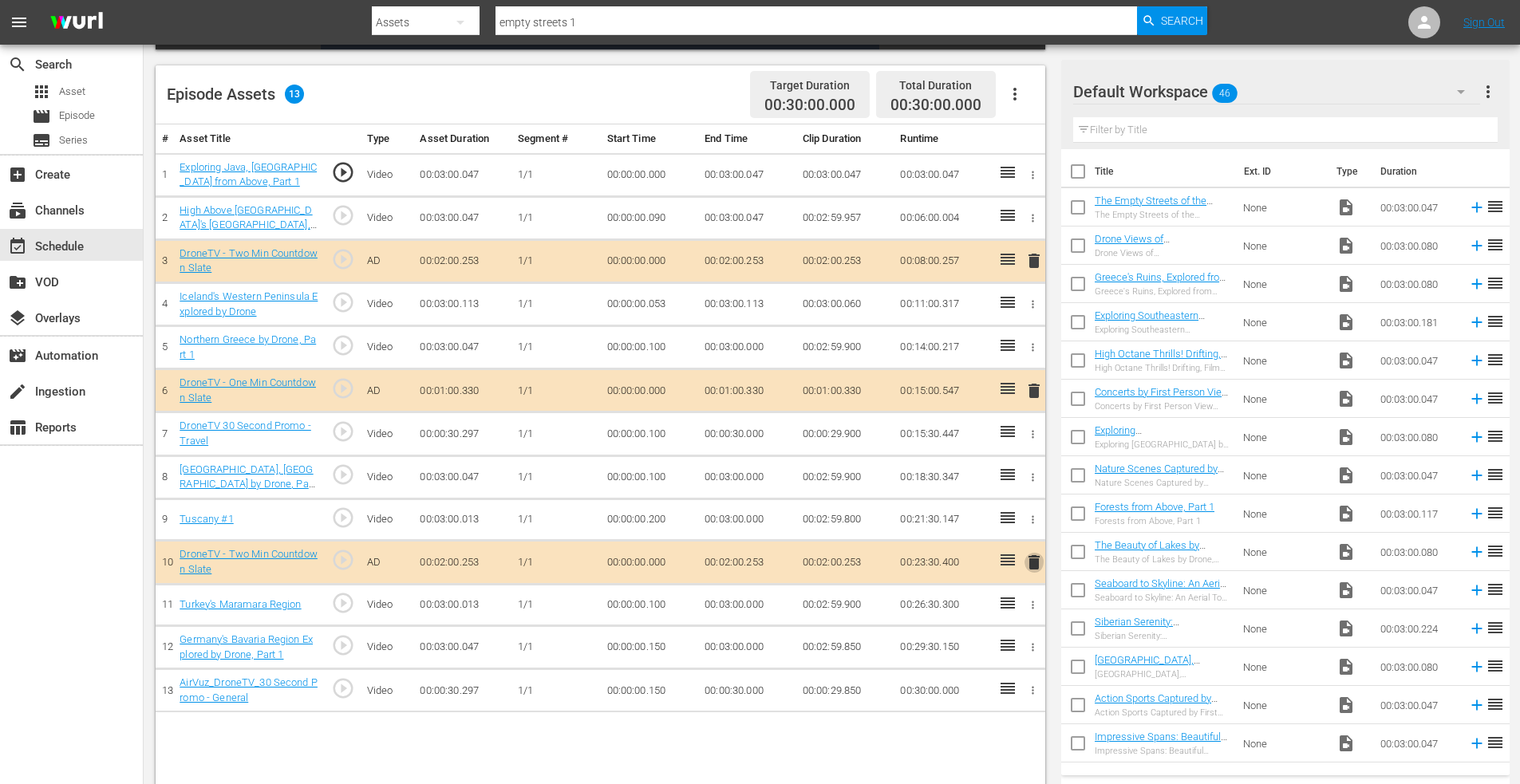
click at [1025, 562] on span "delete" at bounding box center [1033, 562] width 19 height 19
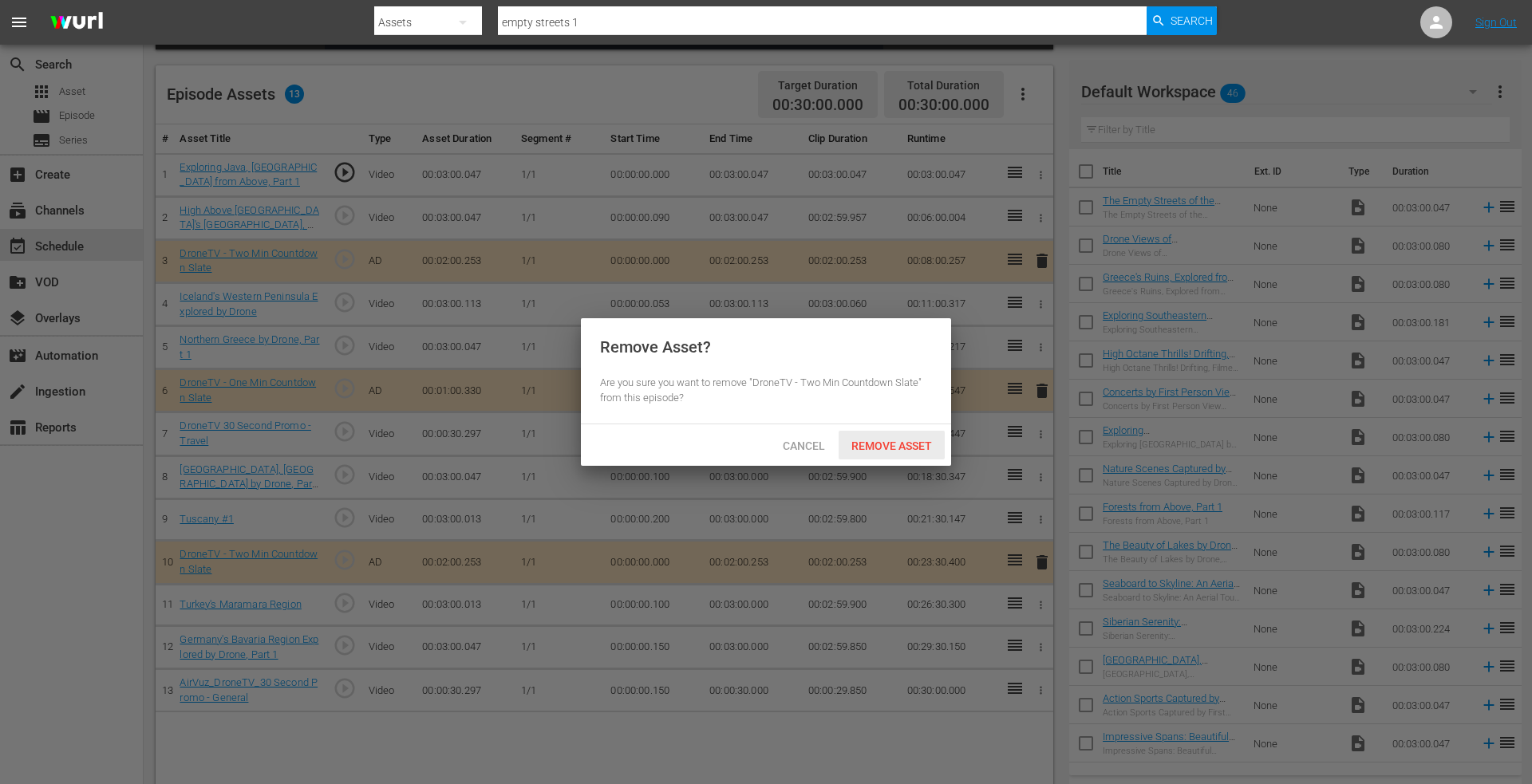
click at [885, 446] on span "Remove Asset" at bounding box center [892, 446] width 106 height 13
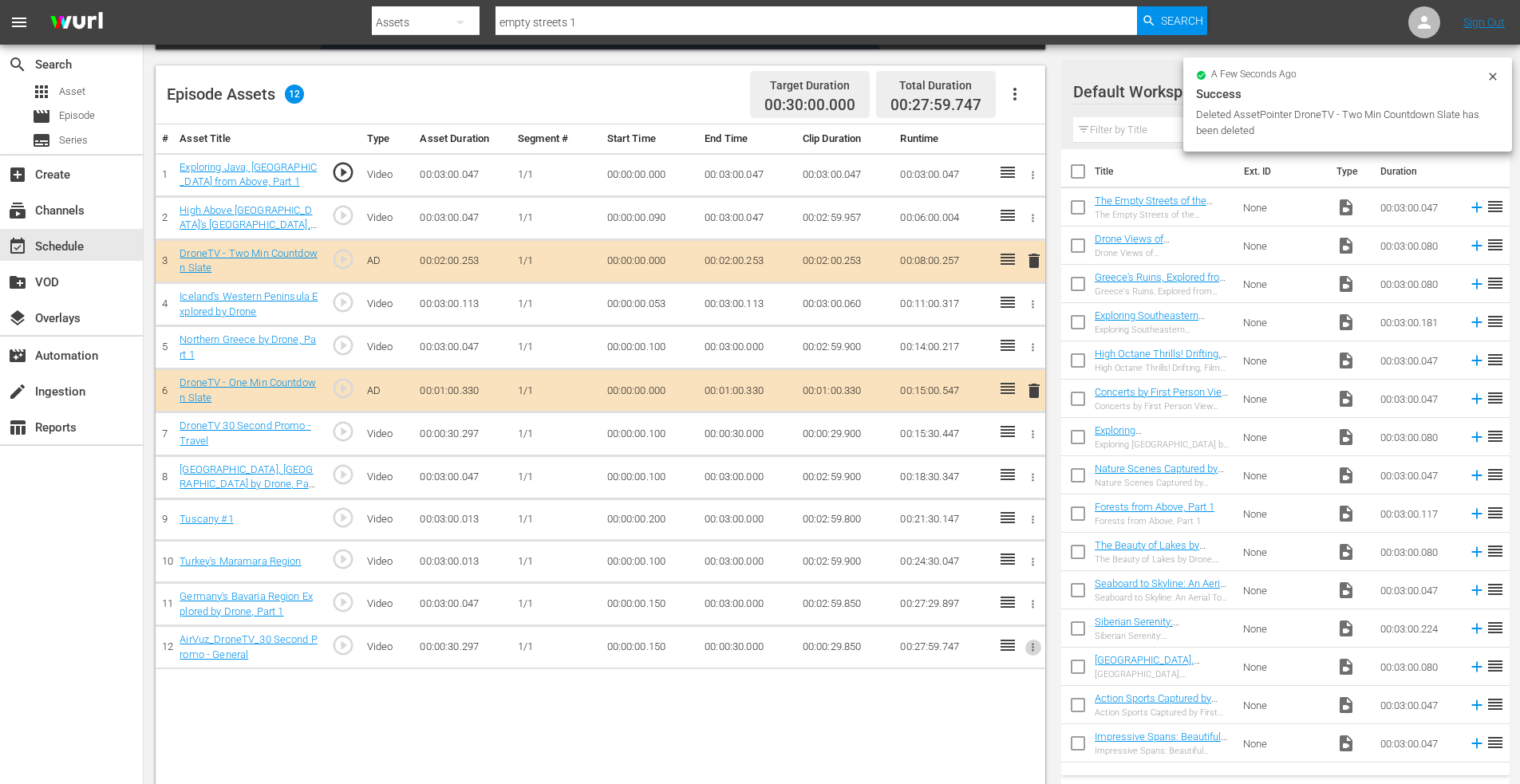
click at [1031, 646] on icon "button" at bounding box center [1032, 647] width 12 height 12
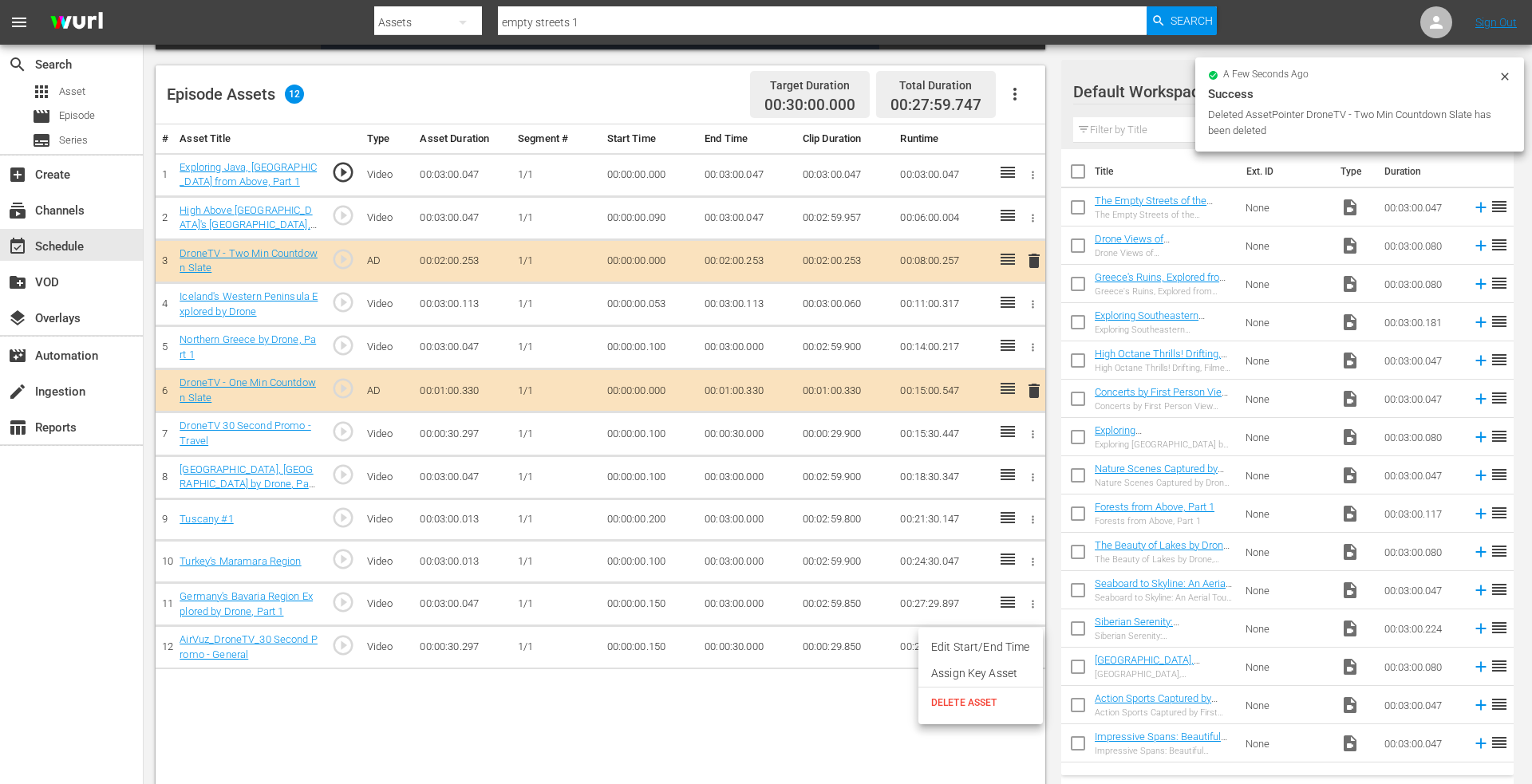
click at [957, 702] on span "DELETE ASSET" at bounding box center [981, 702] width 99 height 14
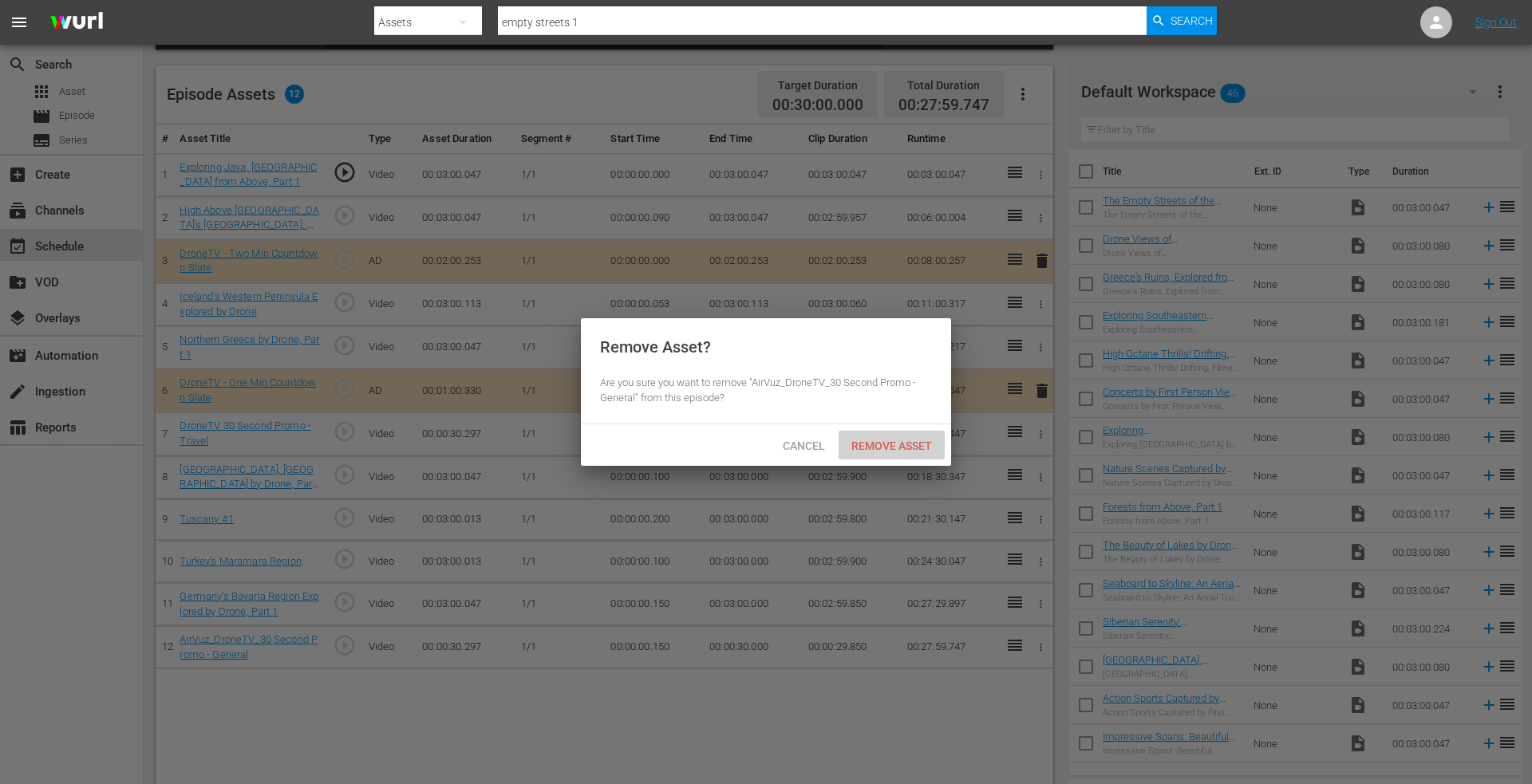
click at [878, 446] on span "Remove Asset" at bounding box center [892, 446] width 106 height 13
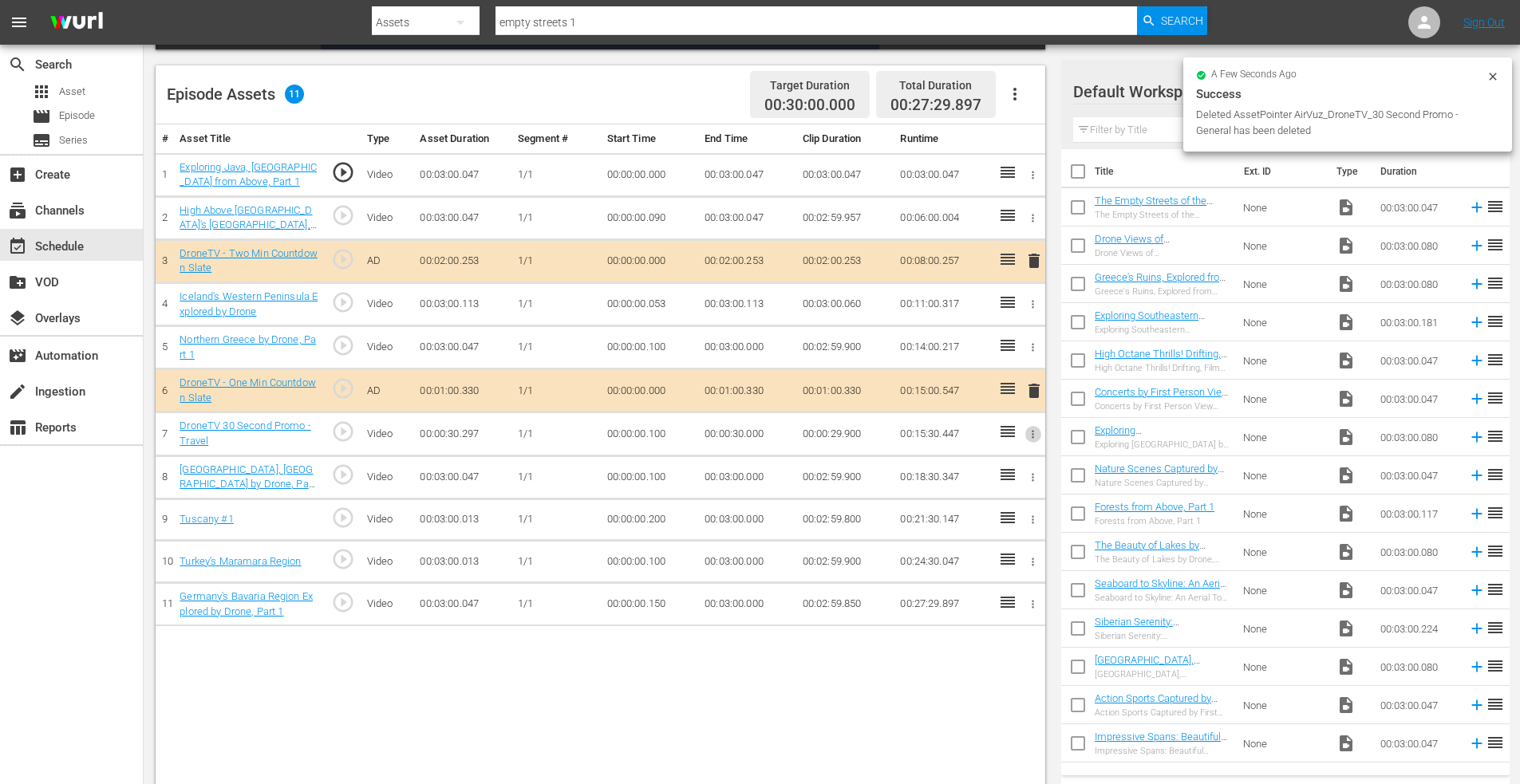
click at [1029, 436] on icon "button" at bounding box center [1032, 434] width 12 height 12
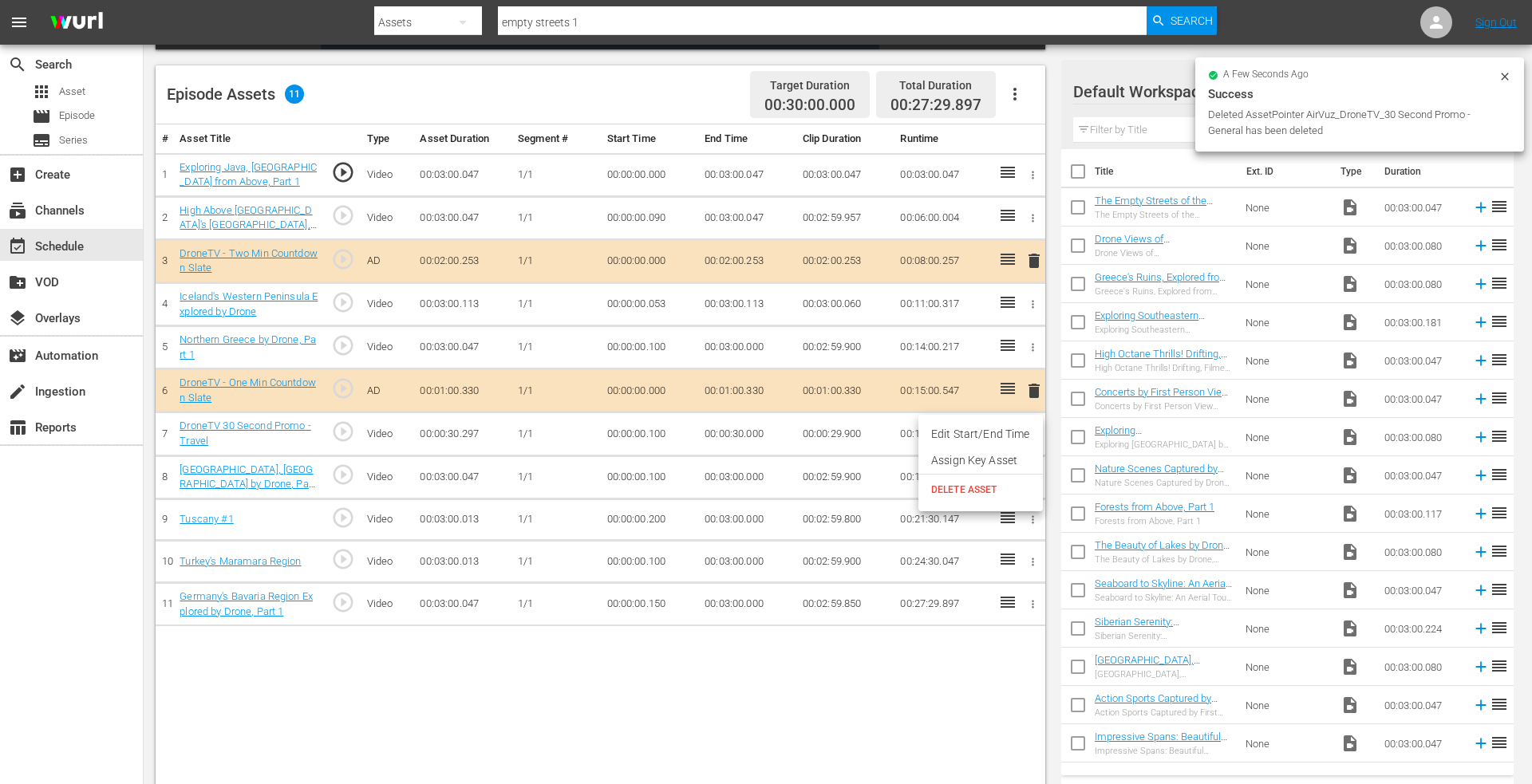
click at [953, 495] on span "DELETE ASSET" at bounding box center [981, 490] width 99 height 14
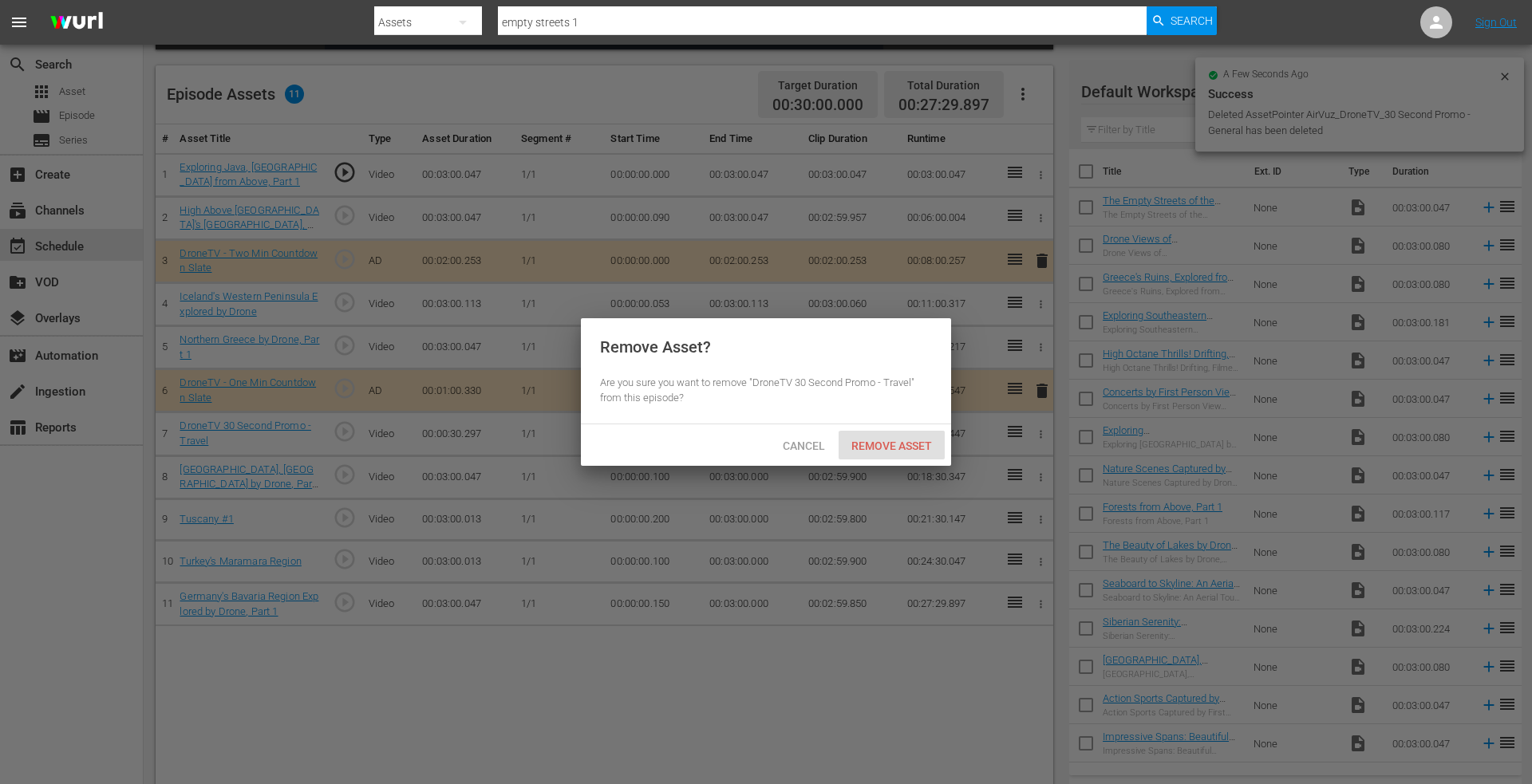
drag, startPoint x: 899, startPoint y: 443, endPoint x: 885, endPoint y: 448, distance: 14.9
click at [897, 444] on span "Remove Asset" at bounding box center [892, 446] width 106 height 13
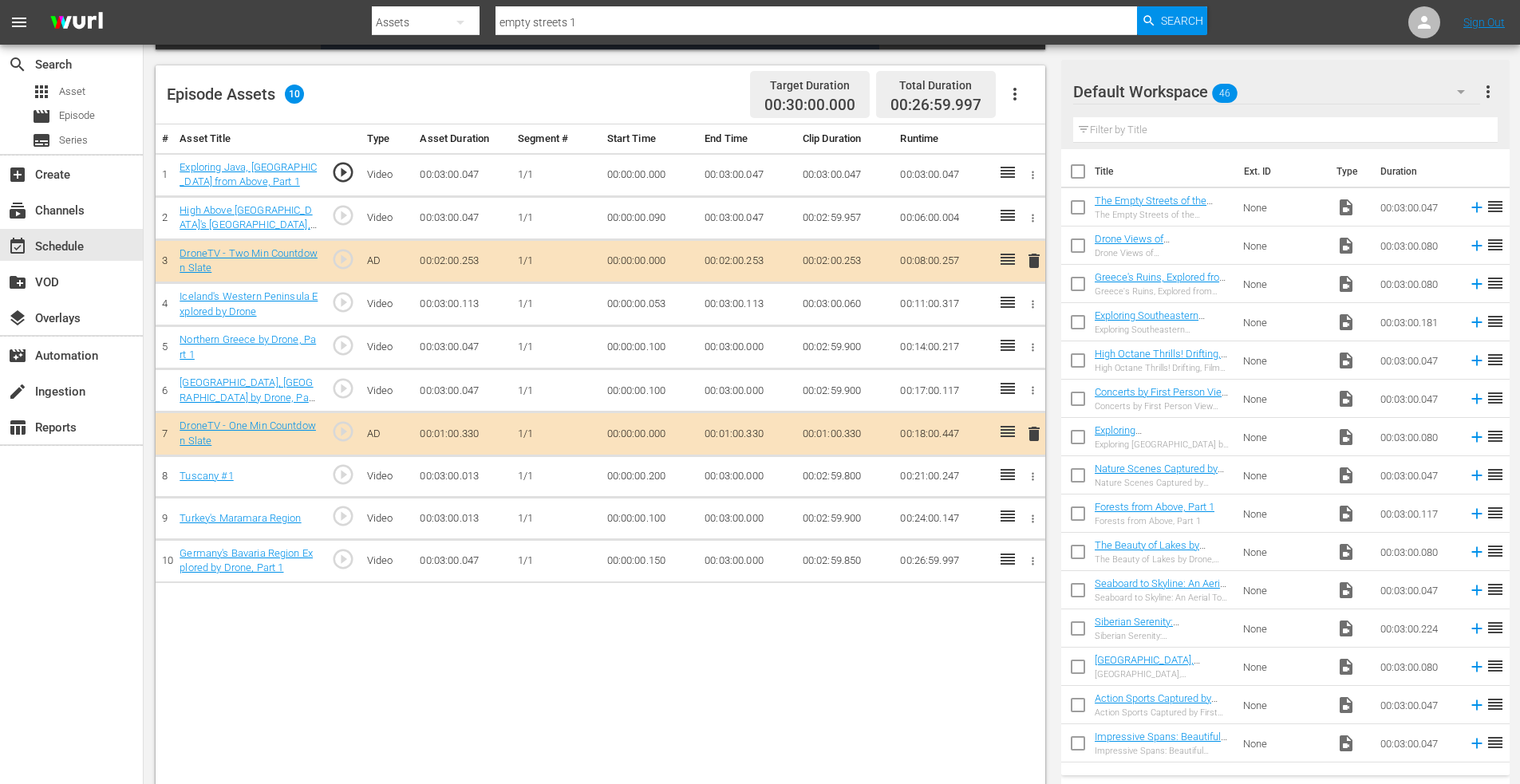
click at [1036, 478] on icon "button" at bounding box center [1032, 476] width 12 height 12
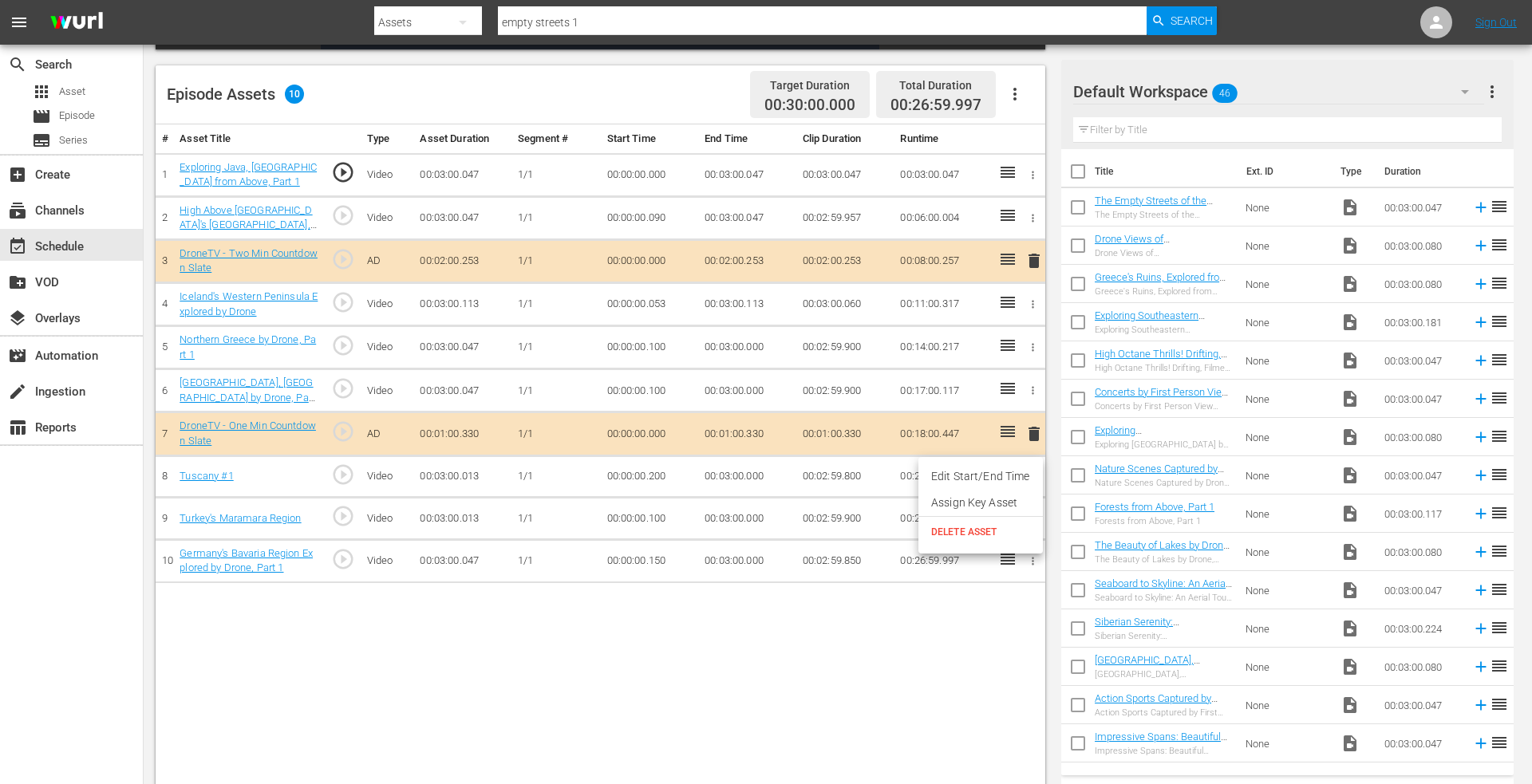
click at [973, 482] on li "Edit Start/End Time" at bounding box center [981, 476] width 125 height 26
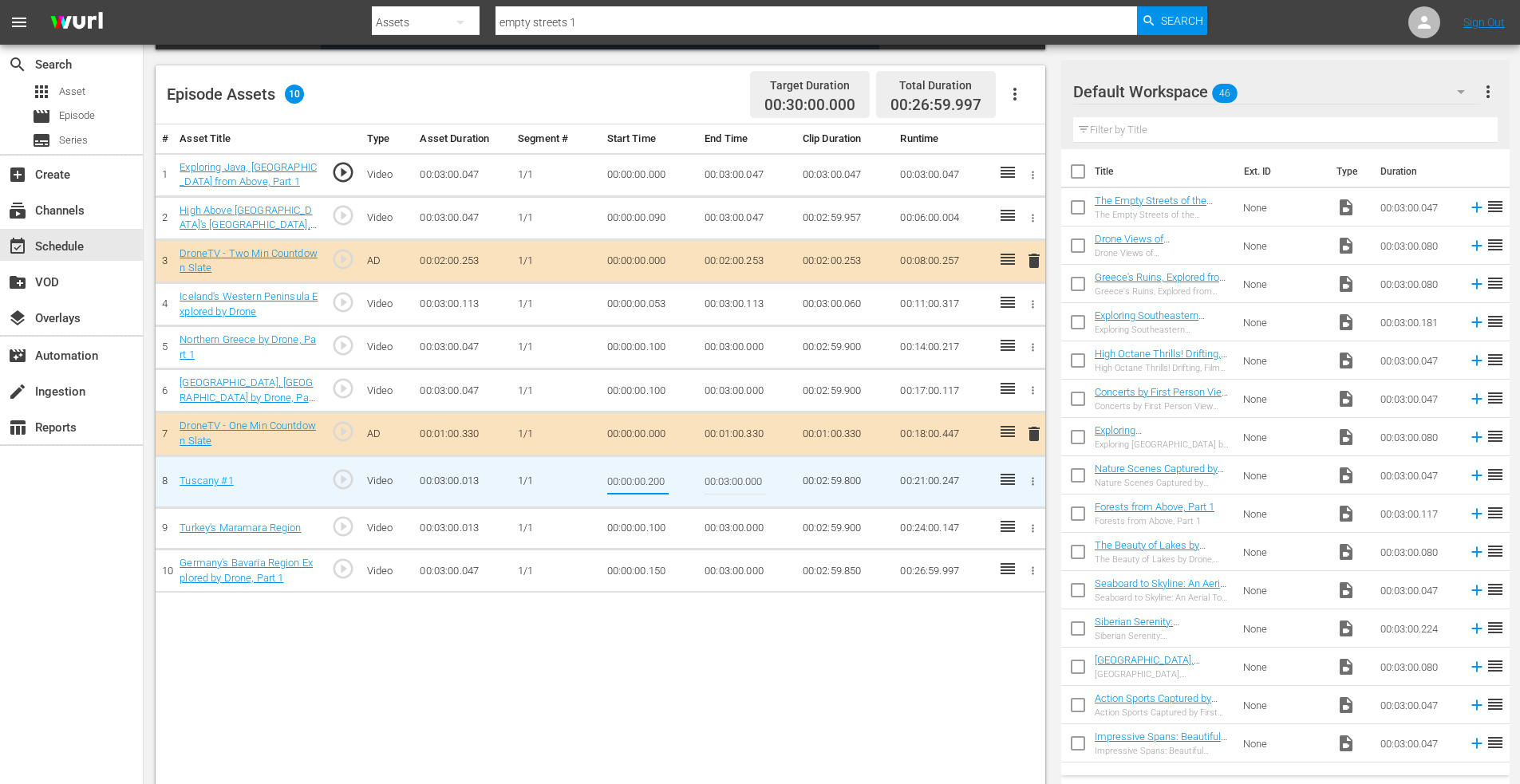
drag, startPoint x: 650, startPoint y: 483, endPoint x: 704, endPoint y: 482, distance: 54.0
click at [704, 482] on tr "8 Tuscany #1 play_circle_outline Video 00:03:00.013 [DATE] 00:00:00.200 00:03:0…" at bounding box center [600, 481] width 890 height 52
type input "00:00:00.100"
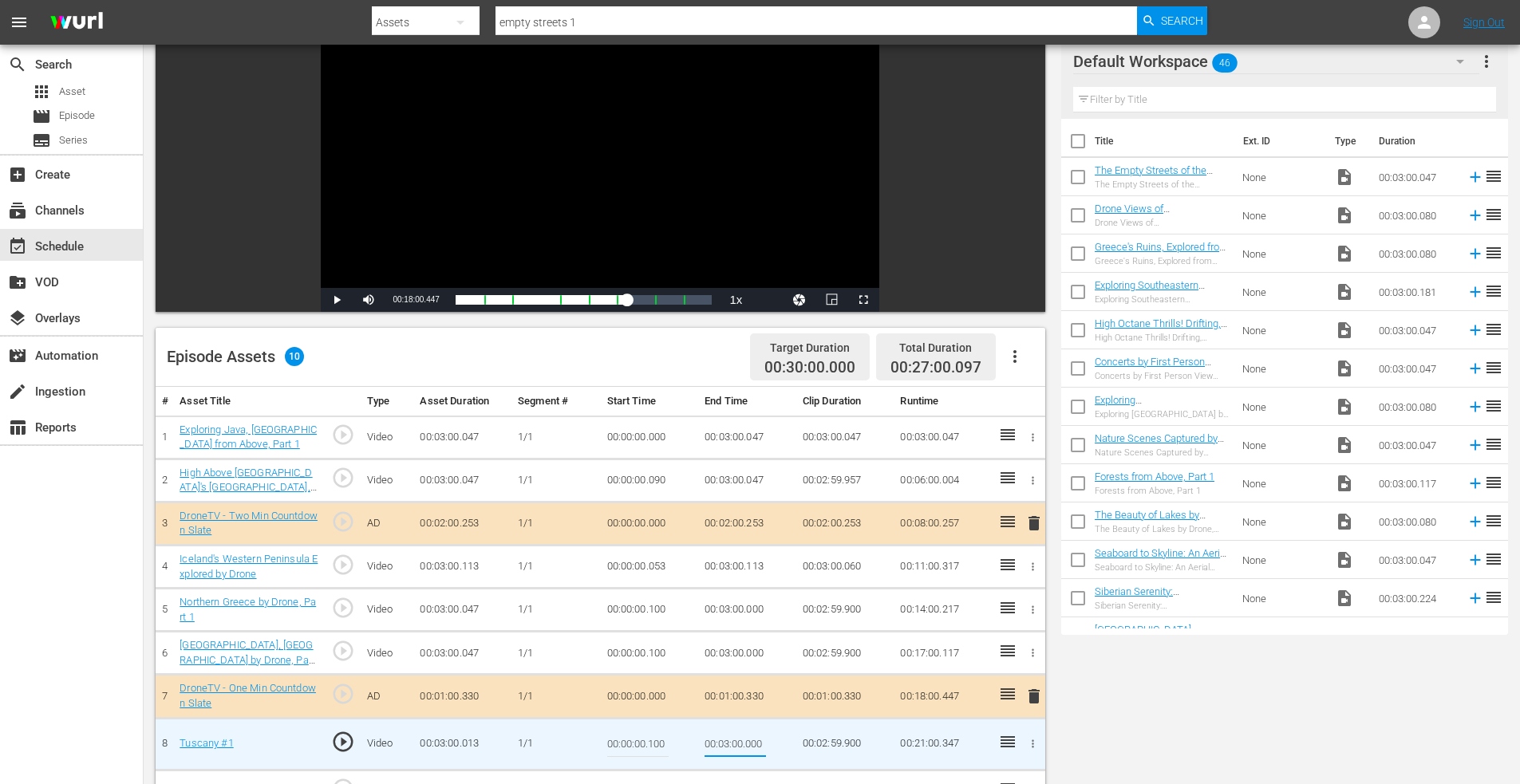
scroll to position [0, 0]
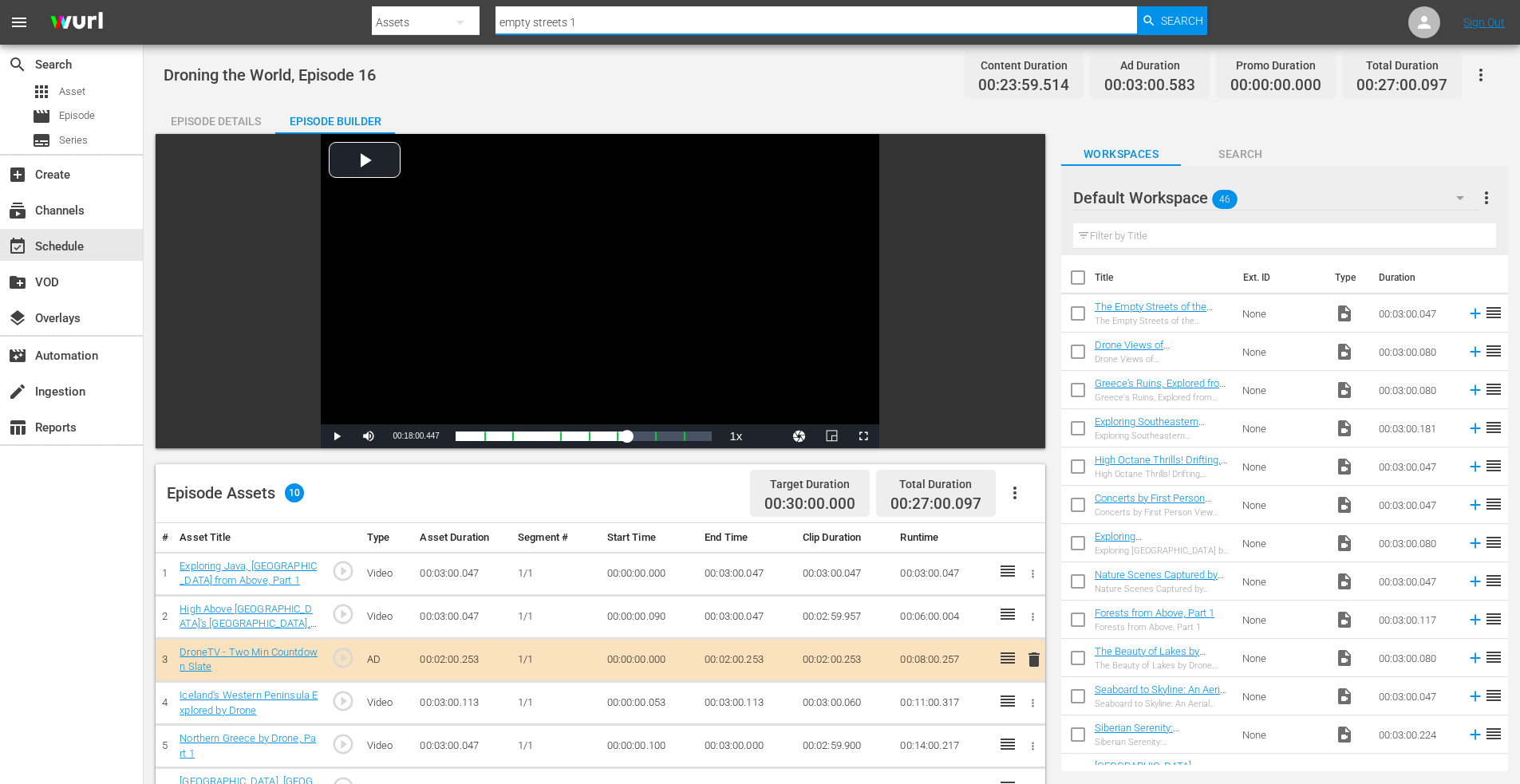
drag, startPoint x: 603, startPoint y: 18, endPoint x: 302, endPoint y: 4, distance: 301.3
click at [303, 8] on nav "menu Search By Assets Search ID, Title, Description, Keywords, or Category empt…" at bounding box center [760, 22] width 1520 height 45
type input "brazil 3"
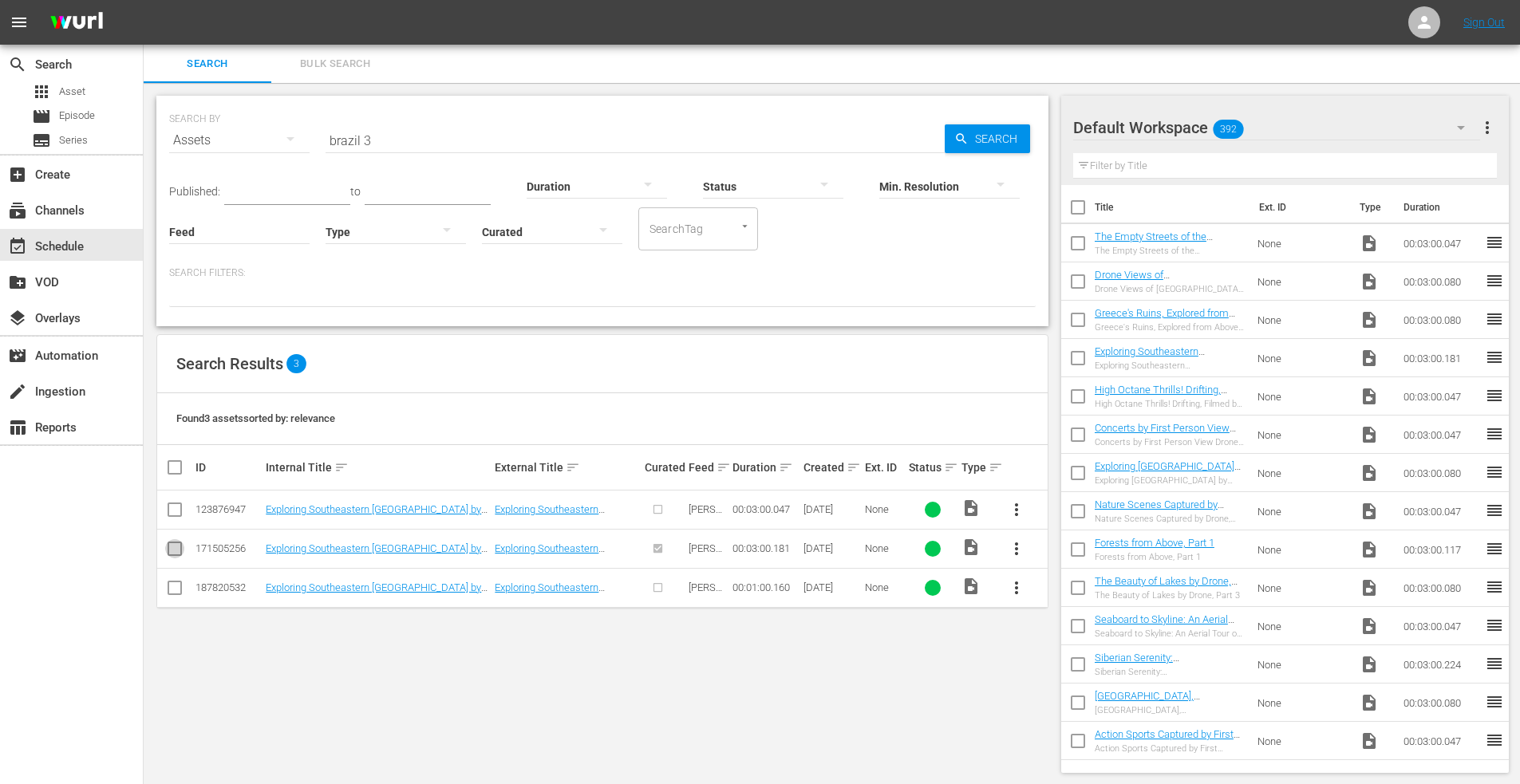
click at [173, 548] on input "checkbox" at bounding box center [174, 551] width 19 height 19
checkbox input "true"
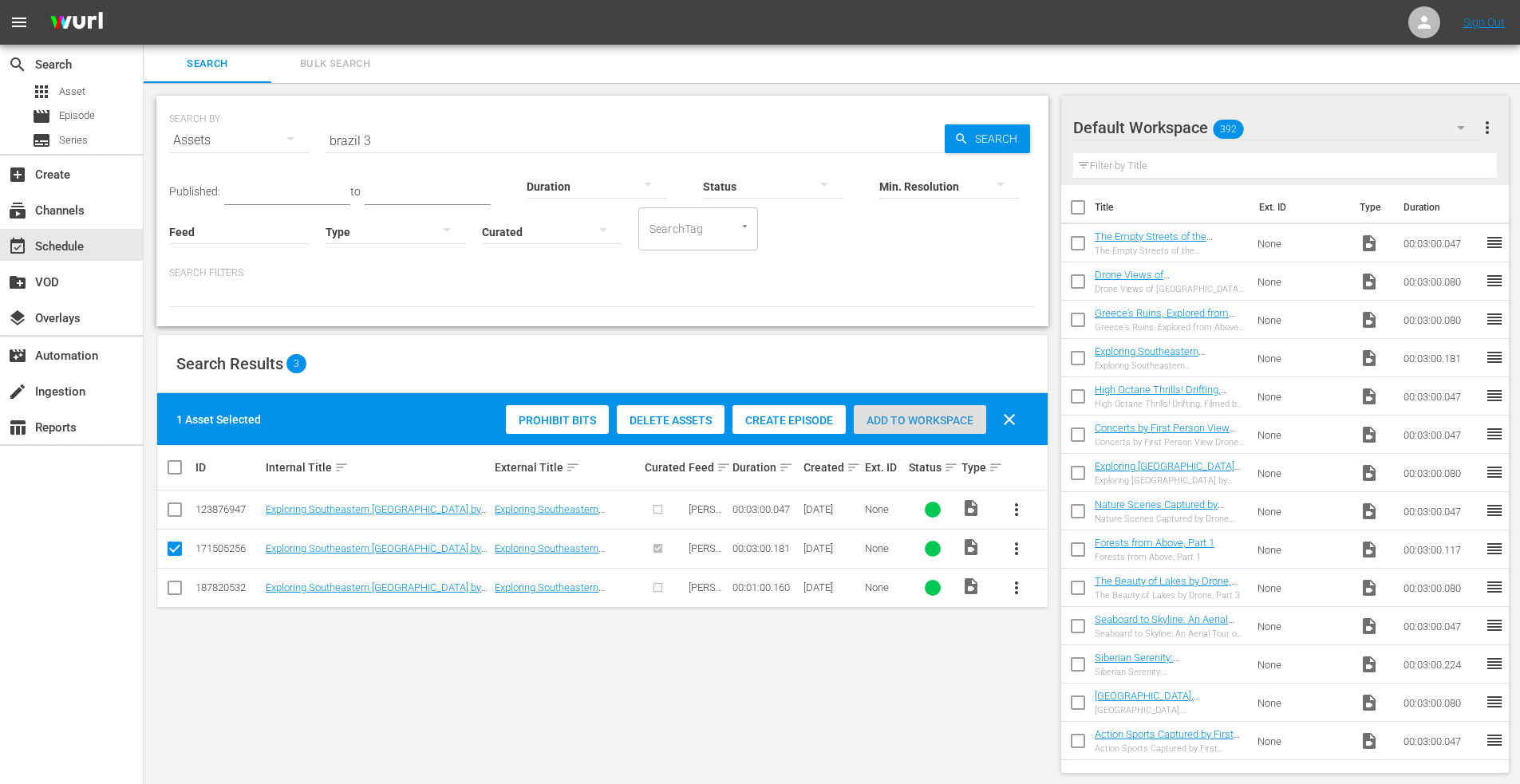
click at [902, 415] on span "Add to Workspace" at bounding box center [920, 420] width 133 height 13
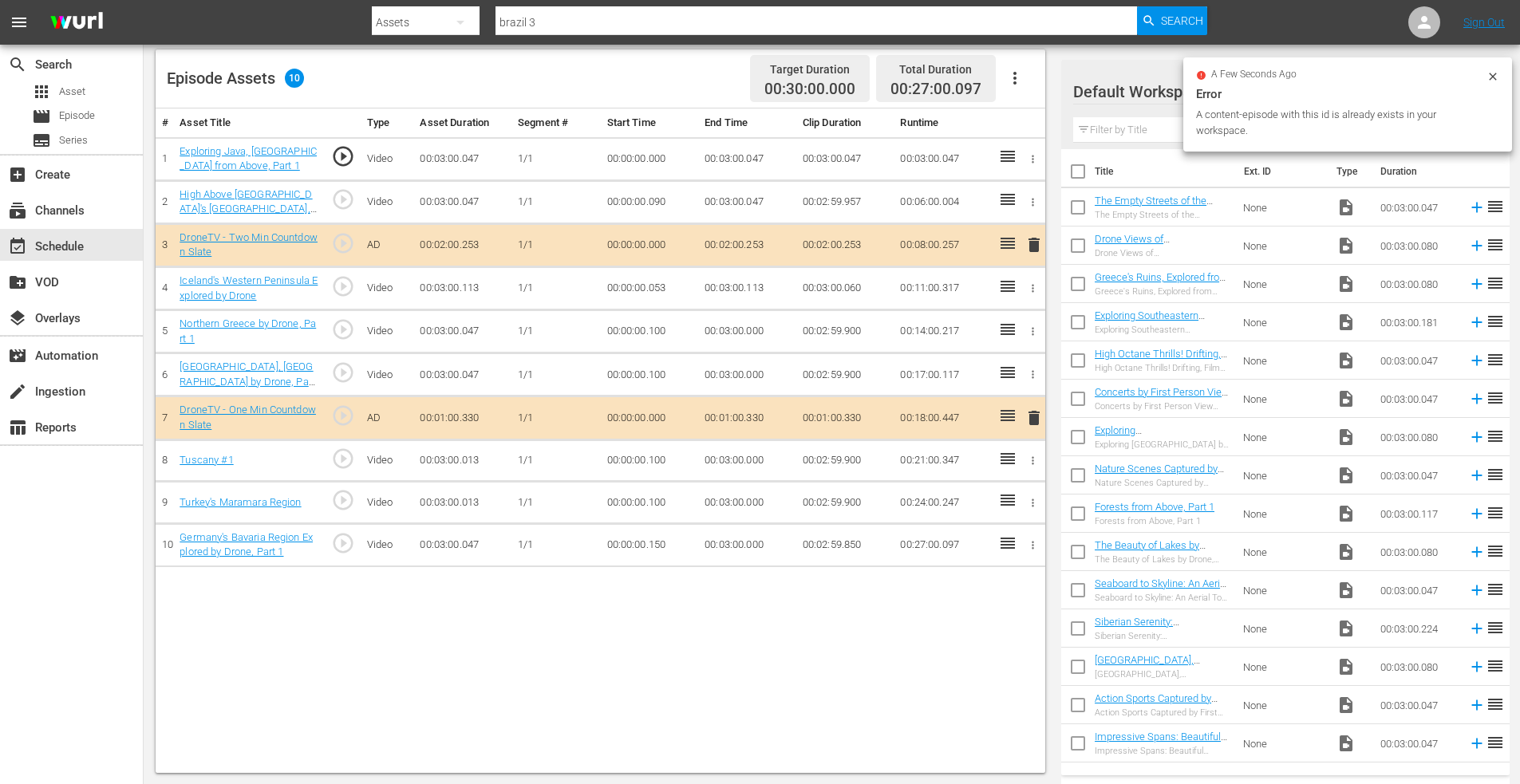
scroll to position [416, 0]
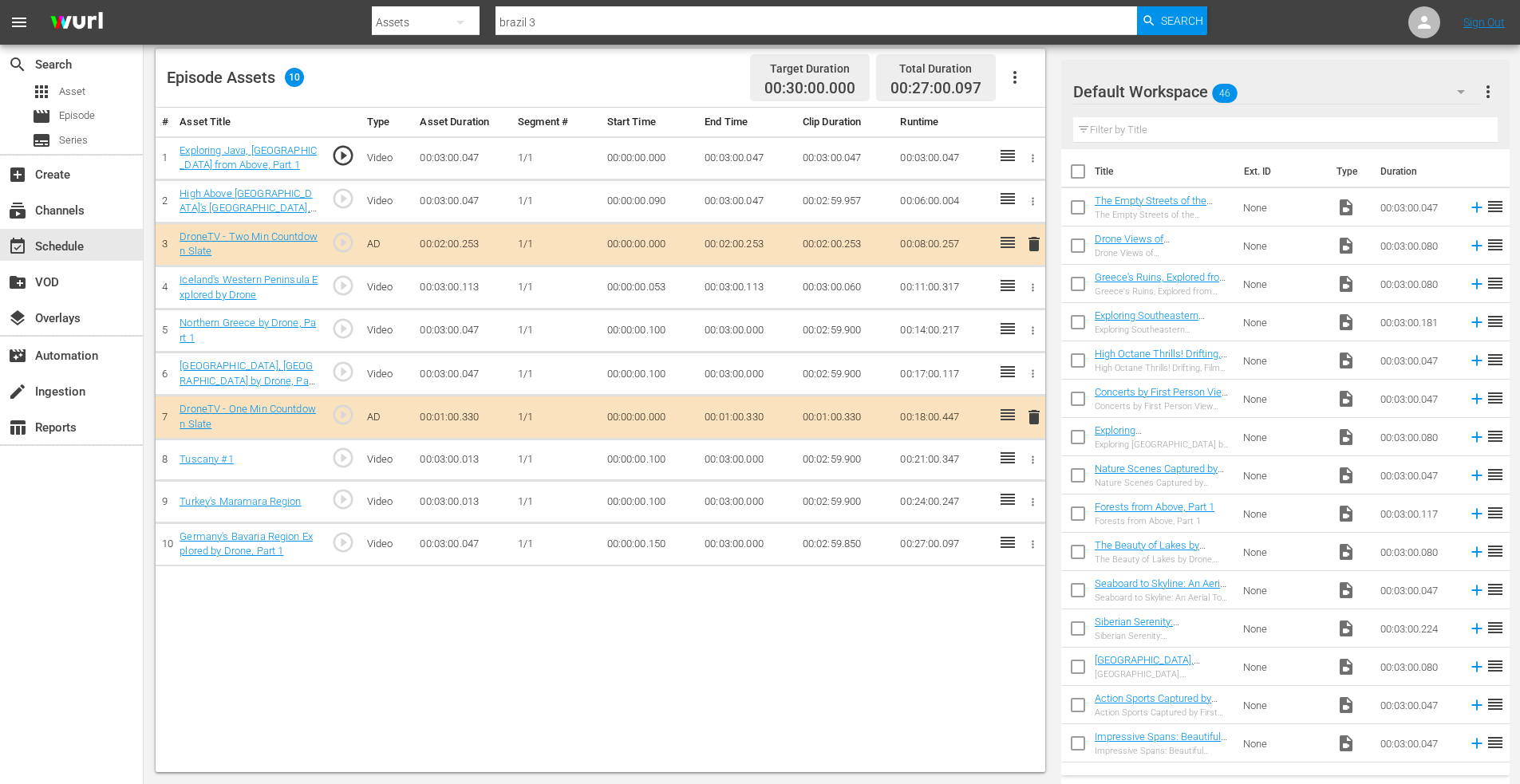
click at [1168, 134] on input "text" at bounding box center [1285, 130] width 425 height 25
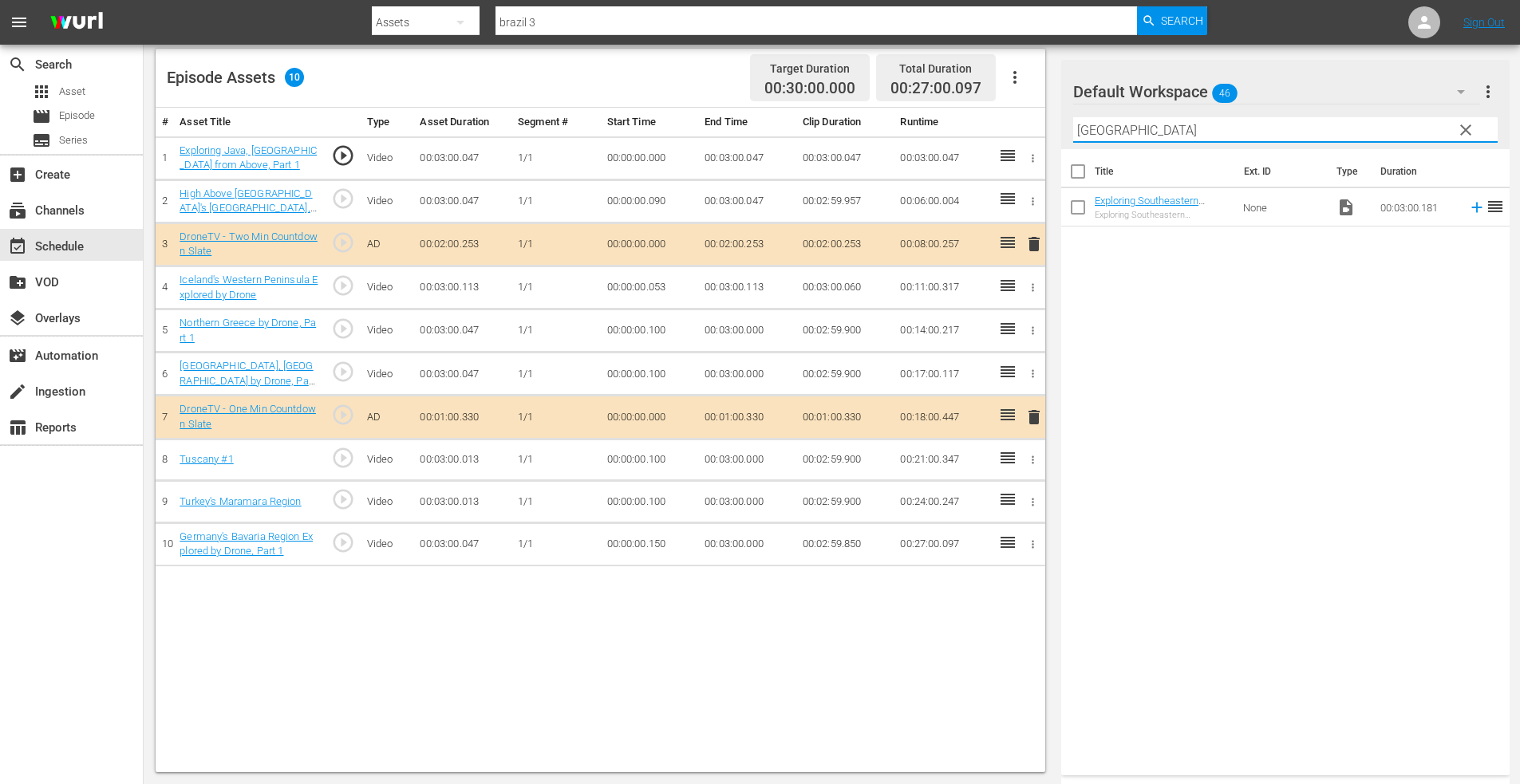
type input "[GEOGRAPHIC_DATA]"
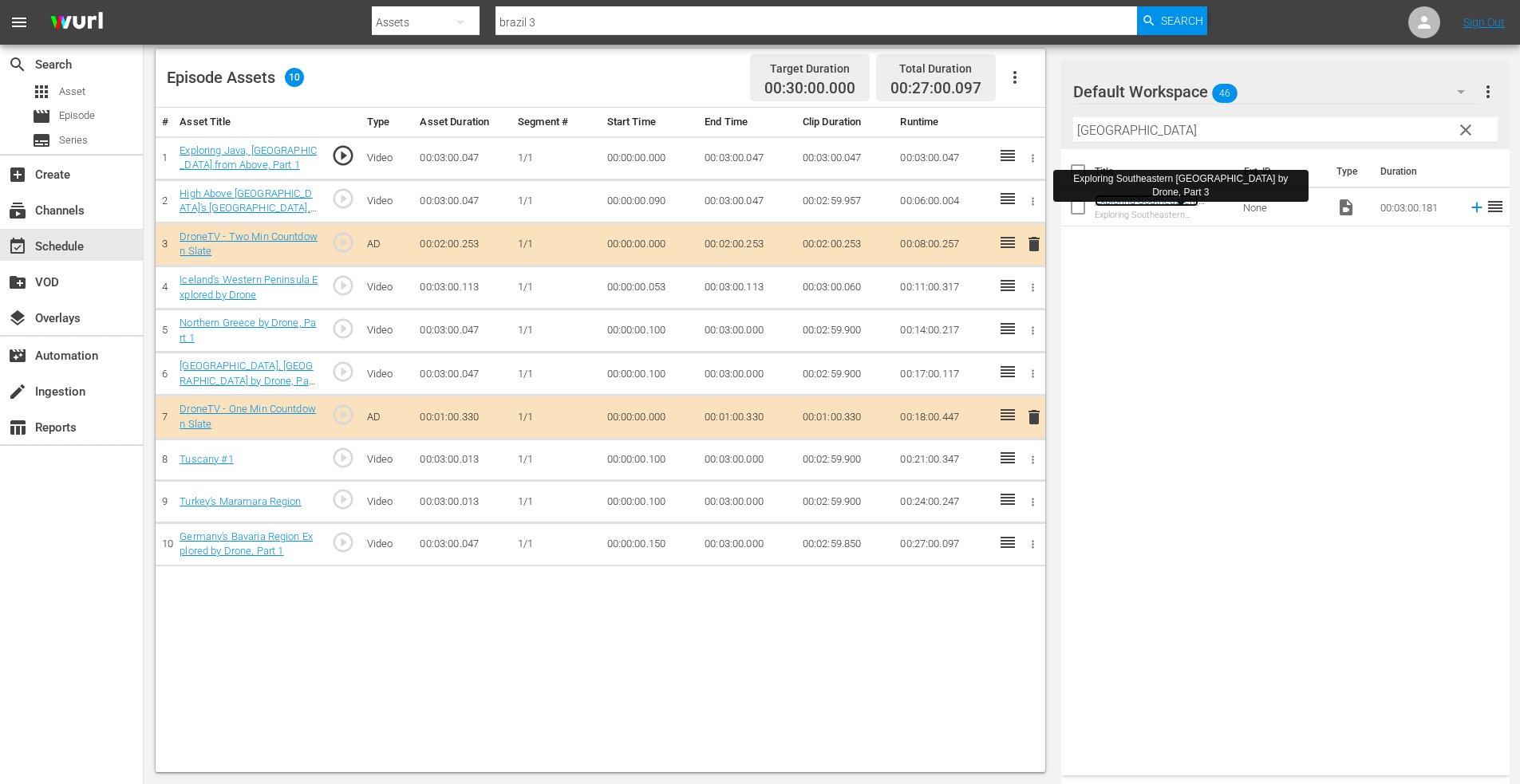
click at [1165, 202] on link "Exploring Southeastern [GEOGRAPHIC_DATA] by Drone, Part 3" at bounding box center [1150, 212] width 109 height 36
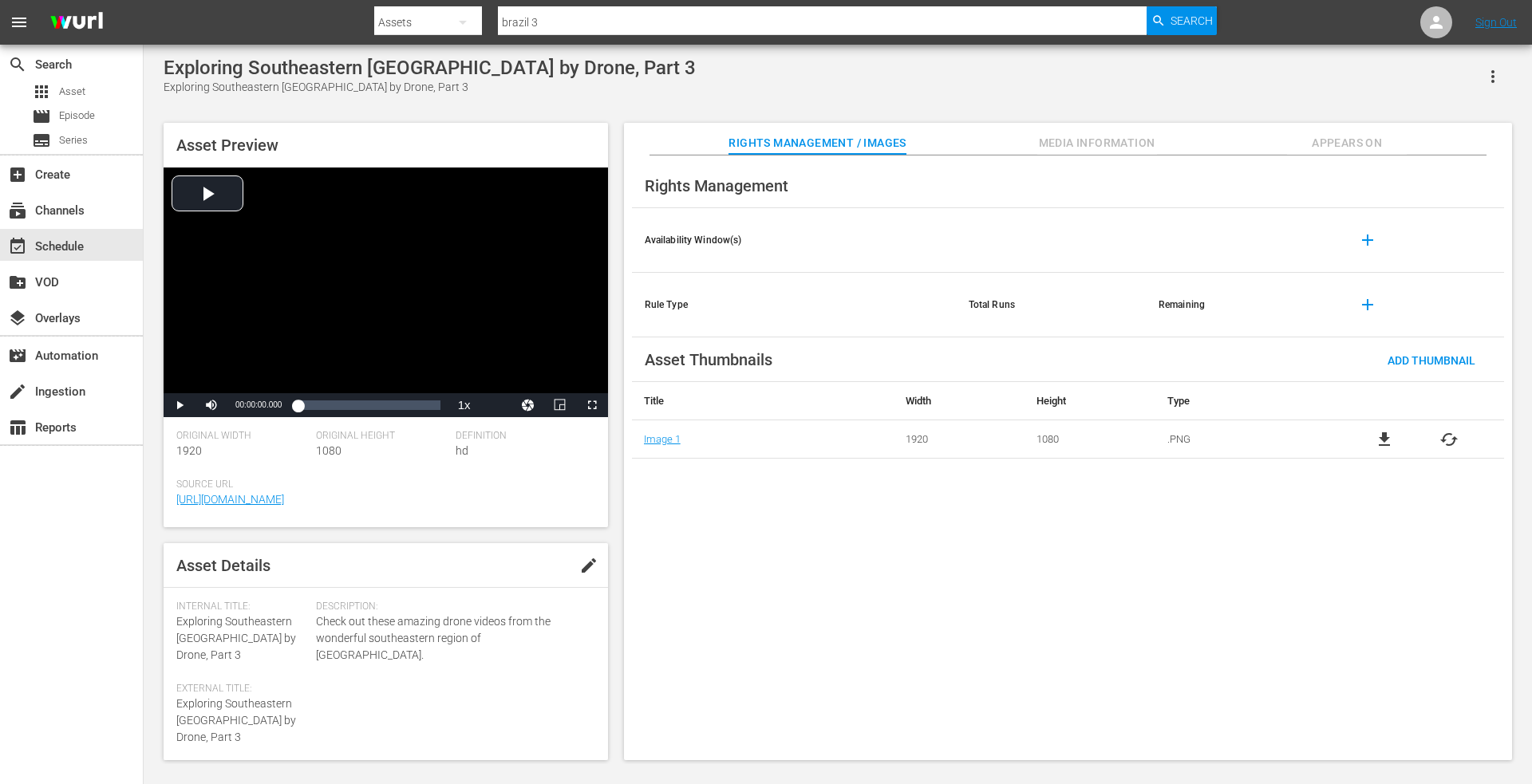
click at [1335, 142] on span "Appears On" at bounding box center [1347, 143] width 120 height 20
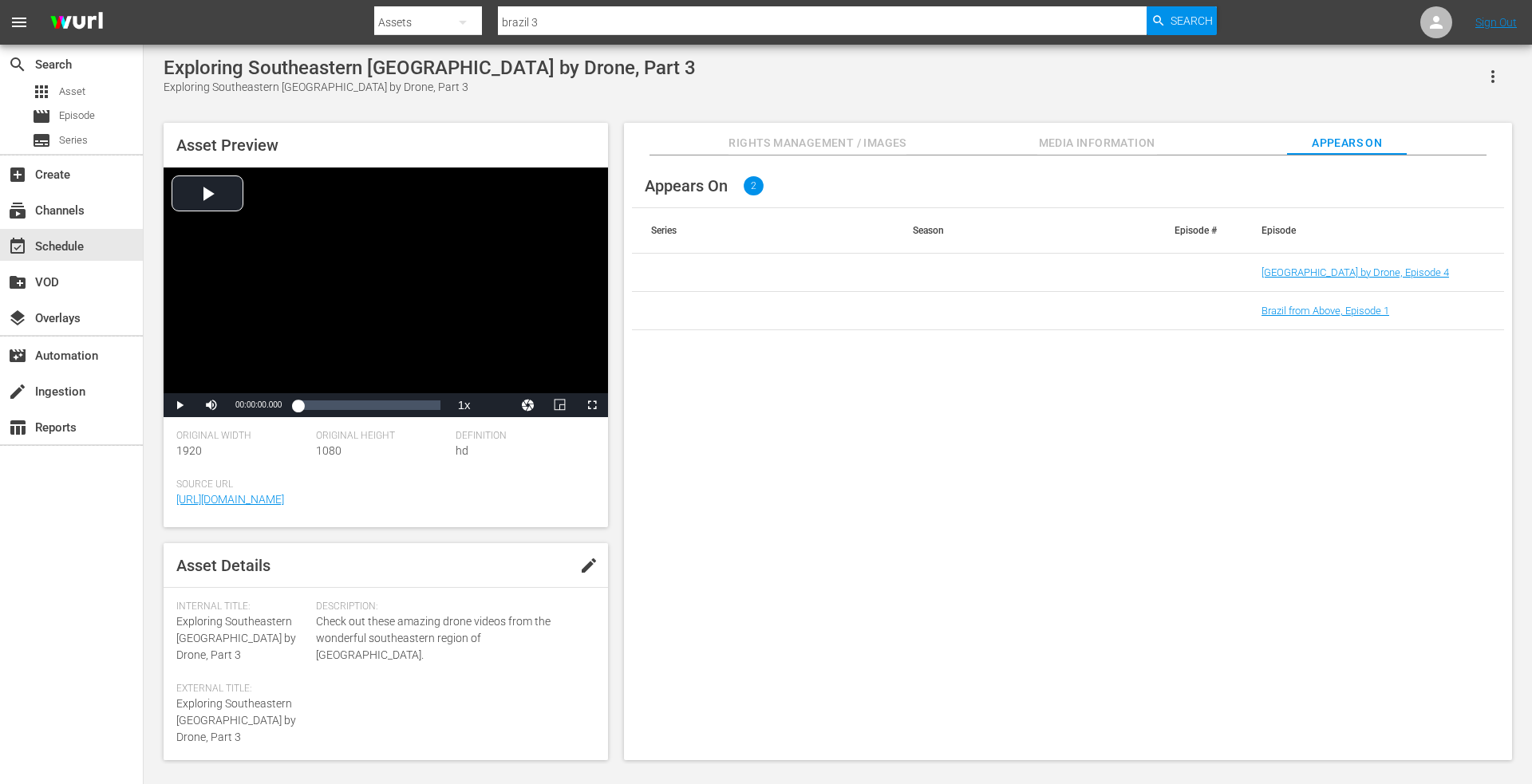
click at [571, 27] on input "brazil 3" at bounding box center [823, 22] width 649 height 39
type input "brazil 2"
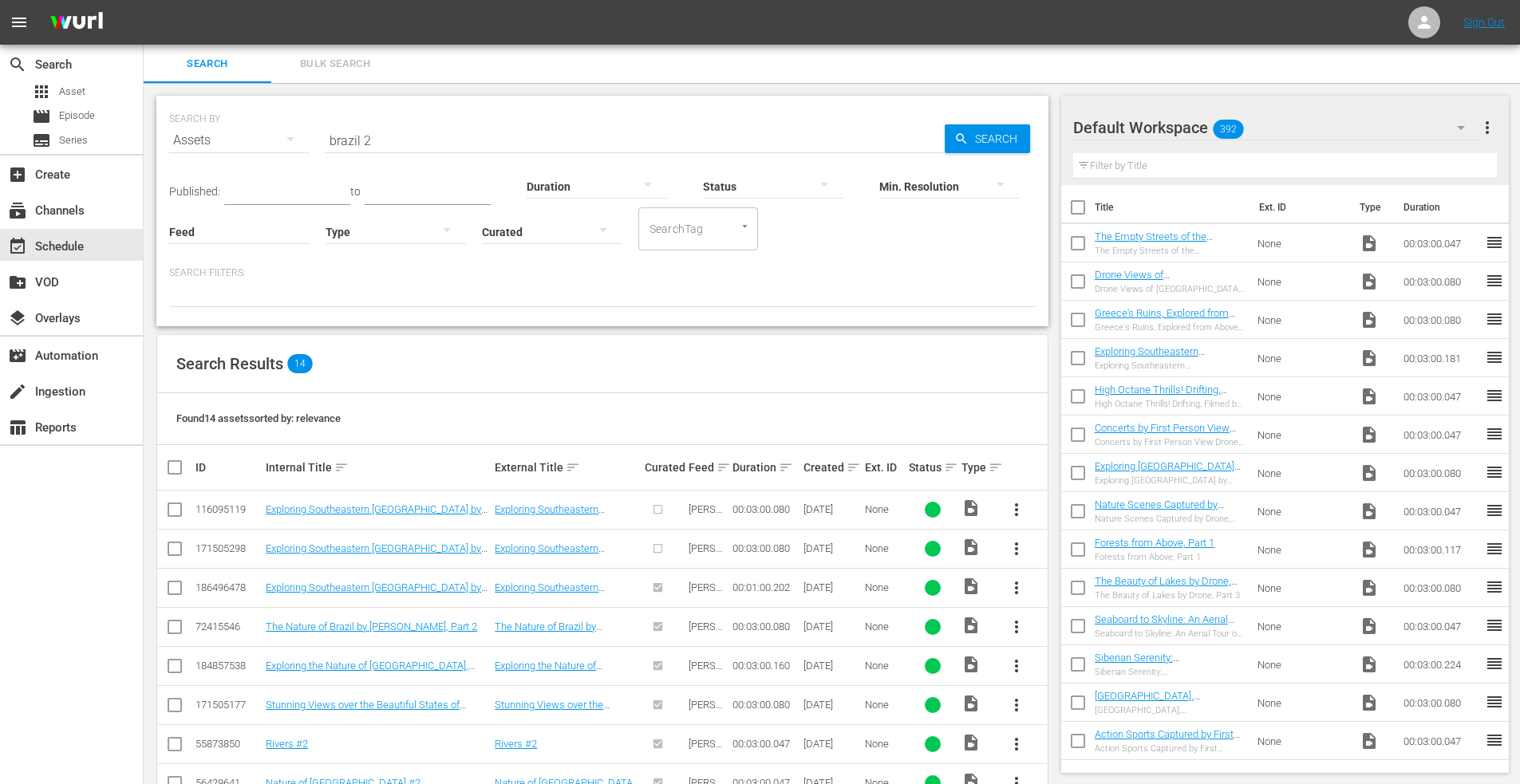
click at [176, 544] on input "checkbox" at bounding box center [174, 551] width 19 height 19
checkbox input "true"
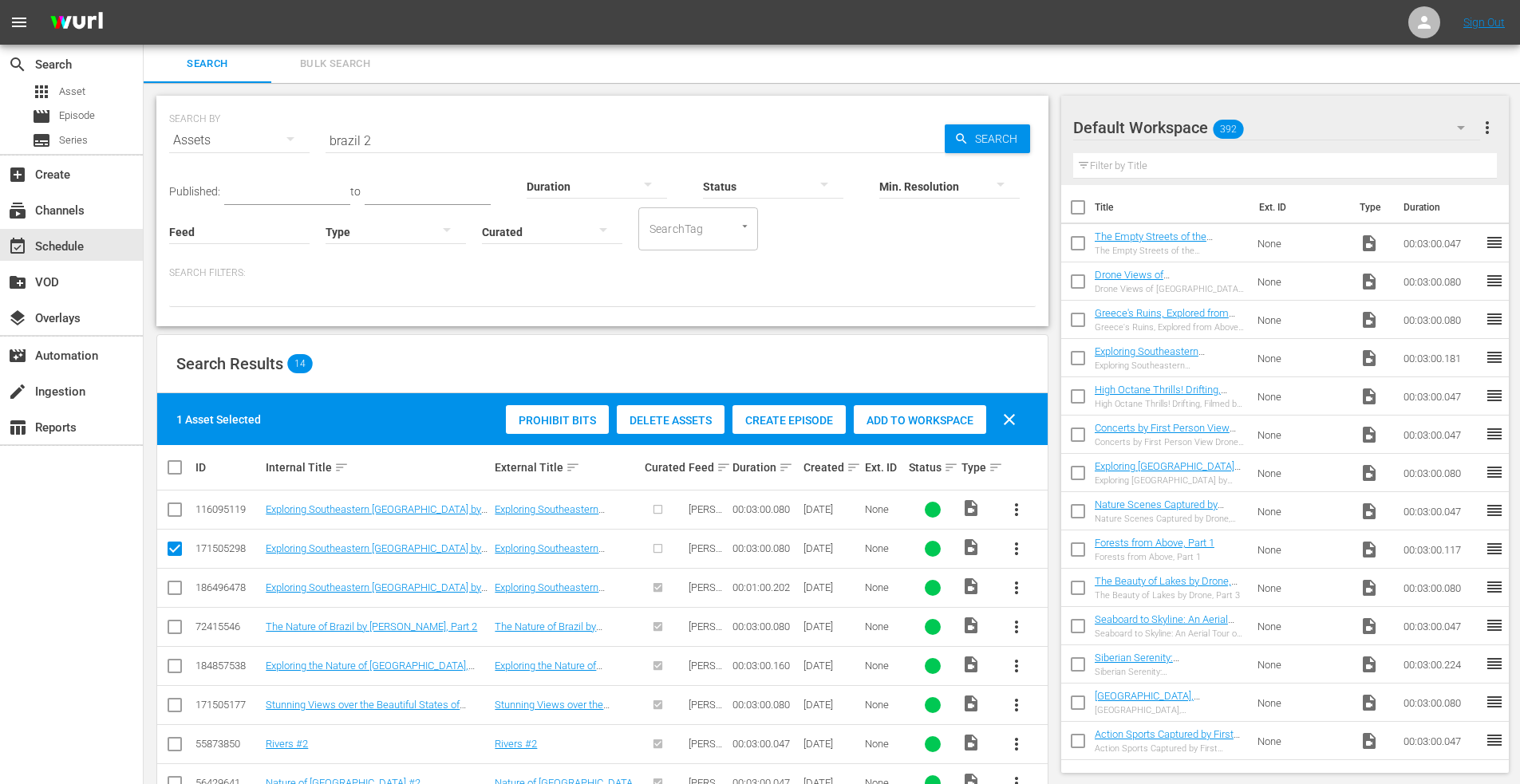
click at [902, 415] on span "Add to Workspace" at bounding box center [920, 420] width 133 height 13
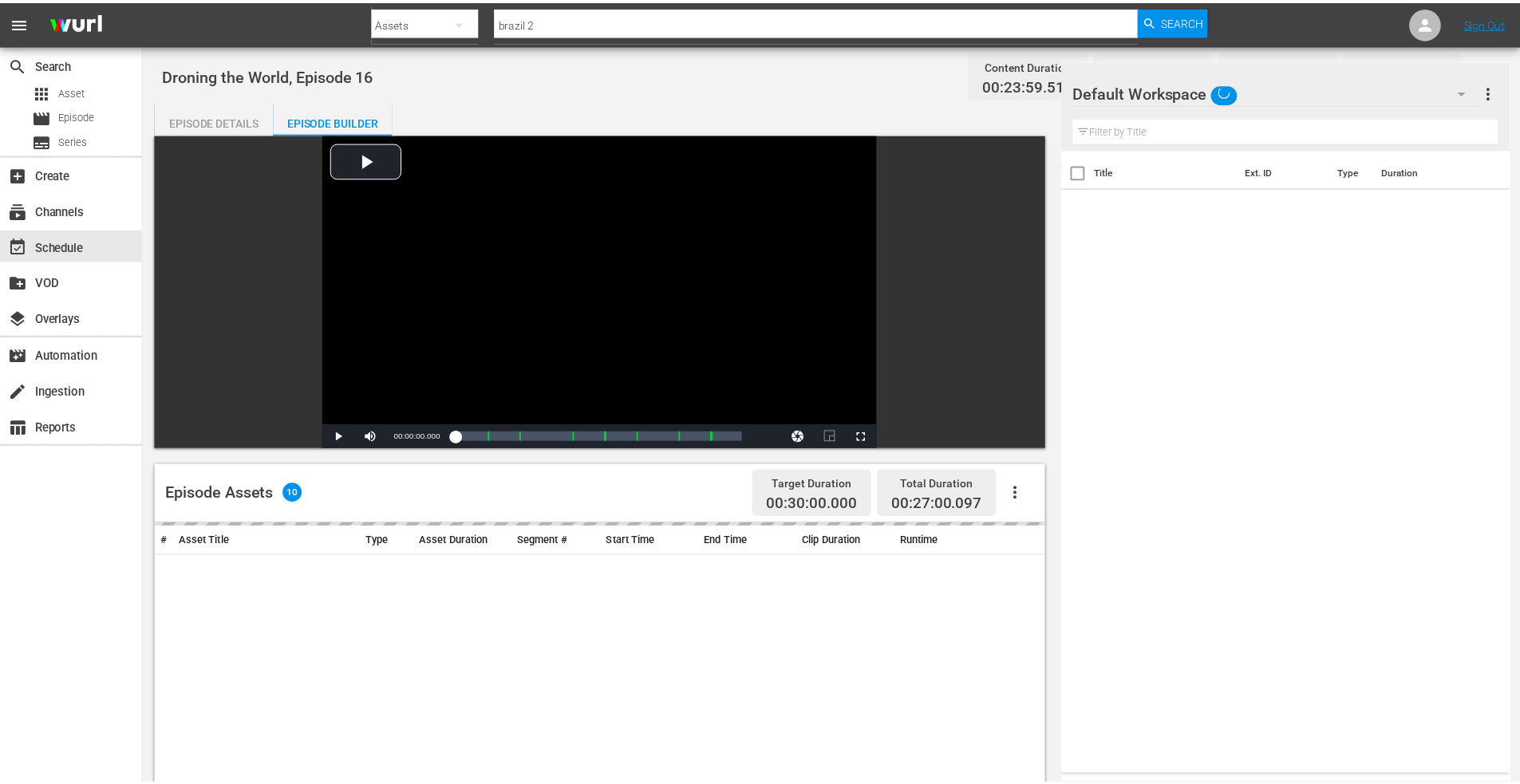
scroll to position [416, 0]
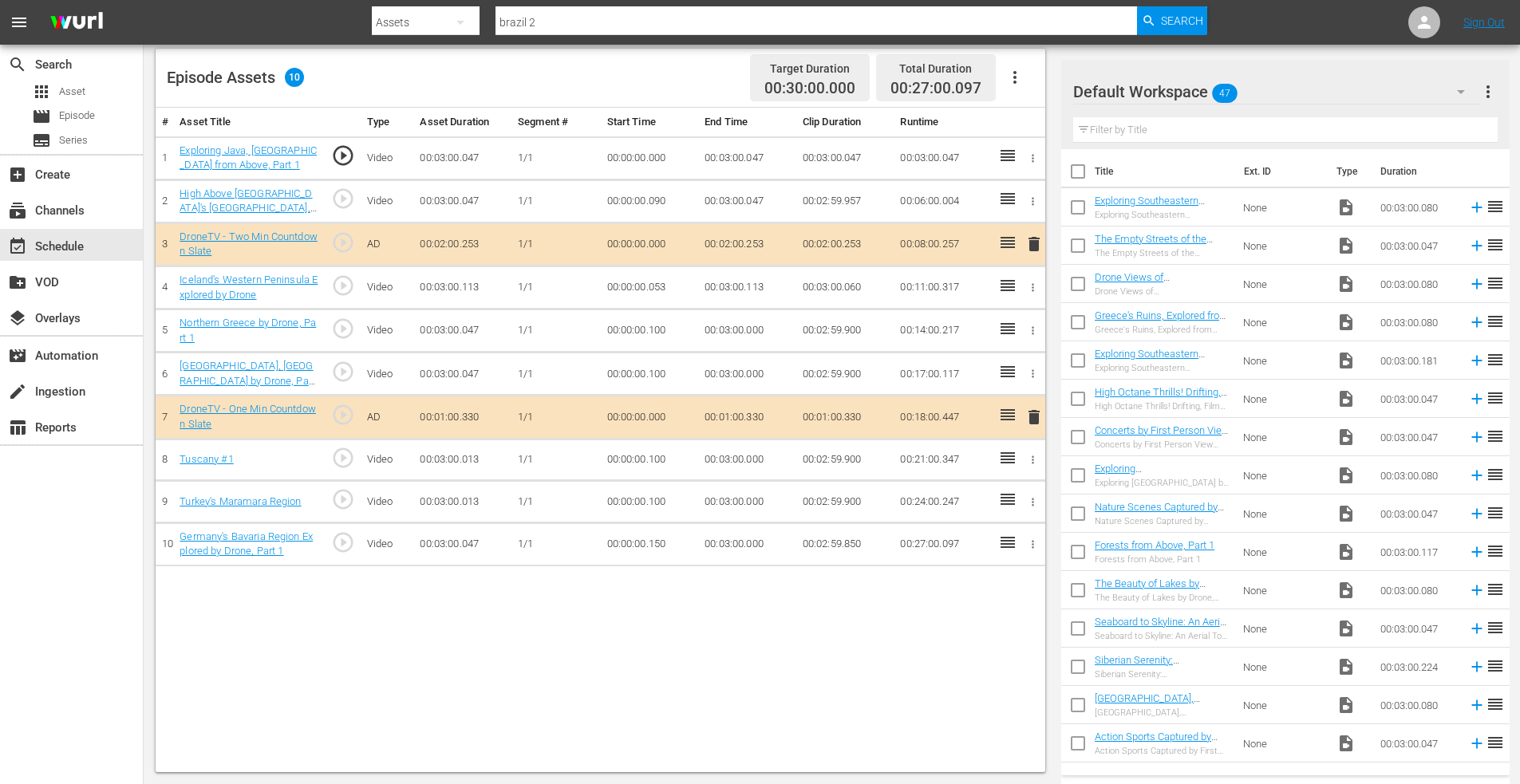
drag, startPoint x: 1080, startPoint y: 206, endPoint x: 1092, endPoint y: 207, distance: 12.0
click at [1081, 206] on input "checkbox" at bounding box center [1077, 210] width 33 height 33
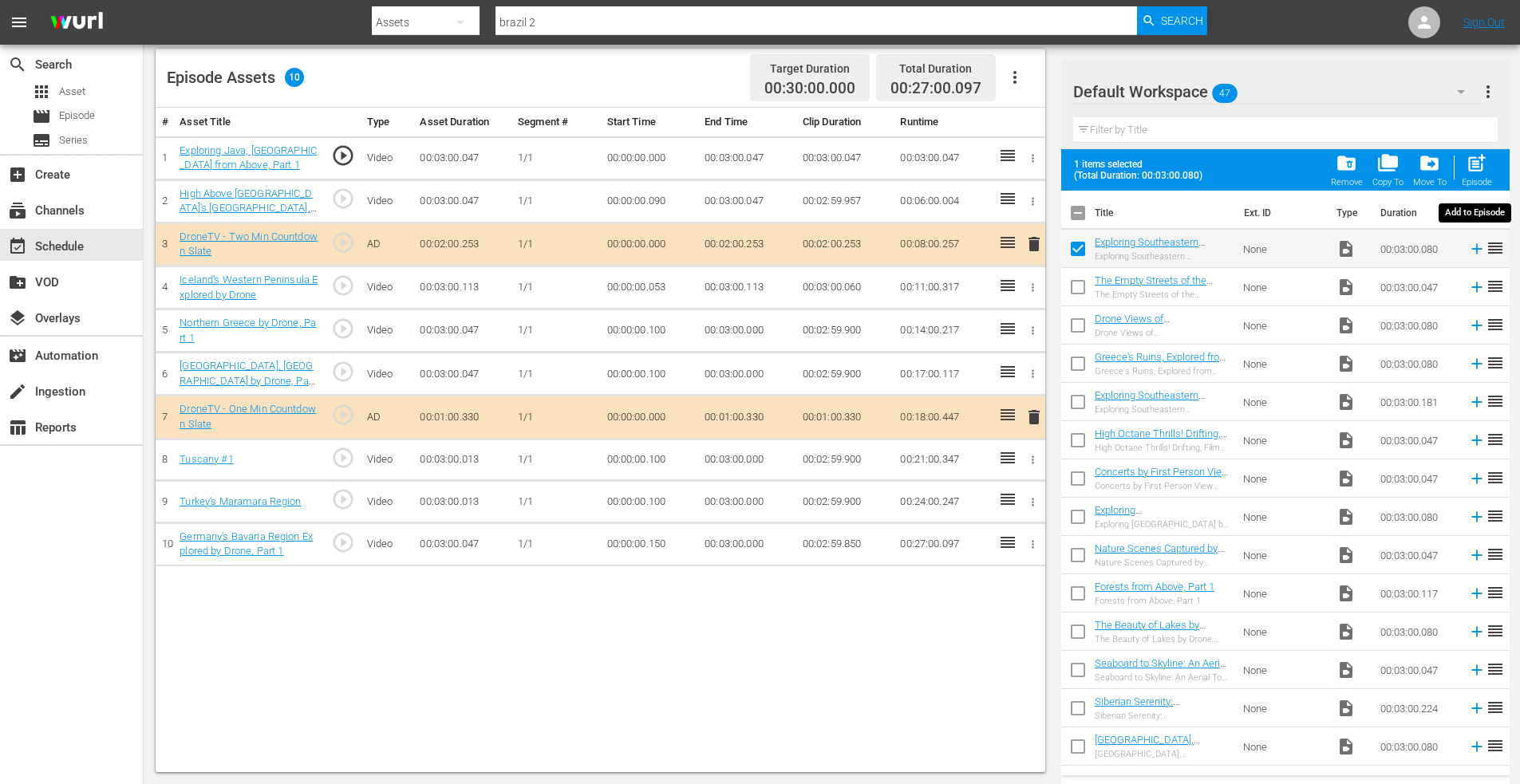
click at [1481, 155] on span "post_add" at bounding box center [1477, 163] width 22 height 22
checkbox input "false"
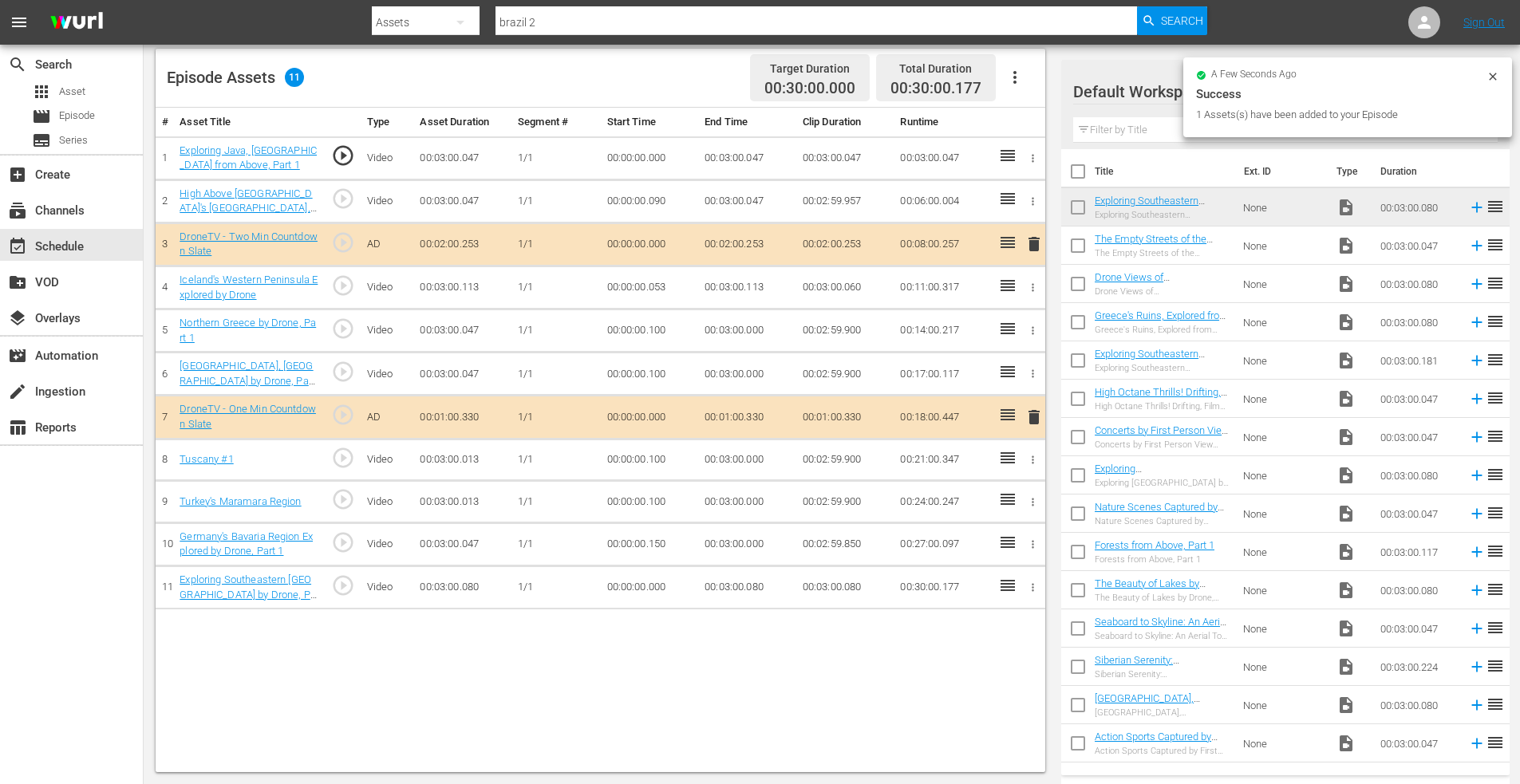
click at [1034, 586] on icon "button" at bounding box center [1032, 587] width 12 height 12
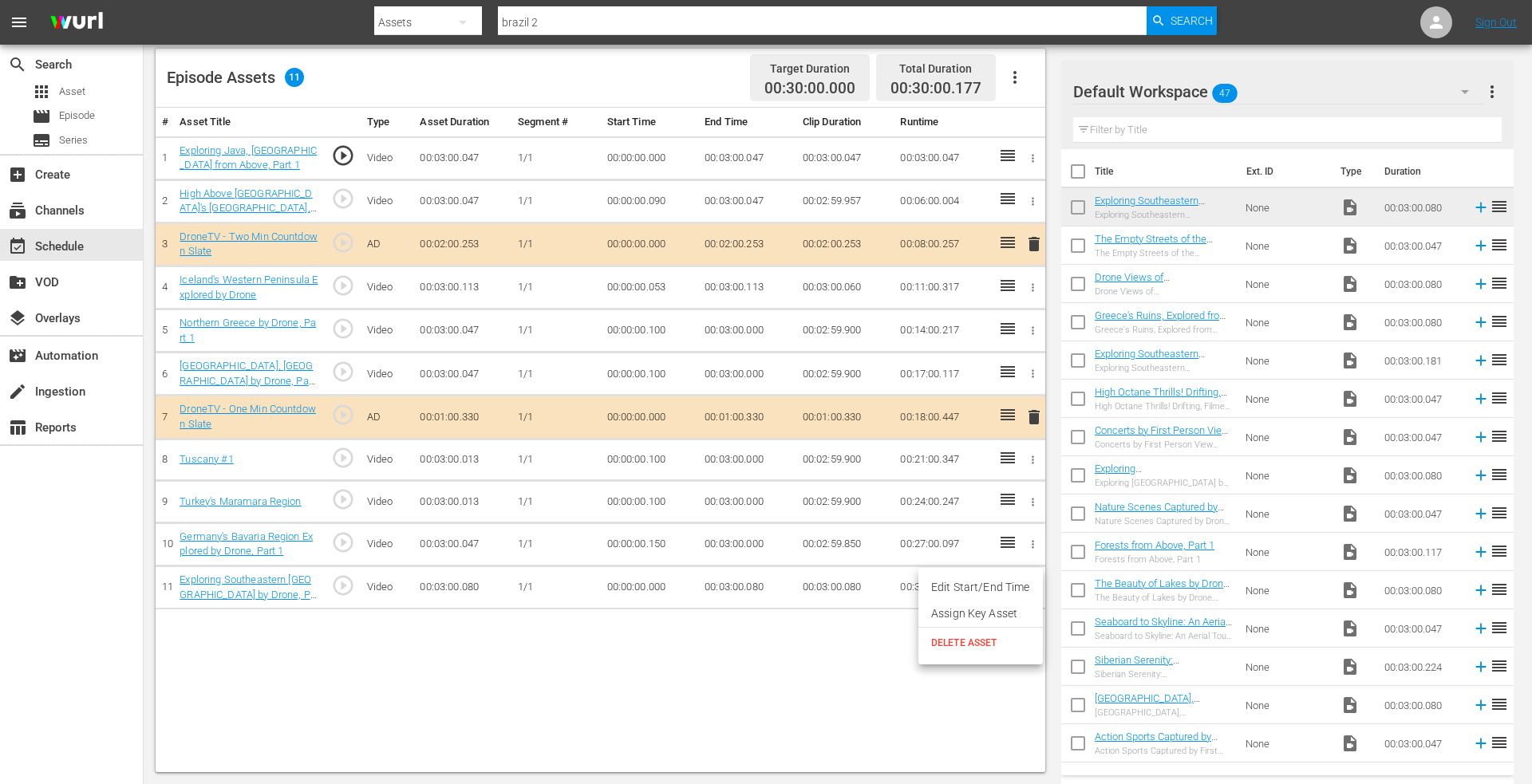
click at [987, 585] on li "Edit Start/End Time" at bounding box center [981, 587] width 125 height 26
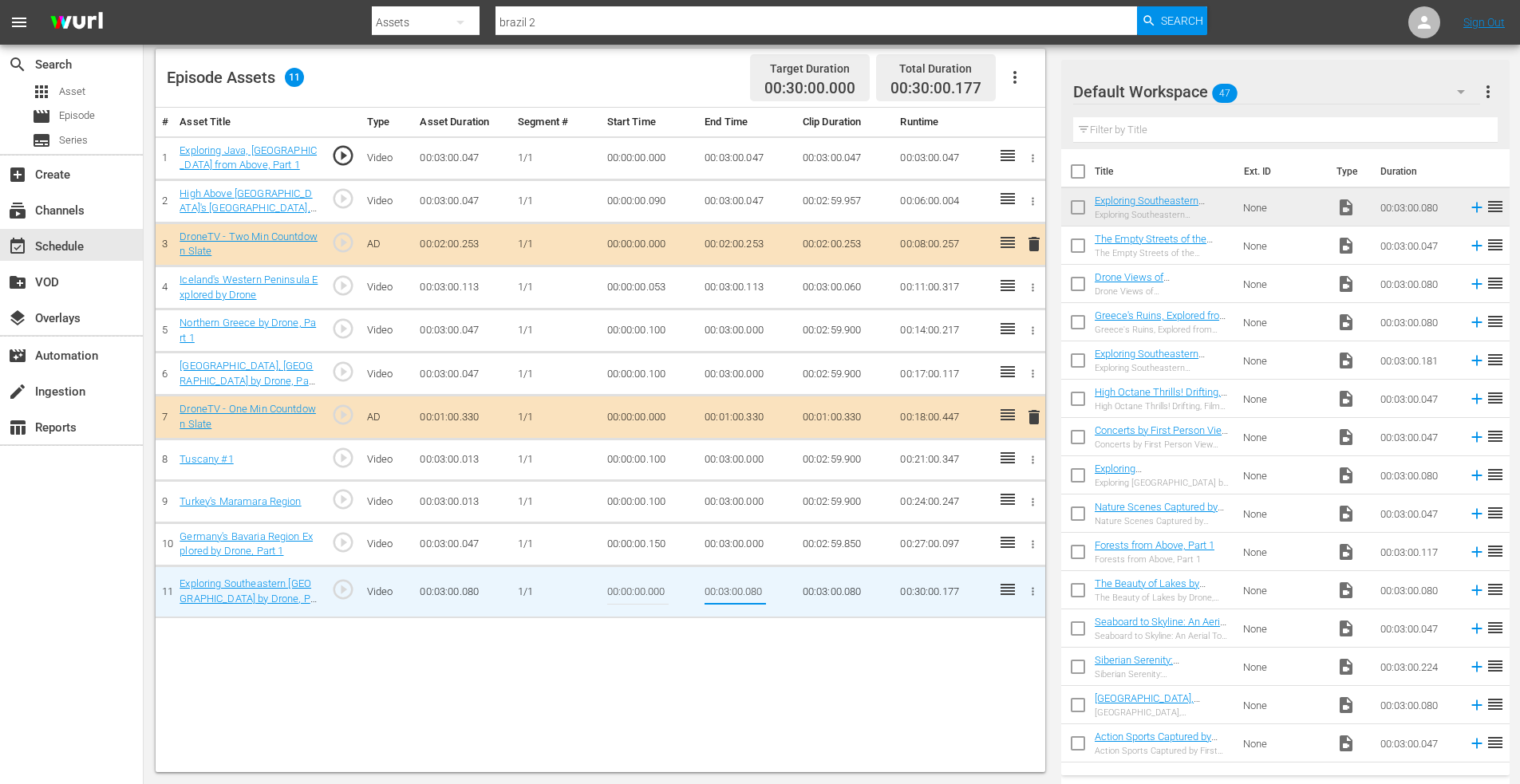
drag, startPoint x: 747, startPoint y: 591, endPoint x: 796, endPoint y: 593, distance: 49.0
click at [796, 593] on tr "11 Exploring Southeastern [GEOGRAPHIC_DATA] by Drone, Part 2 play_circle_outlin…" at bounding box center [600, 591] width 890 height 52
type input "00:03:00.000"
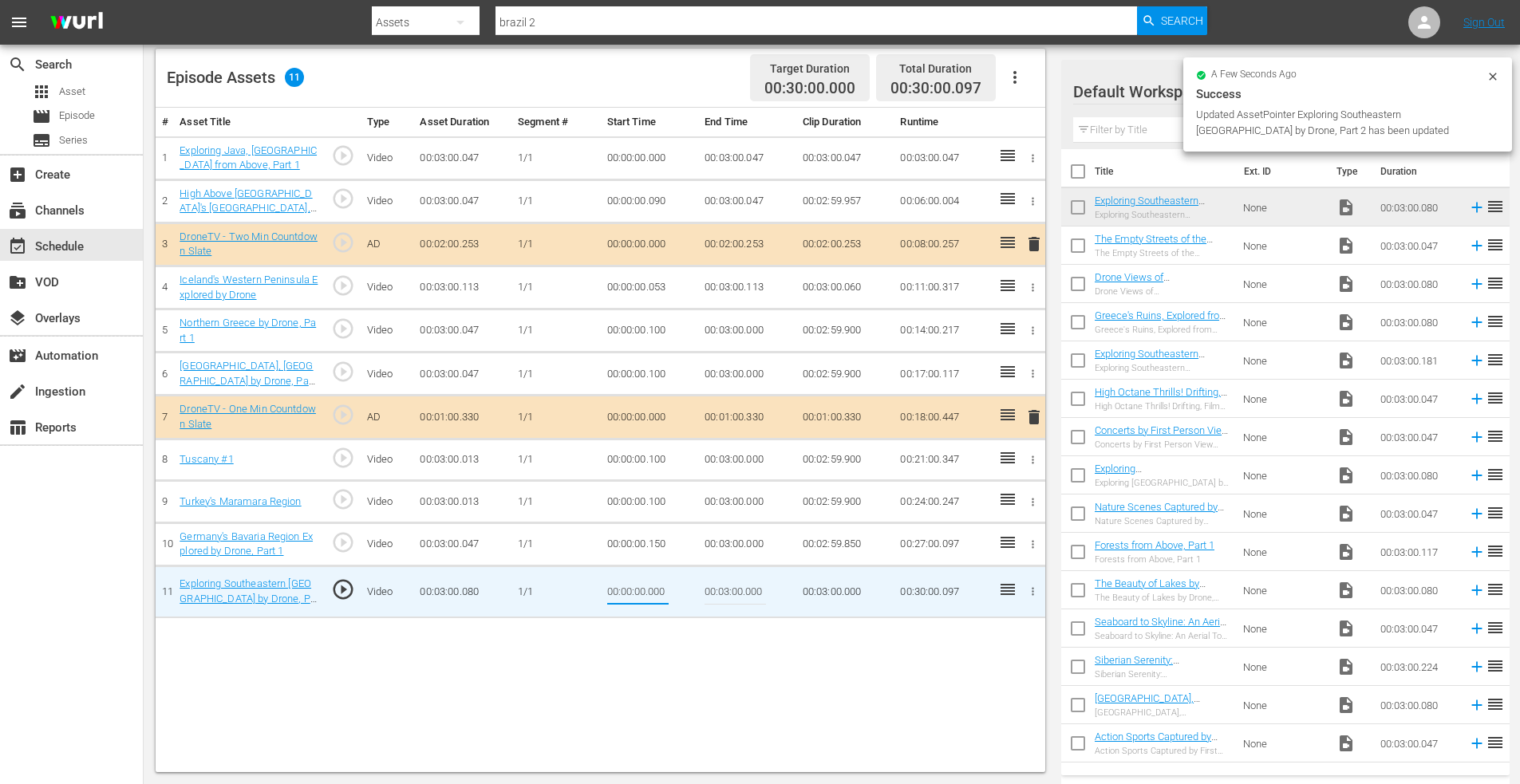
drag, startPoint x: 648, startPoint y: 593, endPoint x: 712, endPoint y: 593, distance: 64.0
click at [712, 593] on tr "11 Exploring Southeastern [GEOGRAPHIC_DATA] by Drone, Part 2 play_circle_outlin…" at bounding box center [600, 591] width 890 height 52
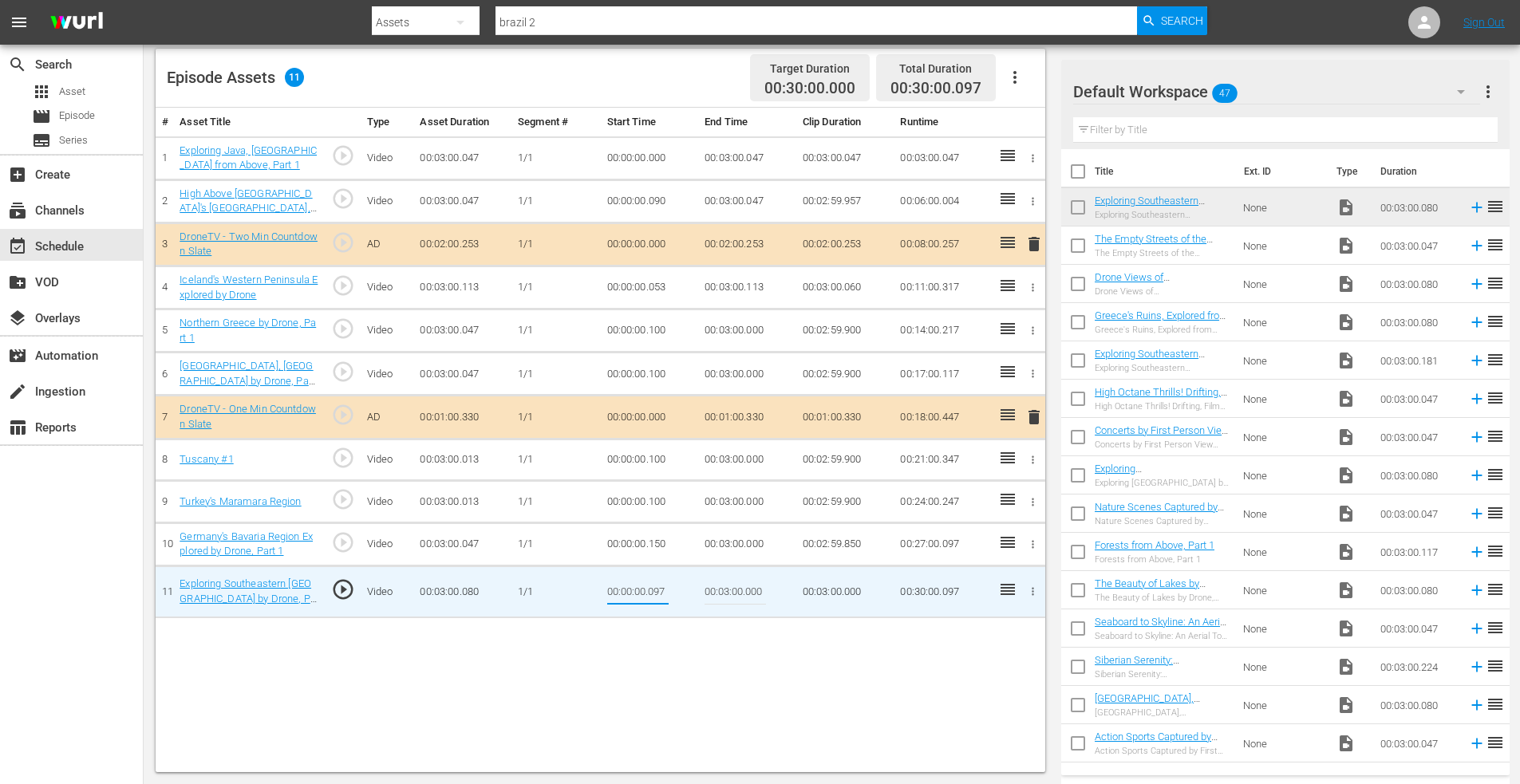
type input "00:00:00.097"
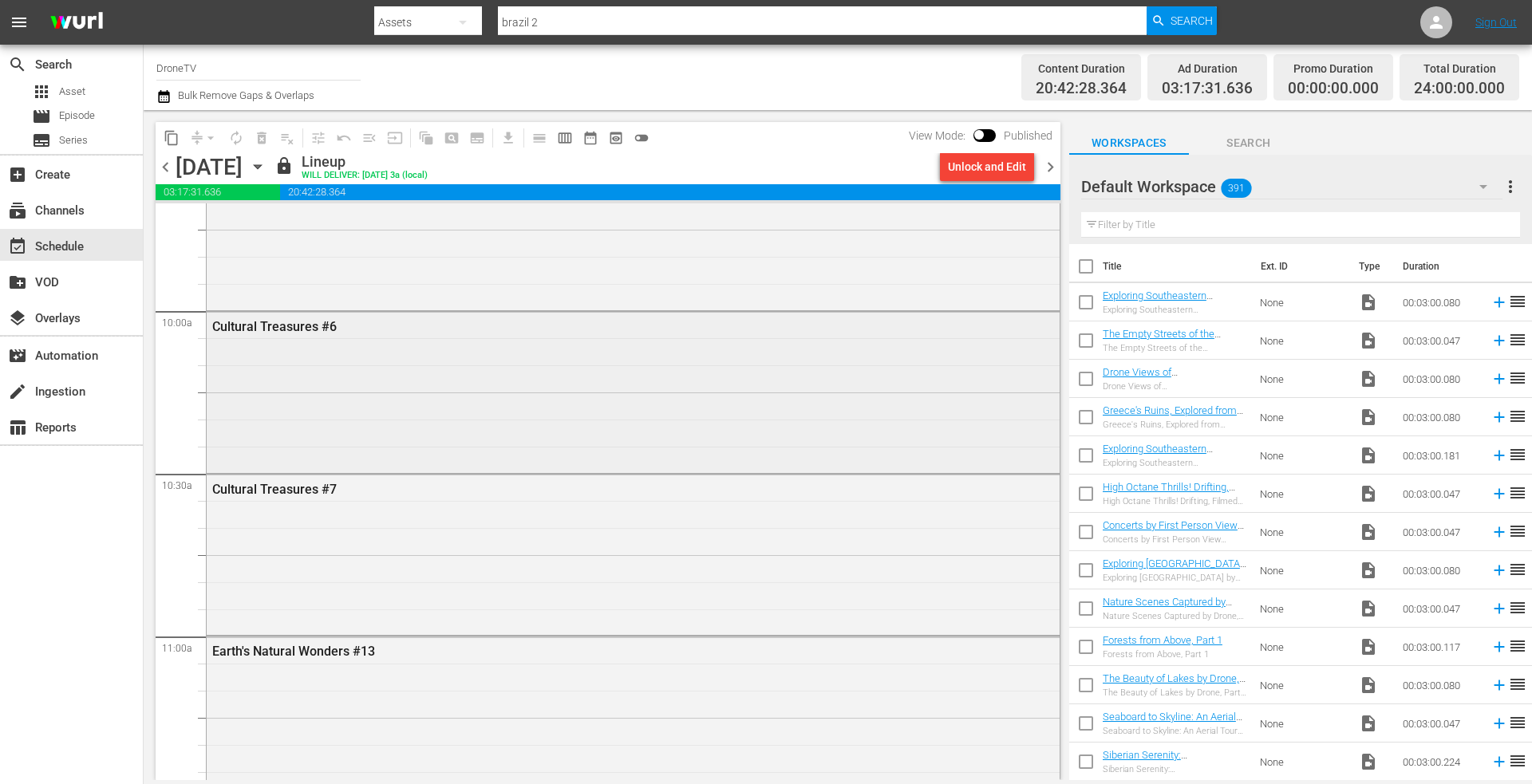
scroll to position [3111, 0]
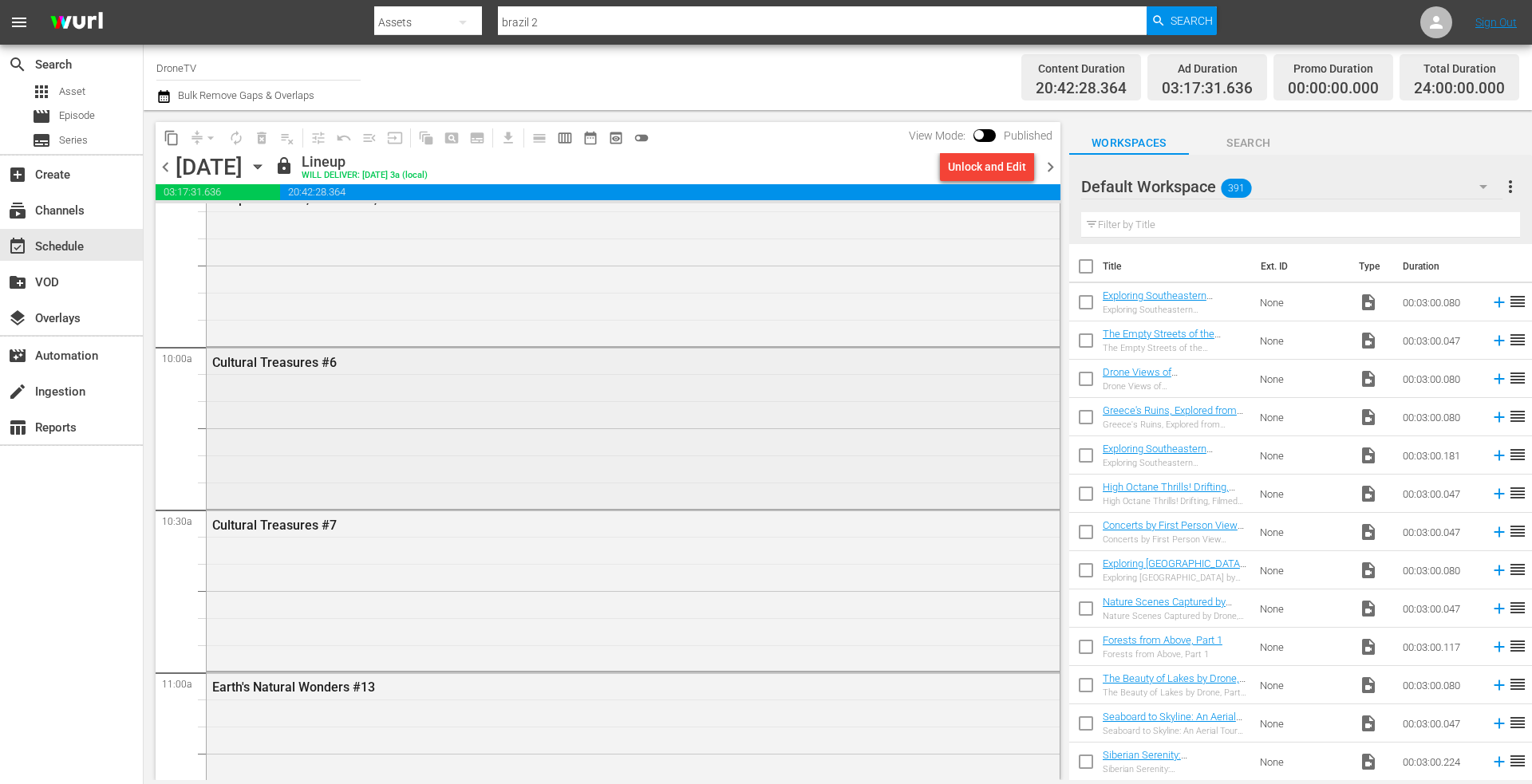
click at [418, 444] on div "Cultural Treasures #6" at bounding box center [634, 426] width 853 height 158
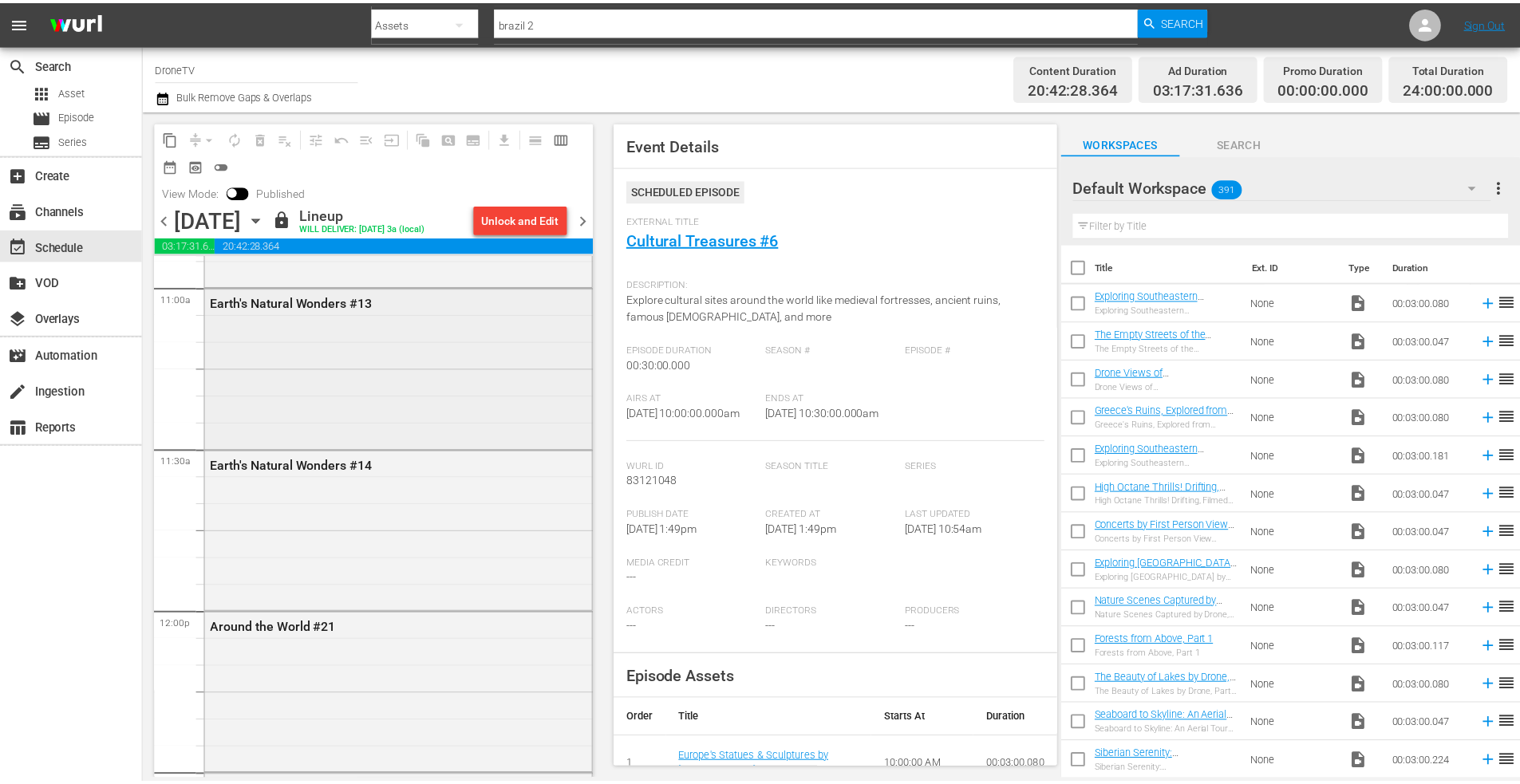
scroll to position [3510, 0]
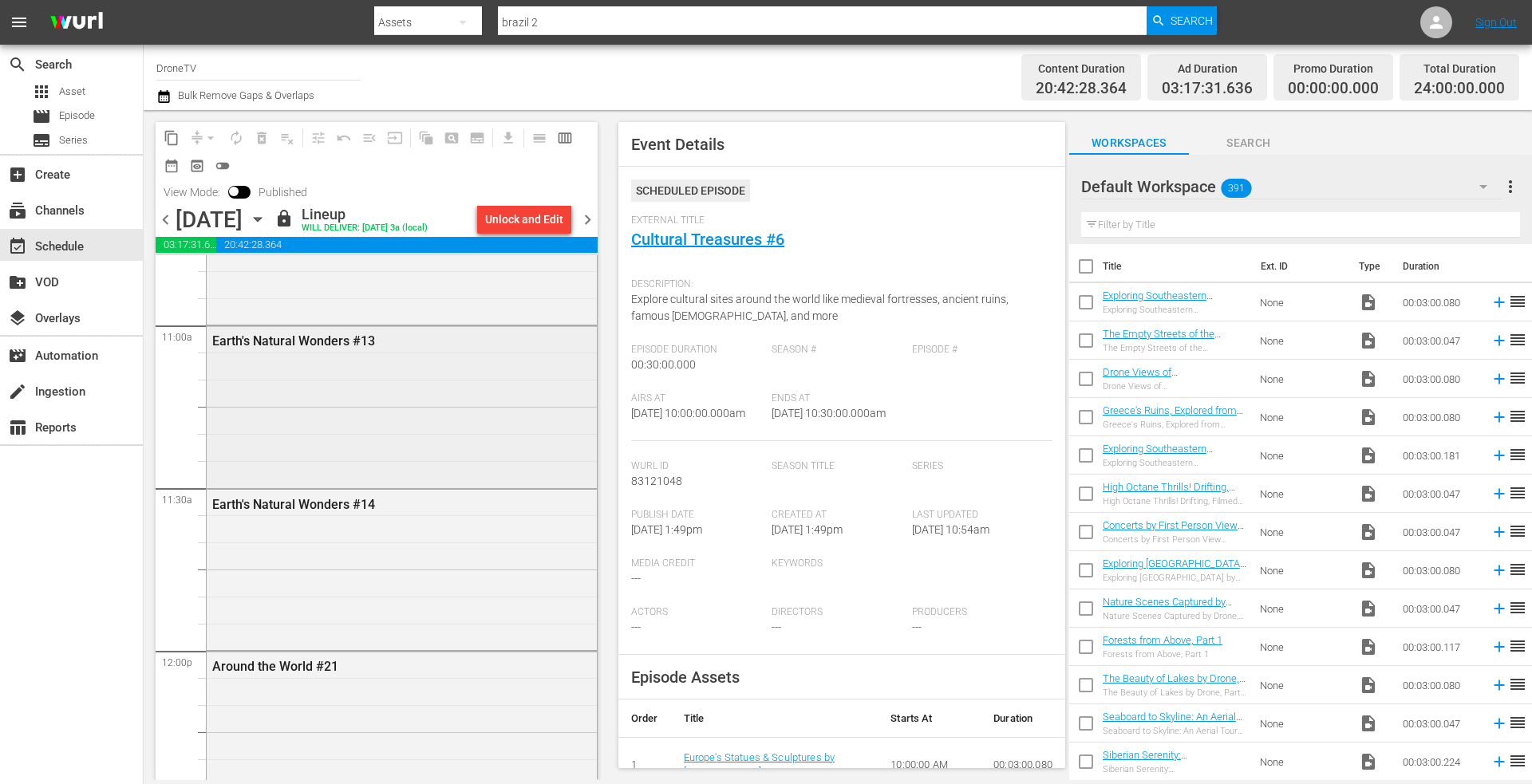
click at [382, 387] on div "Earth's Natural Wonders #13" at bounding box center [402, 405] width 390 height 158
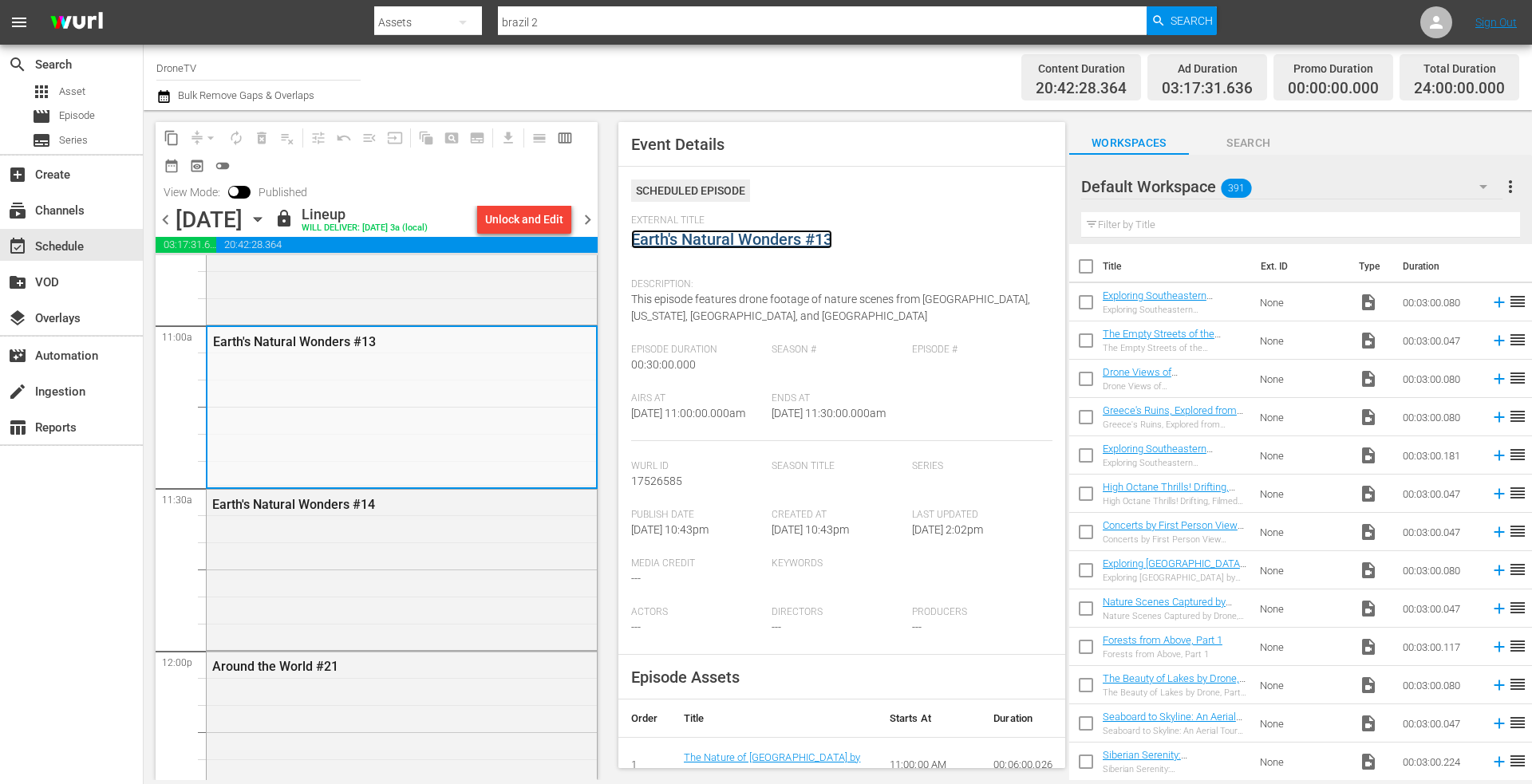
click at [731, 239] on link "Earth's Natural Wonders #13" at bounding box center [731, 238] width 201 height 19
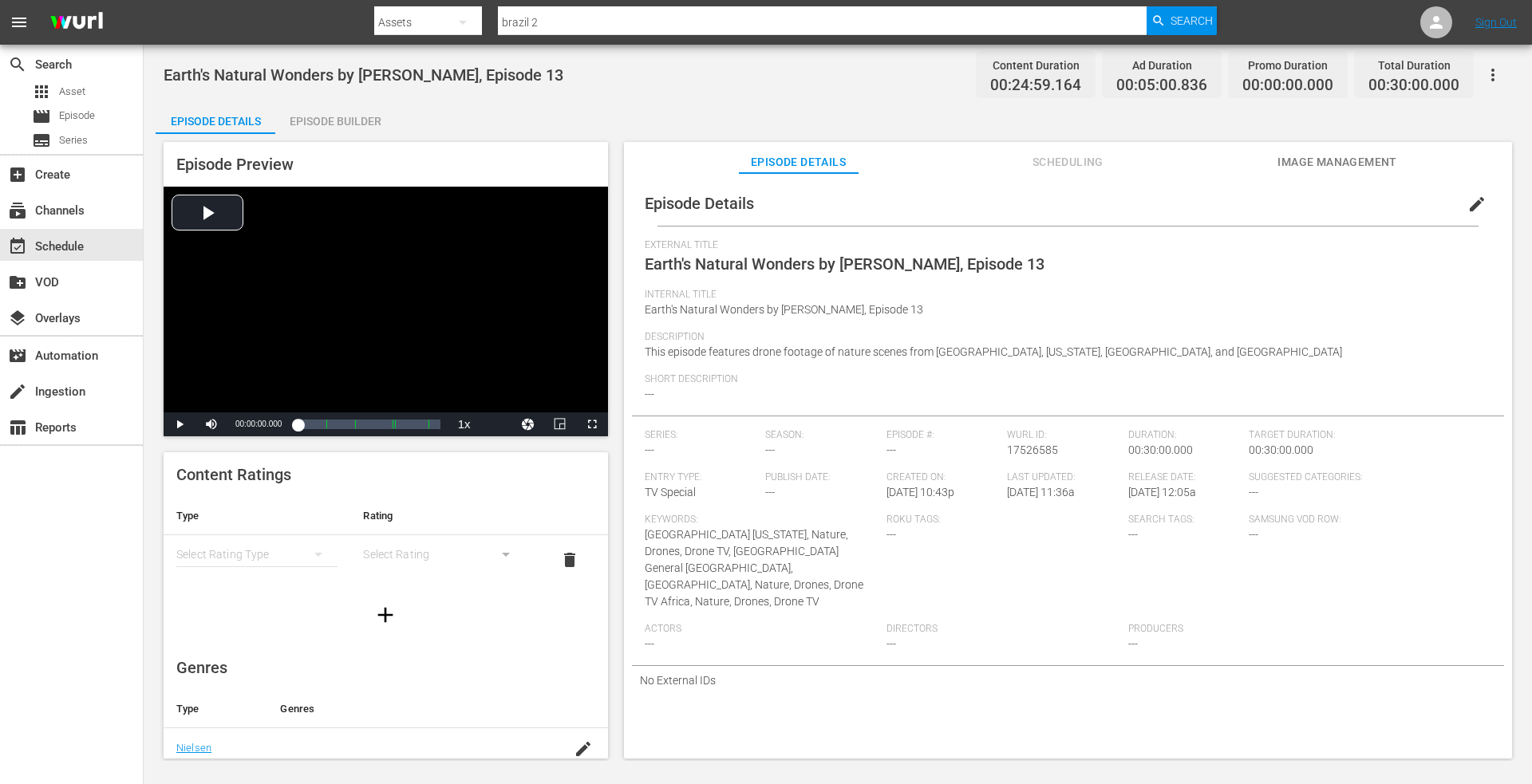
click at [345, 120] on div "Episode Builder" at bounding box center [335, 121] width 120 height 39
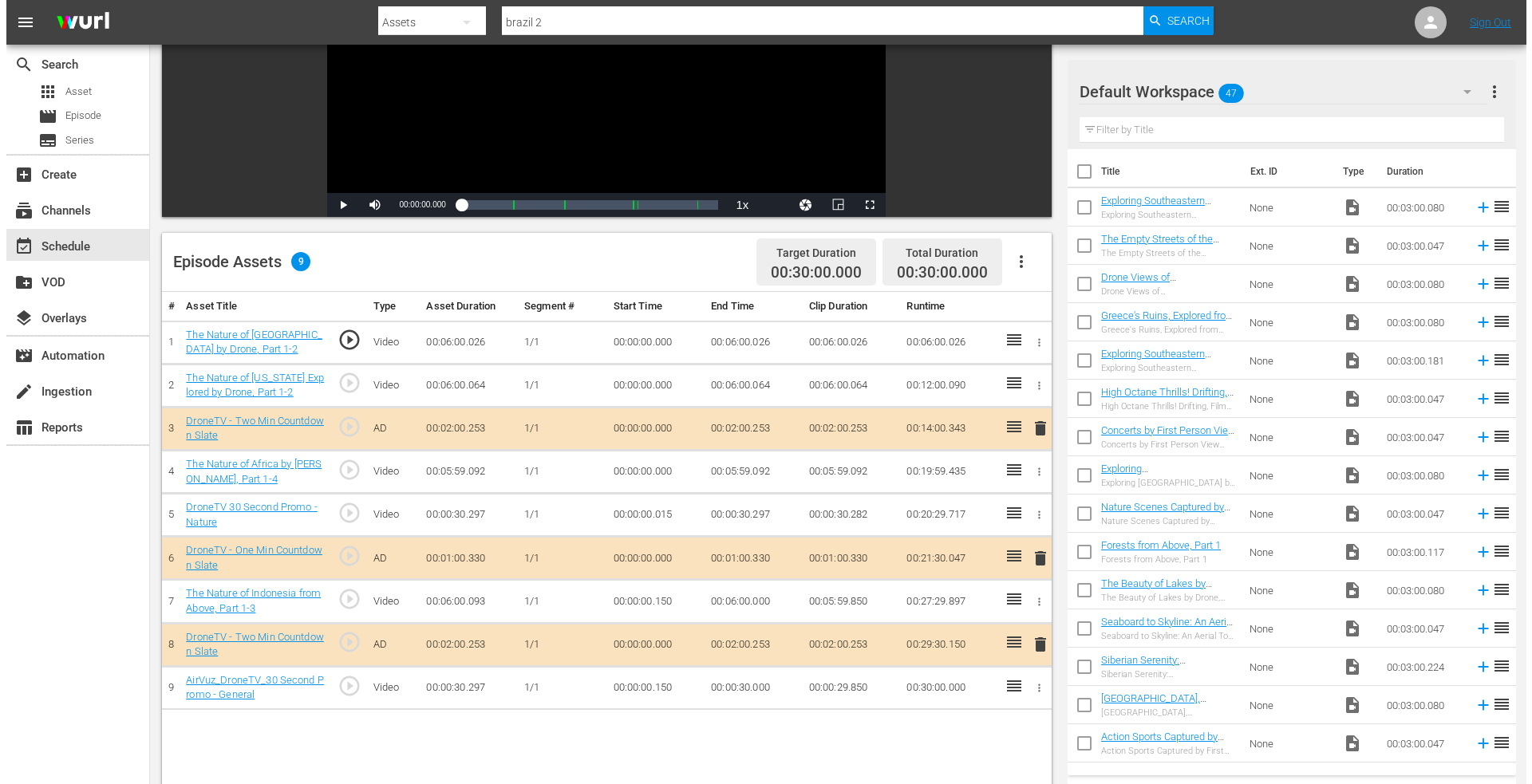
scroll to position [239, 0]
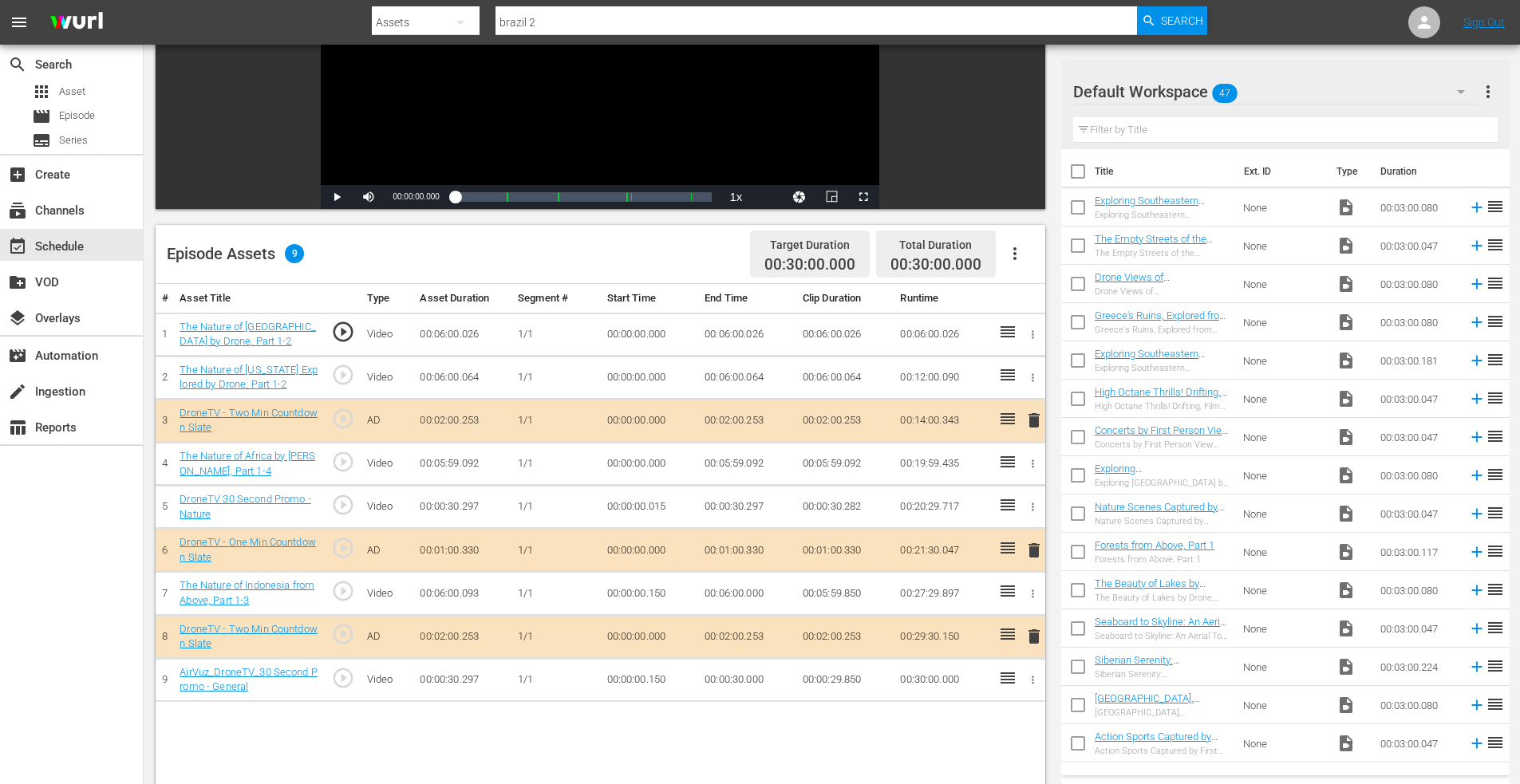
click at [1036, 637] on span "delete" at bounding box center [1033, 636] width 19 height 19
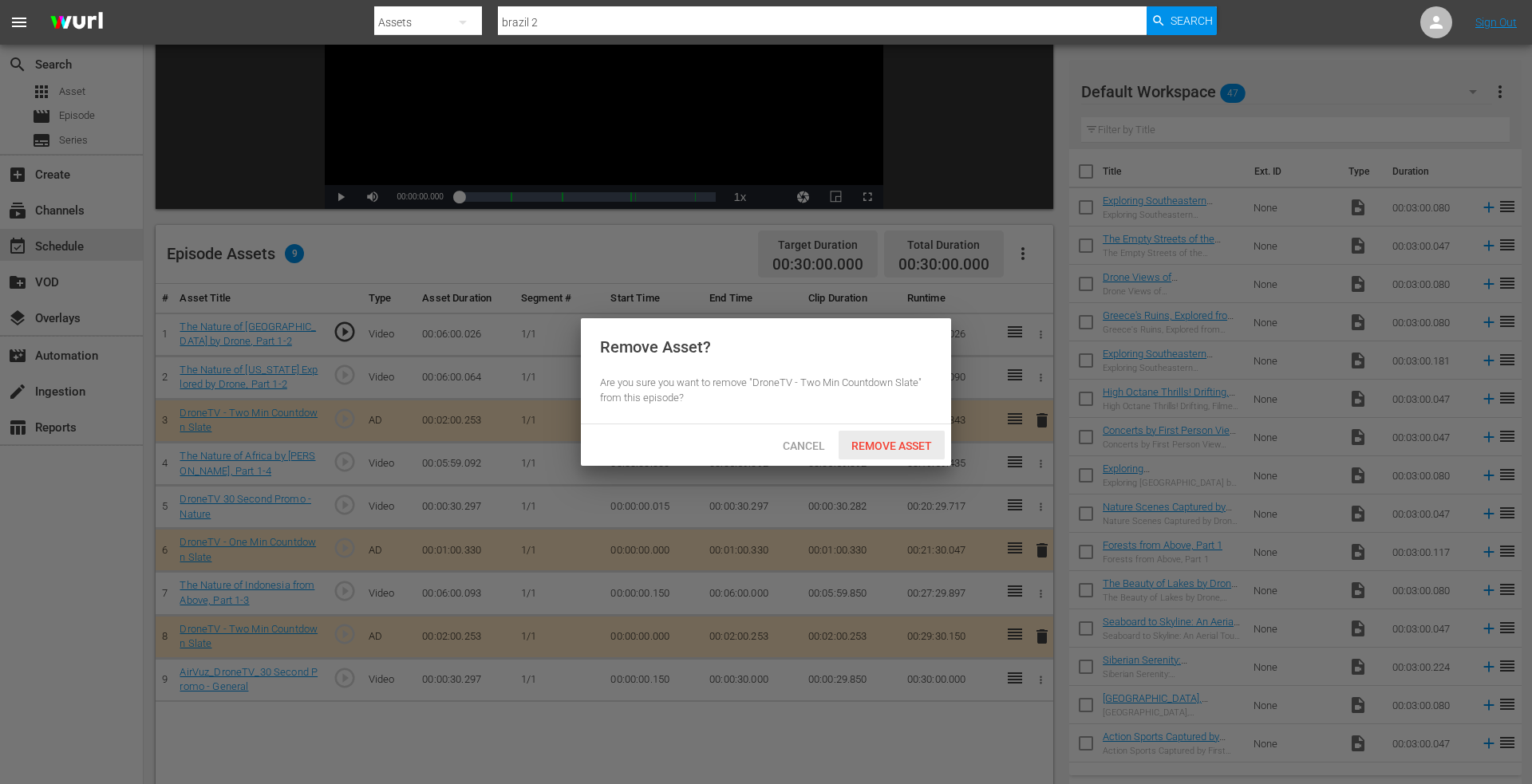
click at [881, 445] on span "Remove Asset" at bounding box center [892, 446] width 106 height 13
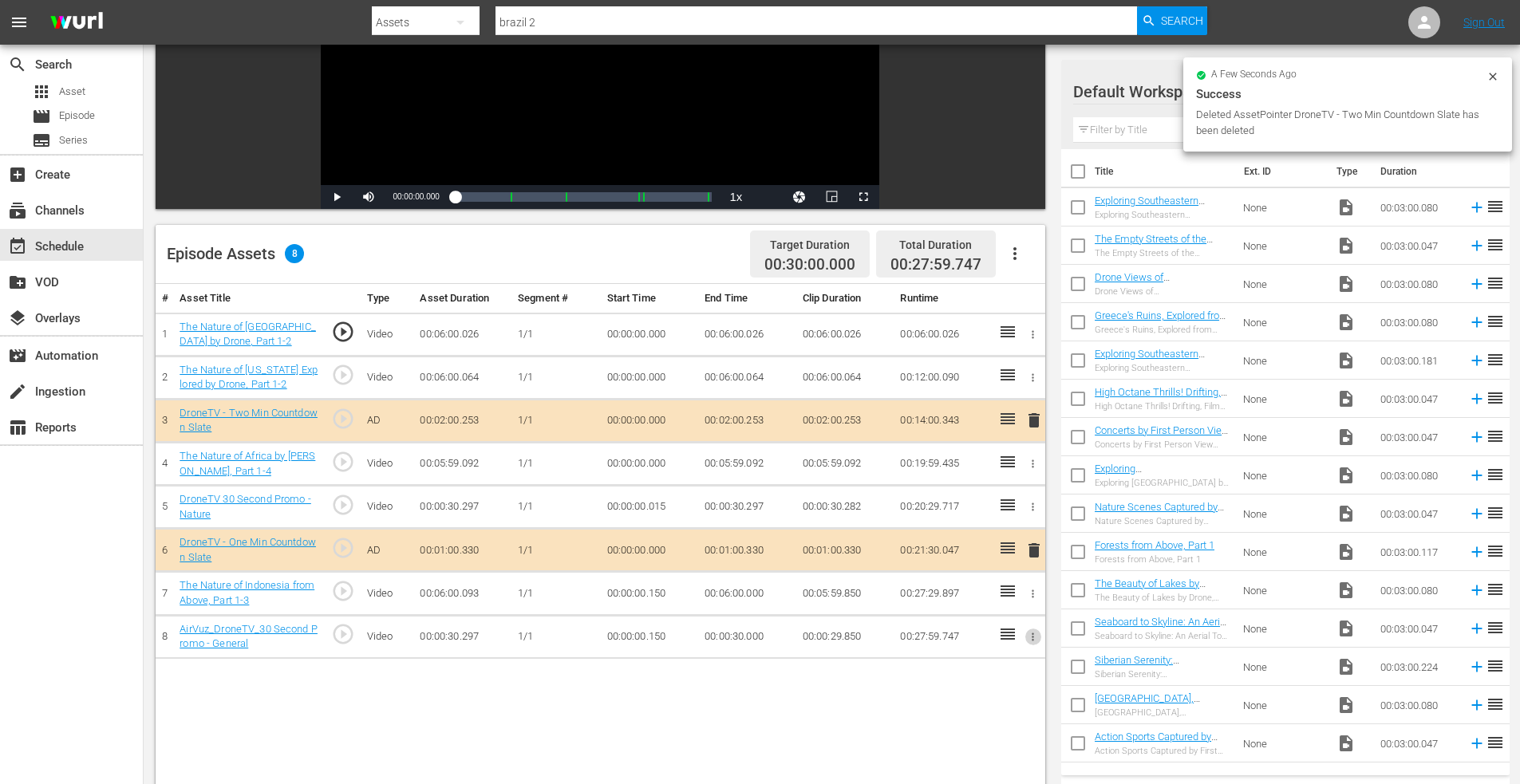
click at [1038, 641] on icon "button" at bounding box center [1032, 636] width 12 height 12
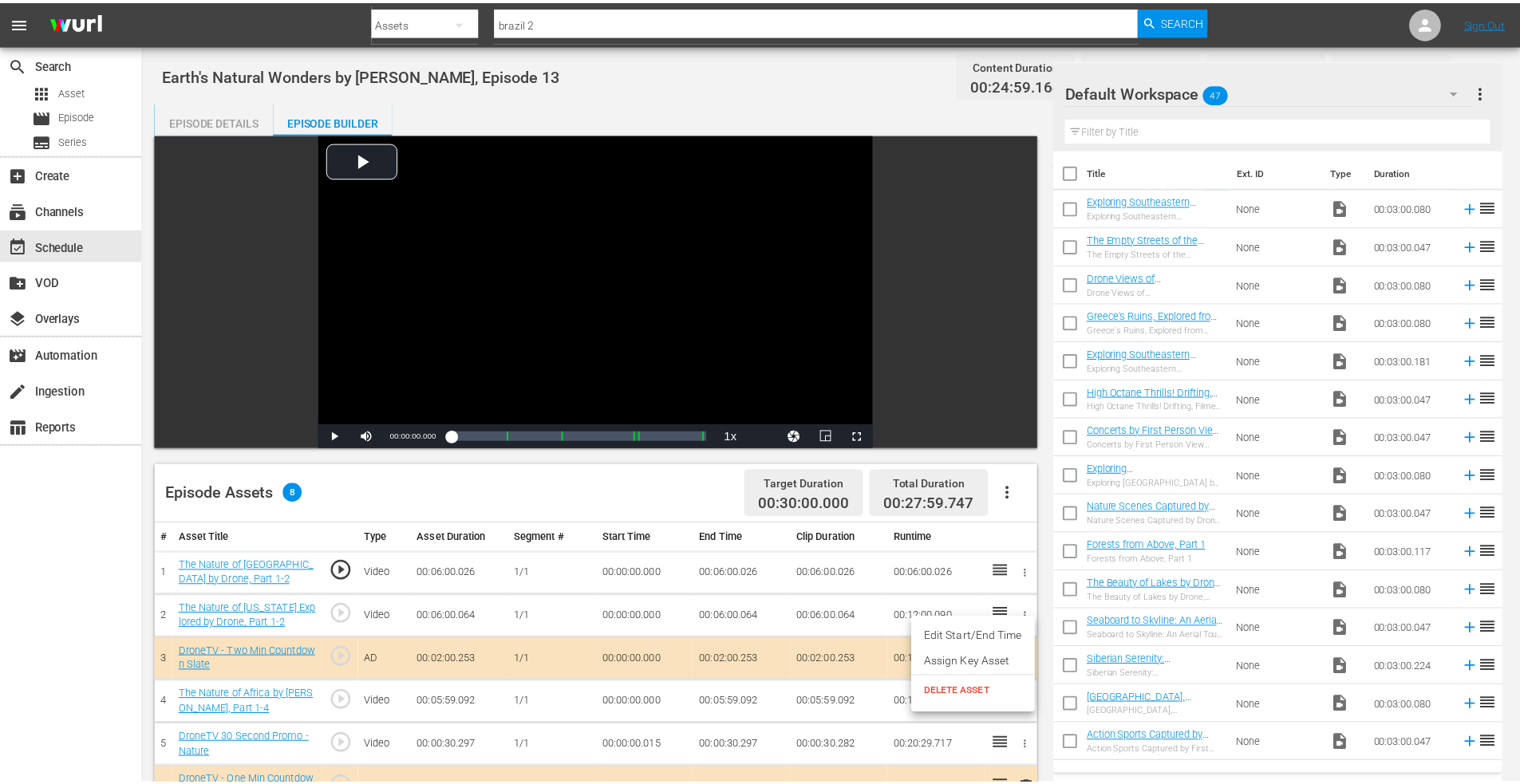
scroll to position [239, 0]
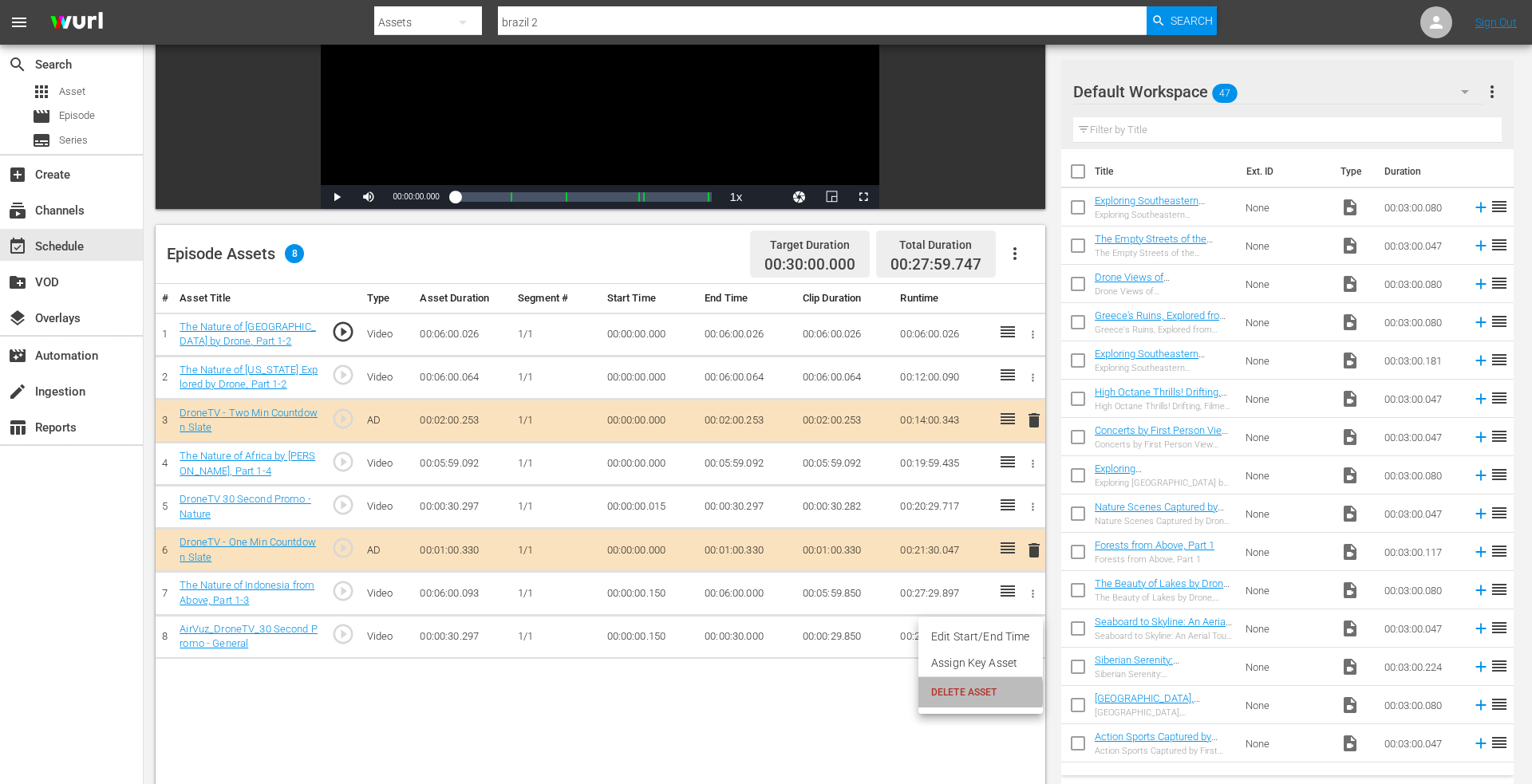
click at [971, 692] on span "DELETE ASSET" at bounding box center [981, 693] width 99 height 14
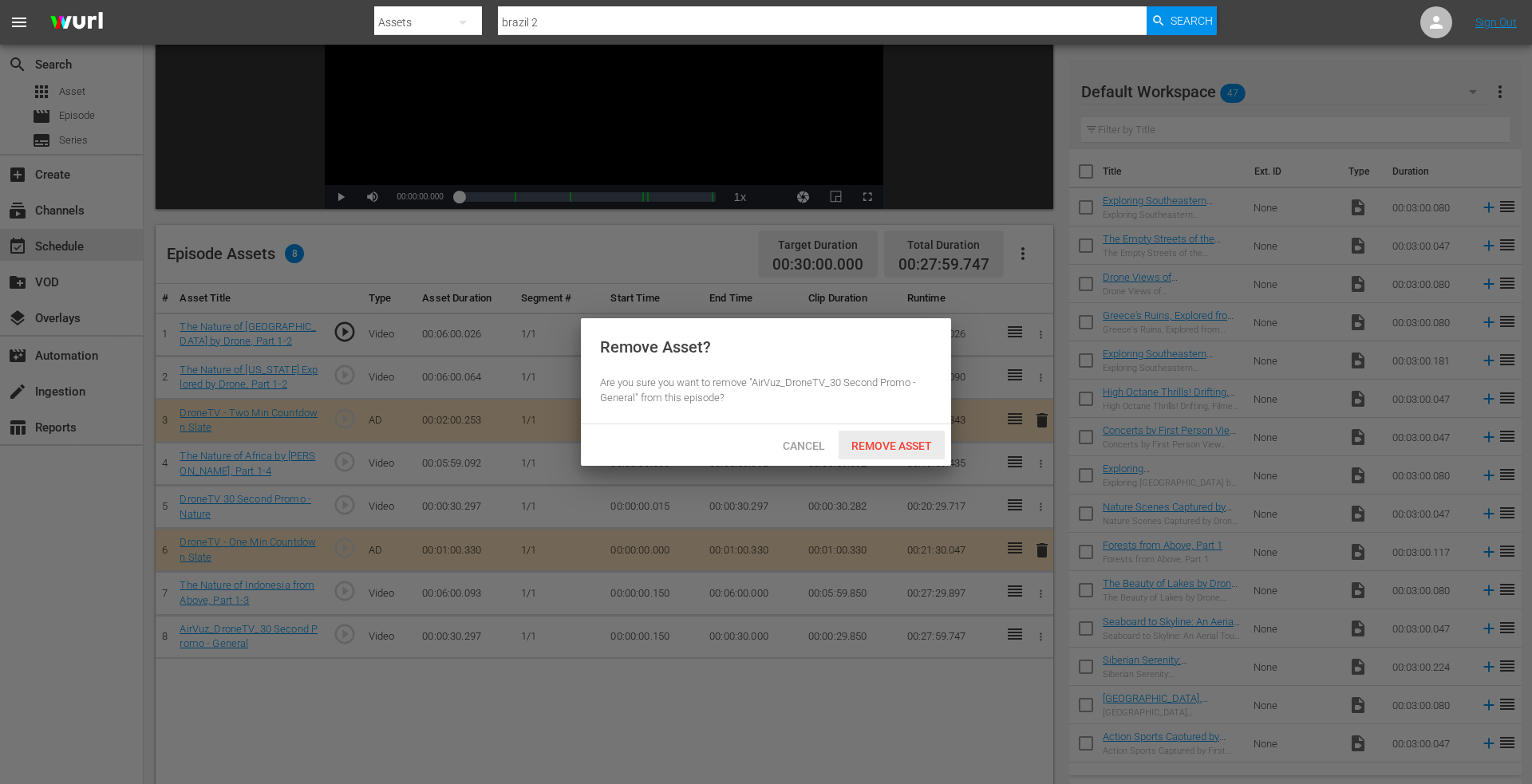
click at [900, 440] on span "Remove Asset" at bounding box center [892, 446] width 106 height 13
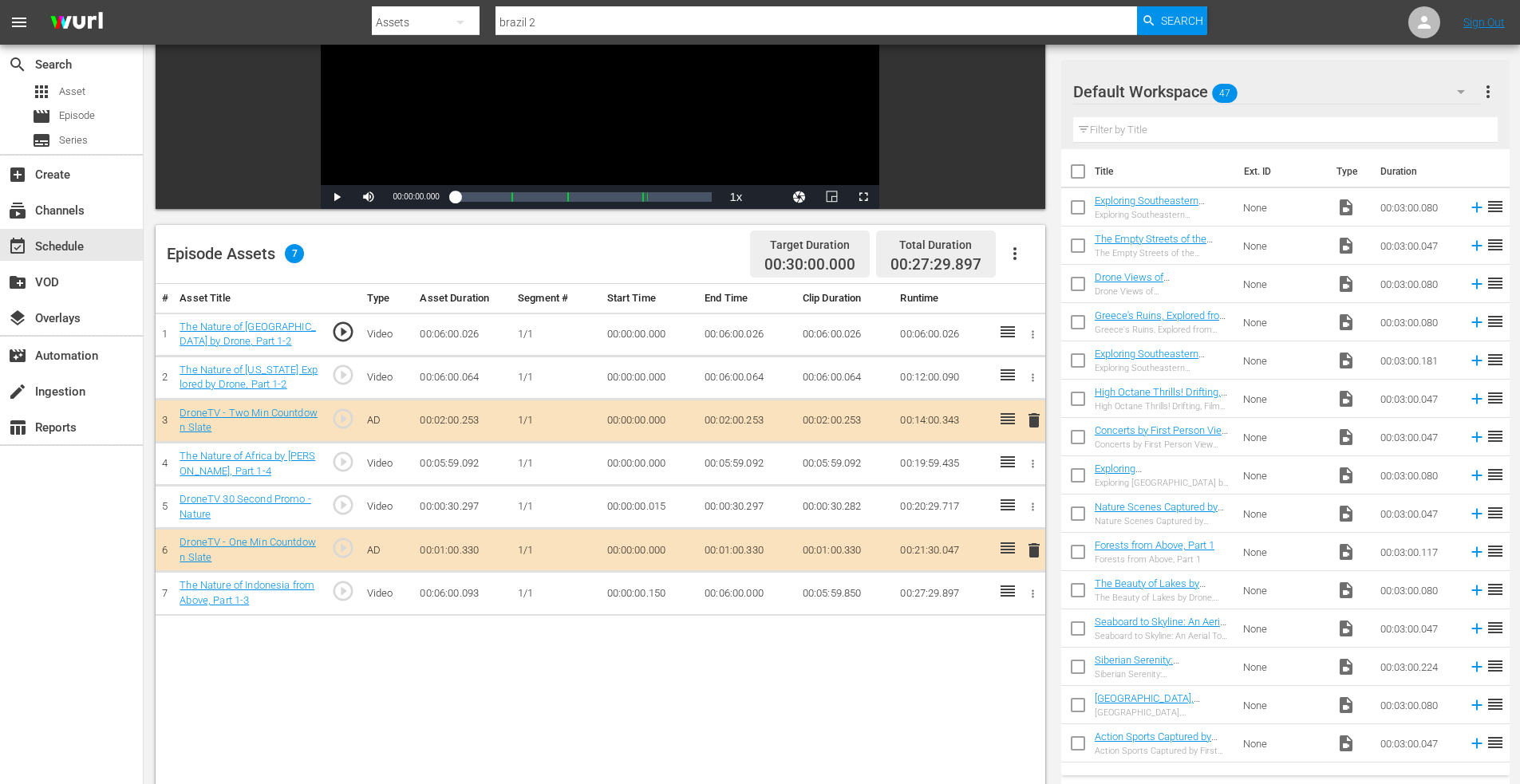
click at [1035, 509] on icon "button" at bounding box center [1032, 506] width 12 height 12
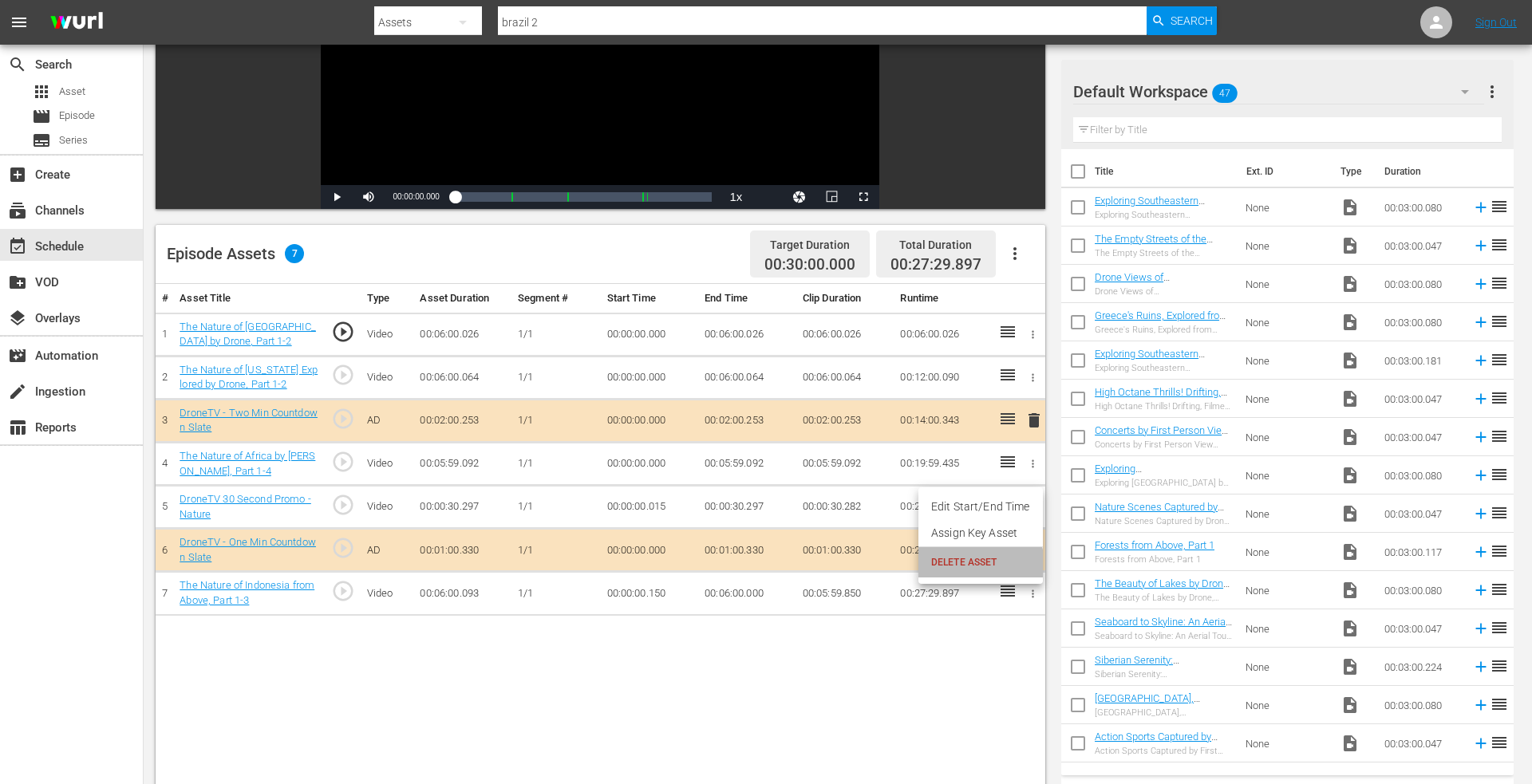
click at [972, 564] on span "DELETE ASSET" at bounding box center [981, 563] width 99 height 14
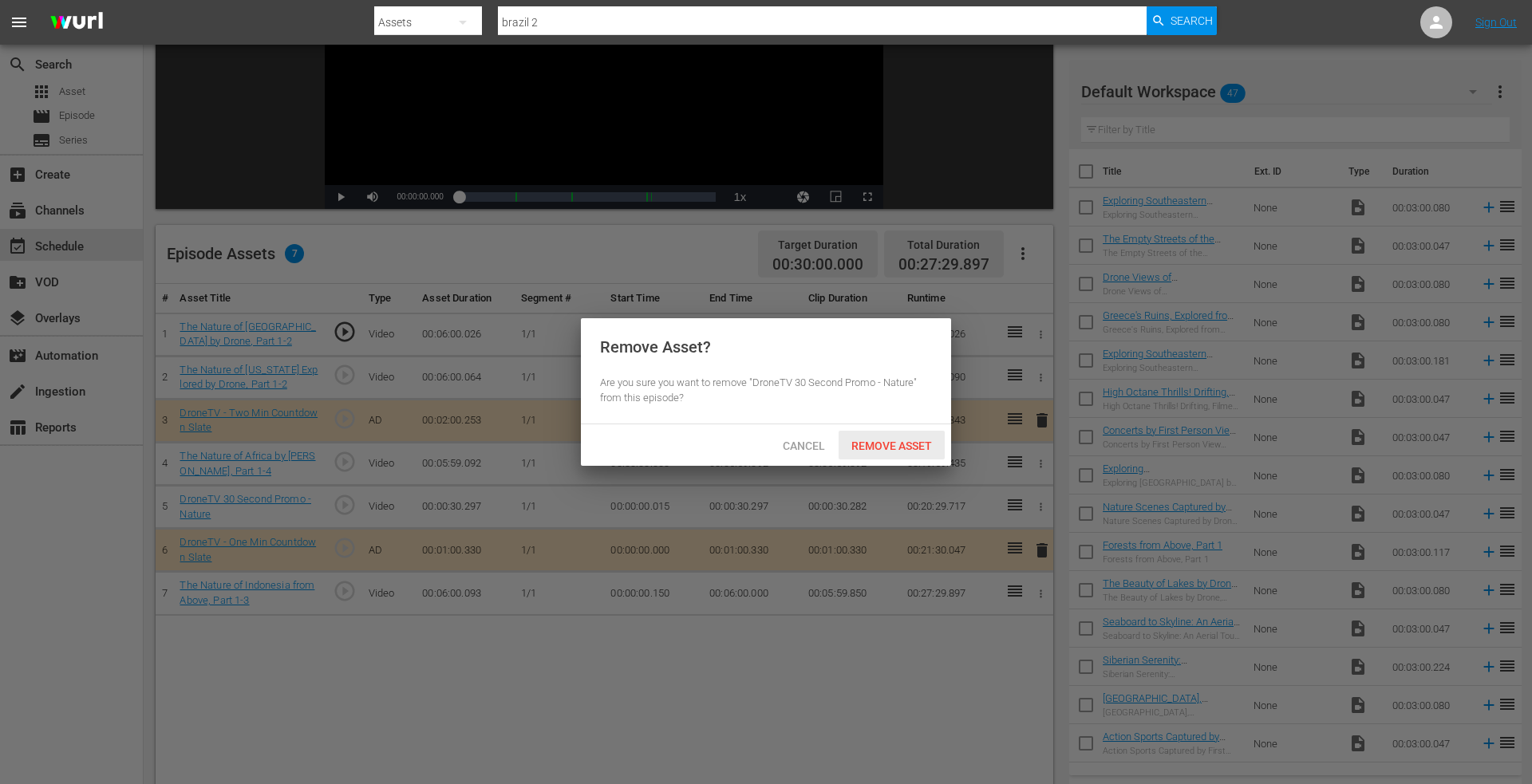
click at [904, 444] on span "Remove Asset" at bounding box center [892, 446] width 106 height 13
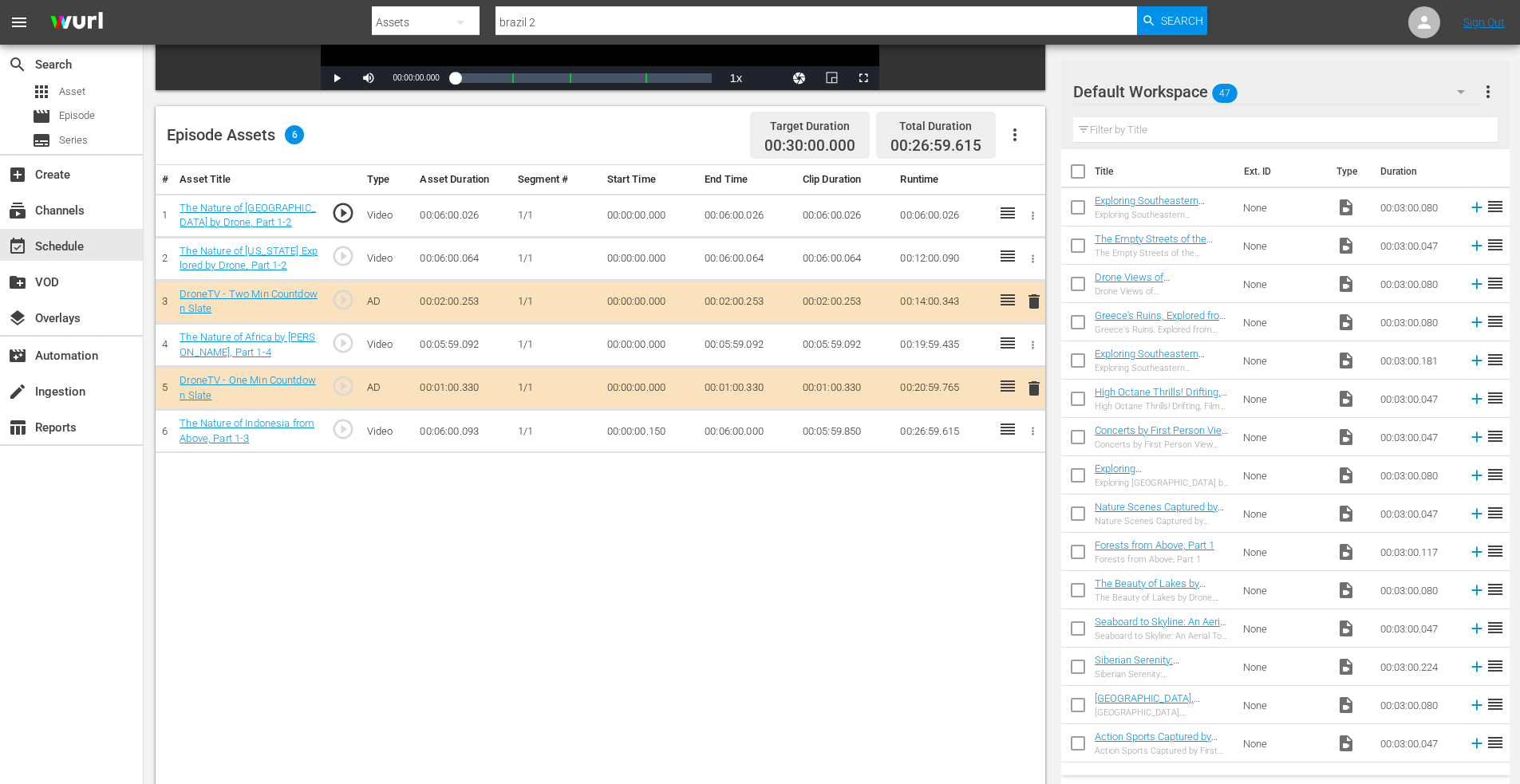
scroll to position [319, 0]
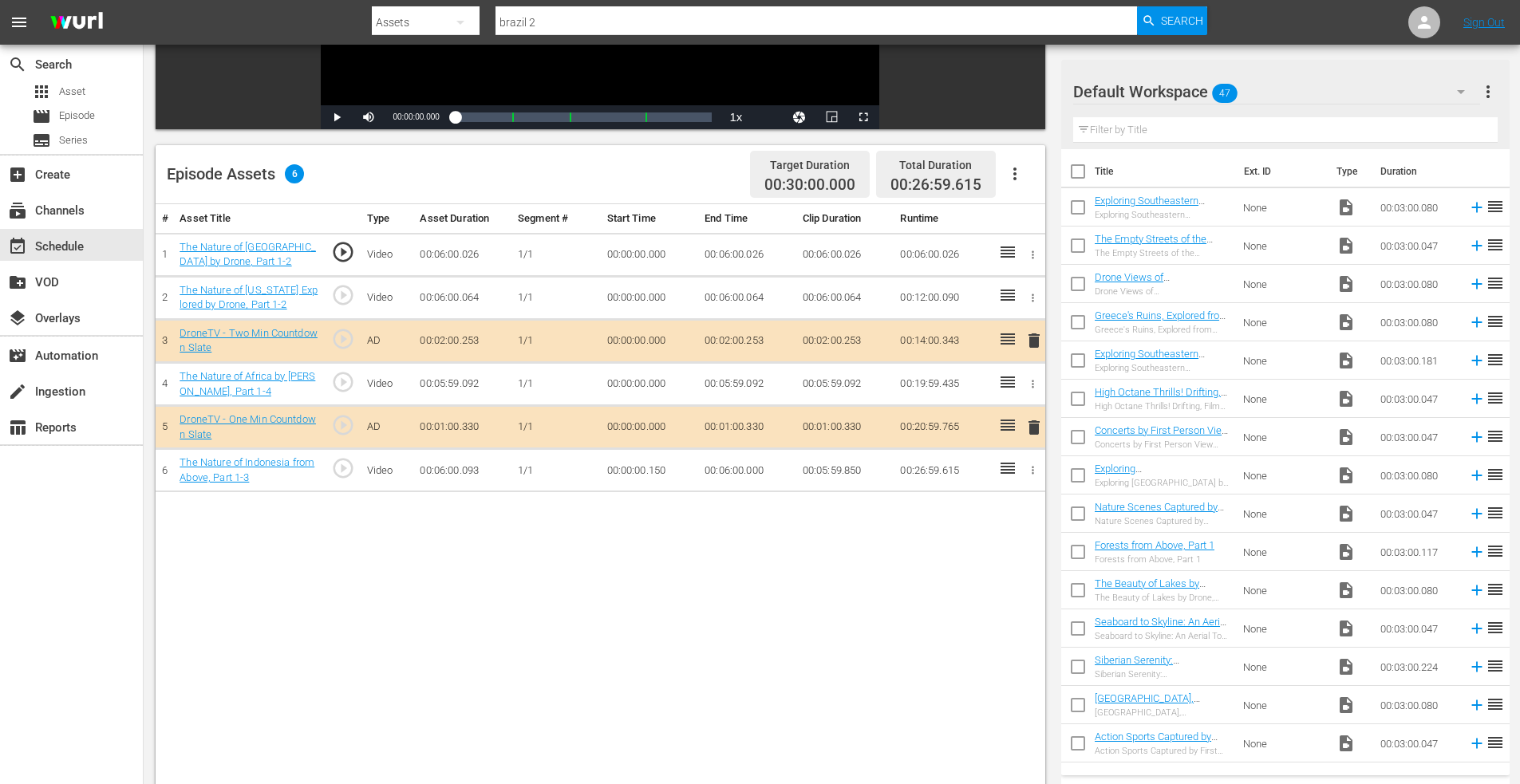
click at [1031, 469] on icon "button" at bounding box center [1032, 470] width 12 height 12
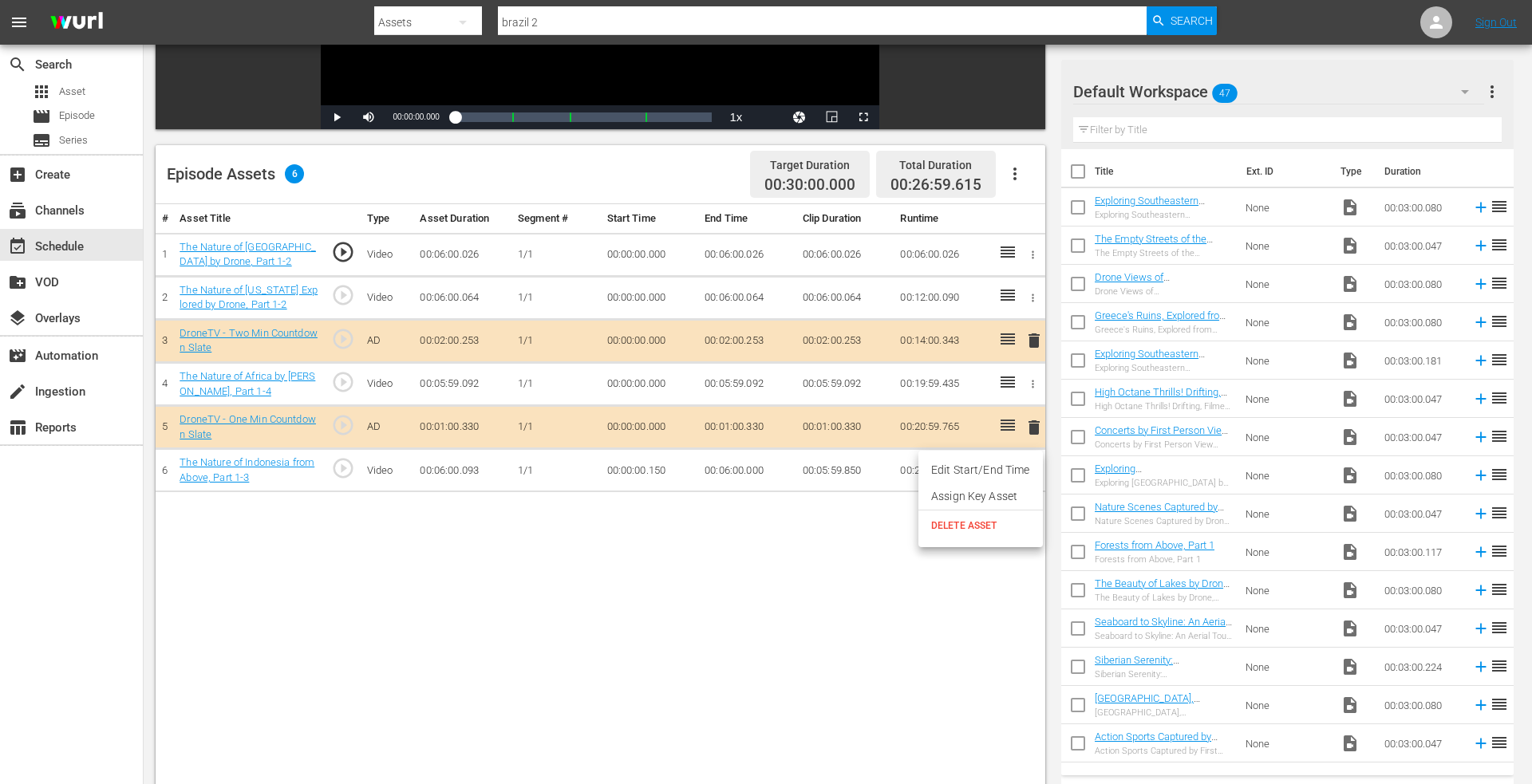
click at [976, 470] on li "Edit Start/End Time" at bounding box center [981, 470] width 125 height 26
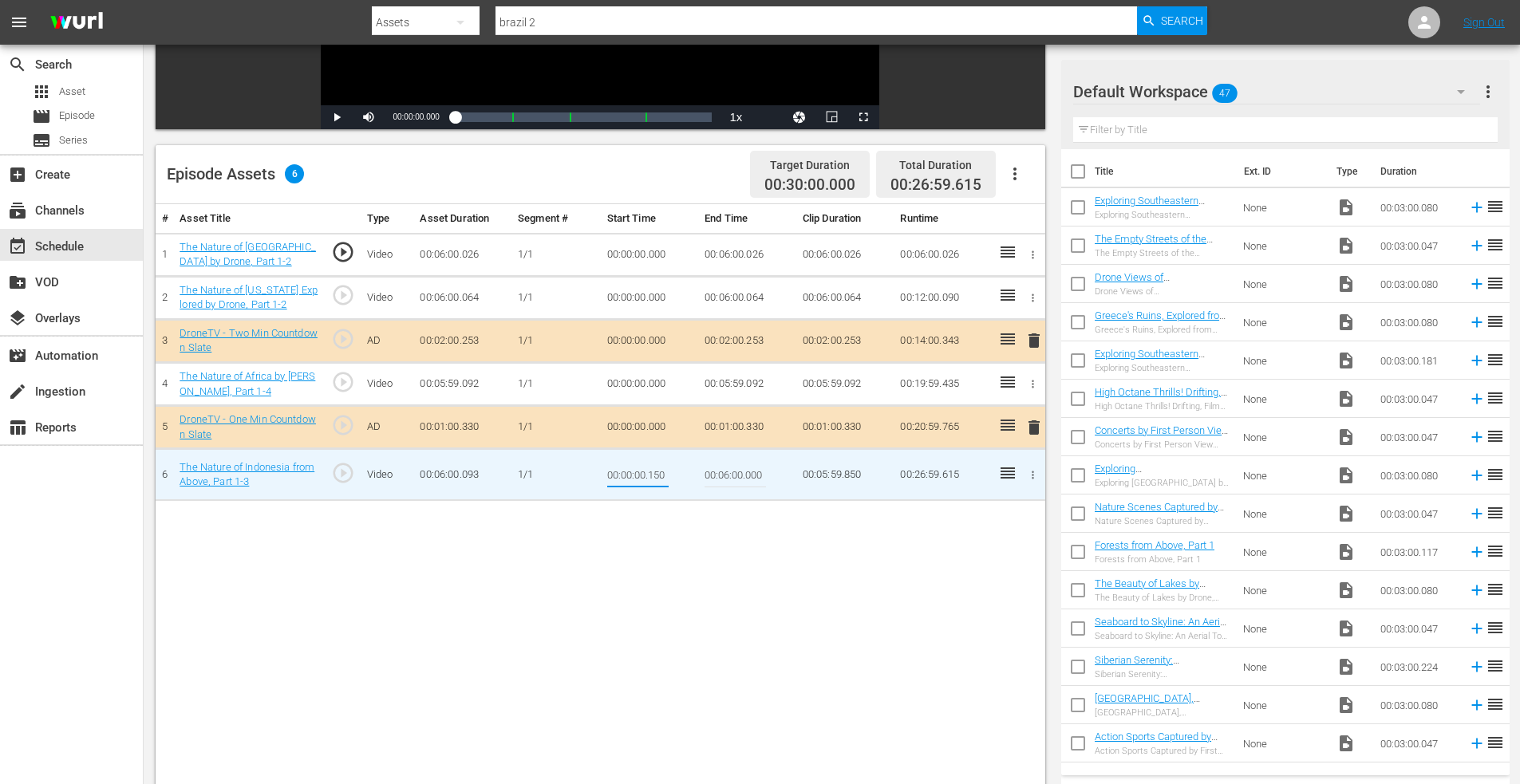
drag, startPoint x: 650, startPoint y: 477, endPoint x: 699, endPoint y: 476, distance: 49.0
click at [695, 477] on td "00:00:00.150" at bounding box center [650, 475] width 99 height 52
type input "00:00:00.000"
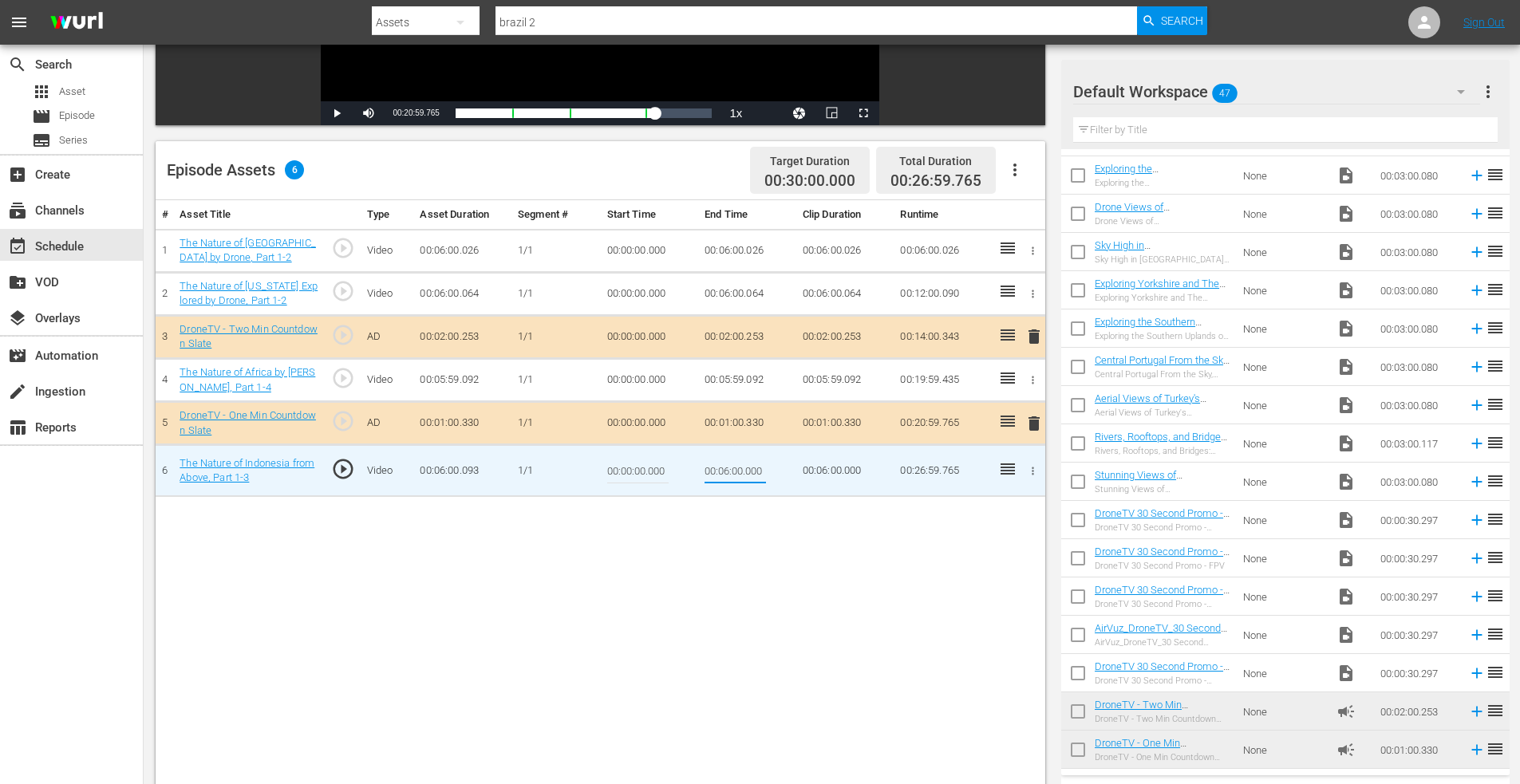
scroll to position [416, 0]
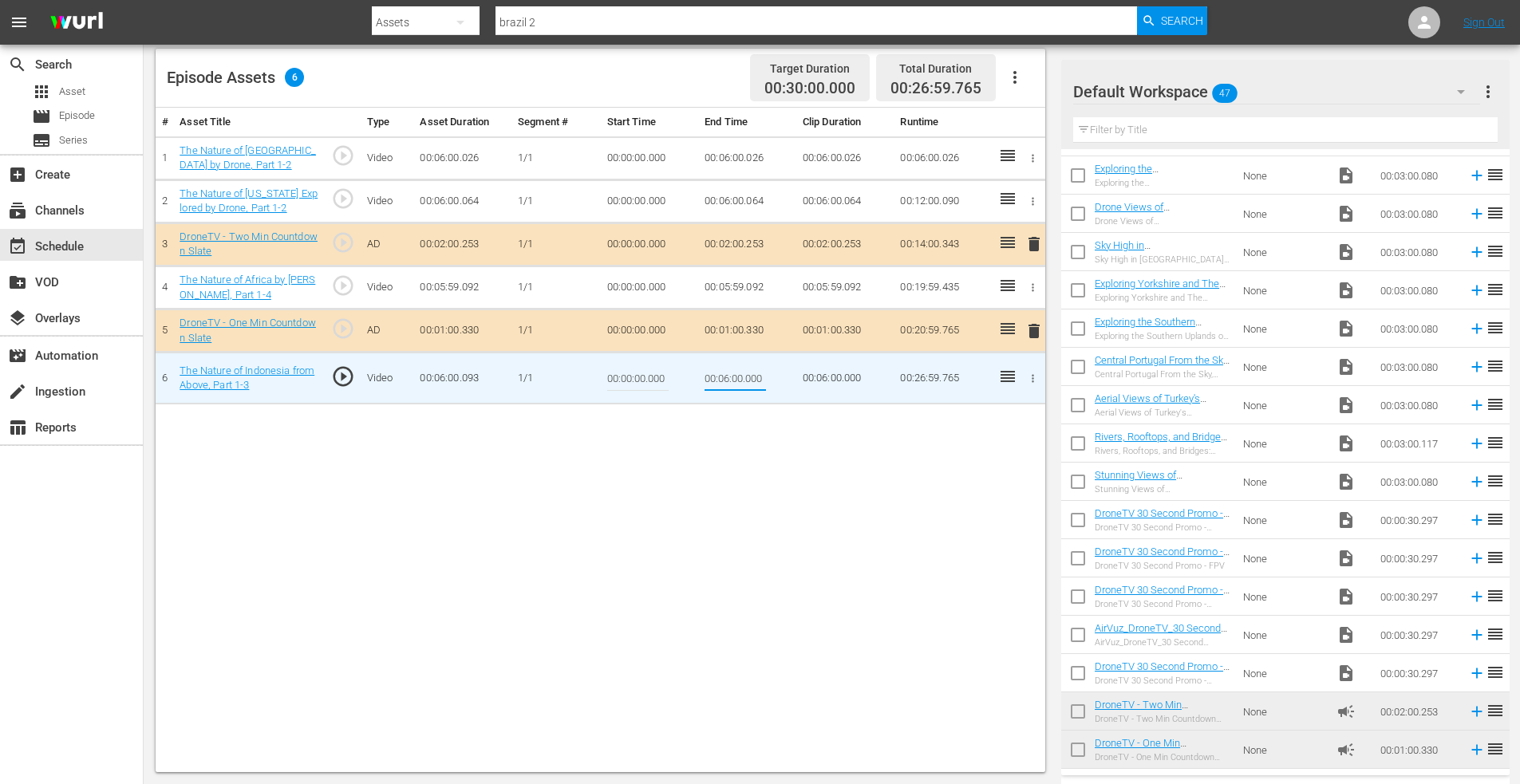
click at [1080, 715] on input "checkbox" at bounding box center [1077, 714] width 33 height 33
checkbox input "true"
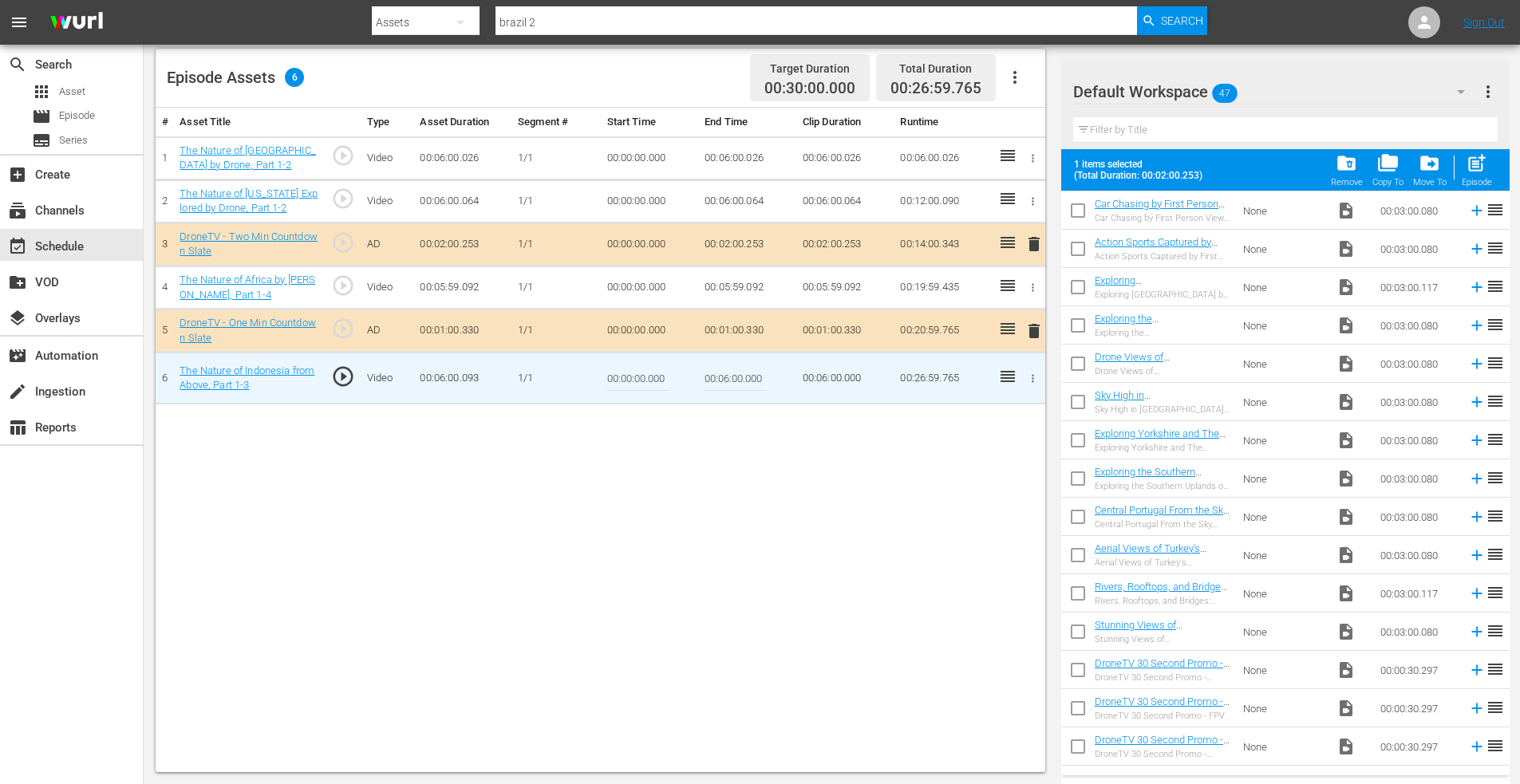
scroll to position [1261, 0]
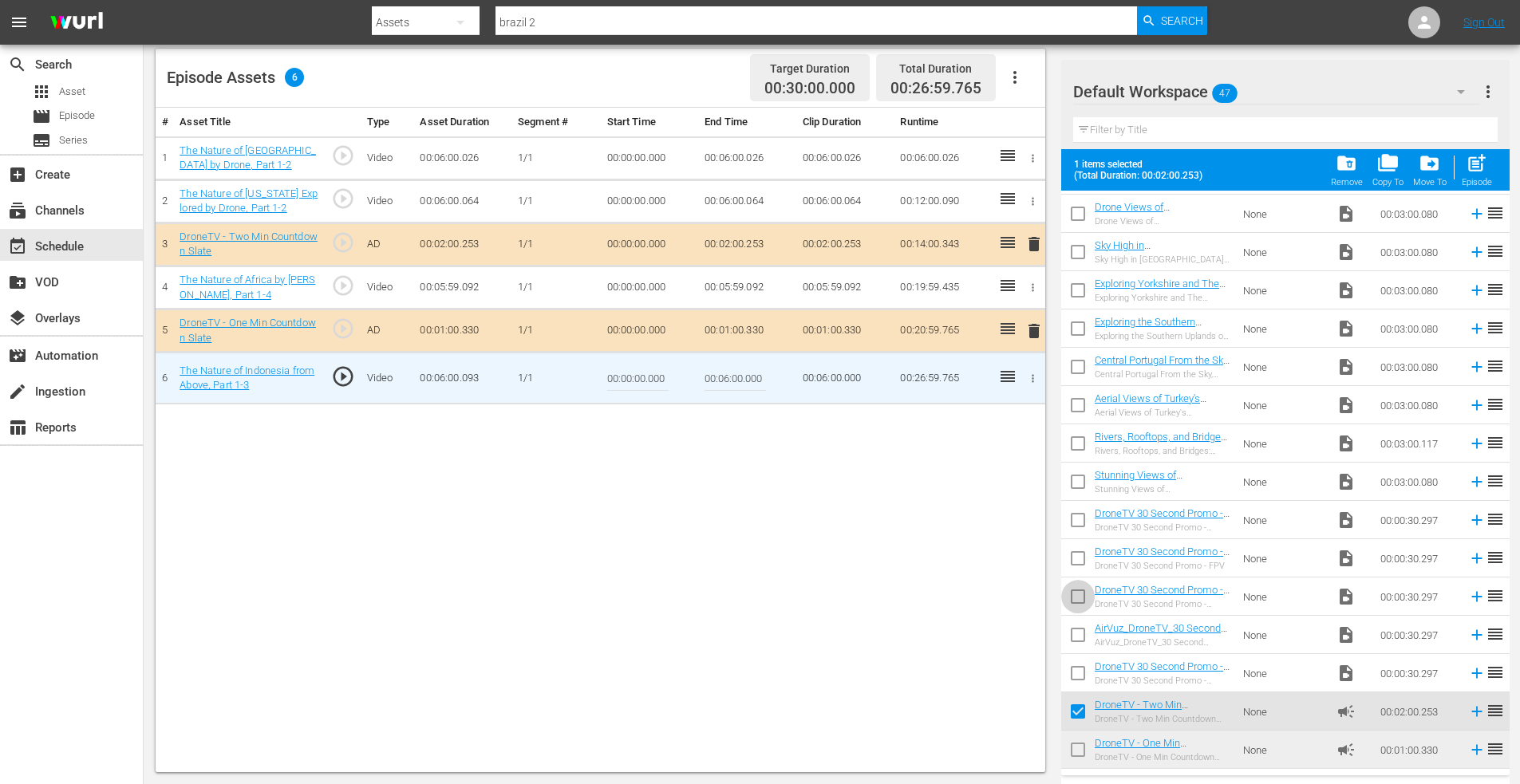
click at [1075, 595] on input "checkbox" at bounding box center [1077, 599] width 33 height 33
checkbox input "true"
click at [1077, 673] on input "checkbox" at bounding box center [1077, 676] width 33 height 33
checkbox input "true"
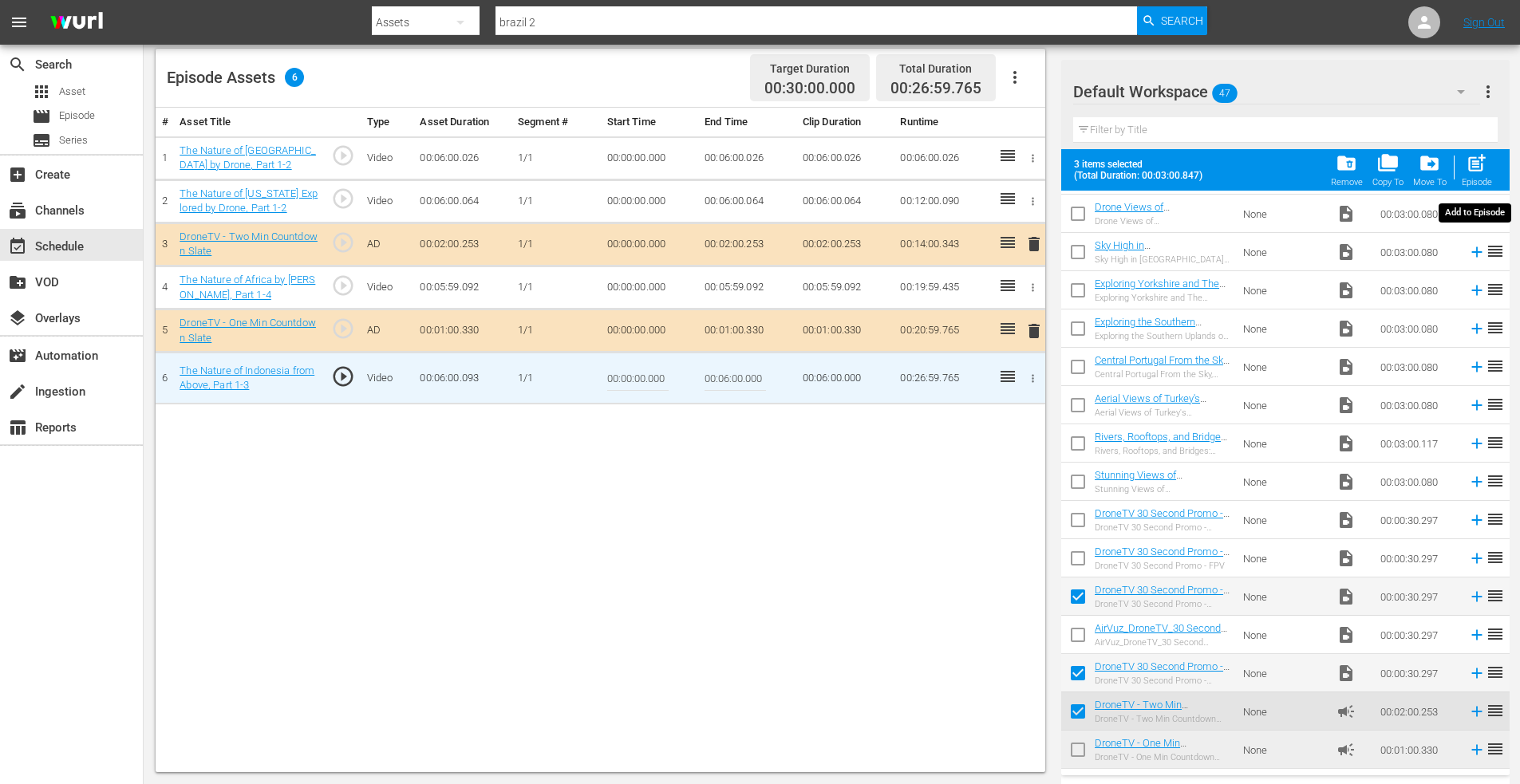
click at [1481, 151] on button "post_add Episode" at bounding box center [1477, 170] width 40 height 45
checkbox input "false"
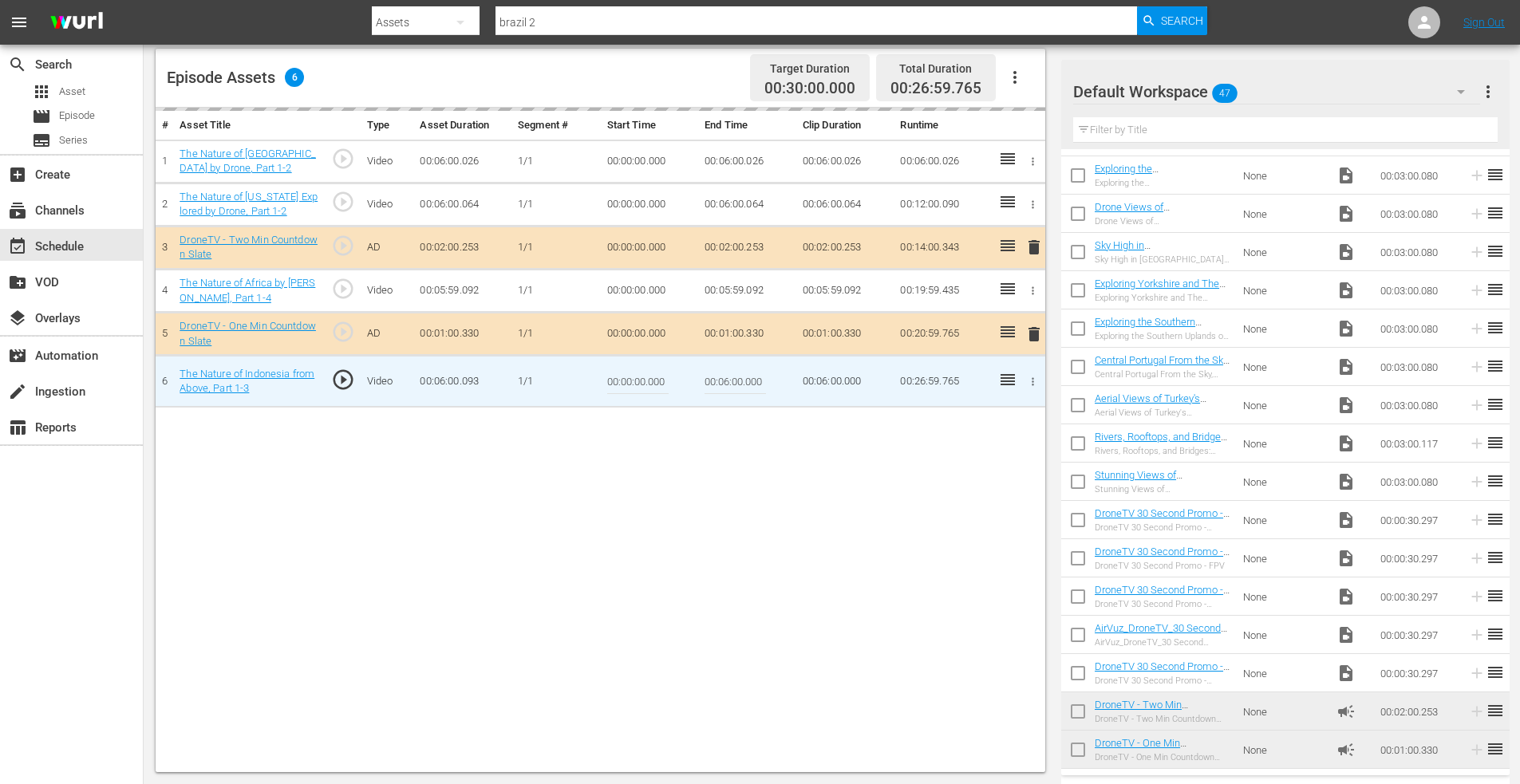
scroll to position [1219, 0]
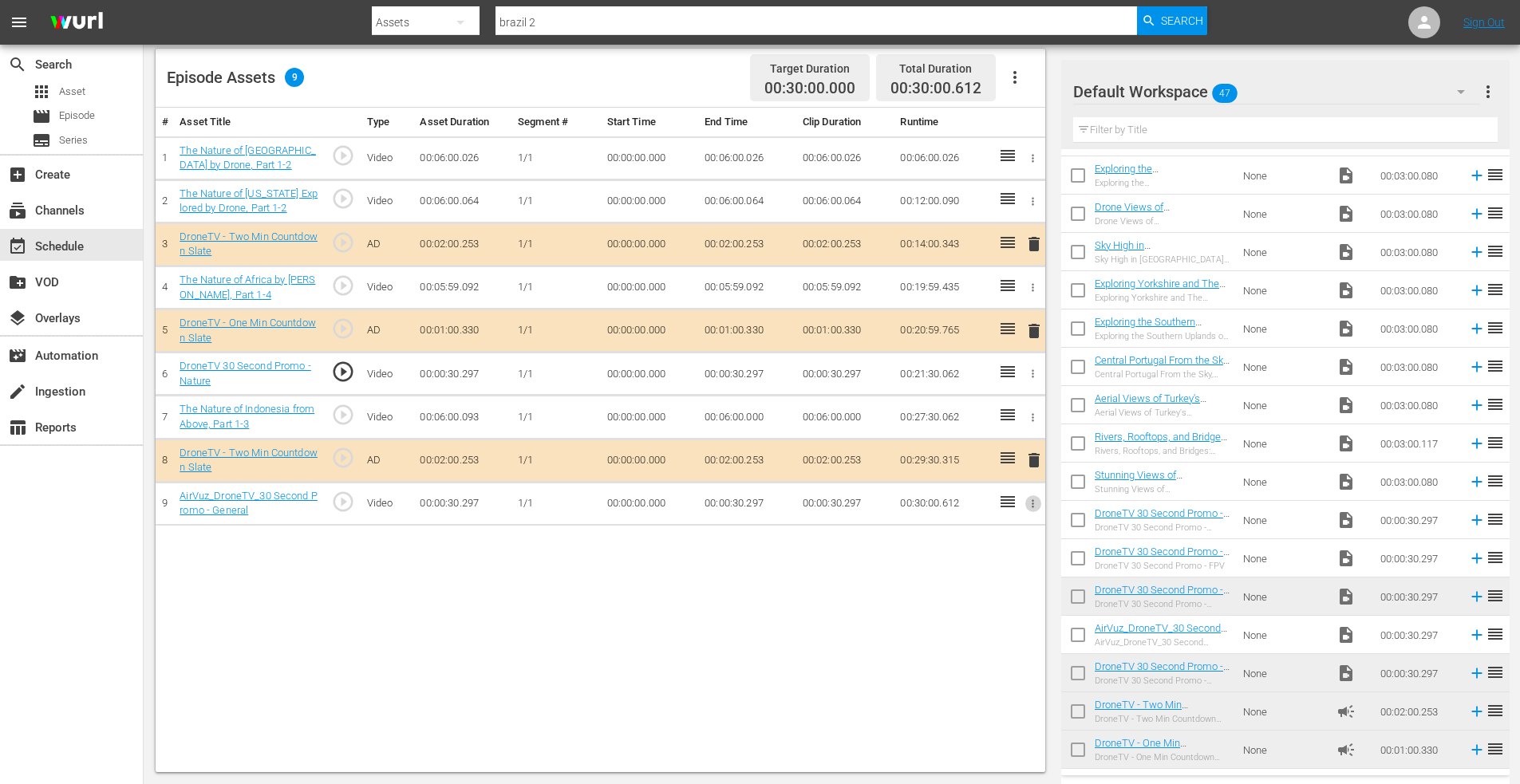
click at [1030, 502] on icon "button" at bounding box center [1032, 504] width 12 height 12
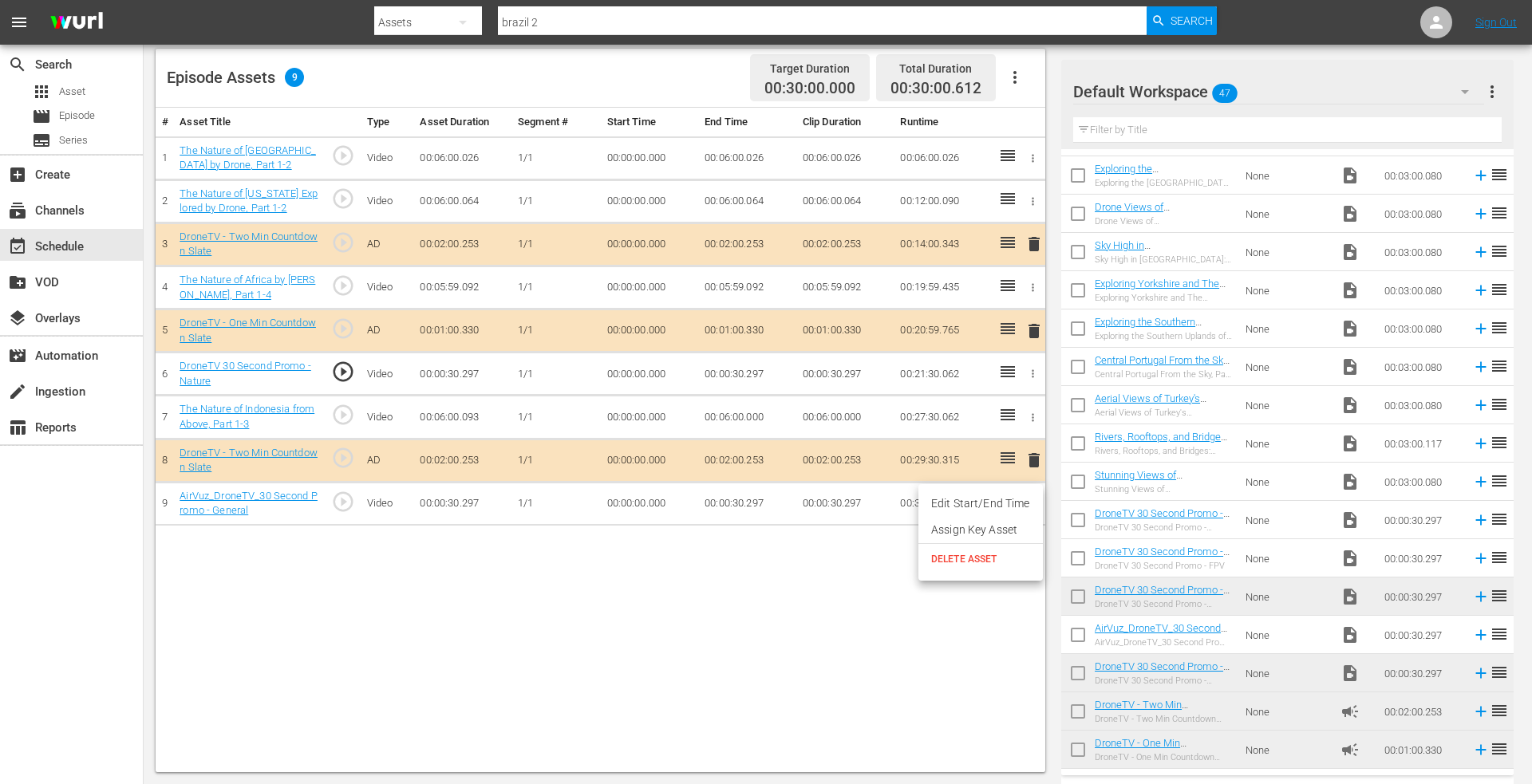
click at [987, 505] on li "Edit Start/End Time" at bounding box center [981, 504] width 125 height 26
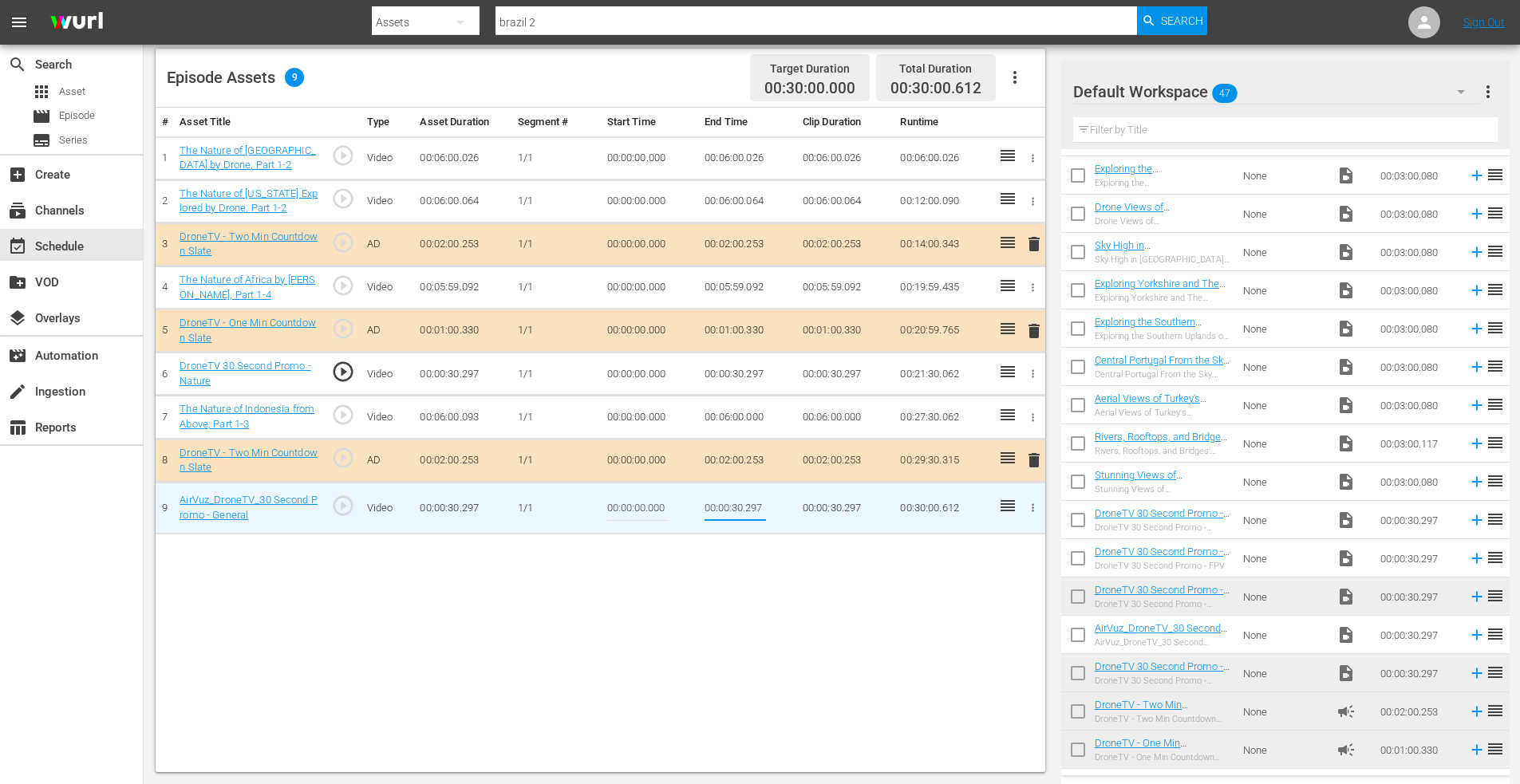
drag, startPoint x: 807, startPoint y: 507, endPoint x: 829, endPoint y: 507, distance: 22.0
click at [827, 507] on tr "9 AirVuz_DroneTV_30 Second Promo - General play_circle_outline Video 00:00:30.2…" at bounding box center [600, 508] width 890 height 52
type input "00:00:30.000"
drag, startPoint x: 650, startPoint y: 510, endPoint x: 669, endPoint y: 513, distance: 19.2
click at [669, 513] on td "00:00:00.000" at bounding box center [650, 508] width 99 height 52
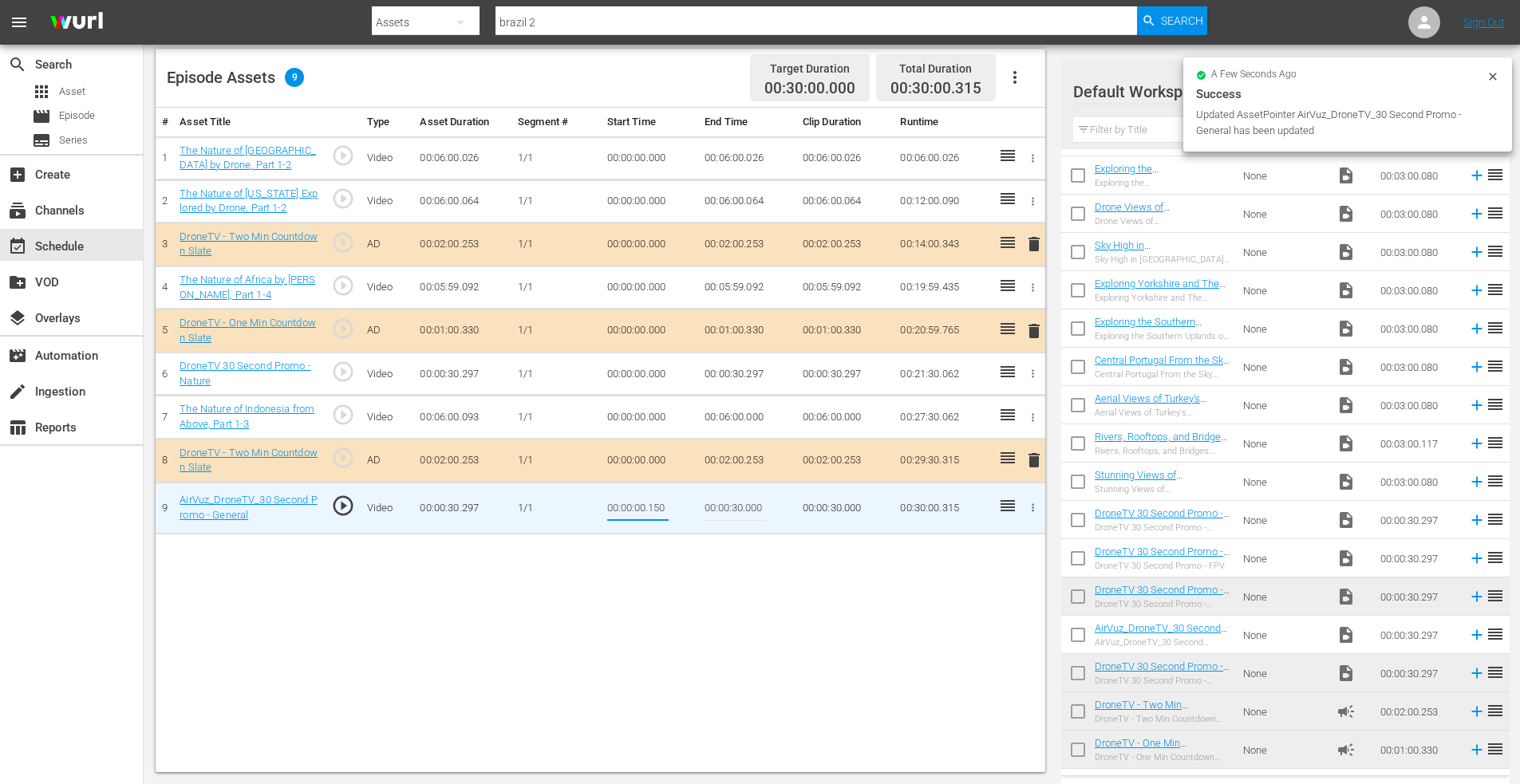
type input "00:00:00.150"
click at [1030, 375] on icon "button" at bounding box center [1032, 373] width 12 height 12
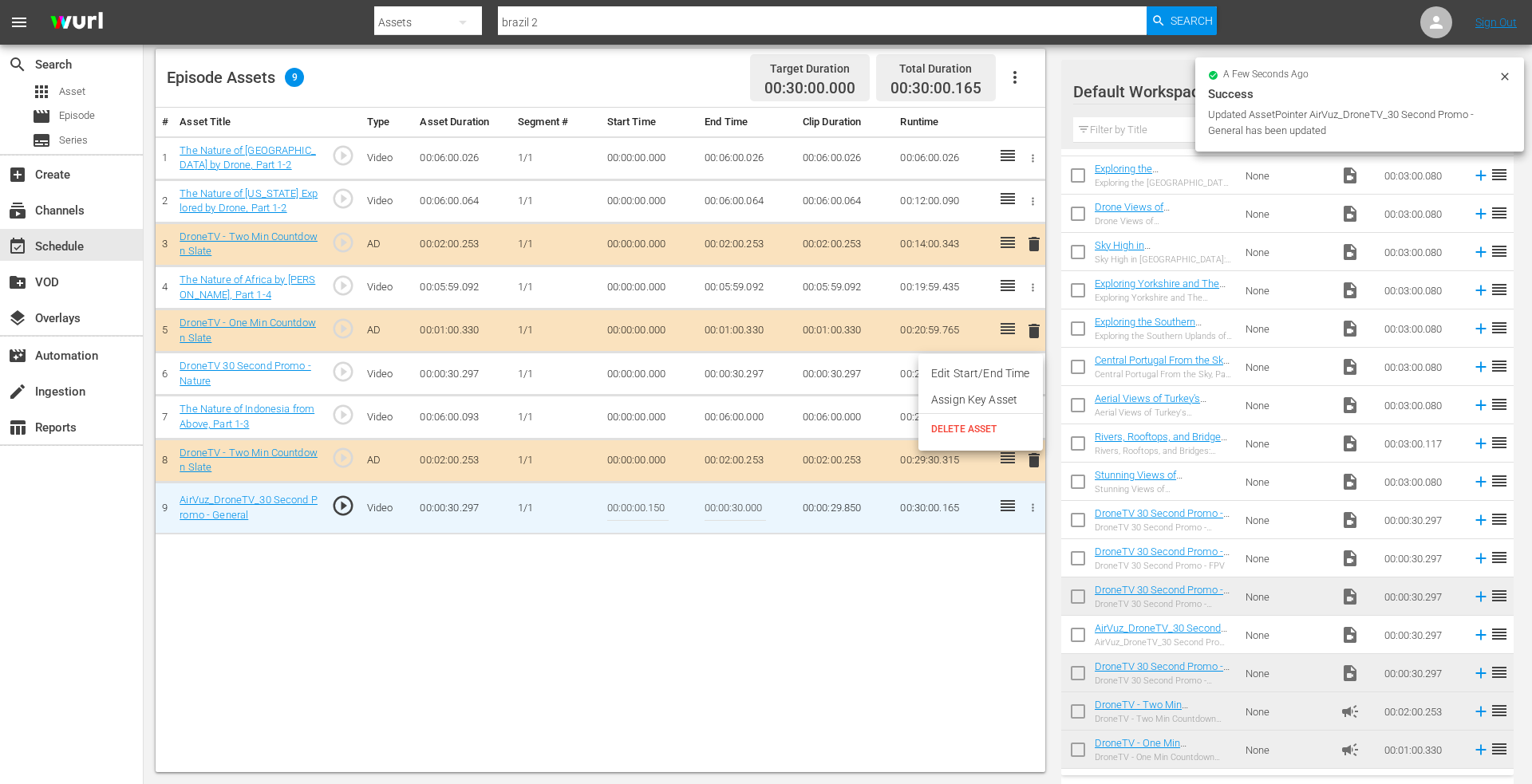
drag, startPoint x: 1019, startPoint y: 375, endPoint x: 1007, endPoint y: 377, distance: 12.2
click at [1017, 375] on li "Edit Start/End Time" at bounding box center [981, 373] width 125 height 26
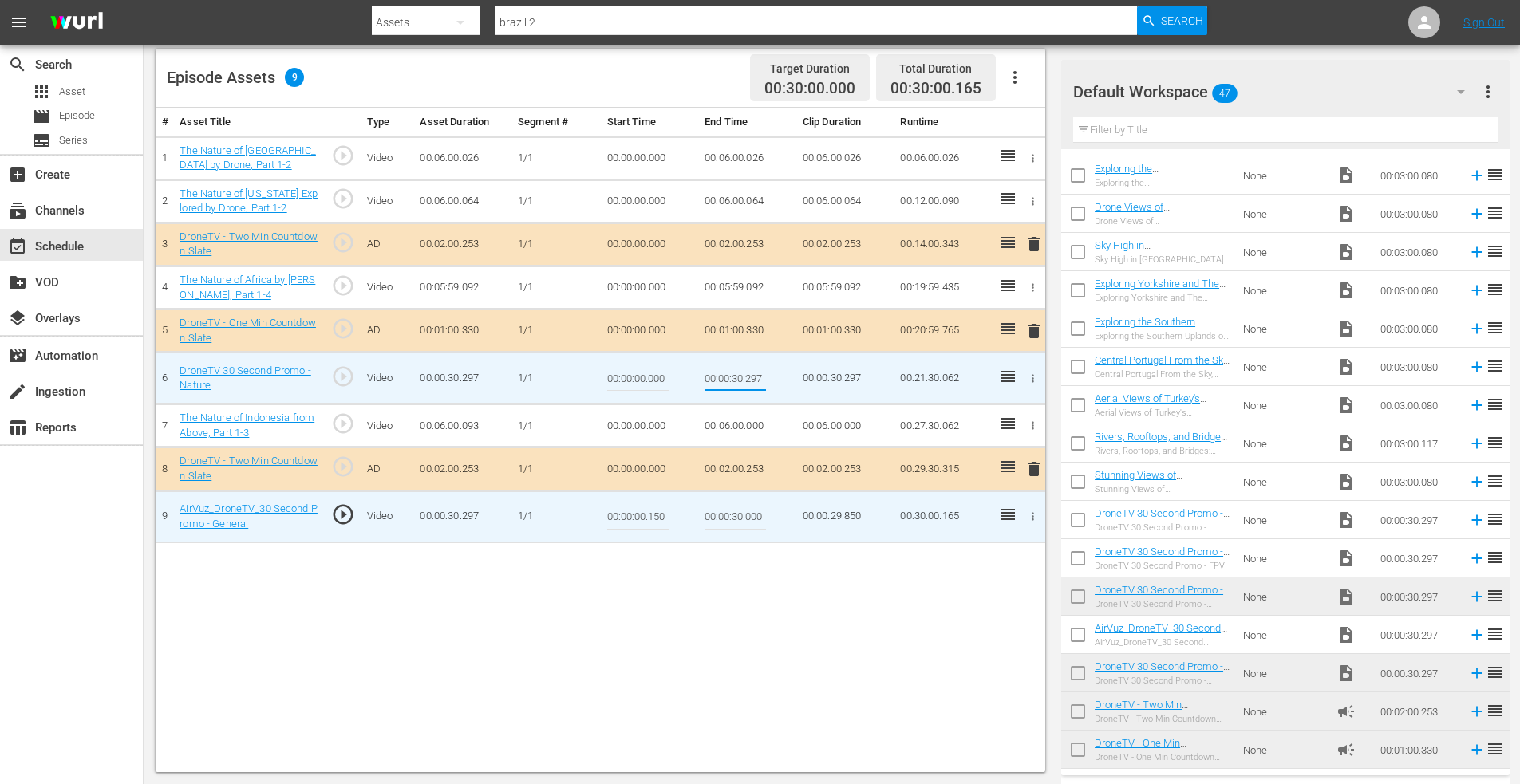
drag, startPoint x: 748, startPoint y: 376, endPoint x: 790, endPoint y: 381, distance: 42.3
click at [790, 381] on td "00:00:30.297" at bounding box center [747, 379] width 99 height 52
type input "00:00:30.200"
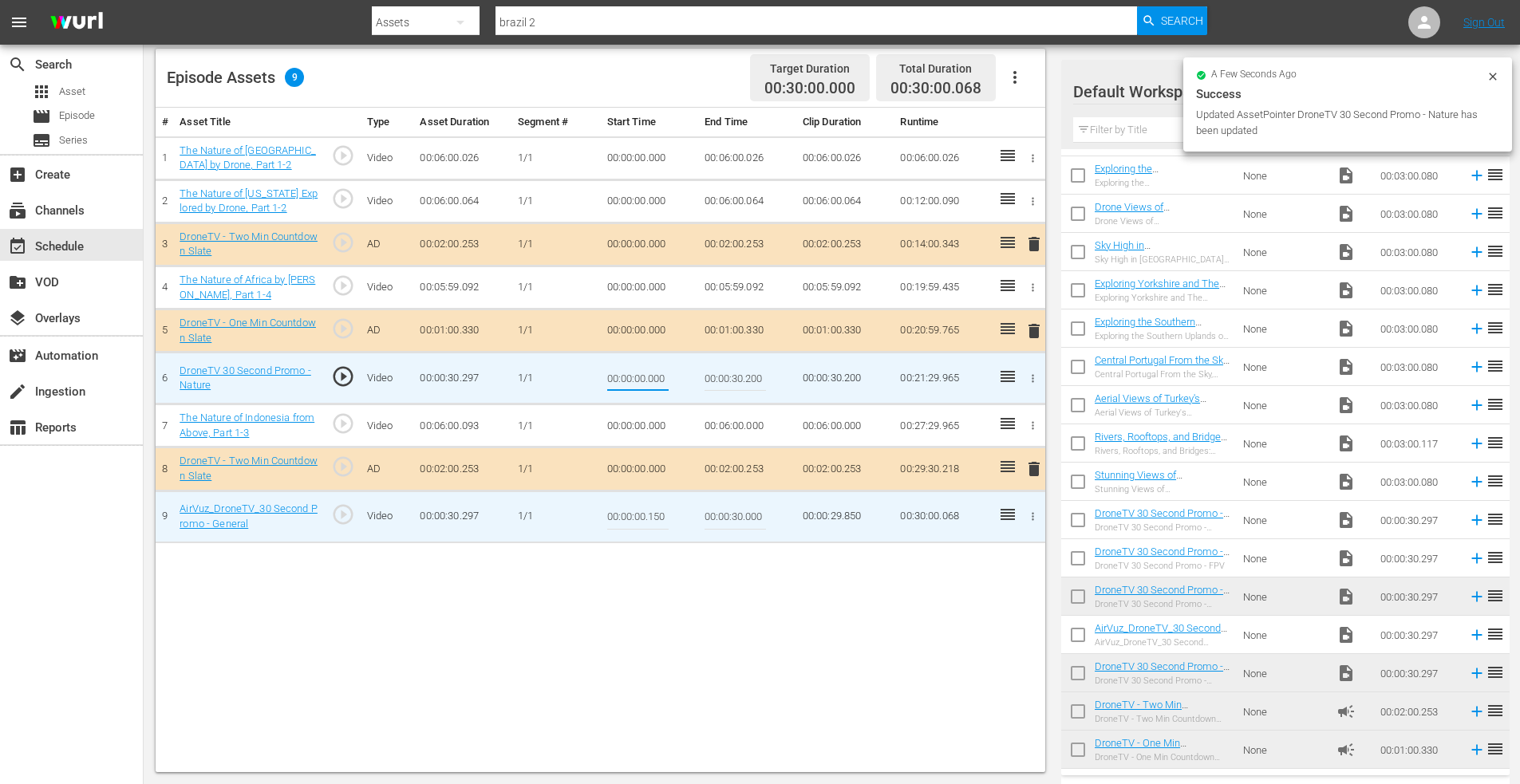
drag, startPoint x: 652, startPoint y: 382, endPoint x: 686, endPoint y: 382, distance: 34.0
click at [686, 382] on td "00:00:00.000" at bounding box center [650, 379] width 99 height 52
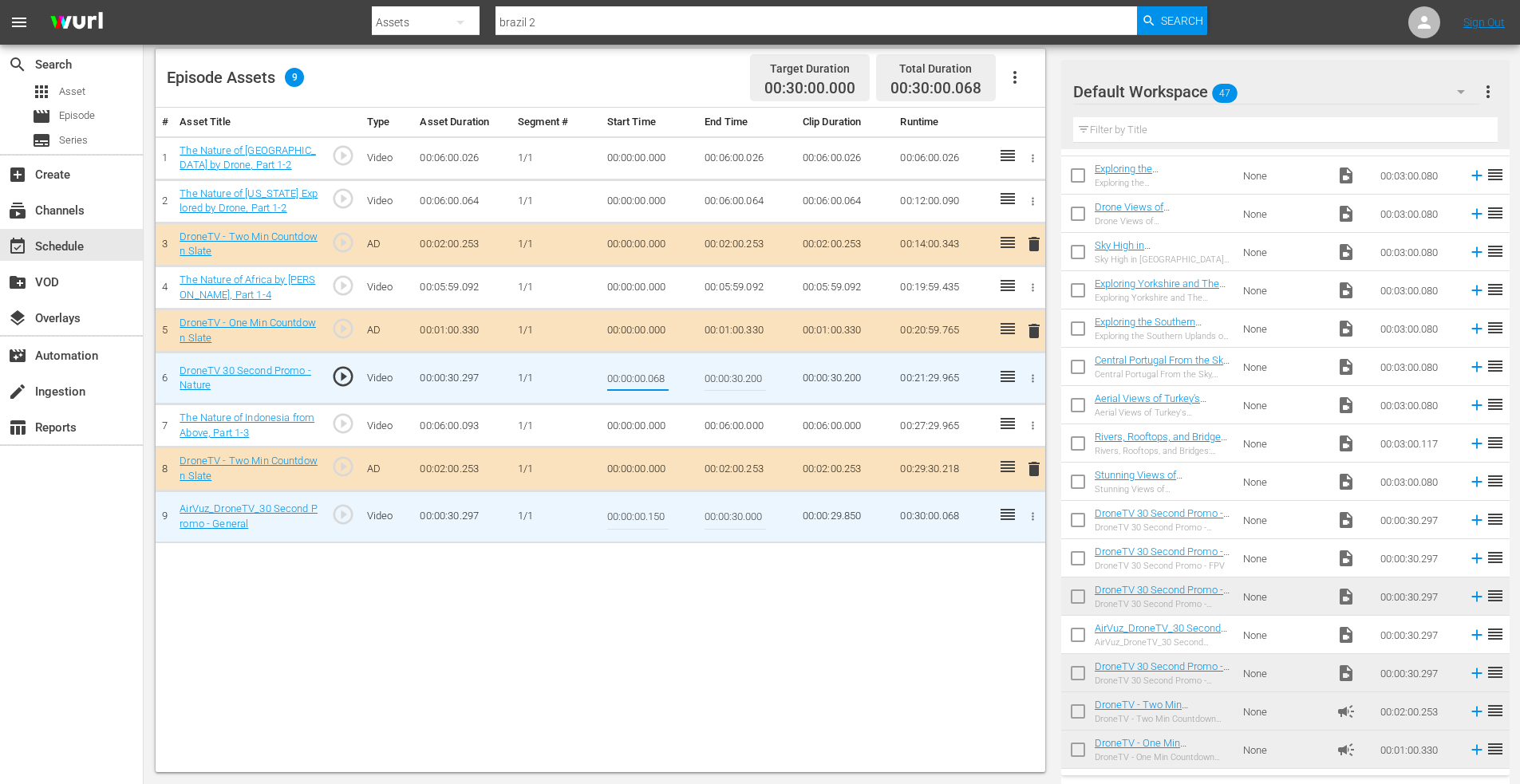
type input "00:00:00.068"
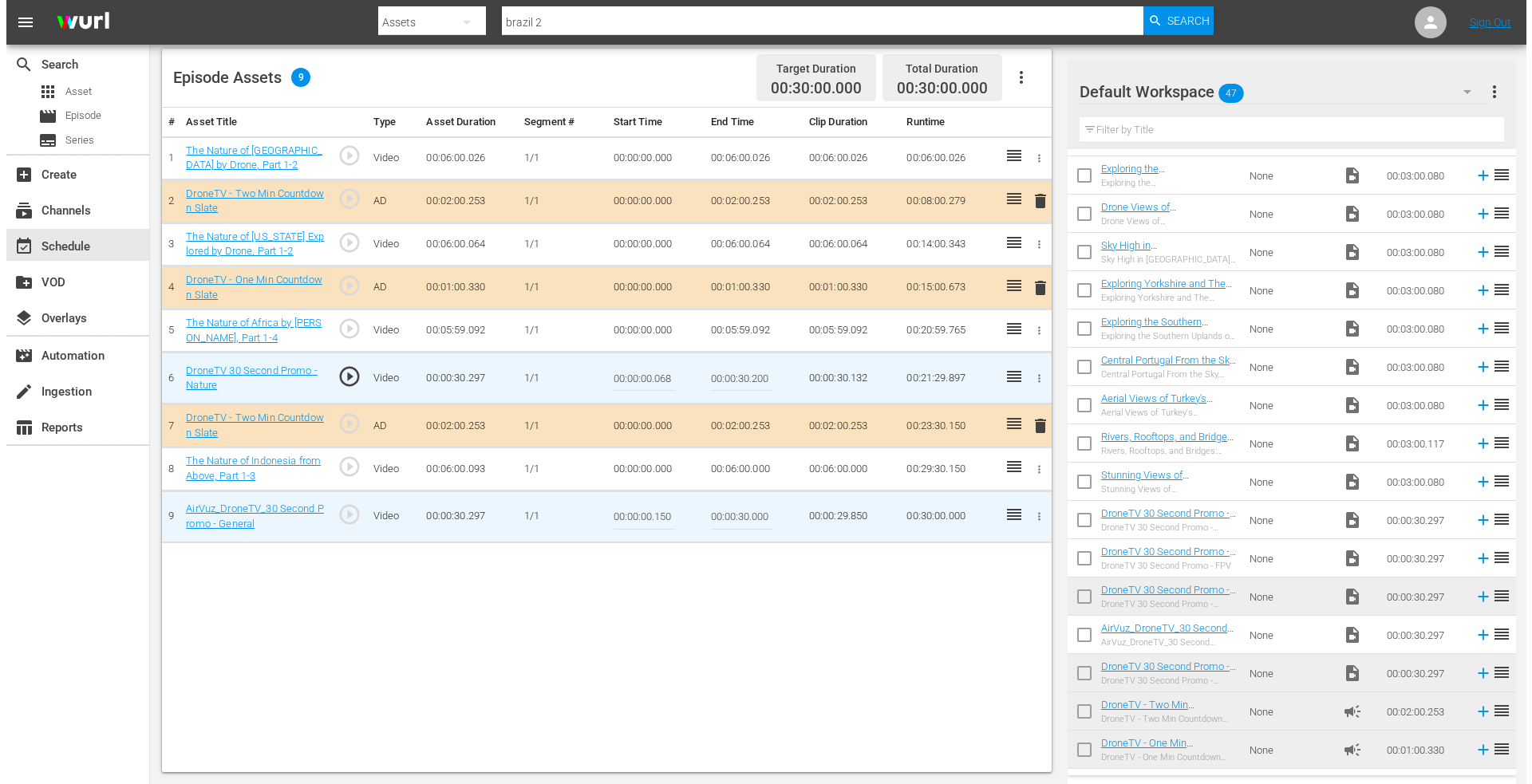
scroll to position [0, 0]
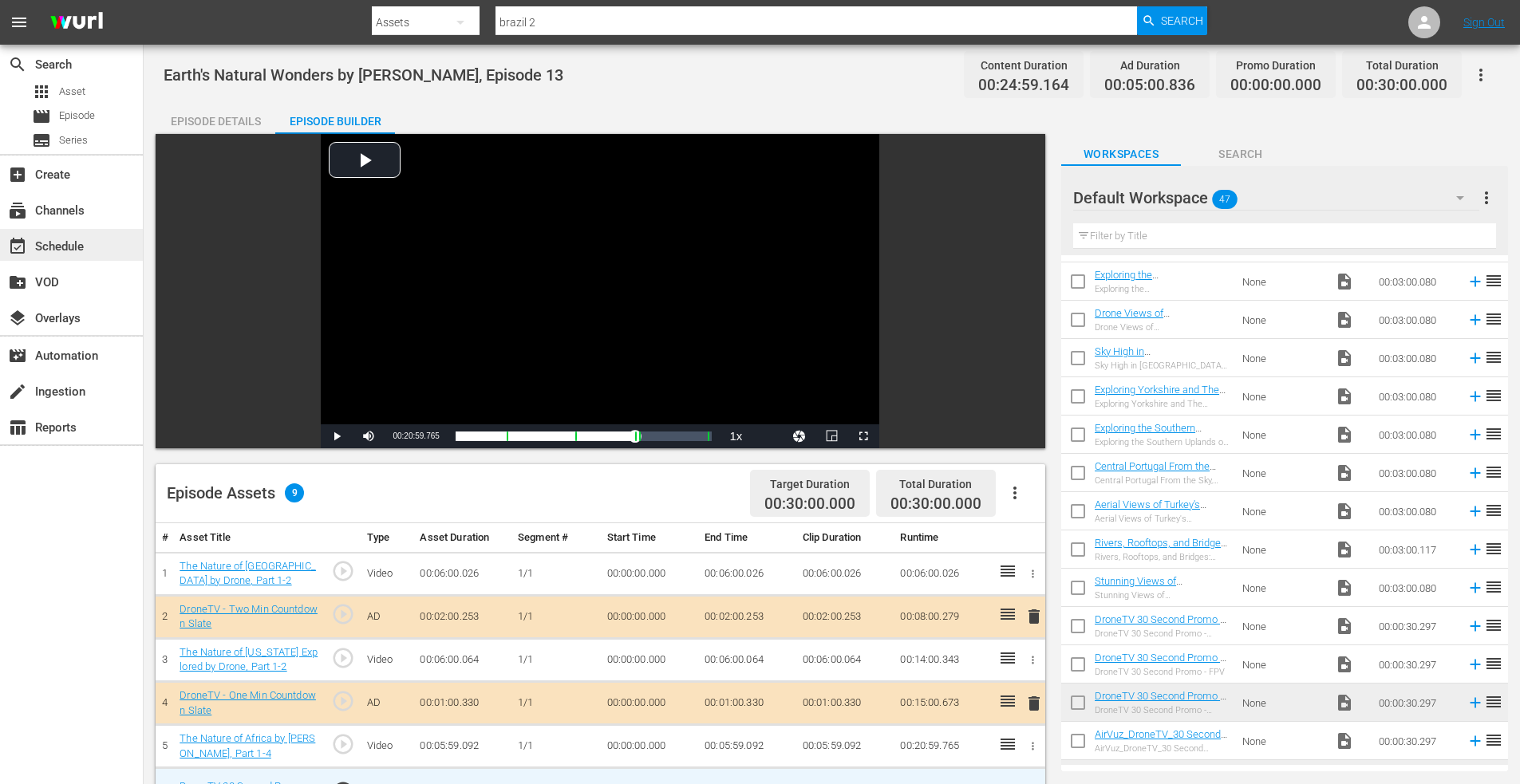
click at [48, 245] on div "event_available Schedule" at bounding box center [45, 244] width 90 height 14
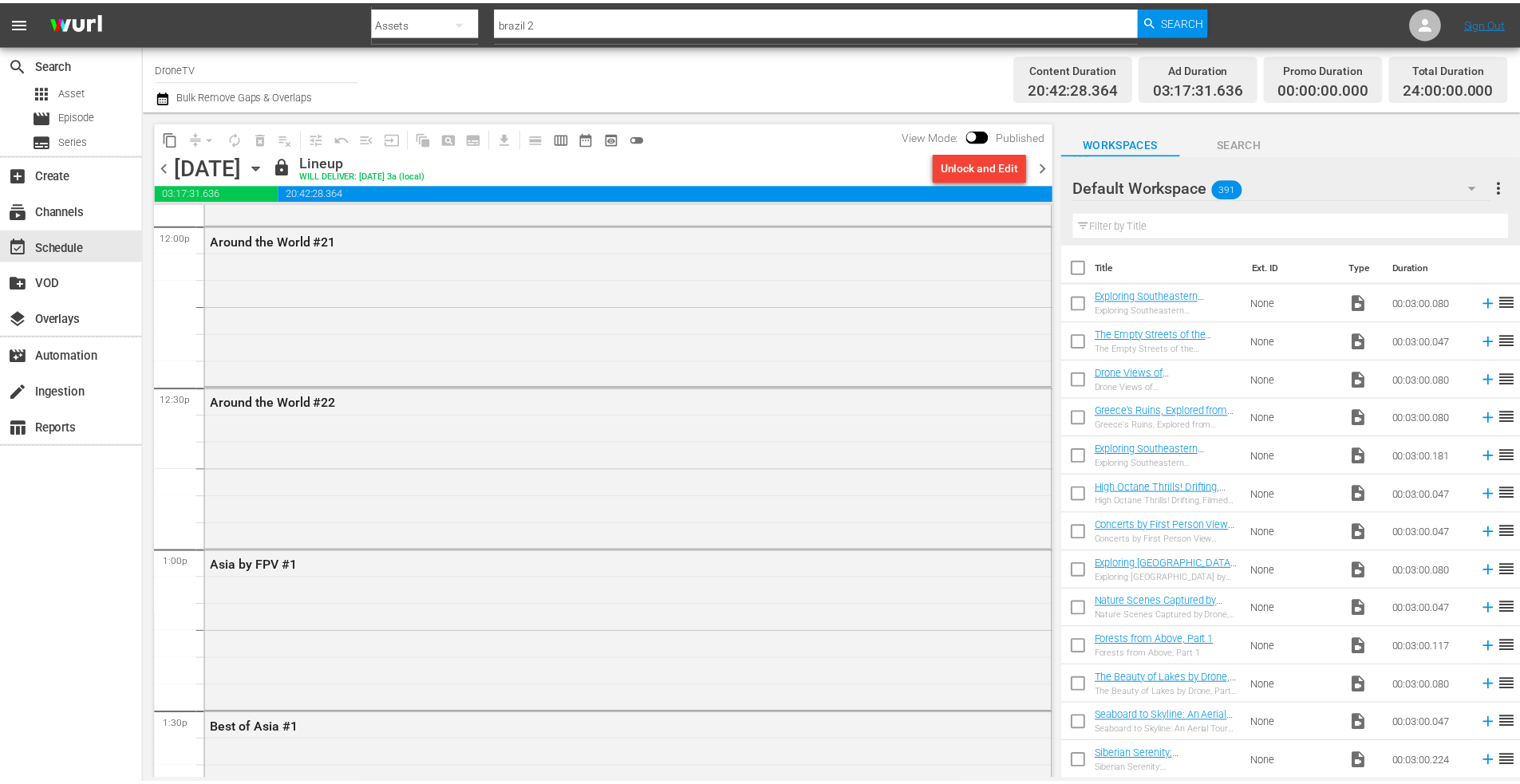
scroll to position [3830, 0]
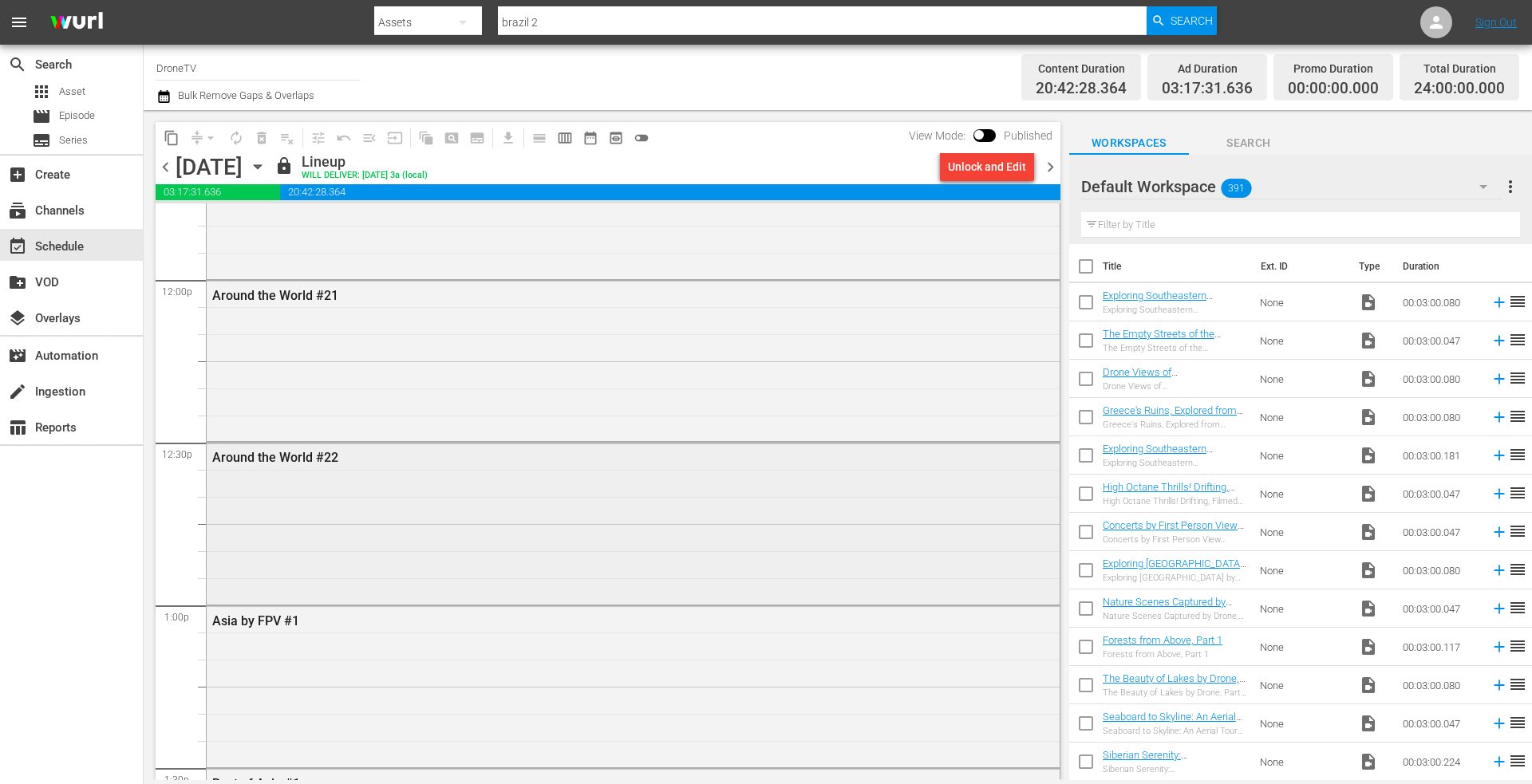
click at [385, 491] on div "Around the World #22" at bounding box center [634, 521] width 853 height 158
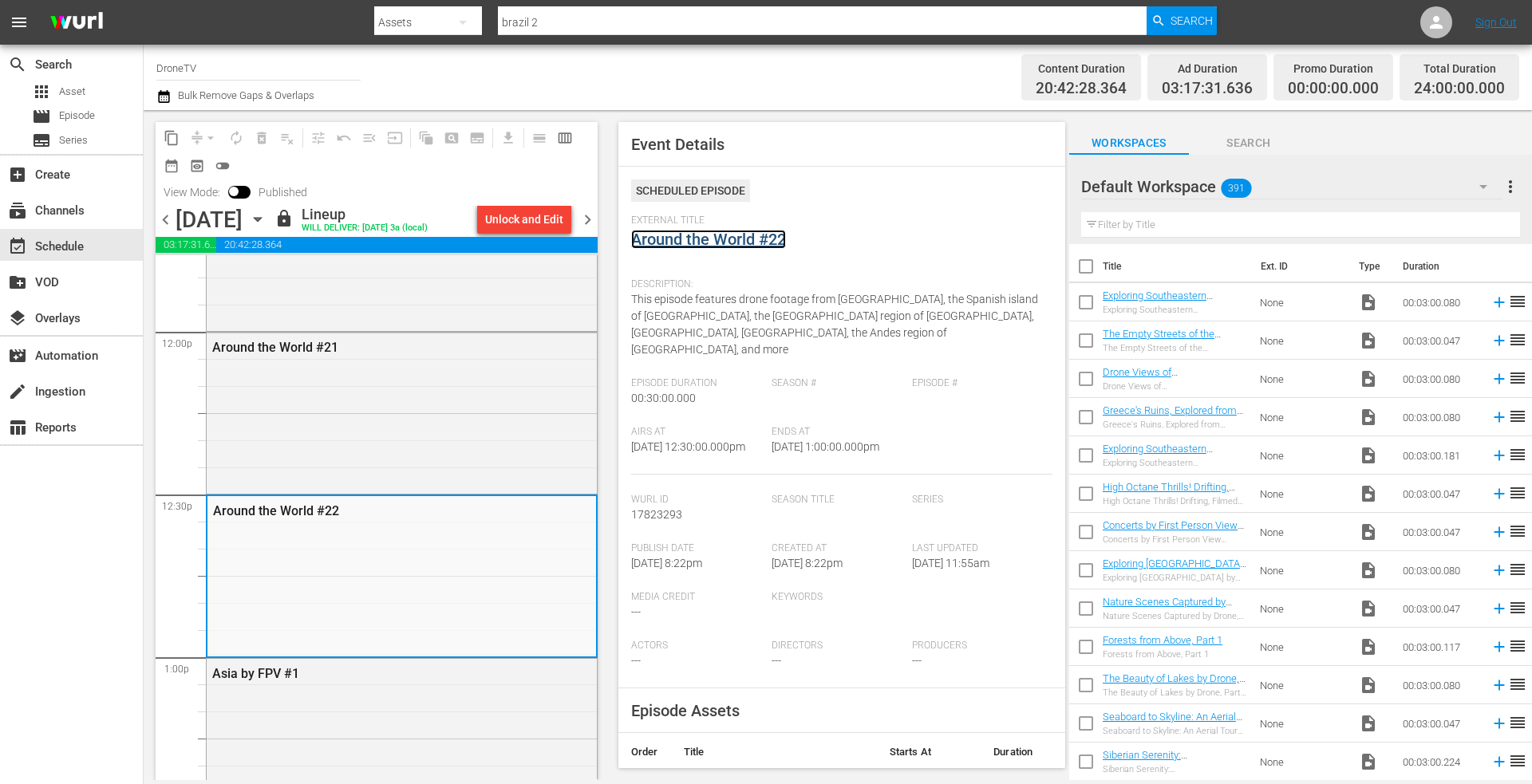
click at [714, 246] on link "Around the World #22" at bounding box center [708, 238] width 155 height 19
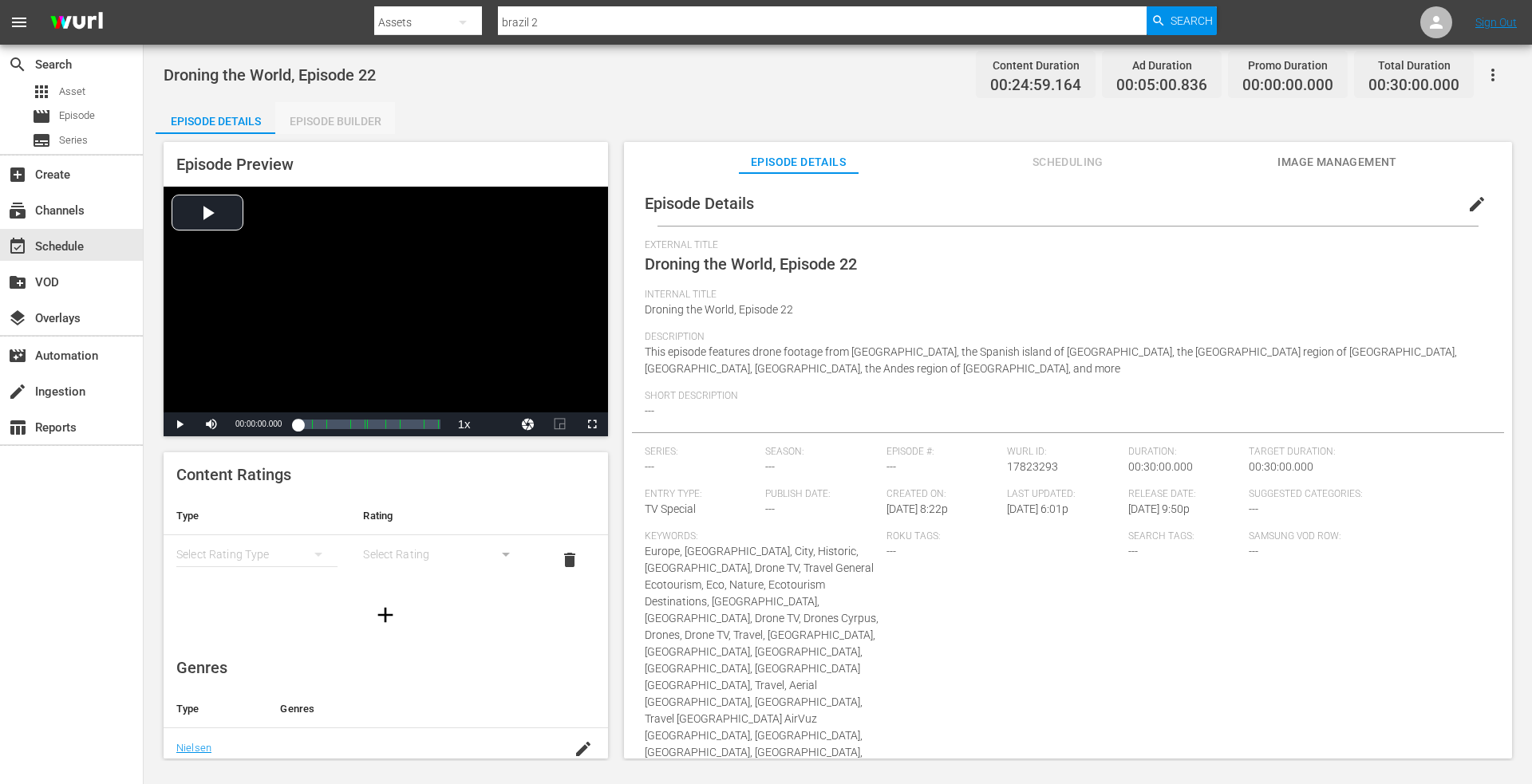
click at [326, 114] on div "Episode Builder" at bounding box center [335, 121] width 120 height 39
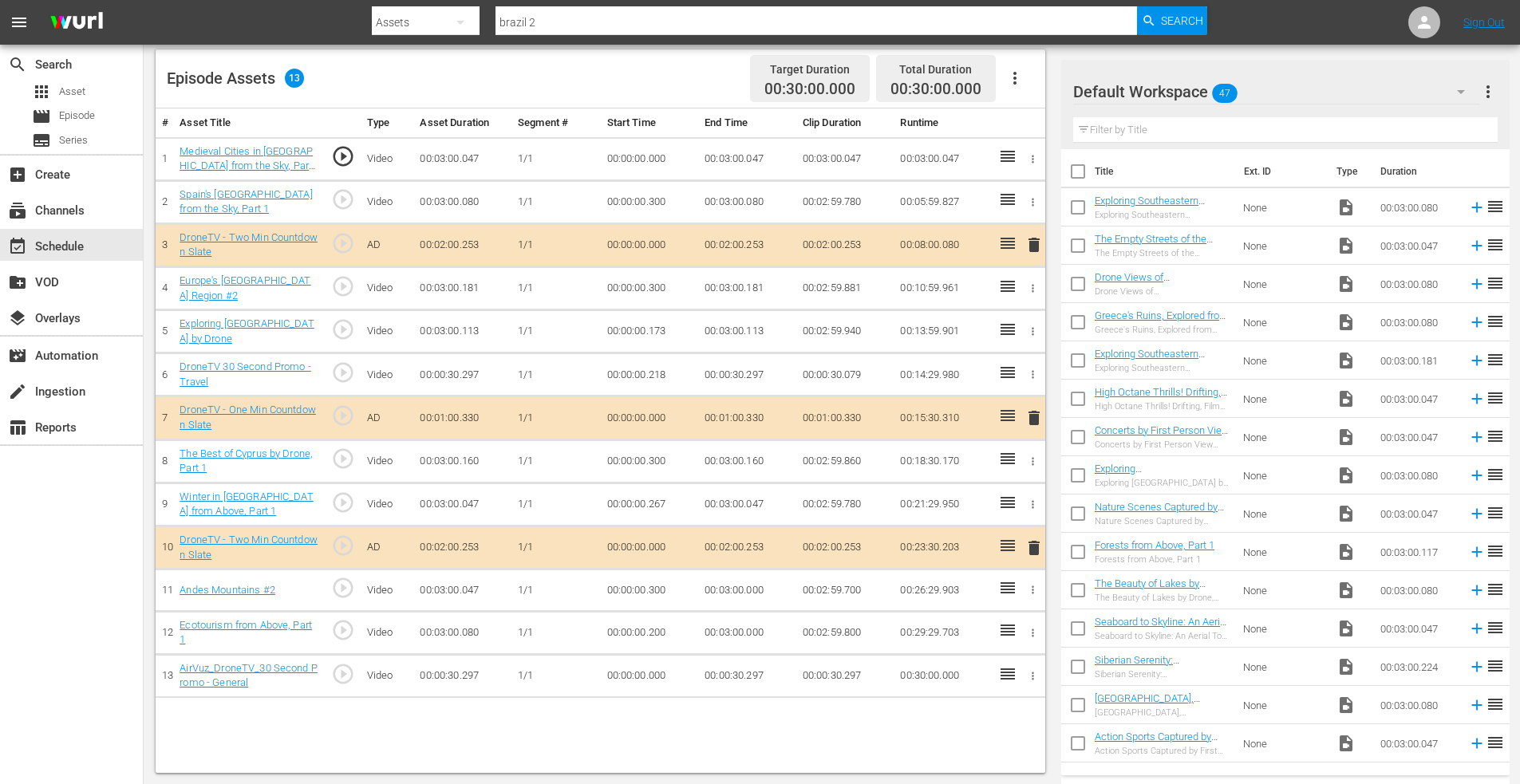
scroll to position [416, 0]
click at [1037, 544] on span "delete" at bounding box center [1033, 547] width 19 height 19
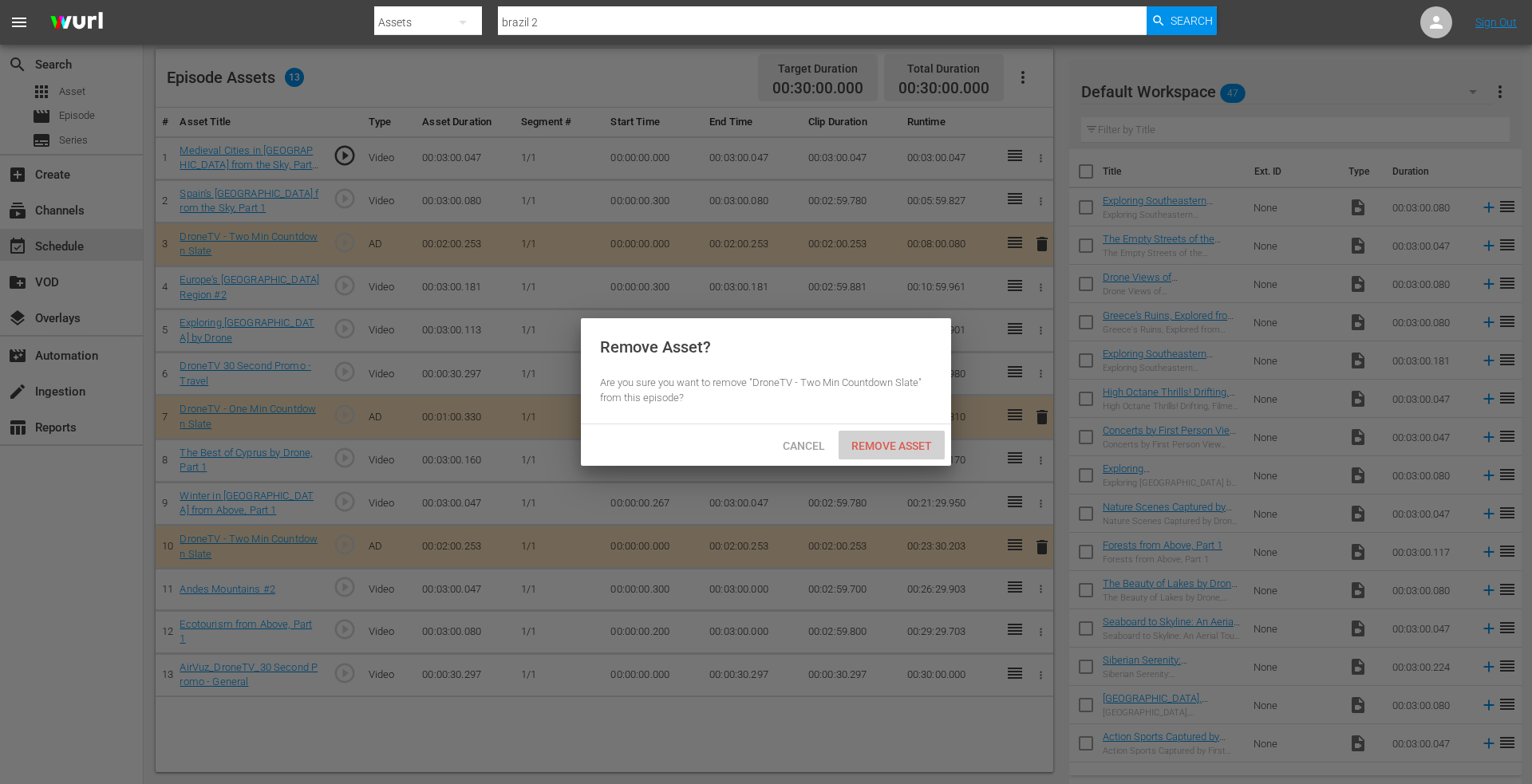
click at [874, 441] on span "Remove Asset" at bounding box center [892, 446] width 106 height 13
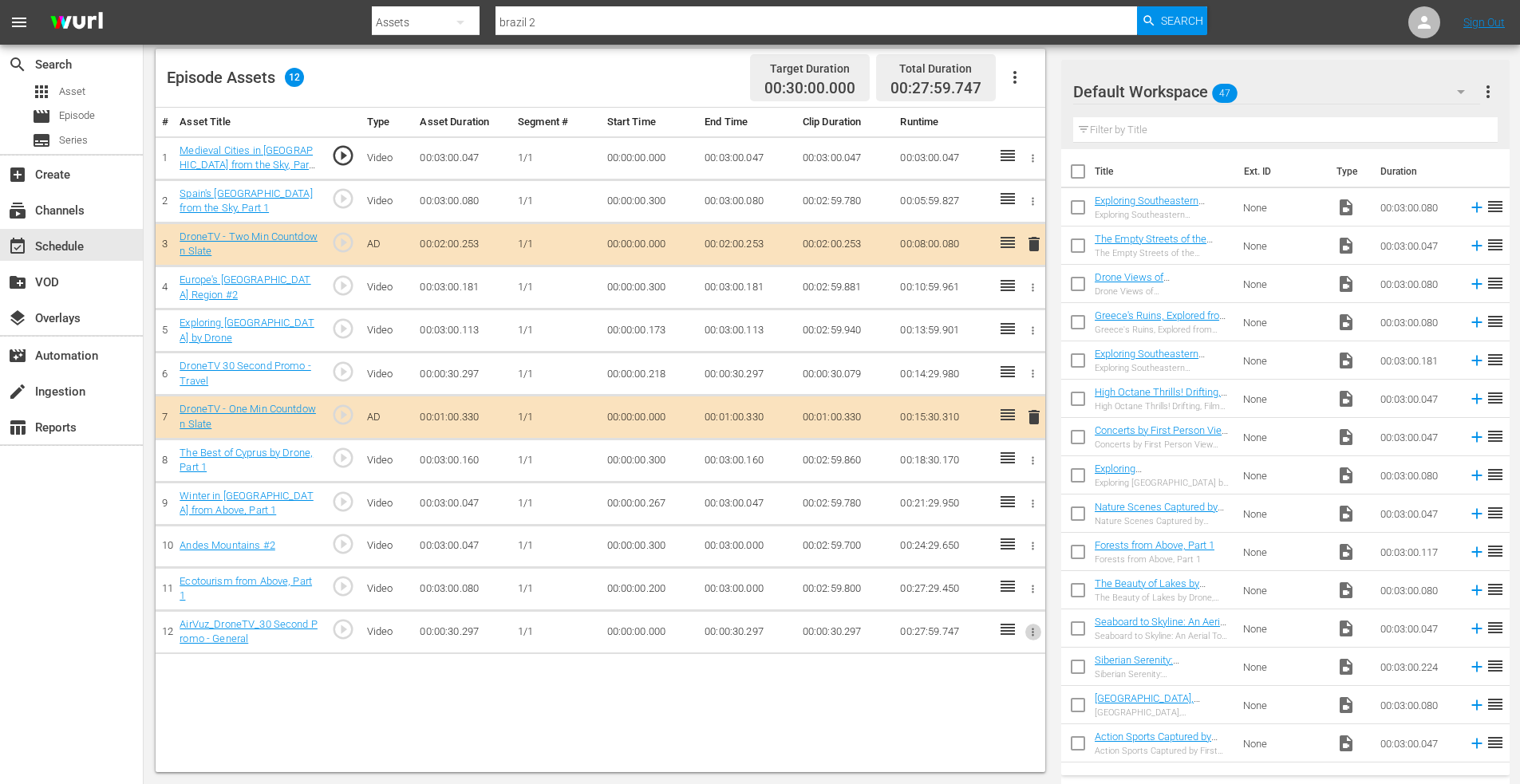
click at [1036, 628] on icon "button" at bounding box center [1032, 632] width 12 height 12
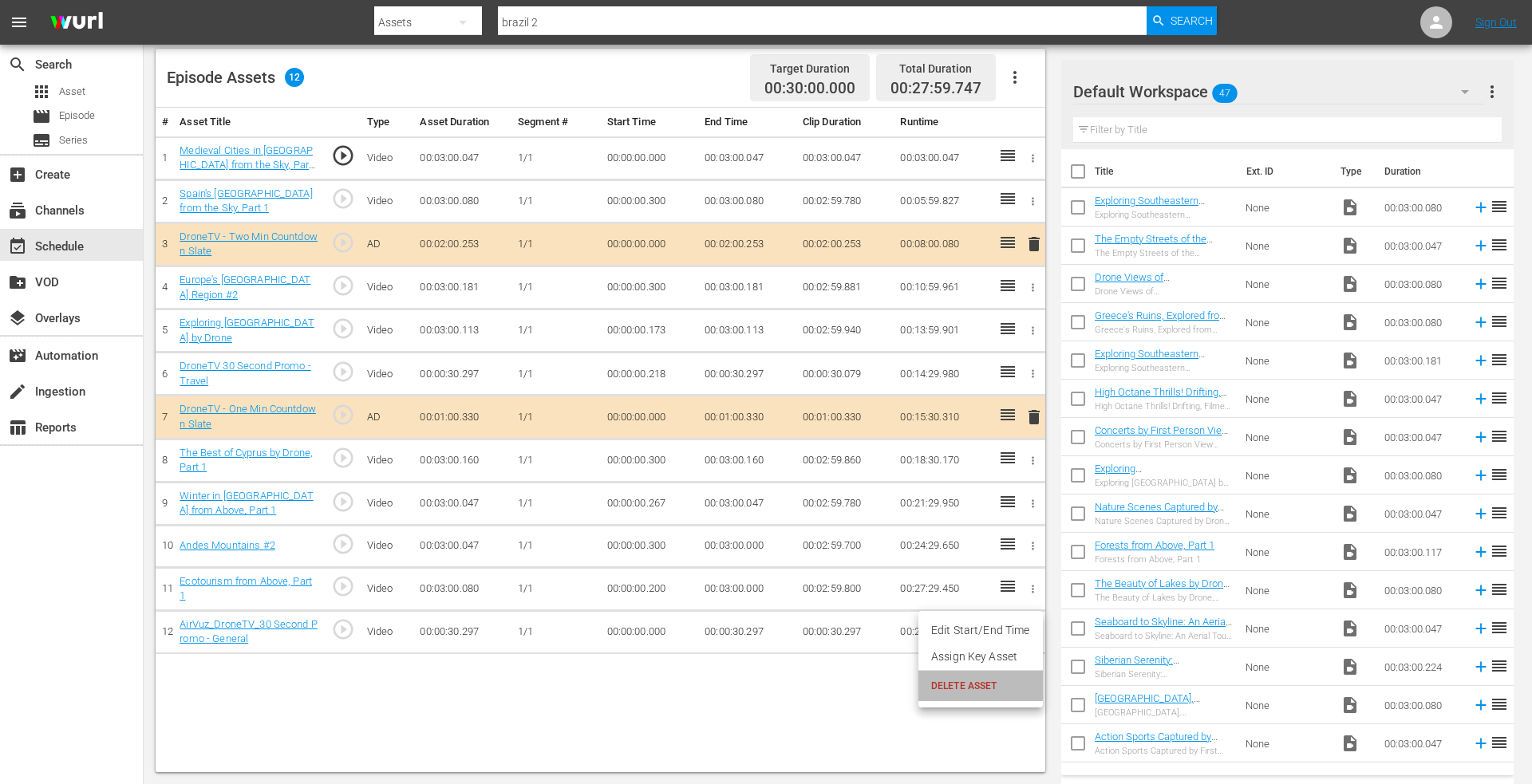
click at [971, 684] on span "DELETE ASSET" at bounding box center [981, 686] width 99 height 14
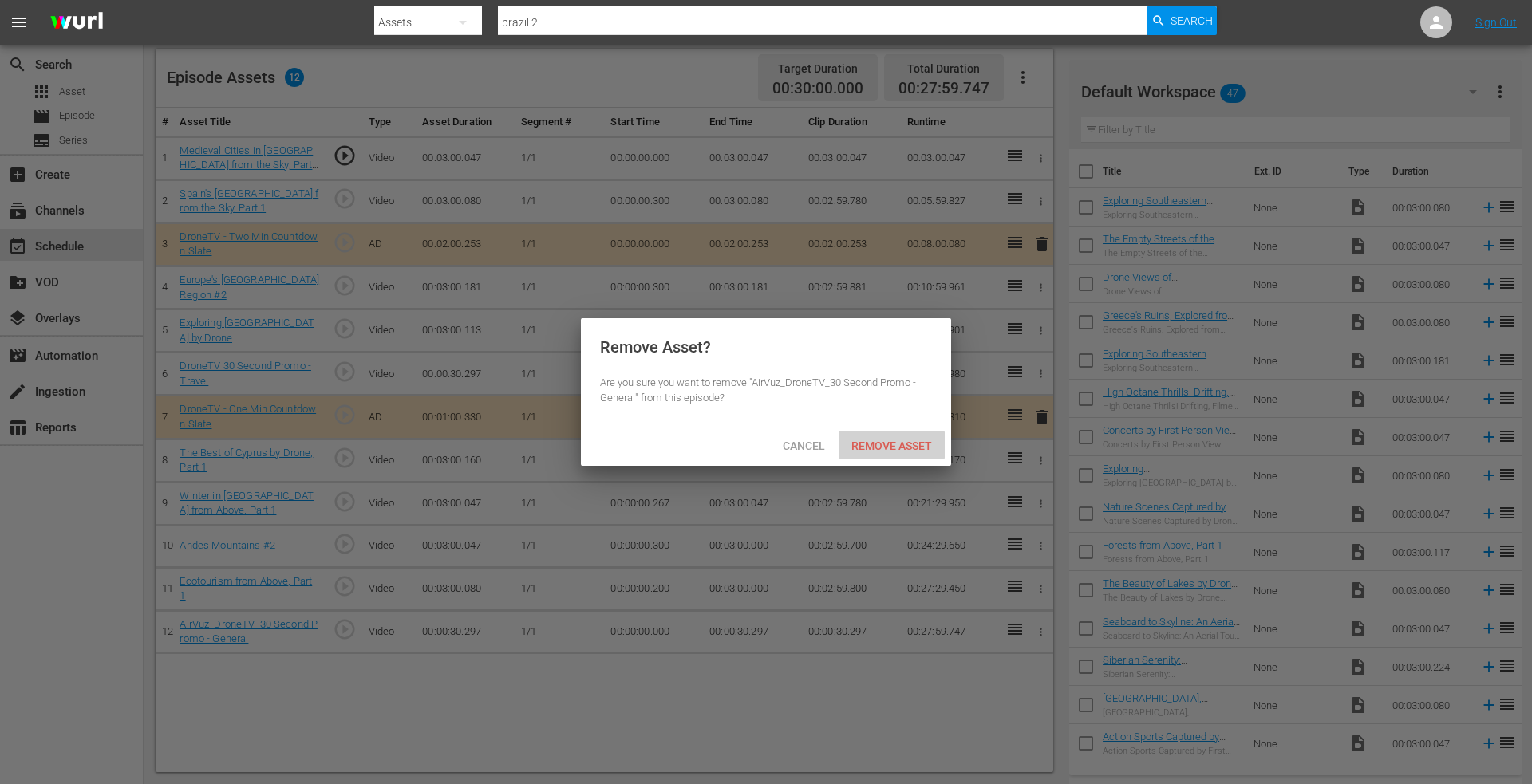
click at [884, 447] on span "Remove Asset" at bounding box center [892, 446] width 106 height 13
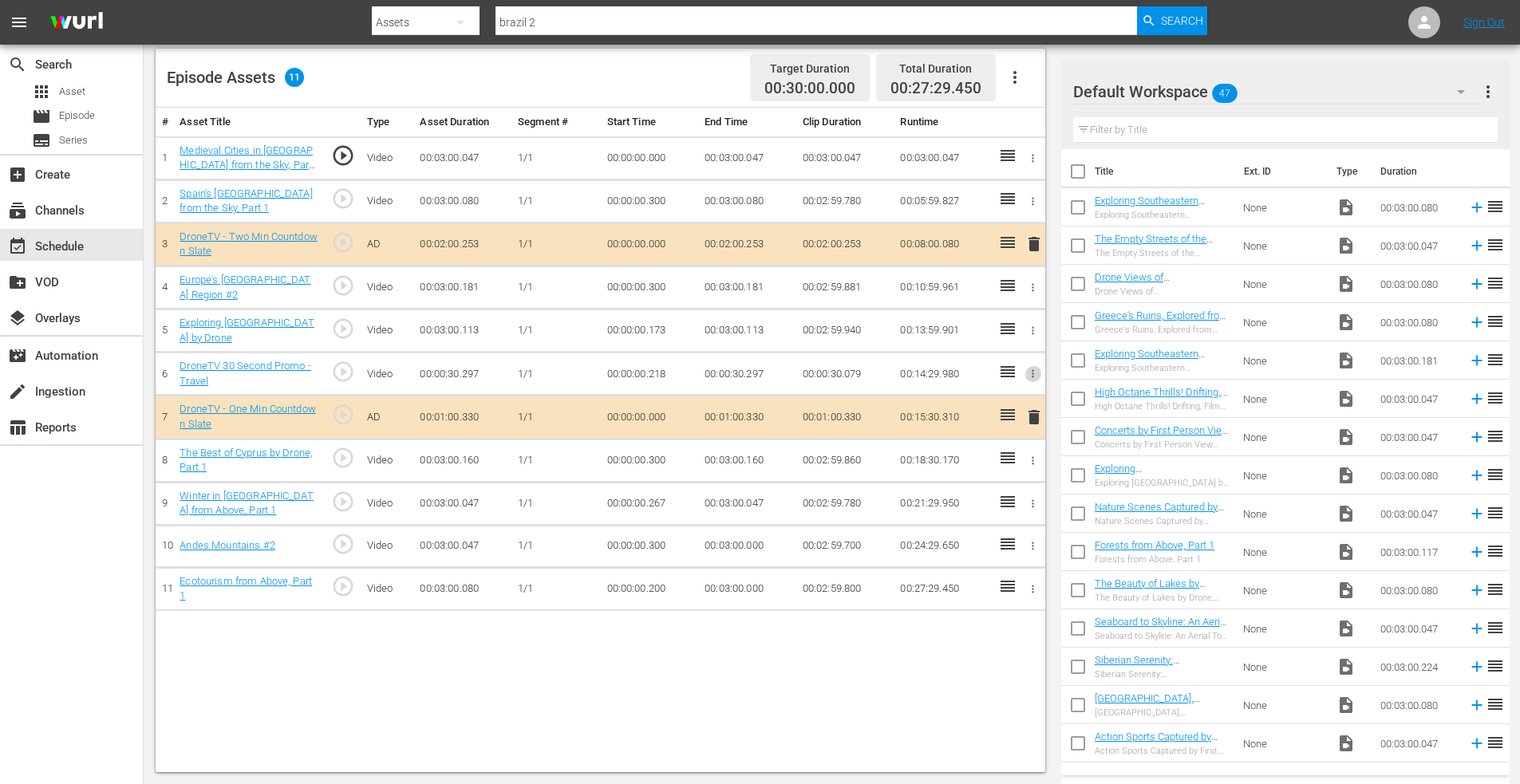
click at [1034, 368] on icon "button" at bounding box center [1032, 373] width 12 height 12
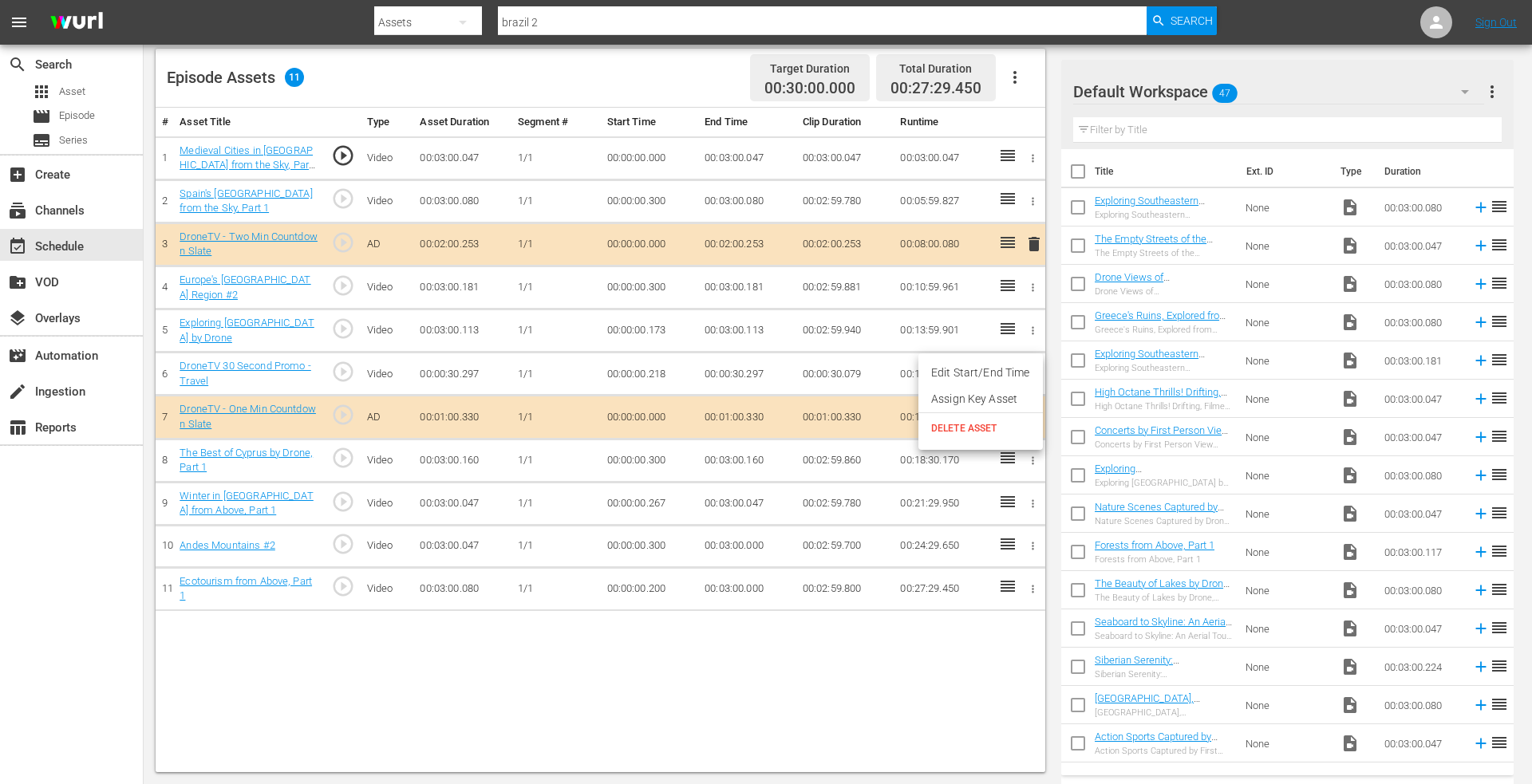
click at [967, 424] on span "DELETE ASSET" at bounding box center [981, 428] width 99 height 14
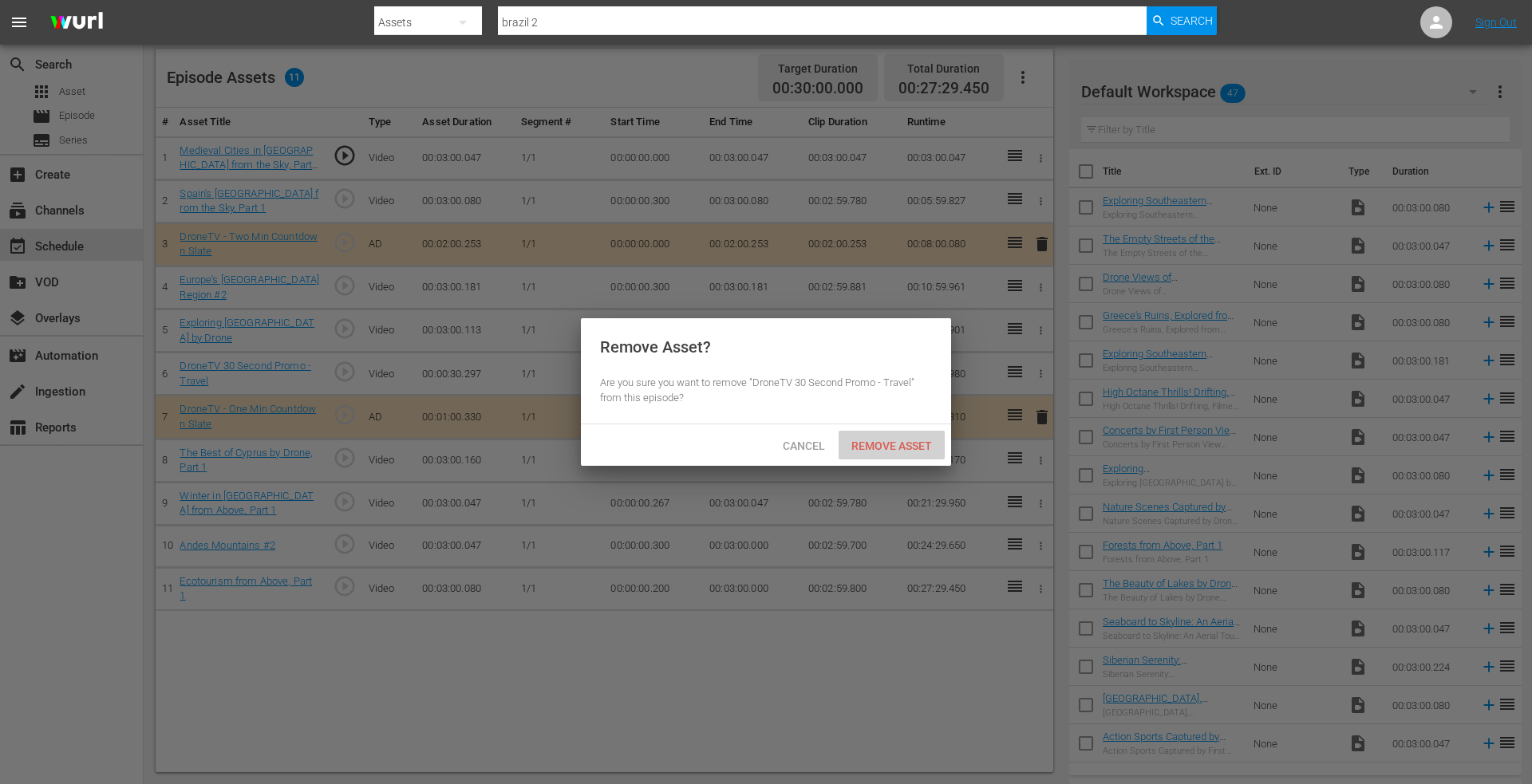
click at [900, 448] on span "Remove Asset" at bounding box center [892, 446] width 106 height 13
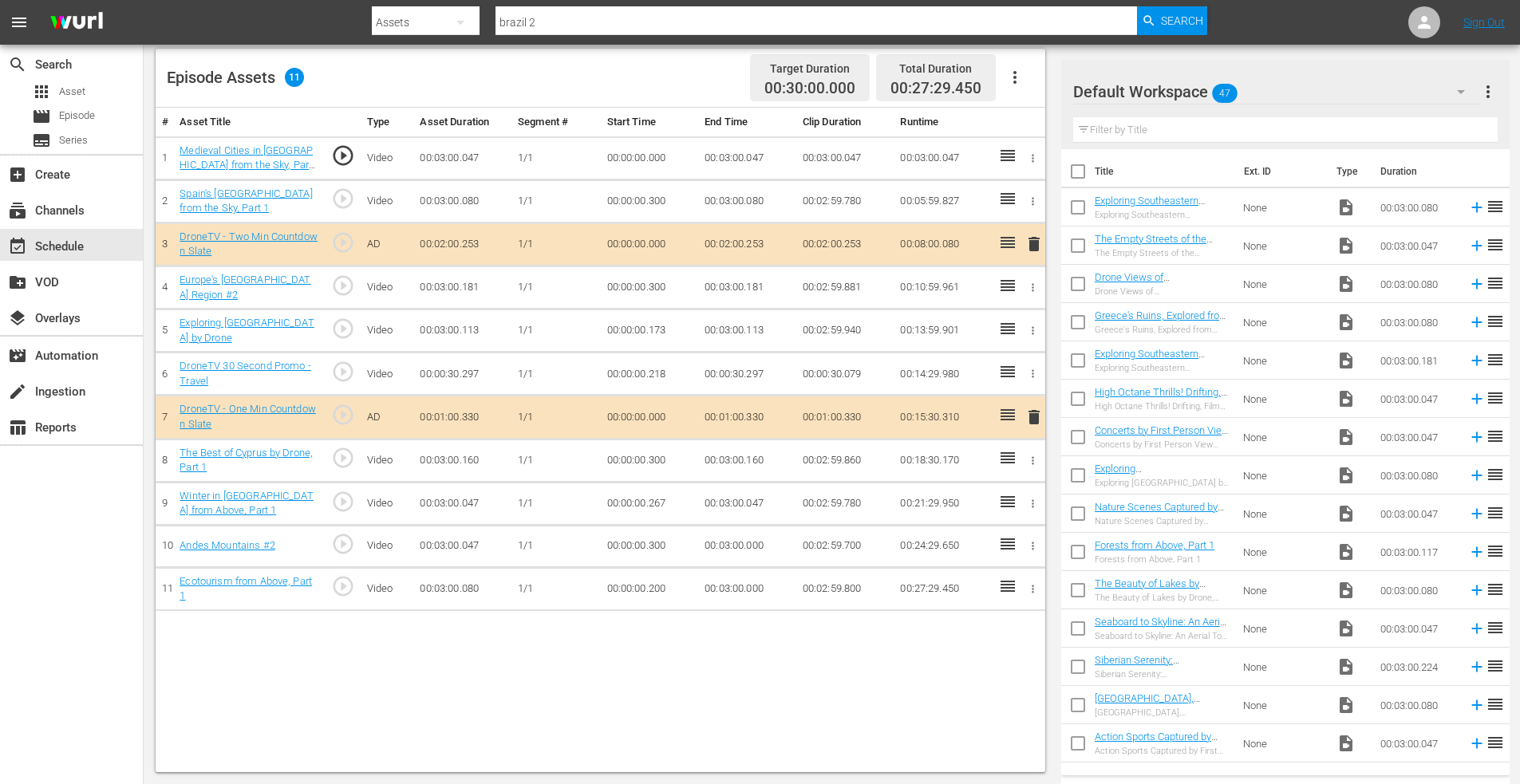
drag, startPoint x: 899, startPoint y: 439, endPoint x: 698, endPoint y: 650, distance: 291.4
click at [697, 650] on div "# Asset Title Type Asset Duration Segment # Start Time End Time Clip Duration R…" at bounding box center [600, 440] width 890 height 665
click at [1030, 375] on icon "button" at bounding box center [1032, 373] width 12 height 12
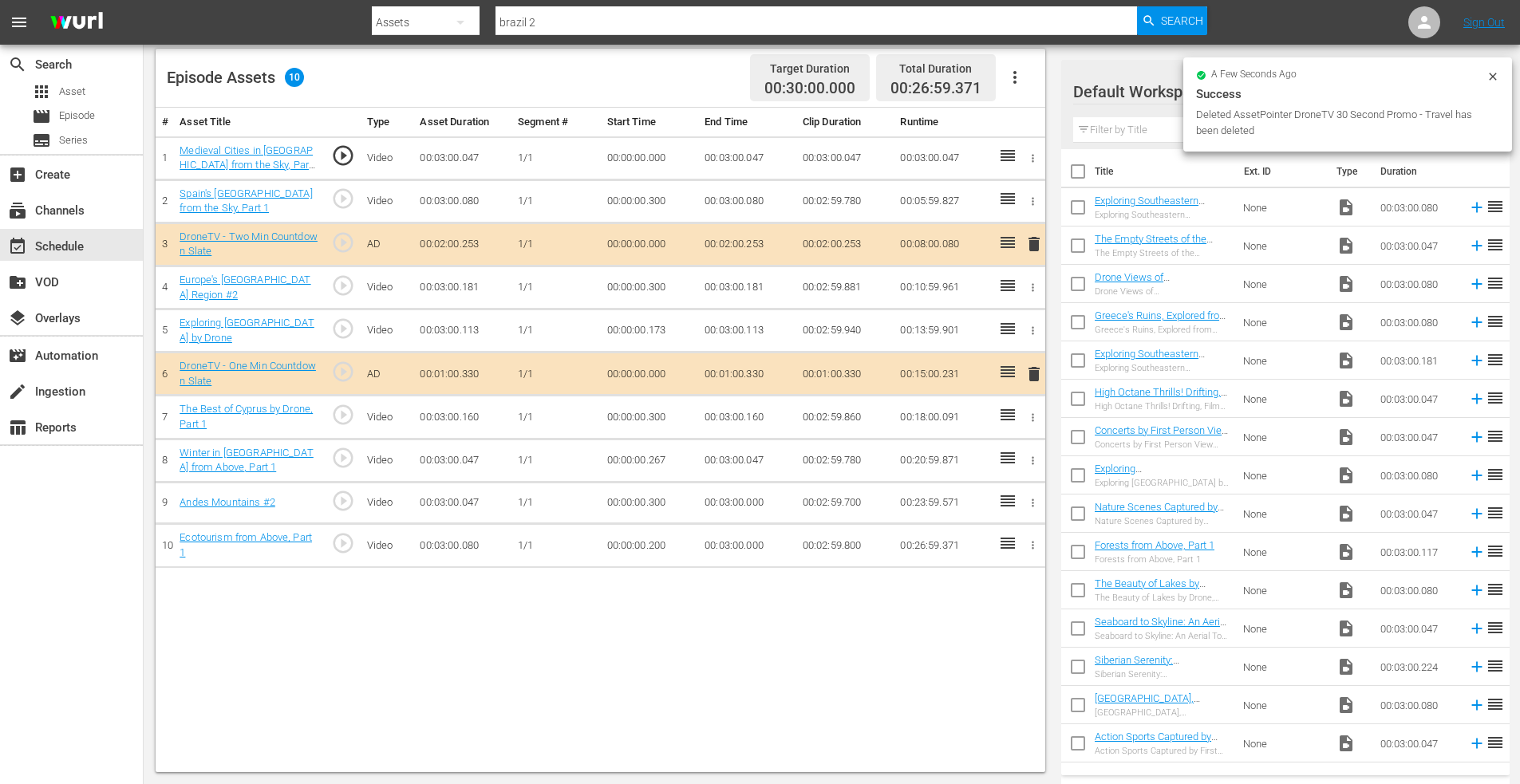
drag, startPoint x: 640, startPoint y: 688, endPoint x: 693, endPoint y: 620, distance: 86.2
click at [643, 676] on div "# Asset Title Type Asset Duration Segment # Start Time End Time Clip Duration R…" at bounding box center [600, 440] width 890 height 665
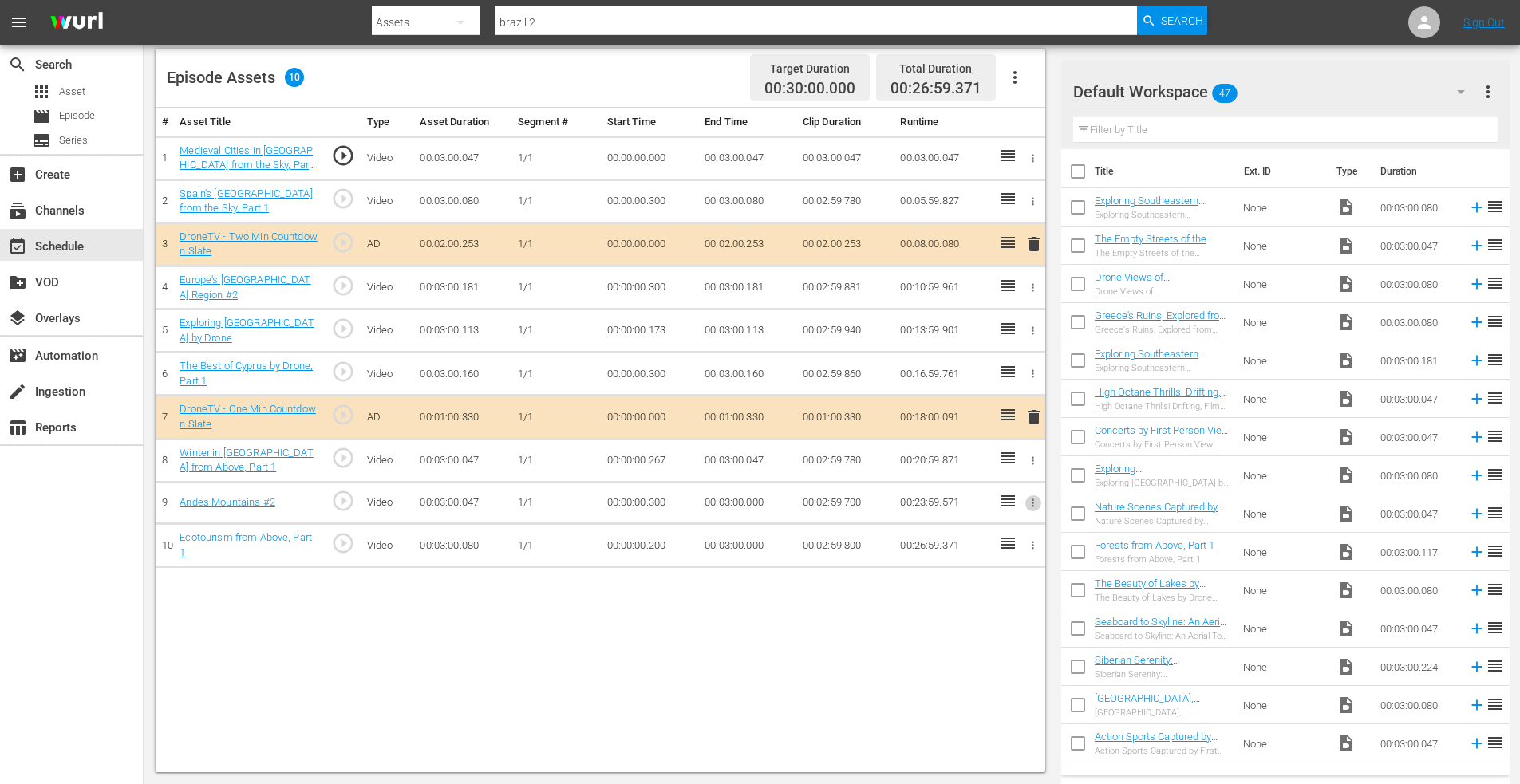
click at [1031, 498] on icon "button" at bounding box center [1032, 503] width 12 height 12
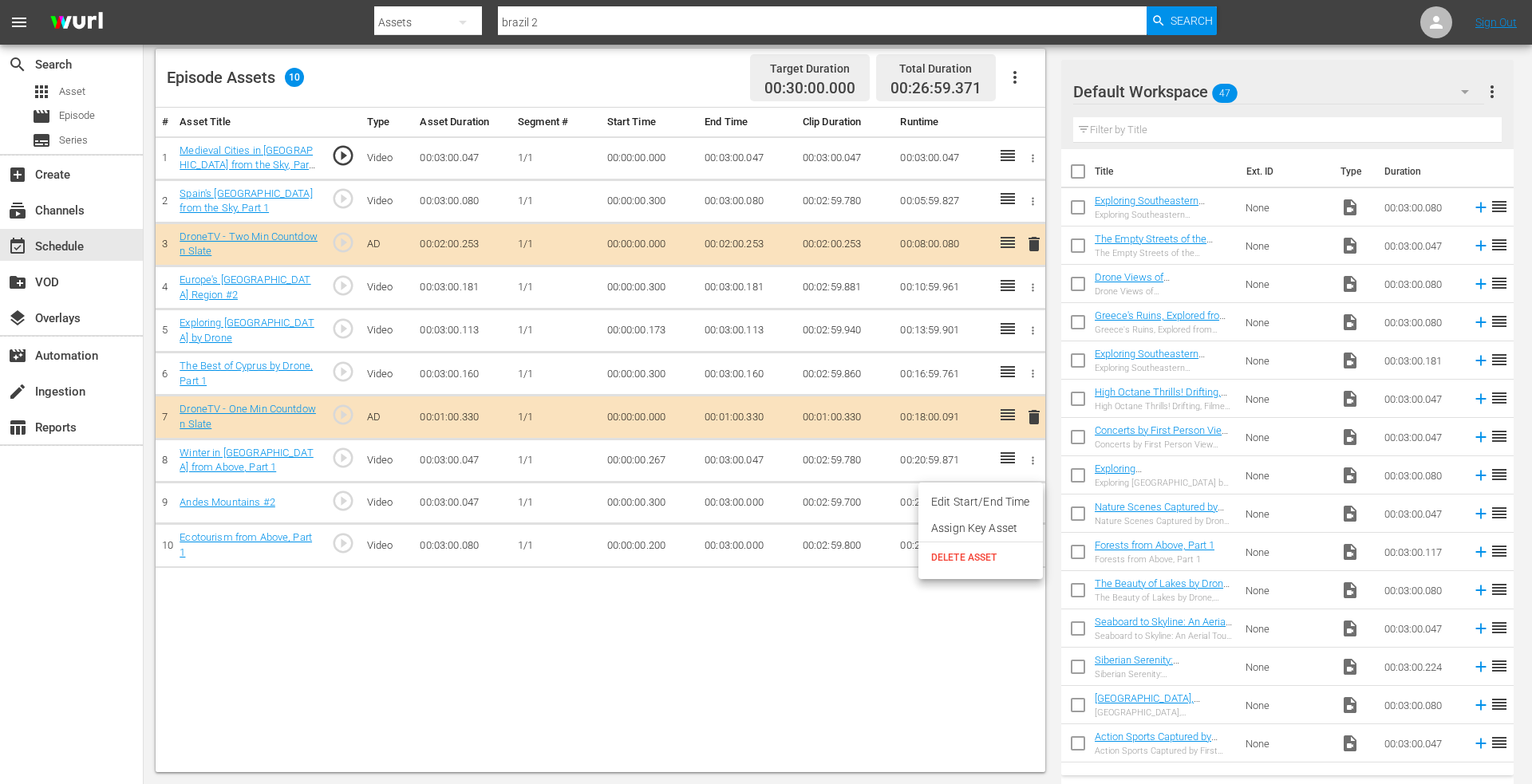
click at [992, 498] on li "Edit Start/End Time" at bounding box center [981, 502] width 125 height 26
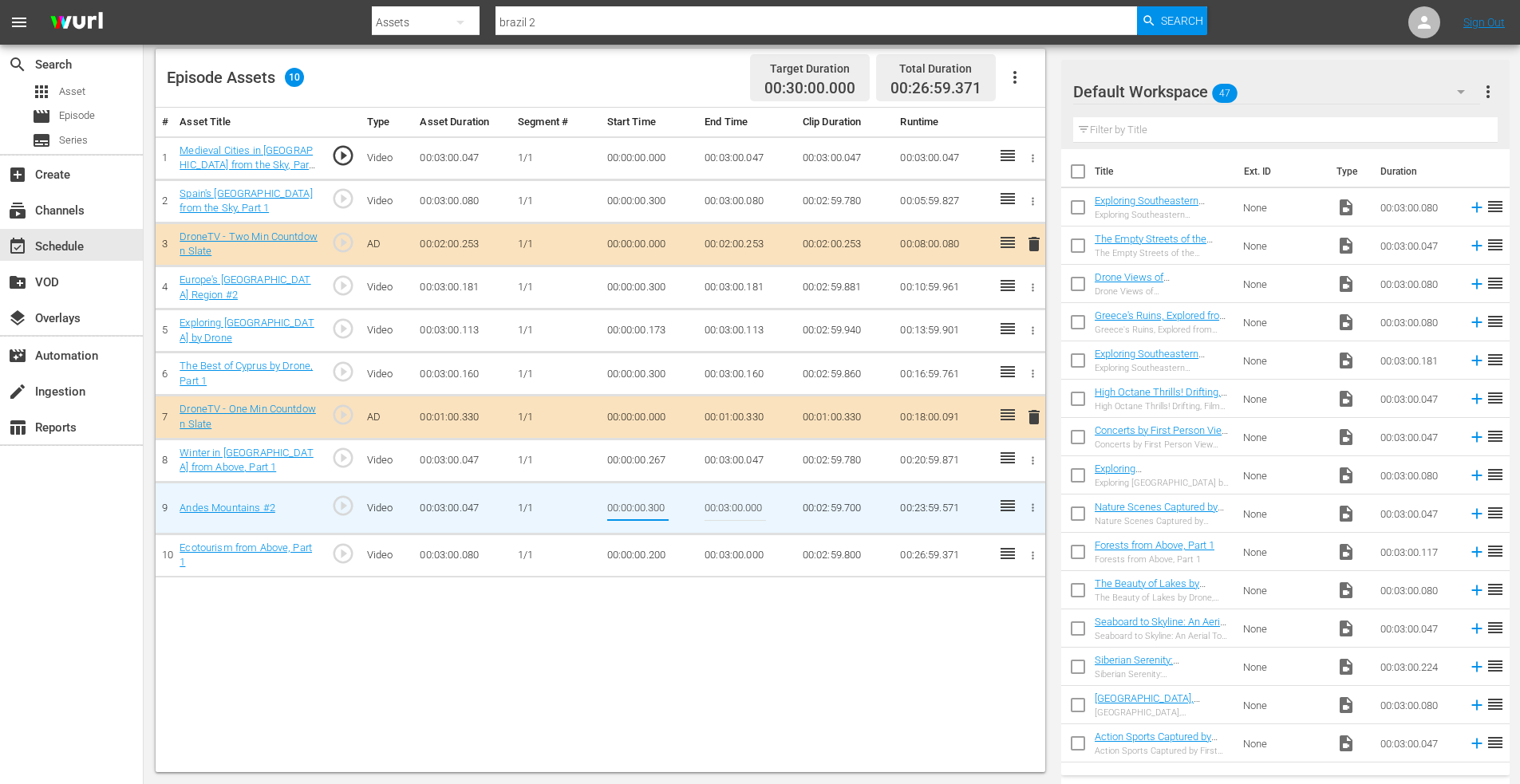
drag, startPoint x: 651, startPoint y: 505, endPoint x: 704, endPoint y: 505, distance: 53.0
click at [704, 505] on tr "9 Andes Mountains #2 play_circle_outline Video 00:03:00.047 1/1 00:00:00.300 00…" at bounding box center [600, 508] width 890 height 52
type input "00:00:00.150"
click at [1032, 286] on icon "button" at bounding box center [1032, 287] width 12 height 12
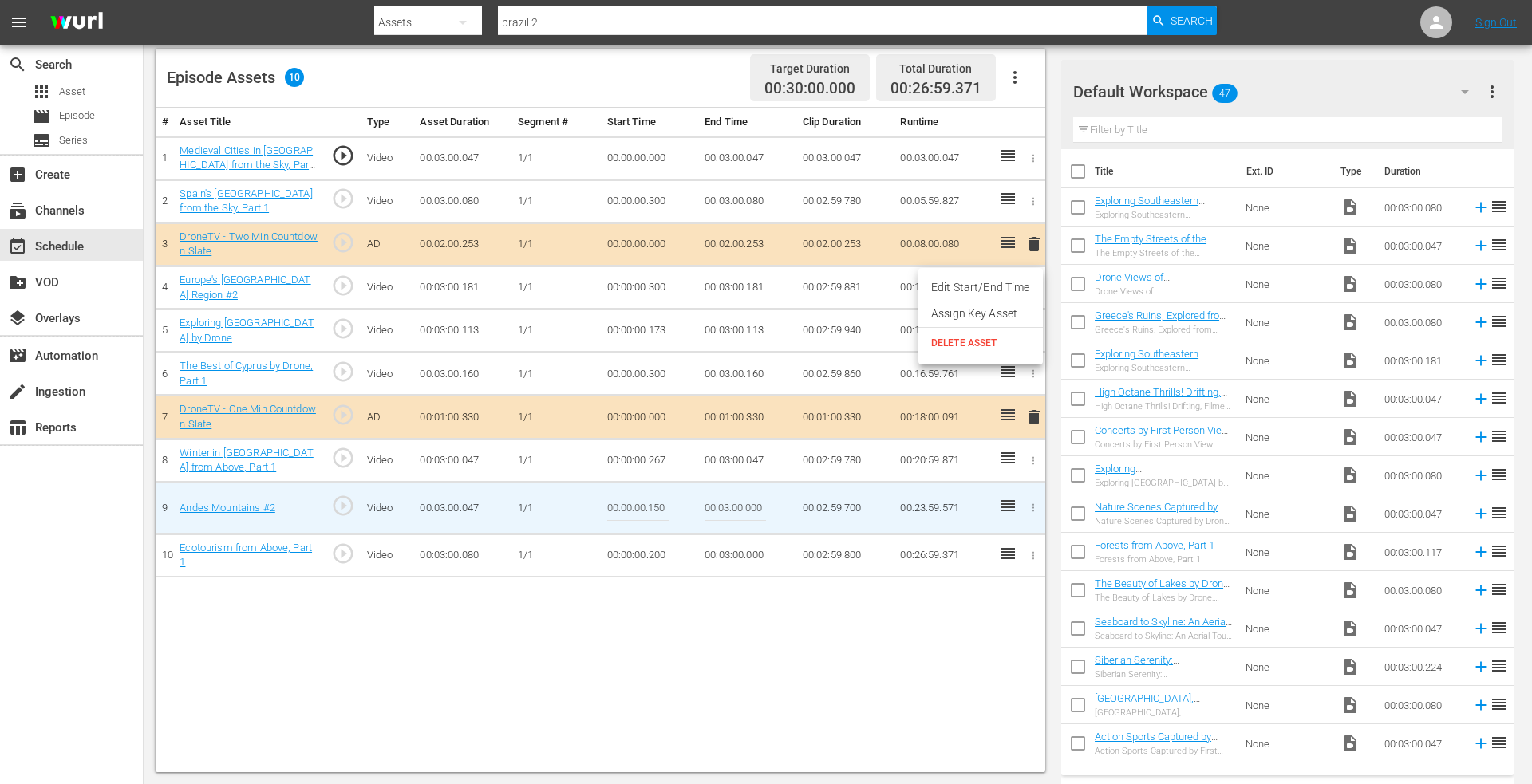
click at [987, 287] on li "Edit Start/End Time" at bounding box center [981, 287] width 125 height 26
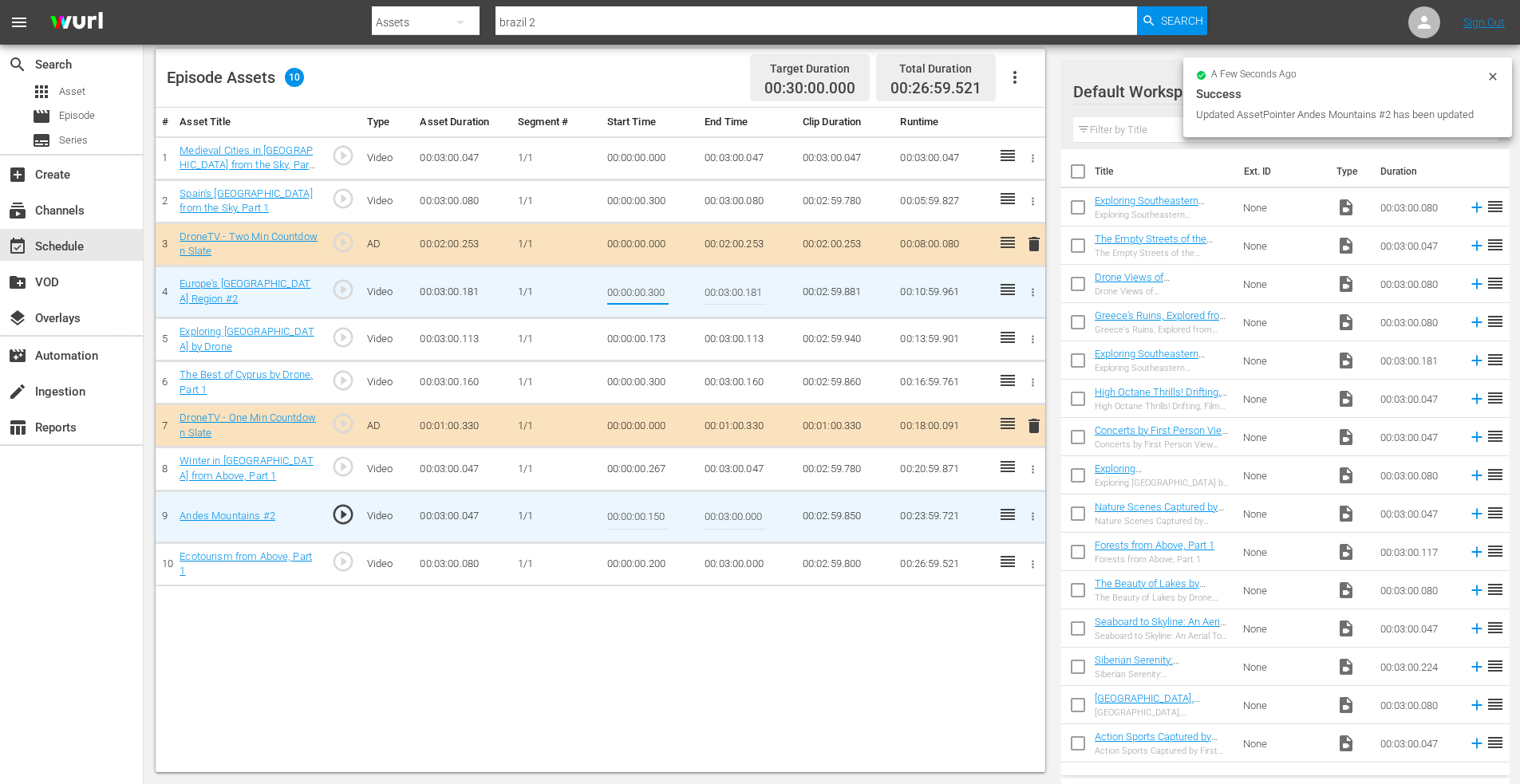
drag, startPoint x: 651, startPoint y: 288, endPoint x: 708, endPoint y: 288, distance: 57.0
click at [708, 288] on tr "4 Europe's Scandinavia Region #2 play_circle_outline Video 00:03:00.181 1/1 00:…" at bounding box center [600, 292] width 890 height 52
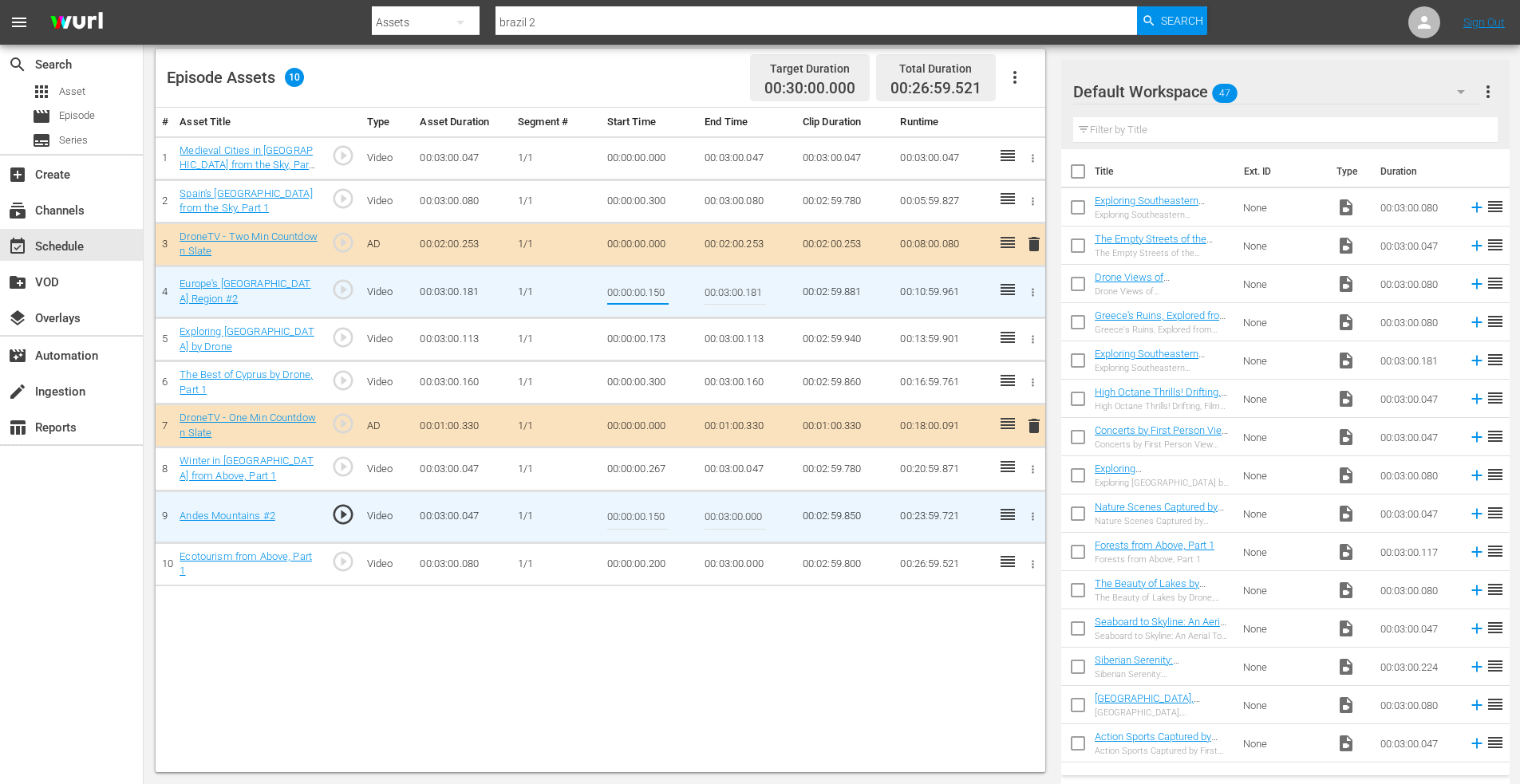
type input "00:00:00.150"
click at [1030, 379] on icon "button" at bounding box center [1032, 382] width 12 height 12
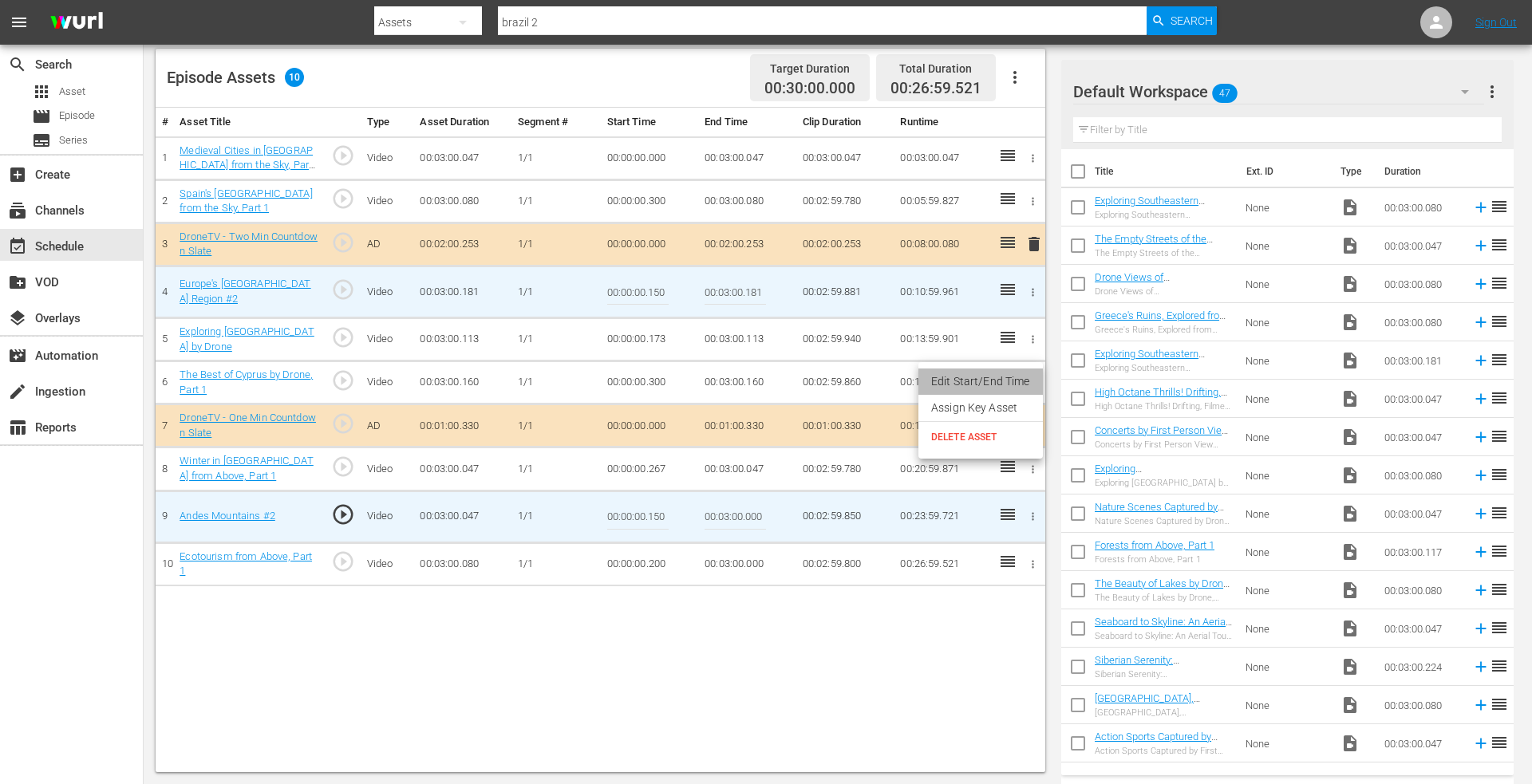
drag, startPoint x: 993, startPoint y: 380, endPoint x: 816, endPoint y: 390, distance: 177.3
click at [993, 380] on li "Edit Start/End Time" at bounding box center [981, 381] width 125 height 26
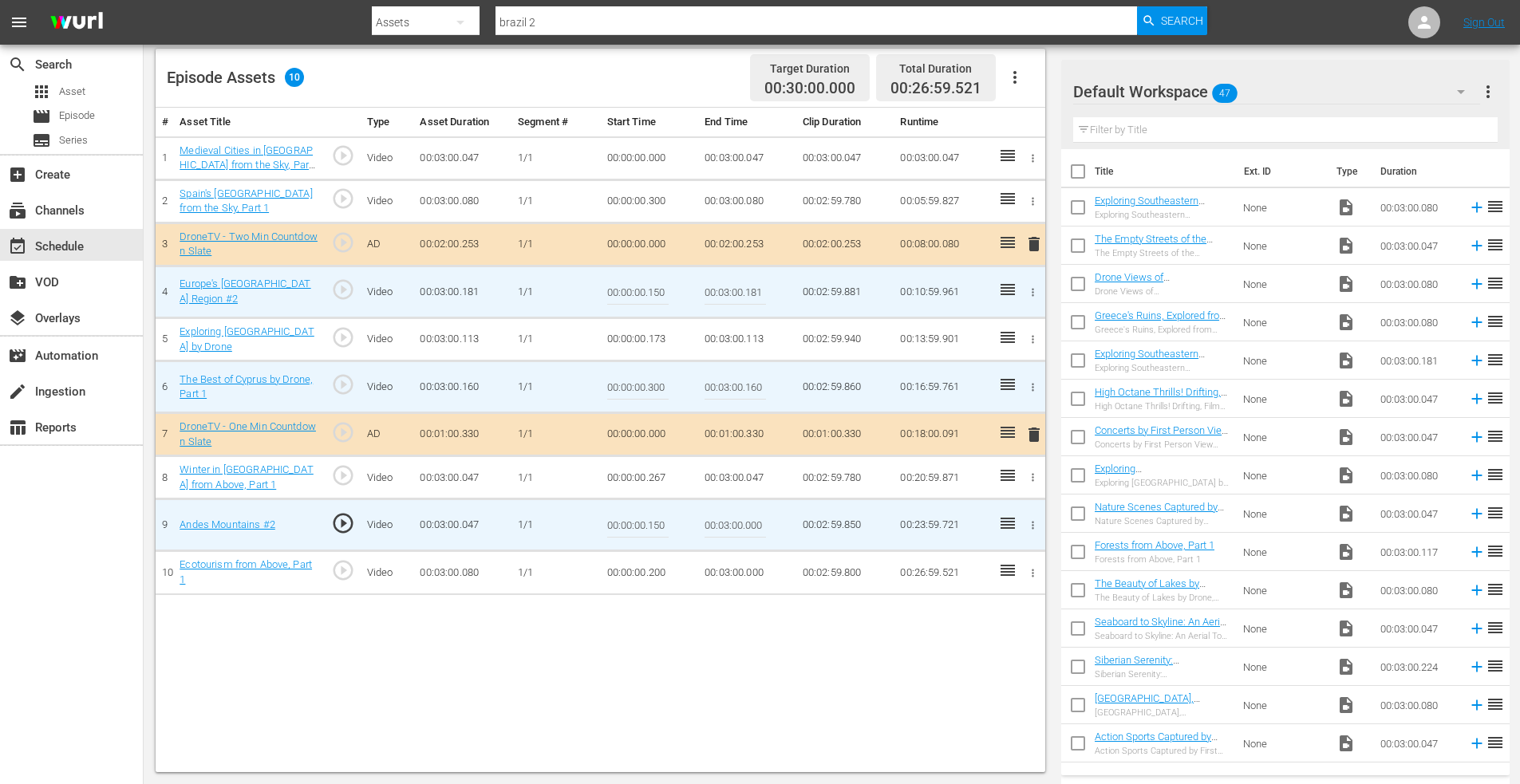
drag, startPoint x: 696, startPoint y: 389, endPoint x: 705, endPoint y: 389, distance: 9.0
click at [705, 389] on tr "6 The Best of Cyprus by Drone, Part 1 play_circle_outline Video 00:03:00.160 1/…" at bounding box center [600, 387] width 890 height 52
type input "00:00:00.150"
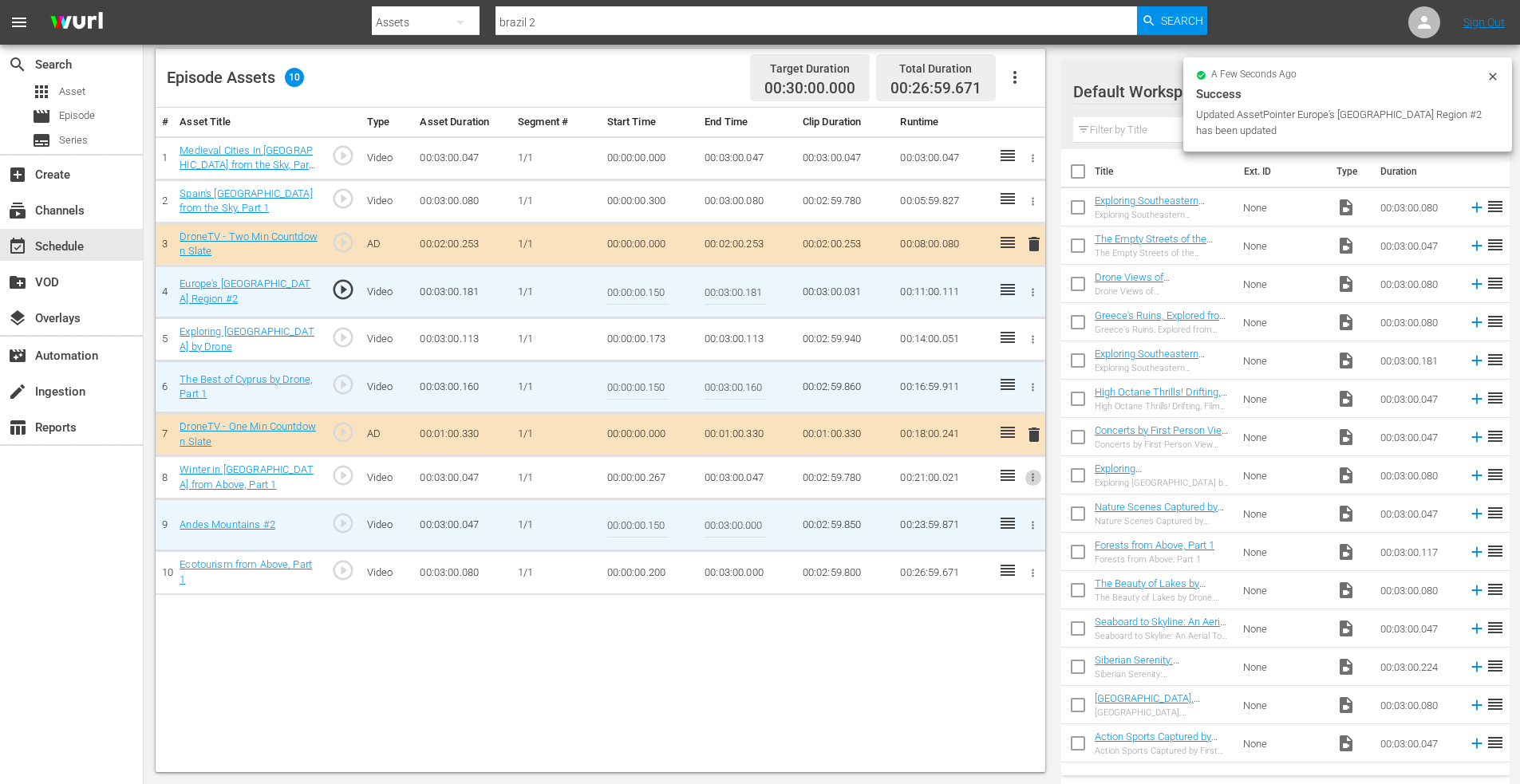
click at [1031, 475] on icon "button" at bounding box center [1032, 477] width 12 height 12
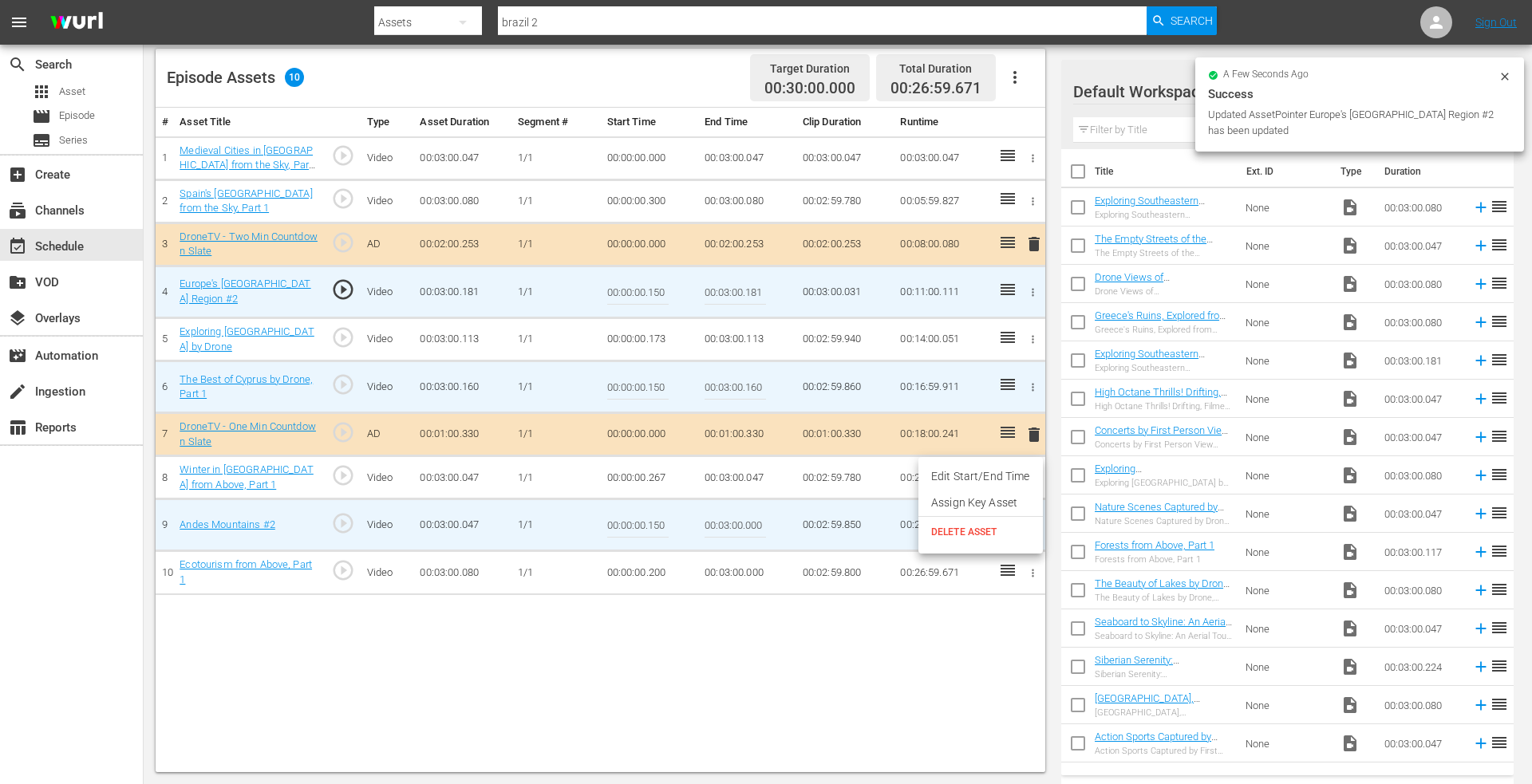
click at [977, 472] on li "Edit Start/End Time" at bounding box center [981, 476] width 125 height 26
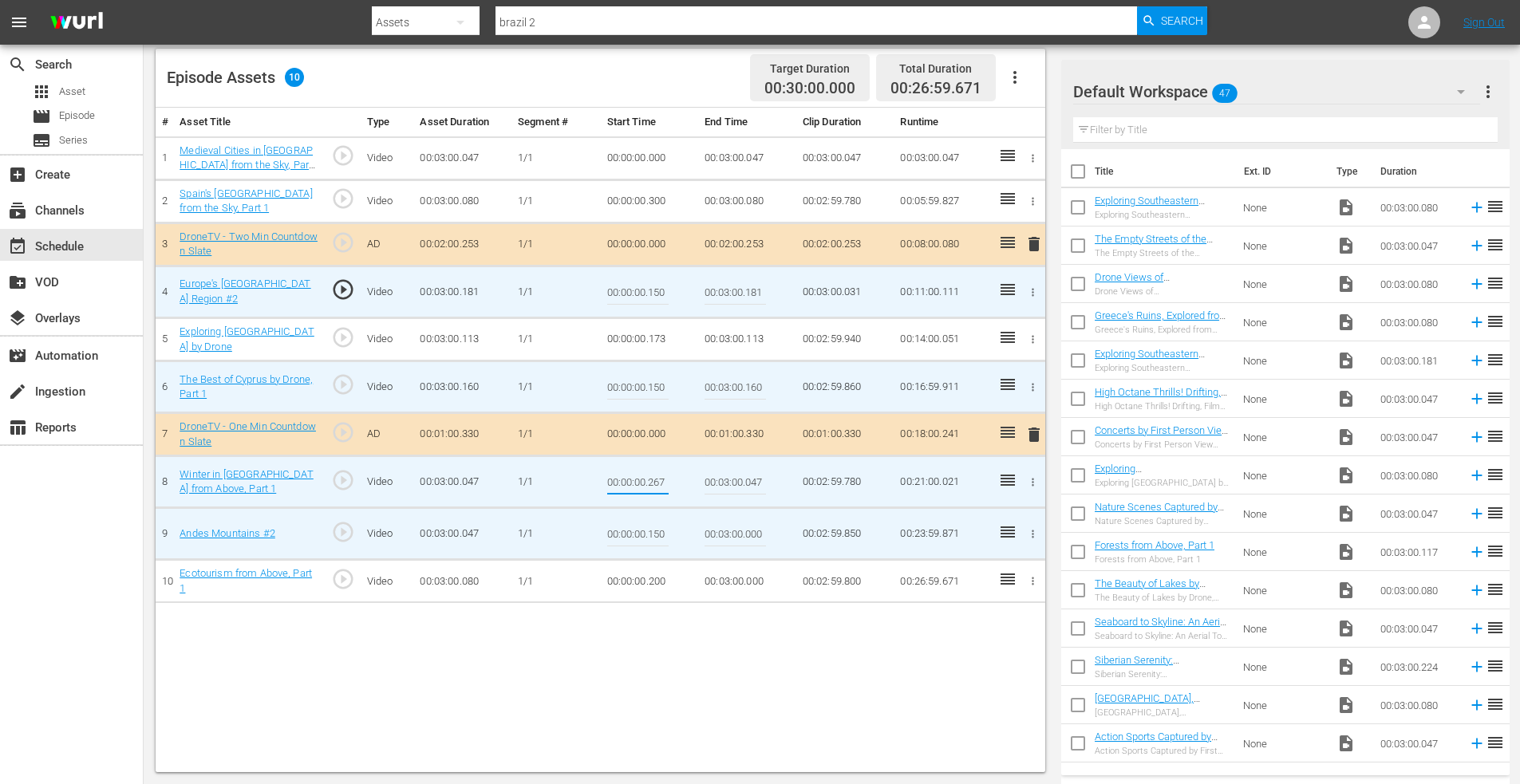
drag, startPoint x: 650, startPoint y: 478, endPoint x: 732, endPoint y: 477, distance: 82.0
click at [731, 478] on tr "8 Winter in Russia from Above, Part 1 play_circle_outline Video 00:03:00.047 1/…" at bounding box center [600, 482] width 890 height 52
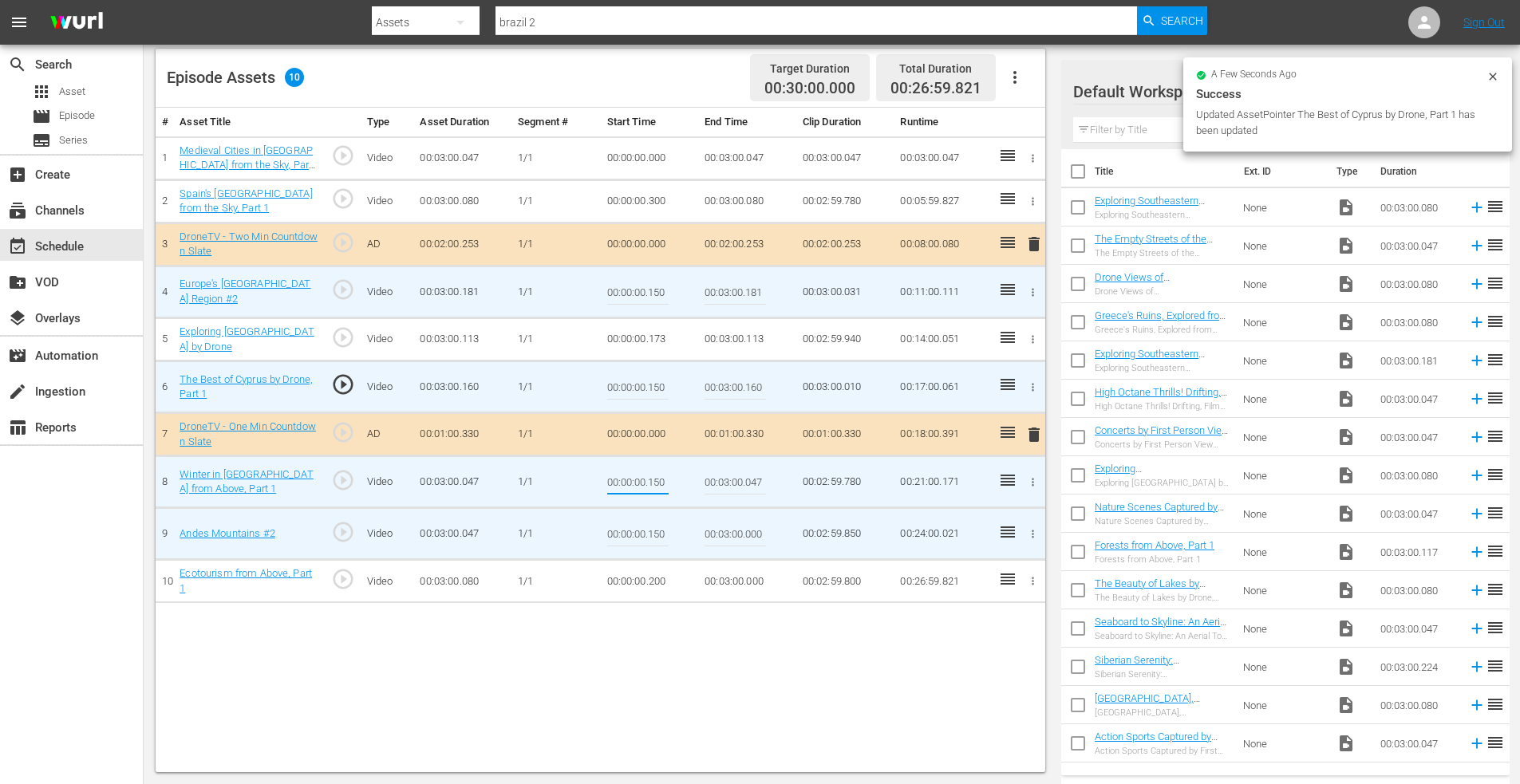
type input "00:00:00.150"
click at [1036, 200] on icon "button" at bounding box center [1032, 201] width 12 height 12
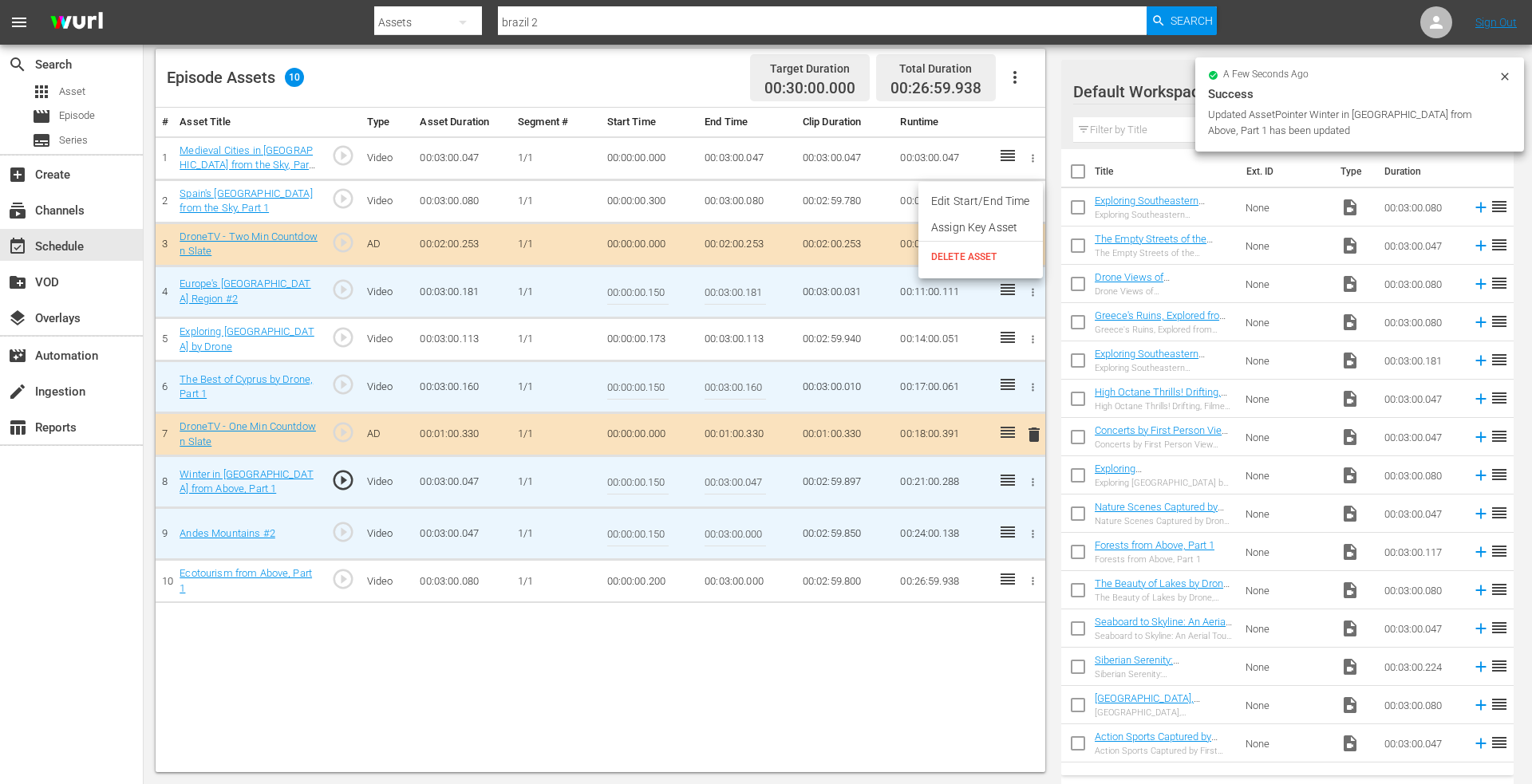
click at [994, 203] on li "Edit Start/End Time" at bounding box center [981, 201] width 125 height 26
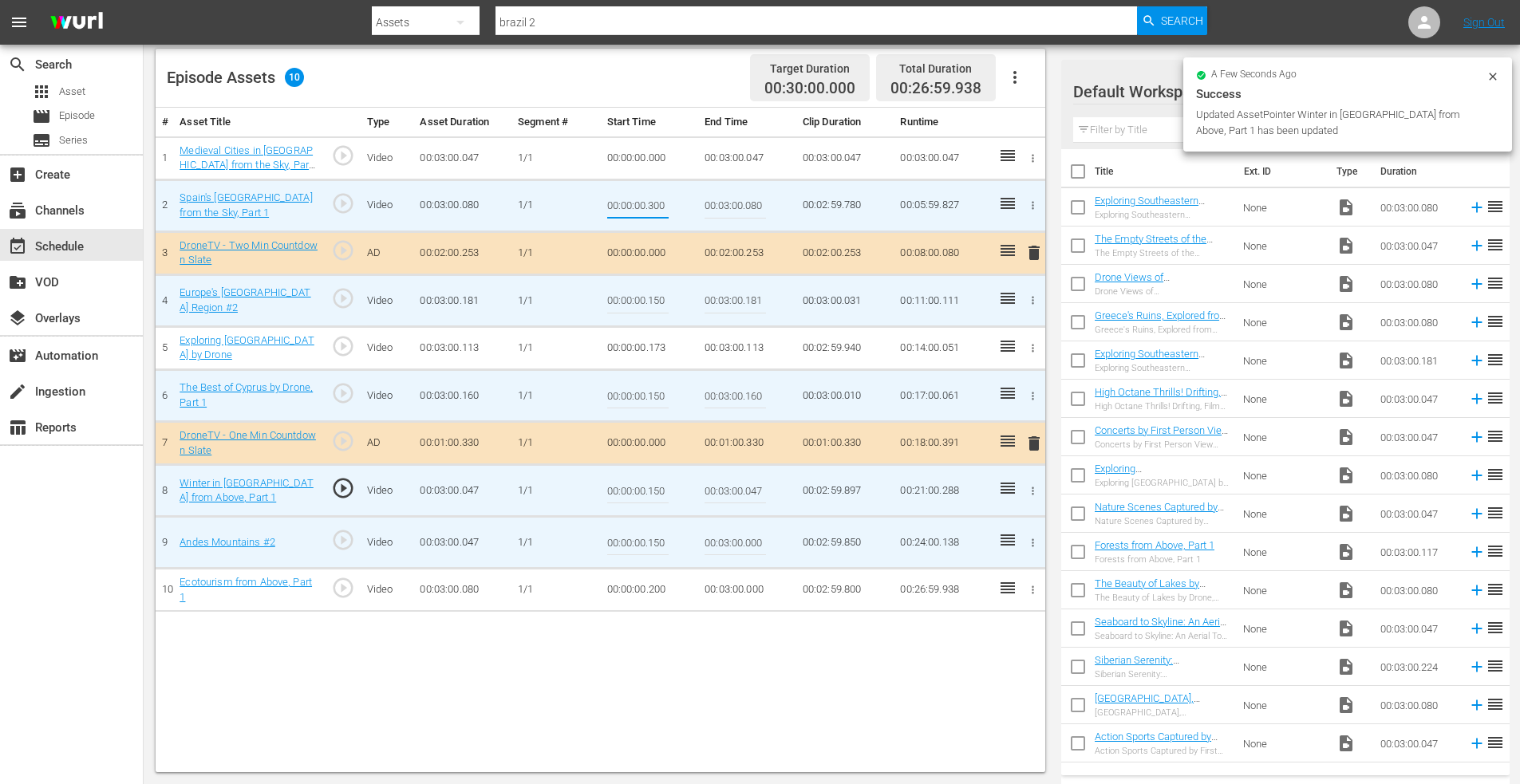
drag, startPoint x: 651, startPoint y: 203, endPoint x: 707, endPoint y: 203, distance: 56.0
click at [707, 203] on tr "2 Spain's Tenerife Island from the Sky, Part 1 play_circle_outline Video 00:03:…" at bounding box center [600, 205] width 890 height 52
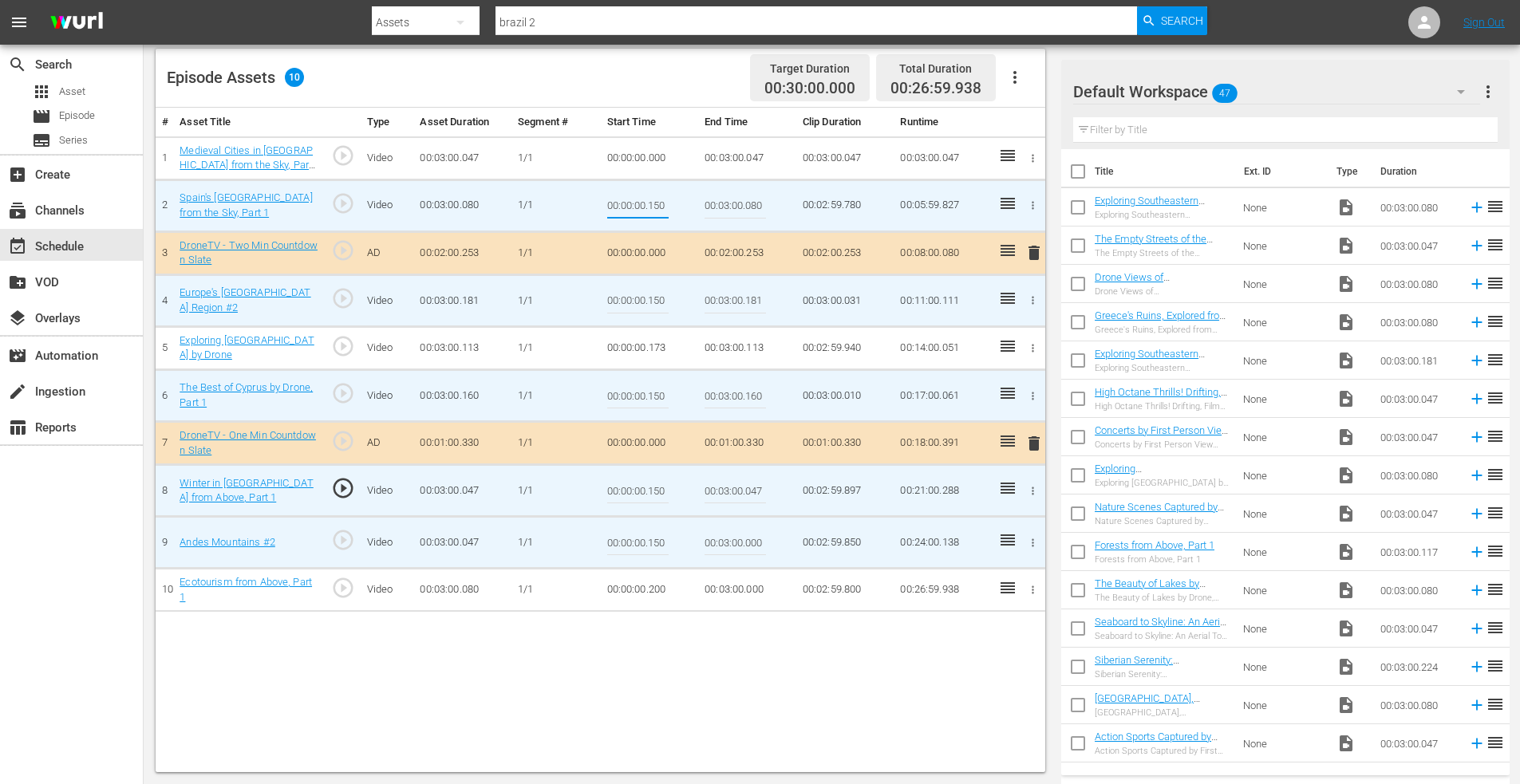
type input "00:00:00.150"
click at [1037, 157] on icon "button" at bounding box center [1032, 158] width 12 height 12
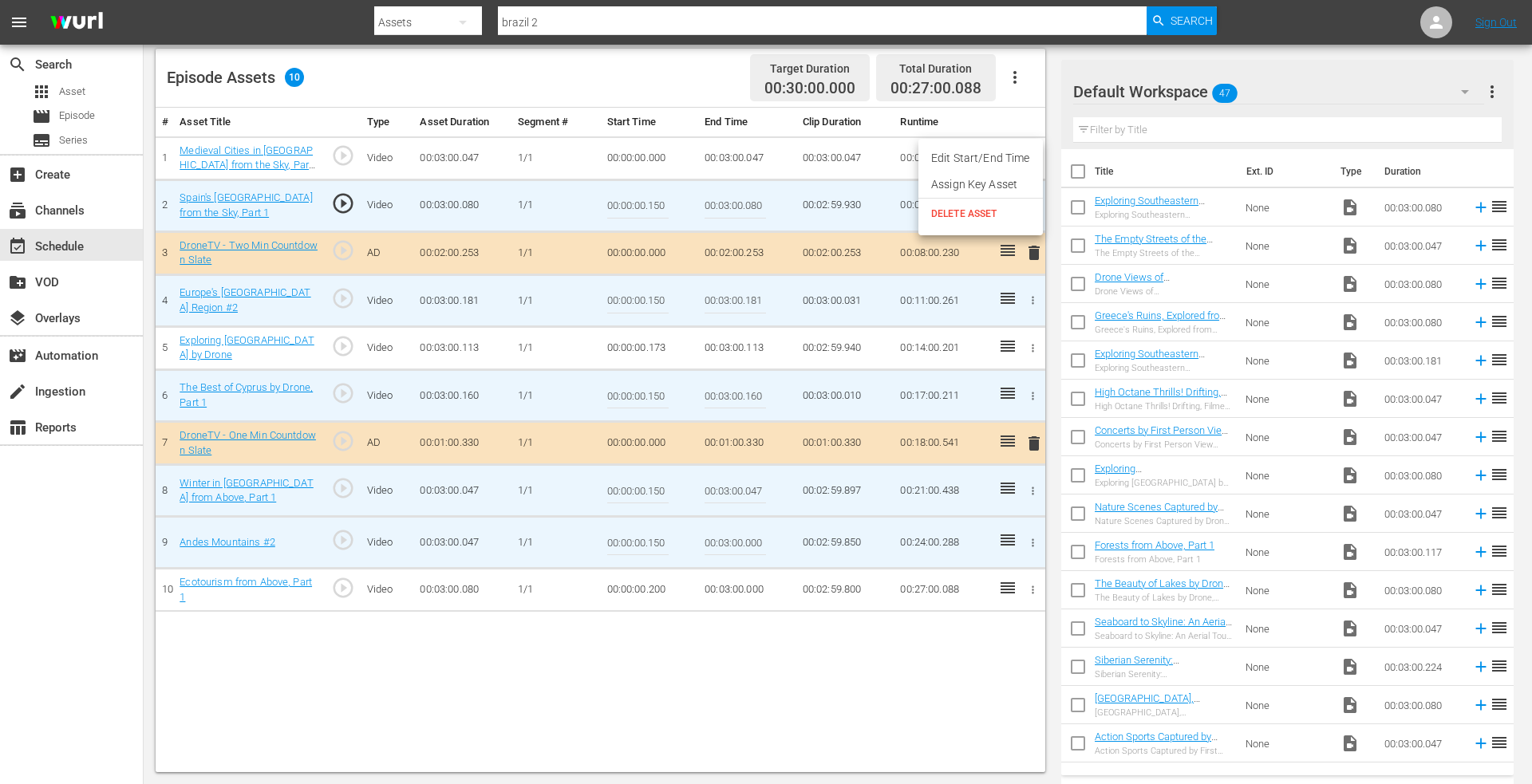
click at [975, 162] on li "Edit Start/End Time" at bounding box center [981, 158] width 125 height 26
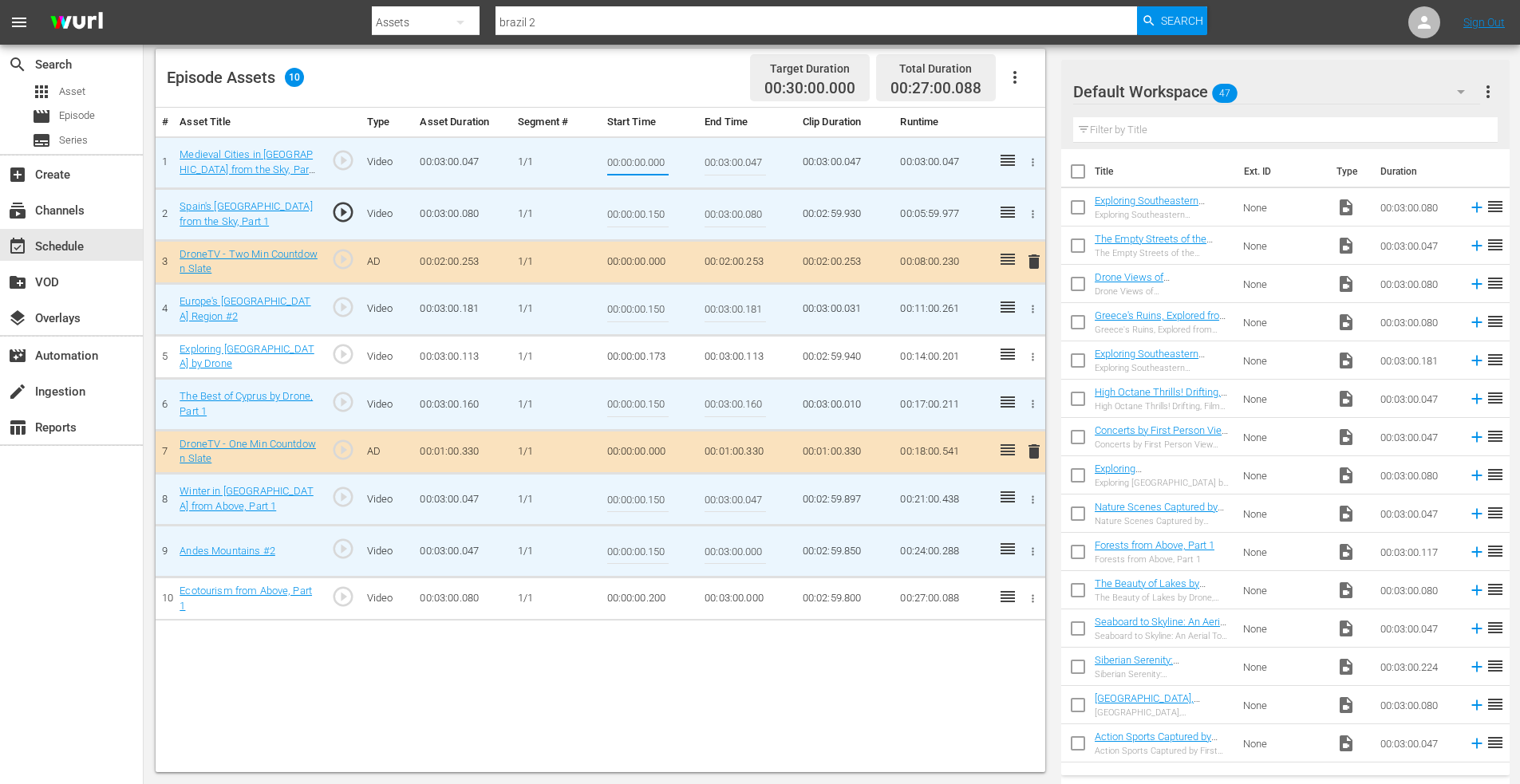
drag, startPoint x: 652, startPoint y: 164, endPoint x: 707, endPoint y: 160, distance: 55.1
click at [707, 160] on tr "1 Medieval Cities in Europe from the Sky, Part 1 play_circle_outline Video 00:0…" at bounding box center [600, 162] width 890 height 52
click at [652, 165] on input "00:00:00.000" at bounding box center [638, 162] width 62 height 39
drag, startPoint x: 648, startPoint y: 163, endPoint x: 710, endPoint y: 158, distance: 62.2
click at [710, 158] on tr "1 Medieval Cities in Europe from the Sky, Part 1 play_circle_outline Video 00:0…" at bounding box center [600, 162] width 890 height 52
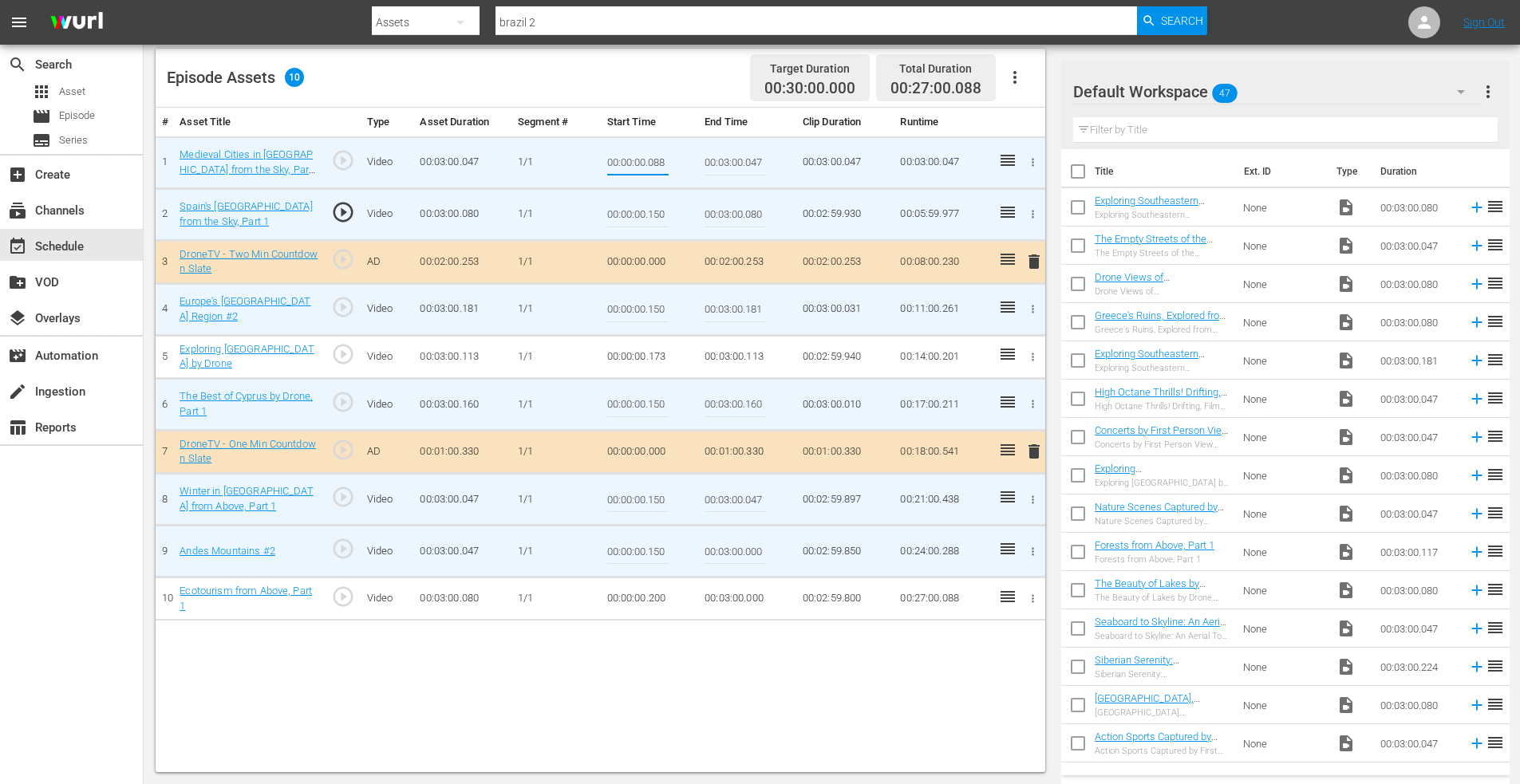
type input "00:00:00.088"
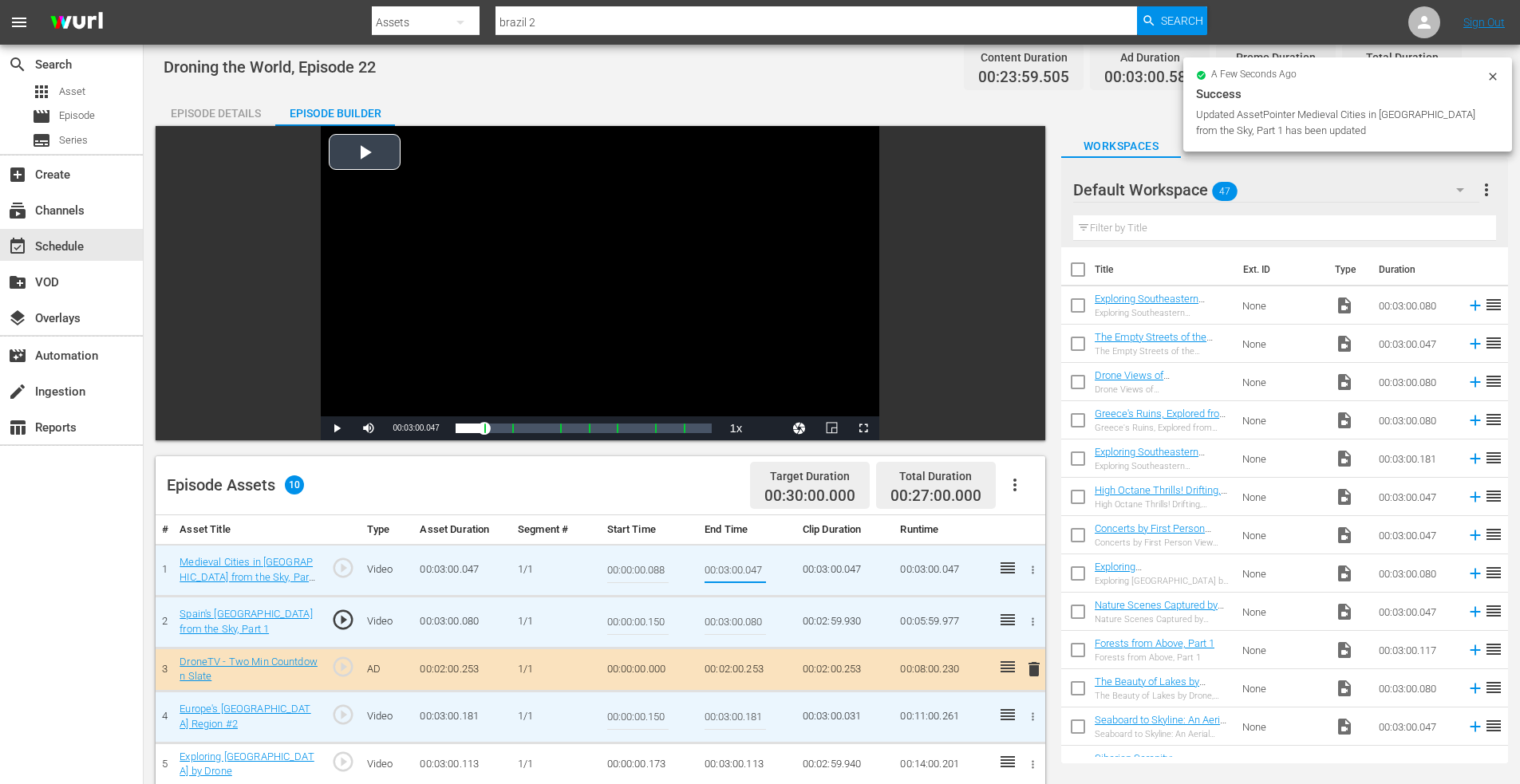
scroll to position [0, 0]
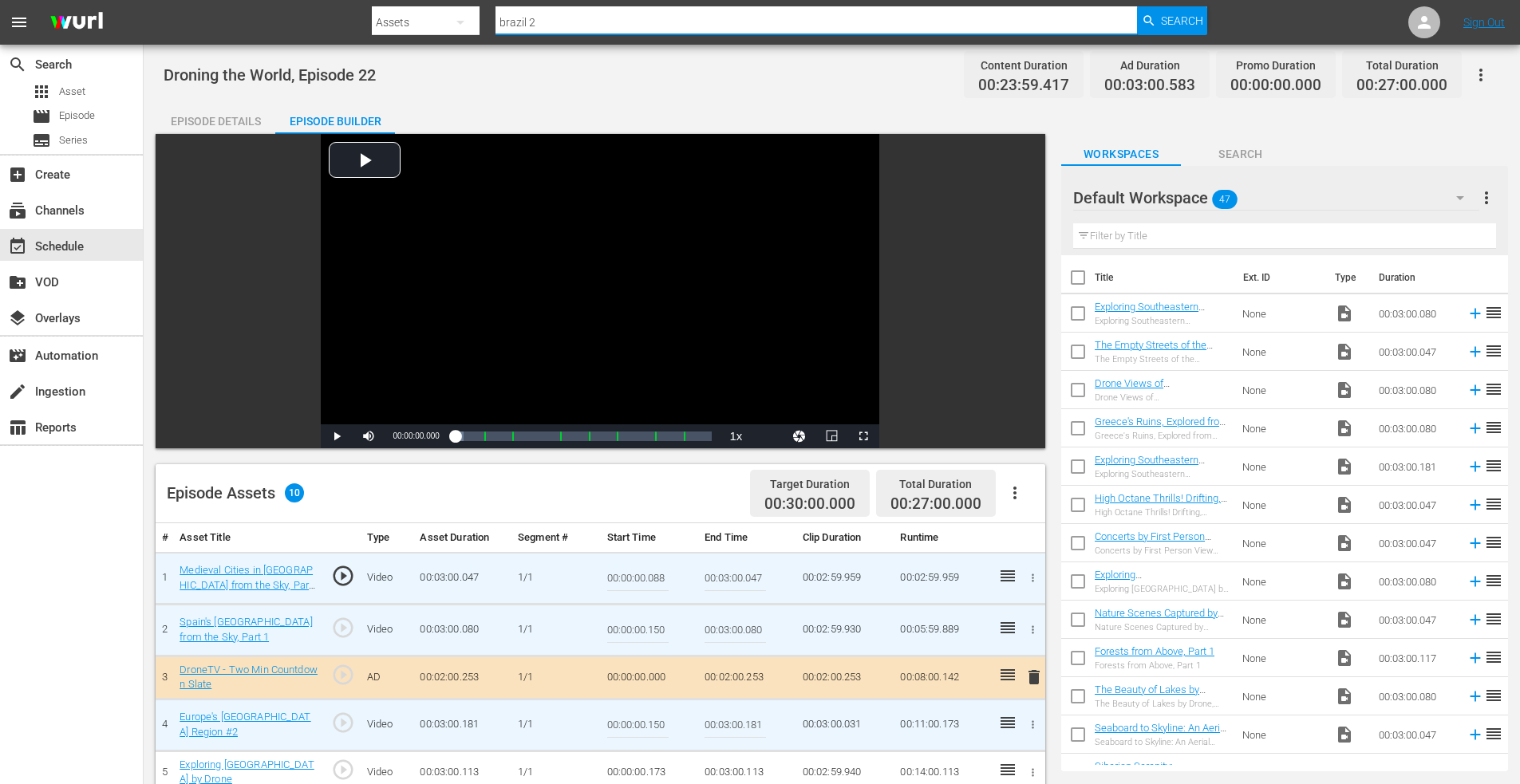
drag, startPoint x: 559, startPoint y: 24, endPoint x: 440, endPoint y: 25, distance: 119.0
click at [441, 25] on div "Search By Assets Search ID, Title, Description, Keywords, or Category brazil 2 …" at bounding box center [790, 22] width 836 height 39
type input "costa rica 2"
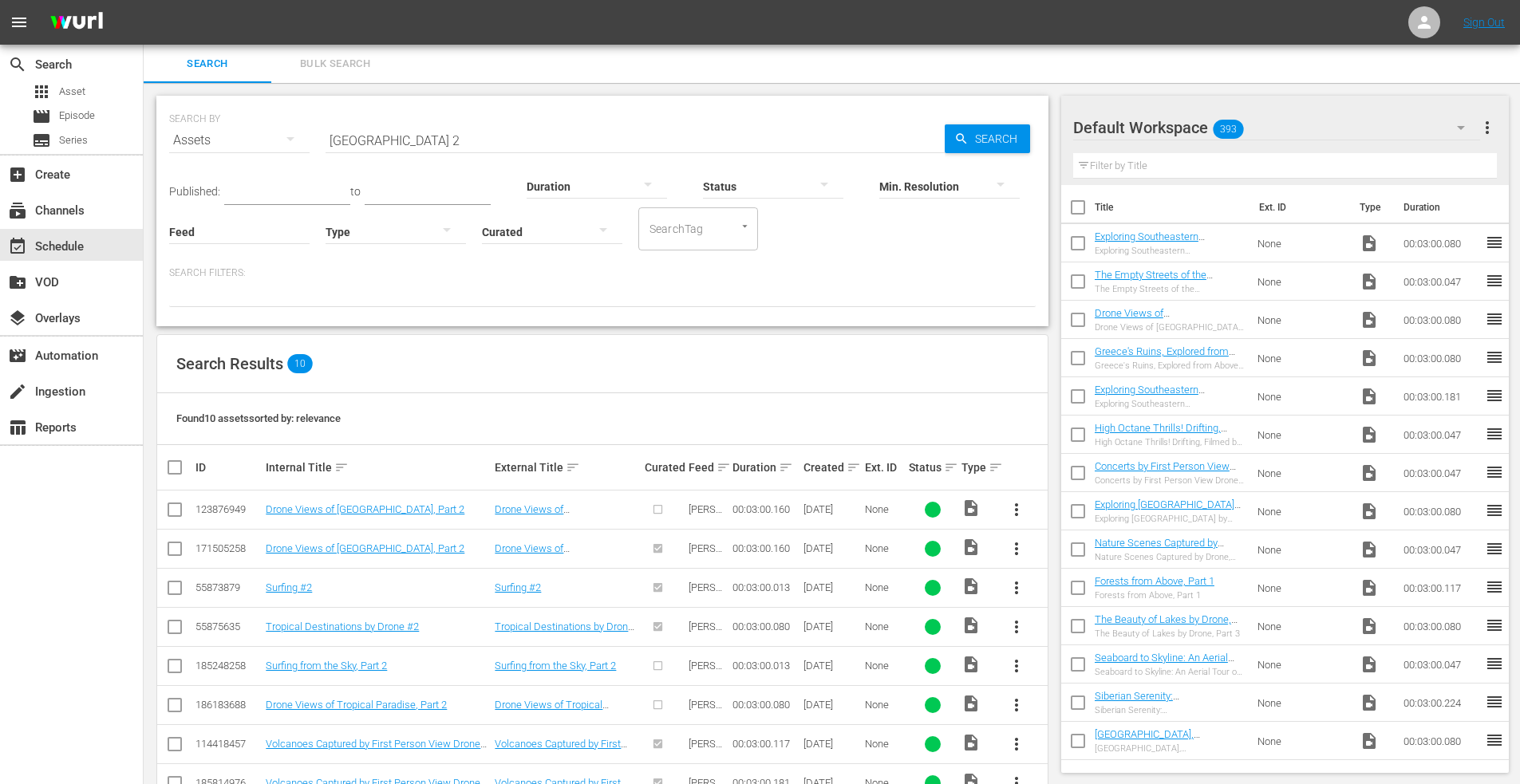
click at [175, 546] on input "checkbox" at bounding box center [174, 551] width 19 height 19
checkbox input "true"
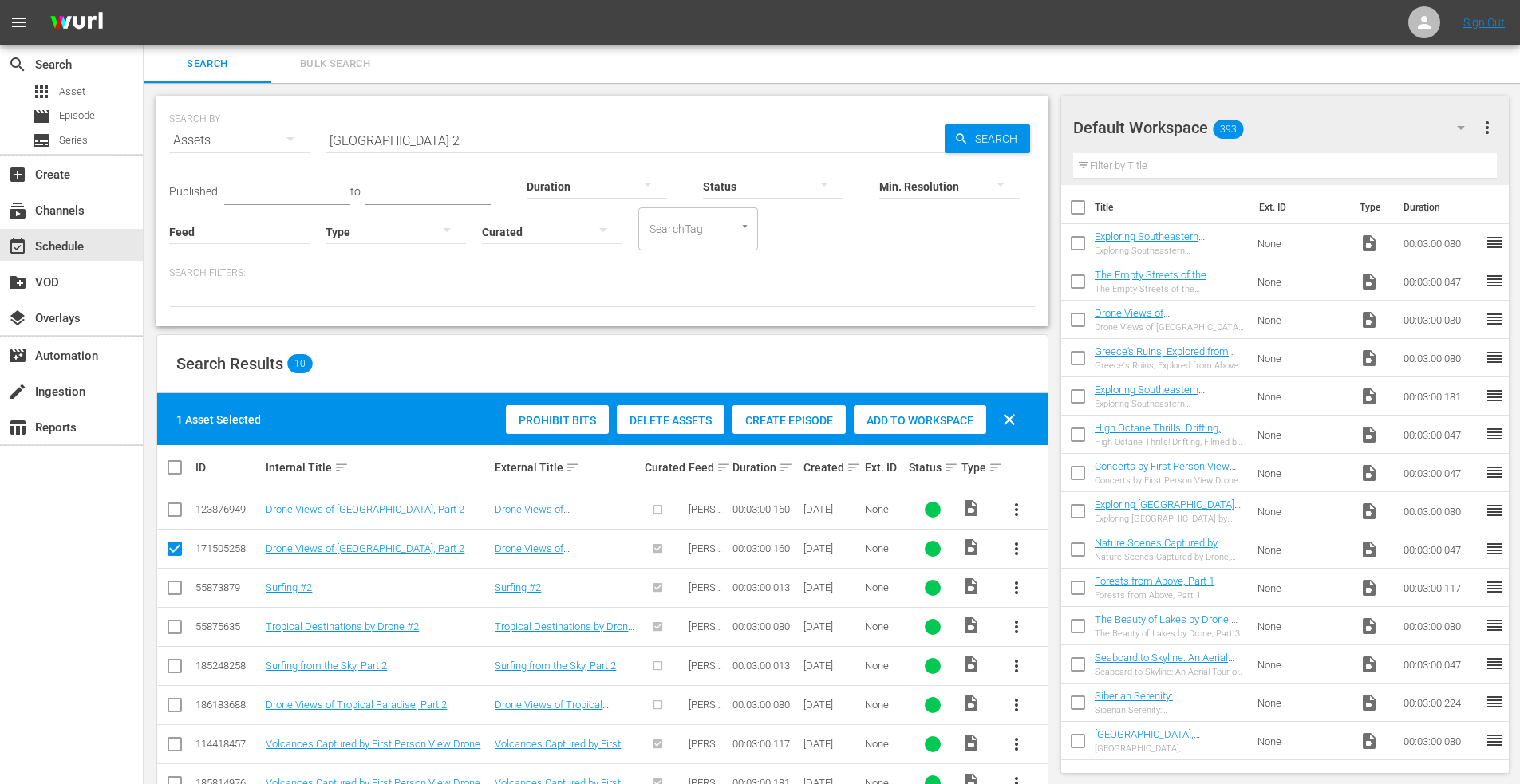
click at [920, 410] on div "Add to Workspace" at bounding box center [920, 420] width 133 height 30
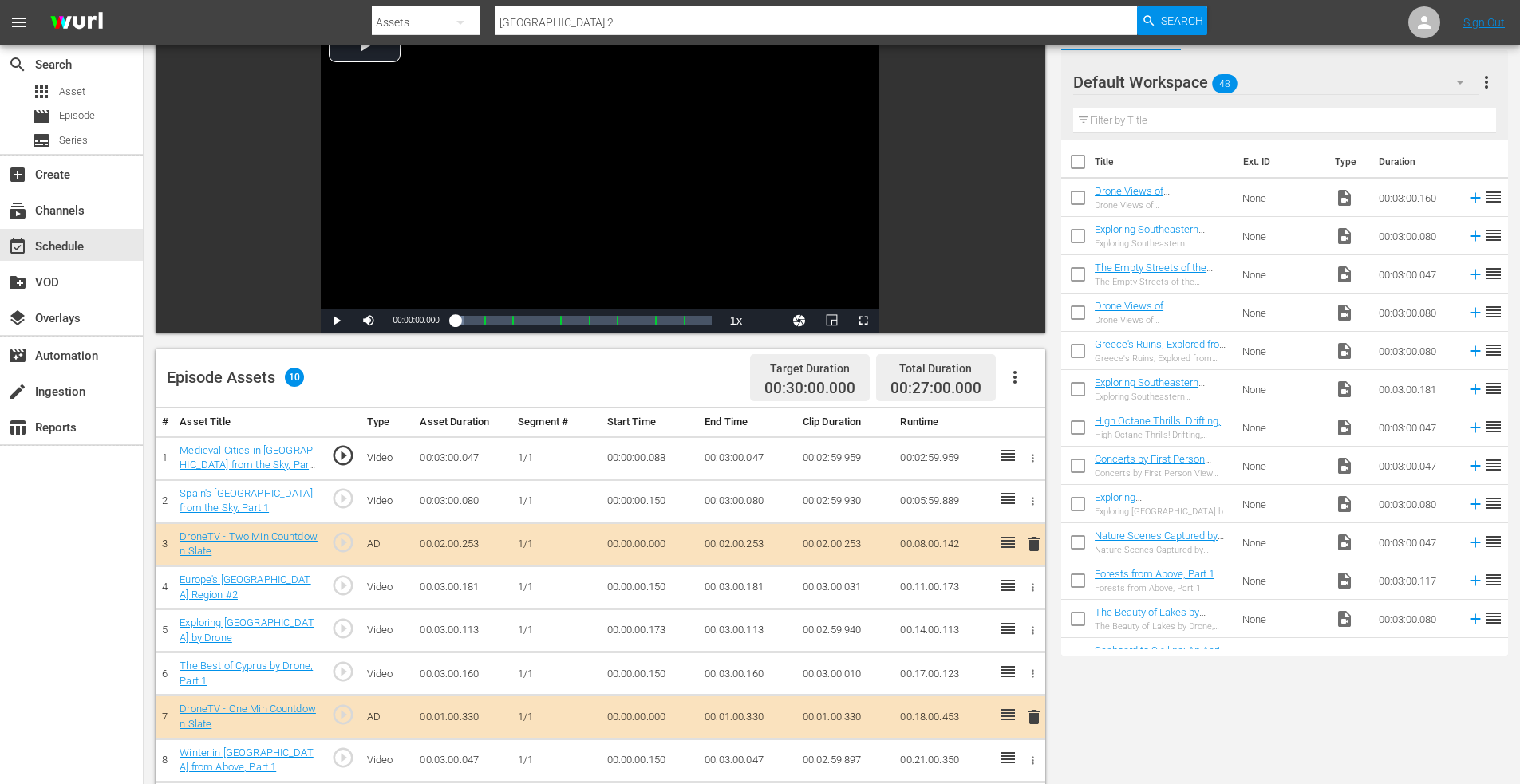
scroll to position [239, 0]
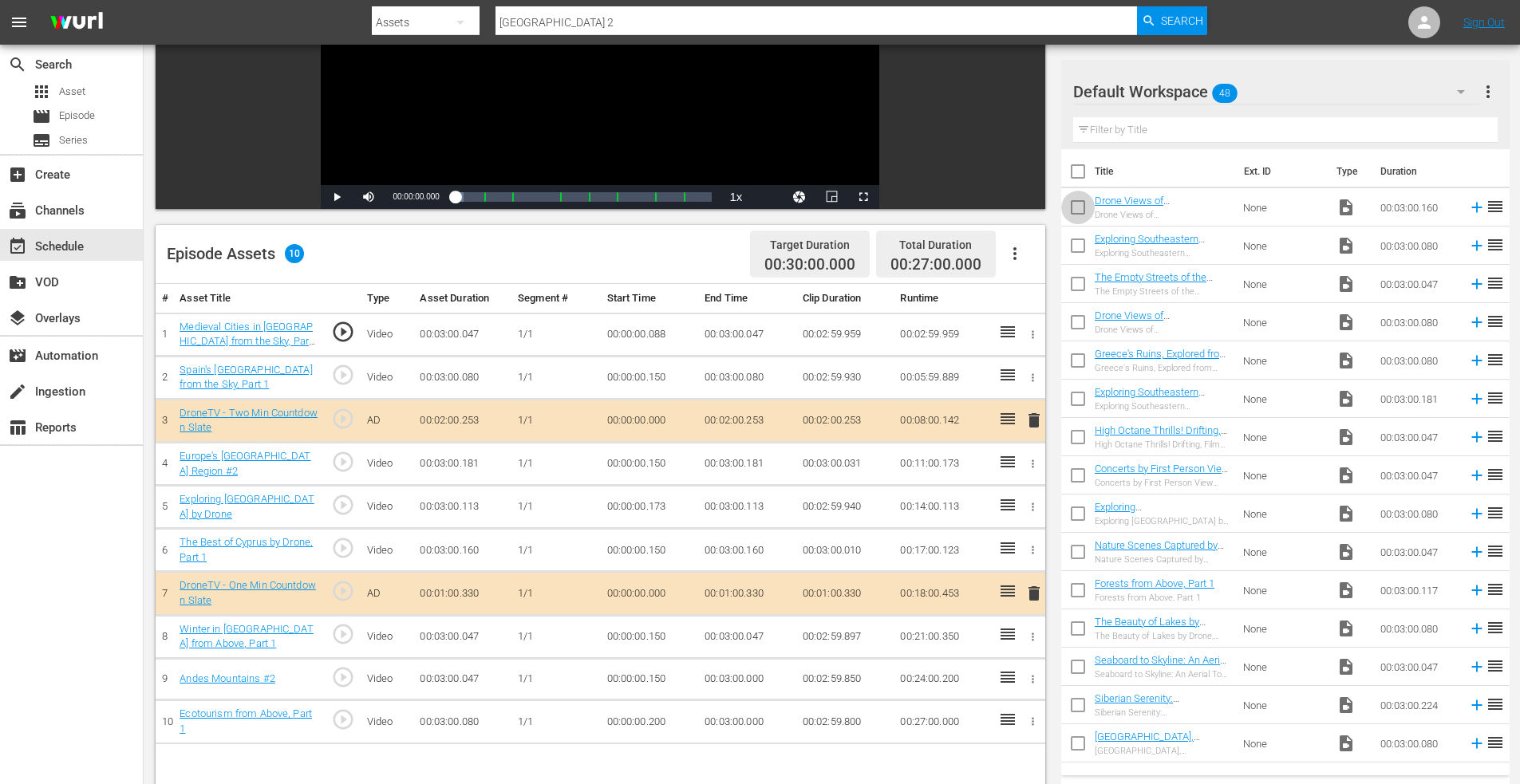
click at [1088, 209] on input "checkbox" at bounding box center [1077, 210] width 33 height 33
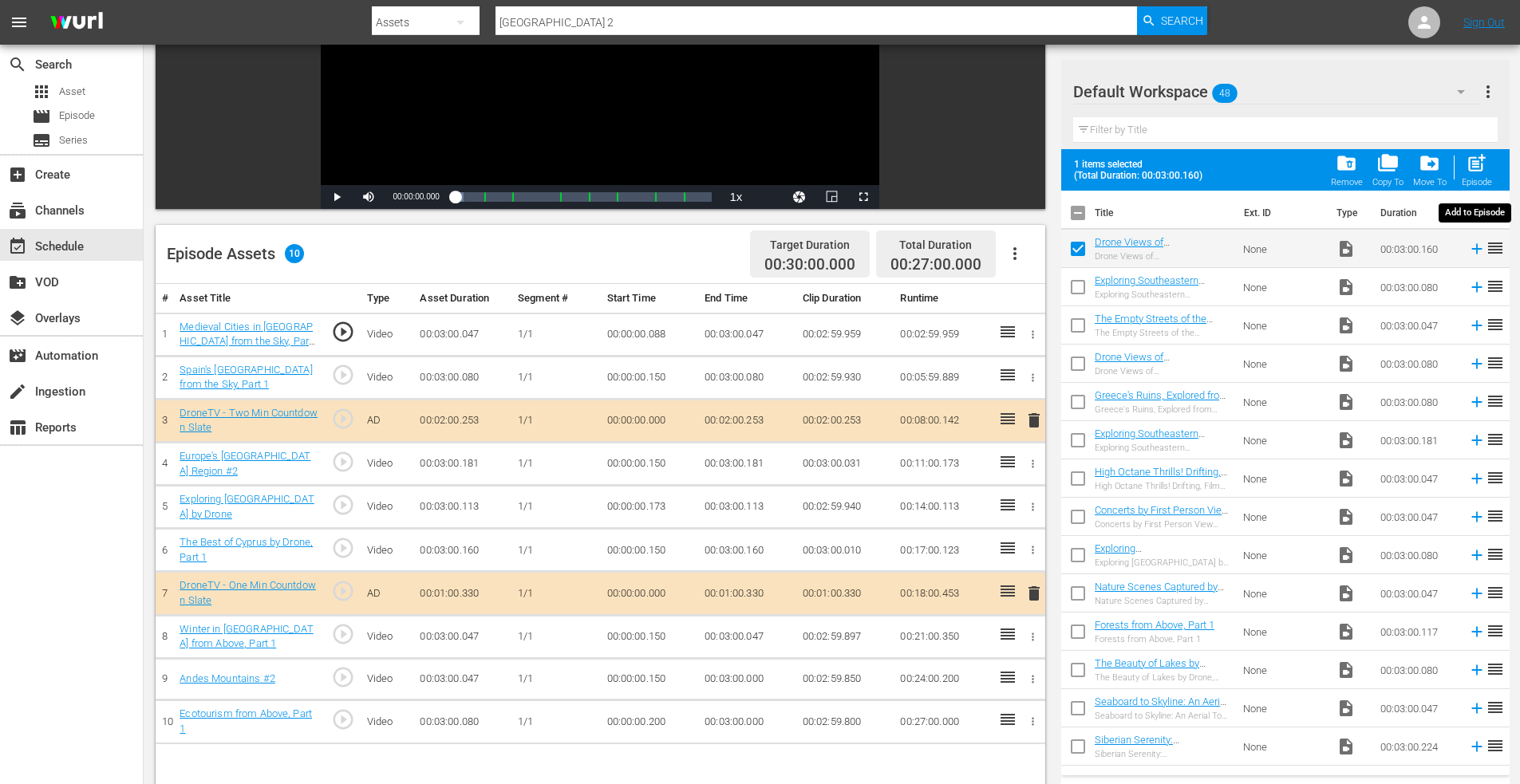
drag, startPoint x: 1478, startPoint y: 158, endPoint x: 1457, endPoint y: 165, distance: 22.1
click at [1478, 159] on span "post_add" at bounding box center [1477, 163] width 22 height 22
checkbox input "false"
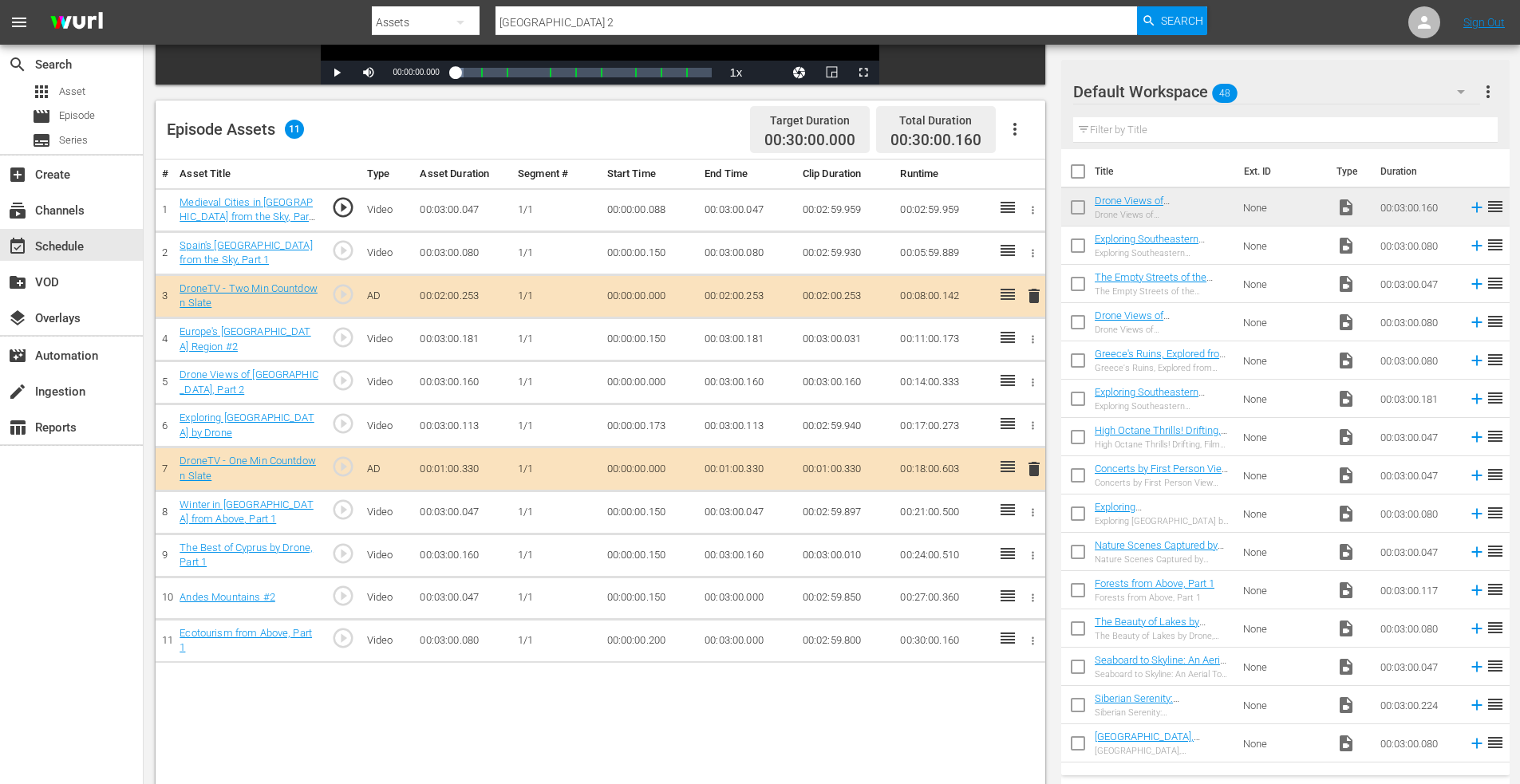
scroll to position [336, 0]
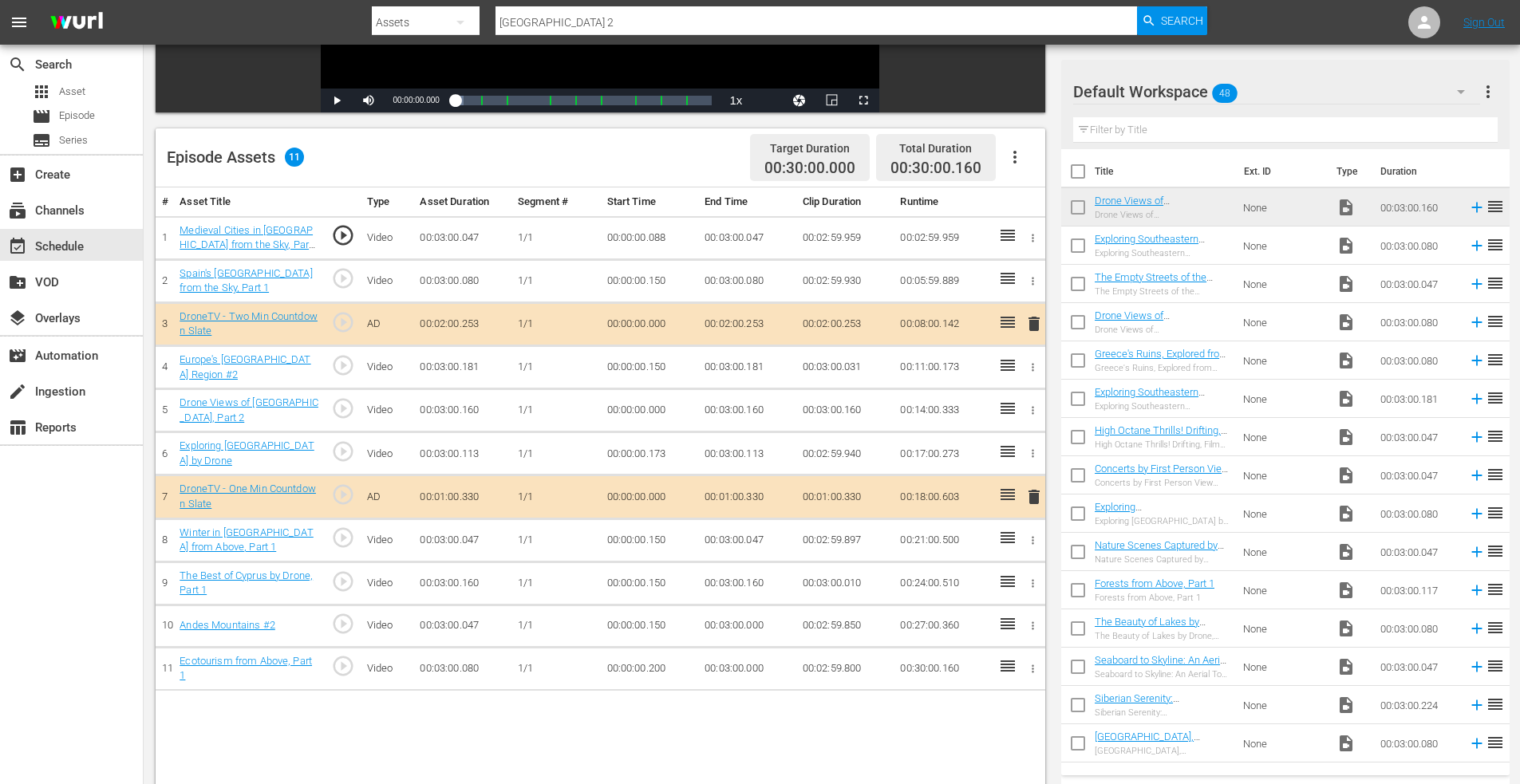
click at [1030, 408] on icon "button" at bounding box center [1032, 409] width 12 height 12
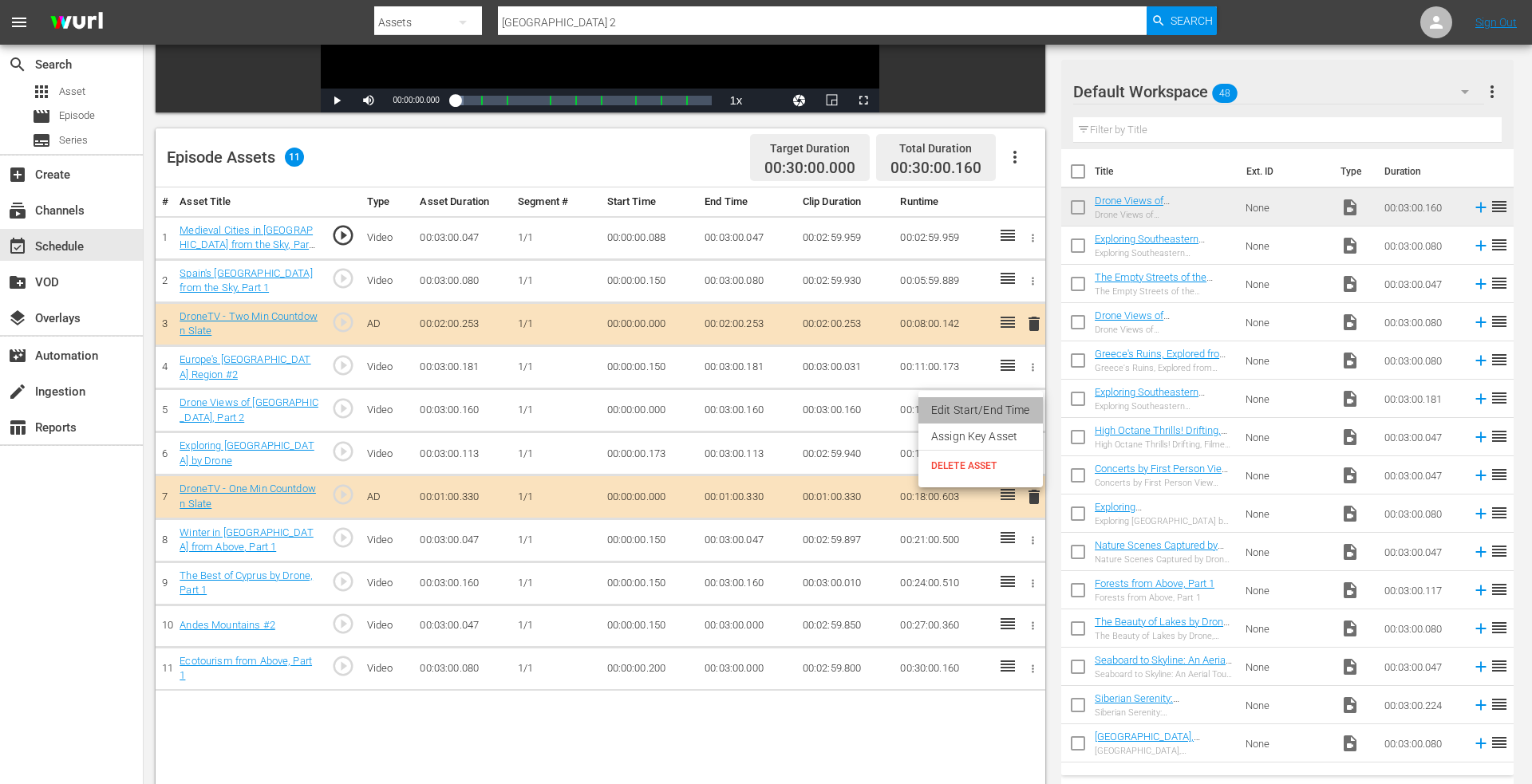
click at [991, 410] on li "Edit Start/End Time" at bounding box center [981, 409] width 125 height 26
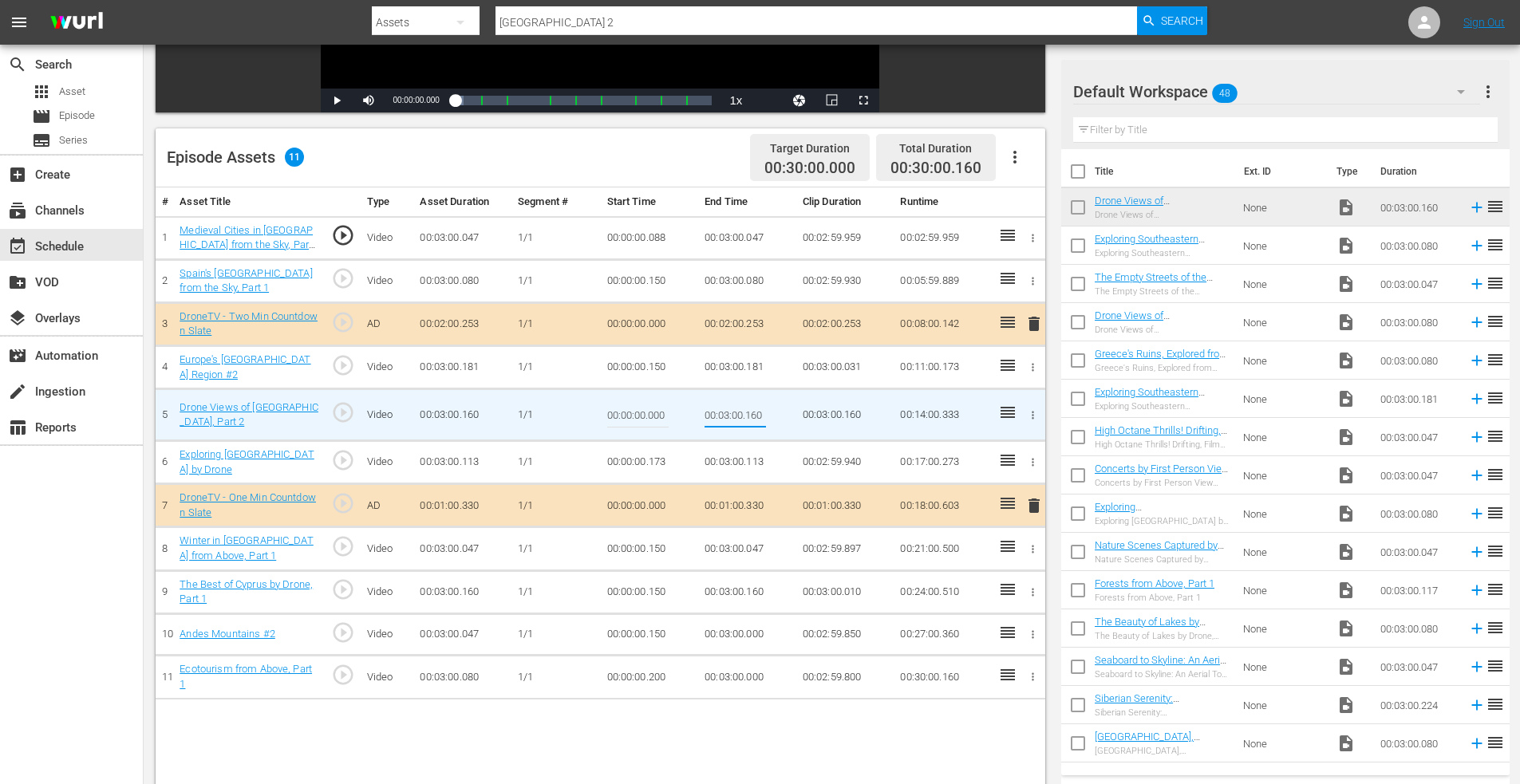
drag, startPoint x: 746, startPoint y: 416, endPoint x: 792, endPoint y: 411, distance: 46.3
click at [792, 411] on td "00:03:00.160" at bounding box center [747, 415] width 99 height 52
type input "00:03:00.000"
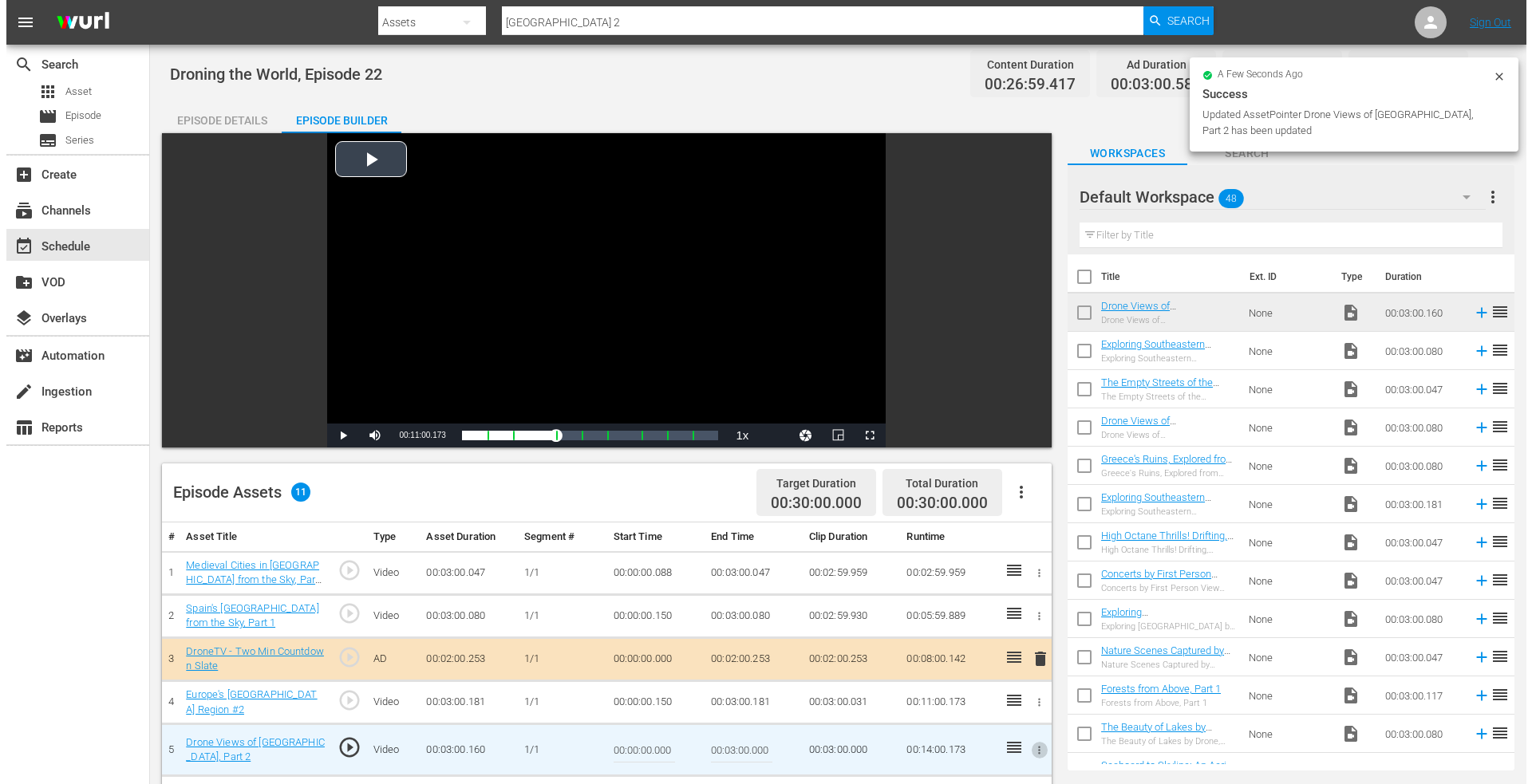
scroll to position [0, 0]
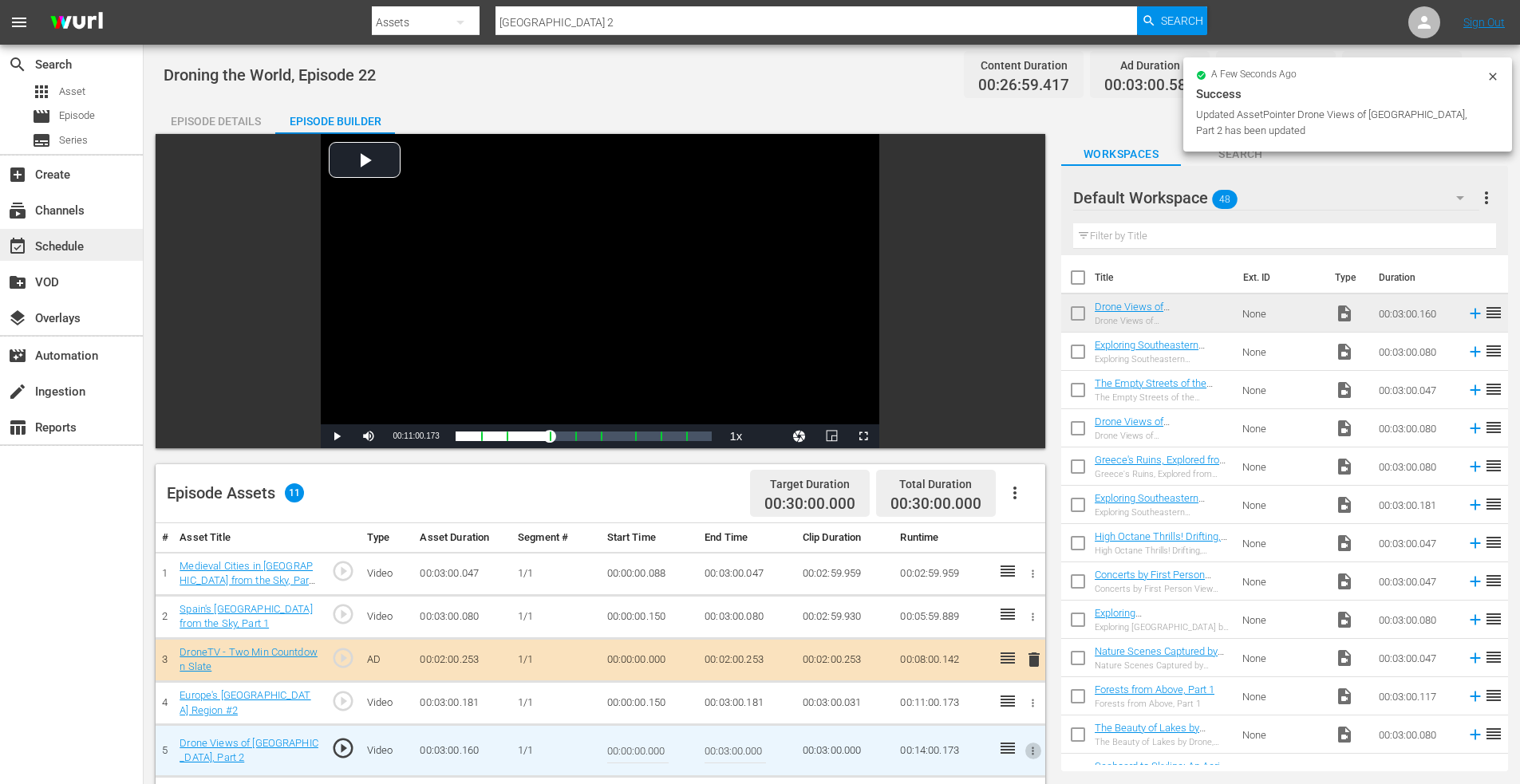
click at [66, 243] on div "event_available Schedule" at bounding box center [45, 244] width 90 height 14
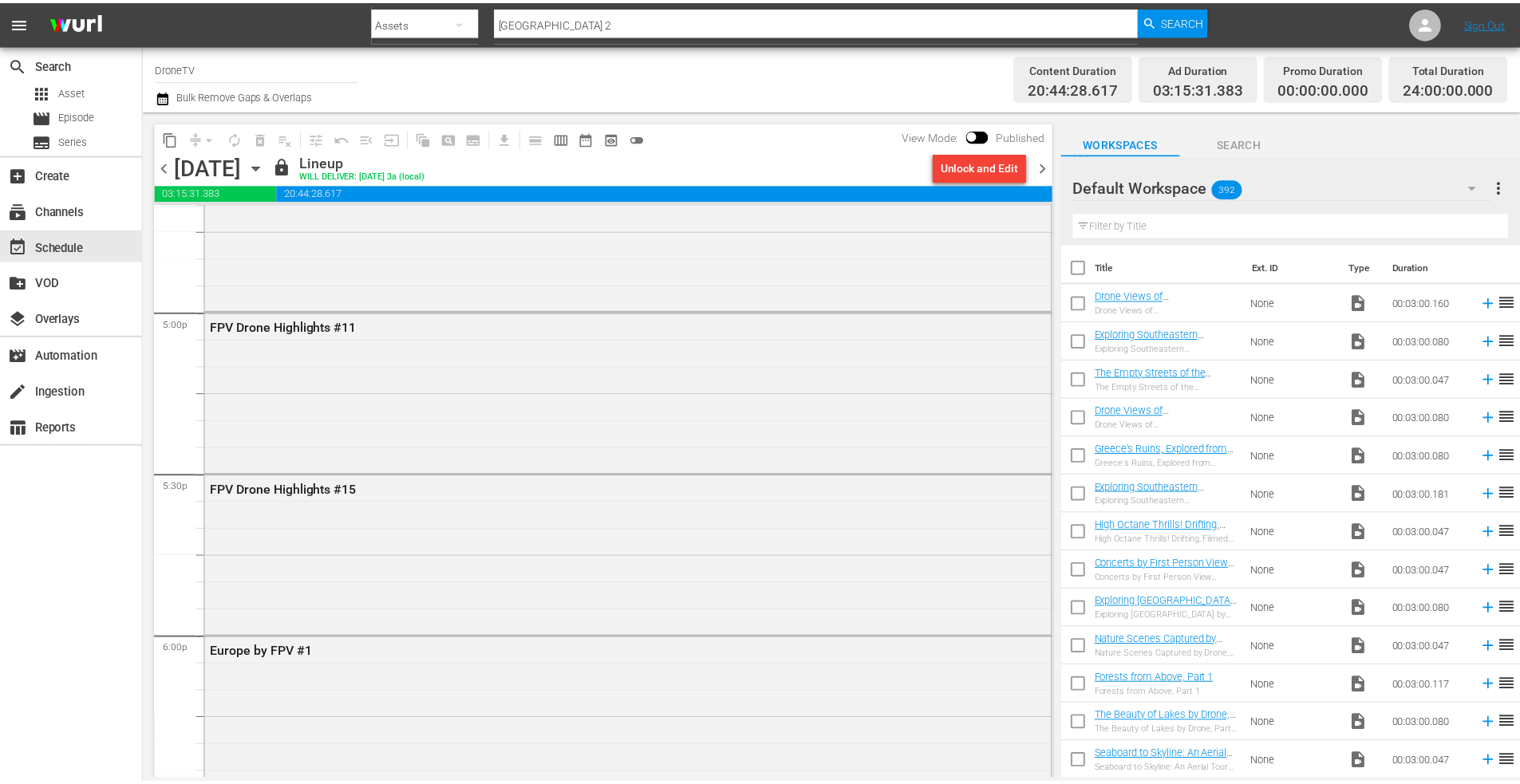
scroll to position [5345, 0]
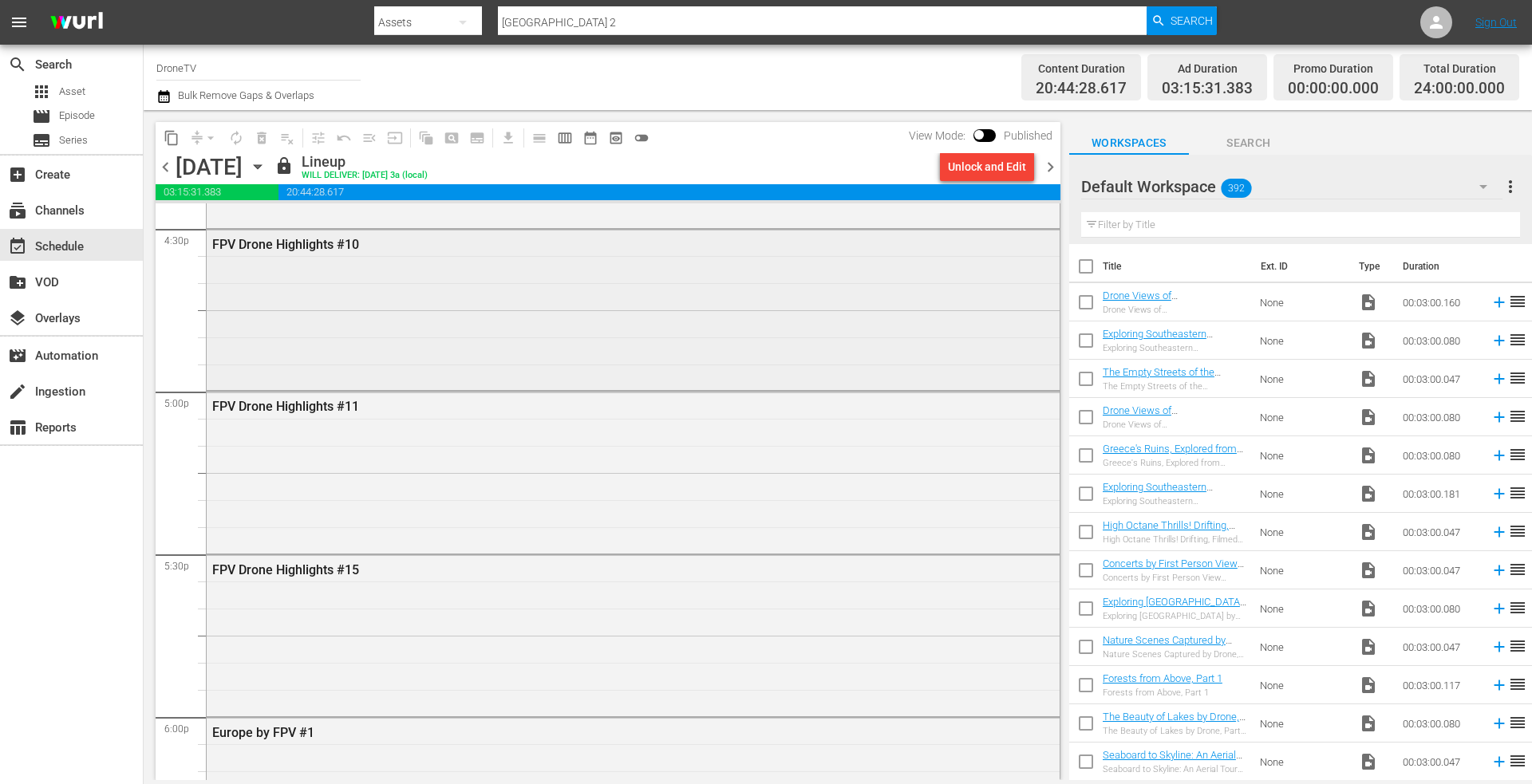
click at [536, 335] on div "FPV Drone Highlights #10" at bounding box center [634, 308] width 853 height 158
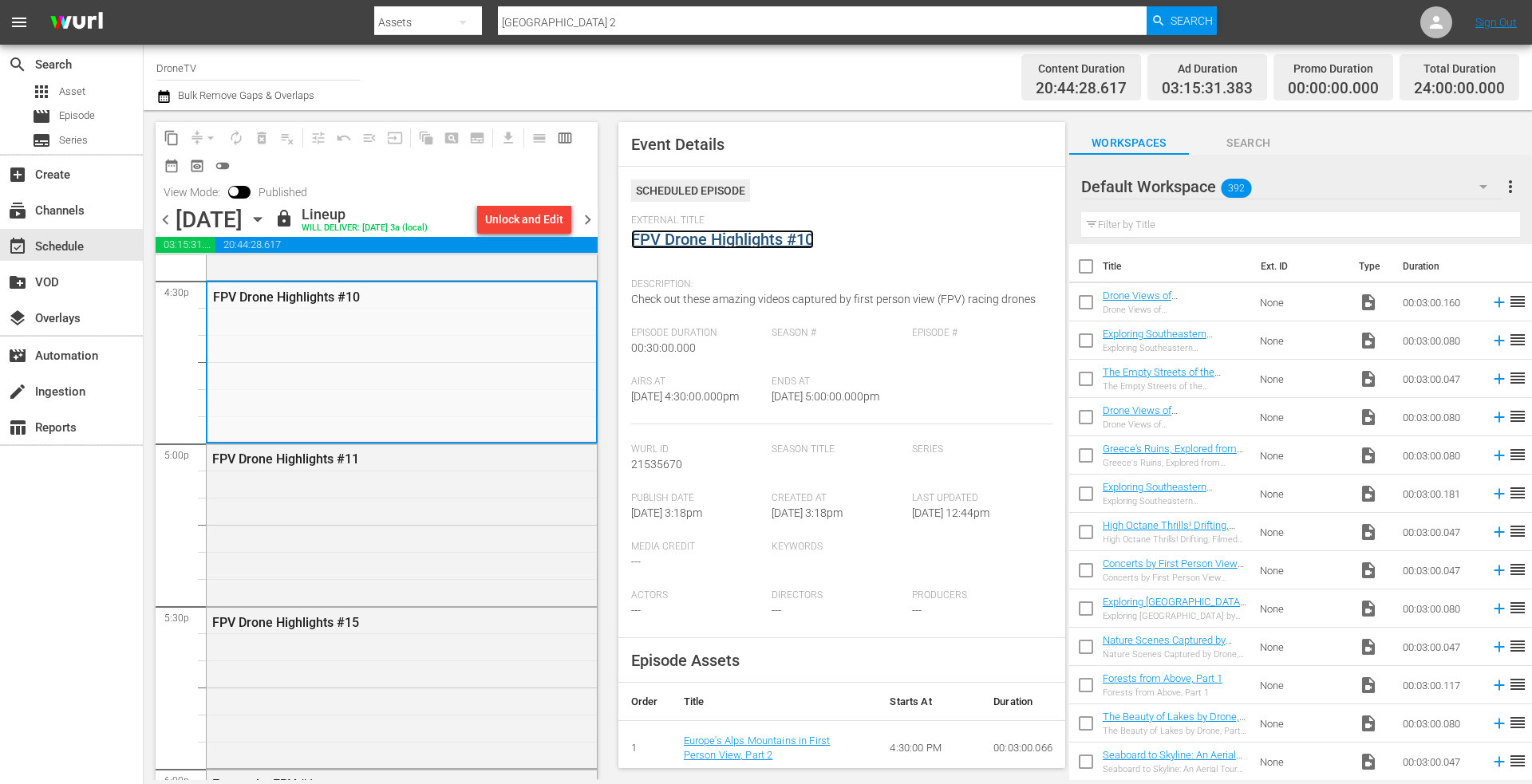
click at [754, 239] on link "FPV Drone Highlights #10" at bounding box center [723, 238] width 183 height 19
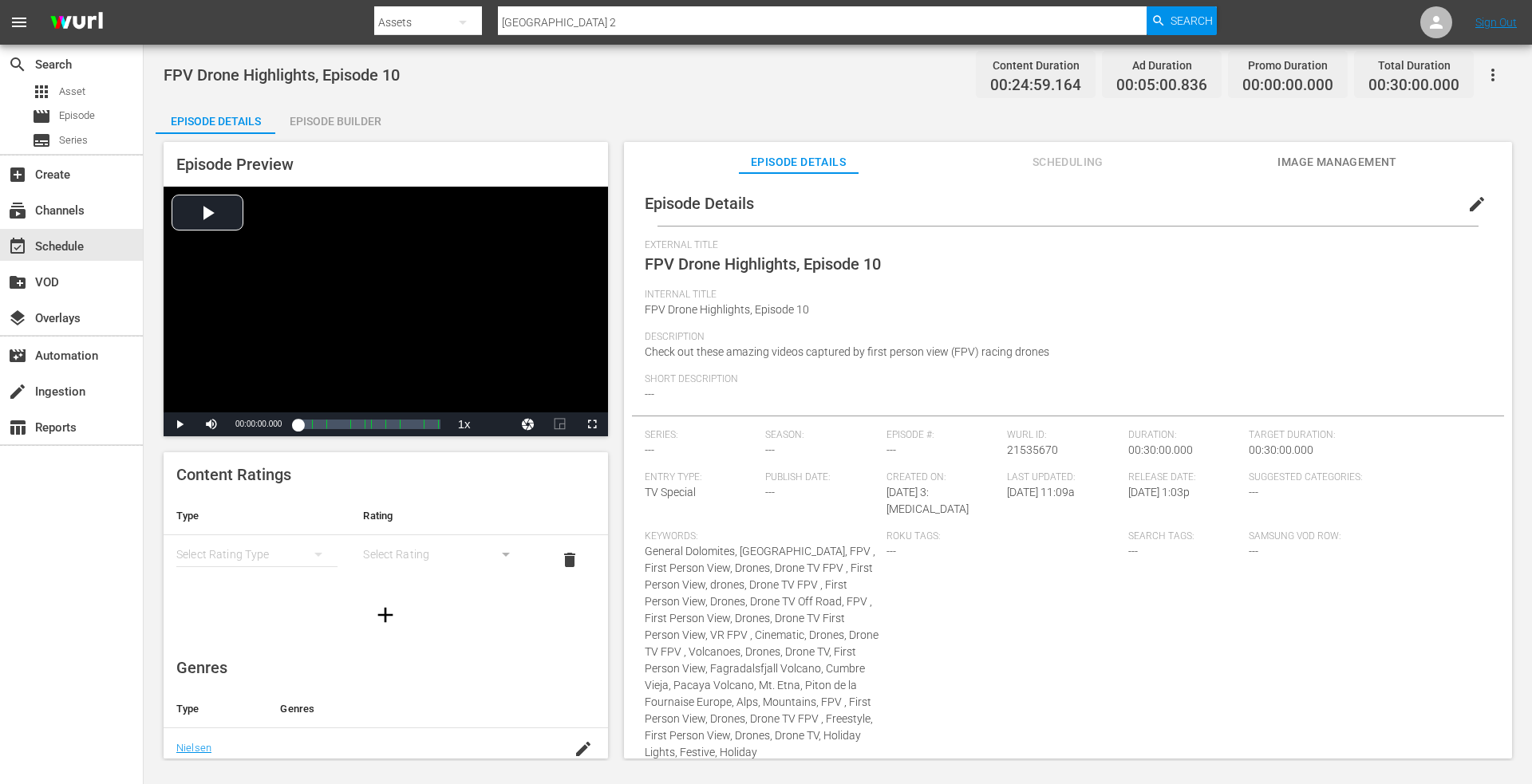
click at [359, 117] on div "Episode Builder" at bounding box center [335, 121] width 120 height 39
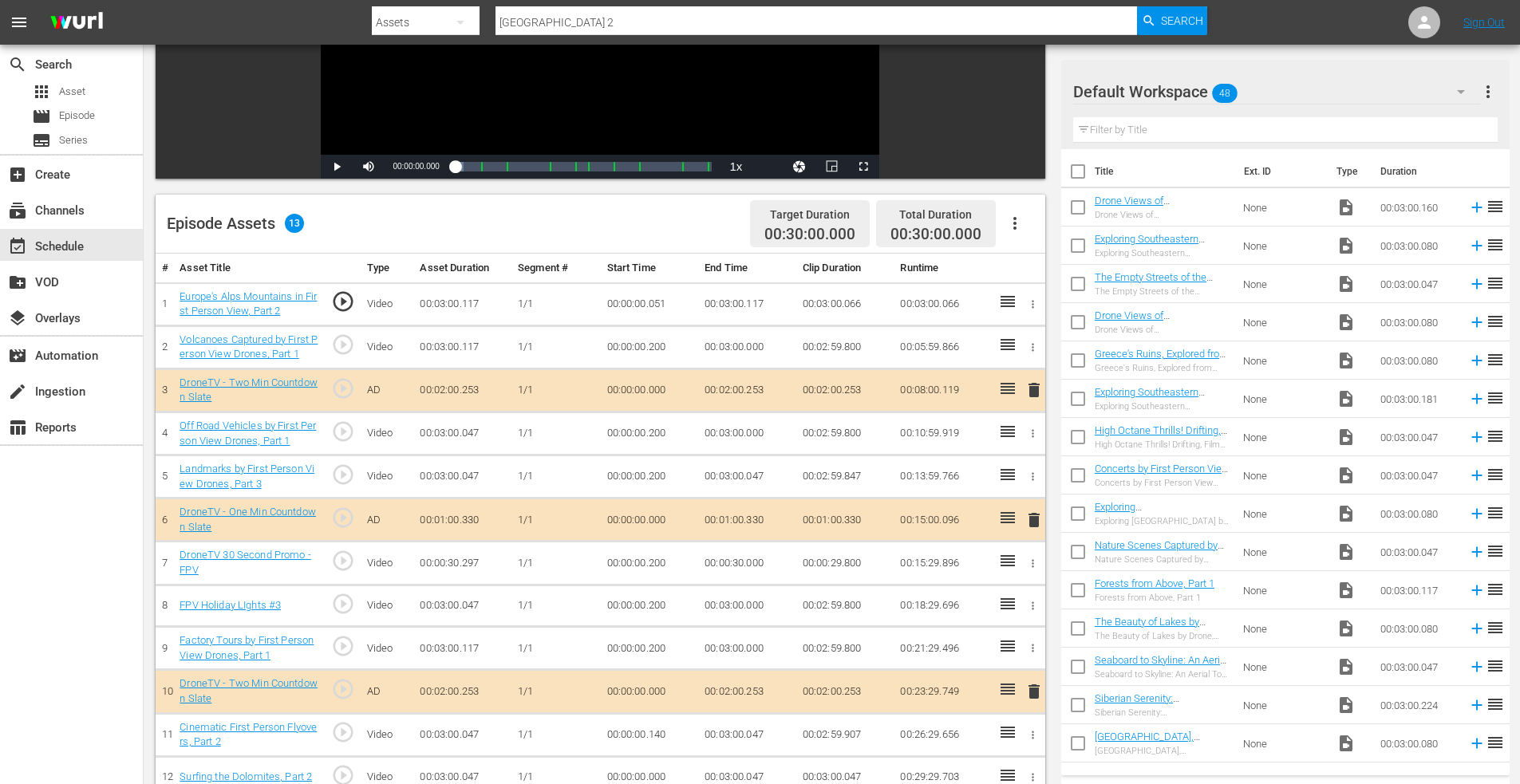
scroll to position [80, 0]
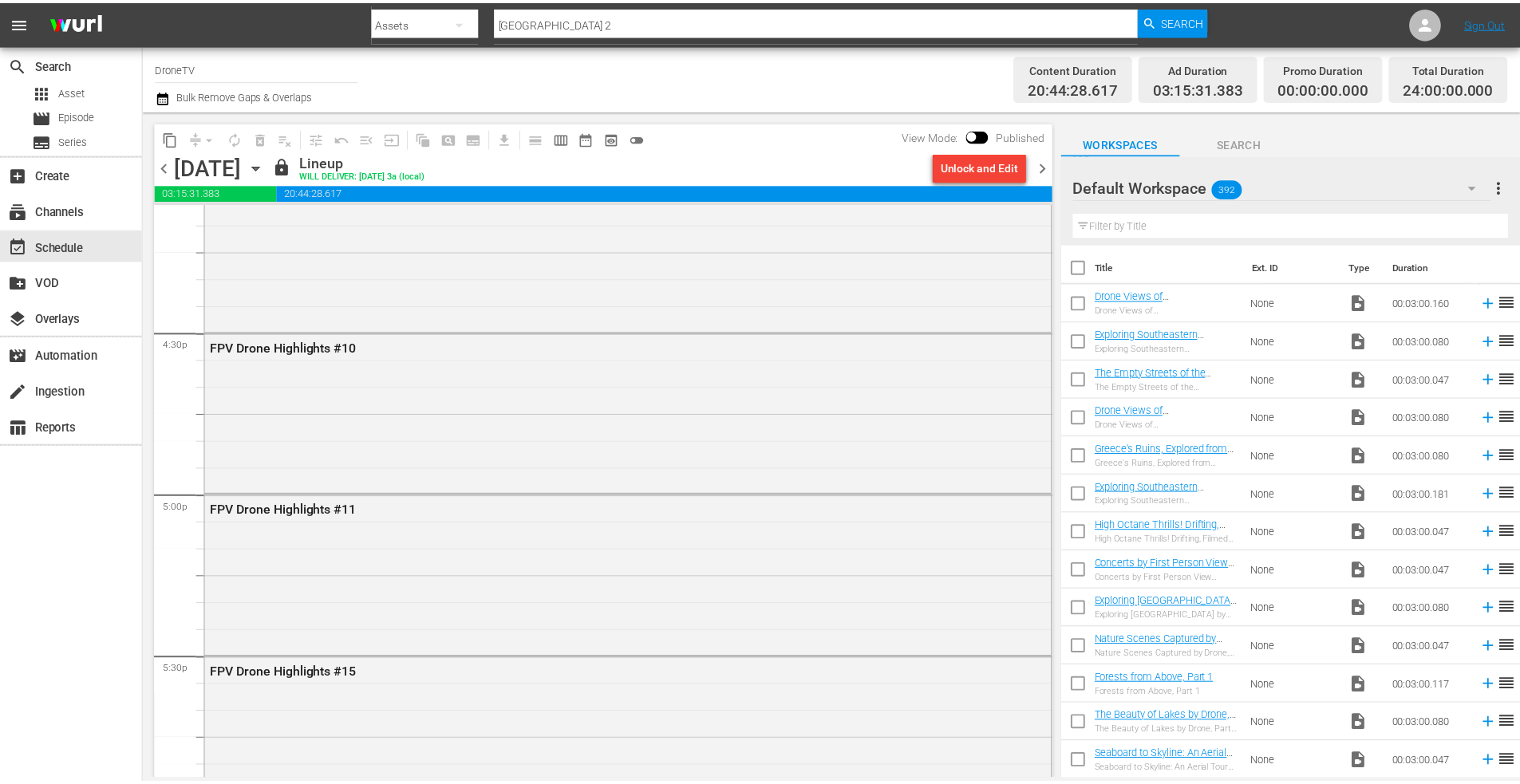
scroll to position [5265, 0]
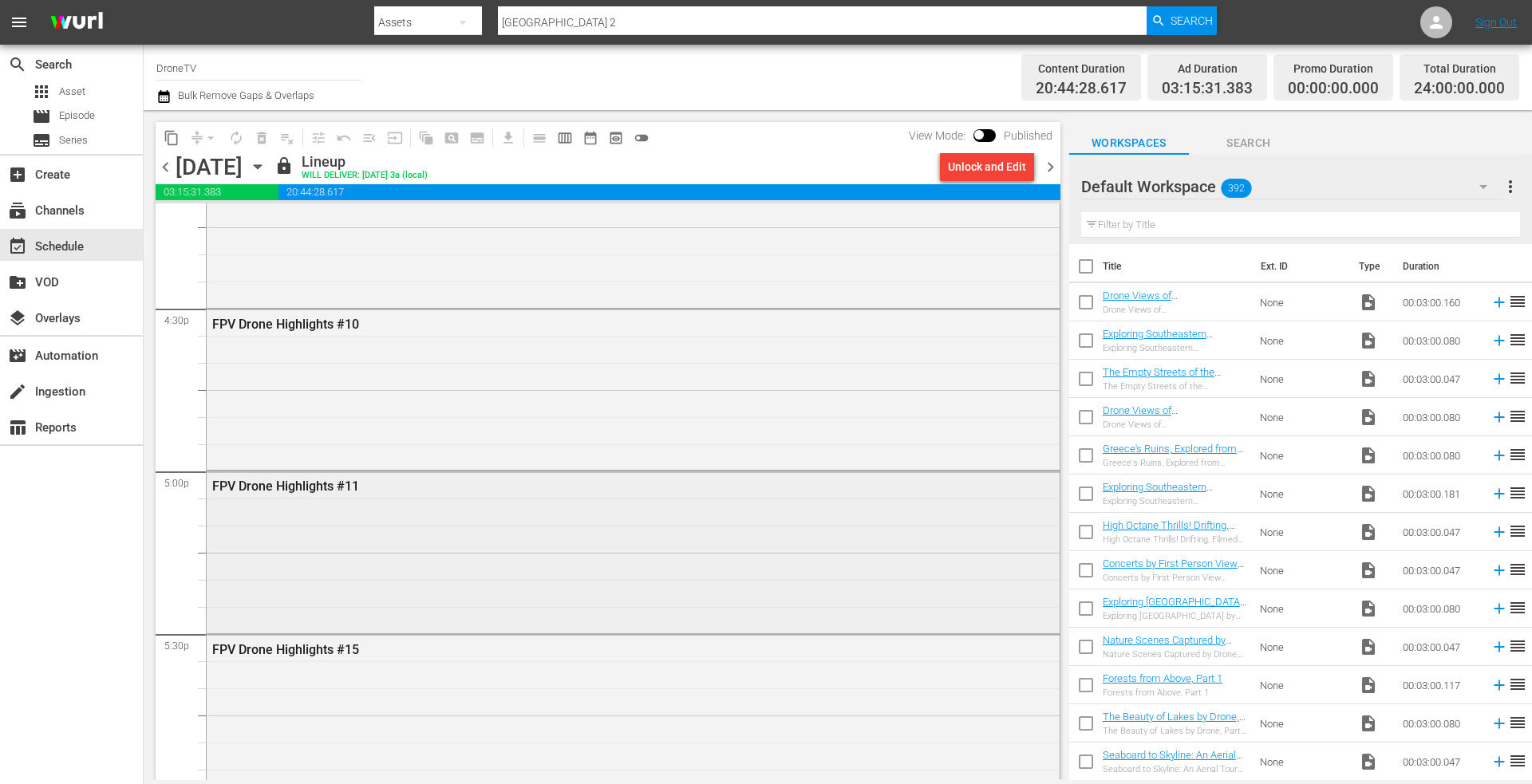
click at [341, 530] on div "FPV Drone Highlights #11" at bounding box center [634, 550] width 853 height 158
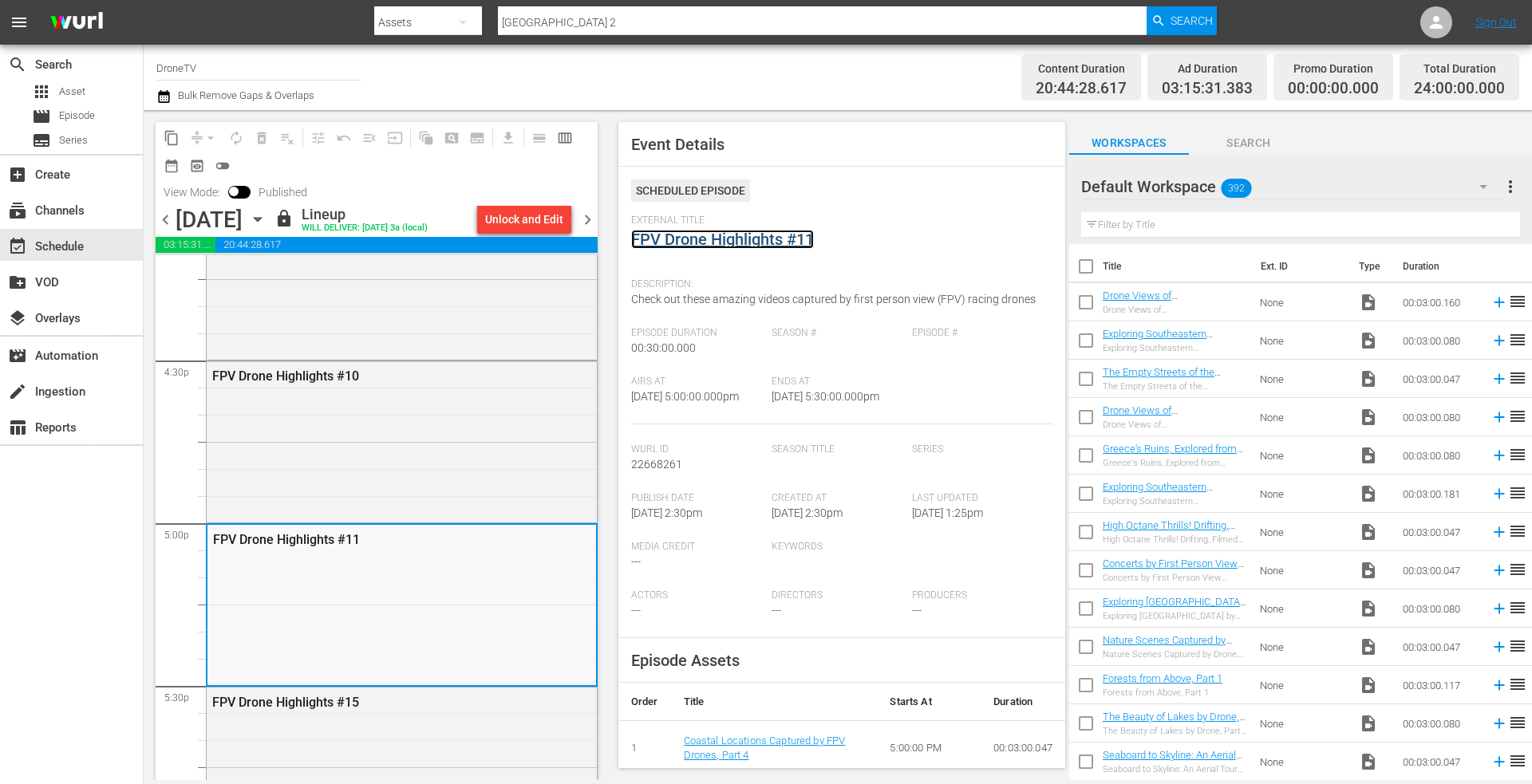
click at [695, 237] on link "FPV Drone Highlights #11" at bounding box center [723, 238] width 183 height 19
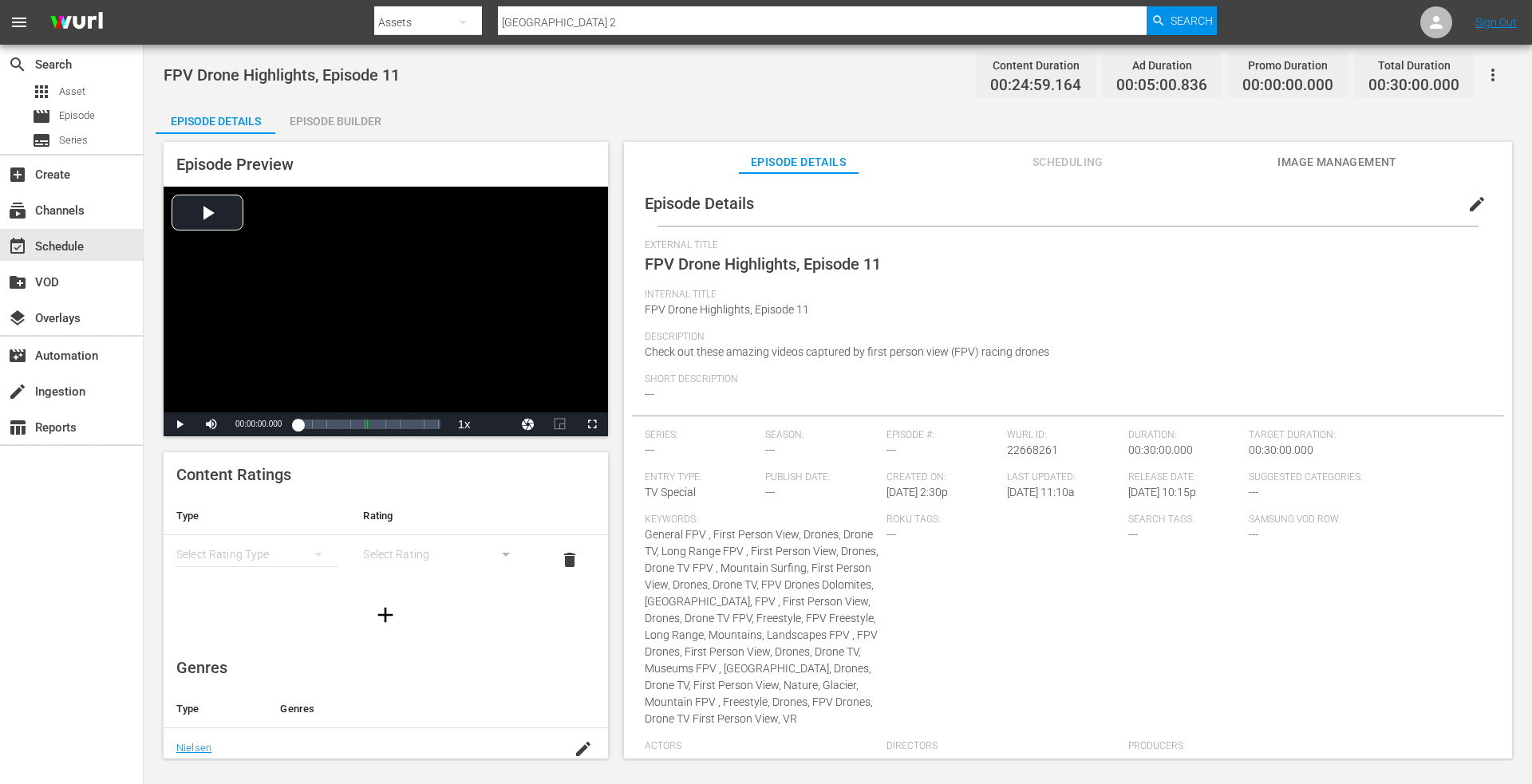
click at [337, 124] on div "Episode Builder" at bounding box center [335, 121] width 120 height 39
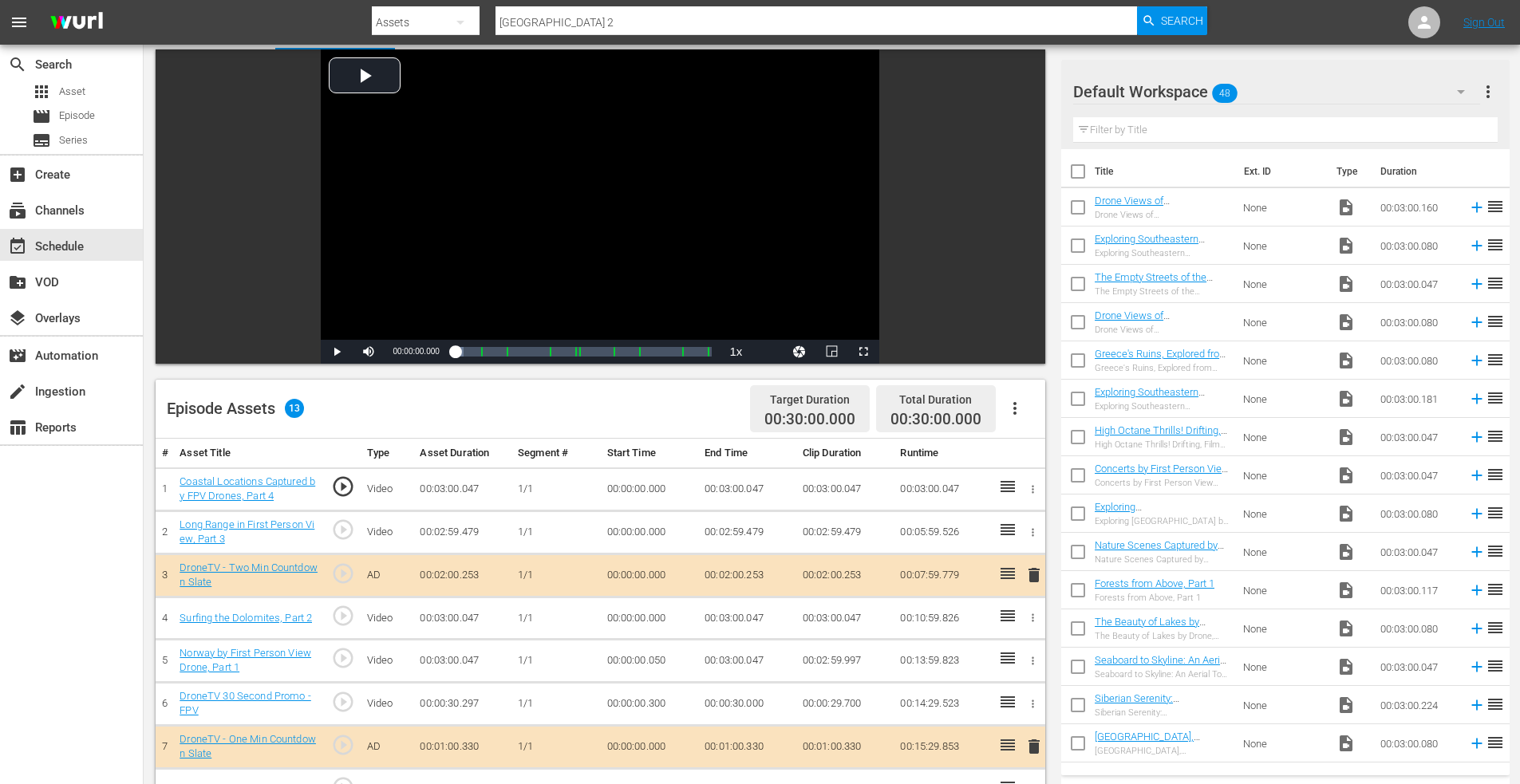
scroll to position [80, 0]
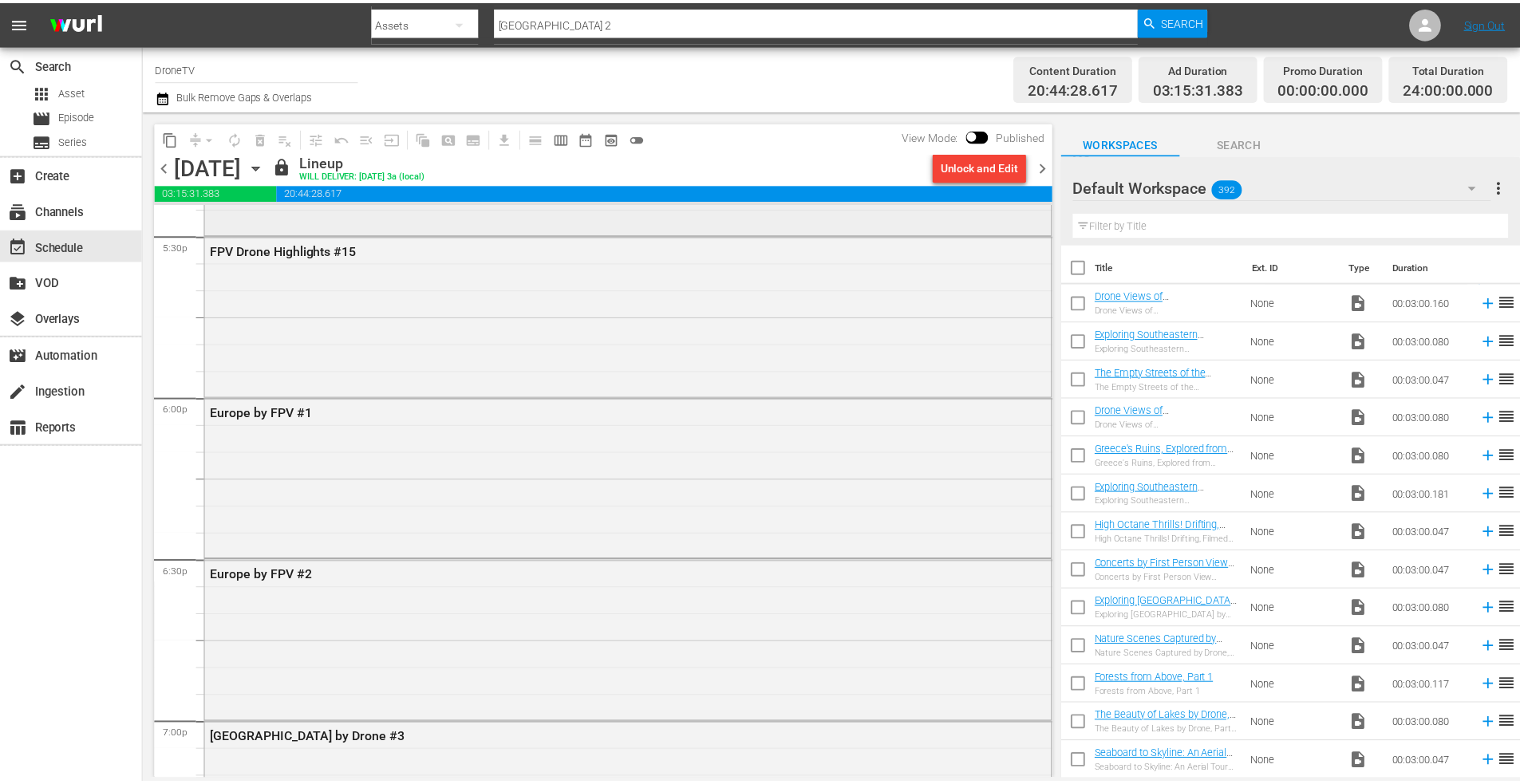
scroll to position [5584, 0]
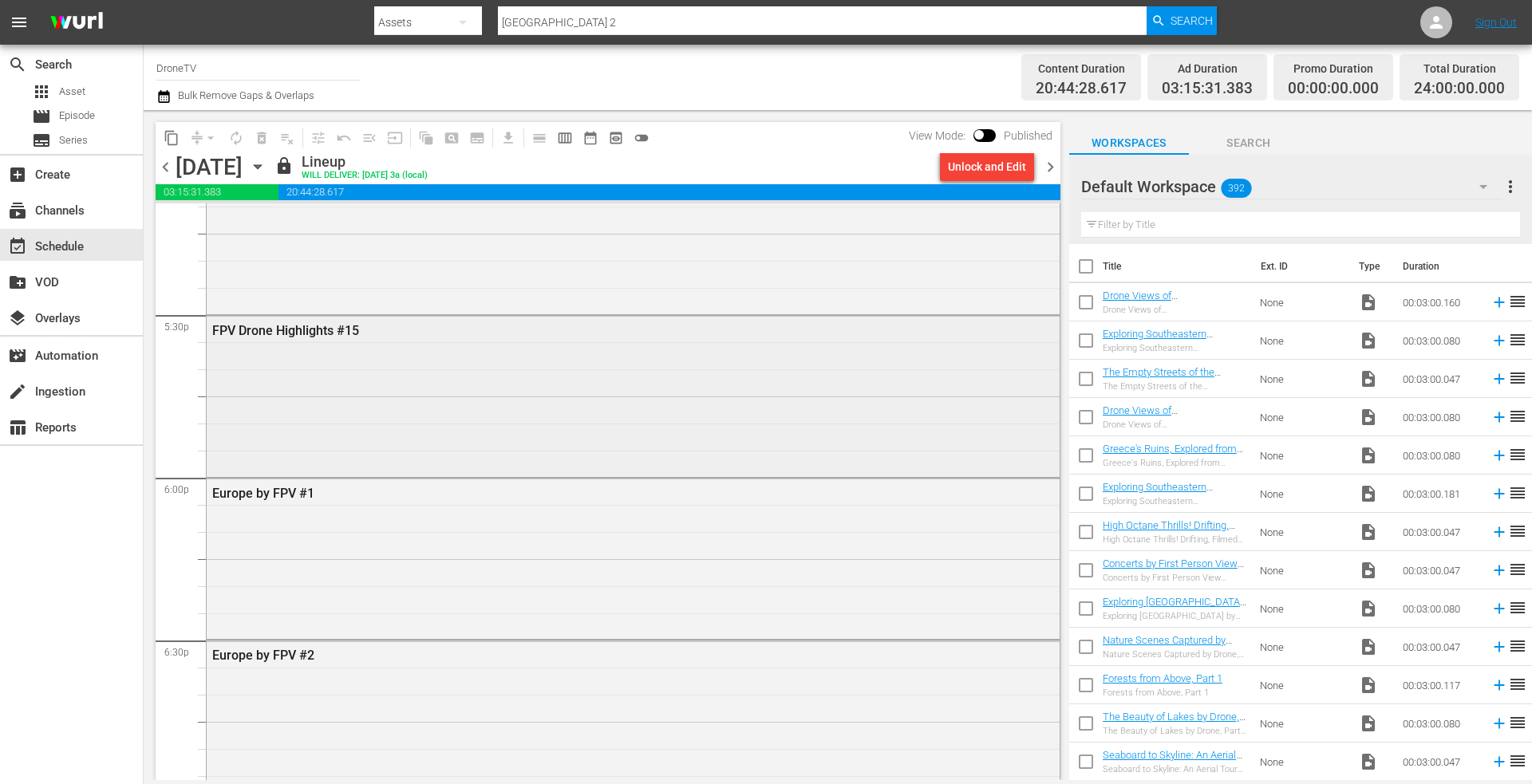
click at [404, 410] on div "FPV Drone Highlights #15" at bounding box center [634, 395] width 853 height 158
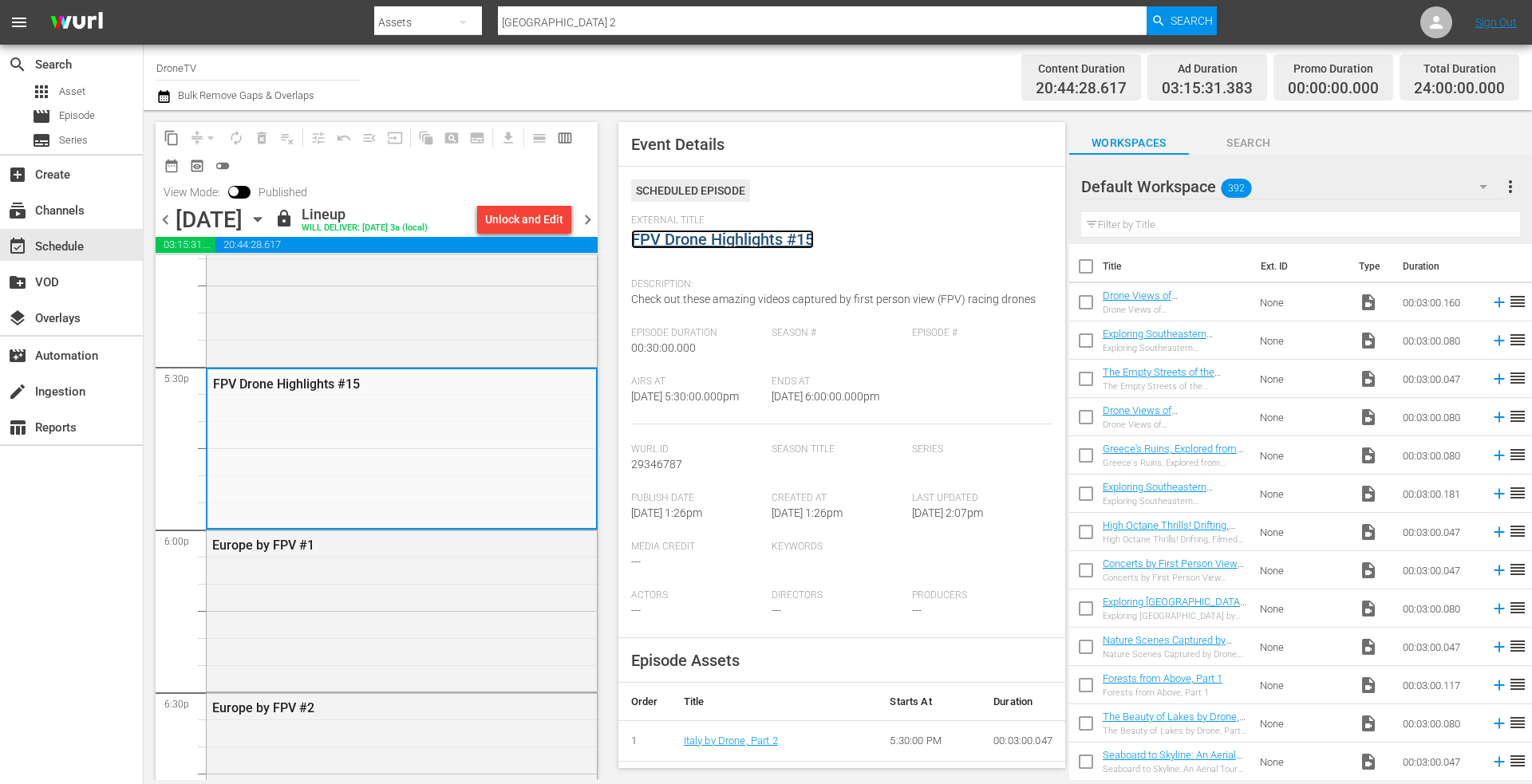
click at [694, 244] on link "FPV Drone Highlights #15" at bounding box center [723, 238] width 183 height 19
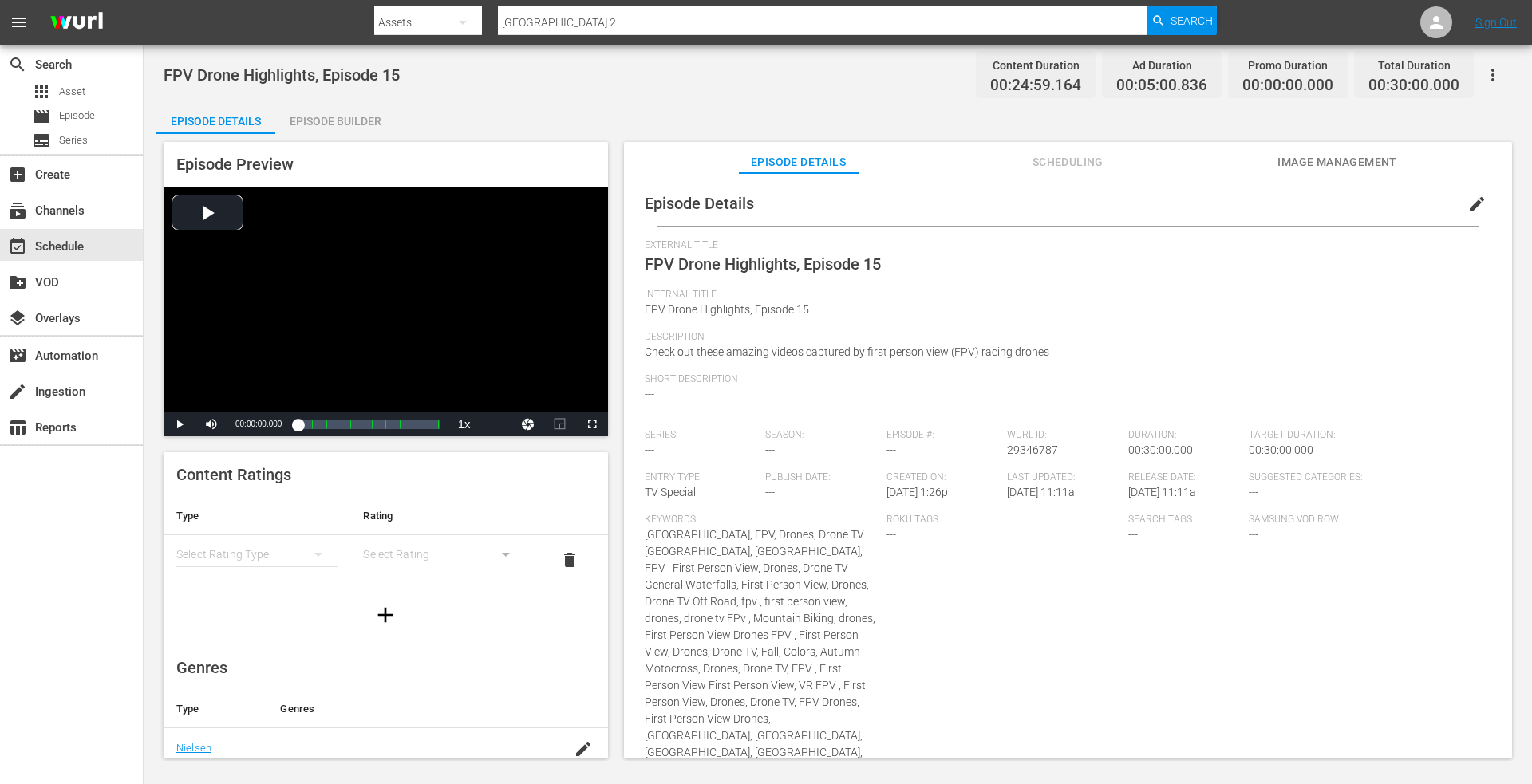
click at [322, 115] on div "Episode Builder" at bounding box center [335, 121] width 120 height 39
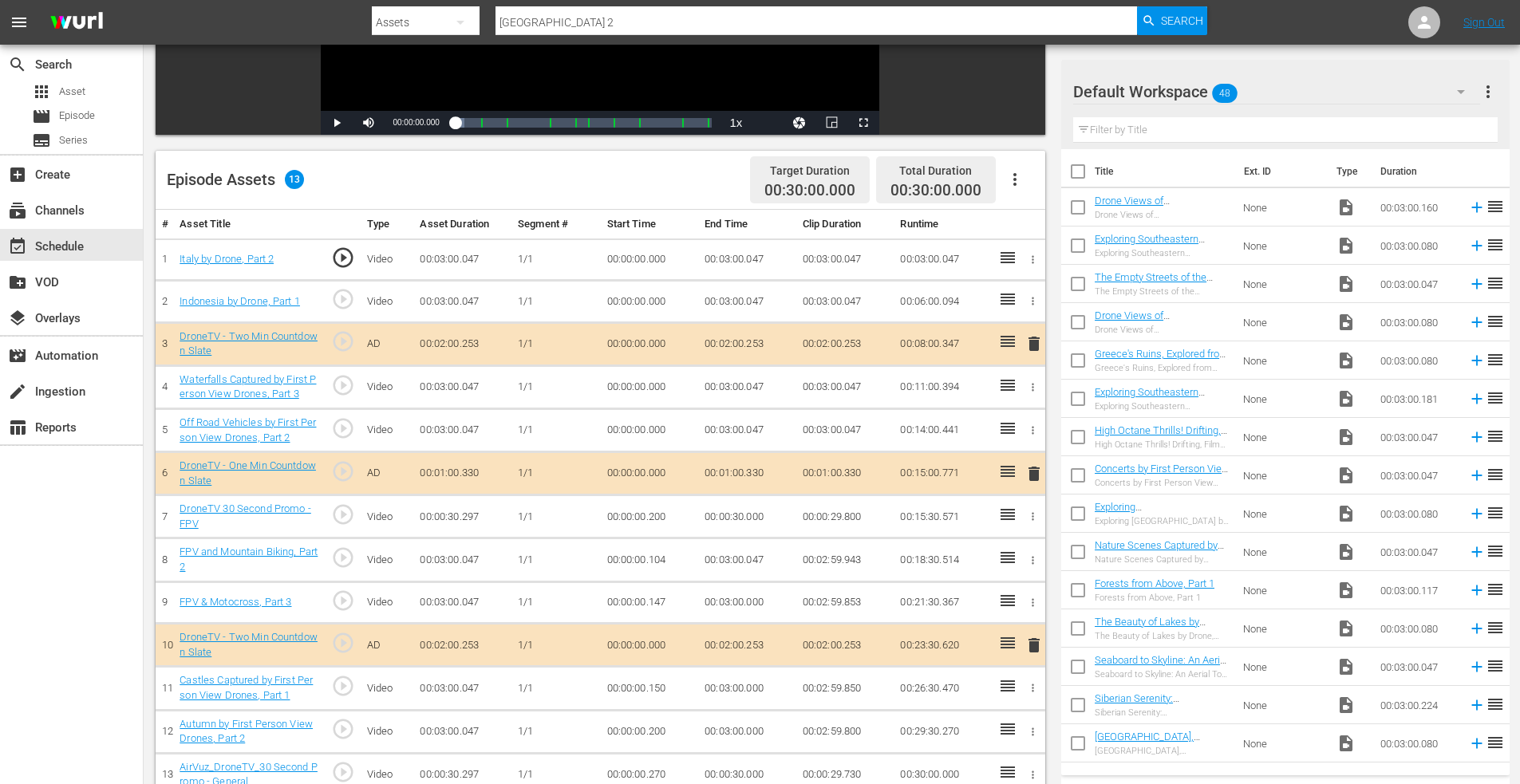
scroll to position [399, 0]
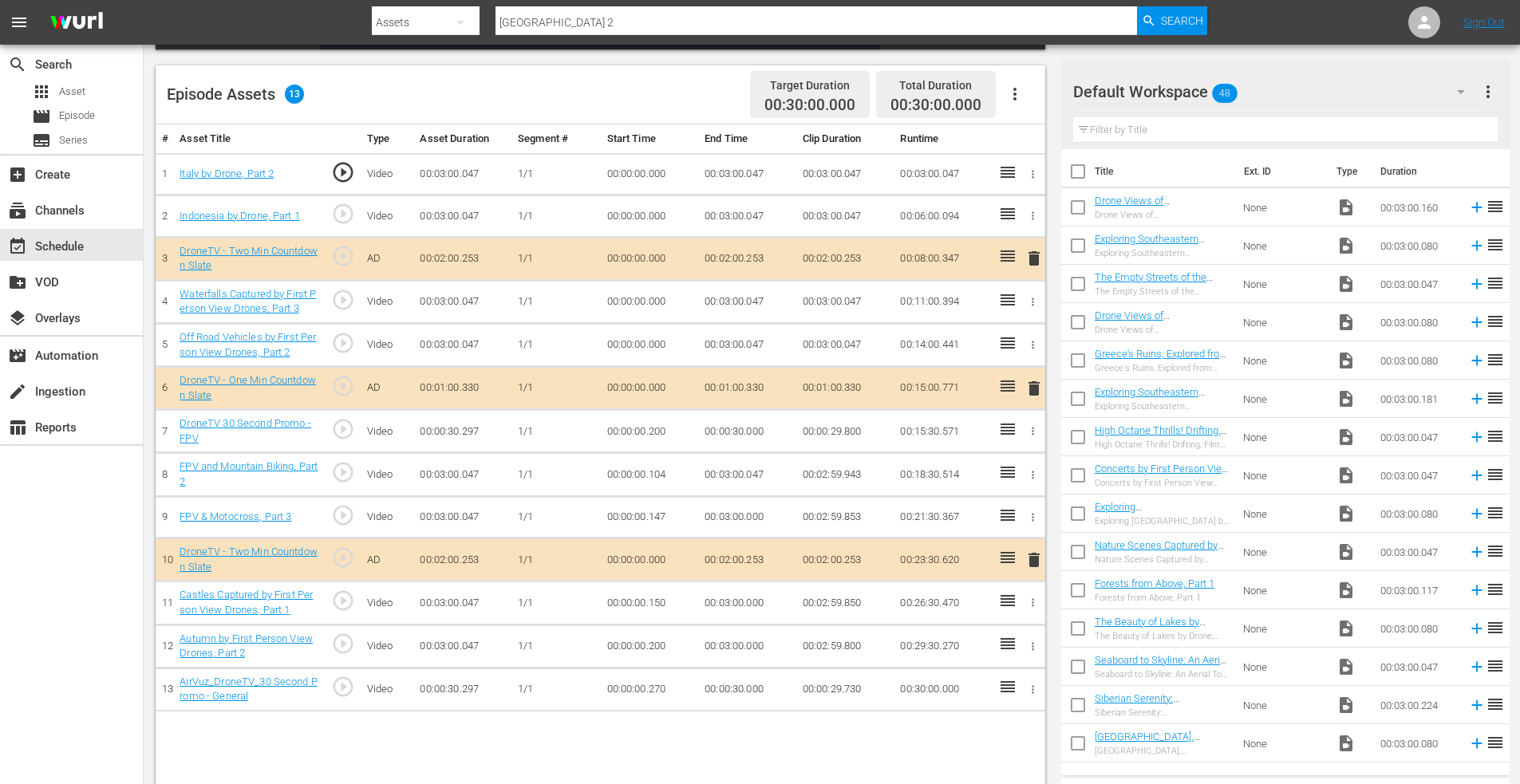
click at [1037, 559] on span "delete" at bounding box center [1033, 559] width 19 height 19
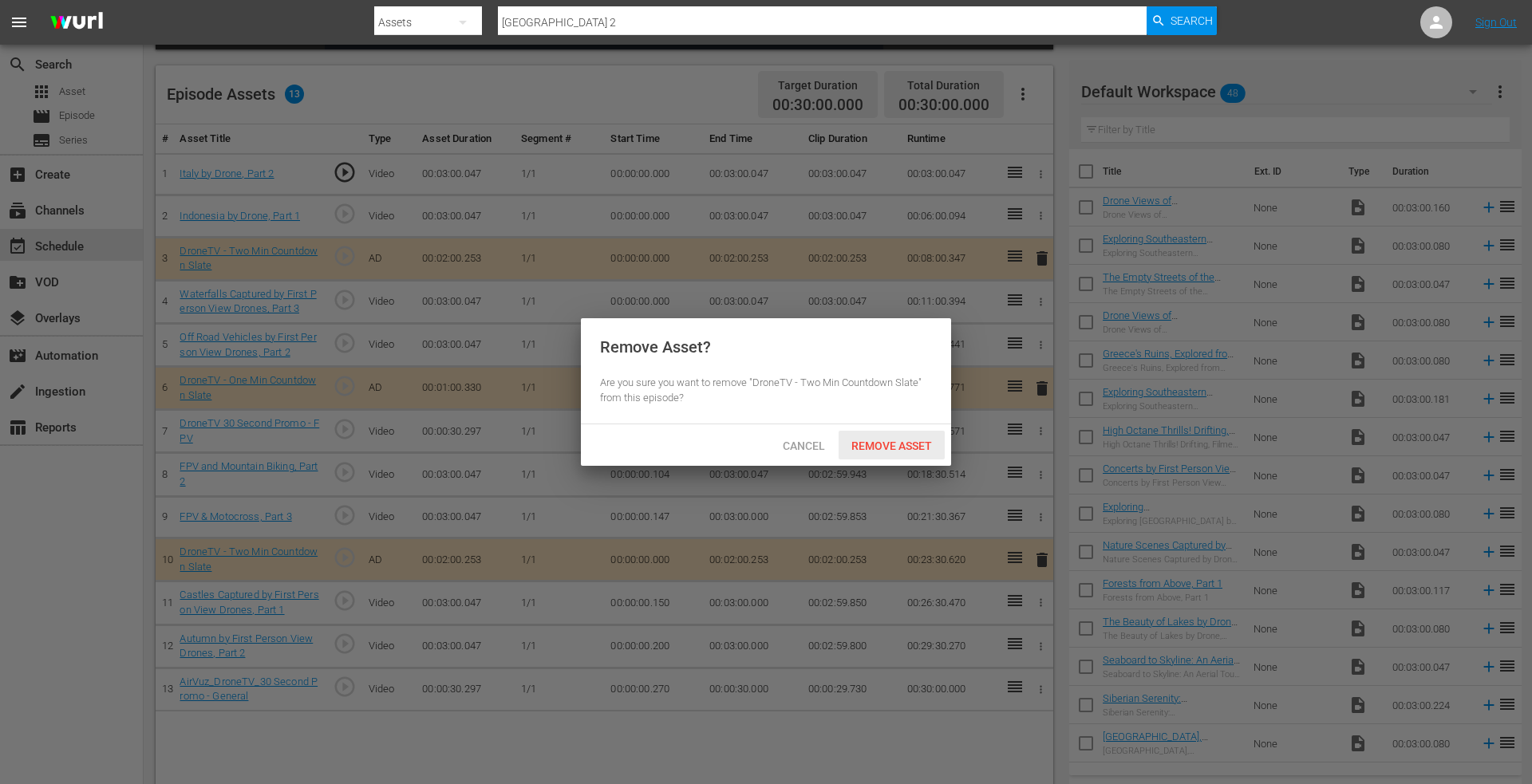
click at [879, 453] on div "Remove Asset" at bounding box center [892, 445] width 106 height 30
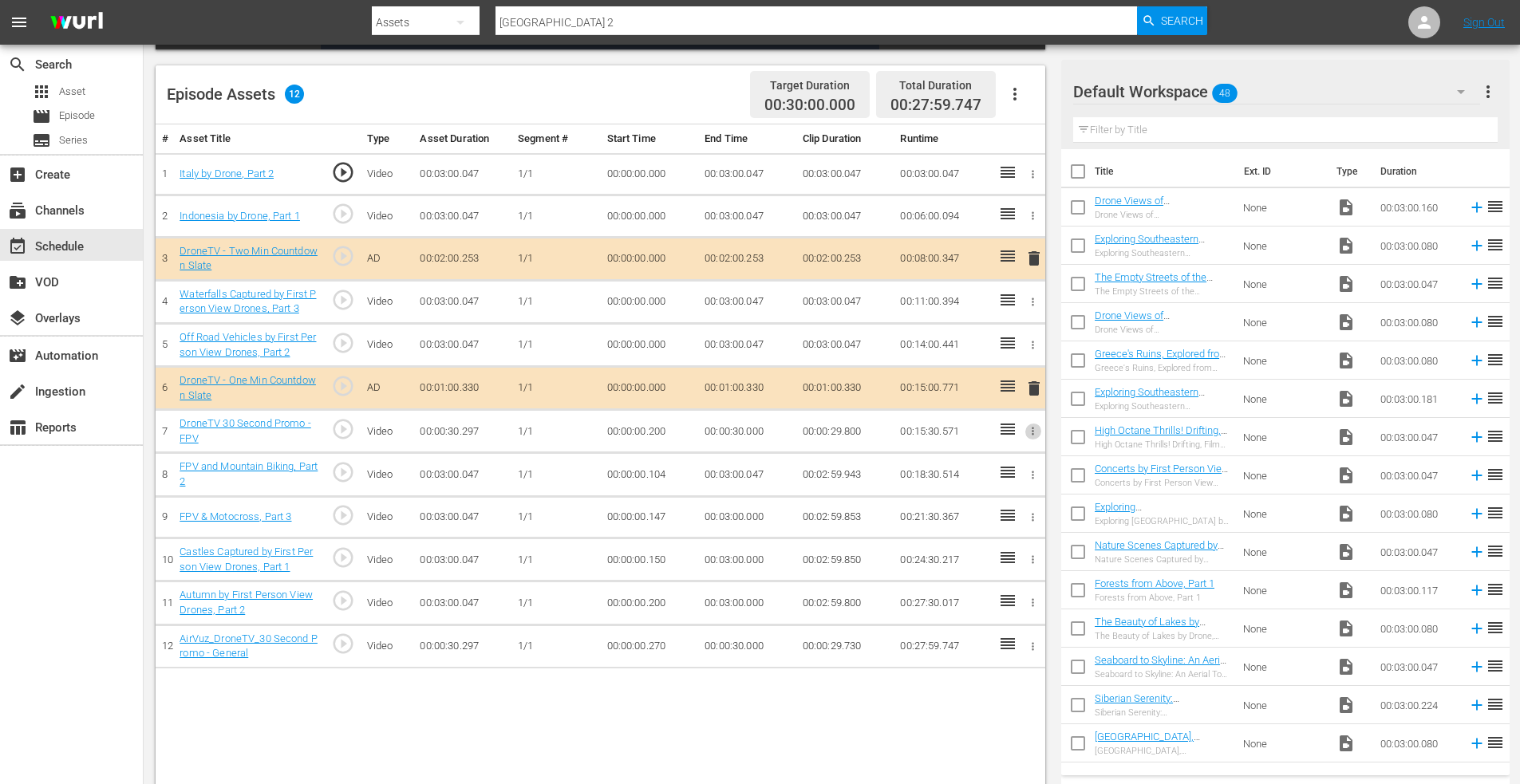
click at [1035, 430] on icon "button" at bounding box center [1032, 431] width 12 height 12
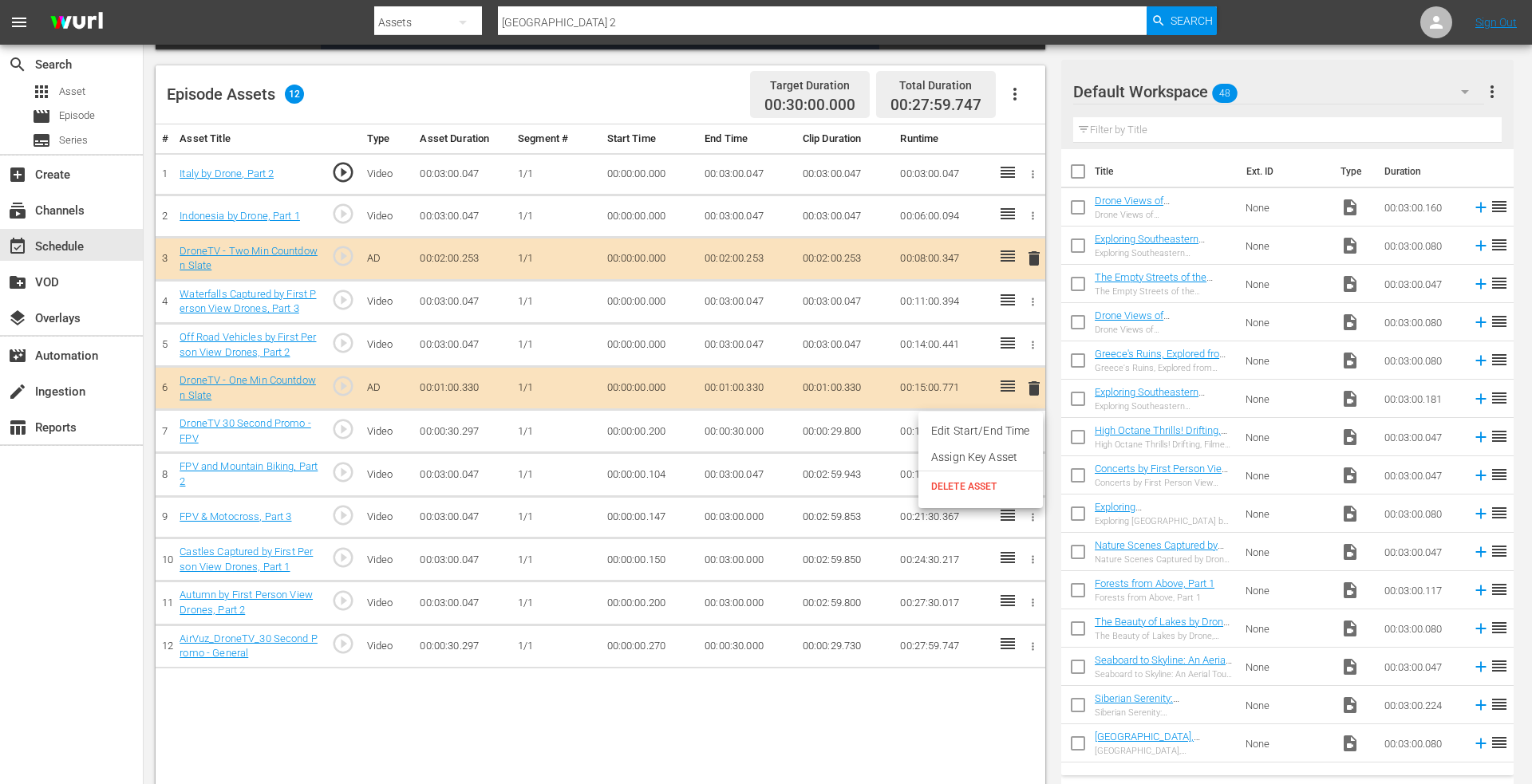
click at [960, 482] on span "DELETE ASSET" at bounding box center [981, 487] width 99 height 14
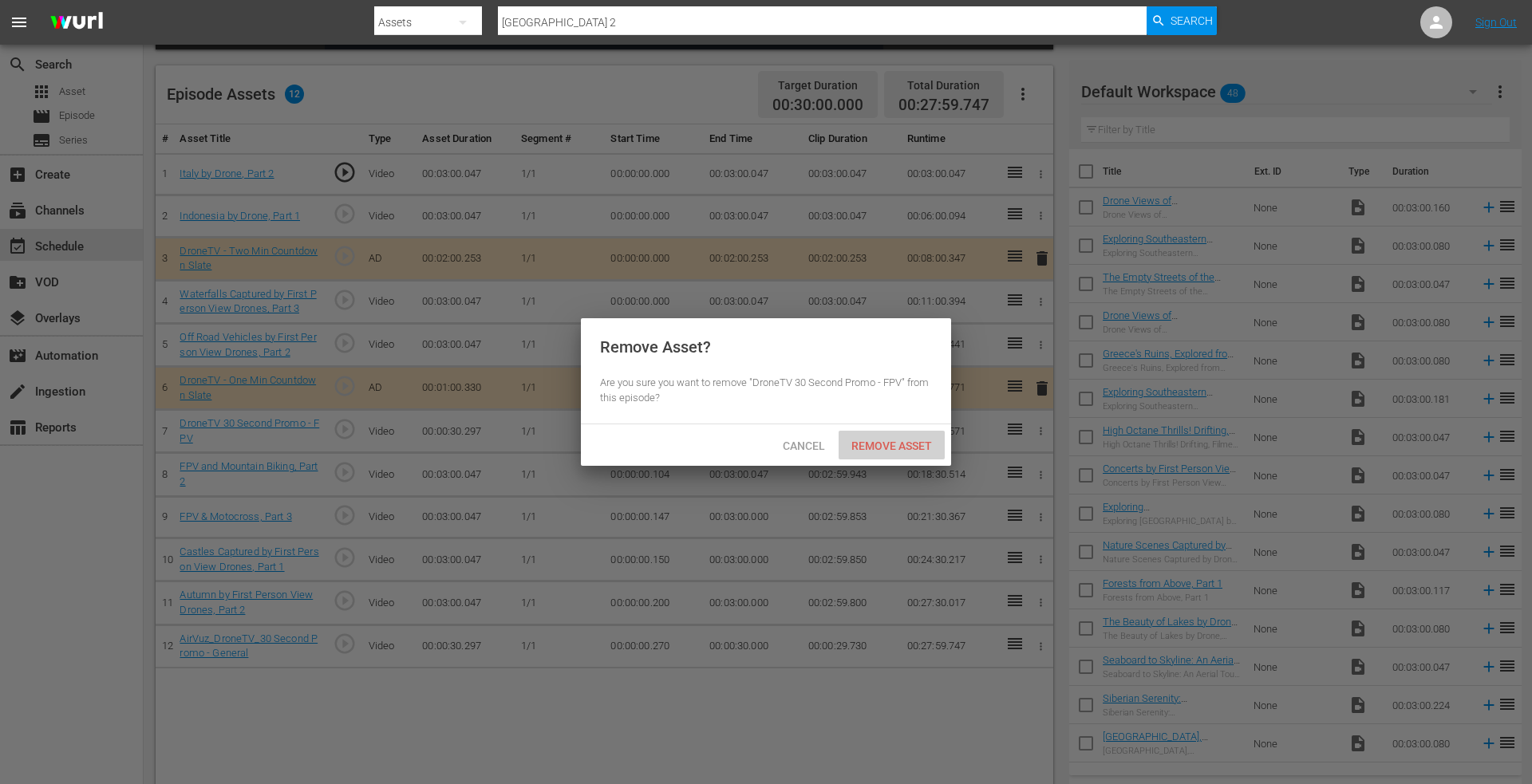
click at [888, 442] on span "Remove Asset" at bounding box center [892, 446] width 106 height 13
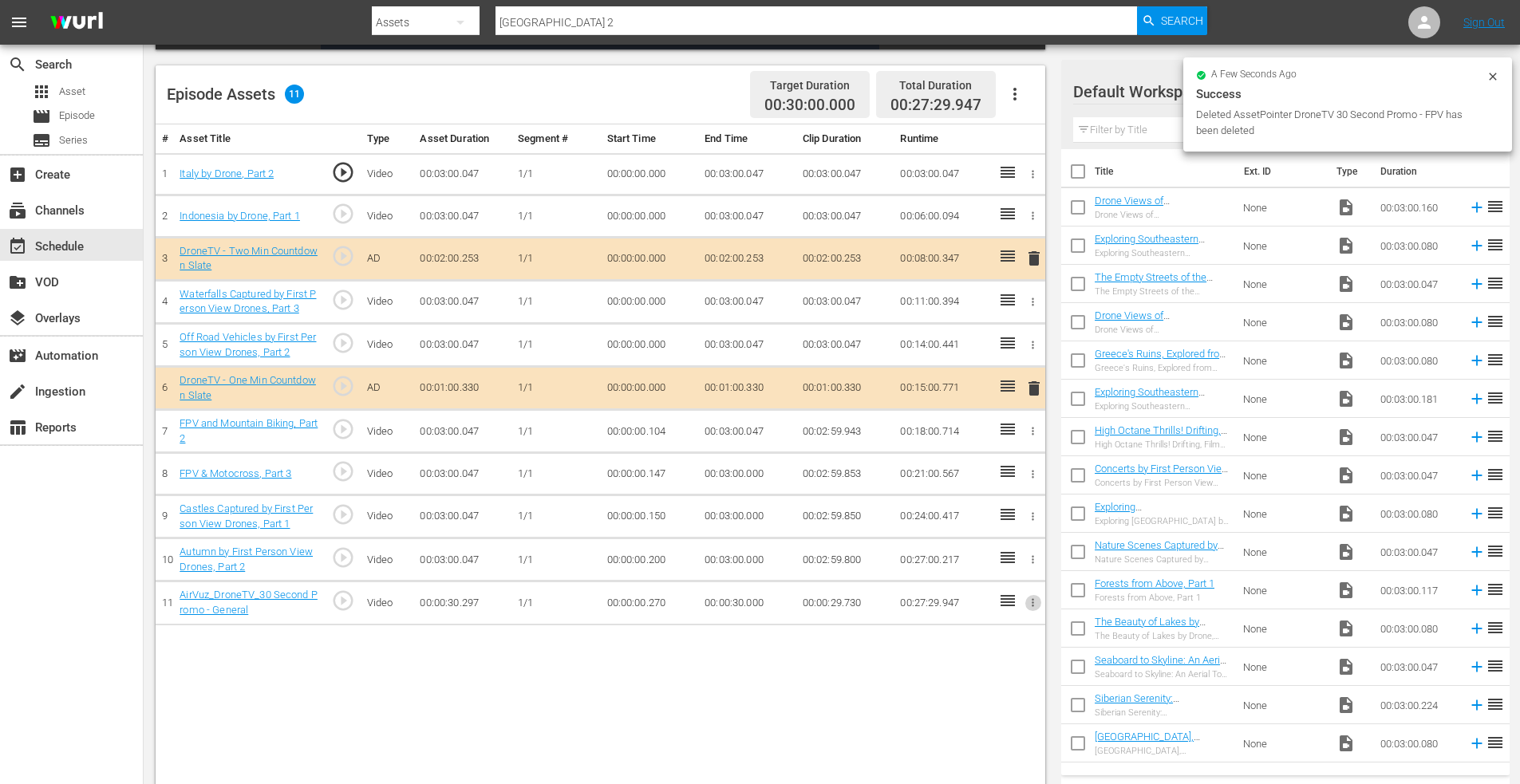
click at [1032, 599] on icon "button" at bounding box center [1032, 602] width 12 height 12
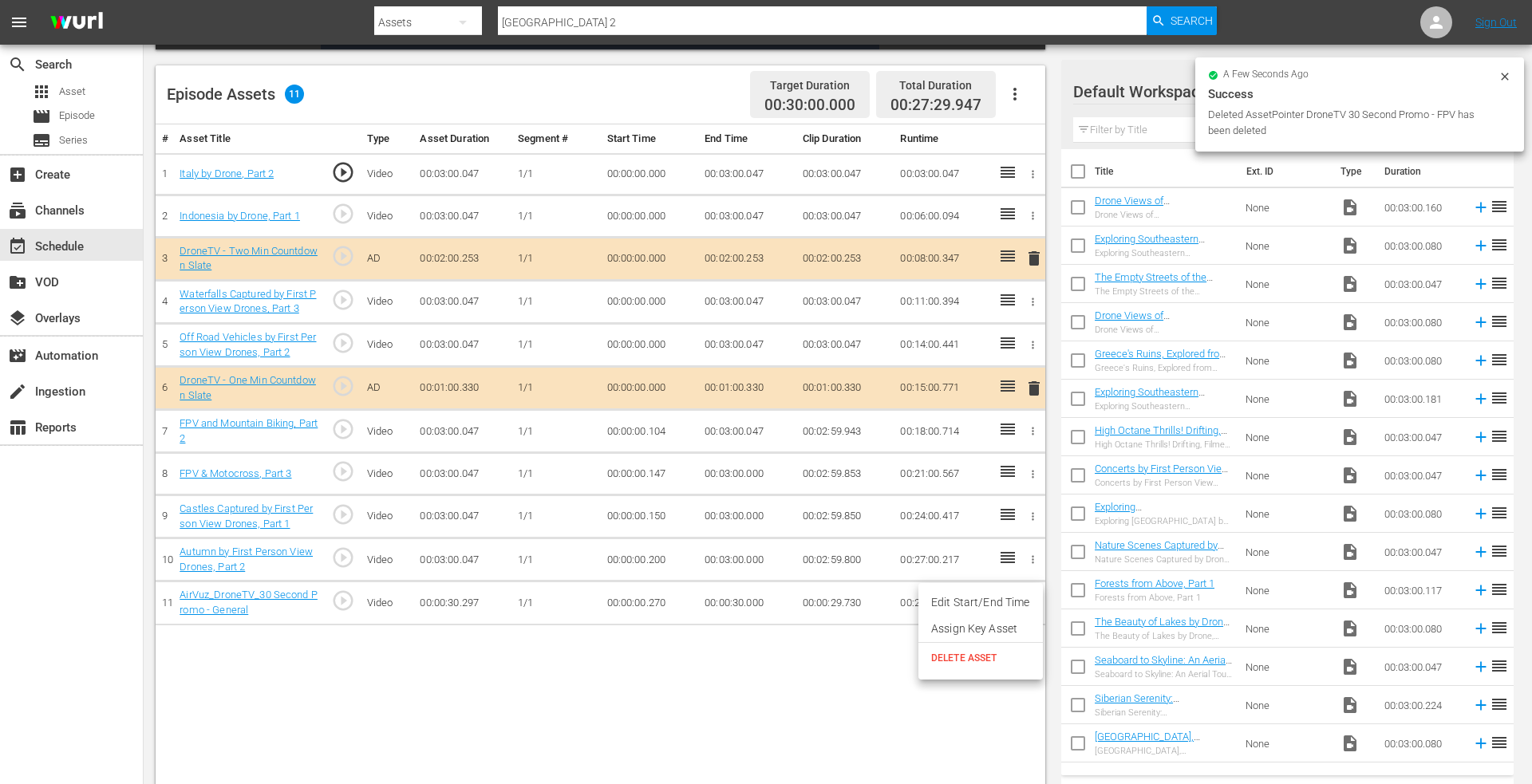
drag, startPoint x: 952, startPoint y: 652, endPoint x: 939, endPoint y: 640, distance: 17.7
click at [951, 651] on span "DELETE ASSET" at bounding box center [981, 659] width 99 height 14
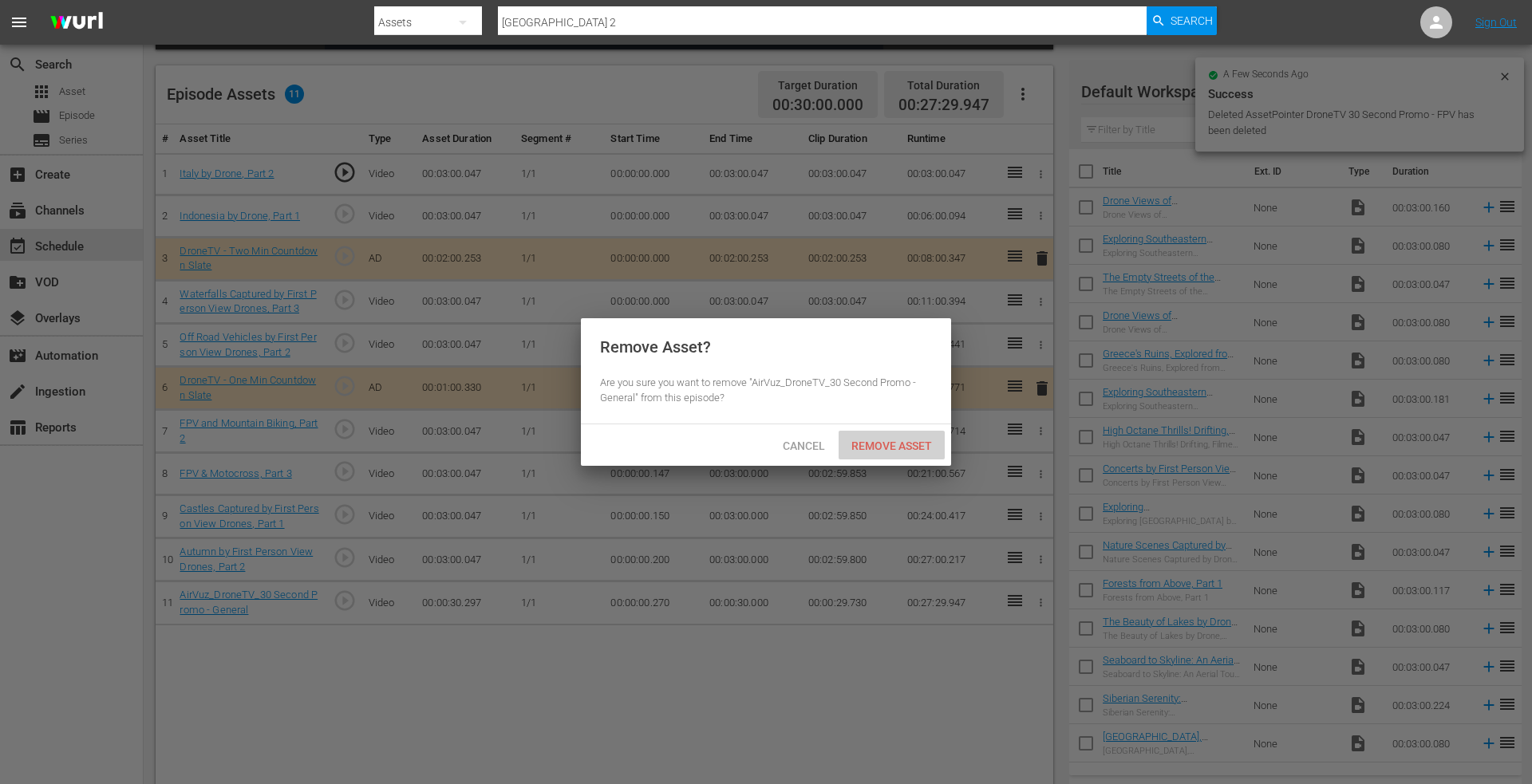
click at [879, 440] on span "Remove Asset" at bounding box center [892, 446] width 106 height 13
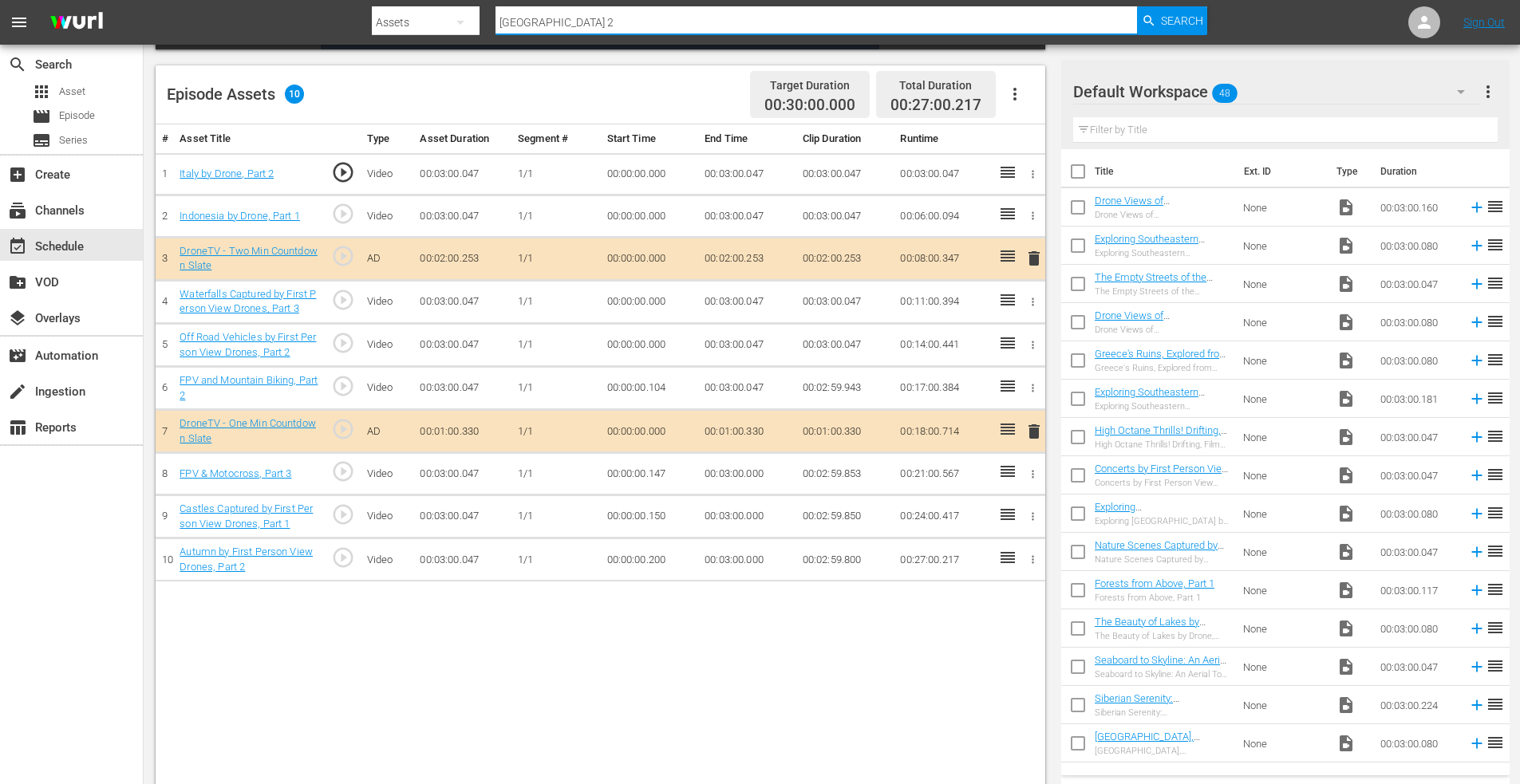
drag, startPoint x: 428, startPoint y: 28, endPoint x: 338, endPoint y: 23, distance: 90.1
click at [338, 26] on nav "menu Search By Assets Search ID, Title, Description, Keywords, or Category cost…" at bounding box center [760, 22] width 1520 height 45
type input "factory 2"
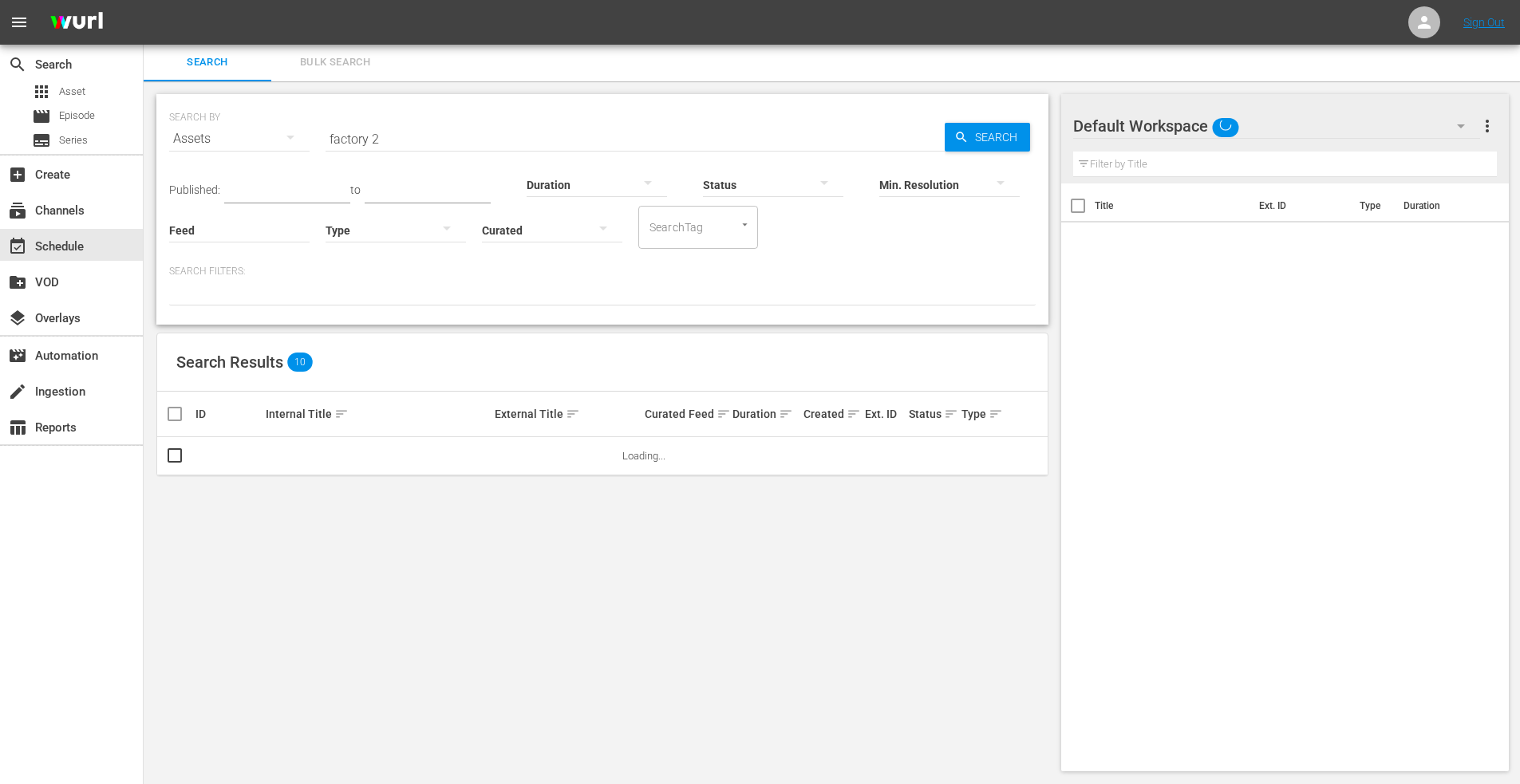
scroll to position [2, 0]
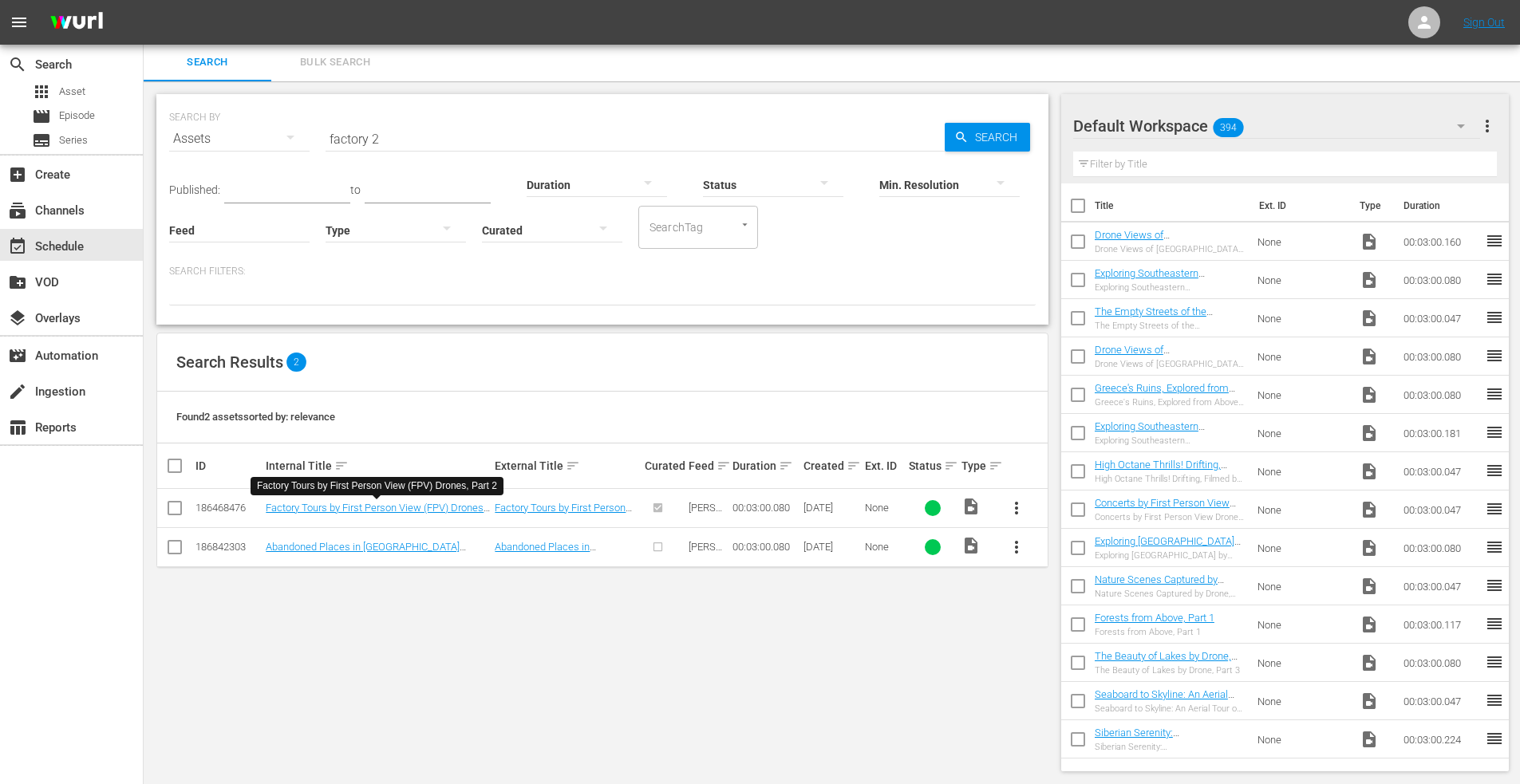
drag, startPoint x: 344, startPoint y: 509, endPoint x: 177, endPoint y: 509, distance: 167.0
click at [177, 509] on input "checkbox" at bounding box center [174, 511] width 19 height 19
checkbox input "true"
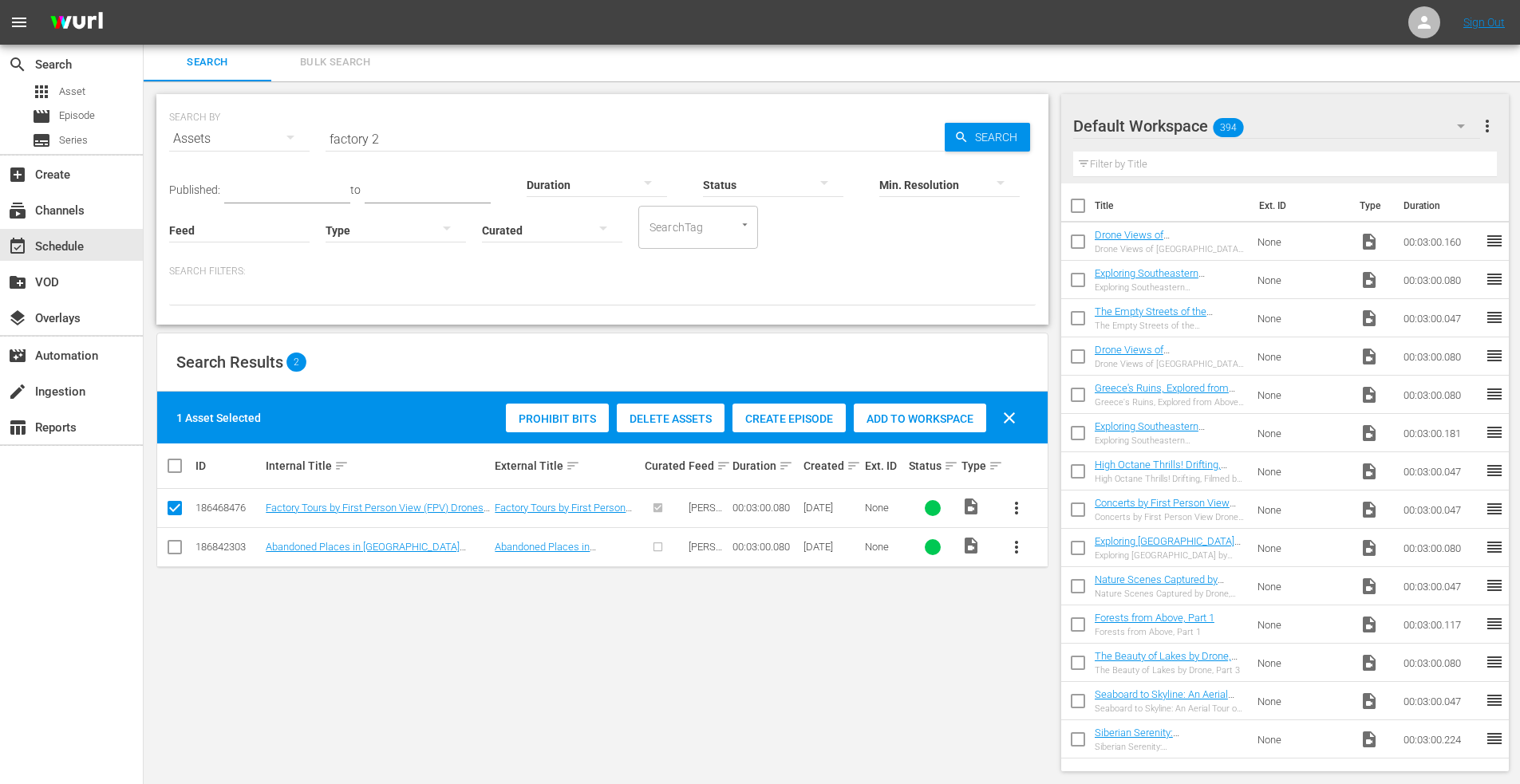
click at [891, 412] on span "Add to Workspace" at bounding box center [920, 418] width 133 height 13
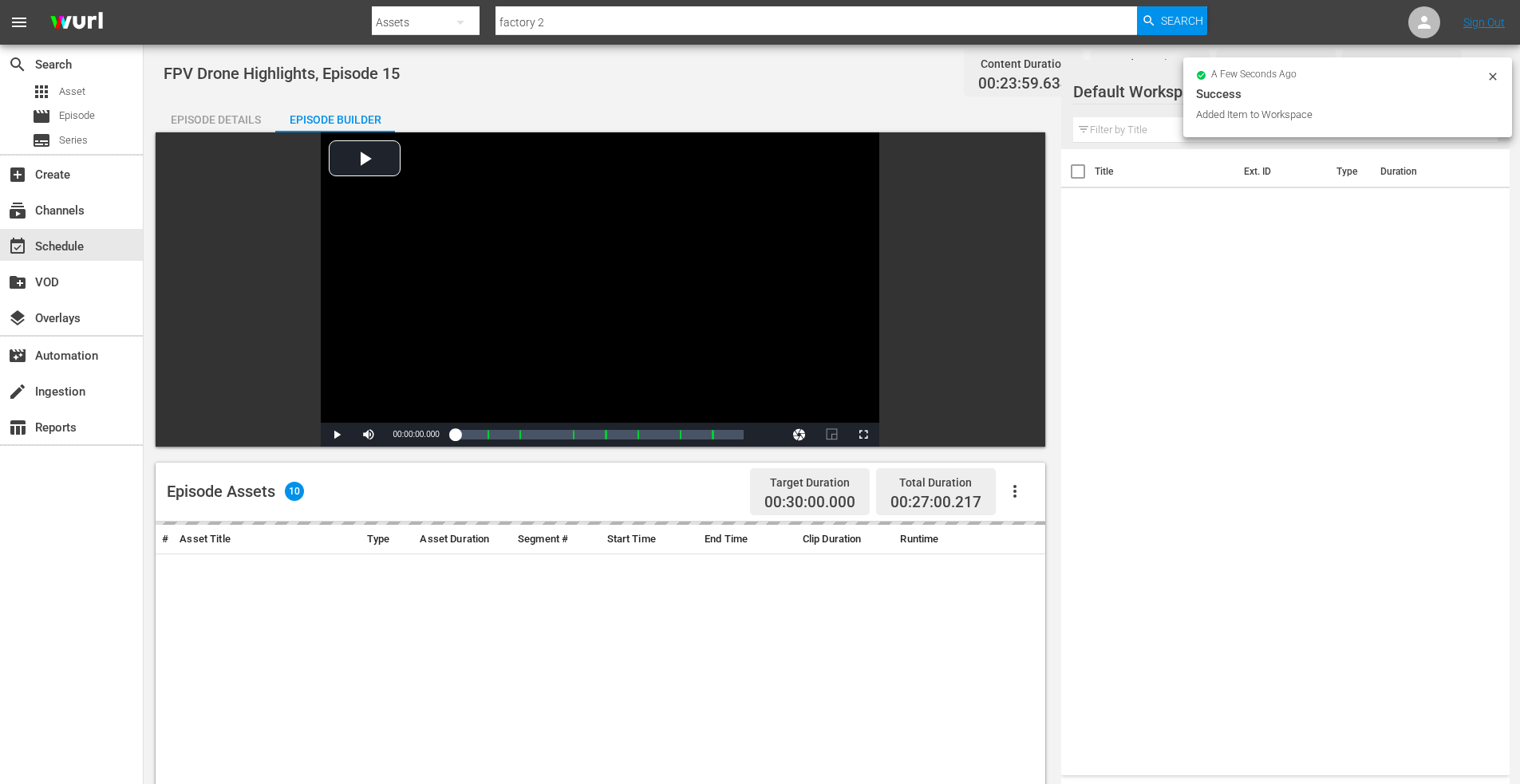
scroll to position [399, 0]
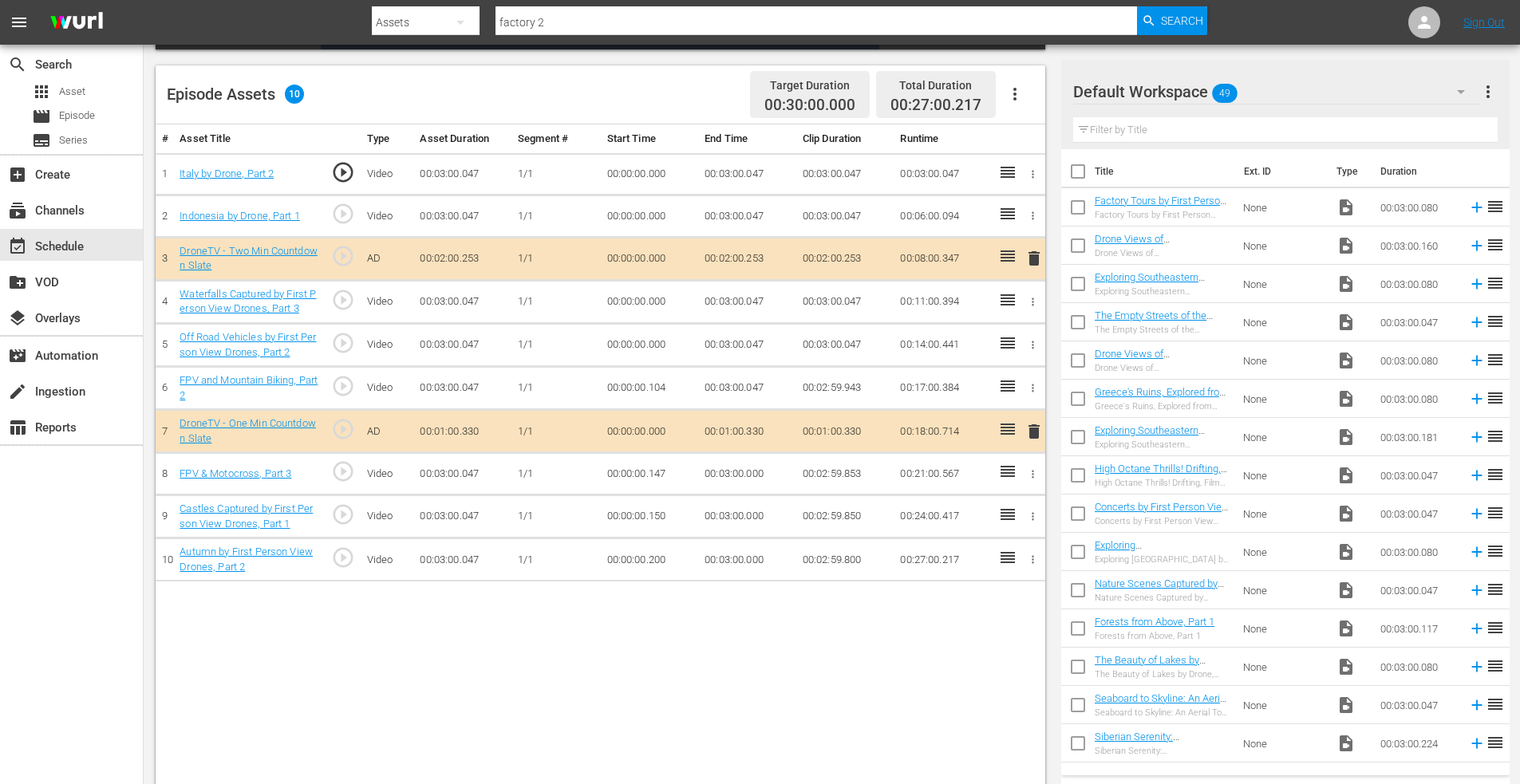
click at [1081, 206] on input "checkbox" at bounding box center [1077, 210] width 33 height 33
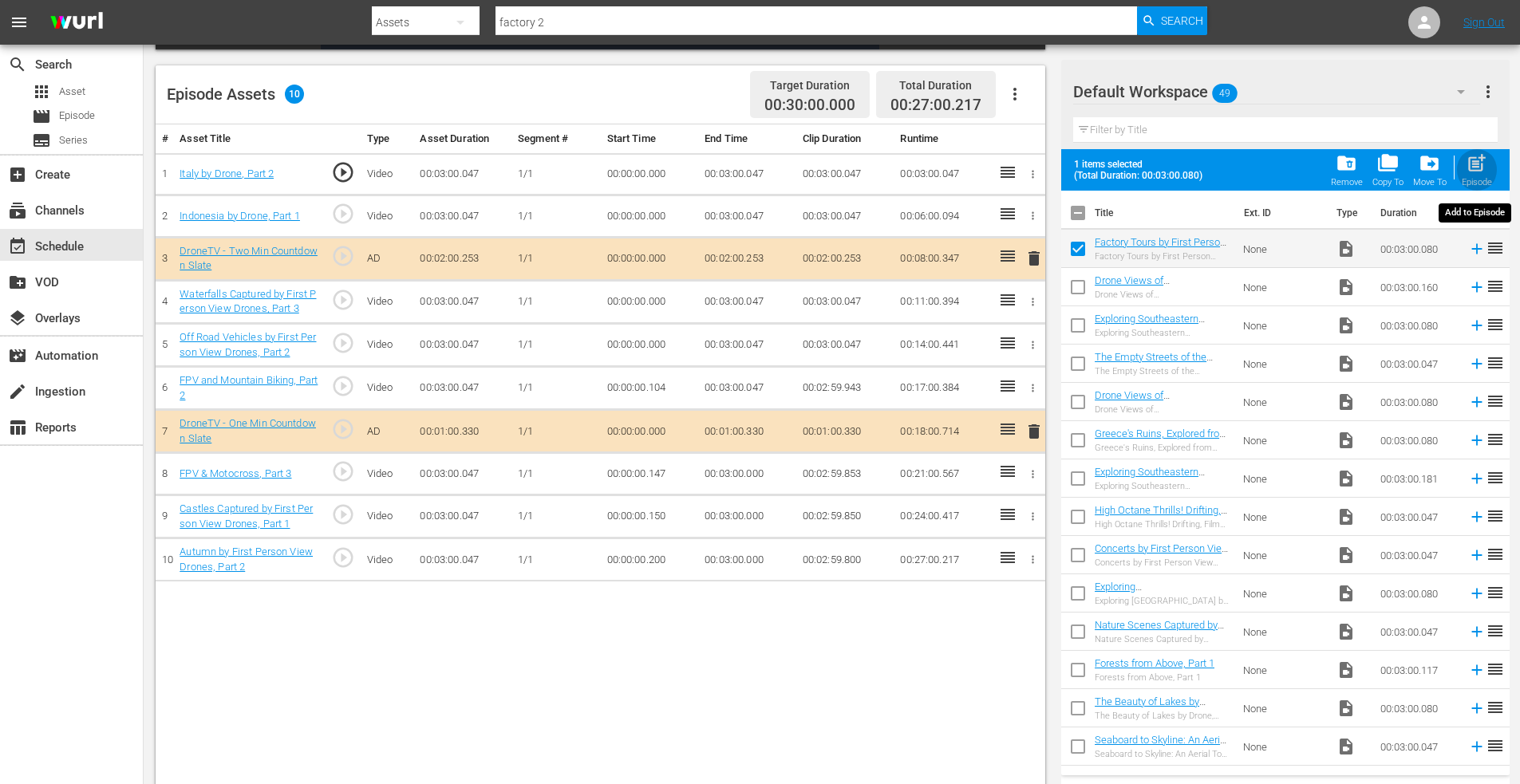
click at [1480, 151] on button "post_add Episode" at bounding box center [1477, 170] width 40 height 45
checkbox input "false"
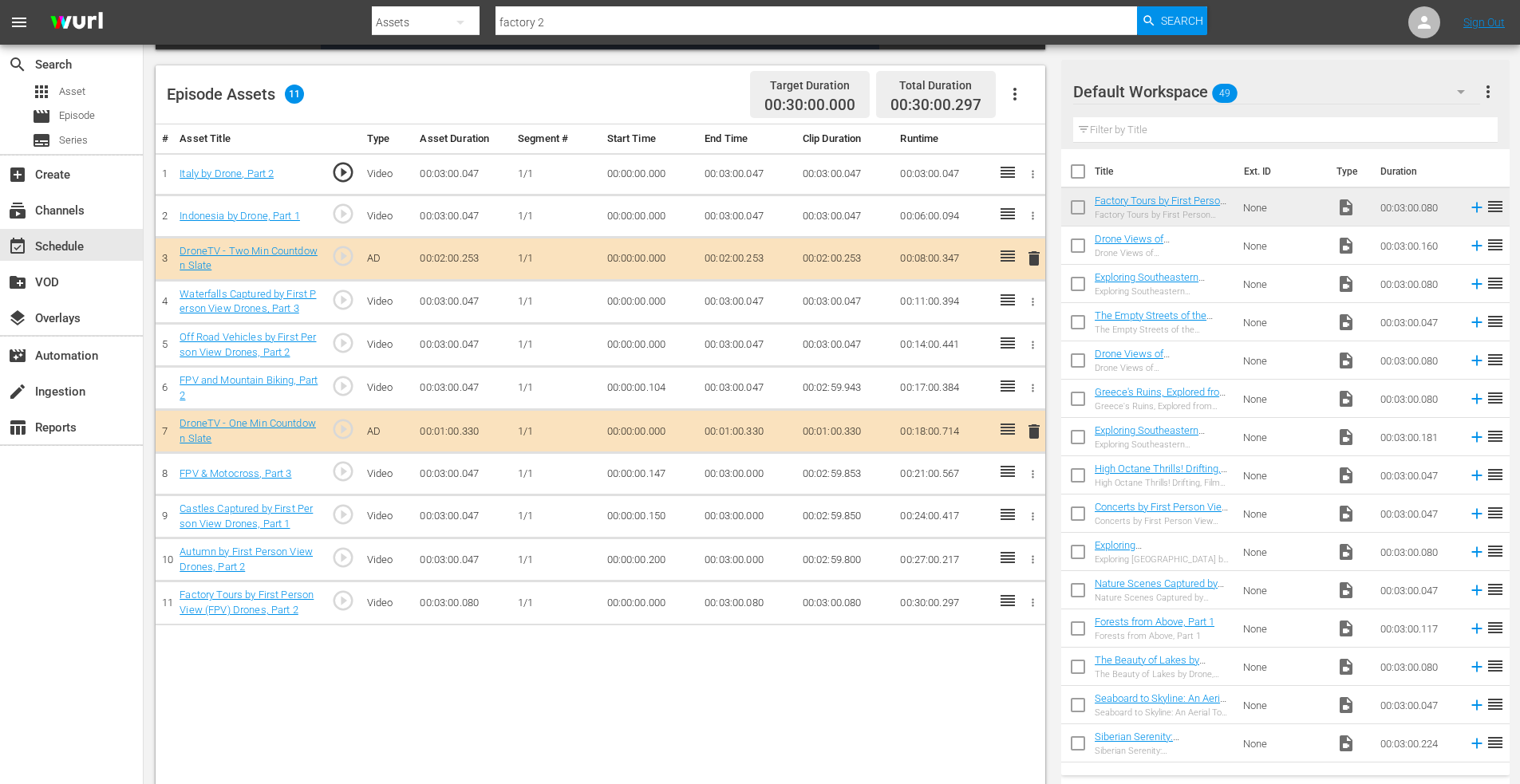
click at [1030, 602] on icon "button" at bounding box center [1032, 602] width 12 height 12
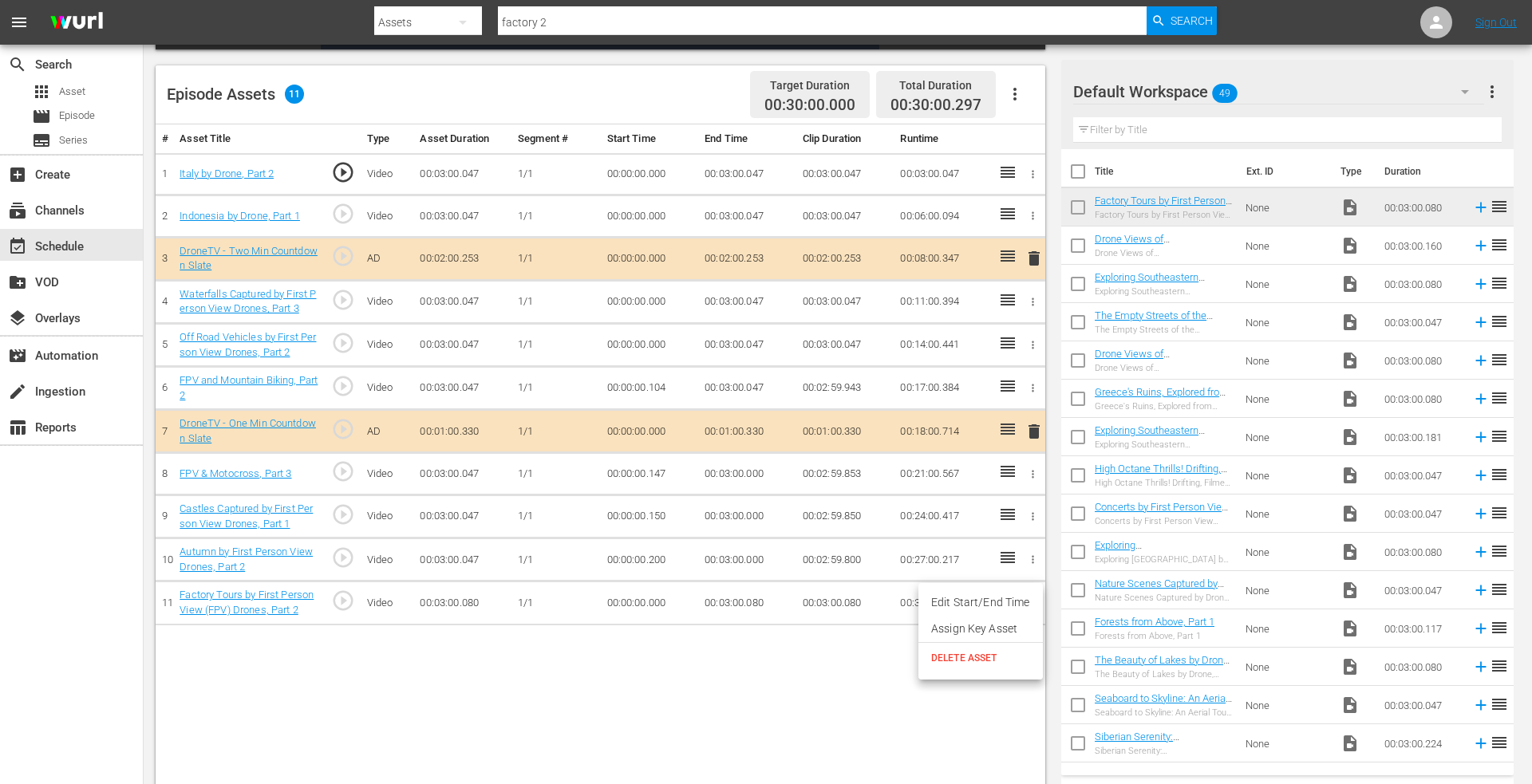
drag, startPoint x: 965, startPoint y: 602, endPoint x: 948, endPoint y: 604, distance: 17.1
click at [964, 602] on li "Edit Start/End Time" at bounding box center [981, 602] width 125 height 26
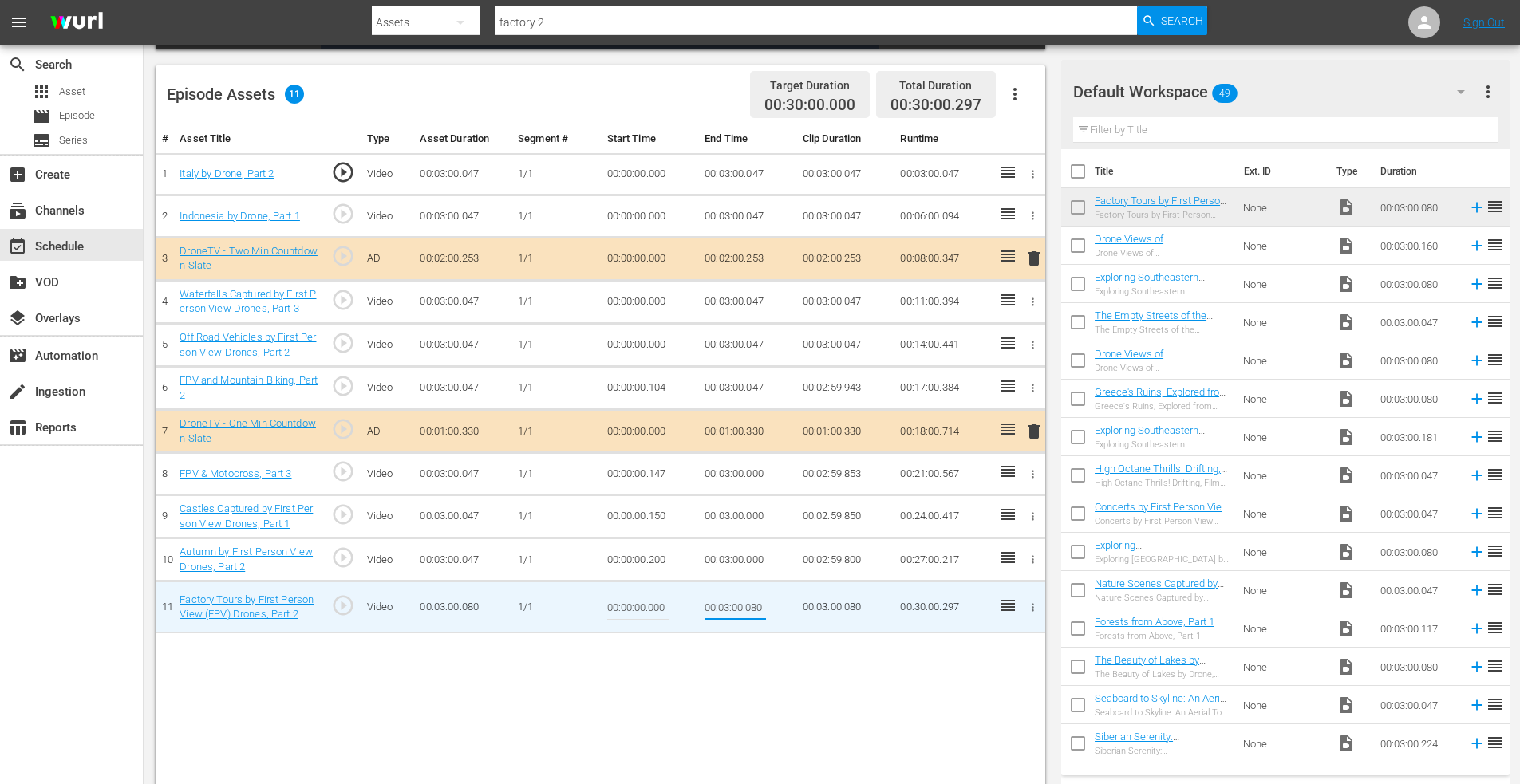
drag, startPoint x: 747, startPoint y: 607, endPoint x: 816, endPoint y: 610, distance: 69.1
click at [816, 610] on tr "11 Factory Tours by First Person View (FPV) Drones, Part 2 play_circle_outline …" at bounding box center [600, 607] width 890 height 52
type input "00:03:00.000"
drag, startPoint x: 648, startPoint y: 612, endPoint x: 763, endPoint y: 612, distance: 115.0
click at [763, 612] on tr "11 Factory Tours by First Person View (FPV) Drones, Part 2 play_circle_outline …" at bounding box center [600, 607] width 890 height 52
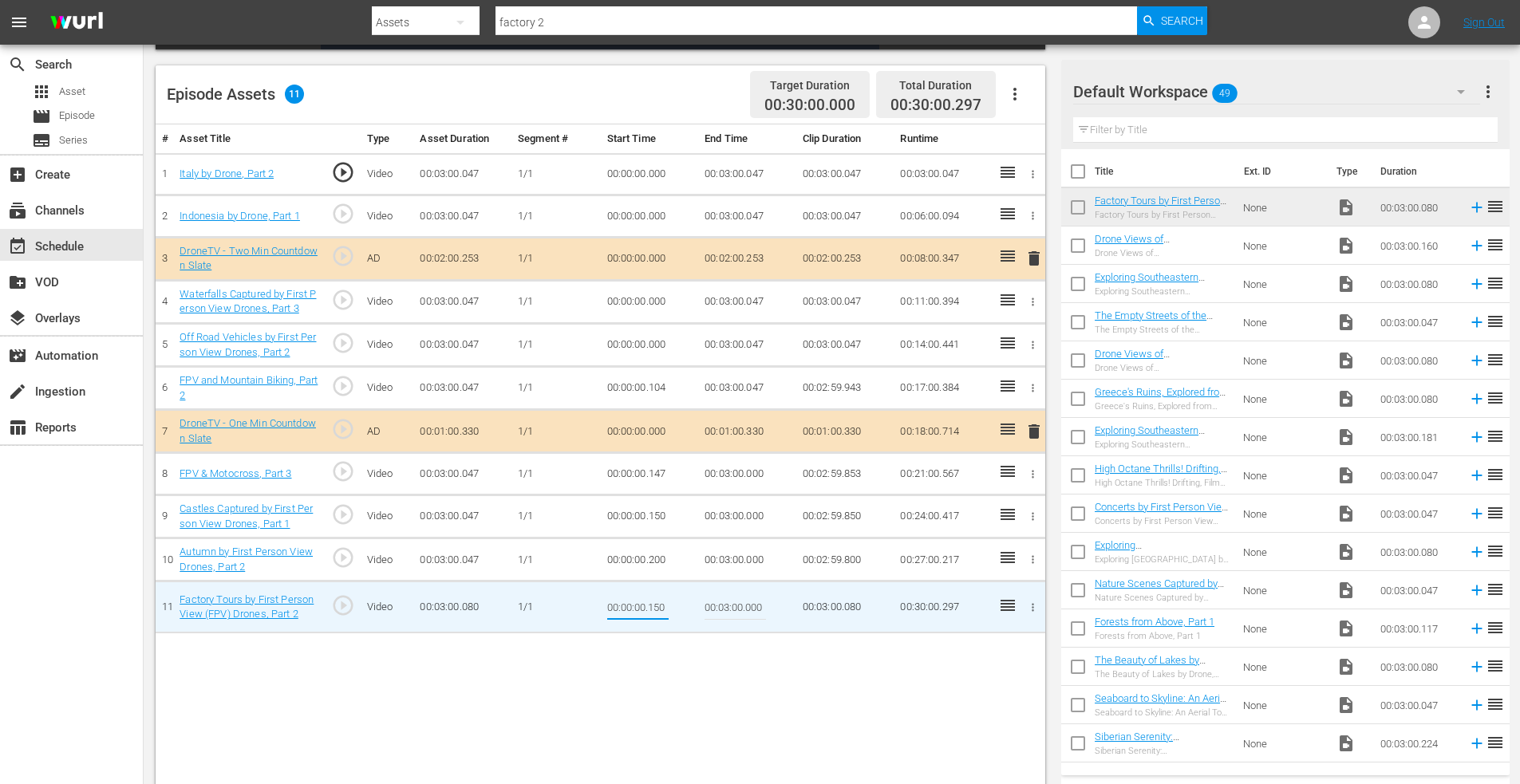
type input "00:00:00.150"
click at [1033, 337] on button "button" at bounding box center [1032, 345] width 17 height 17
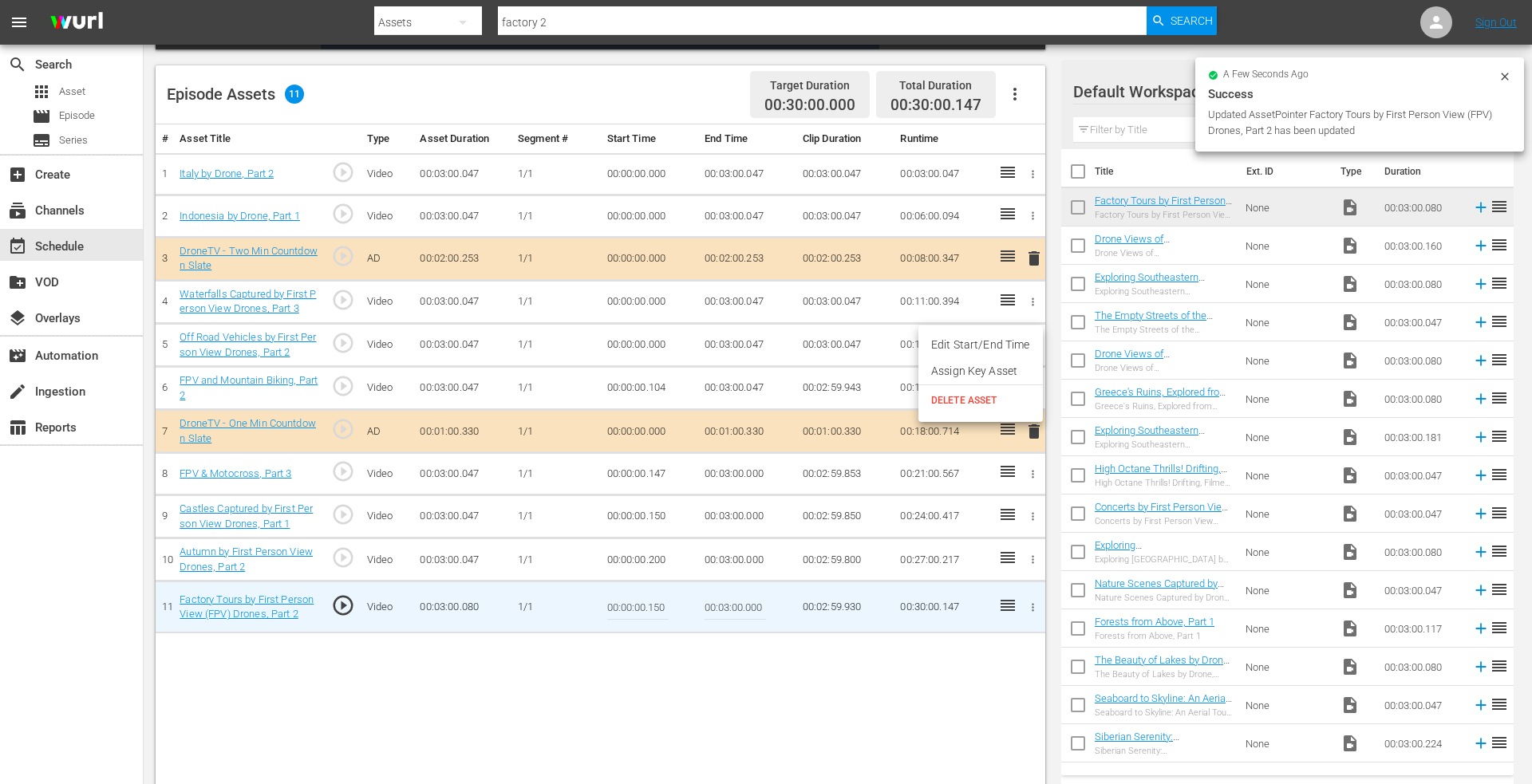
click at [991, 341] on li "Edit Start/End Time" at bounding box center [981, 344] width 125 height 26
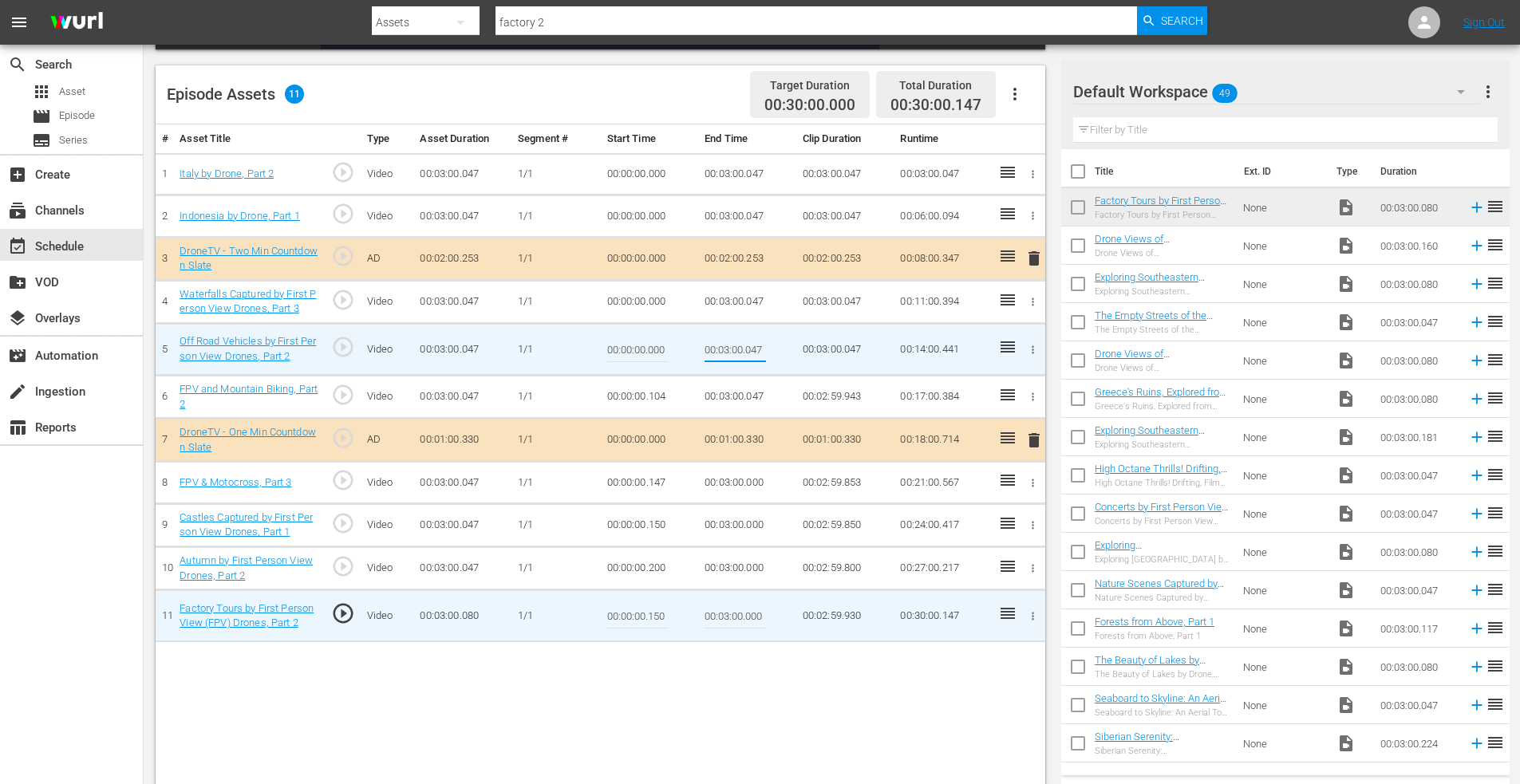
drag, startPoint x: 746, startPoint y: 349, endPoint x: 810, endPoint y: 349, distance: 64.0
click at [810, 349] on tr "5 Off Road Vehicles by First Person View Drones, Part 2 play_circle_outline Vid…" at bounding box center [600, 349] width 890 height 52
type input "00:03:00.000"
drag, startPoint x: 648, startPoint y: 350, endPoint x: 761, endPoint y: 350, distance: 113.0
click at [761, 350] on tr "5 Off Road Vehicles by First Person View Drones, Part 2 play_circle_outline Vid…" at bounding box center [600, 349] width 890 height 52
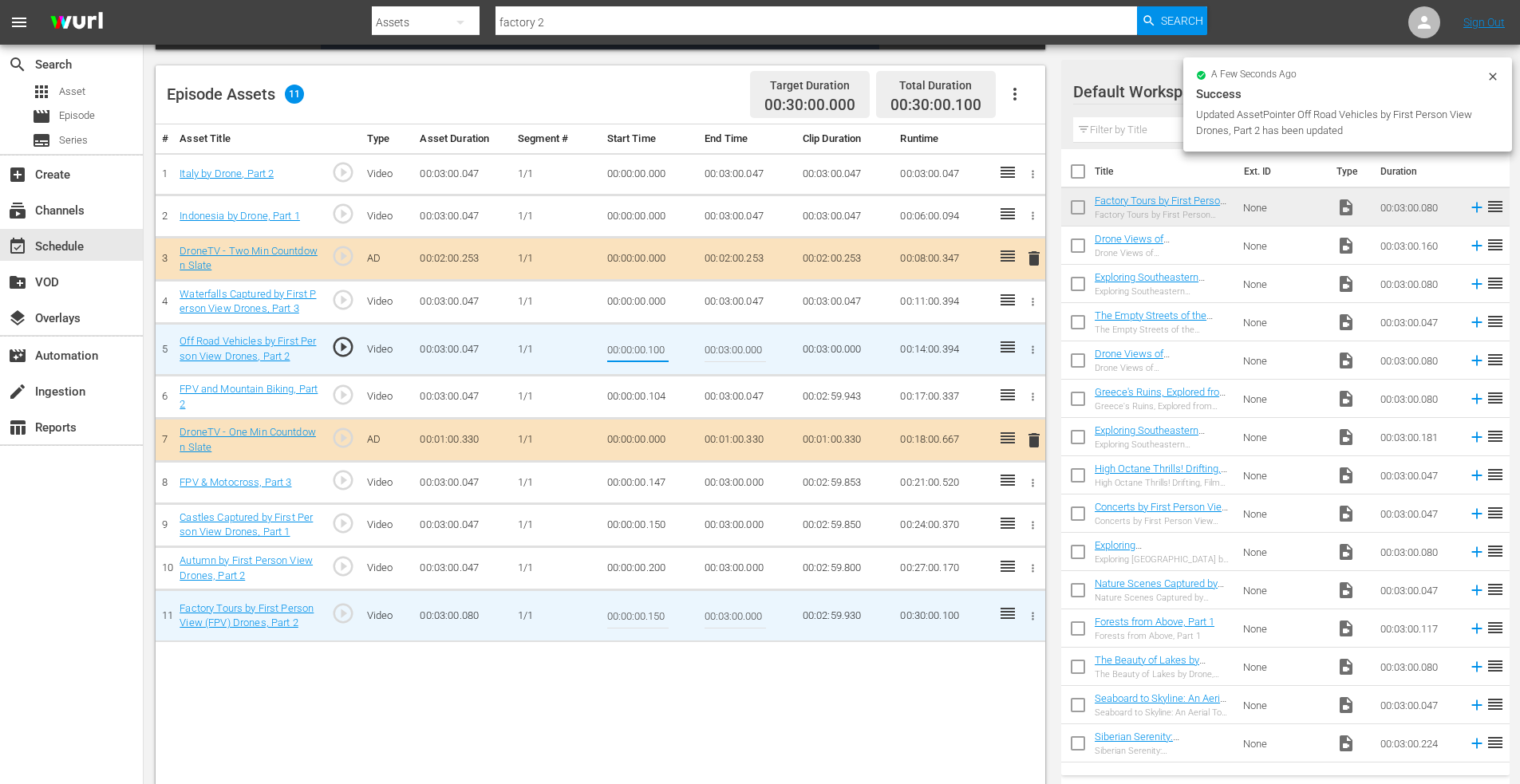
type input "00:00:00.100"
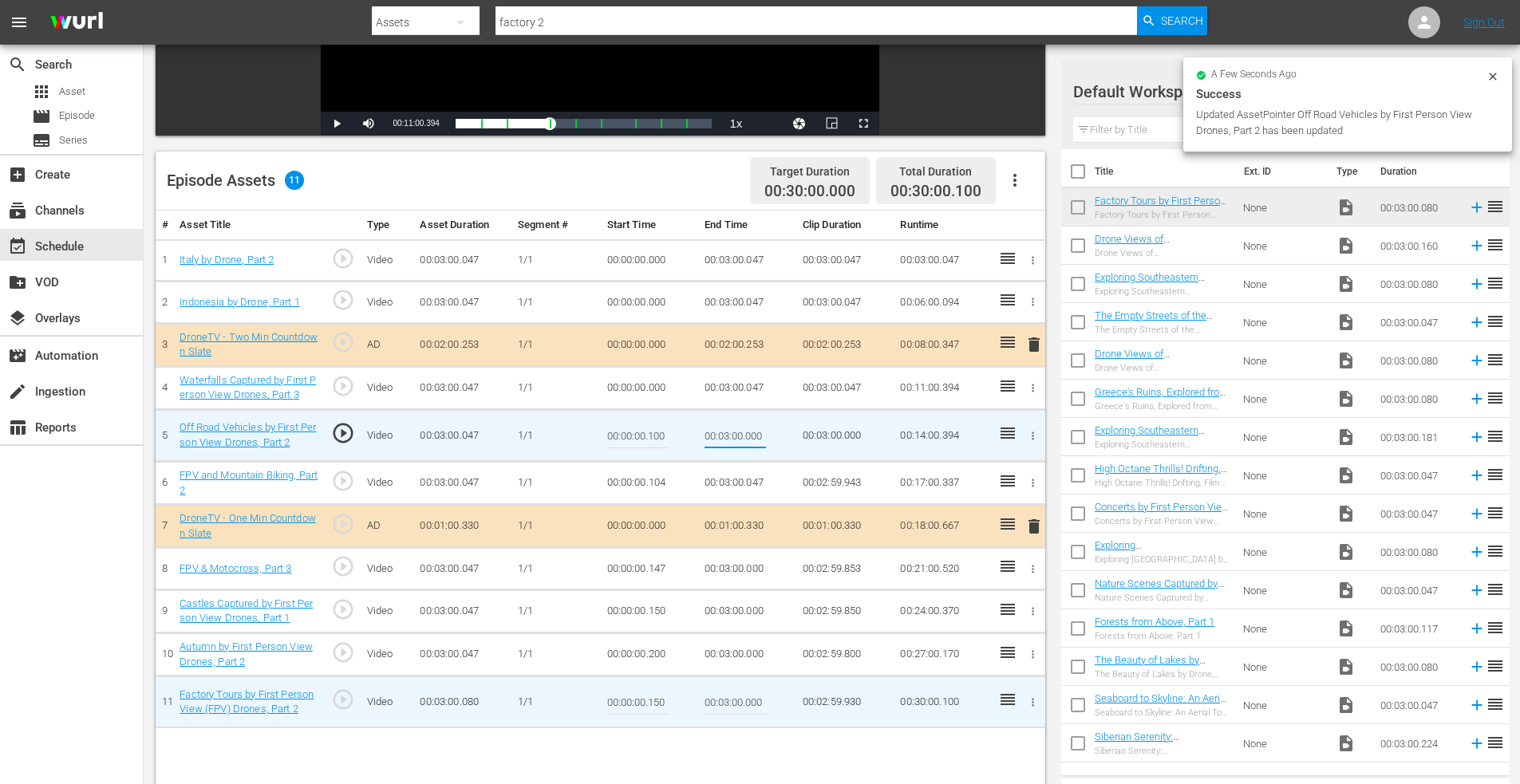
scroll to position [159, 0]
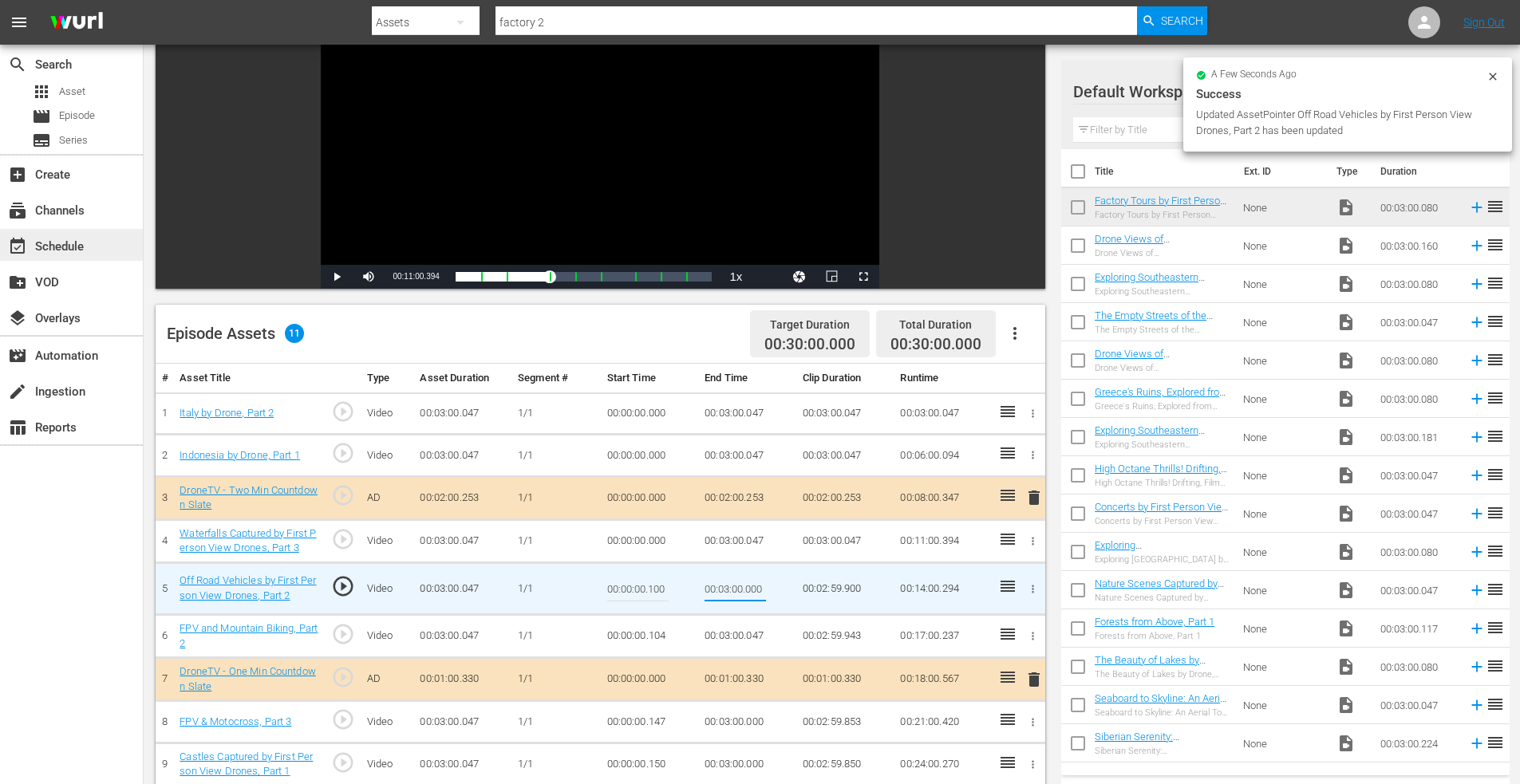
click at [85, 244] on div "event_available Schedule" at bounding box center [45, 244] width 90 height 14
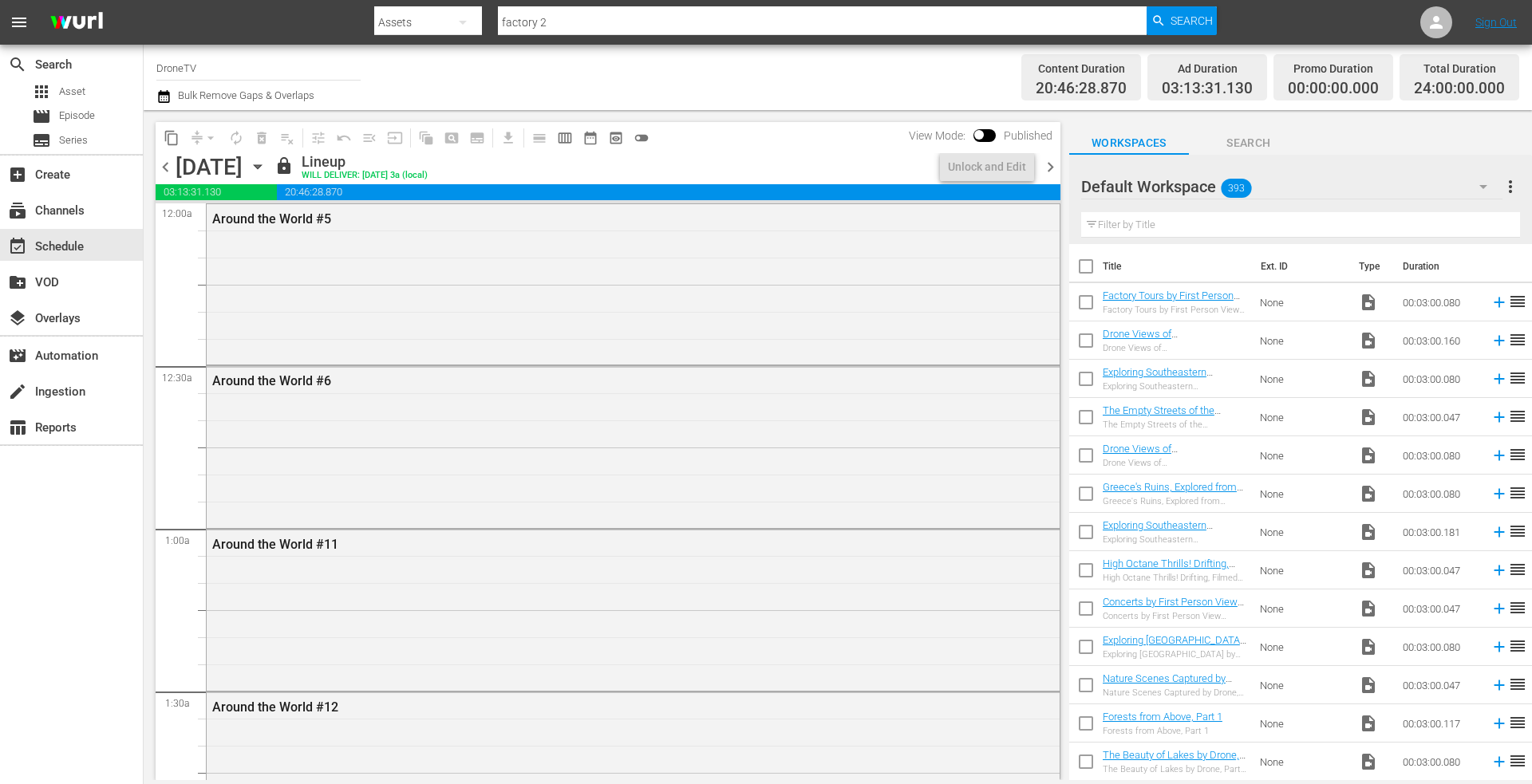
click at [1502, 73] on div "Total Duration" at bounding box center [1459, 68] width 91 height 22
click at [266, 168] on icon "button" at bounding box center [258, 167] width 18 height 18
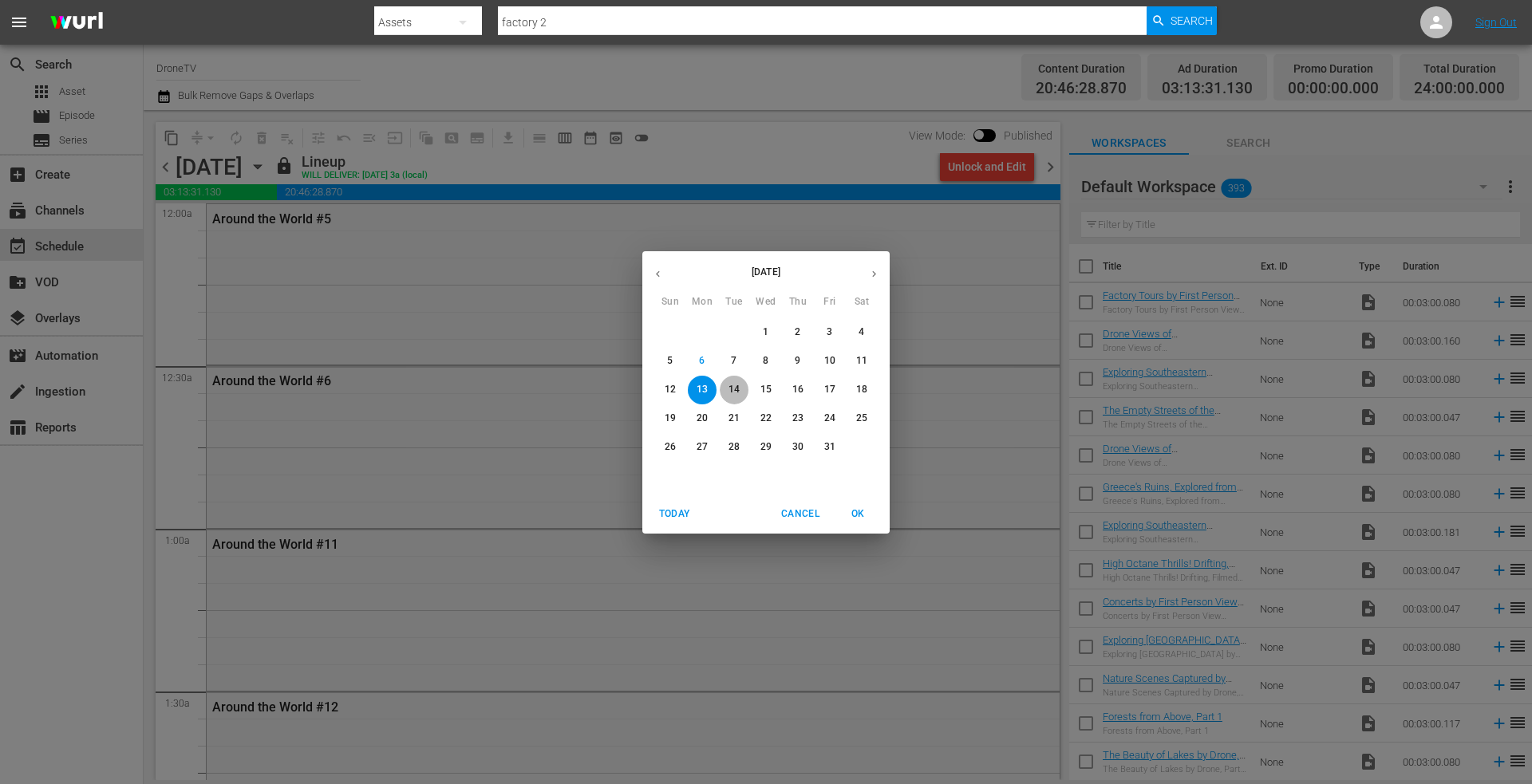
click at [737, 386] on p "14" at bounding box center [734, 389] width 11 height 13
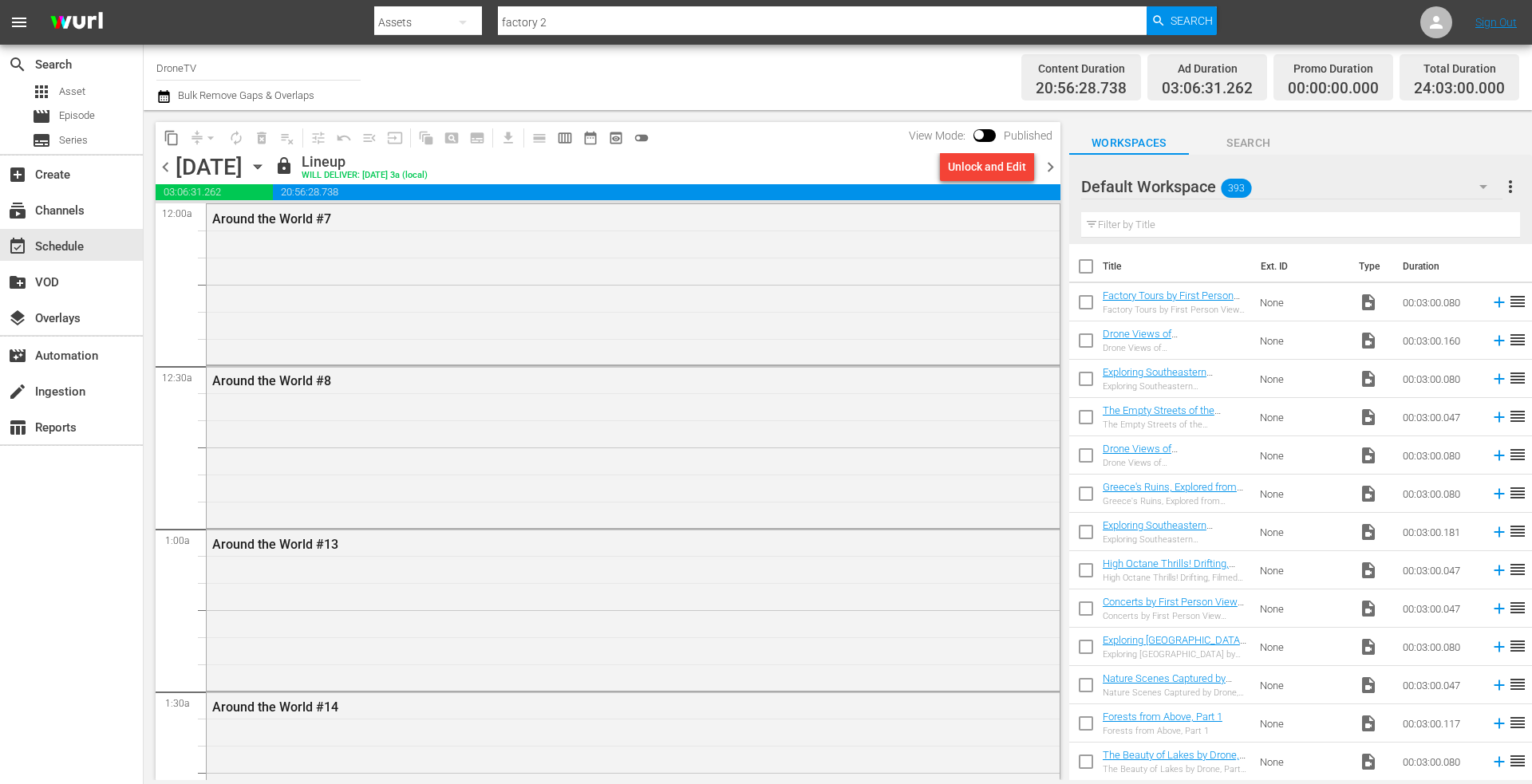
click at [266, 163] on icon "button" at bounding box center [258, 167] width 18 height 18
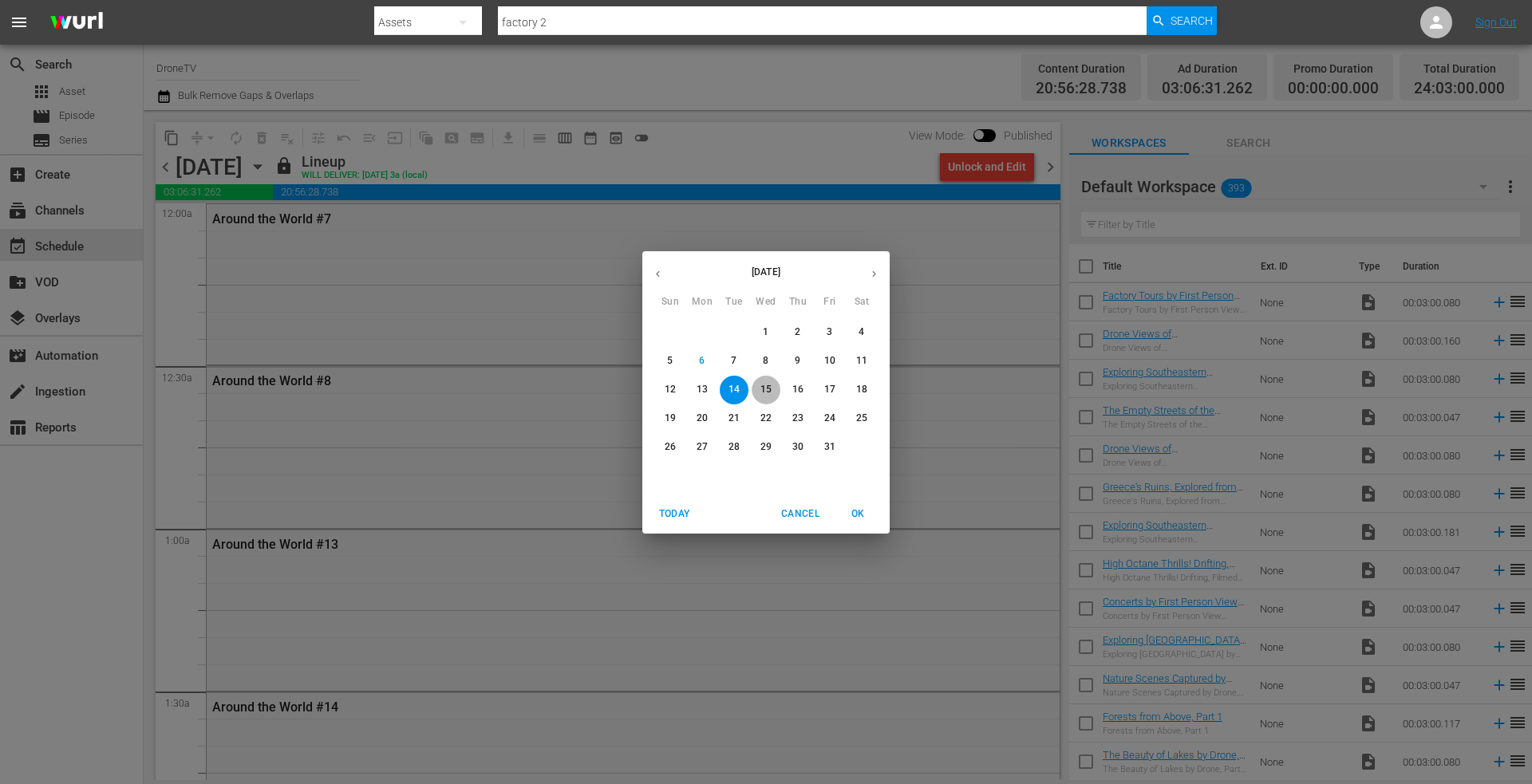
click at [767, 389] on p "15" at bounding box center [766, 389] width 11 height 13
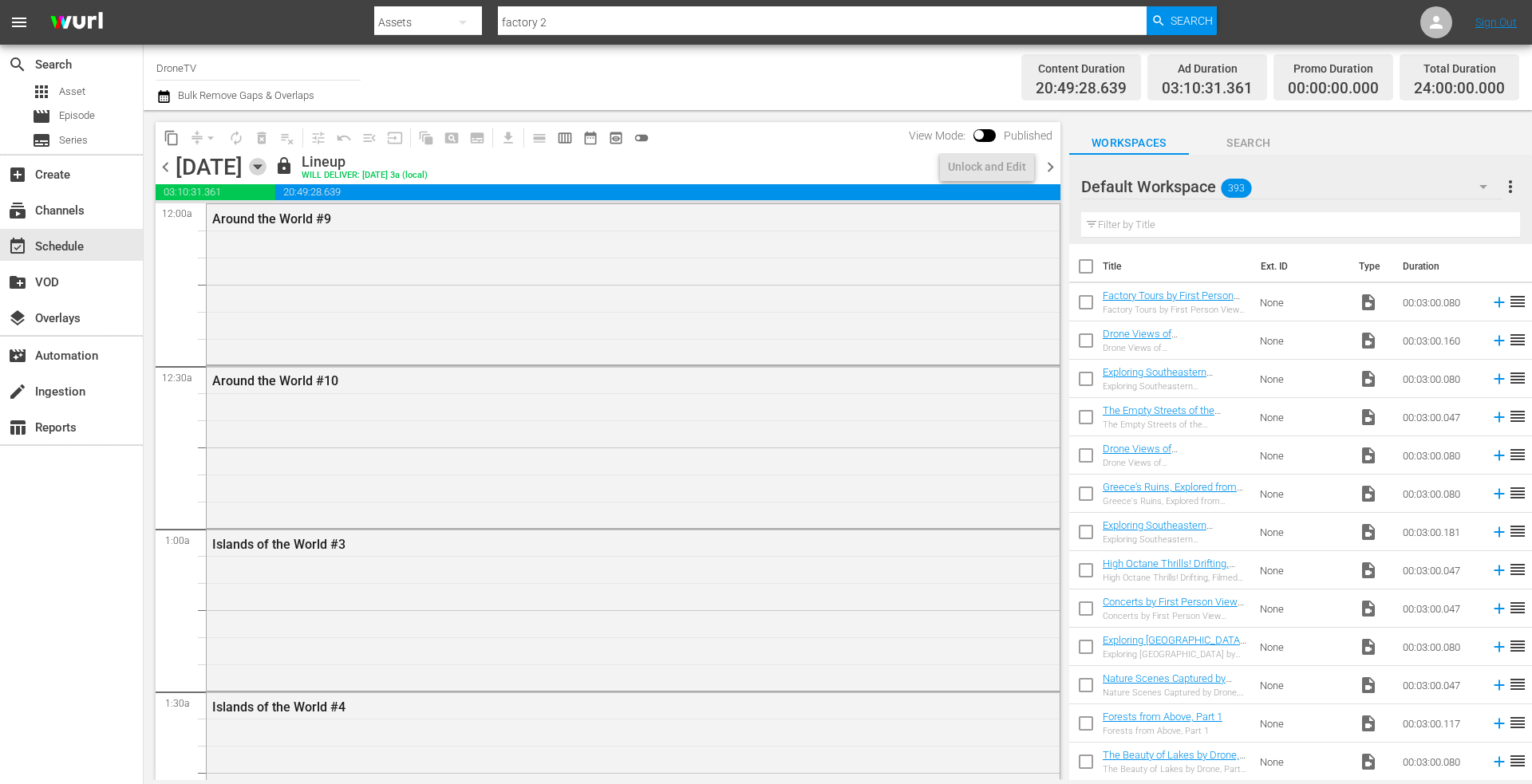
click at [261, 169] on icon "button" at bounding box center [257, 167] width 7 height 4
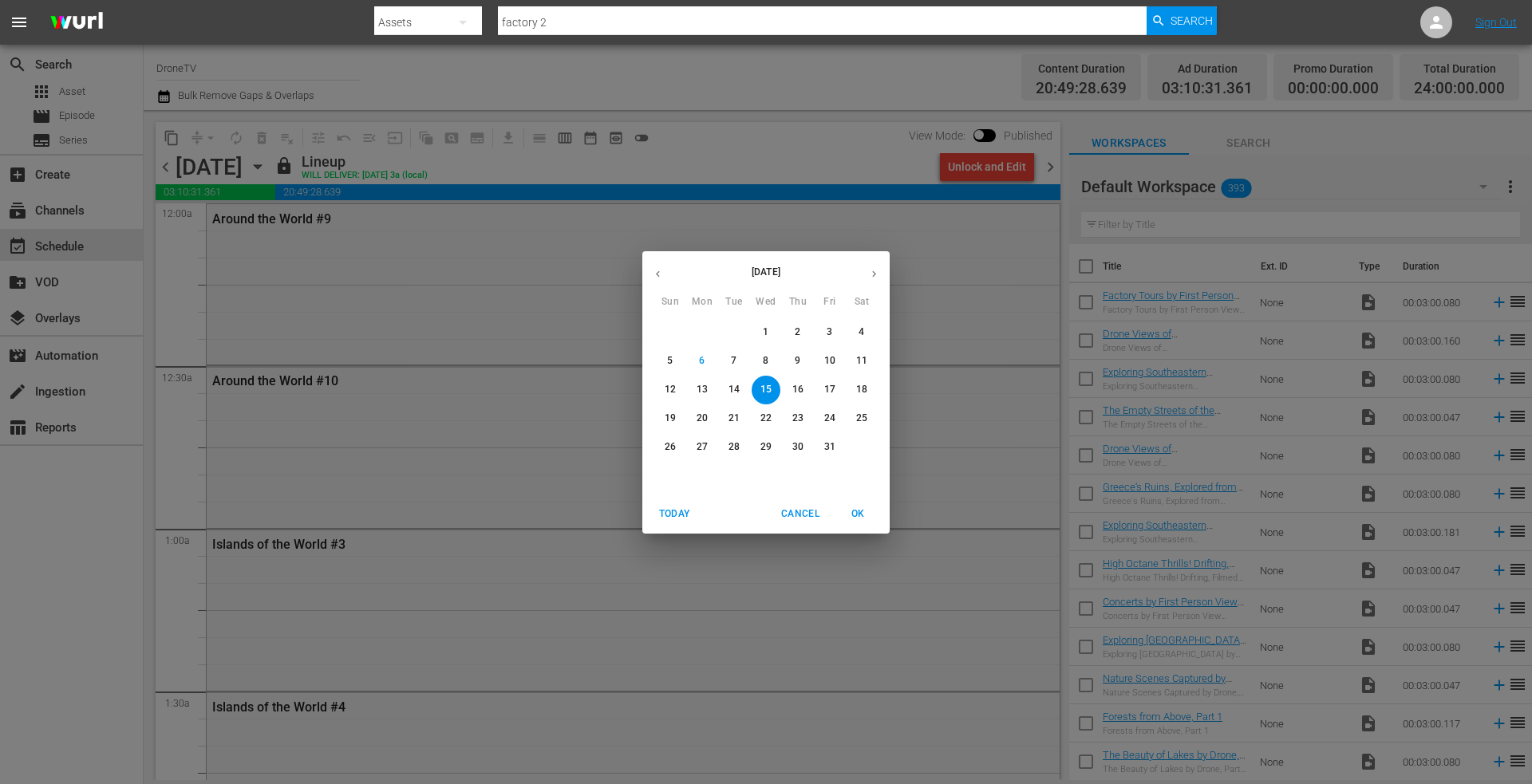
click at [731, 386] on p "14" at bounding box center [734, 389] width 11 height 13
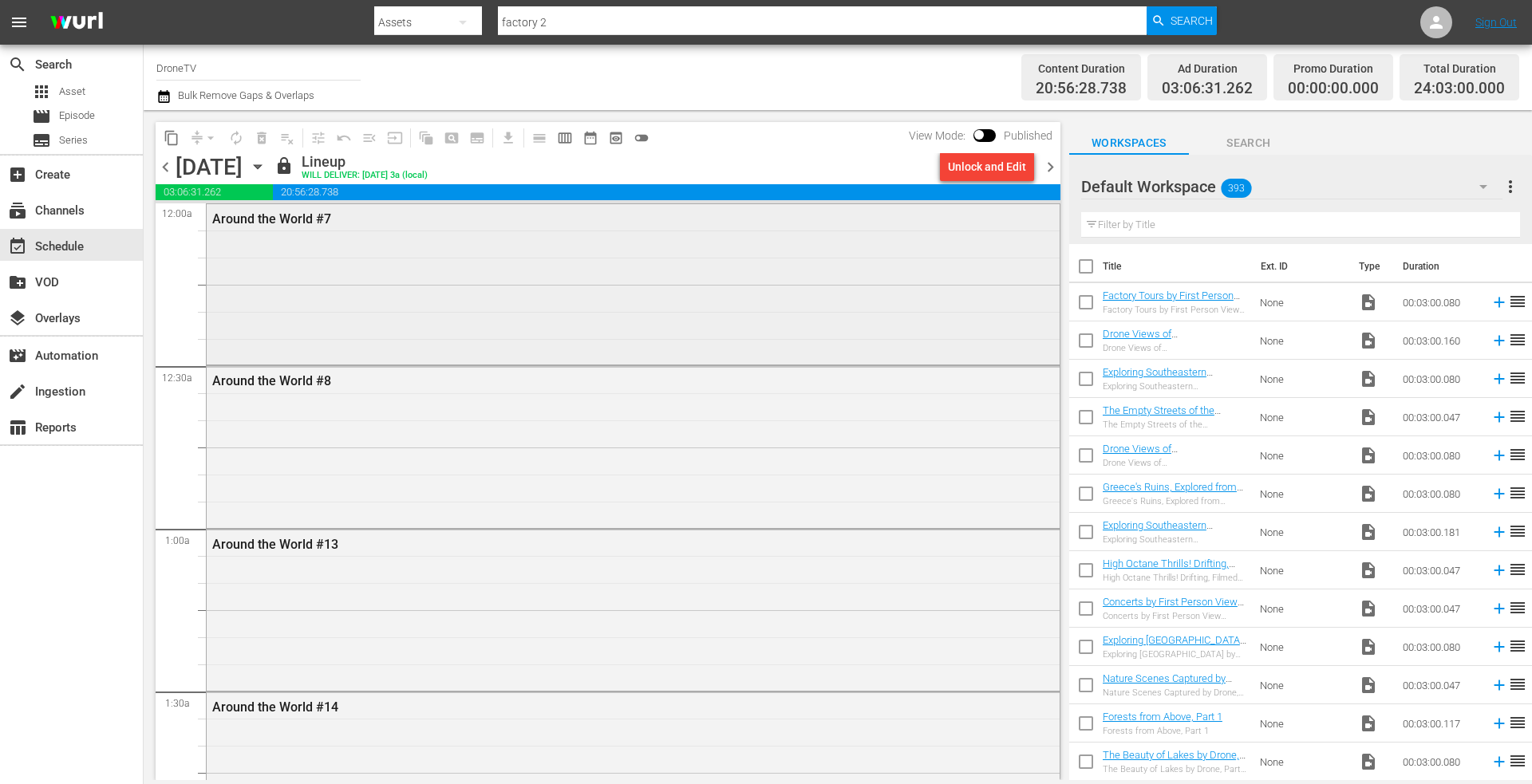
click at [502, 265] on div "Around the World #7" at bounding box center [634, 283] width 853 height 158
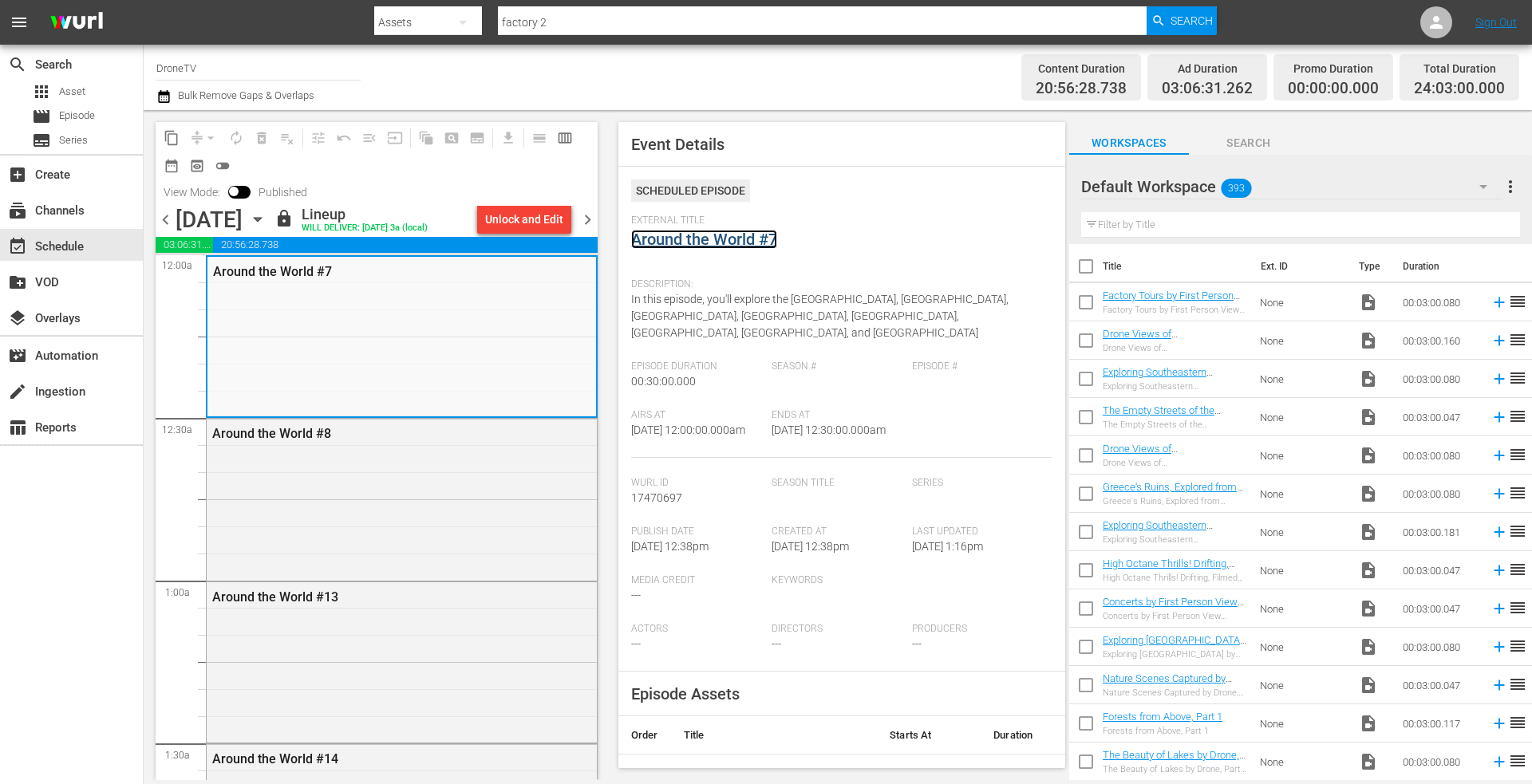
click at [688, 240] on link "Around the World #7" at bounding box center [704, 238] width 146 height 19
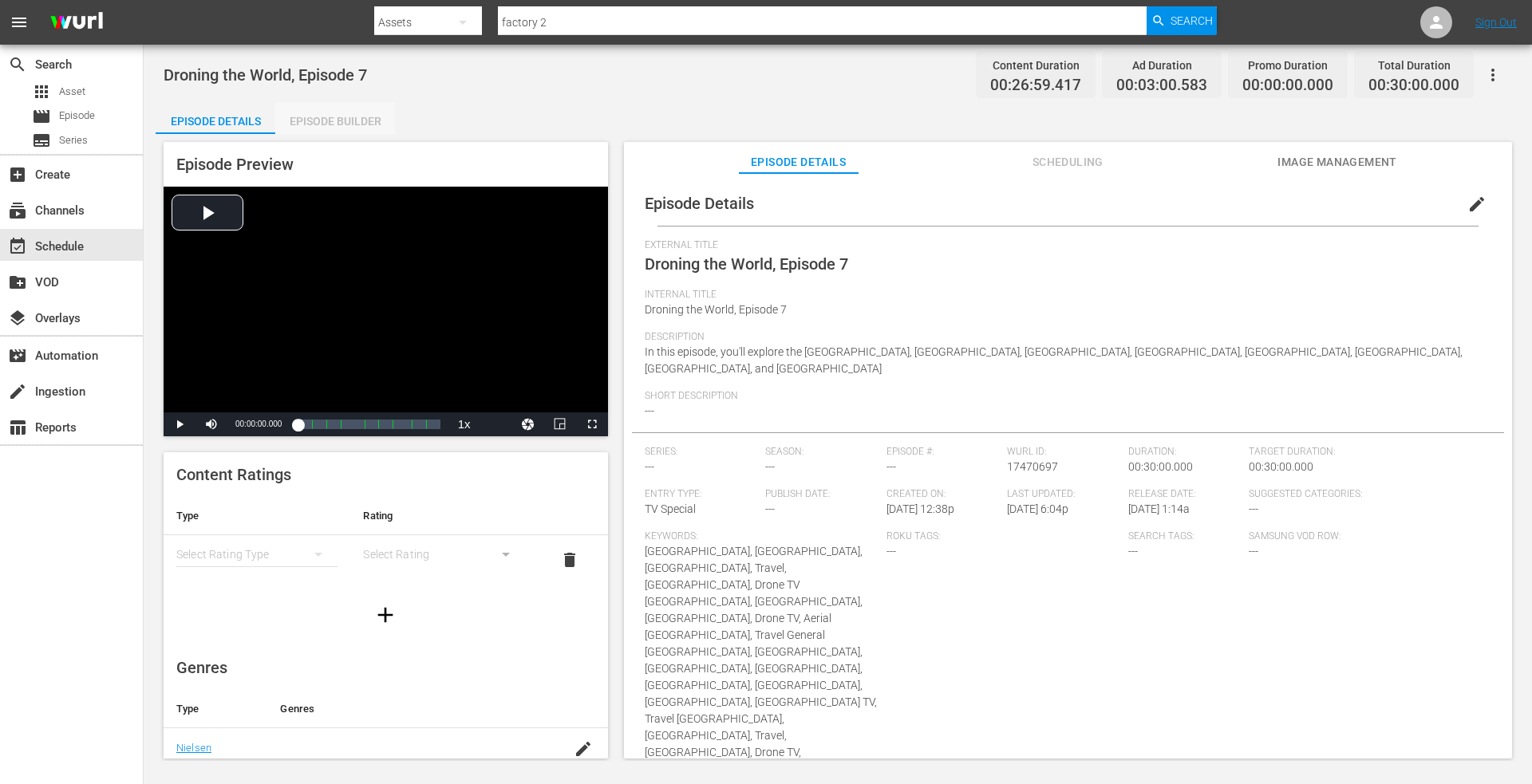
click at [359, 118] on div "Episode Builder" at bounding box center [335, 121] width 120 height 39
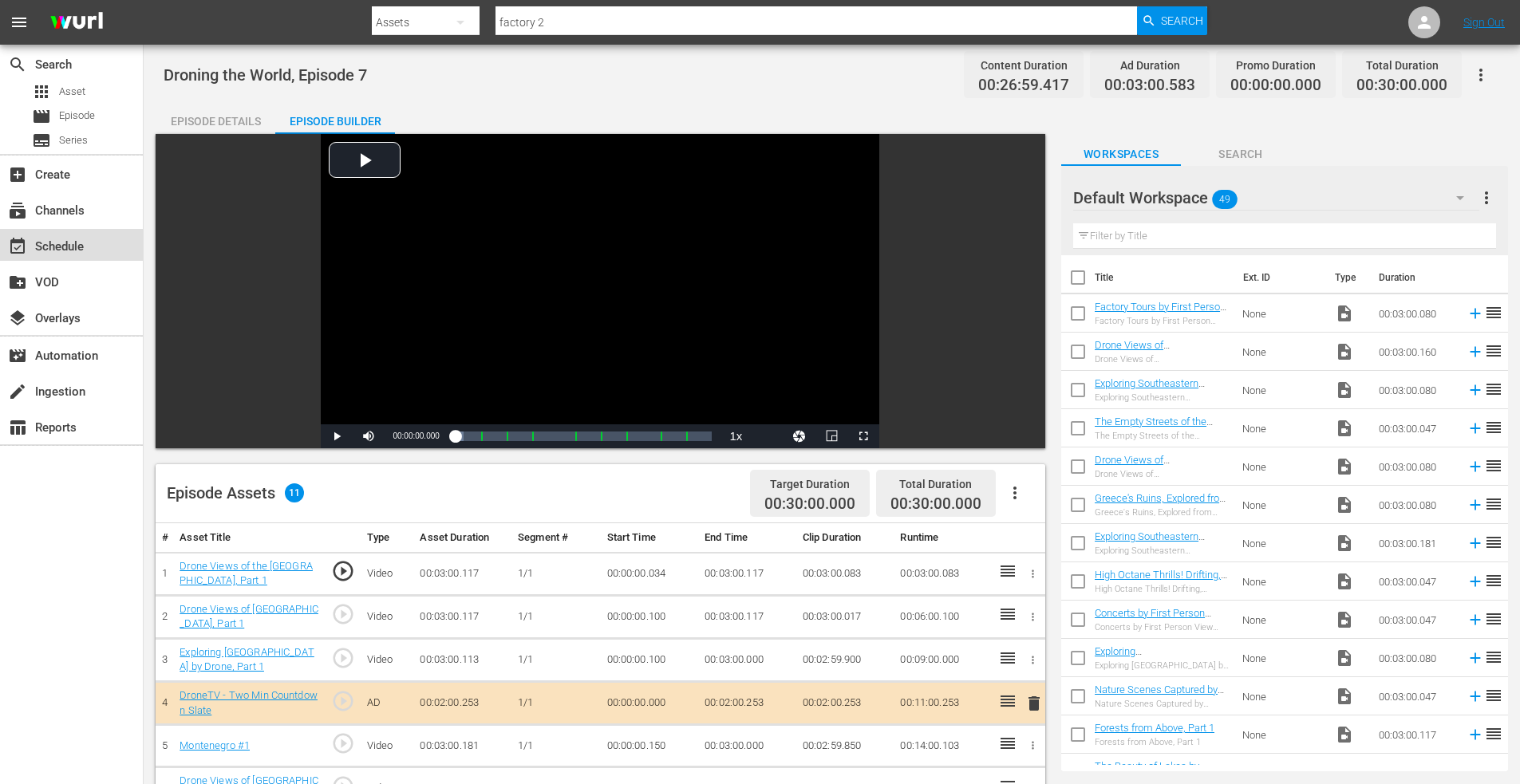
click at [59, 251] on div "event_available Schedule" at bounding box center [45, 244] width 90 height 14
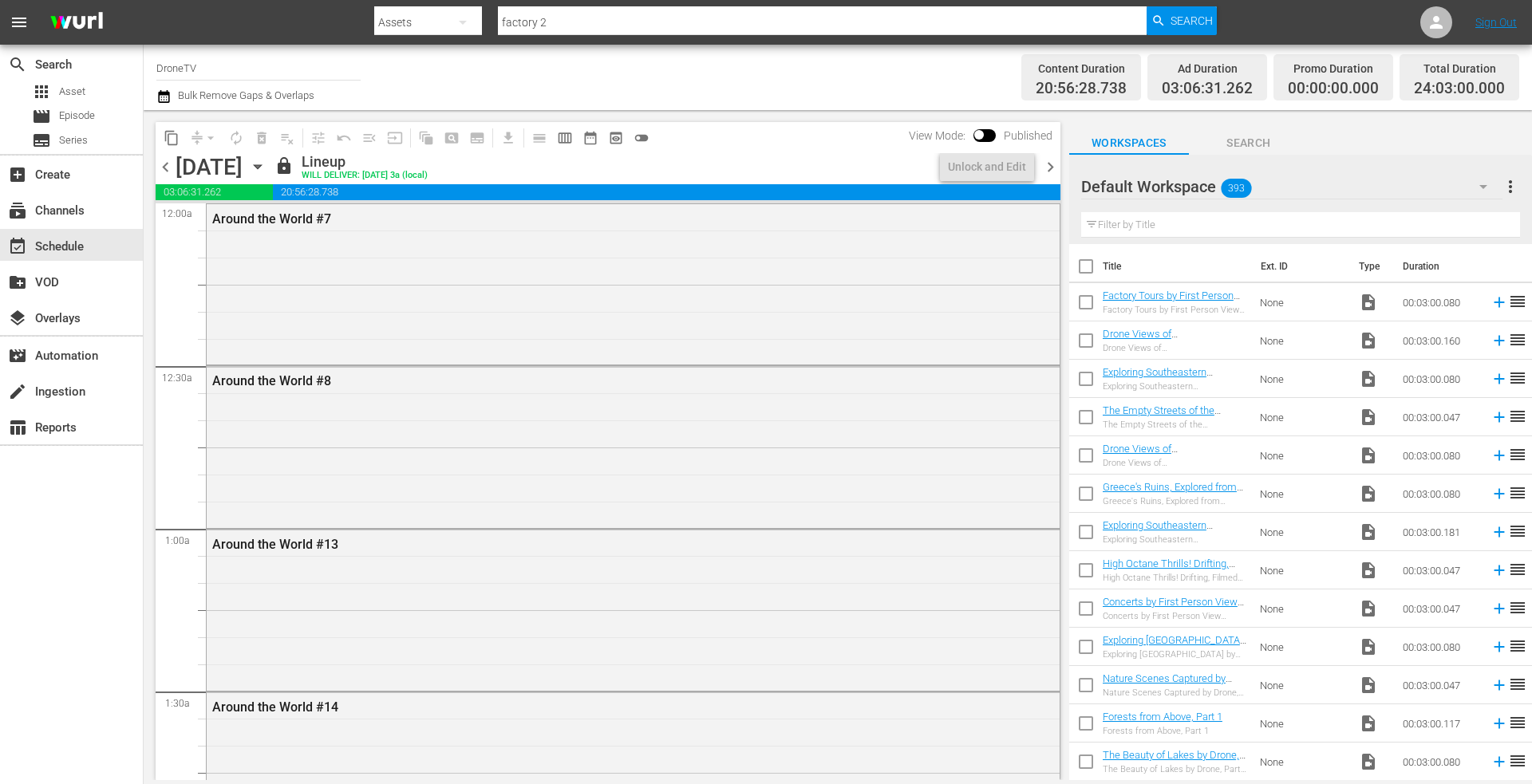
click at [266, 165] on icon "button" at bounding box center [258, 167] width 18 height 18
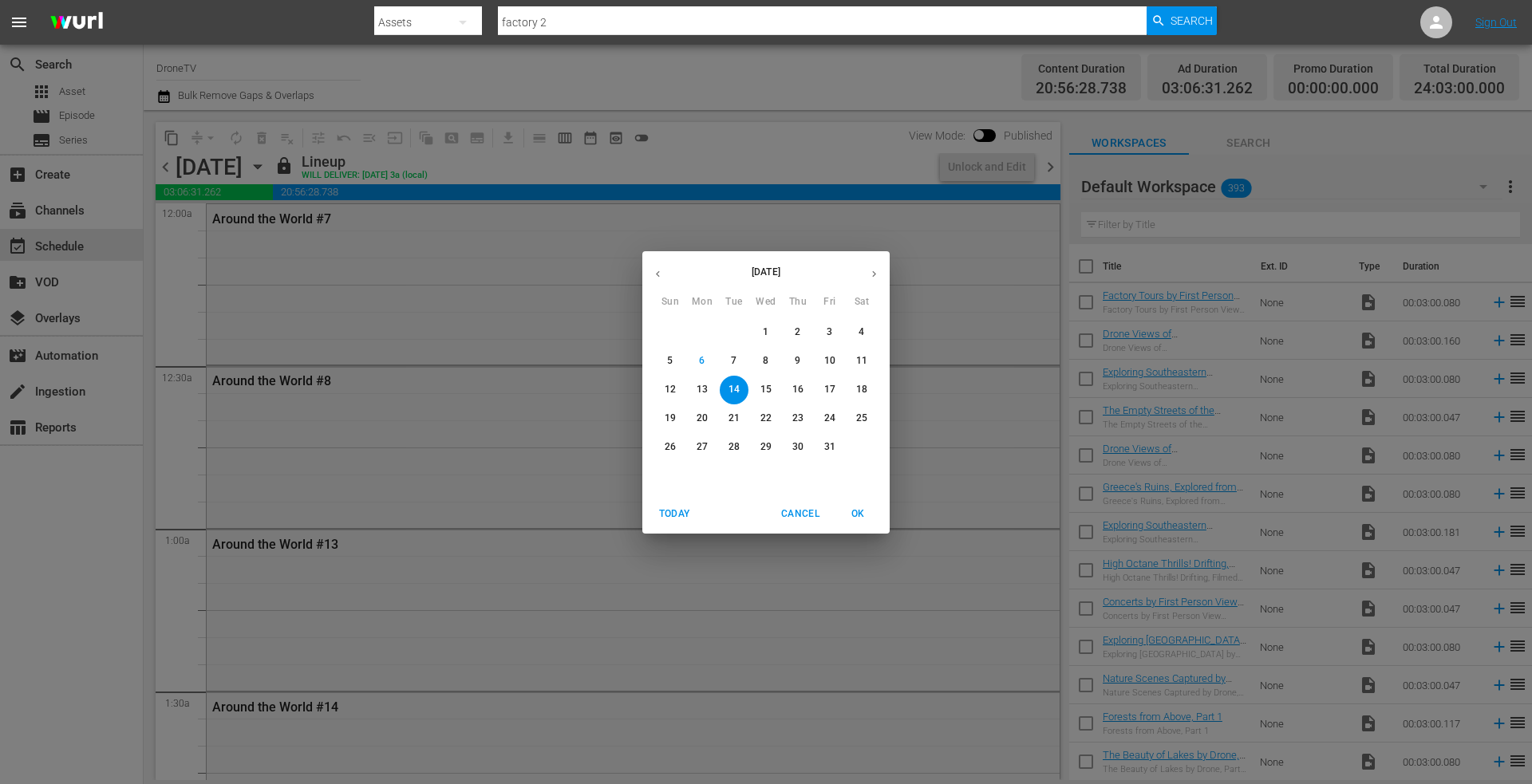
click at [800, 386] on p "16" at bounding box center [798, 389] width 11 height 13
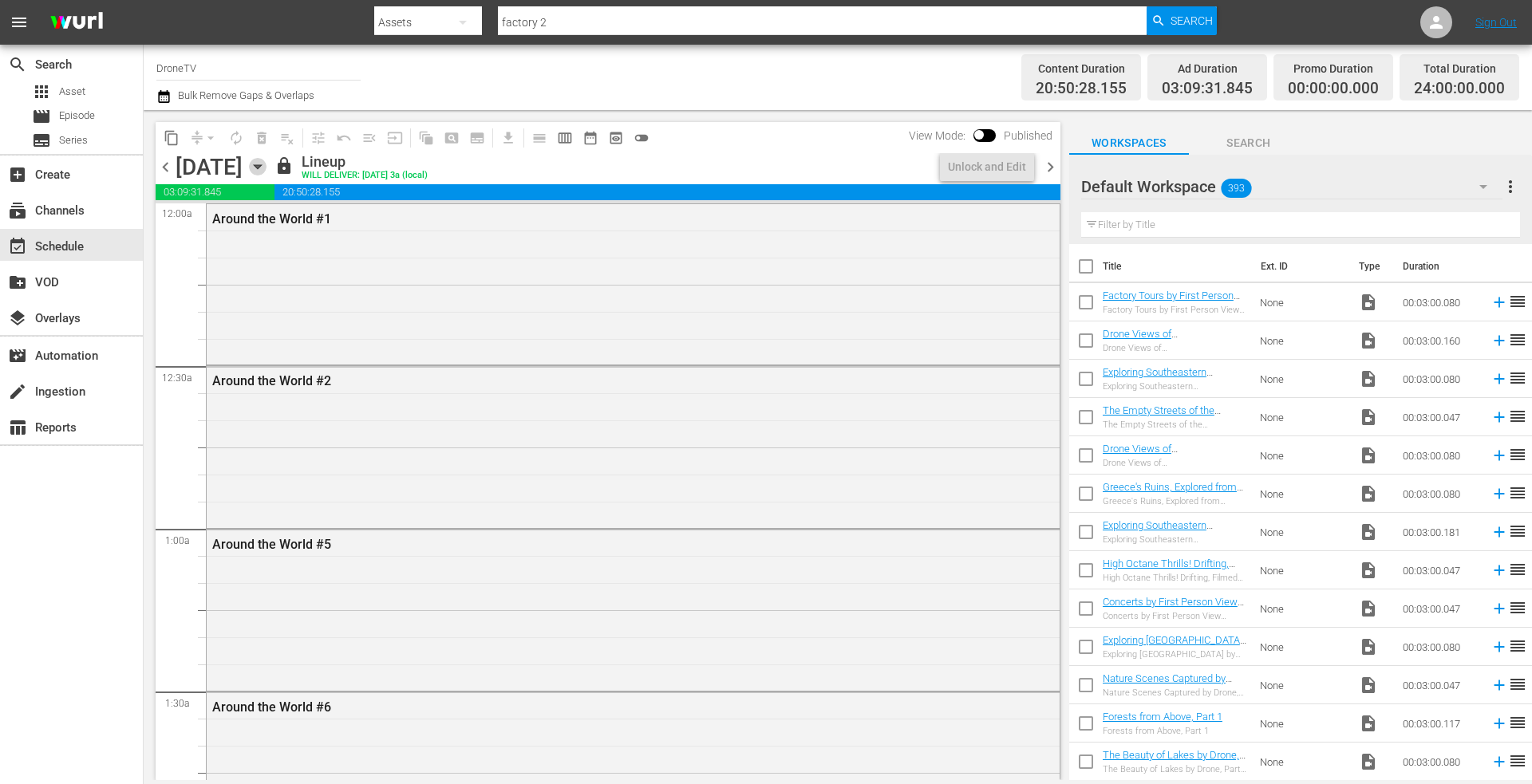
click at [261, 167] on icon "button" at bounding box center [257, 167] width 7 height 4
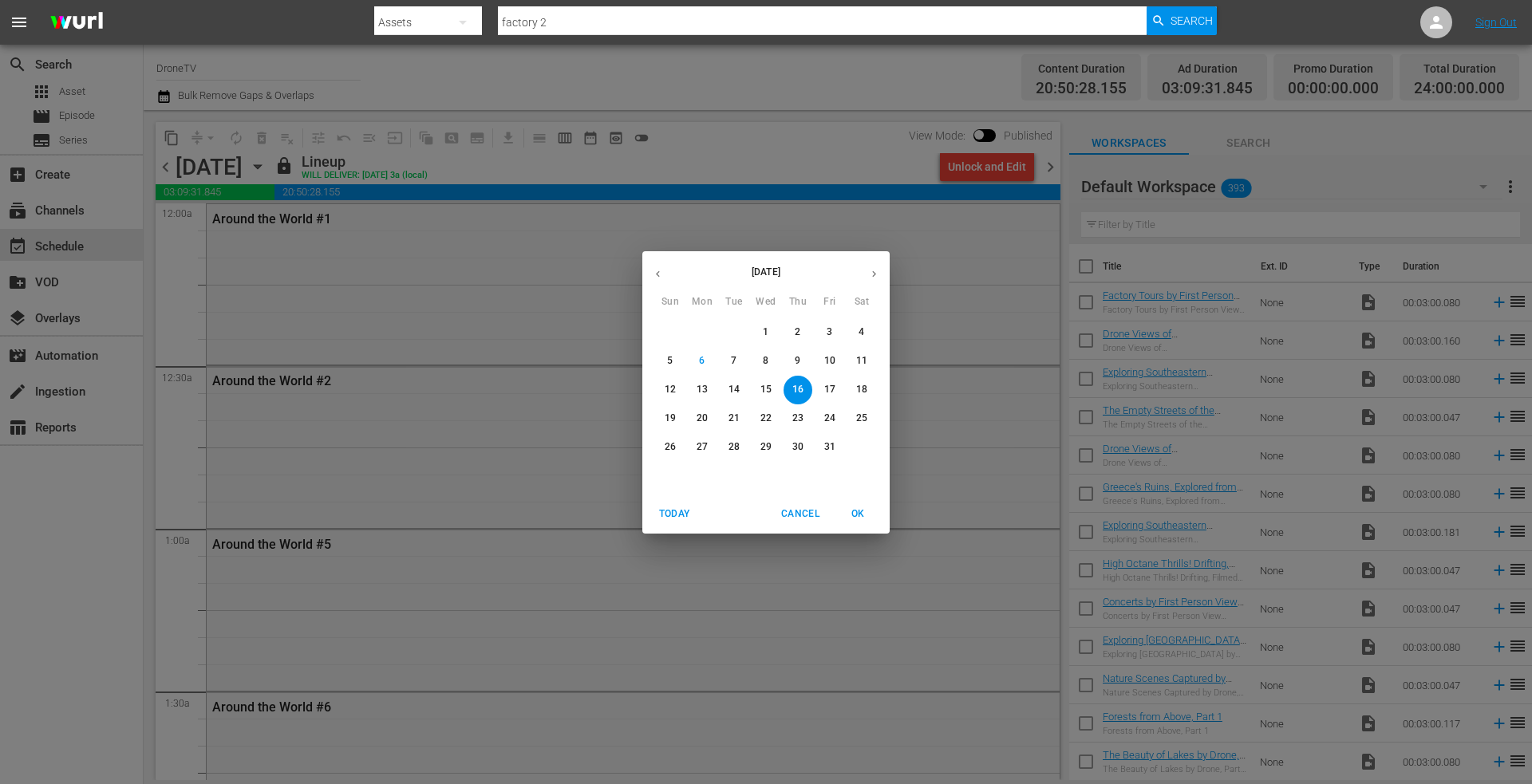
click at [823, 383] on span "17" at bounding box center [830, 389] width 29 height 13
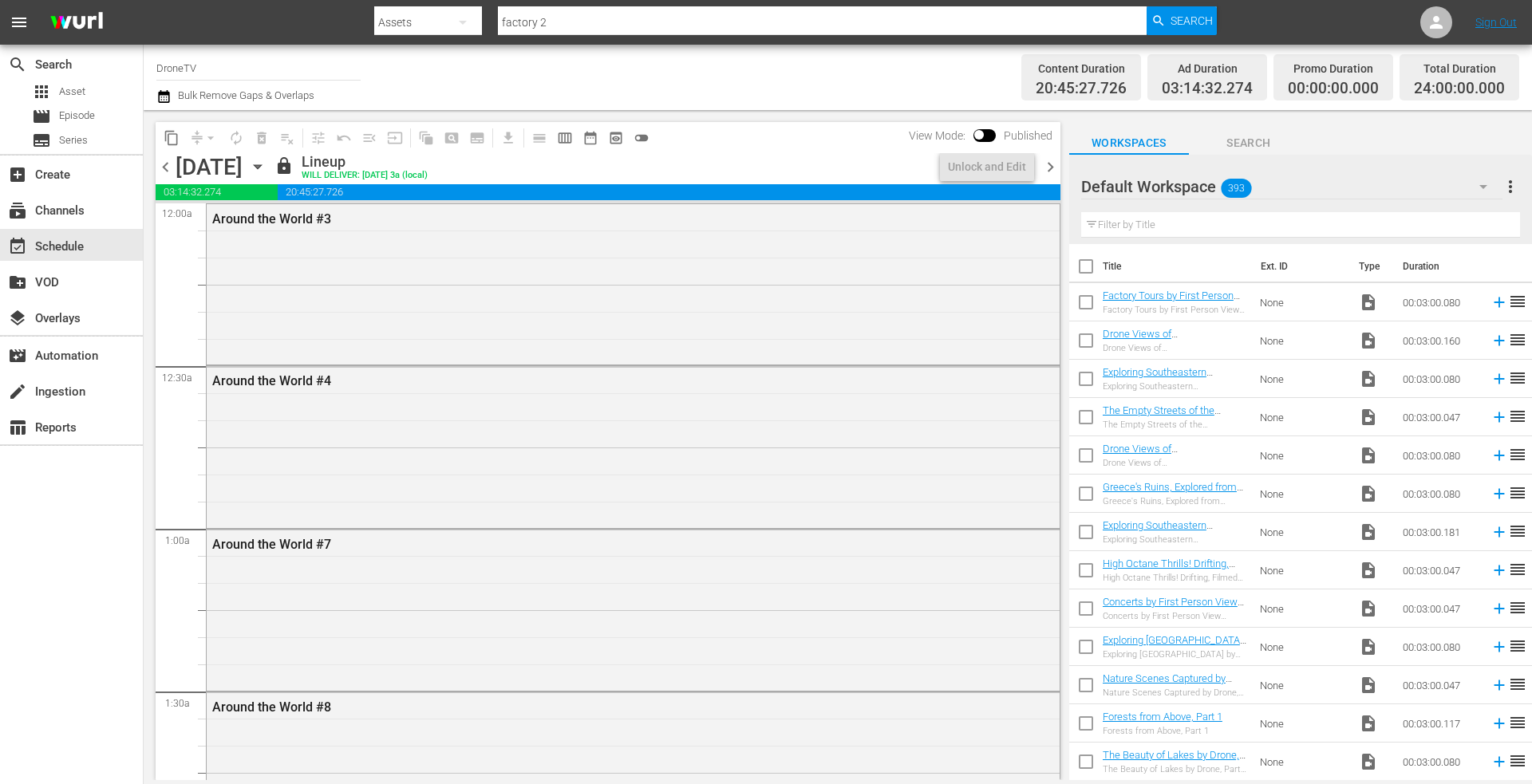
click at [266, 164] on icon "button" at bounding box center [258, 167] width 18 height 18
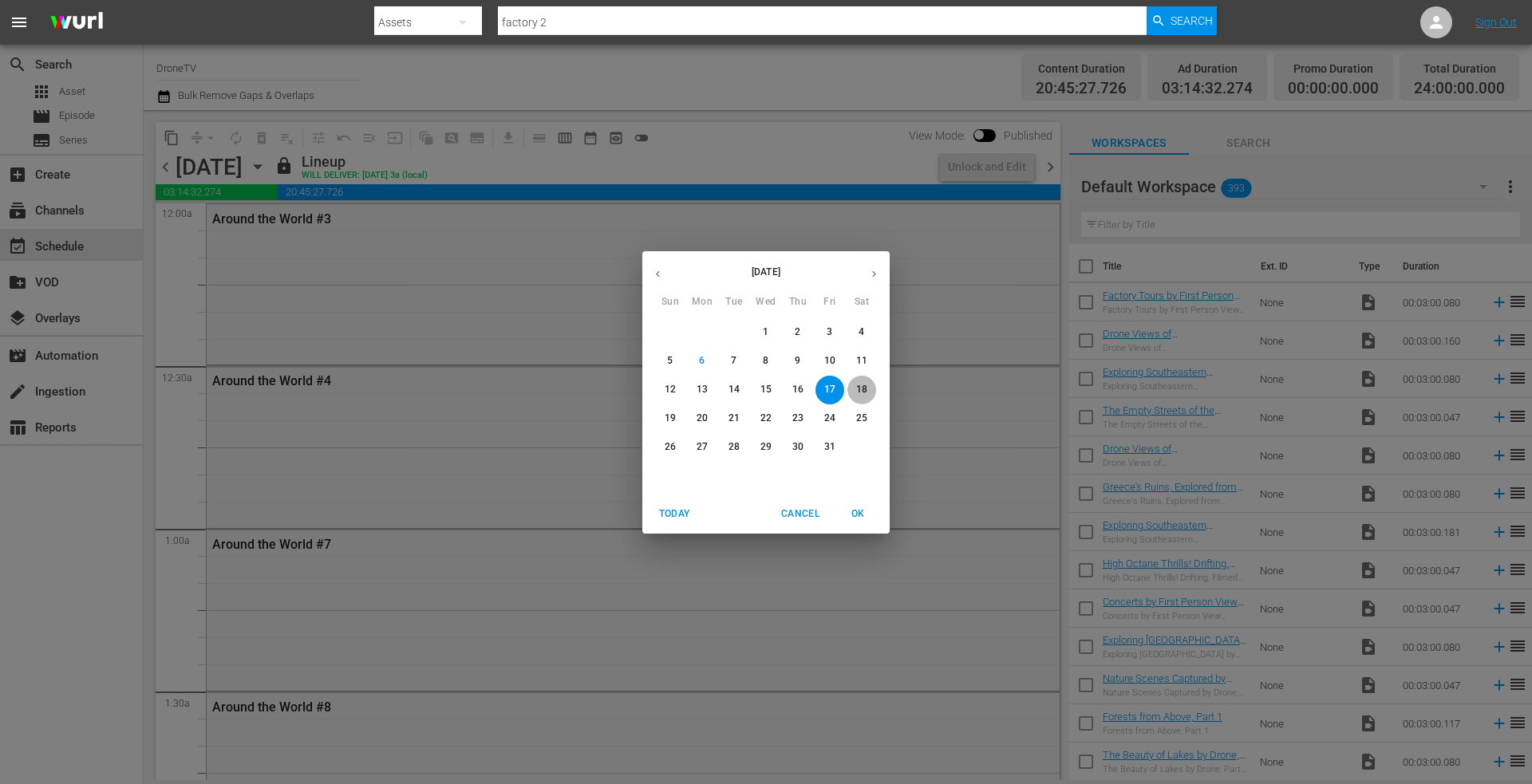
click at [862, 383] on p "18" at bounding box center [861, 389] width 11 height 13
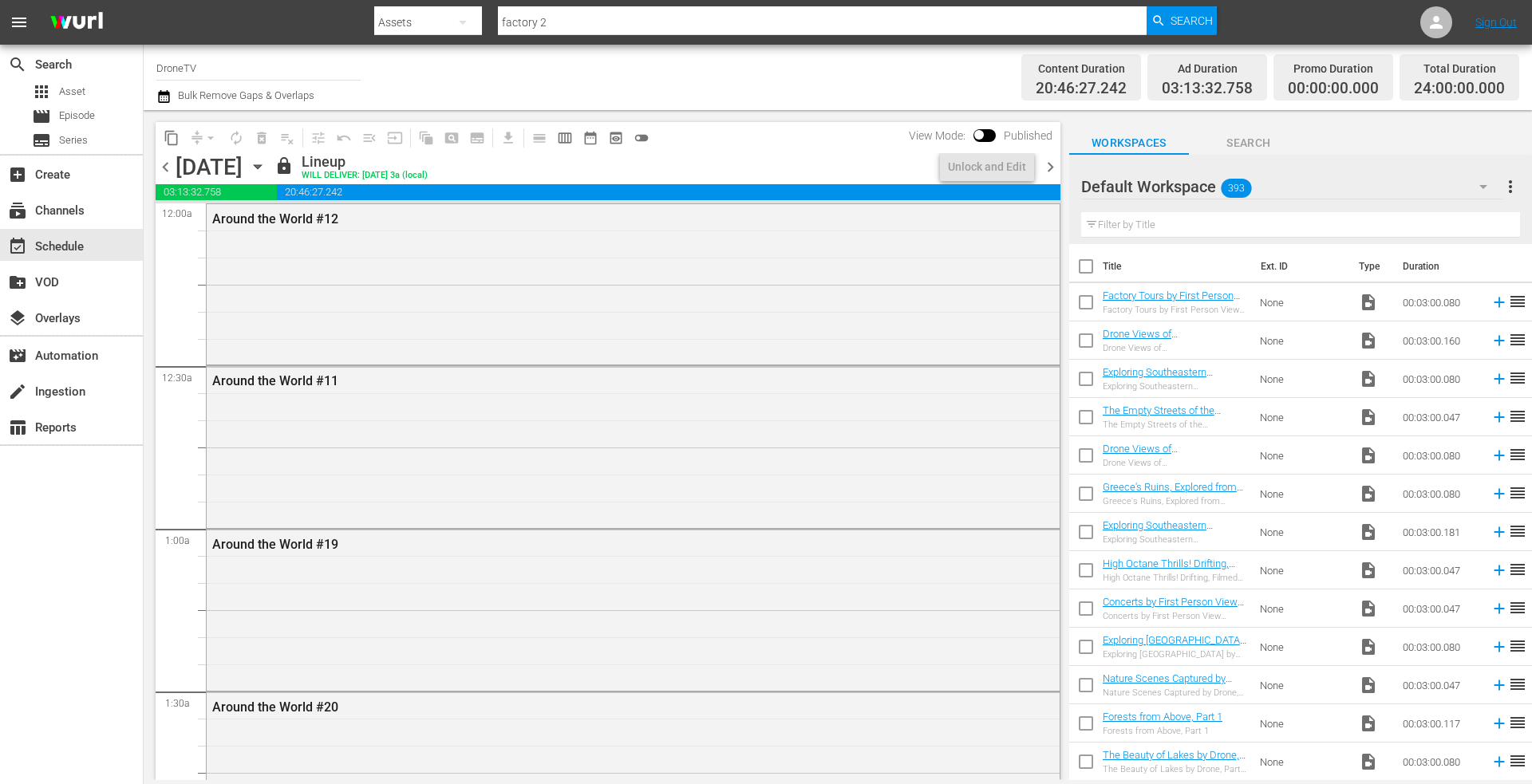
click at [266, 164] on icon "button" at bounding box center [258, 167] width 18 height 18
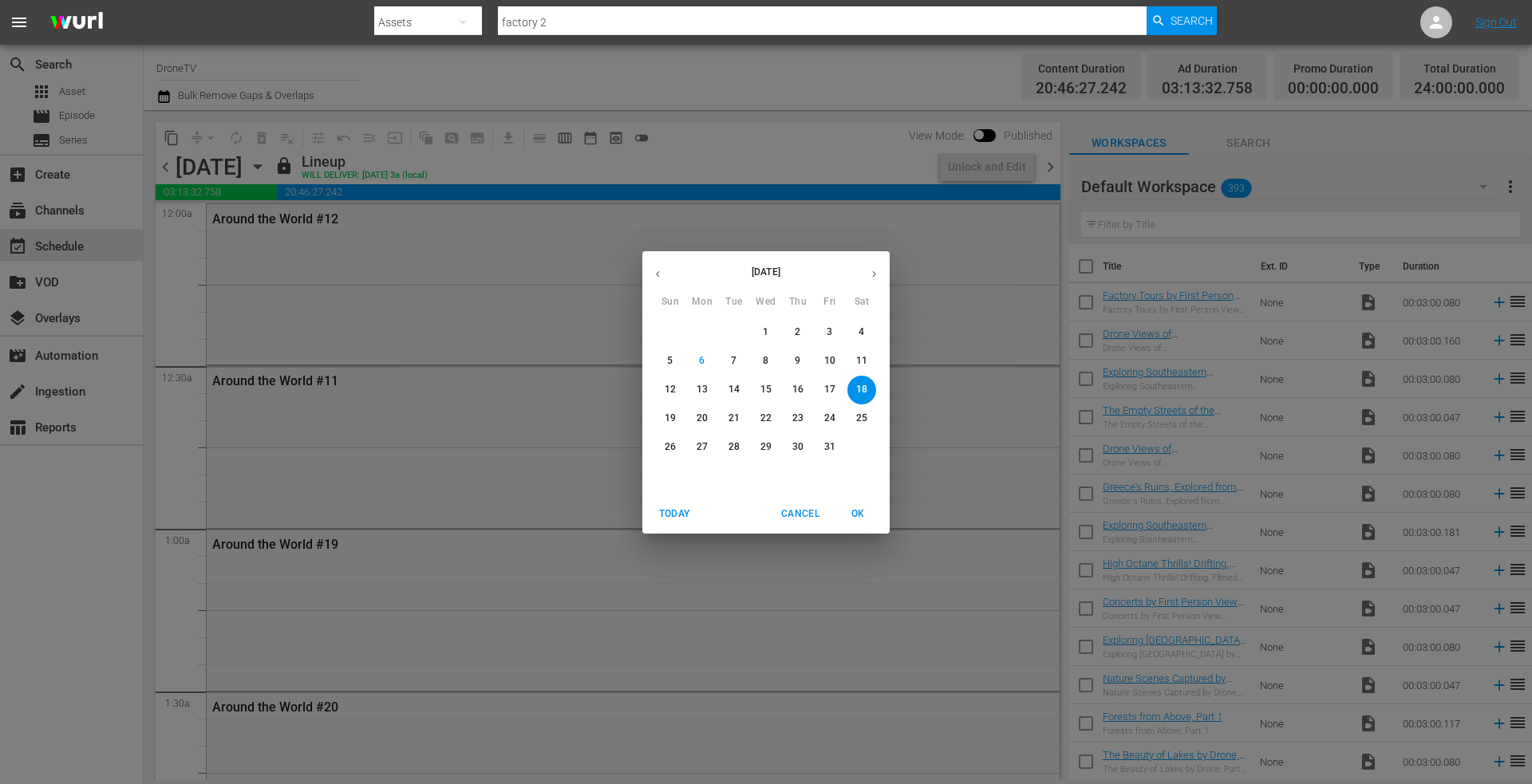
drag, startPoint x: 673, startPoint y: 417, endPoint x: 647, endPoint y: 399, distance: 31.6
click at [674, 418] on p "19" at bounding box center [671, 418] width 11 height 13
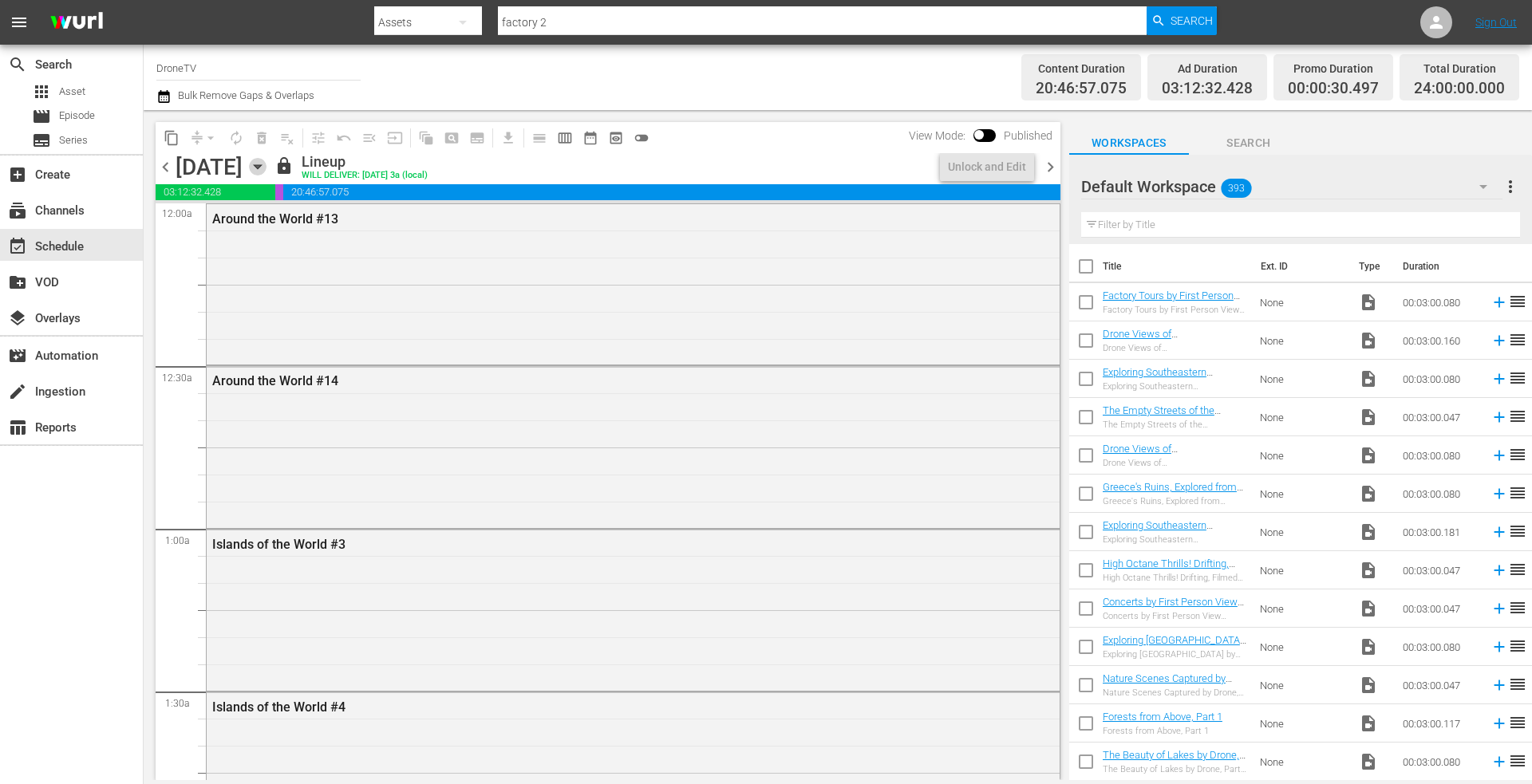
click at [266, 165] on icon "button" at bounding box center [258, 167] width 18 height 18
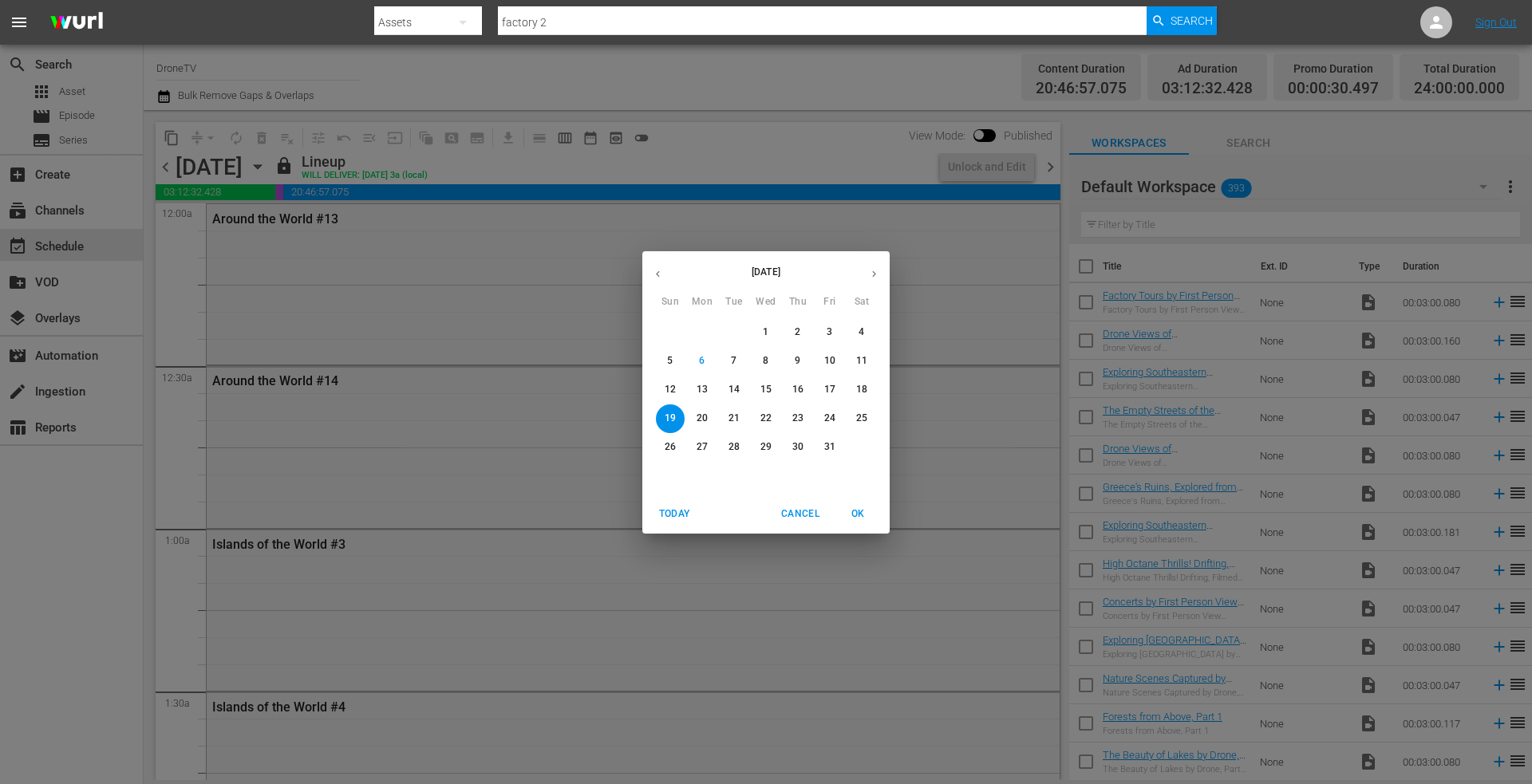
drag, startPoint x: 697, startPoint y: 411, endPoint x: 636, endPoint y: 385, distance: 66.3
click at [698, 411] on p "20" at bounding box center [702, 418] width 11 height 13
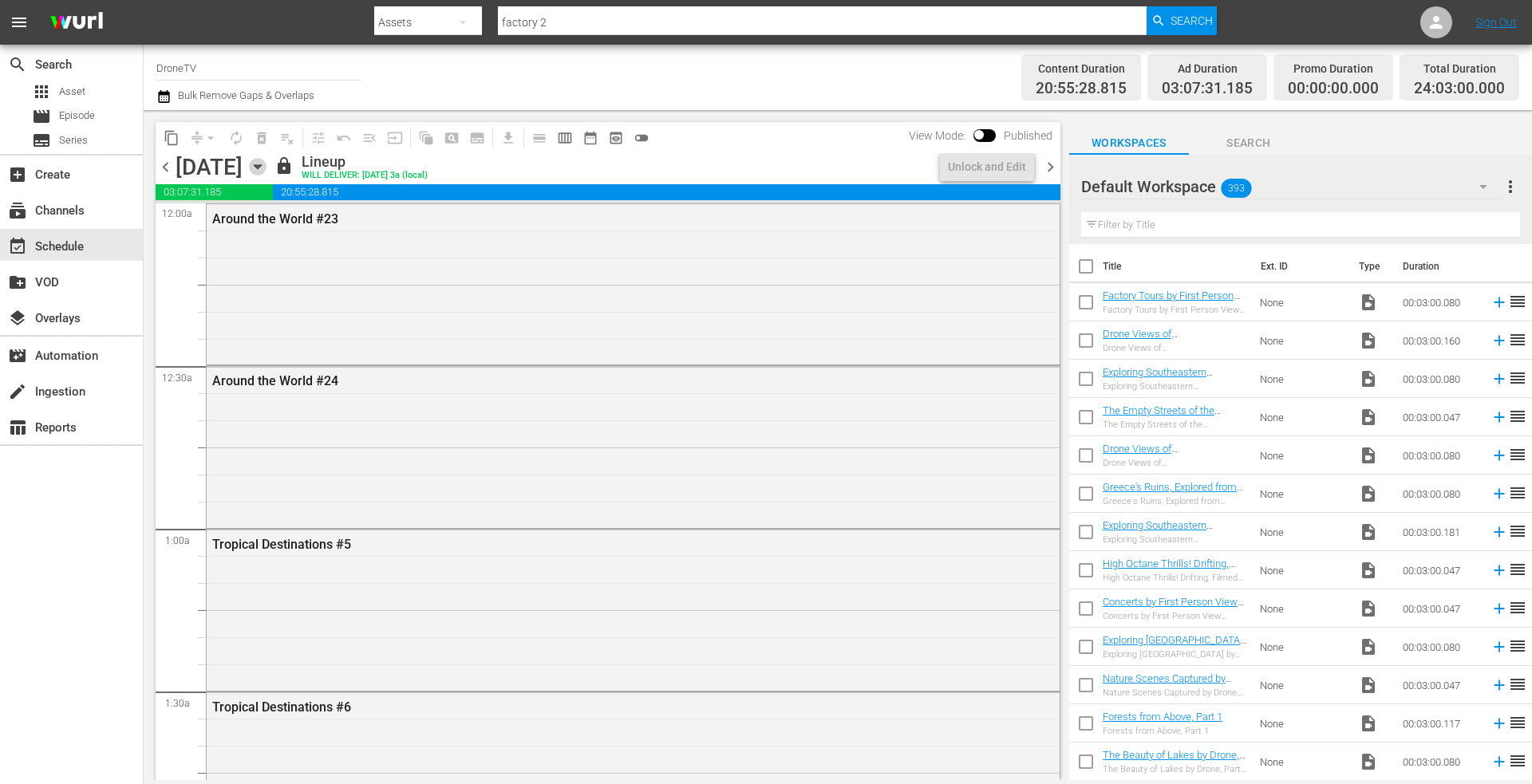
click at [266, 166] on icon "button" at bounding box center [258, 167] width 18 height 18
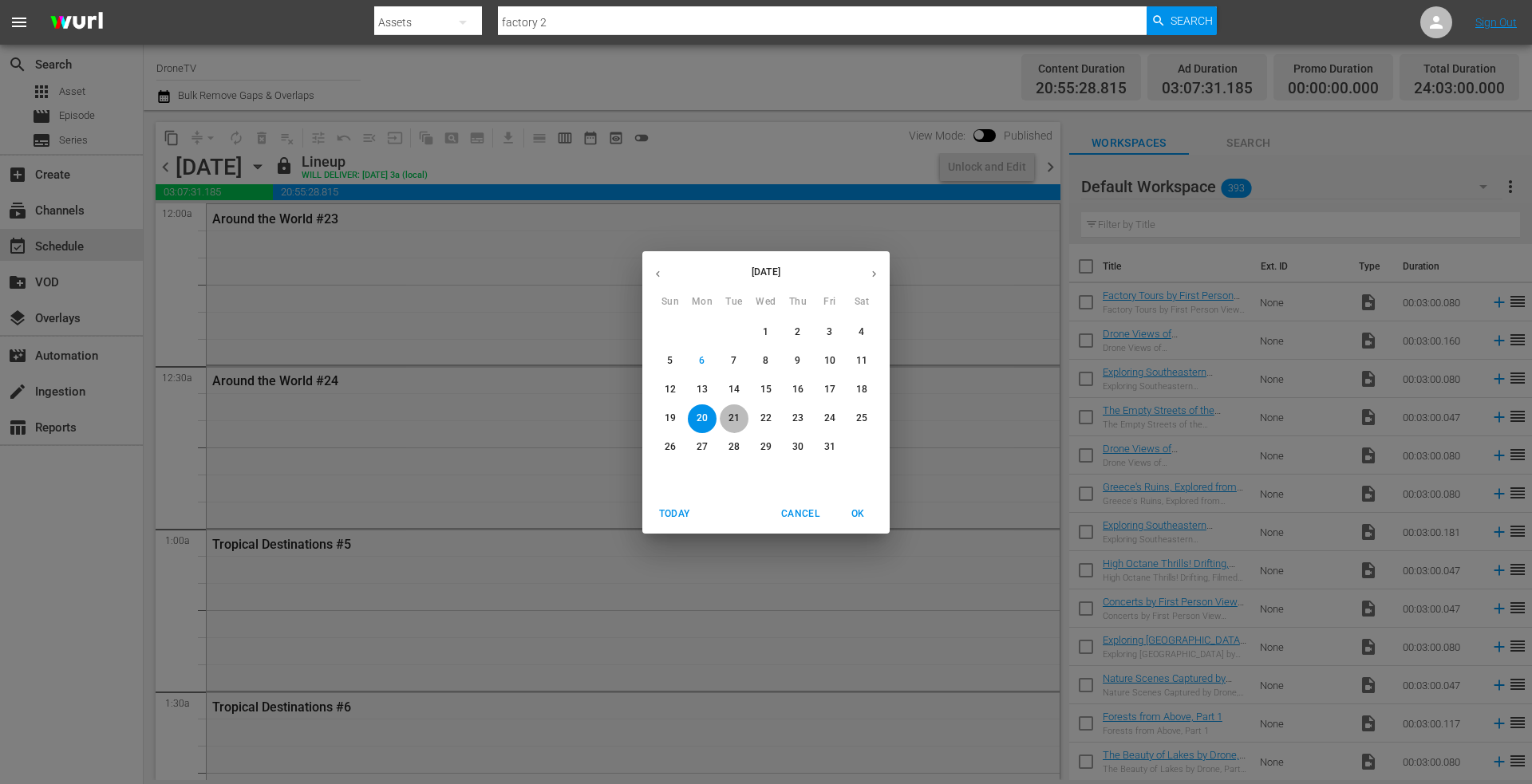
click at [731, 414] on p "21" at bounding box center [734, 418] width 11 height 13
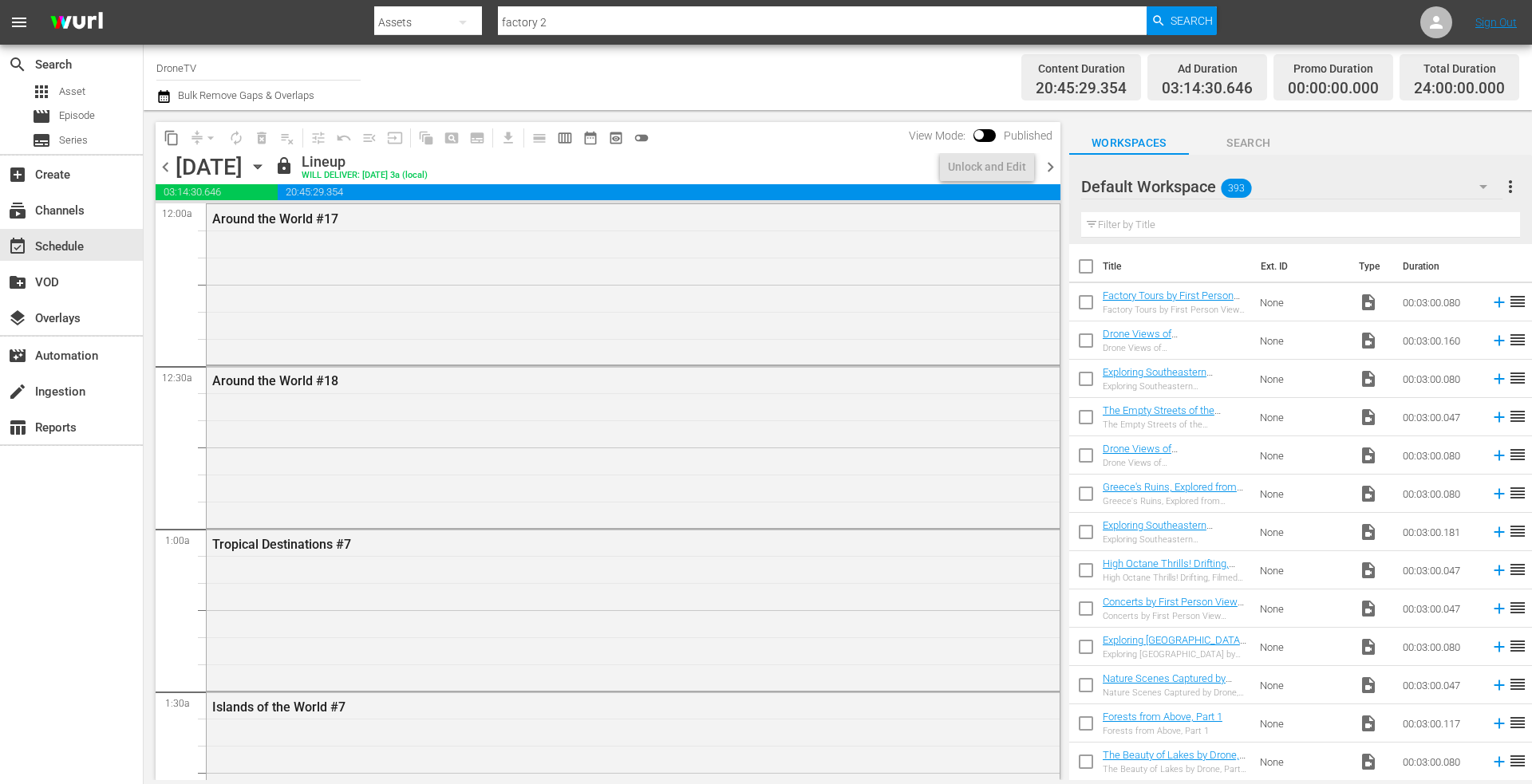
click at [266, 164] on icon "button" at bounding box center [258, 167] width 18 height 18
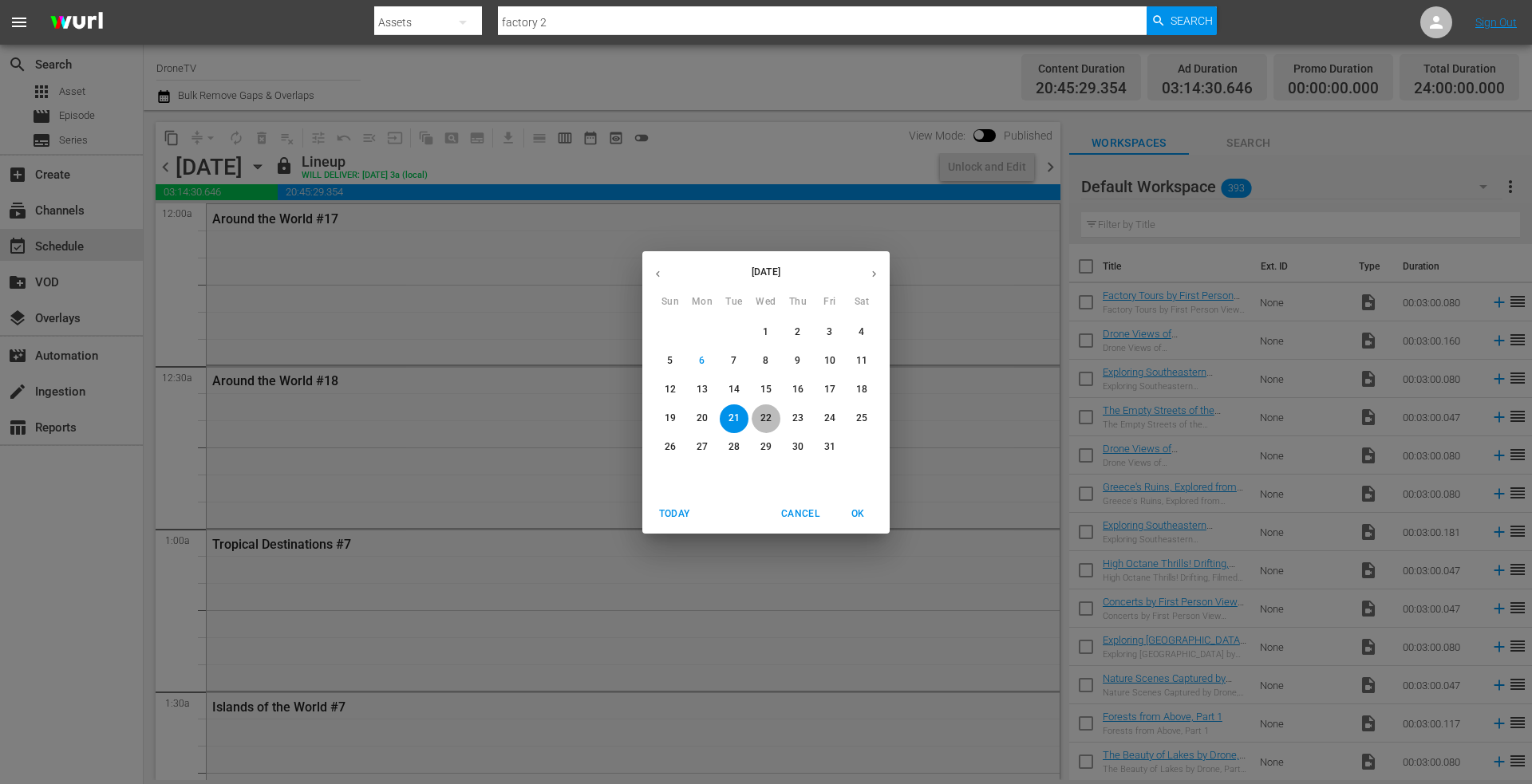
click at [771, 418] on p "22" at bounding box center [766, 418] width 11 height 13
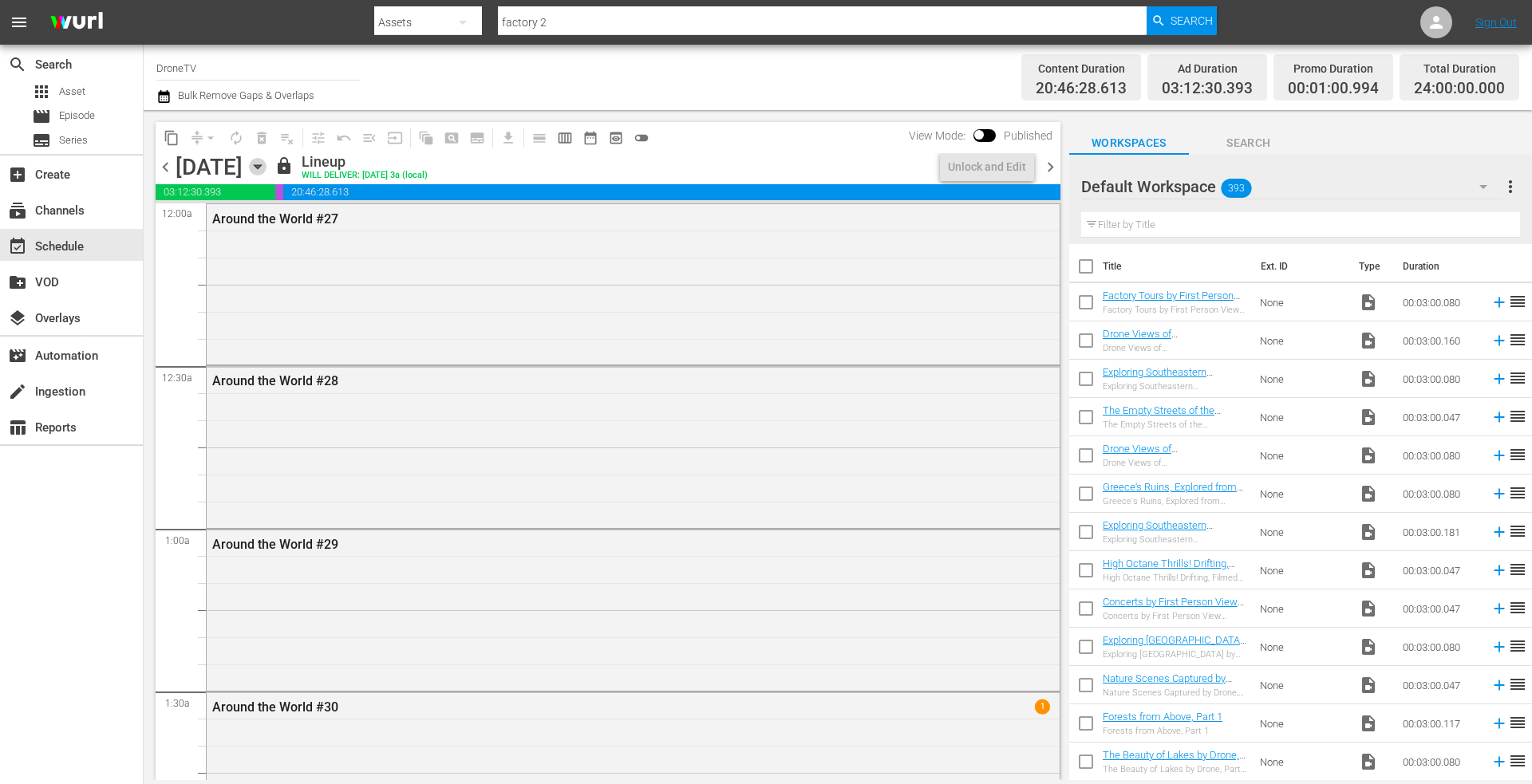
click at [261, 166] on icon "button" at bounding box center [257, 167] width 7 height 4
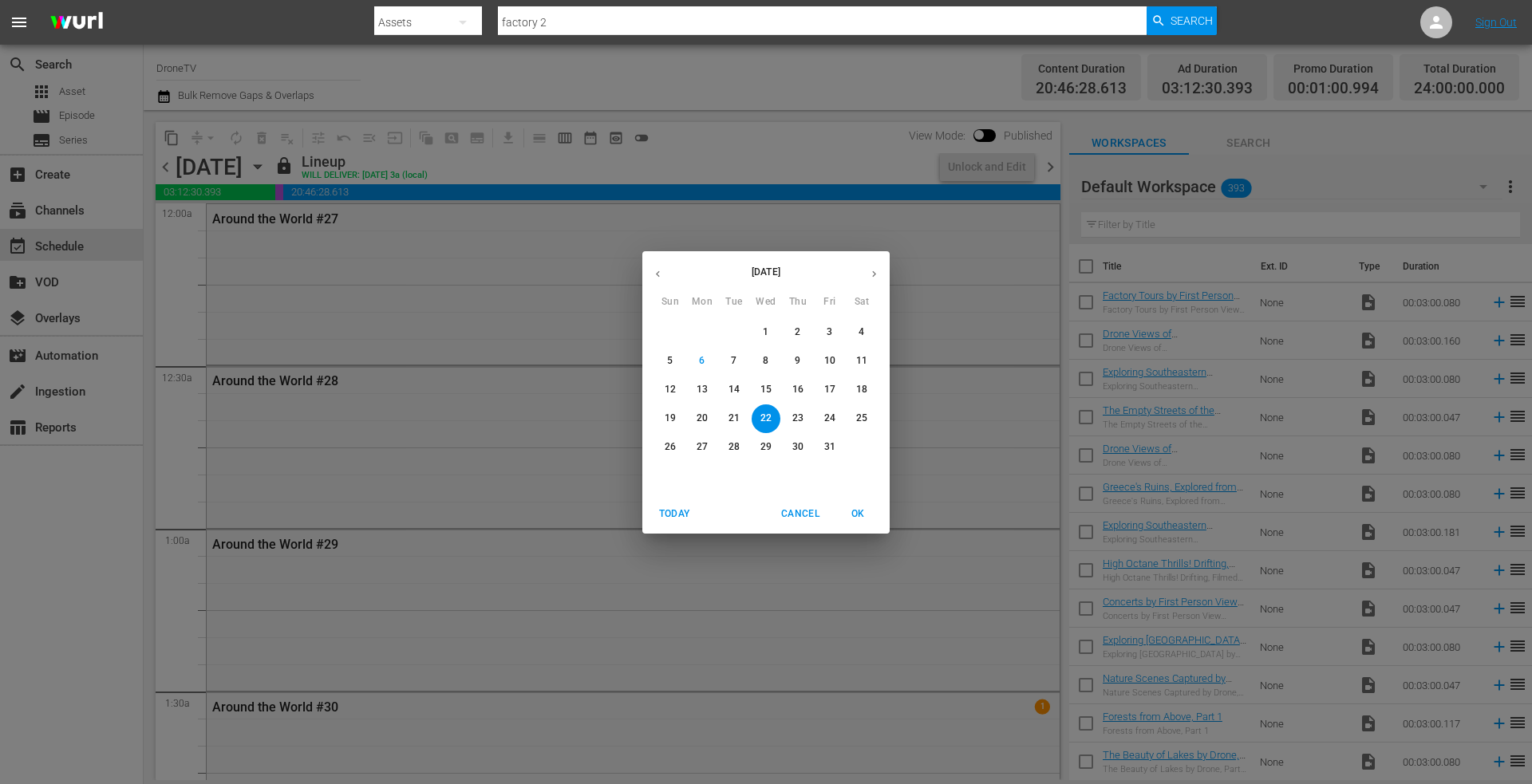
click at [798, 416] on p "23" at bounding box center [798, 418] width 11 height 13
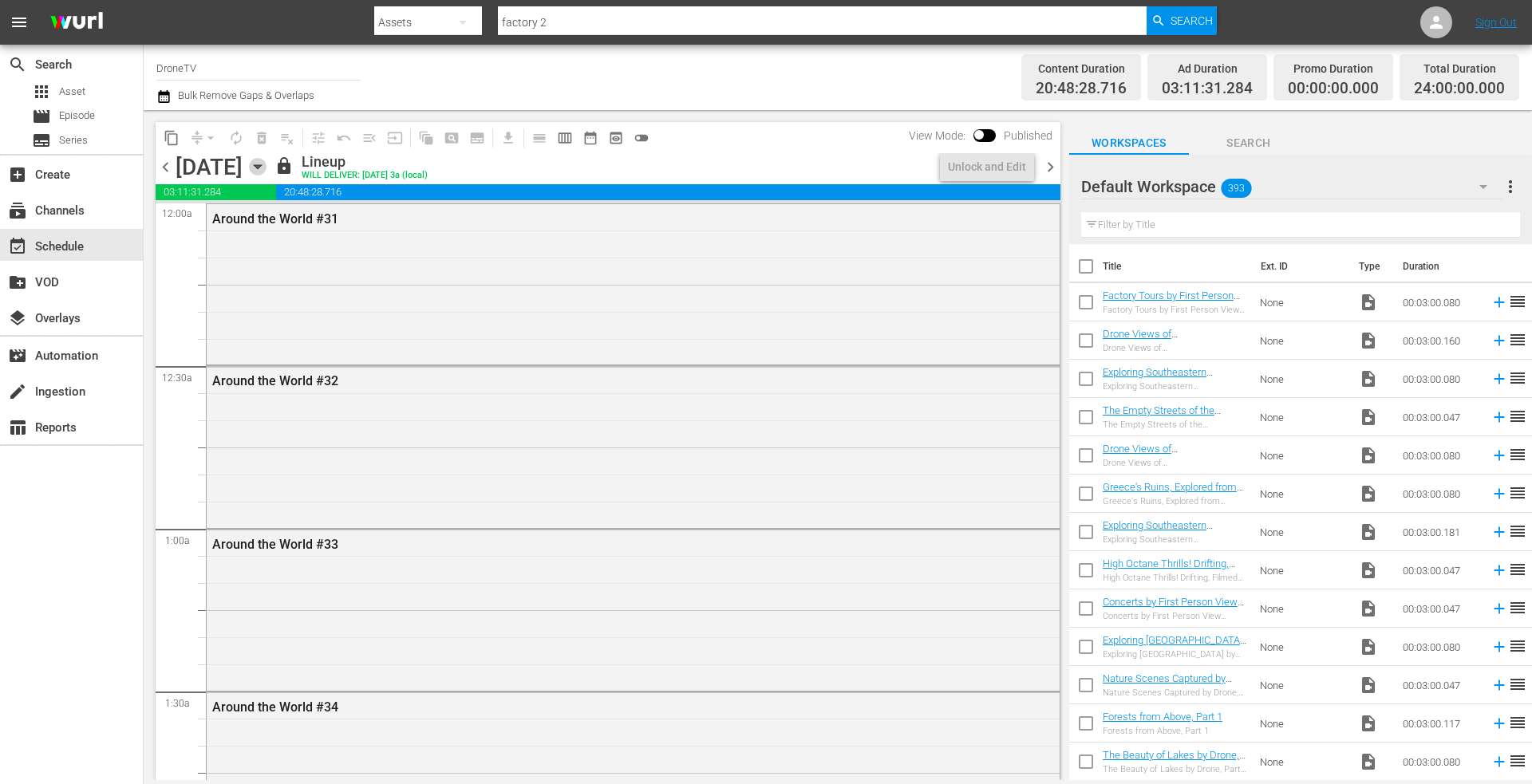
click at [266, 163] on icon "button" at bounding box center [258, 167] width 18 height 18
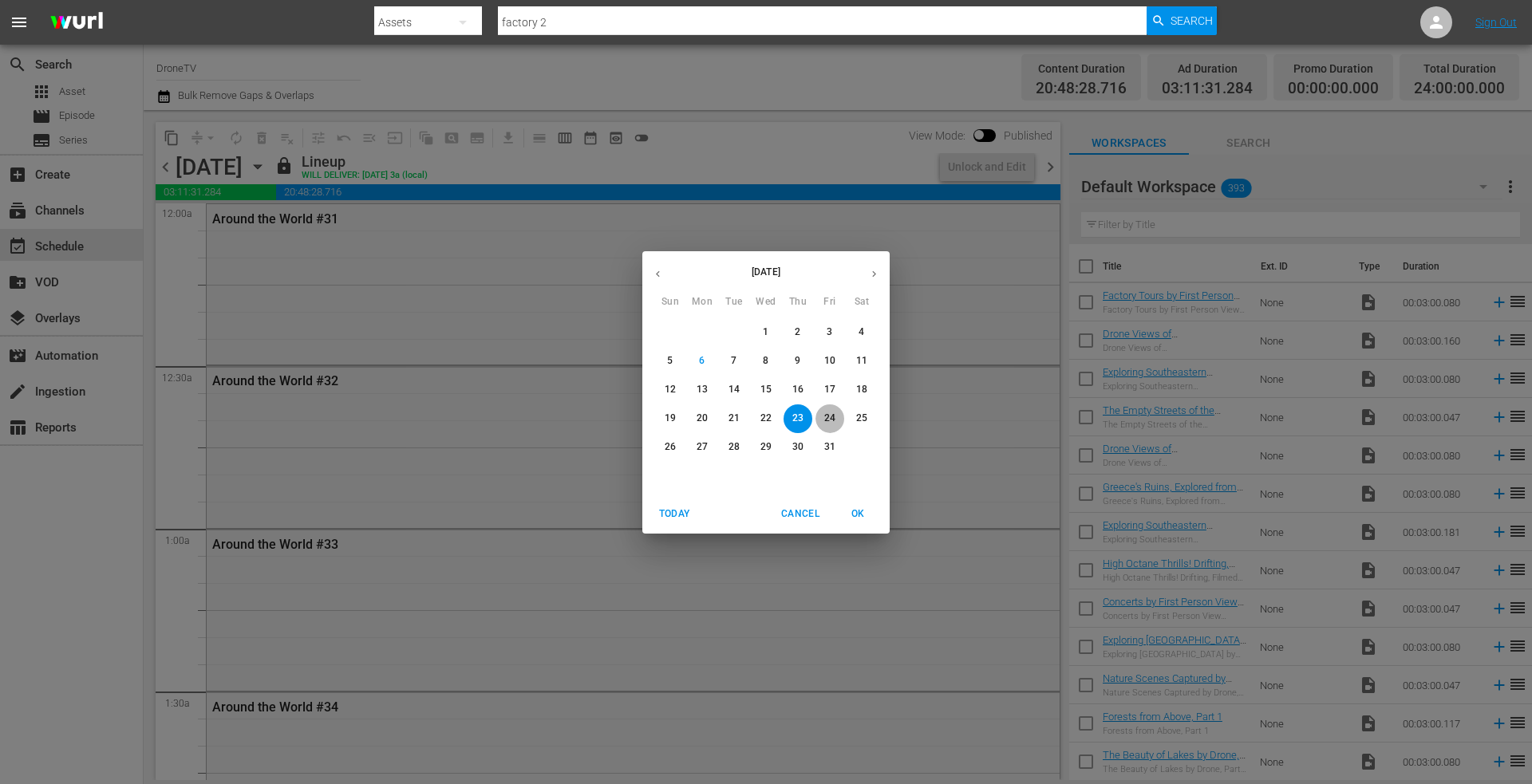
click at [826, 415] on p "24" at bounding box center [830, 418] width 11 height 13
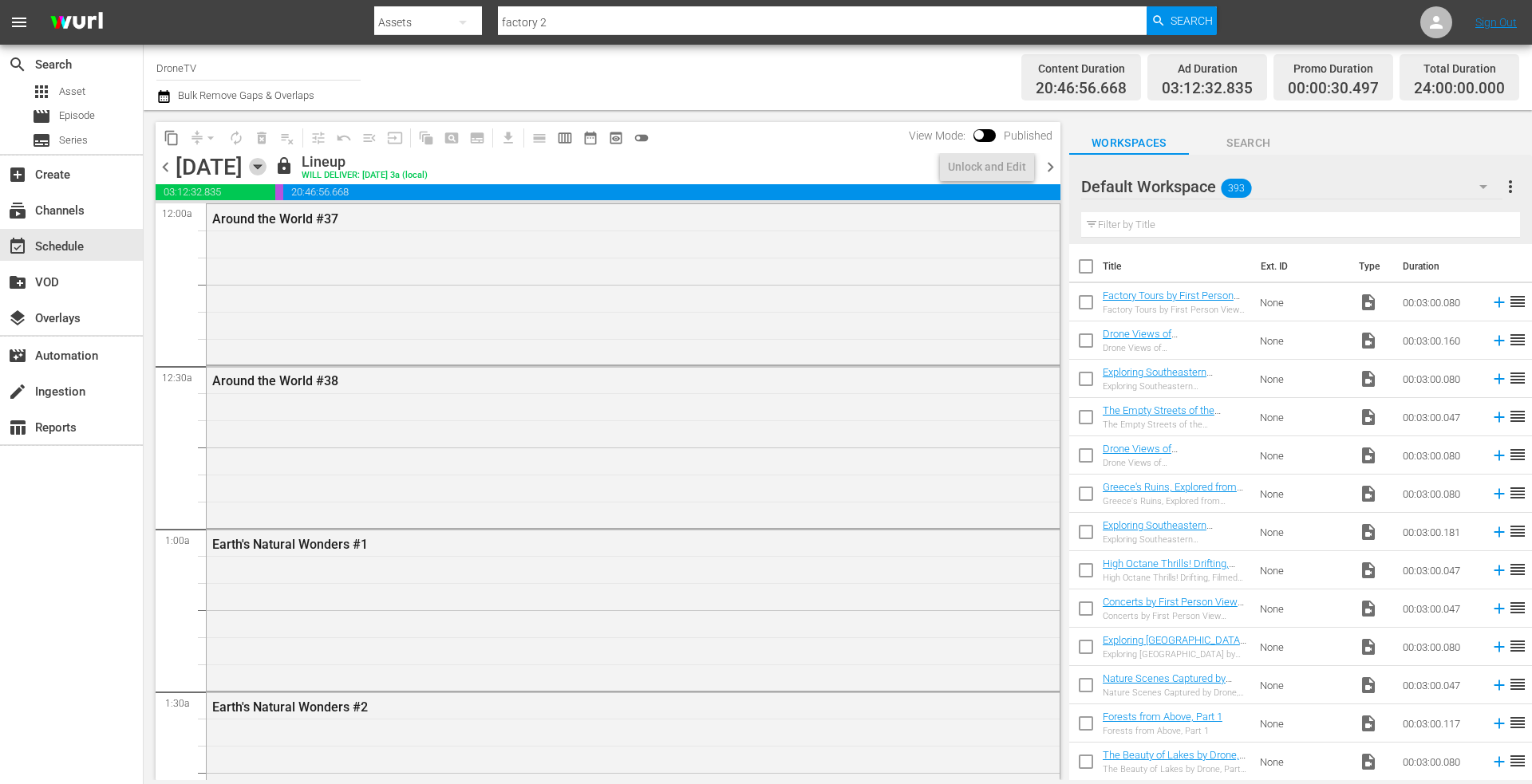
click at [266, 163] on icon "button" at bounding box center [258, 167] width 18 height 18
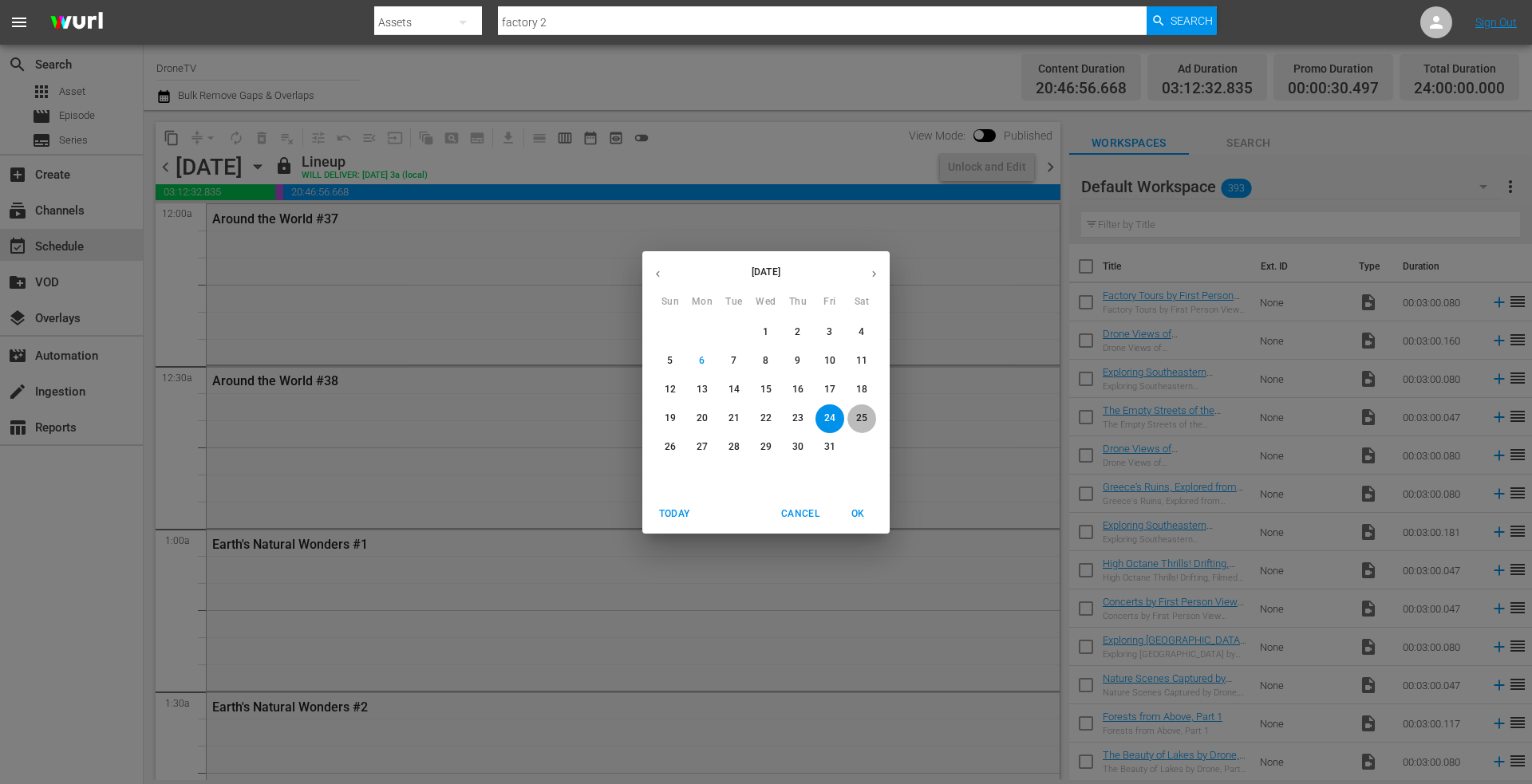
click at [859, 416] on p "25" at bounding box center [861, 418] width 11 height 13
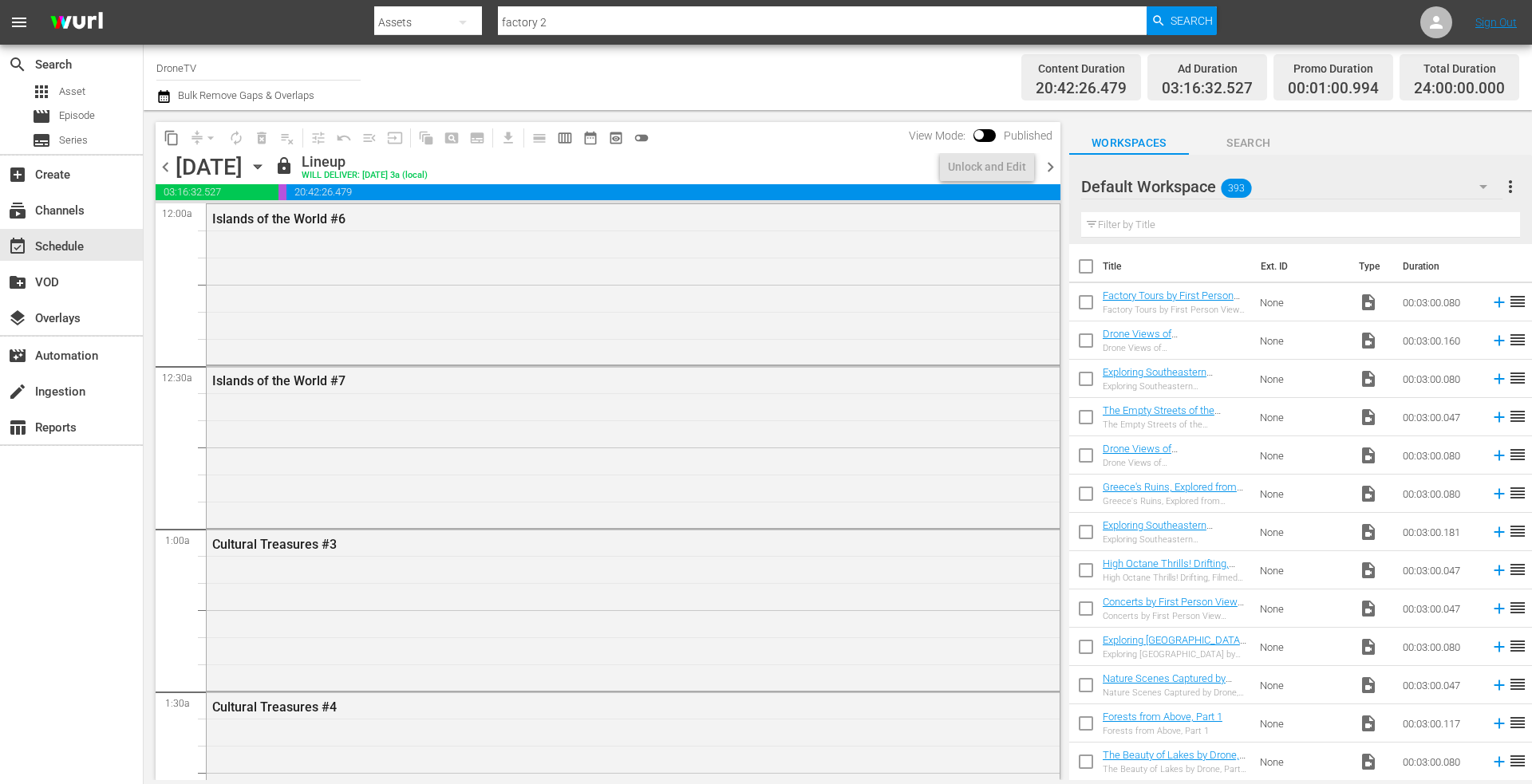
click at [266, 164] on icon "button" at bounding box center [258, 167] width 18 height 18
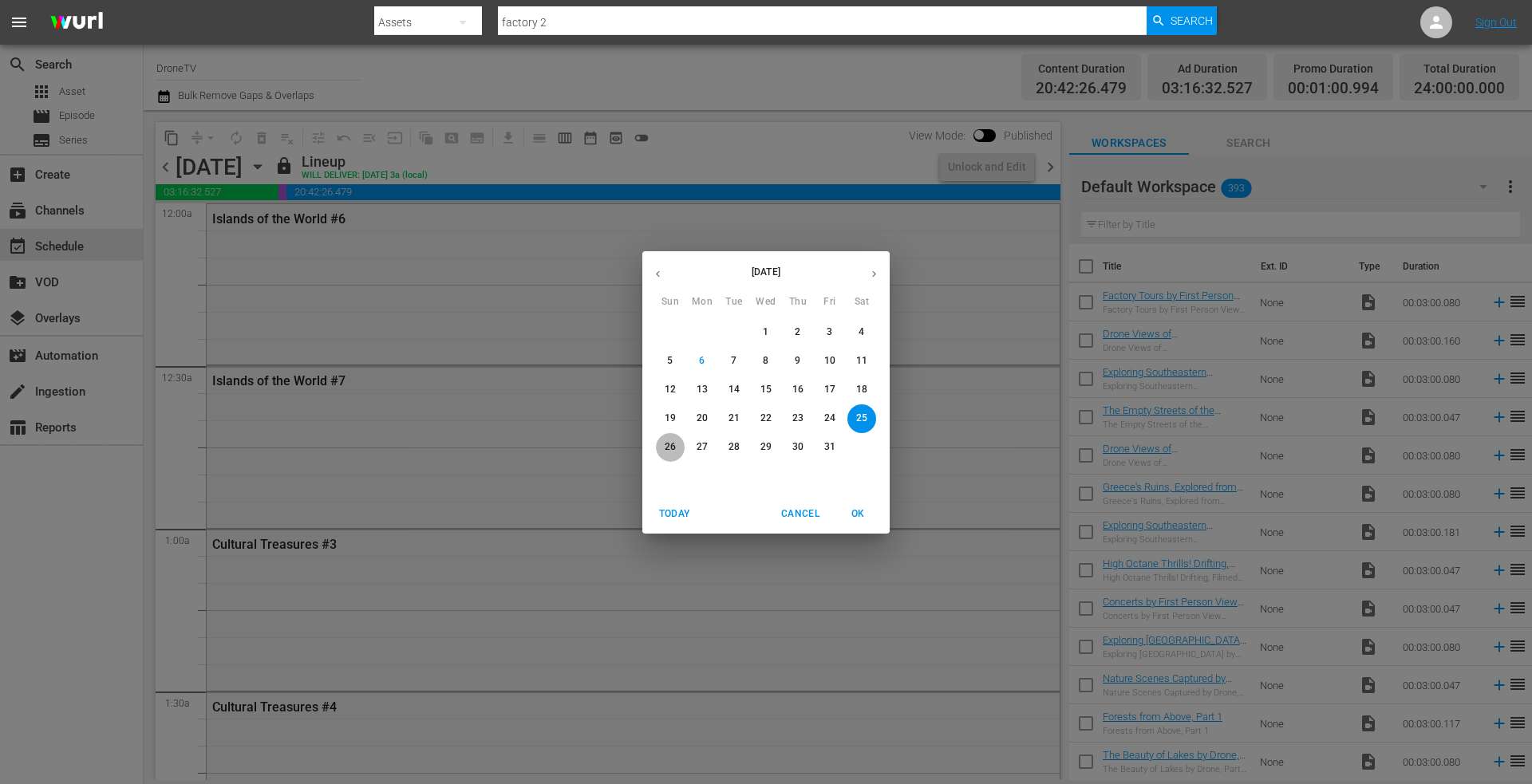
click at [672, 444] on p "26" at bounding box center [671, 446] width 11 height 13
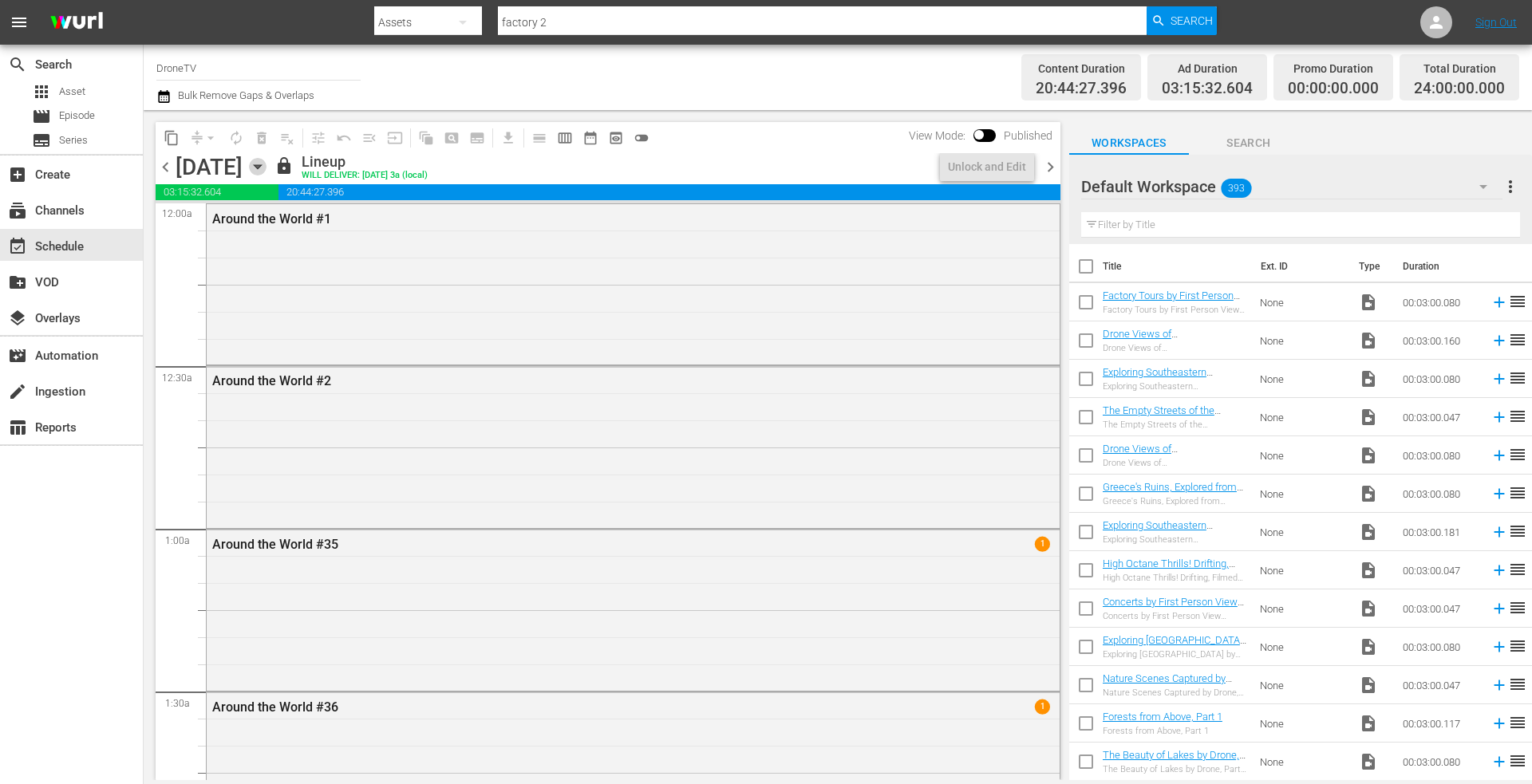
click at [266, 162] on icon "button" at bounding box center [258, 167] width 18 height 18
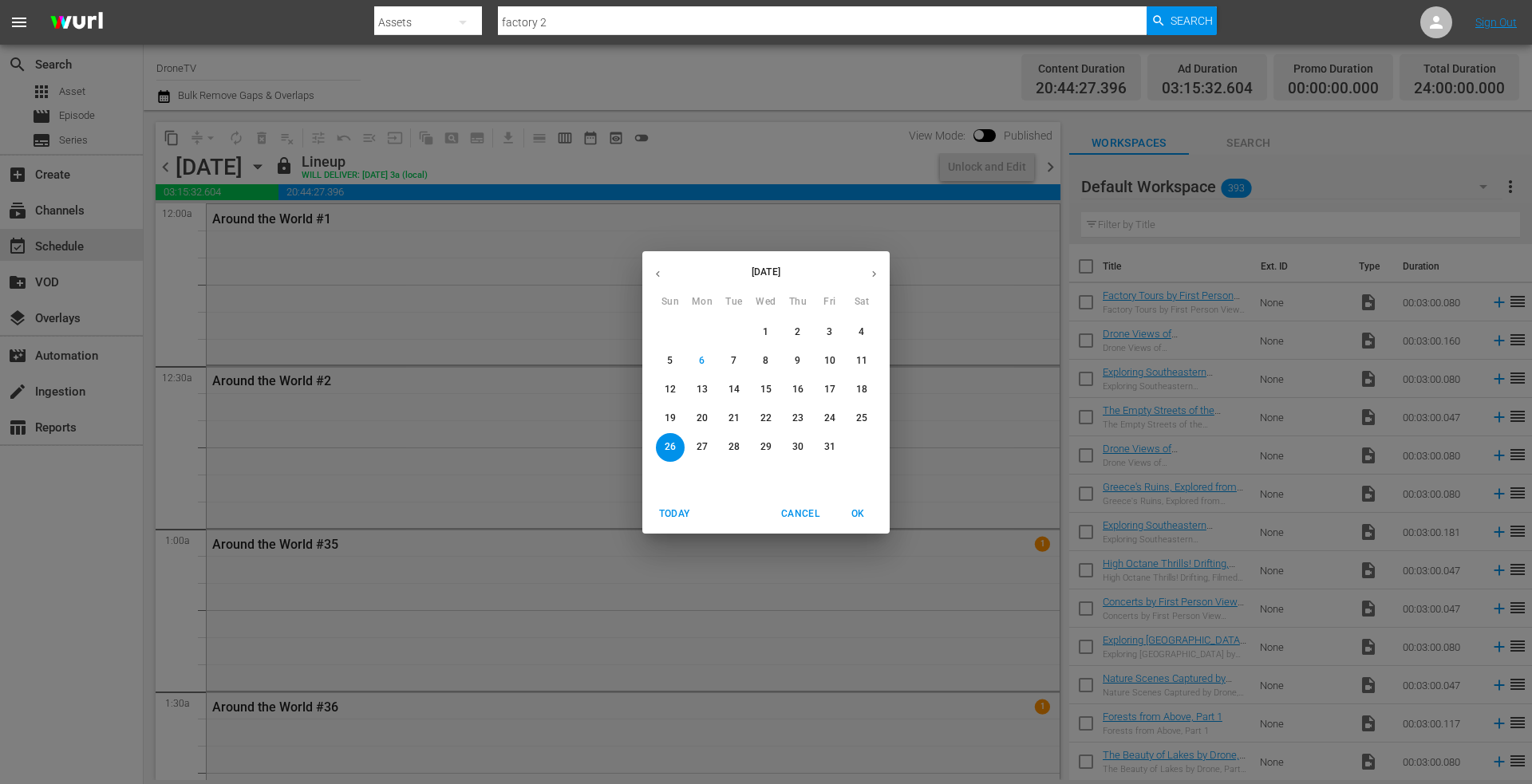
drag, startPoint x: 701, startPoint y: 444, endPoint x: 543, endPoint y: 316, distance: 203.3
click at [700, 442] on p "27" at bounding box center [702, 446] width 11 height 13
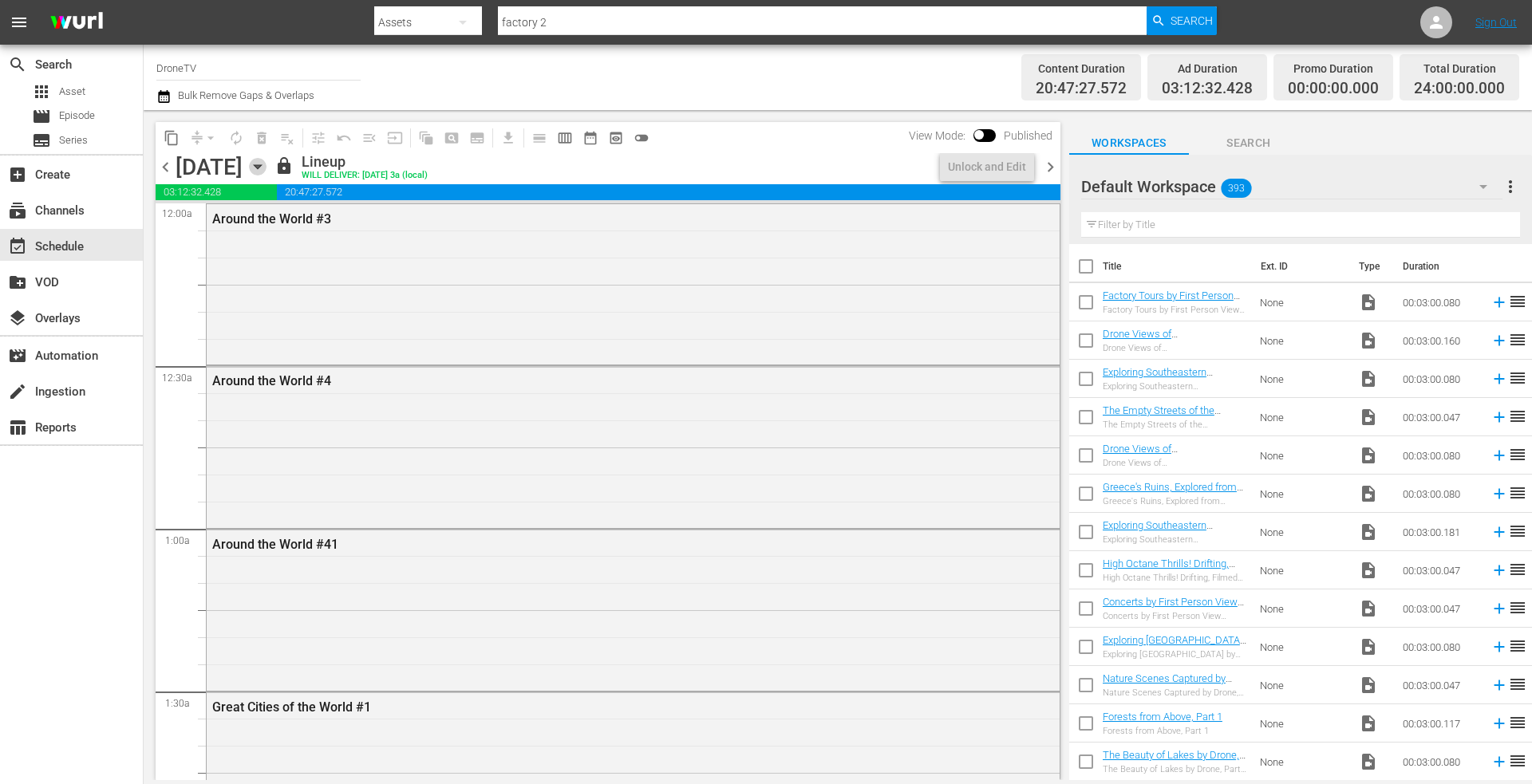
click at [261, 166] on icon "button" at bounding box center [257, 167] width 7 height 4
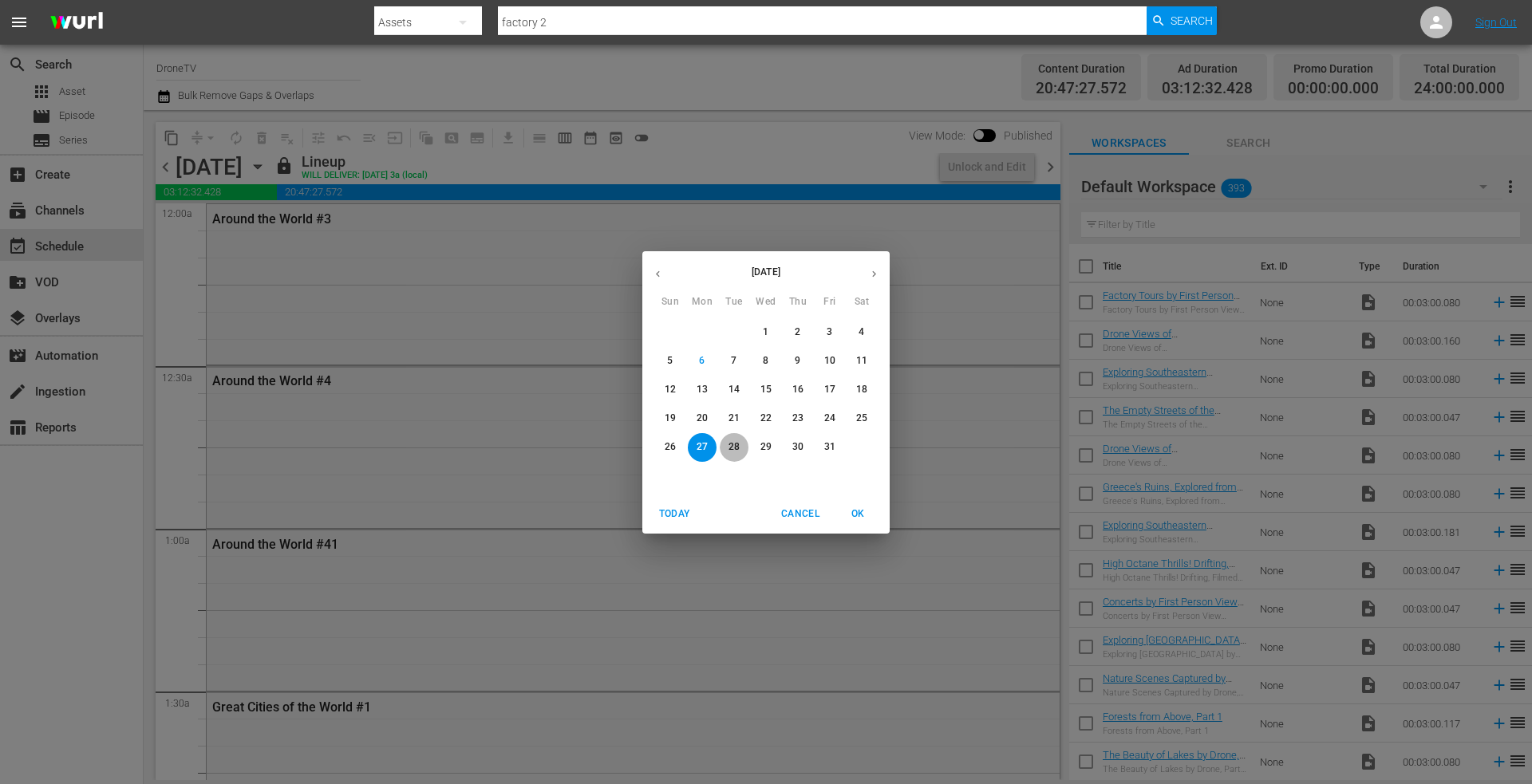
click at [741, 446] on span "28" at bounding box center [734, 446] width 29 height 13
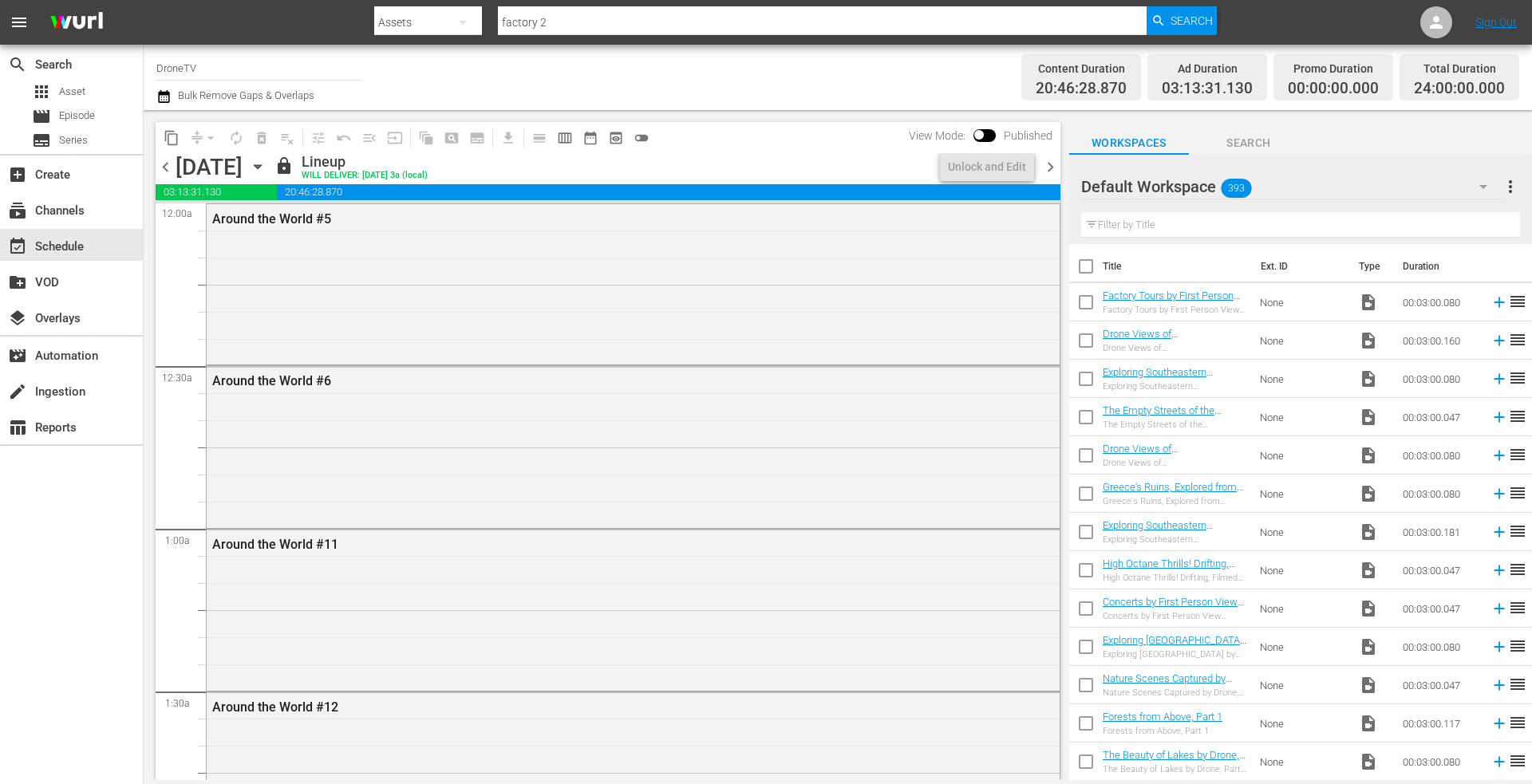
click at [266, 164] on icon "button" at bounding box center [258, 167] width 18 height 18
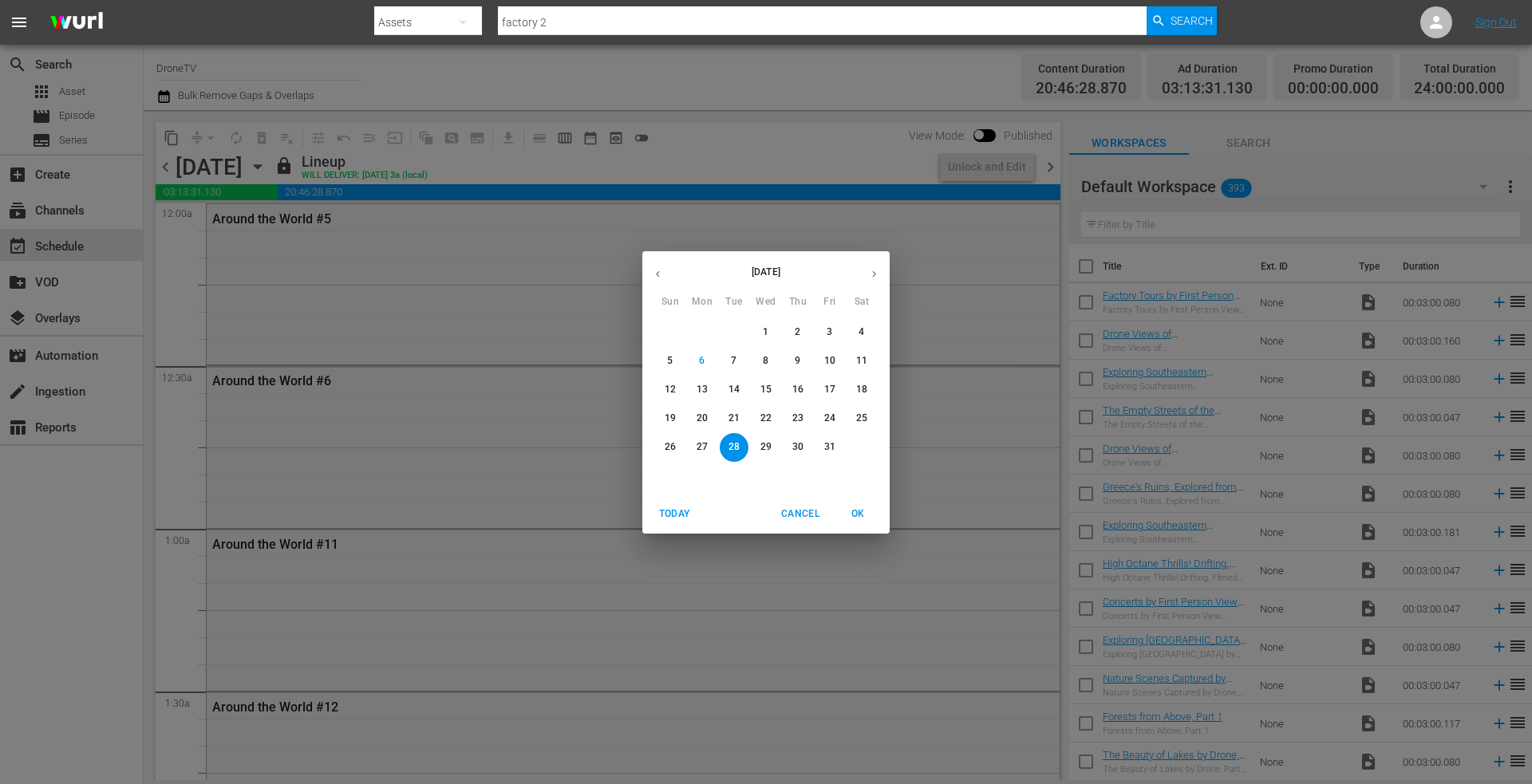
click at [766, 441] on p "29" at bounding box center [766, 446] width 11 height 13
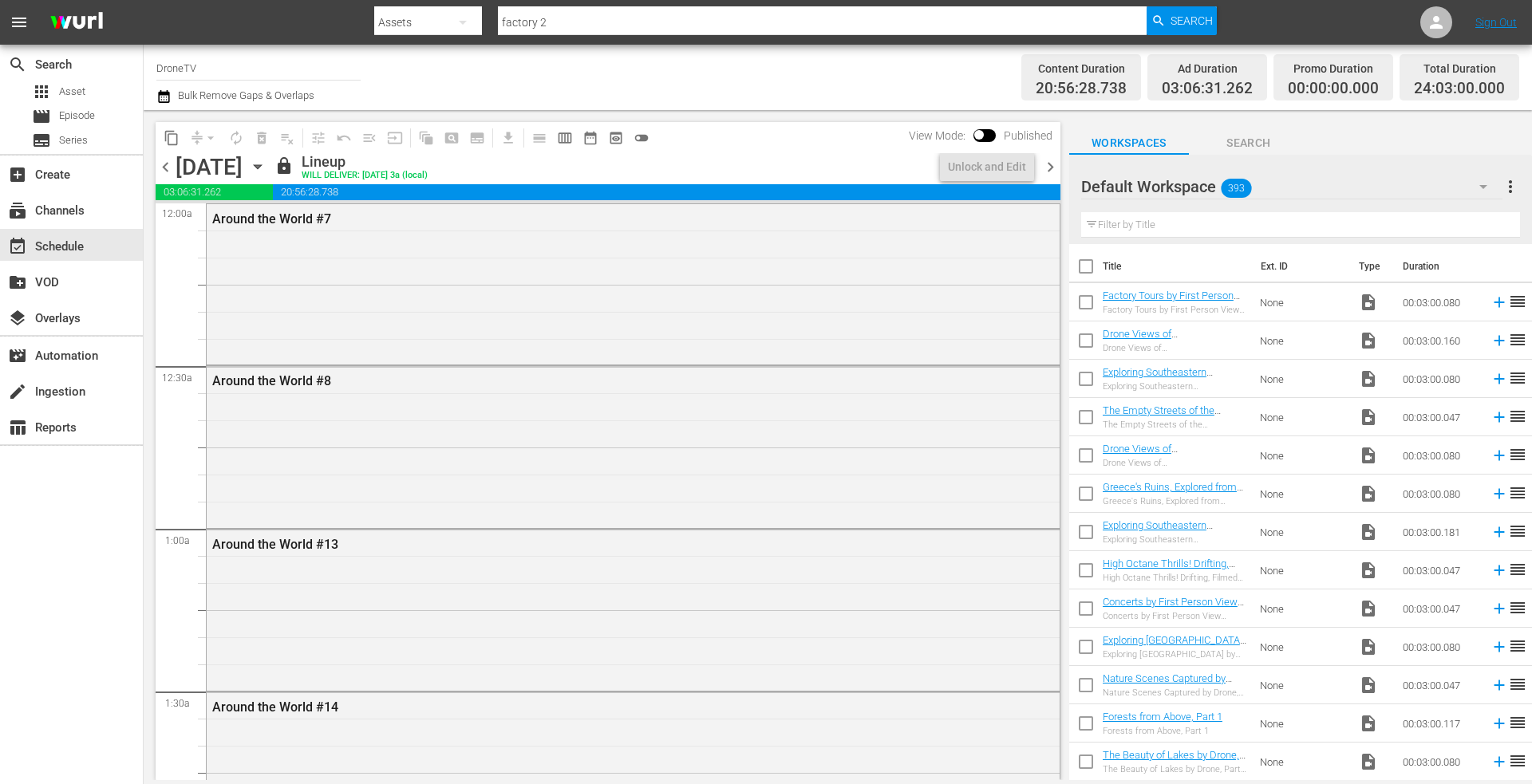
click at [266, 167] on icon "button" at bounding box center [258, 167] width 18 height 18
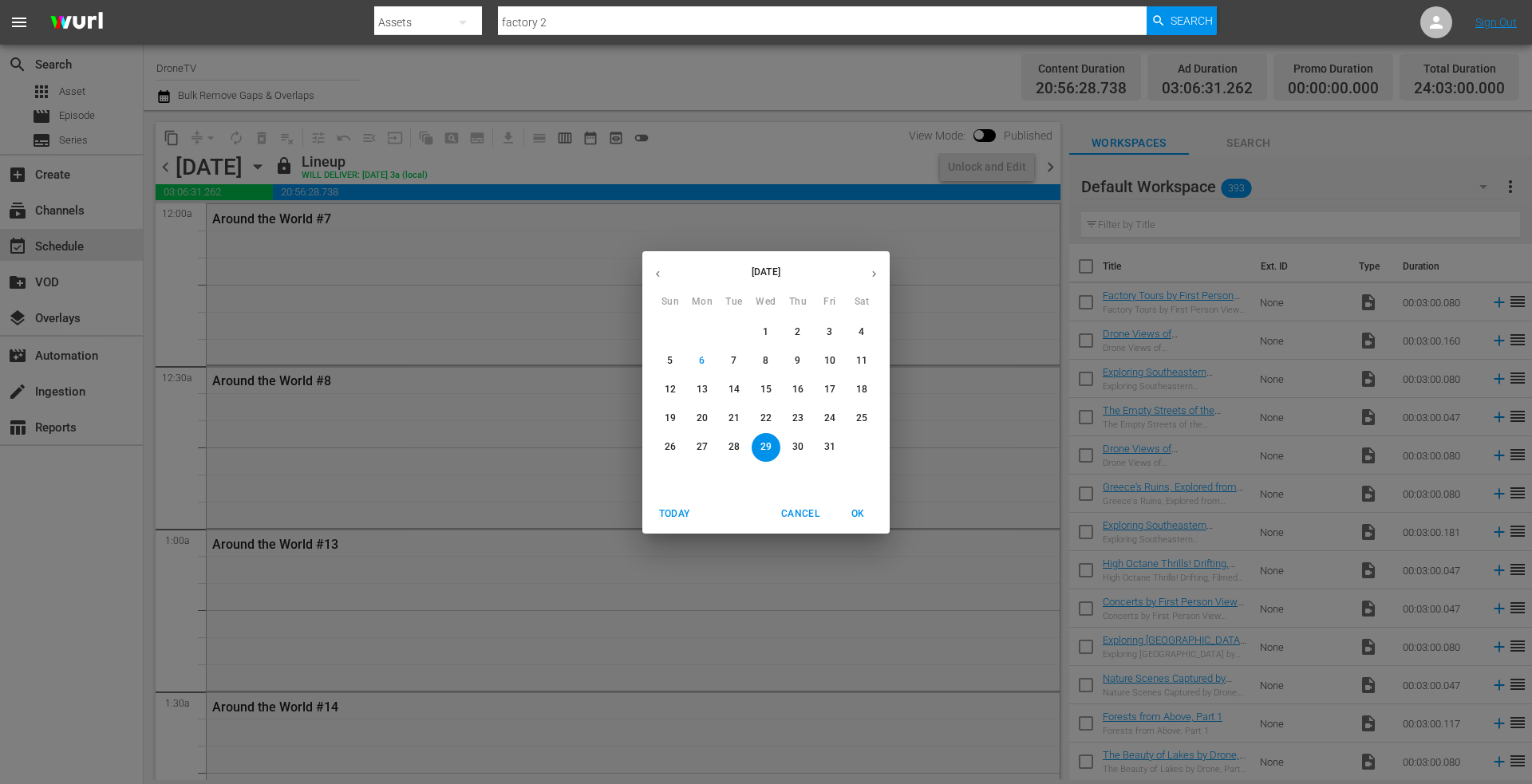
click at [794, 443] on p "30" at bounding box center [798, 446] width 11 height 13
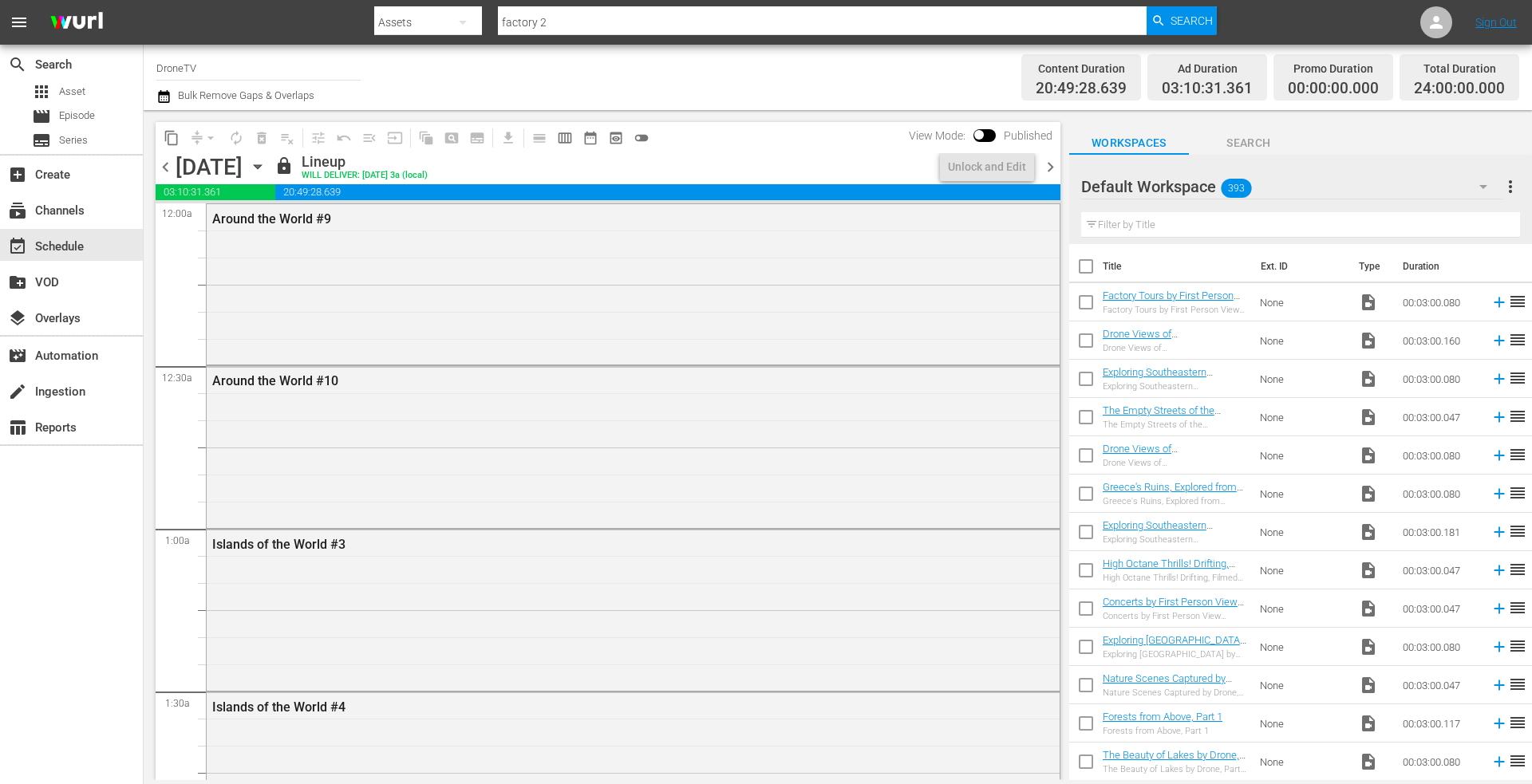
click at [266, 164] on icon "button" at bounding box center [258, 167] width 18 height 18
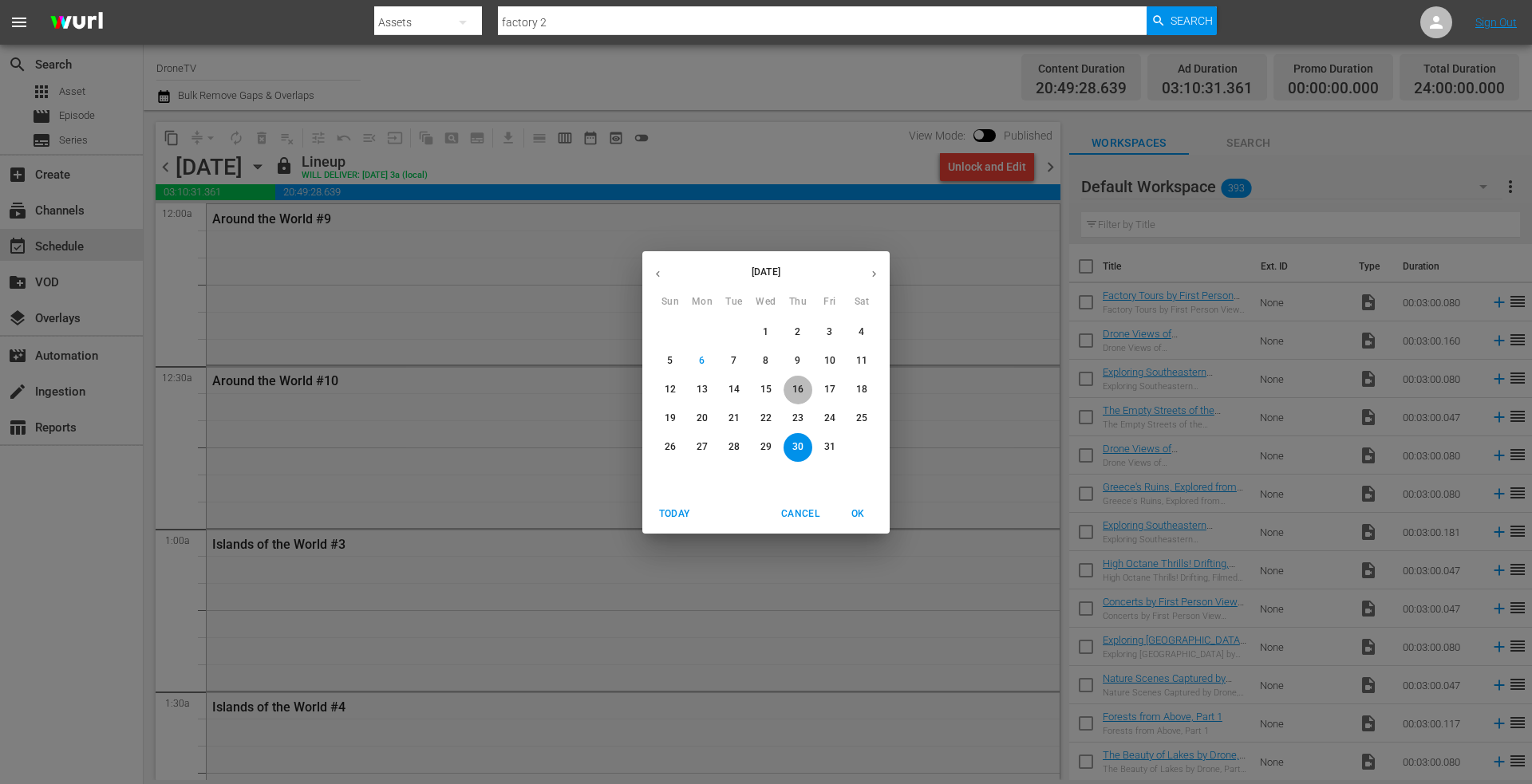
click at [797, 392] on p "16" at bounding box center [798, 389] width 11 height 13
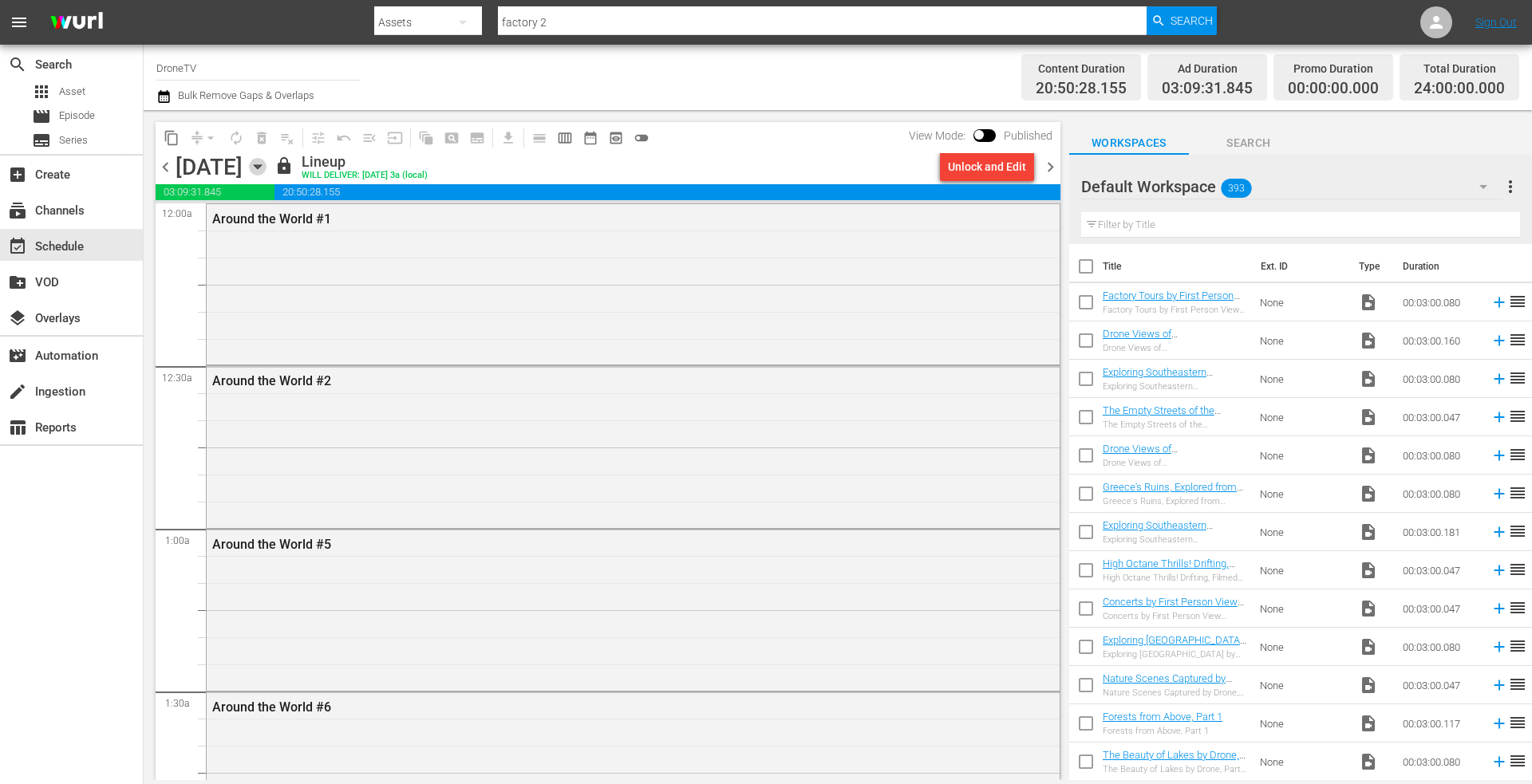
click at [266, 169] on icon "button" at bounding box center [258, 167] width 18 height 18
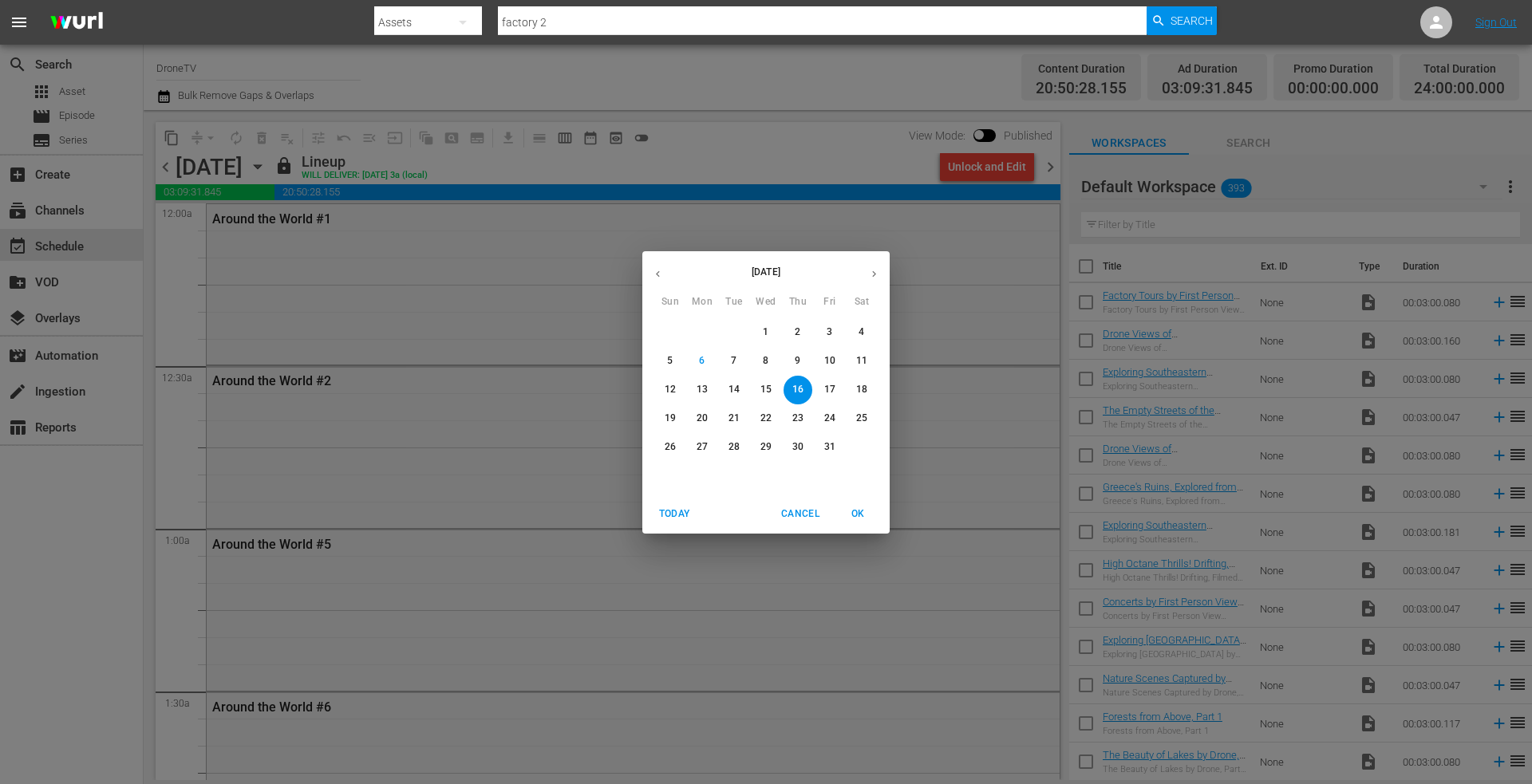
click at [830, 384] on p "17" at bounding box center [830, 389] width 11 height 13
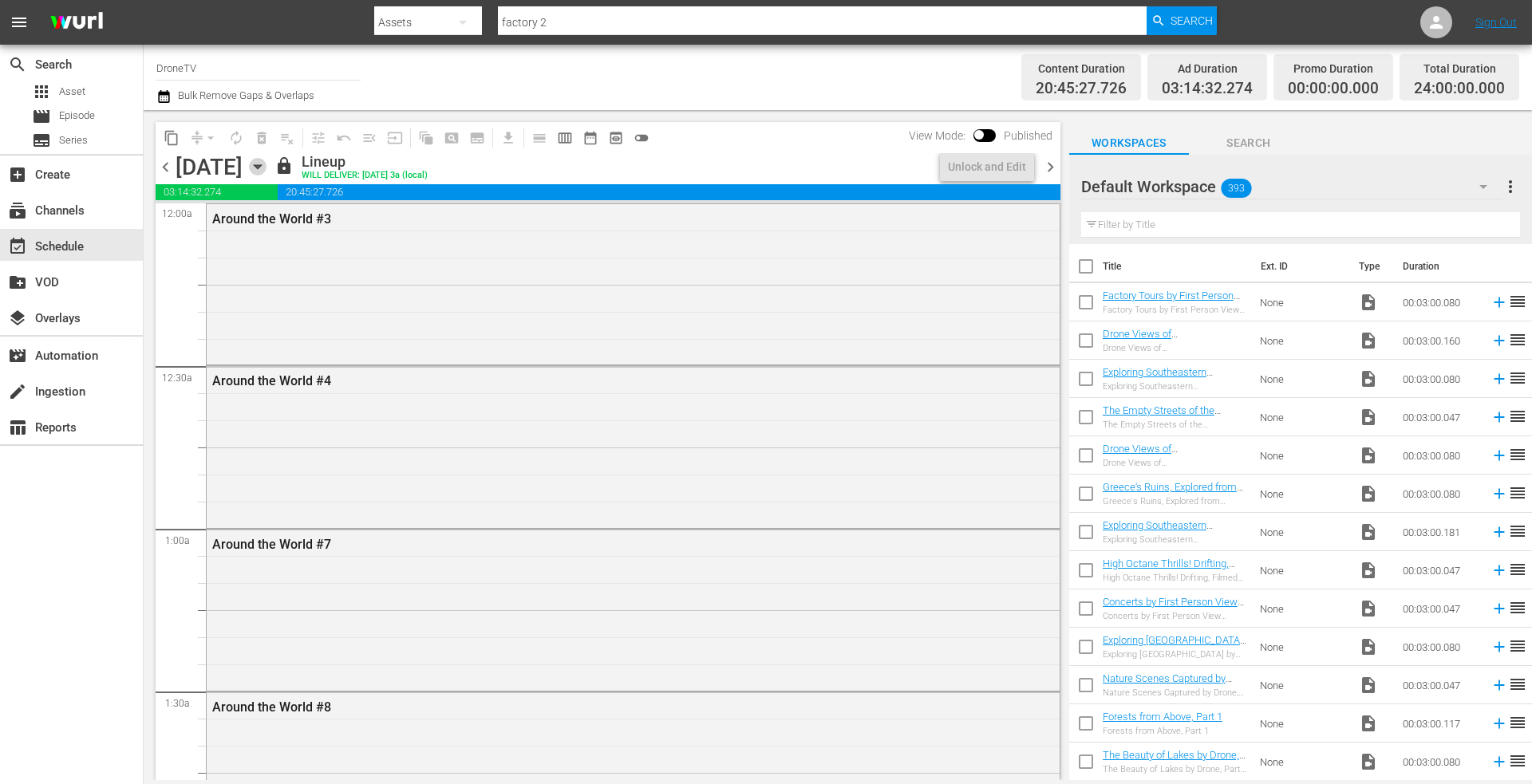
click at [261, 165] on icon "button" at bounding box center [257, 167] width 7 height 4
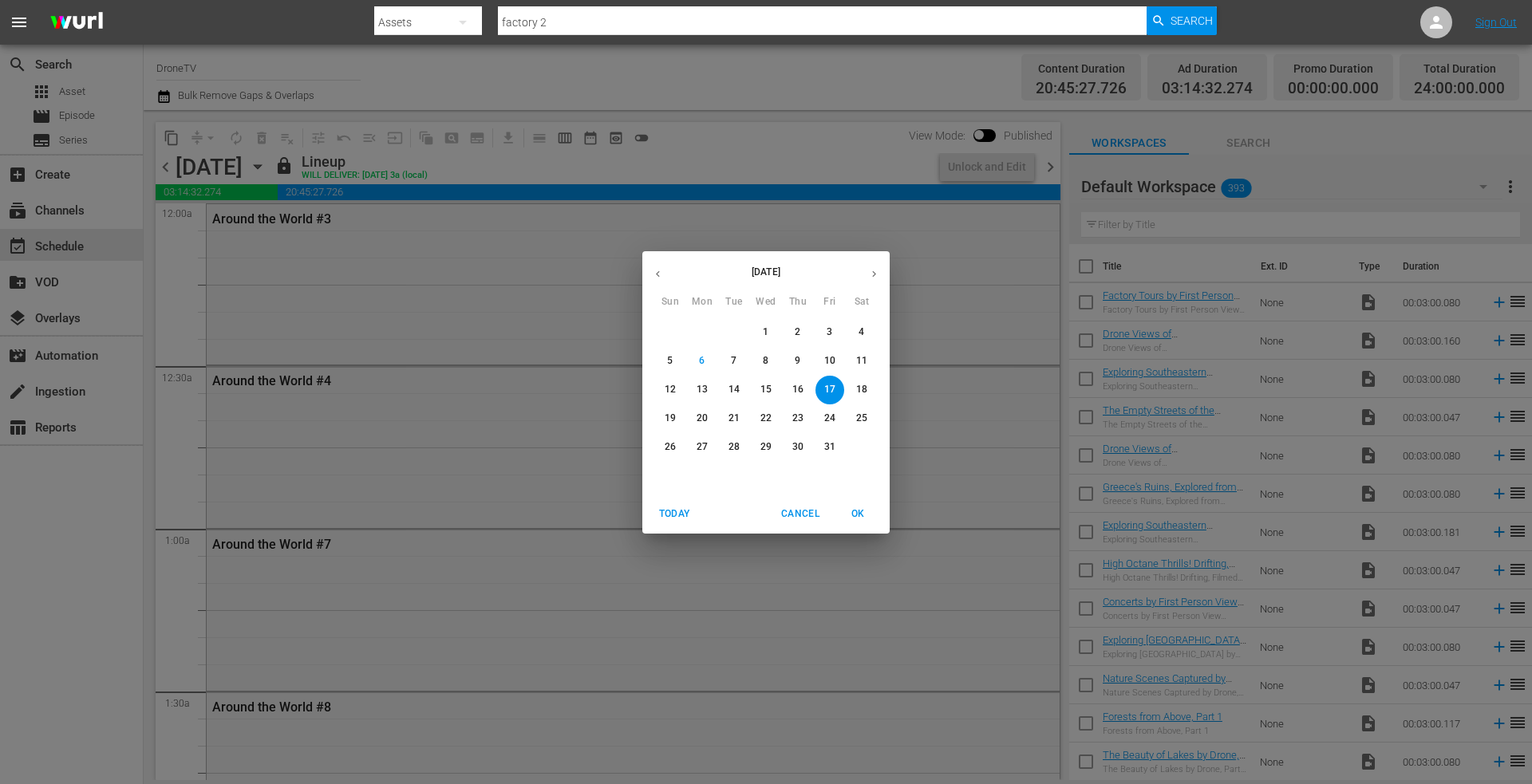
click at [865, 385] on p "18" at bounding box center [861, 389] width 11 height 13
